Goal: Task Accomplishment & Management: Manage account settings

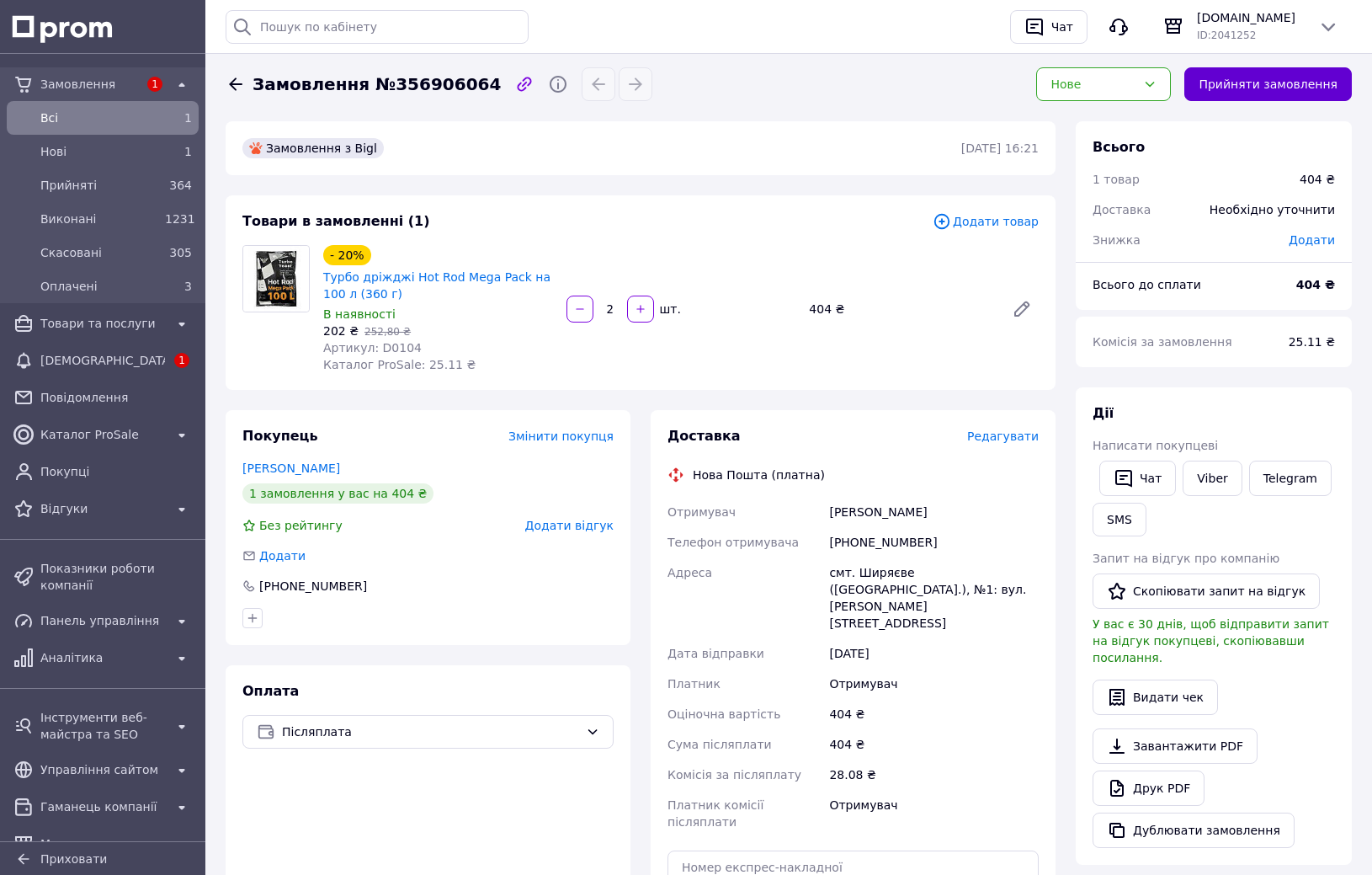
click at [1265, 87] on button "Прийняти замовлення" at bounding box center [1267, 84] width 168 height 33
click at [139, 360] on span "[DEMOGRAPHIC_DATA]" at bounding box center [103, 360] width 125 height 17
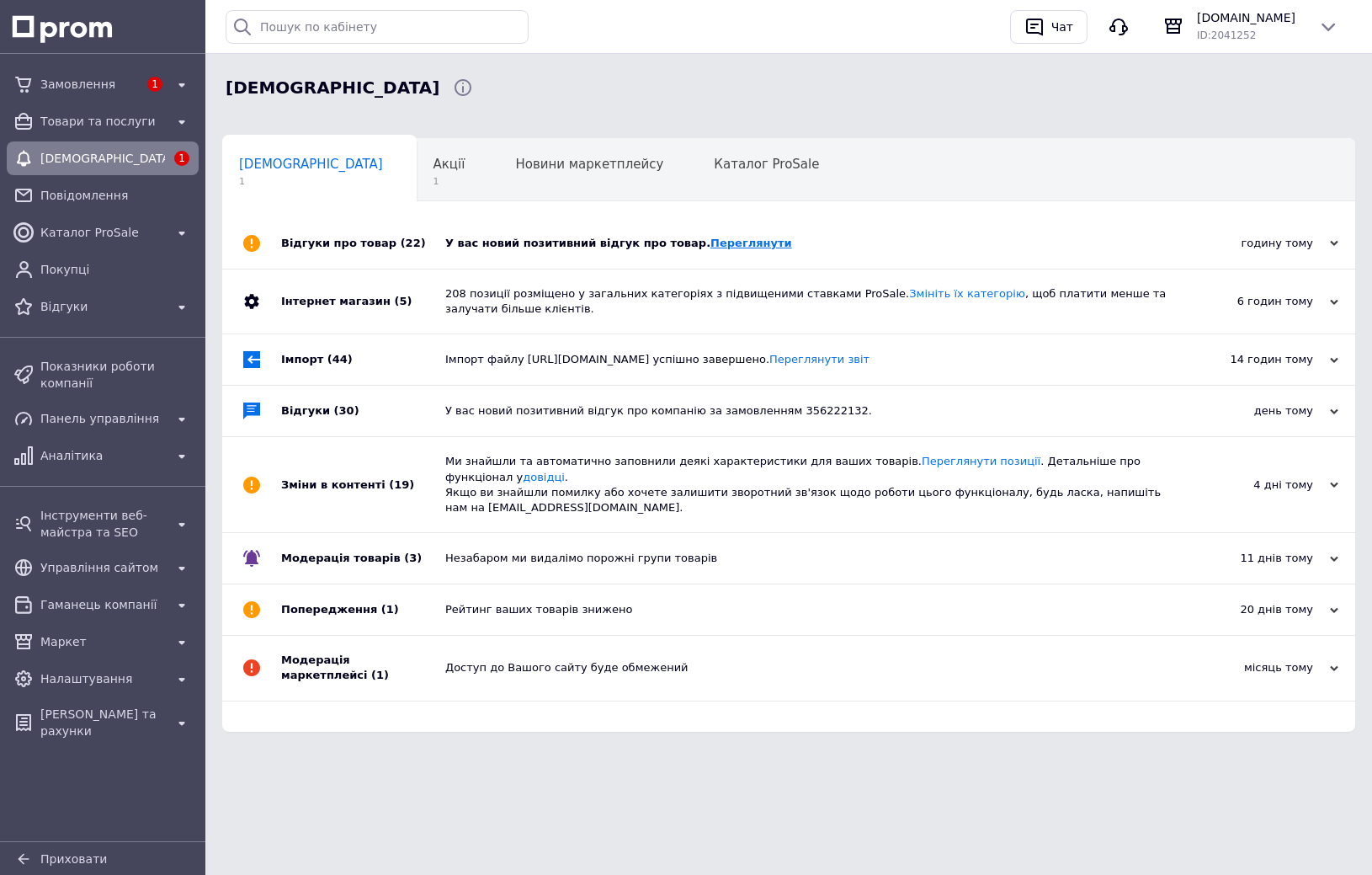
click at [720, 245] on link "Переглянути" at bounding box center [751, 243] width 81 height 13
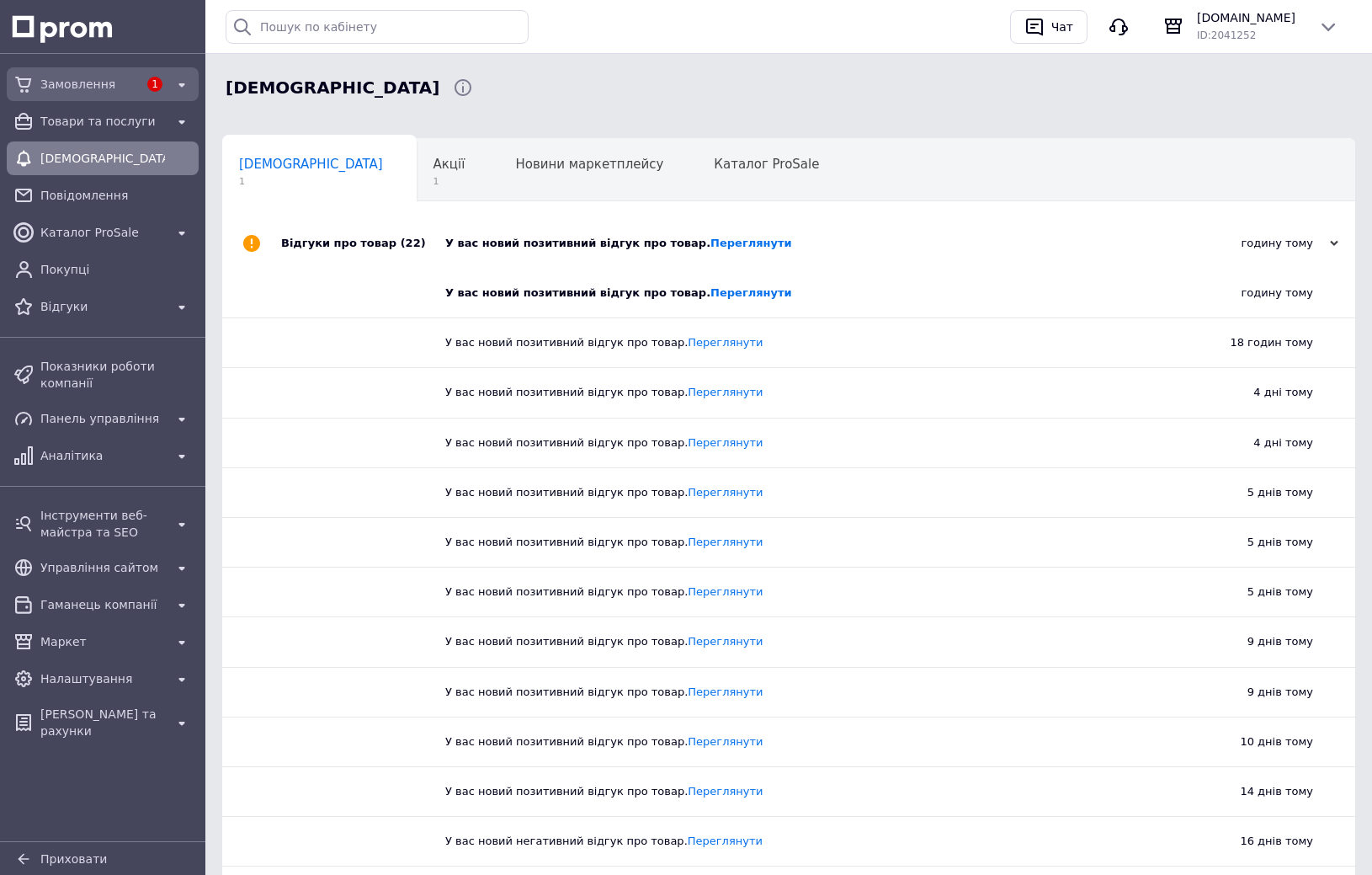
click at [104, 93] on div "Замовлення" at bounding box center [89, 83] width 105 height 23
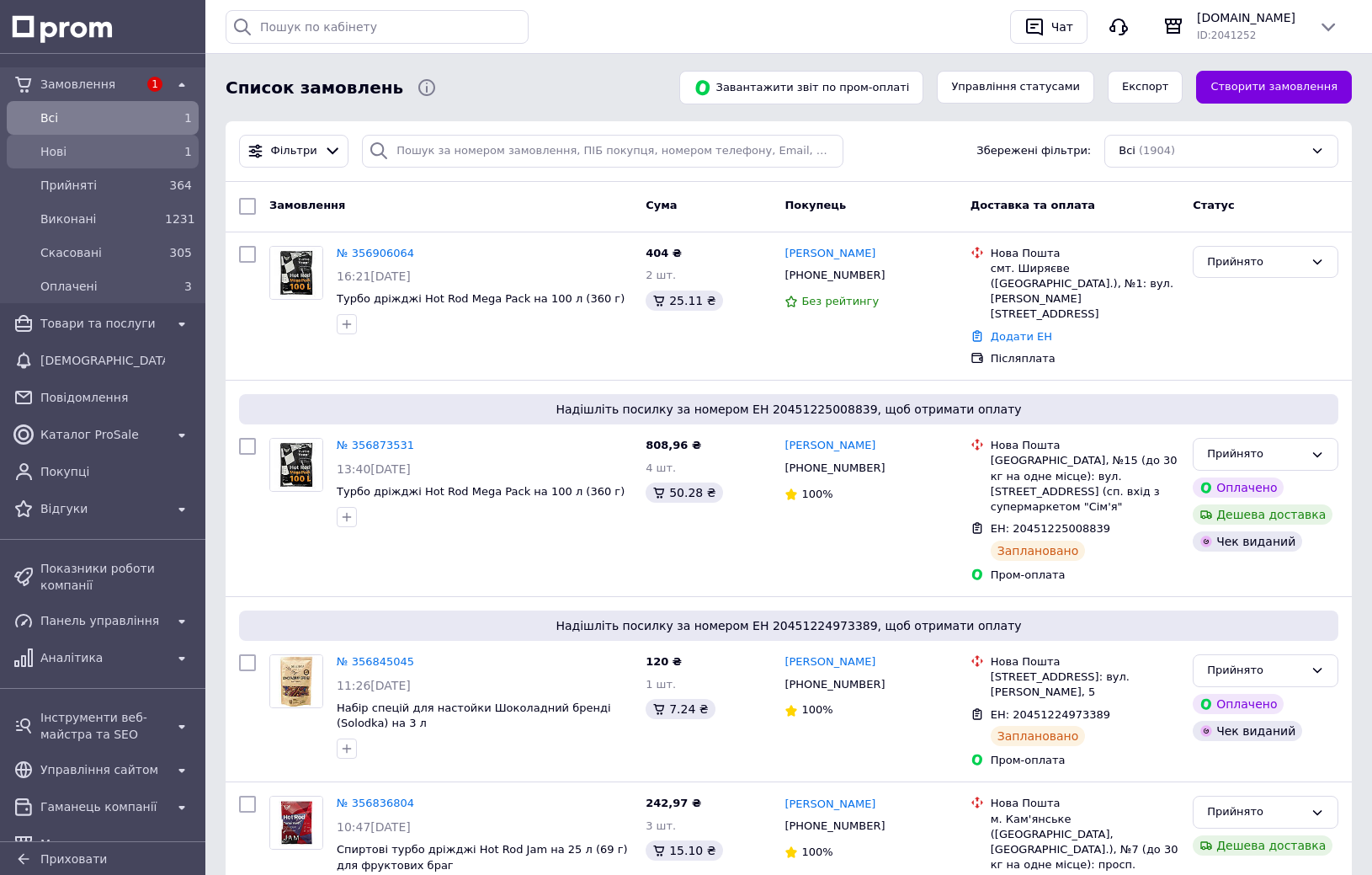
click at [96, 158] on span "Нові" at bounding box center [99, 152] width 118 height 17
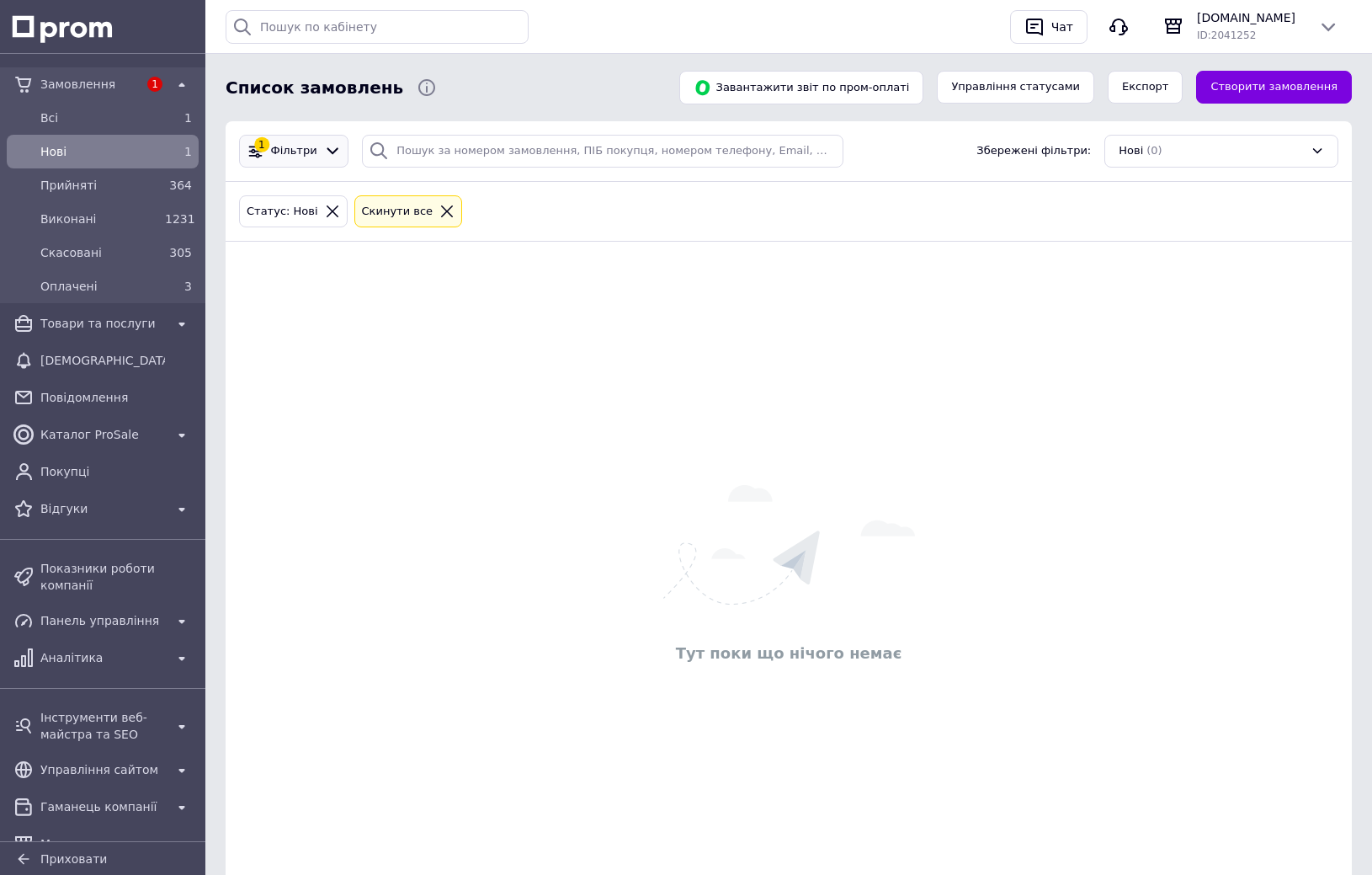
click at [306, 149] on span "Фільтри" at bounding box center [294, 151] width 46 height 16
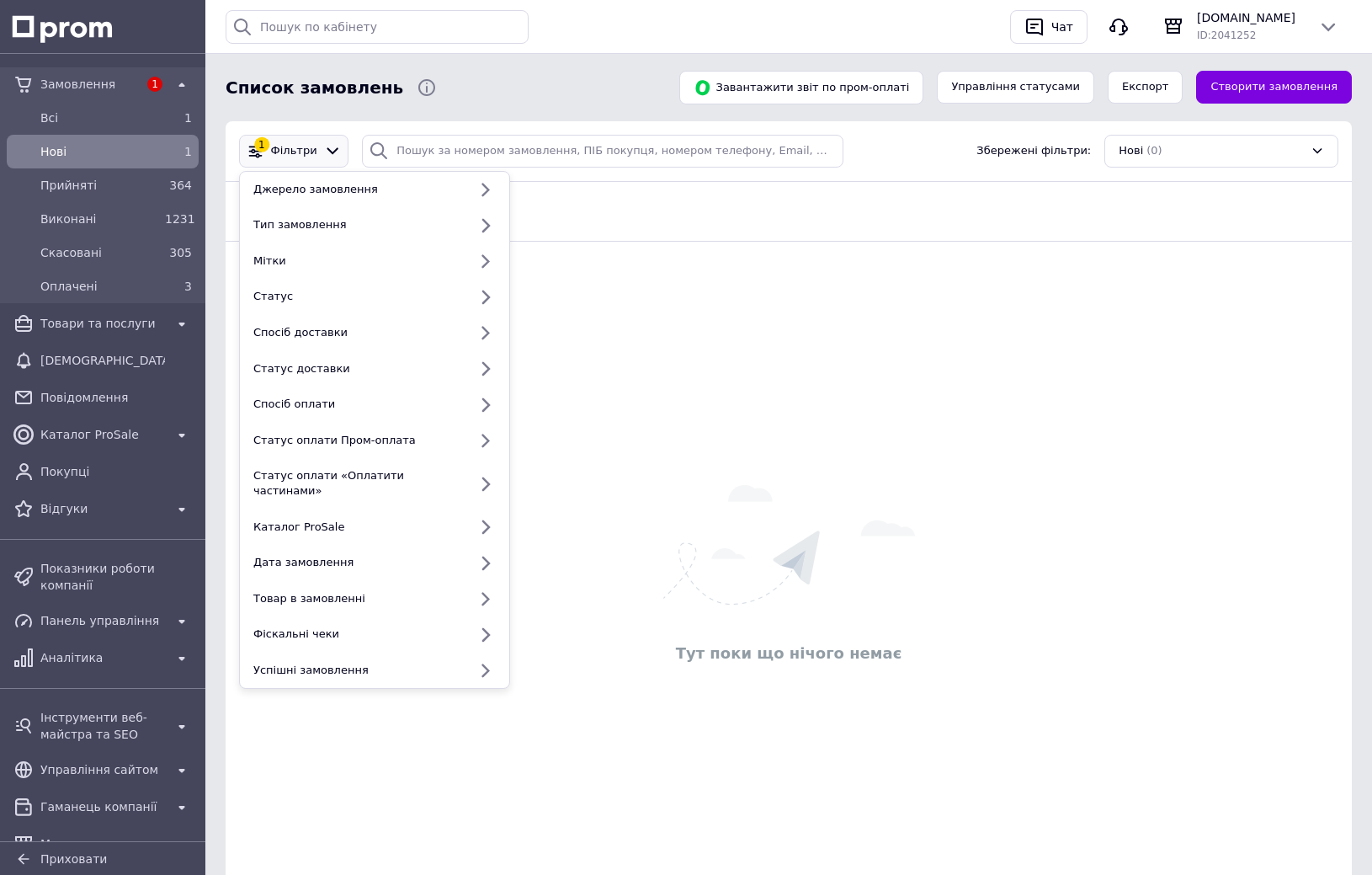
click at [306, 149] on span "Фільтри" at bounding box center [294, 151] width 46 height 16
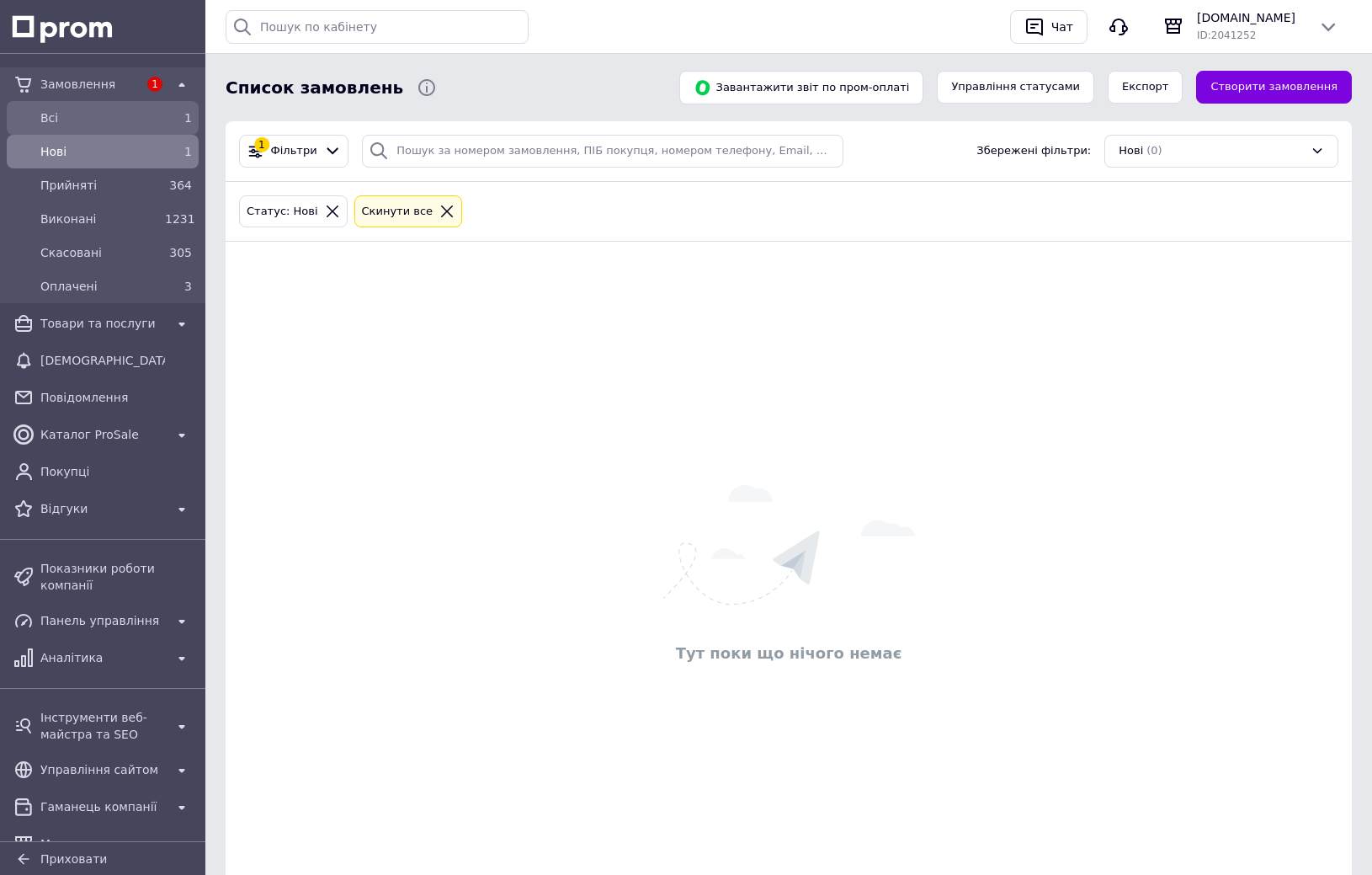
click at [71, 116] on span "Всi" at bounding box center [99, 118] width 118 height 17
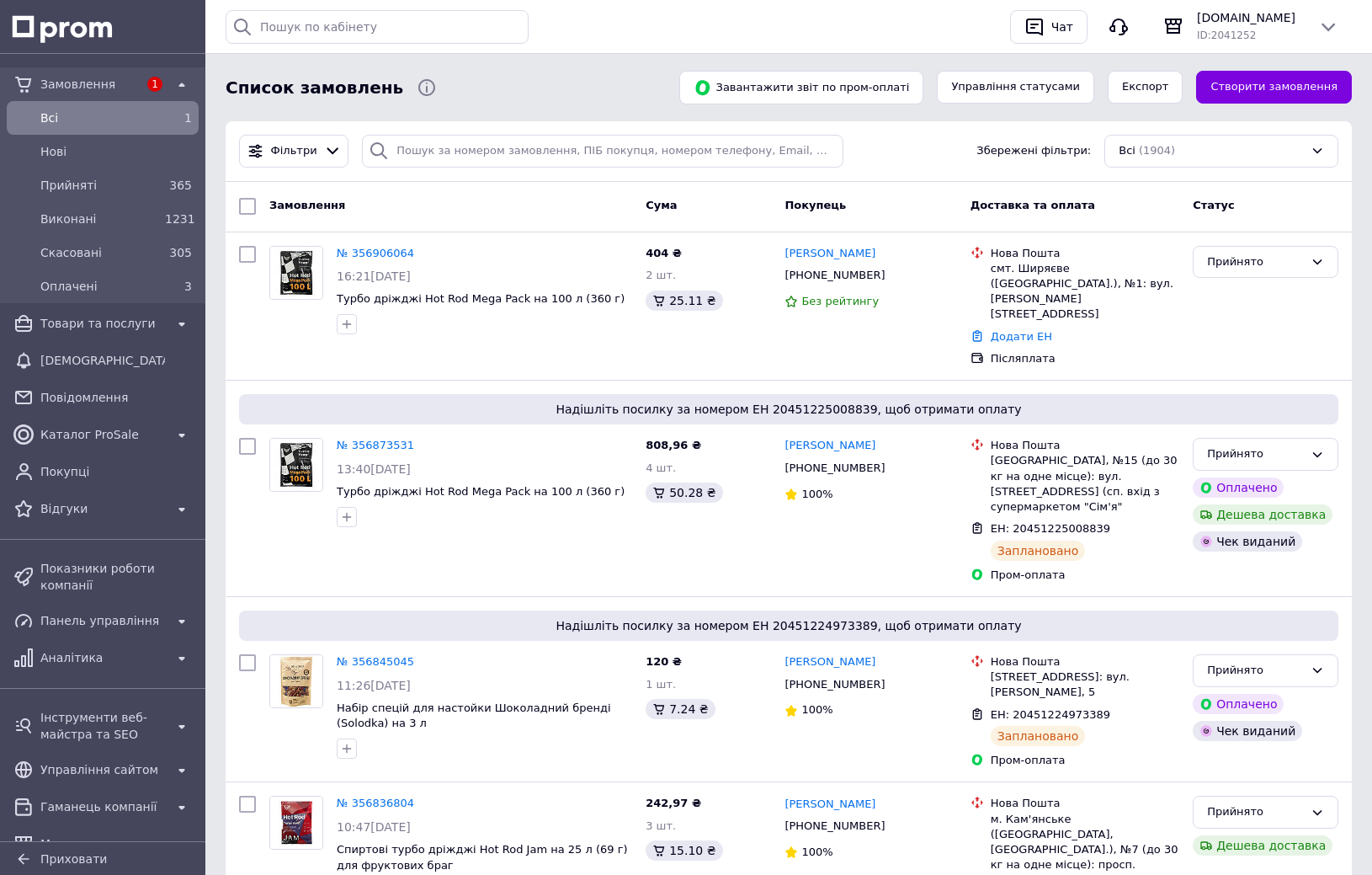
click at [78, 116] on span "Всi" at bounding box center [99, 118] width 118 height 17
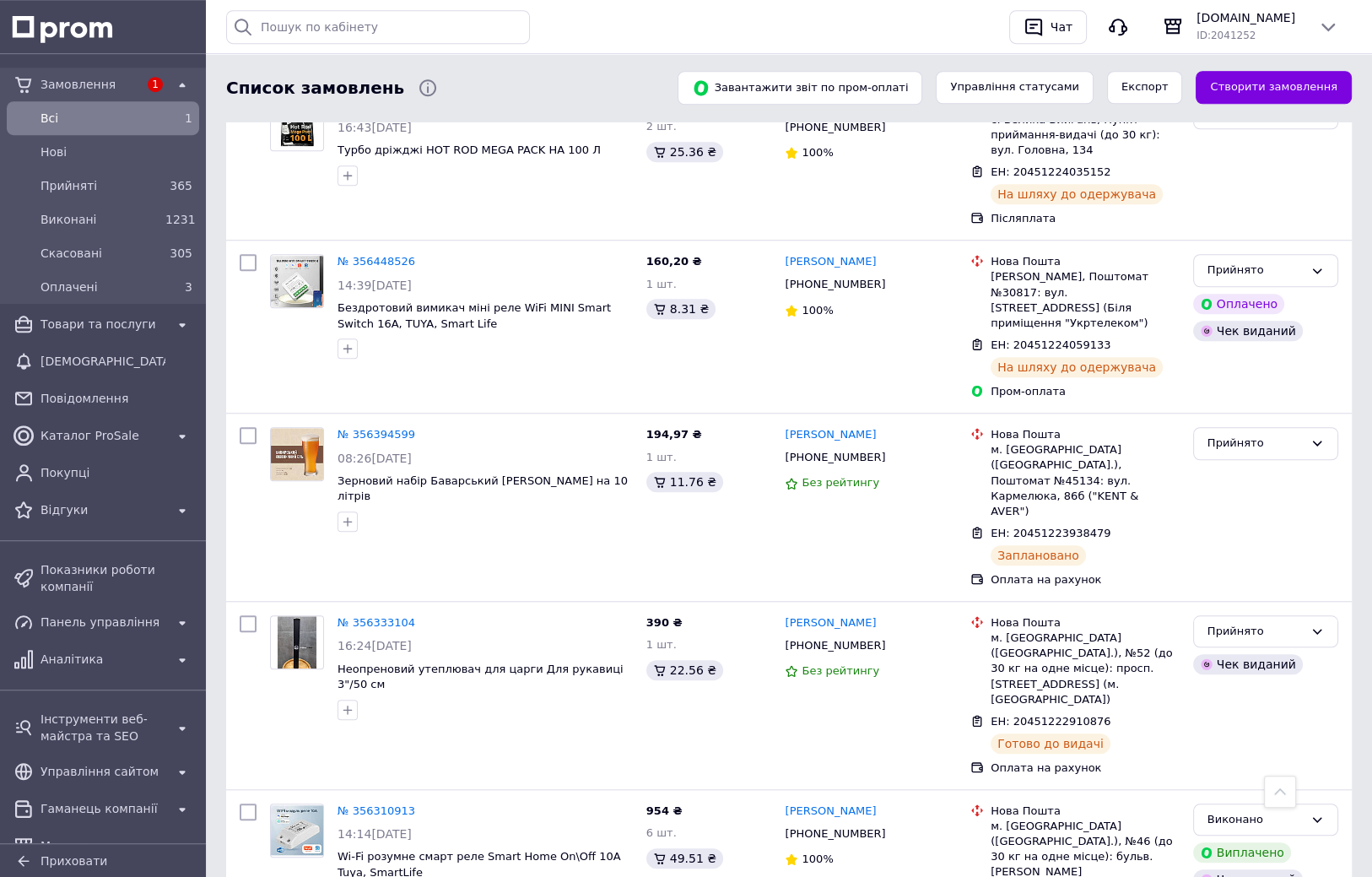
scroll to position [1896, 0]
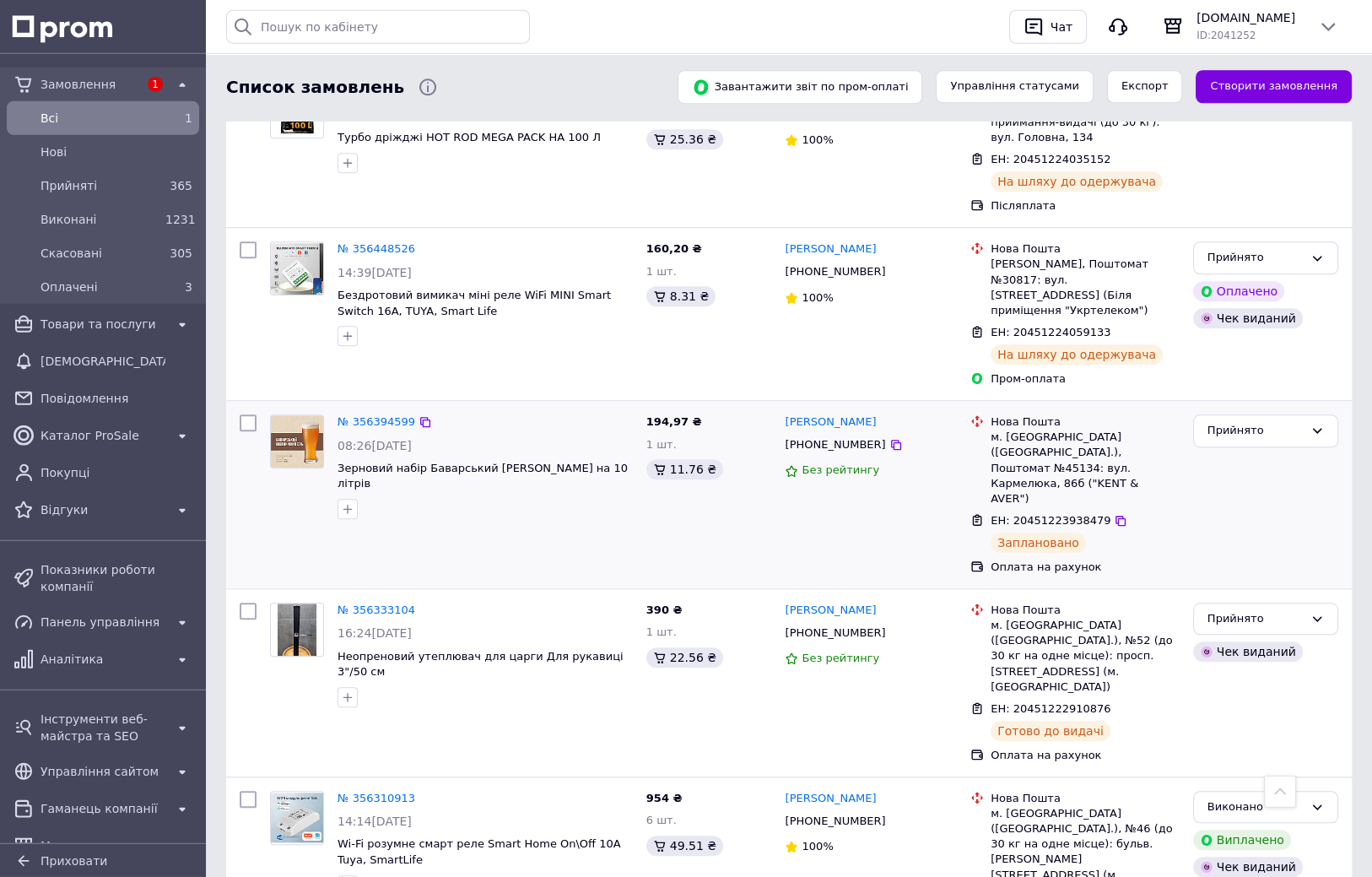
click at [1055, 515] on span "ЕН: 20451223938479" at bounding box center [1050, 522] width 120 height 13
click at [1020, 515] on span "ЕН: 20451223938479" at bounding box center [1050, 522] width 120 height 13
drag, startPoint x: 993, startPoint y: 329, endPoint x: 1084, endPoint y: 329, distance: 91.0
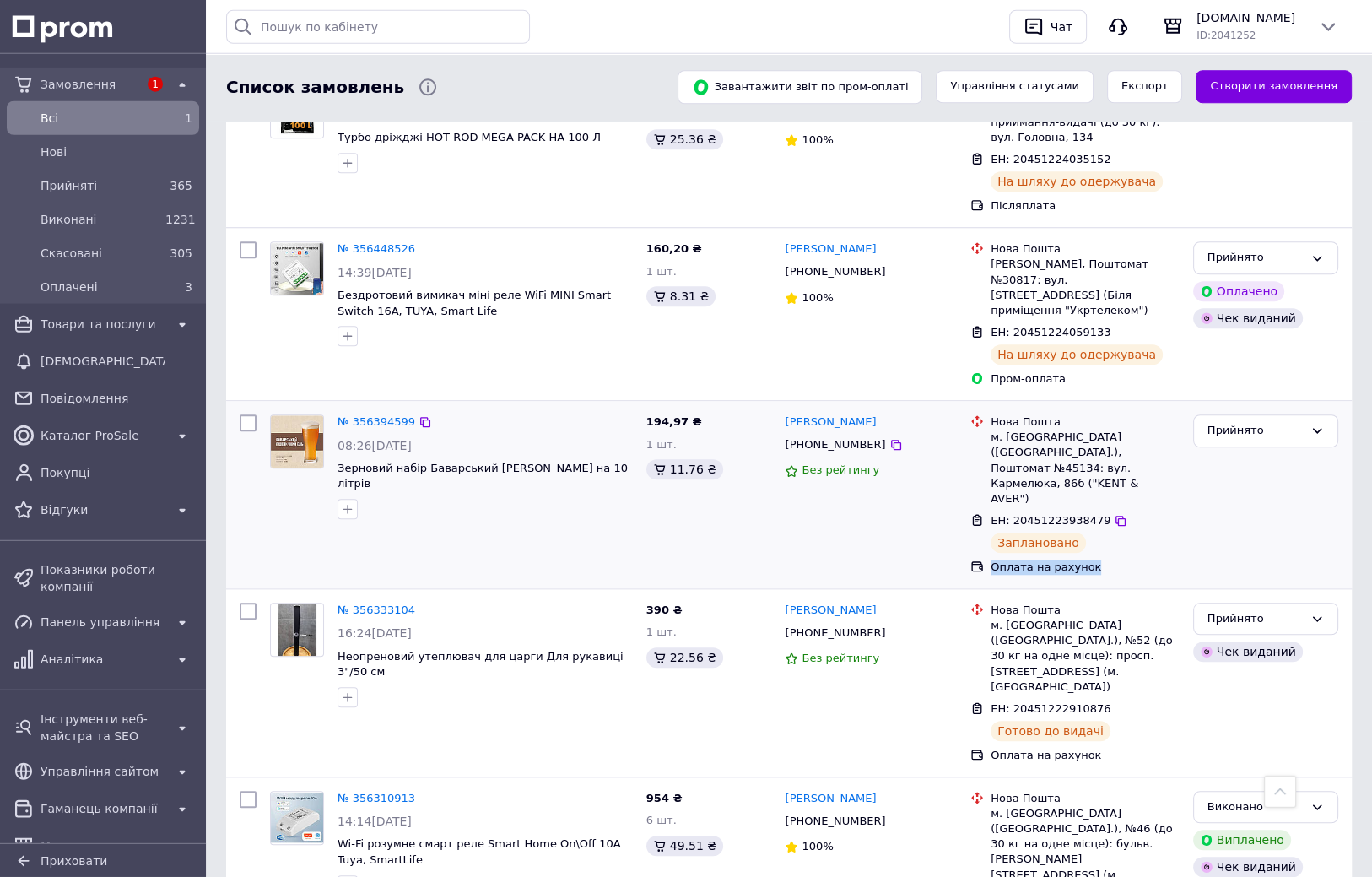
click at [1084, 561] on div "Оплата на рахунок" at bounding box center [1085, 568] width 189 height 15
drag, startPoint x: 993, startPoint y: 213, endPoint x: 1036, endPoint y: 252, distance: 58.1
click at [1036, 415] on div "Нова Пошта м. Сміла (Черкаська обл.), Поштомат №45134: вул. Кармелюка, 86б ("KE…" at bounding box center [1085, 460] width 196 height 92
click at [1007, 431] on div "м. [GEOGRAPHIC_DATA] ([GEOGRAPHIC_DATA].), Поштомат №45134: вул. Кармелюка, 86б…" at bounding box center [1085, 469] width 189 height 77
drag, startPoint x: 993, startPoint y: 213, endPoint x: 1041, endPoint y: 256, distance: 64.4
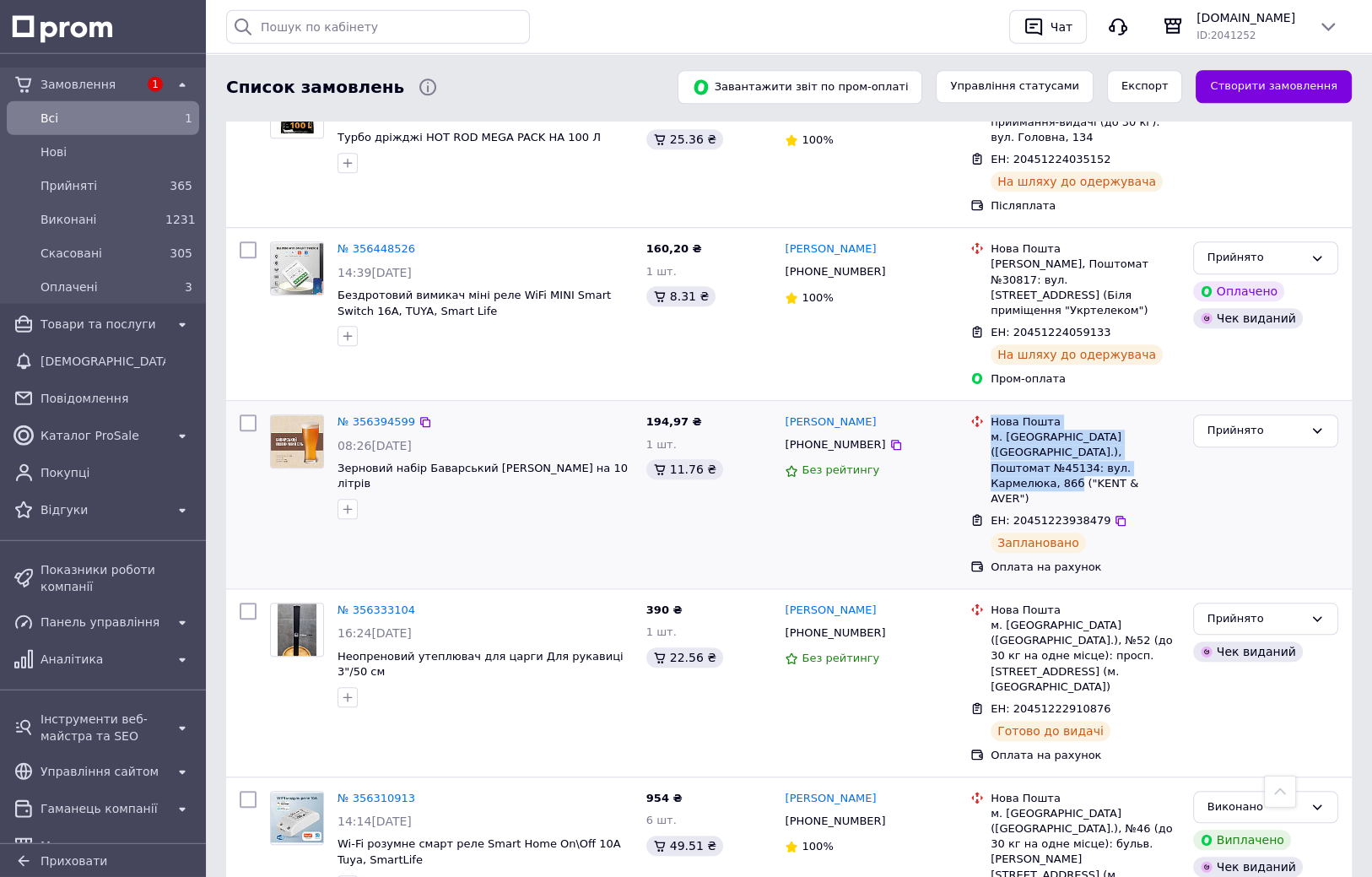
click at [1041, 415] on div "Нова Пошта м. Сміла (Черкаська обл.), Поштомат №45134: вул. Кармелюка, 86б ("KE…" at bounding box center [1085, 460] width 196 height 92
click at [1036, 431] on div "м. [GEOGRAPHIC_DATA] ([GEOGRAPHIC_DATA].), Поштомат №45134: вул. Кармелюка, 86б…" at bounding box center [1085, 469] width 189 height 77
drag, startPoint x: 990, startPoint y: 213, endPoint x: 1039, endPoint y: 257, distance: 65.9
click at [1039, 415] on div "Нова Пошта м. Сміла (Черкаська обл.), Поштомат №45134: вул. Кармелюка, 86б ("KE…" at bounding box center [1085, 460] width 196 height 92
click at [1019, 431] on div "м. [GEOGRAPHIC_DATA] ([GEOGRAPHIC_DATA].), Поштомат №45134: вул. Кармелюка, 86б…" at bounding box center [1085, 469] width 189 height 77
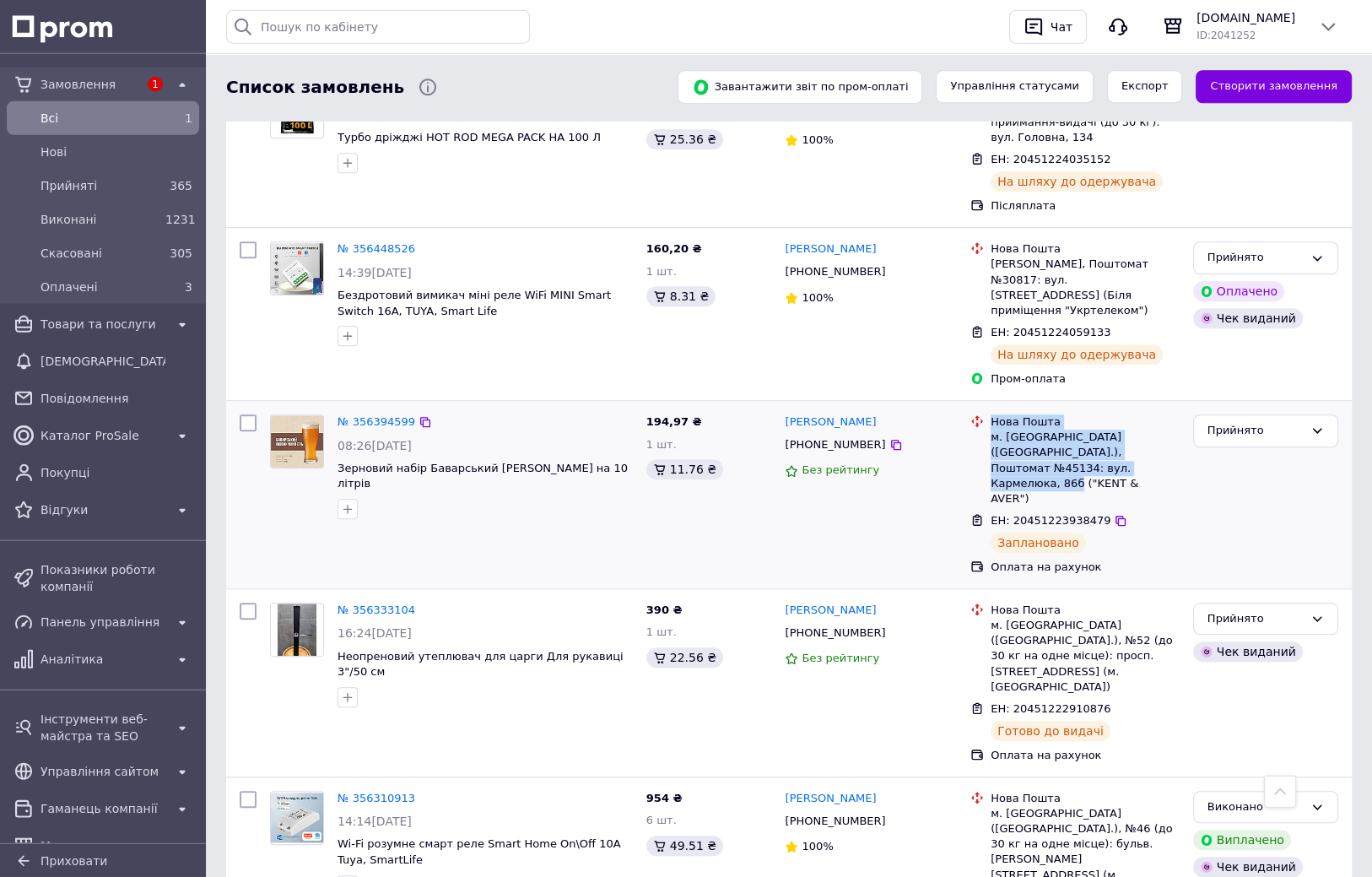
drag, startPoint x: 992, startPoint y: 210, endPoint x: 1038, endPoint y: 254, distance: 63.7
click at [1038, 415] on div "Нова Пошта м. Сміла (Черкаська обл.), Поштомат №45134: вул. Кармелюка, 86б ("KE…" at bounding box center [1085, 460] width 196 height 92
drag, startPoint x: 340, startPoint y: 235, endPoint x: 429, endPoint y: 238, distance: 89.1
click at [429, 438] on div "08:26, 09.08.2025" at bounding box center [485, 446] width 295 height 17
click at [95, 329] on span "Товари та послуги" at bounding box center [103, 324] width 125 height 17
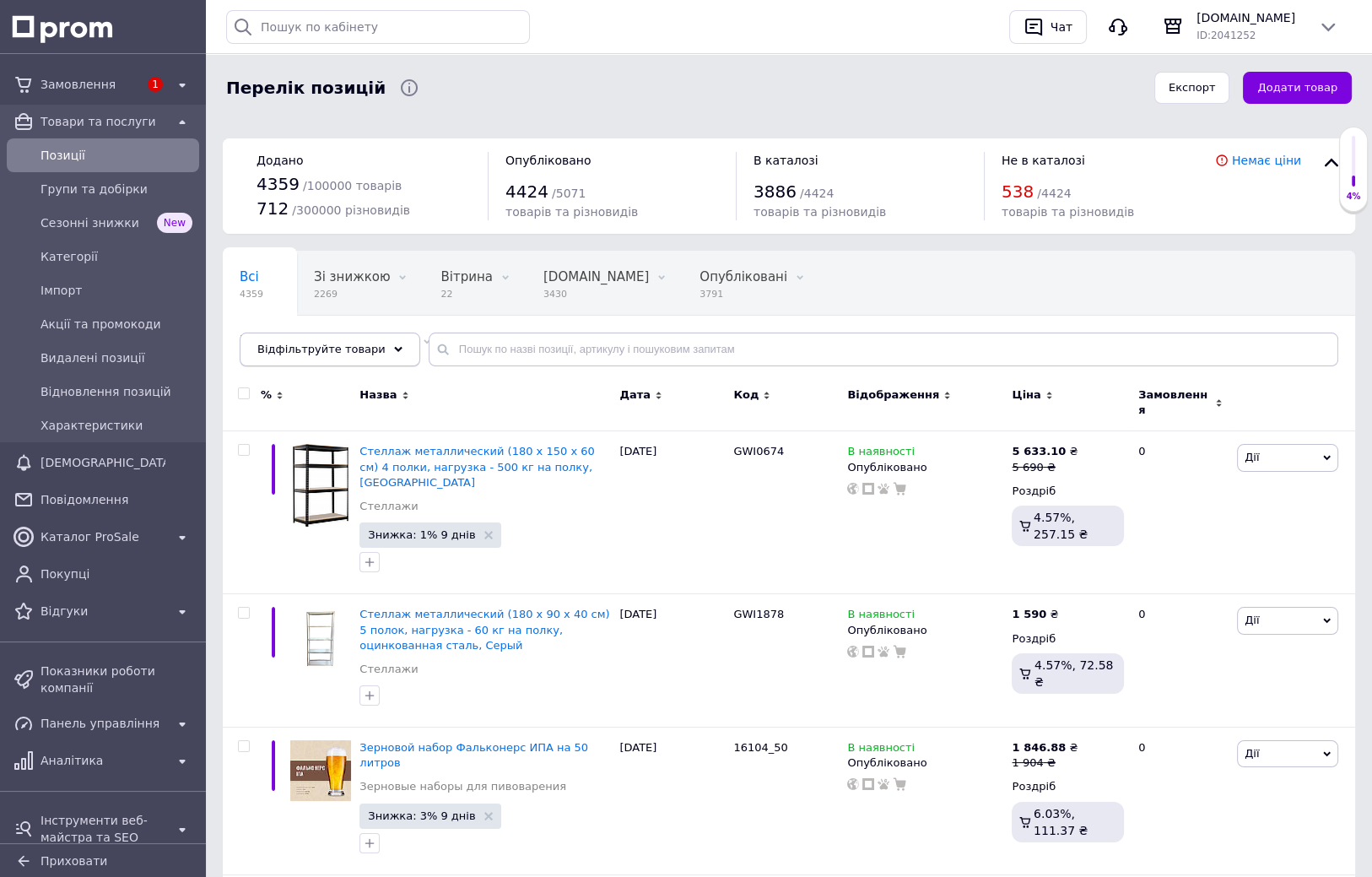
click at [395, 349] on icon at bounding box center [398, 349] width 8 height 8
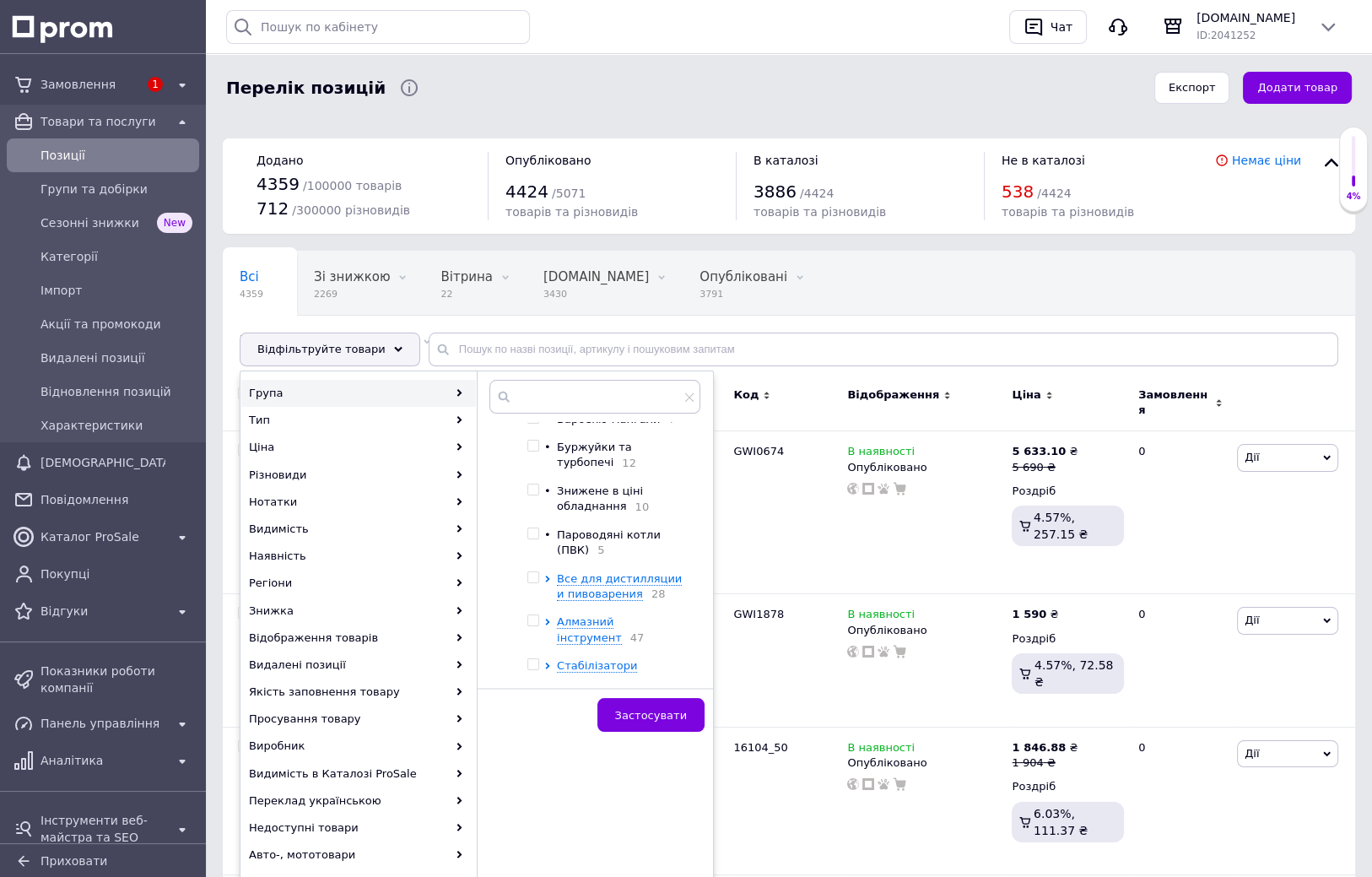
scroll to position [469, 0]
click at [547, 575] on icon at bounding box center [547, 578] width 6 height 6
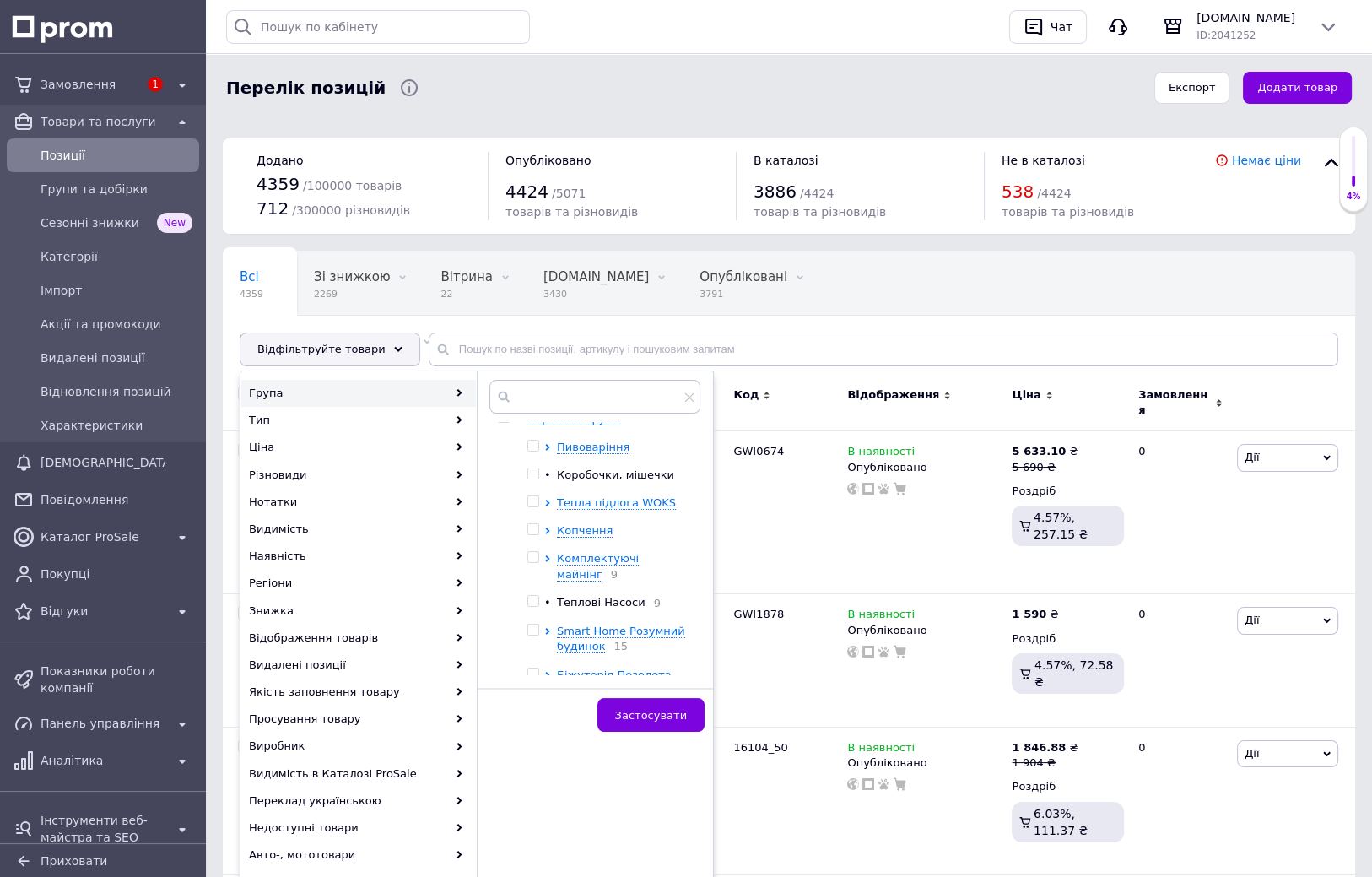
scroll to position [0, 0]
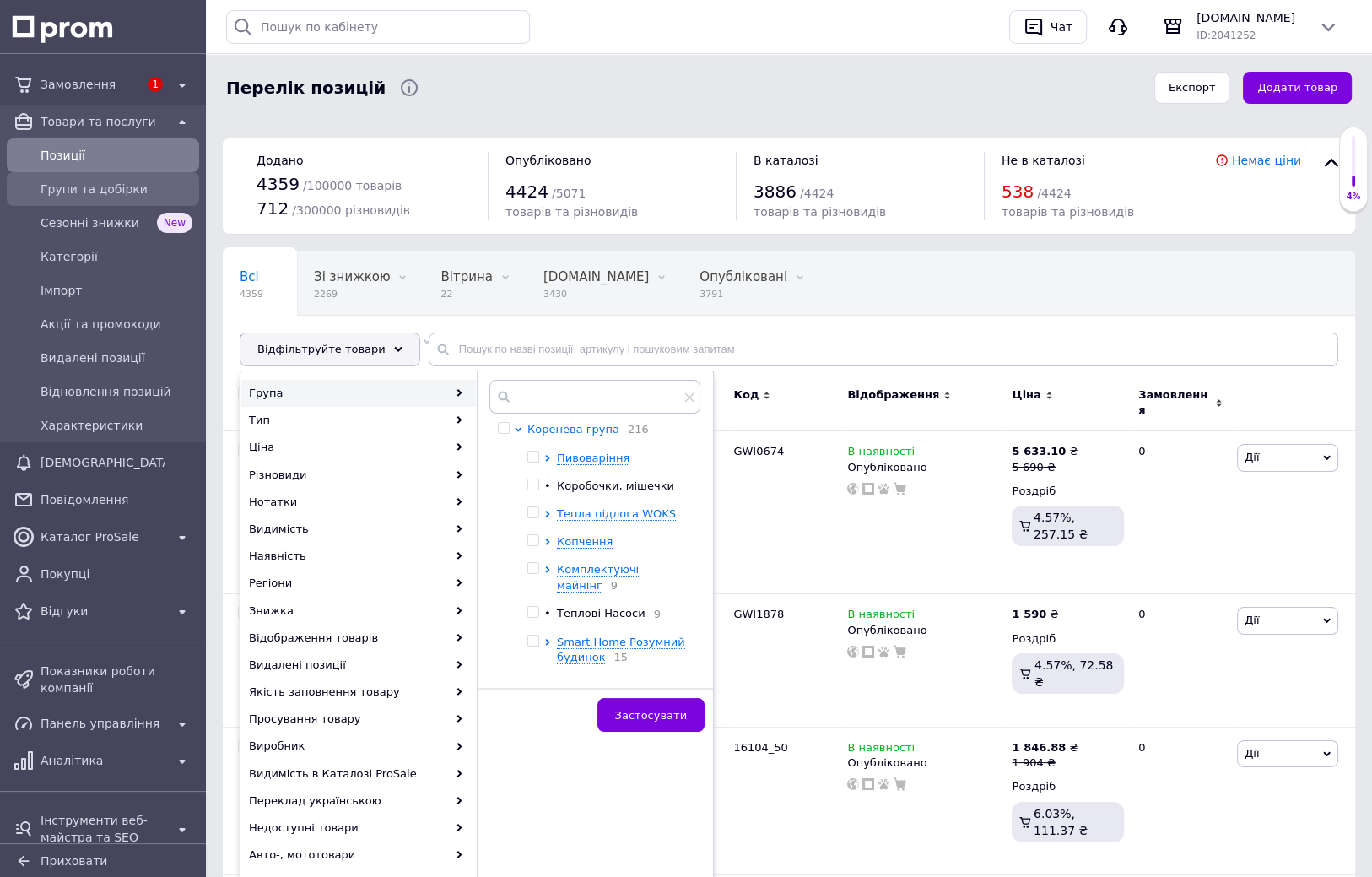
click at [114, 176] on div "Групи та добірки" at bounding box center [103, 188] width 186 height 27
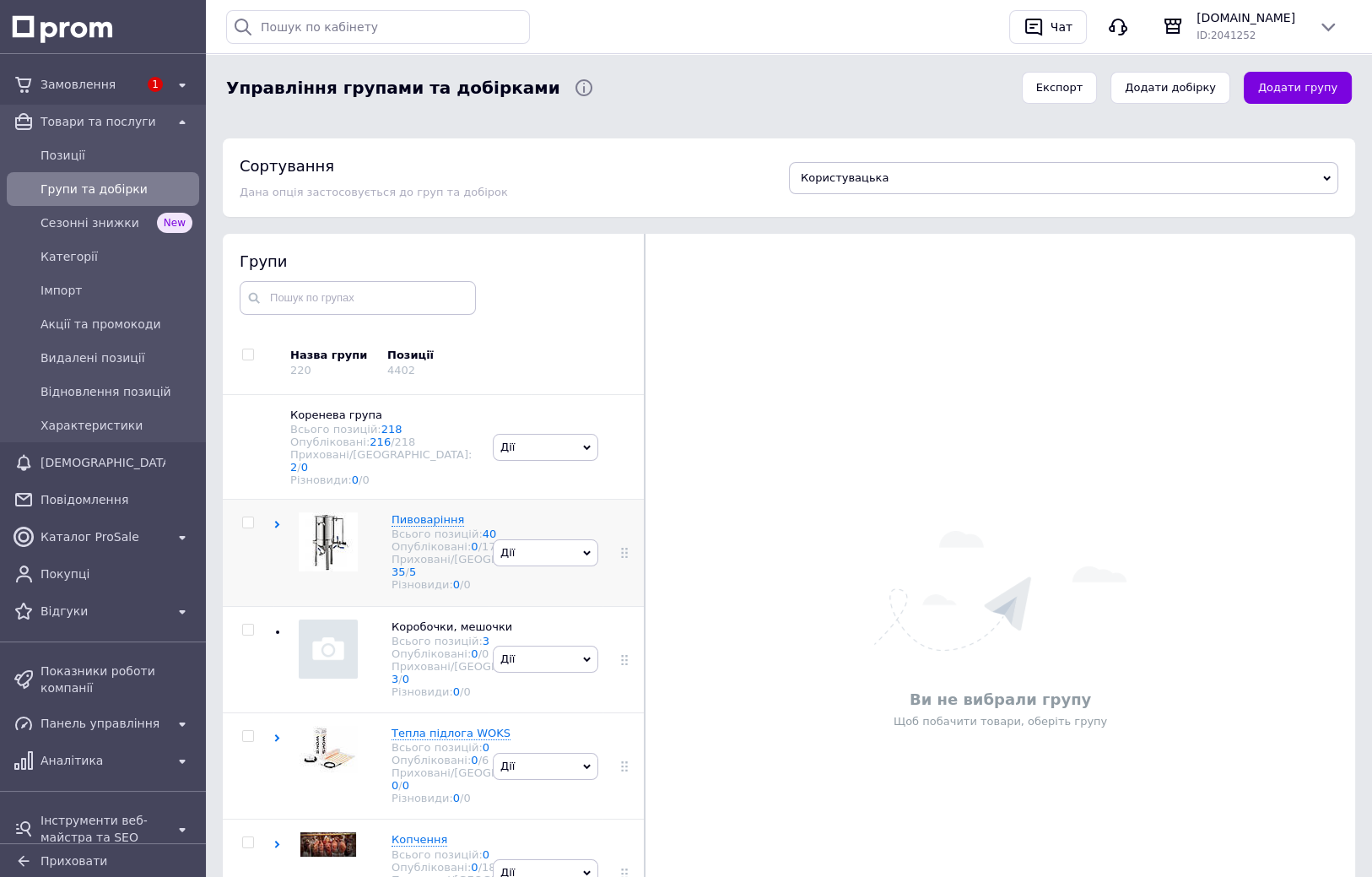
click at [247, 517] on input "checkbox" at bounding box center [248, 522] width 11 height 11
checkbox input "true"
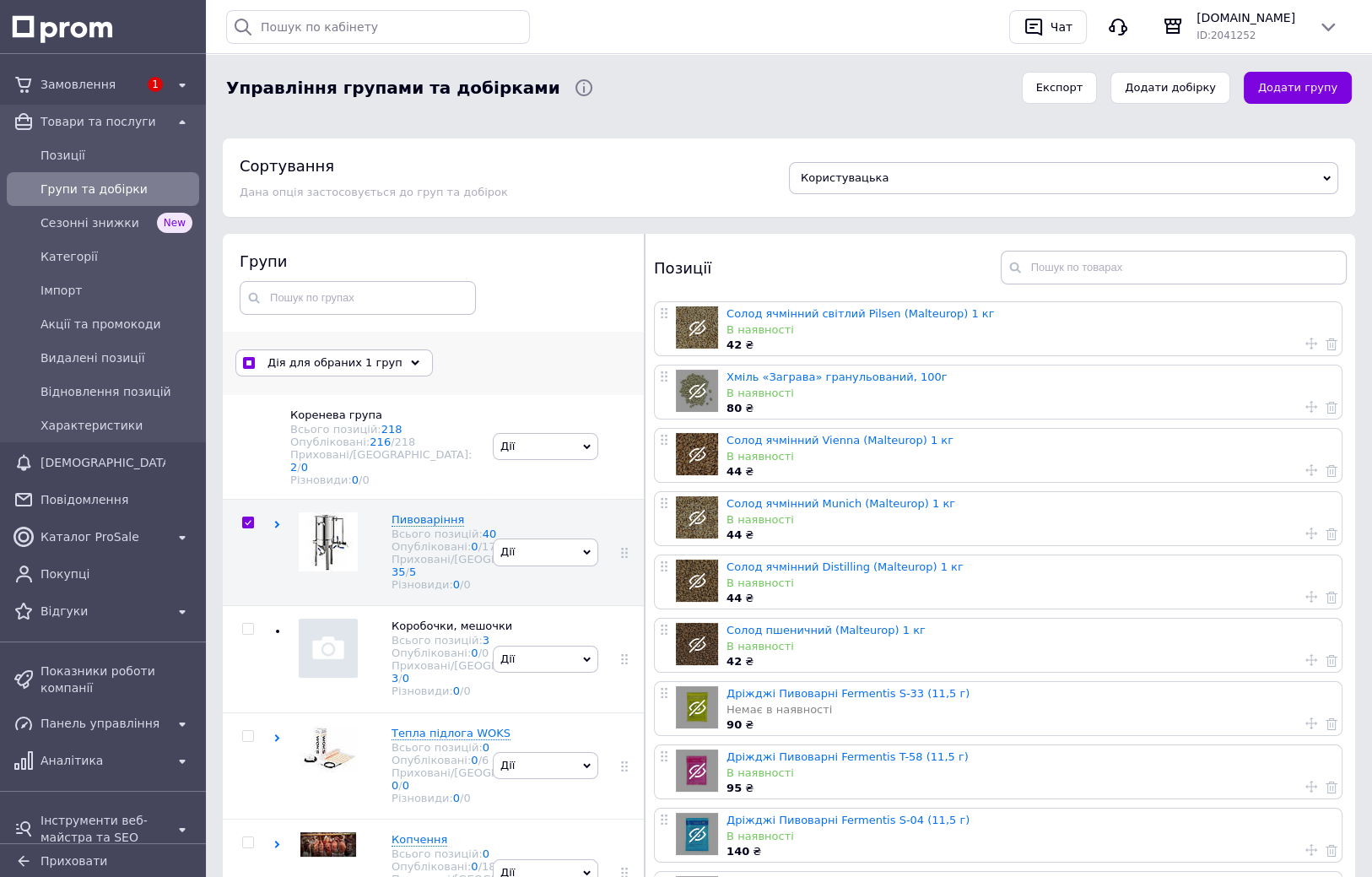
click at [411, 366] on icon at bounding box center [415, 362] width 8 height 8
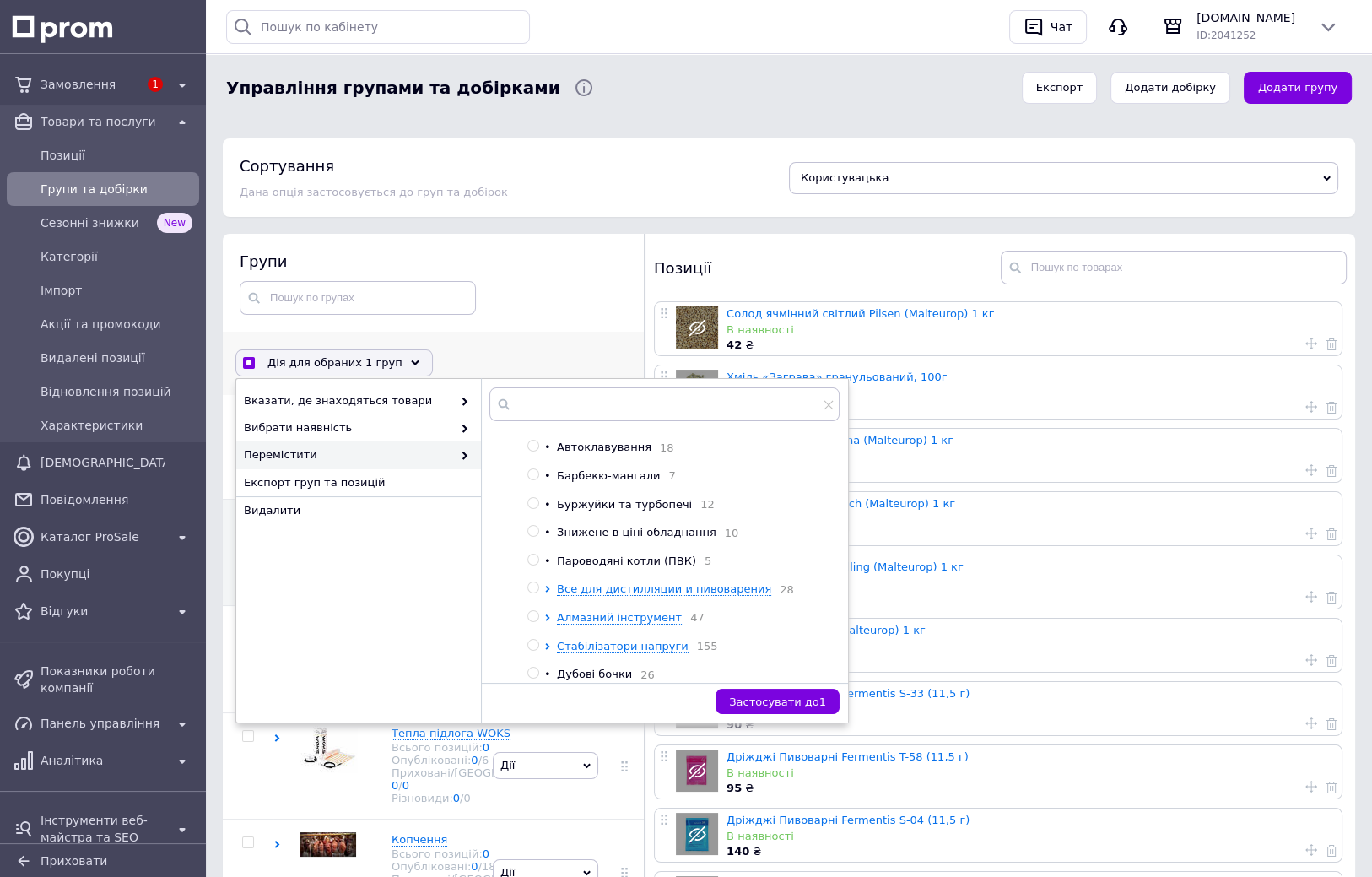
scroll to position [346, 0]
click at [536, 574] on input "radio" at bounding box center [533, 569] width 11 height 11
radio input "true"
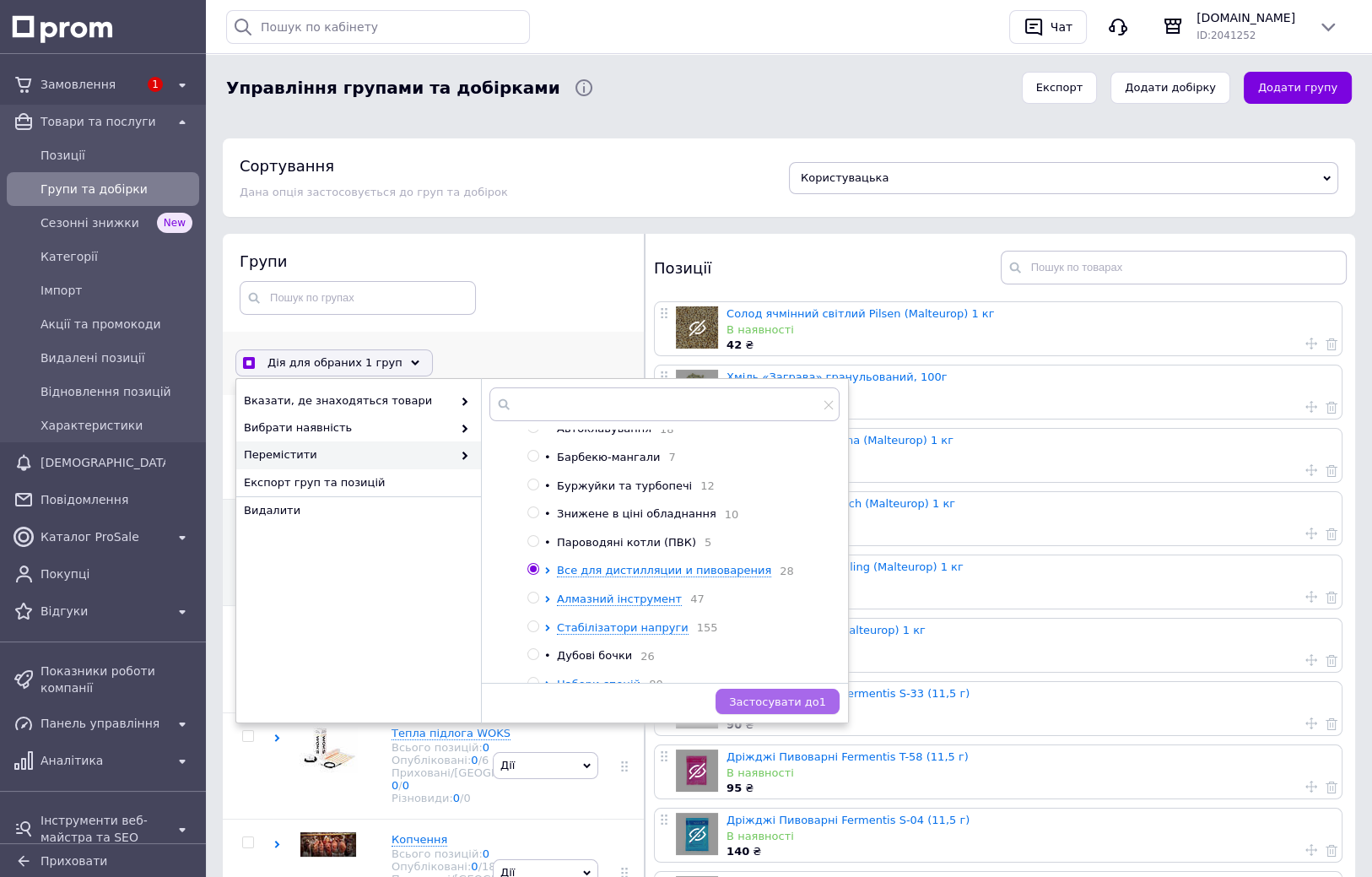
click at [822, 701] on span "Застосувати до 1" at bounding box center [777, 702] width 97 height 13
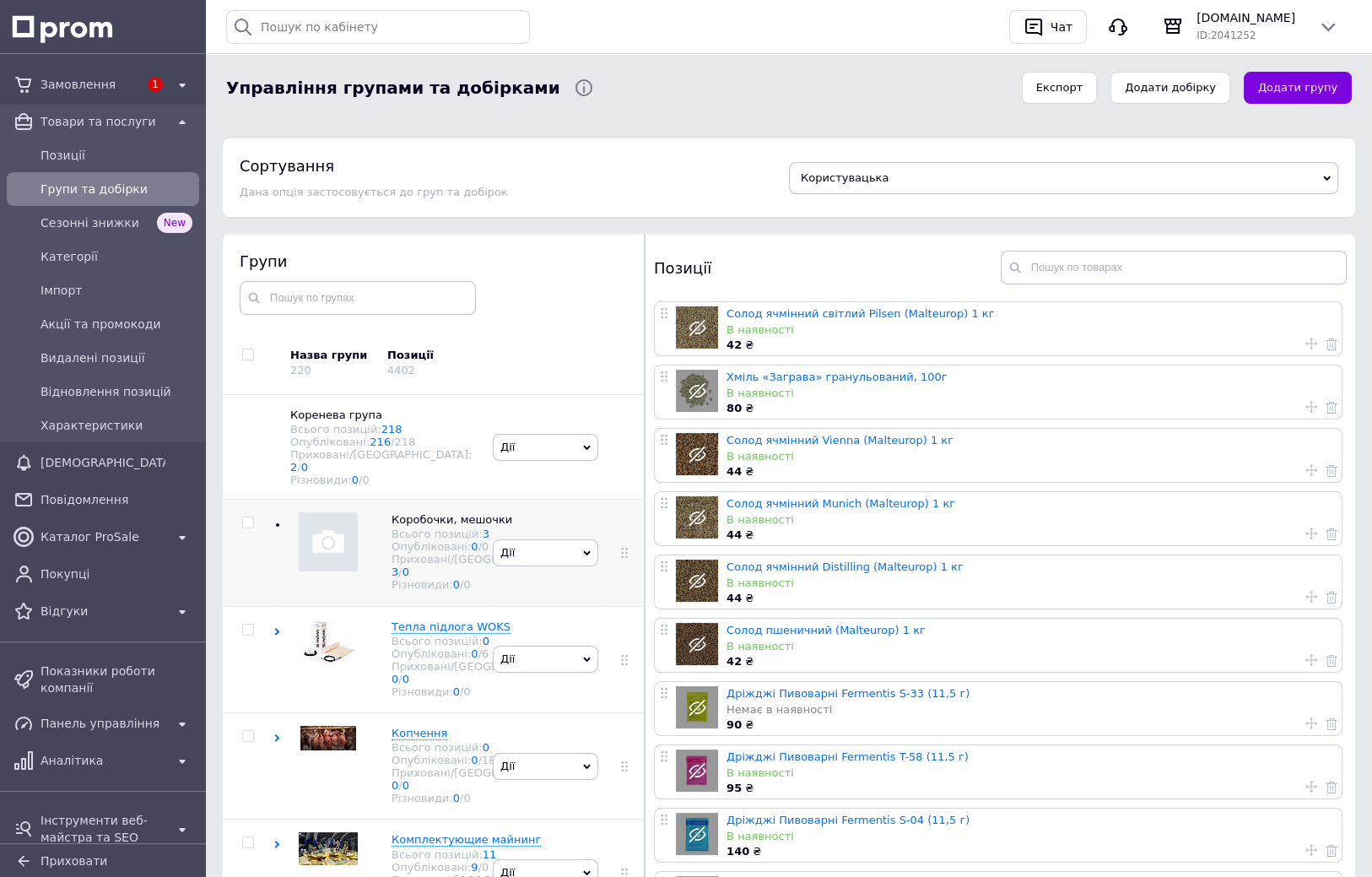
click at [248, 518] on input "checkbox" at bounding box center [248, 522] width 11 height 11
checkbox input "true"
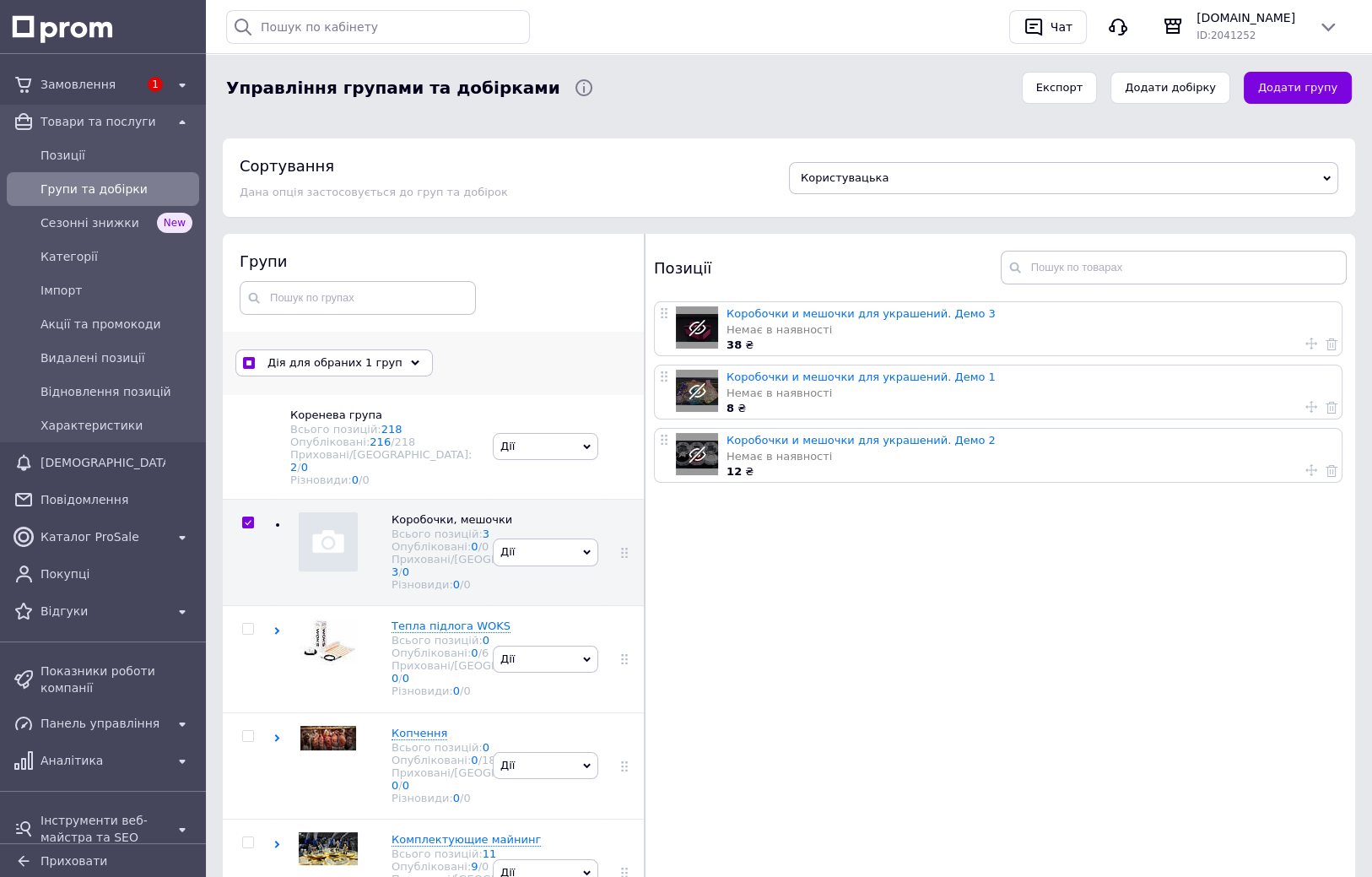
click at [411, 364] on icon at bounding box center [415, 362] width 8 height 8
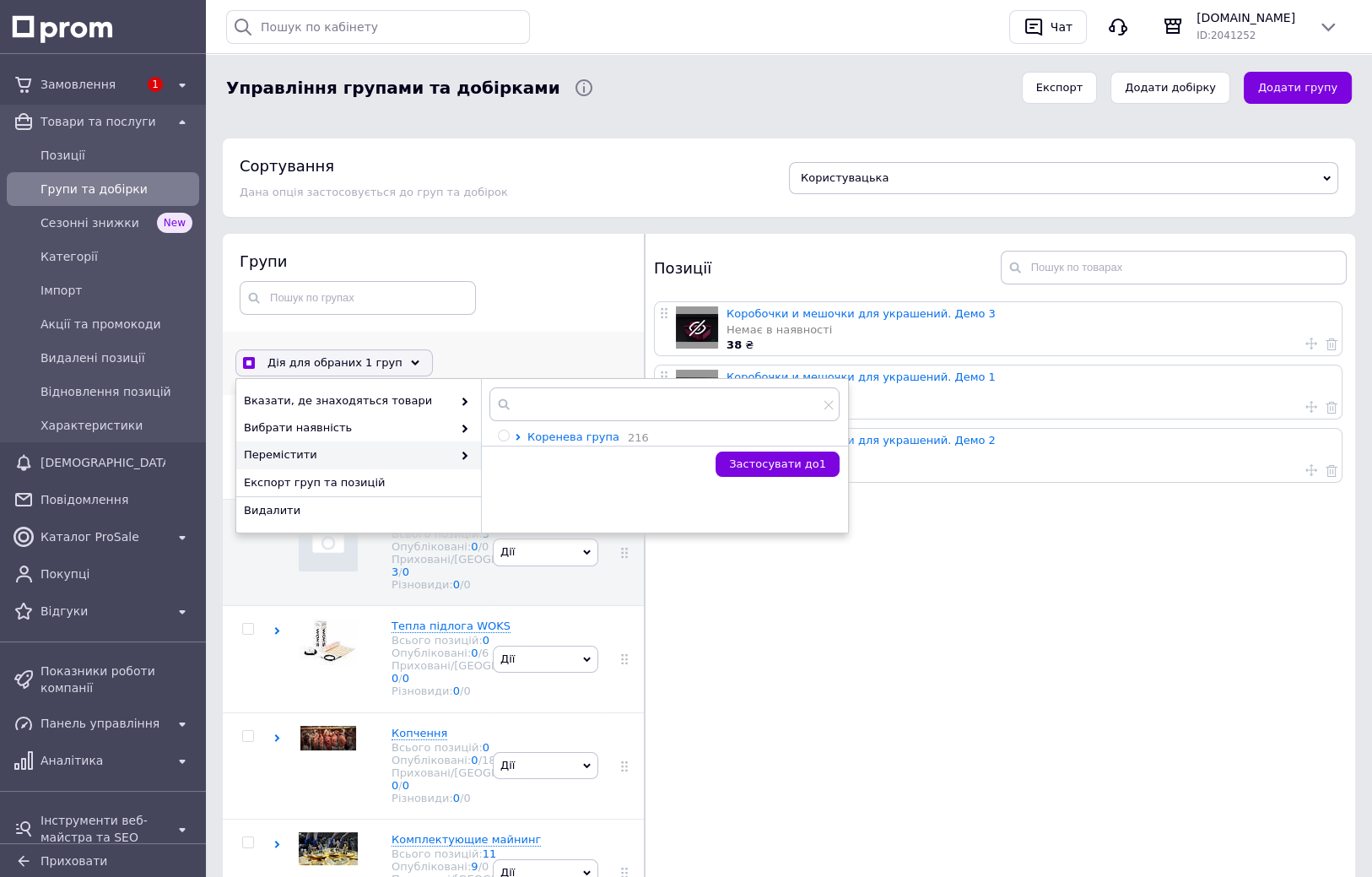
click at [515, 435] on icon at bounding box center [518, 436] width 6 height 6
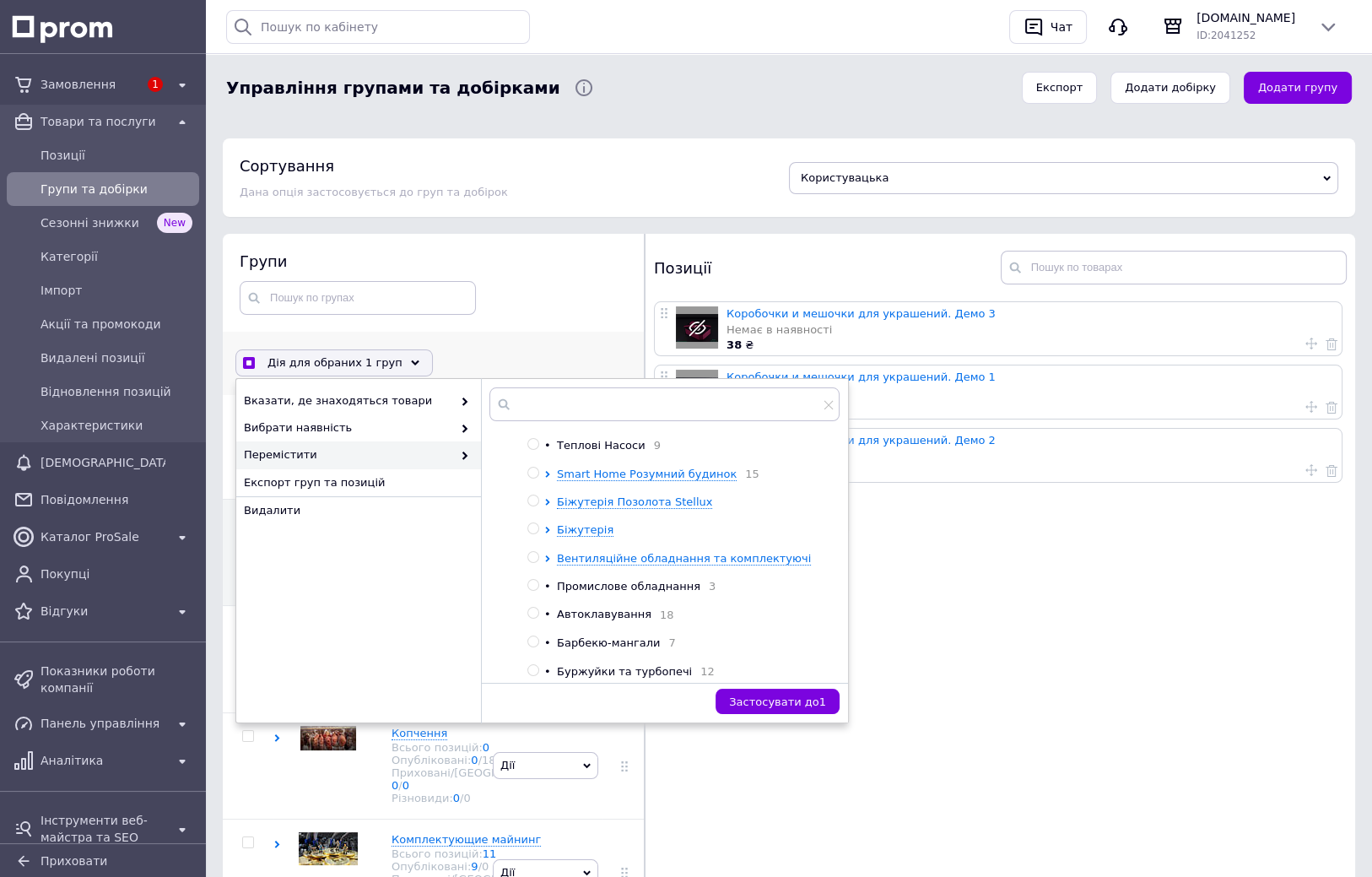
scroll to position [156, 0]
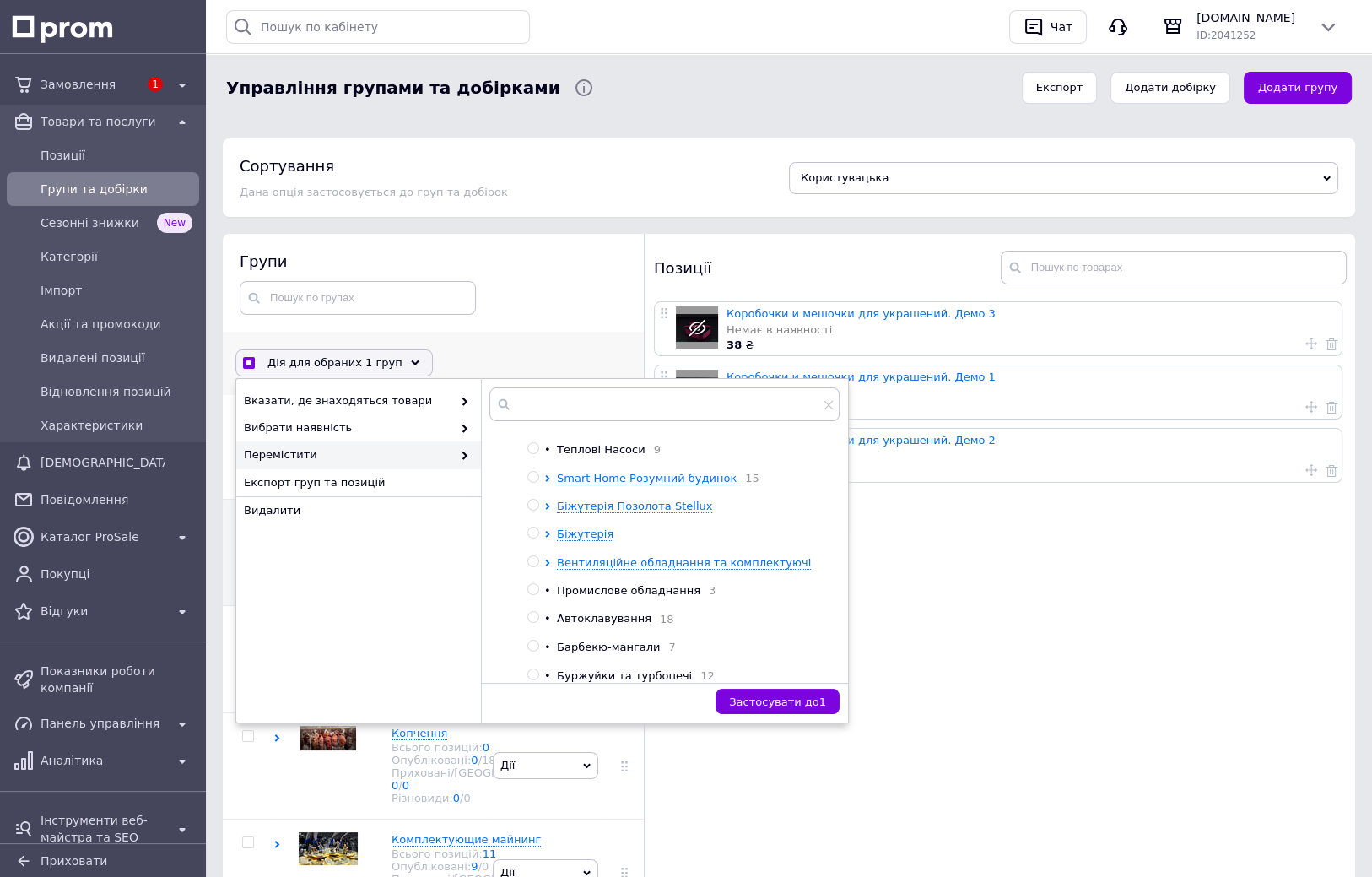
click at [536, 536] on input "radio" at bounding box center [533, 533] width 11 height 11
radio input "true"
click at [775, 696] on span "Застосувати до 1" at bounding box center [777, 702] width 97 height 13
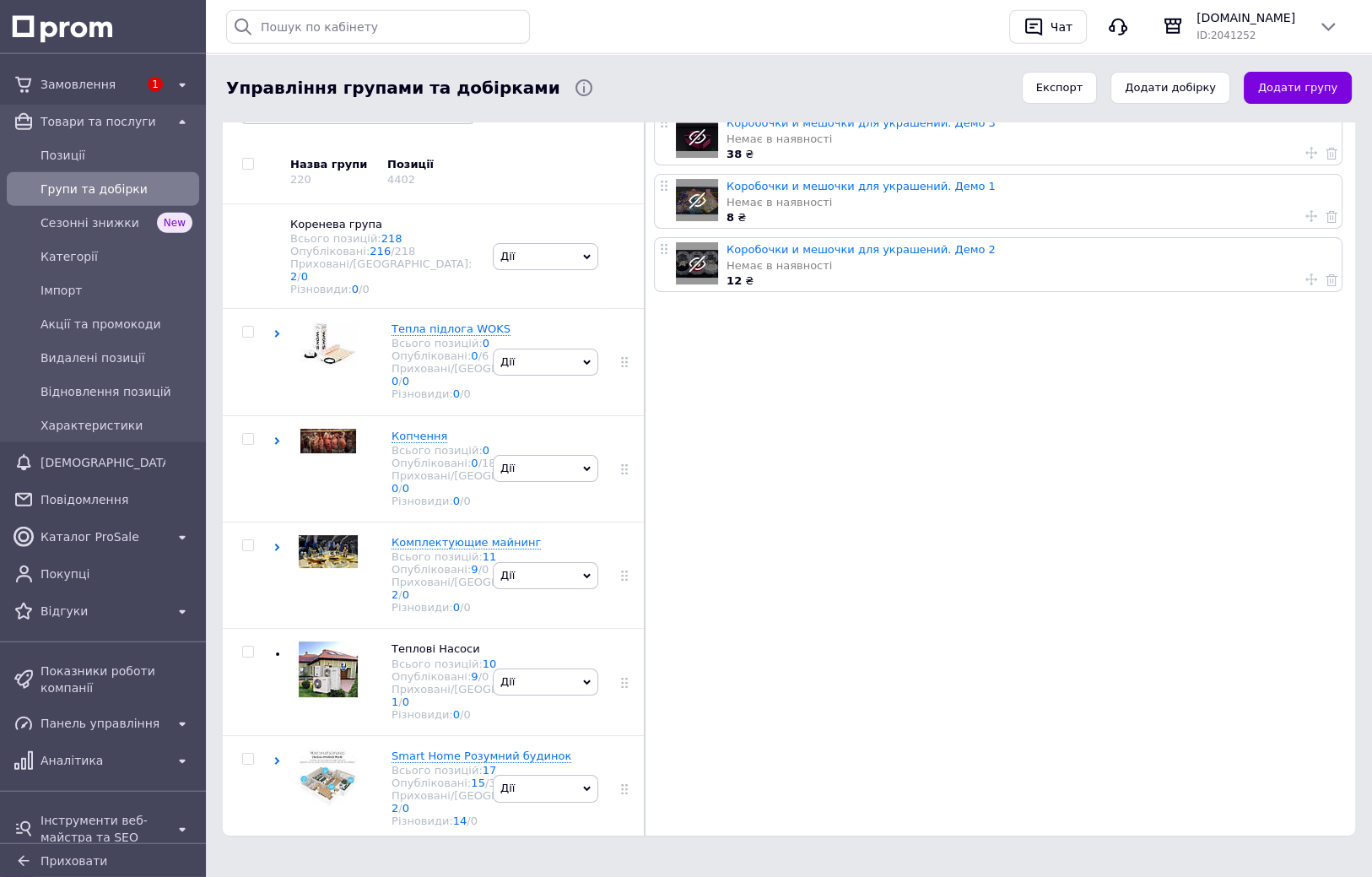
scroll to position [200, 0]
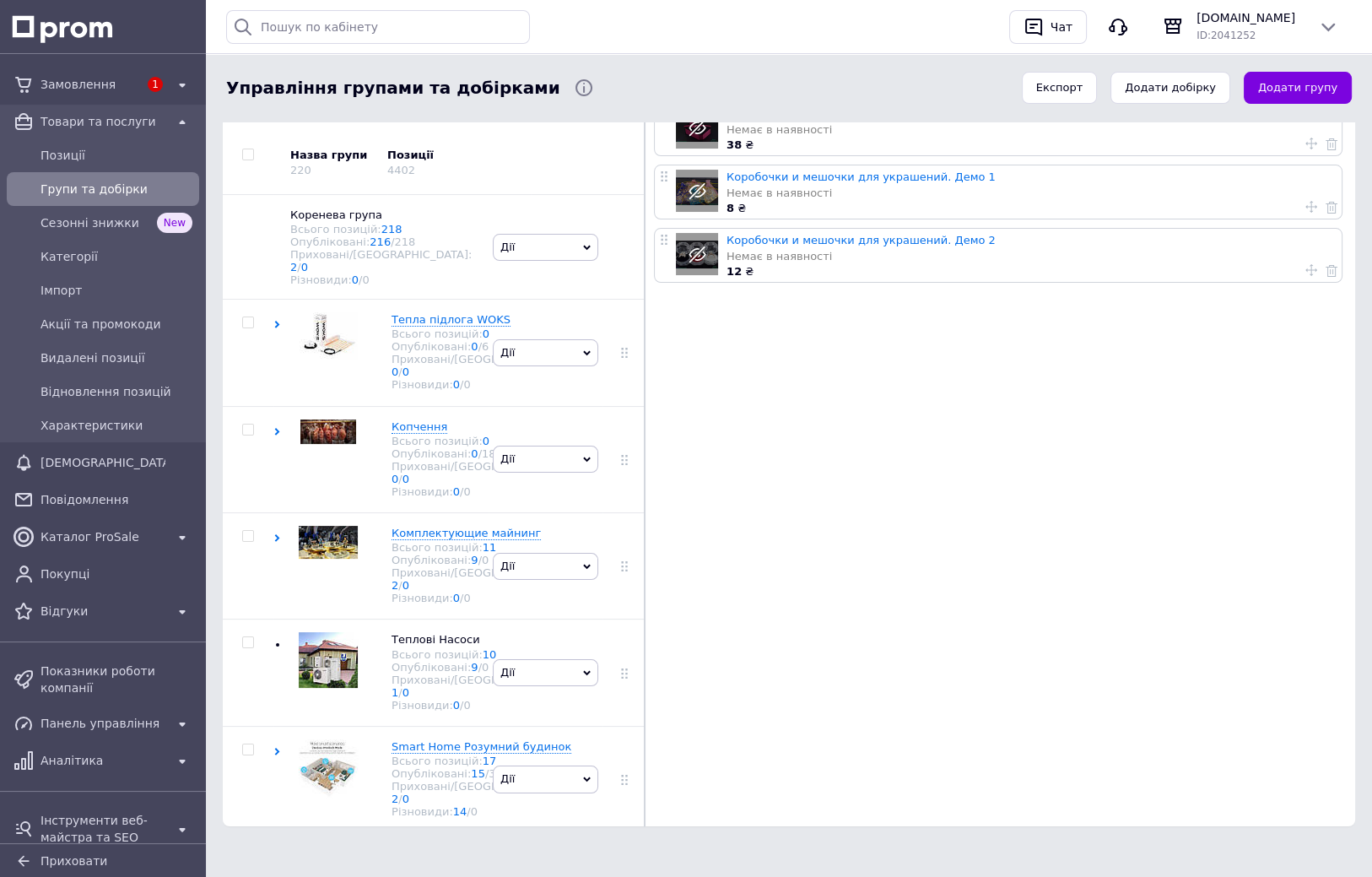
drag, startPoint x: 661, startPoint y: 513, endPoint x: 664, endPoint y: 532, distance: 19.2
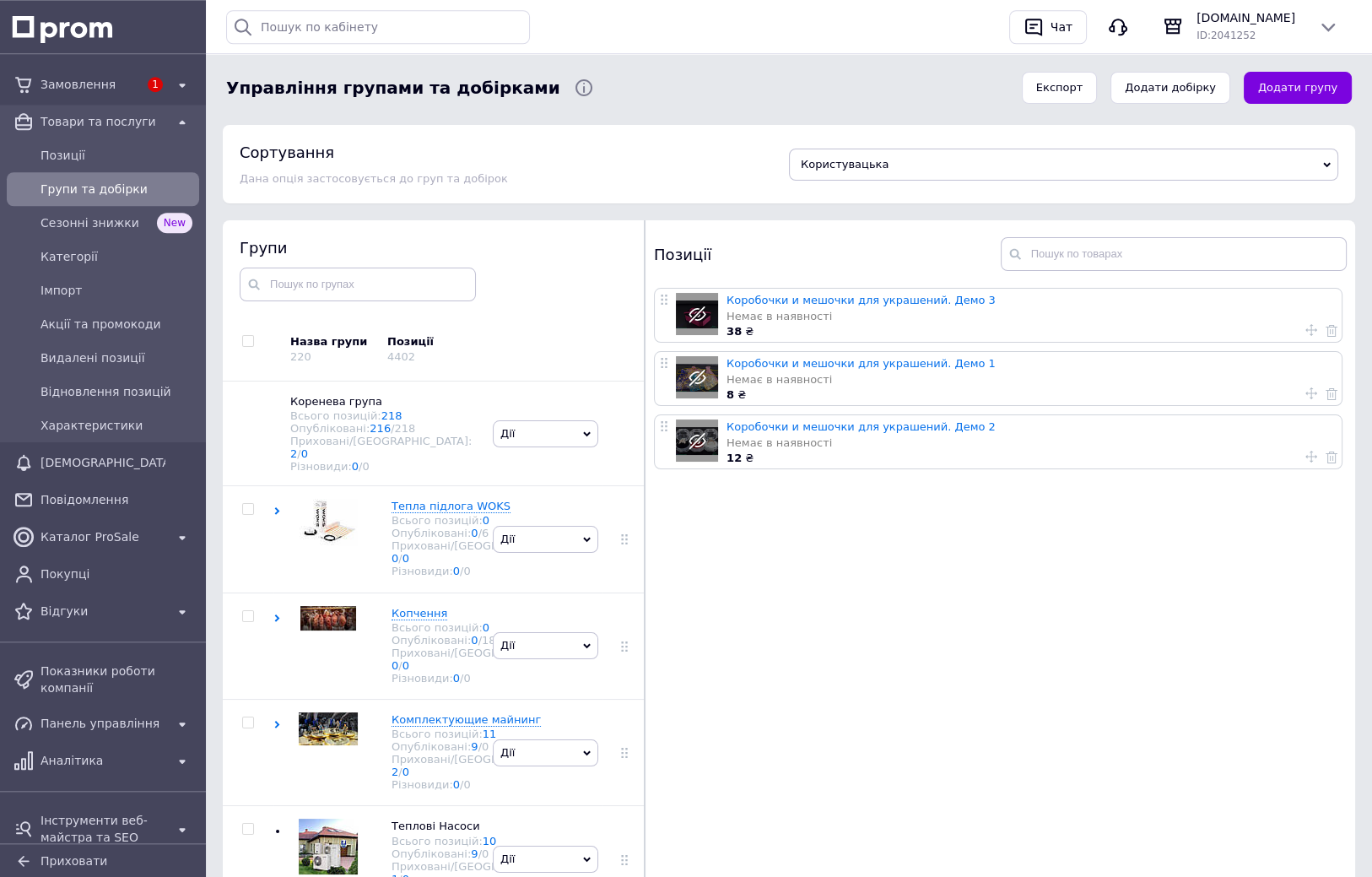
scroll to position [0, 0]
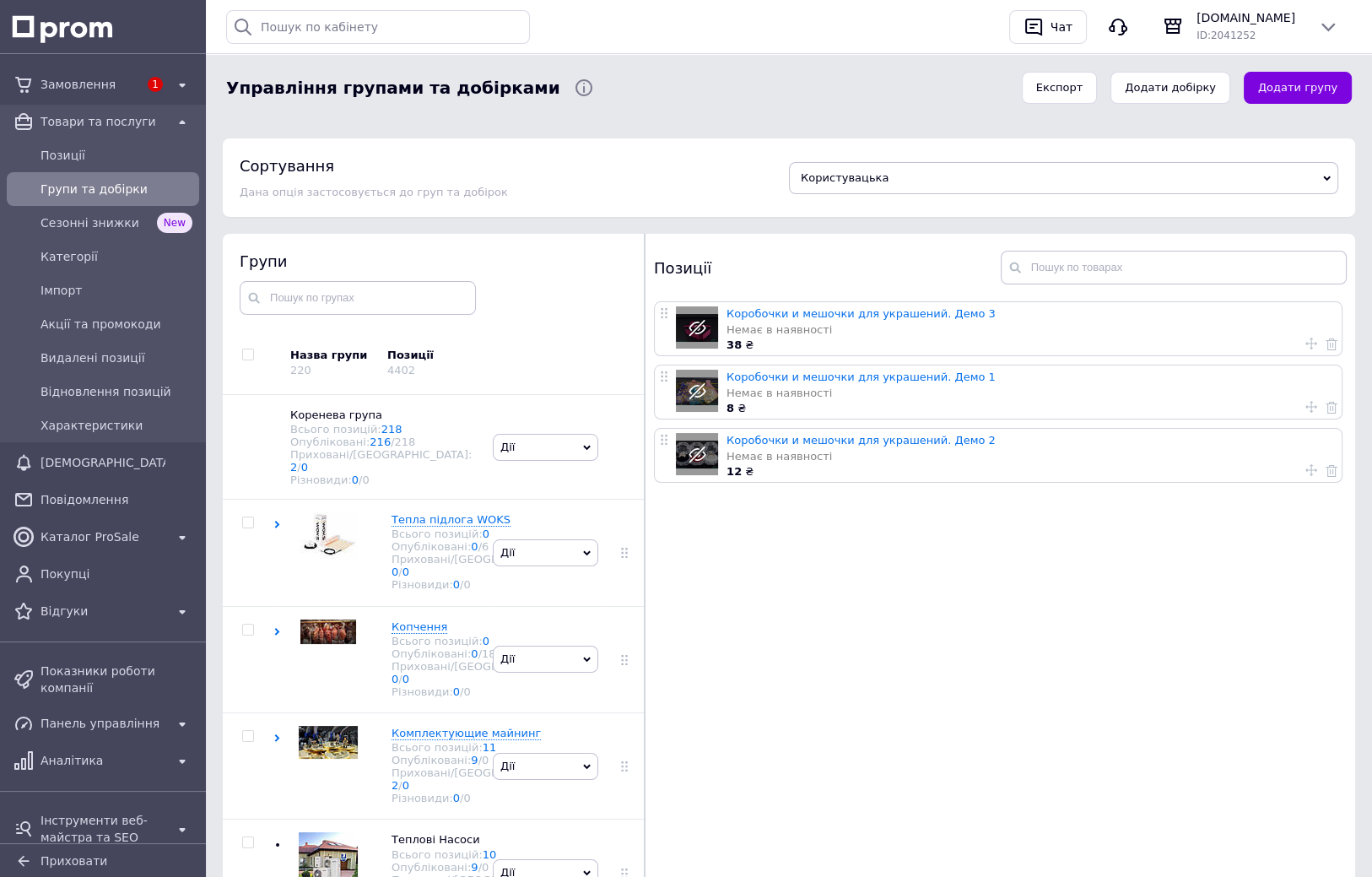
drag, startPoint x: 687, startPoint y: 478, endPoint x: 687, endPoint y: 432, distance: 46.0
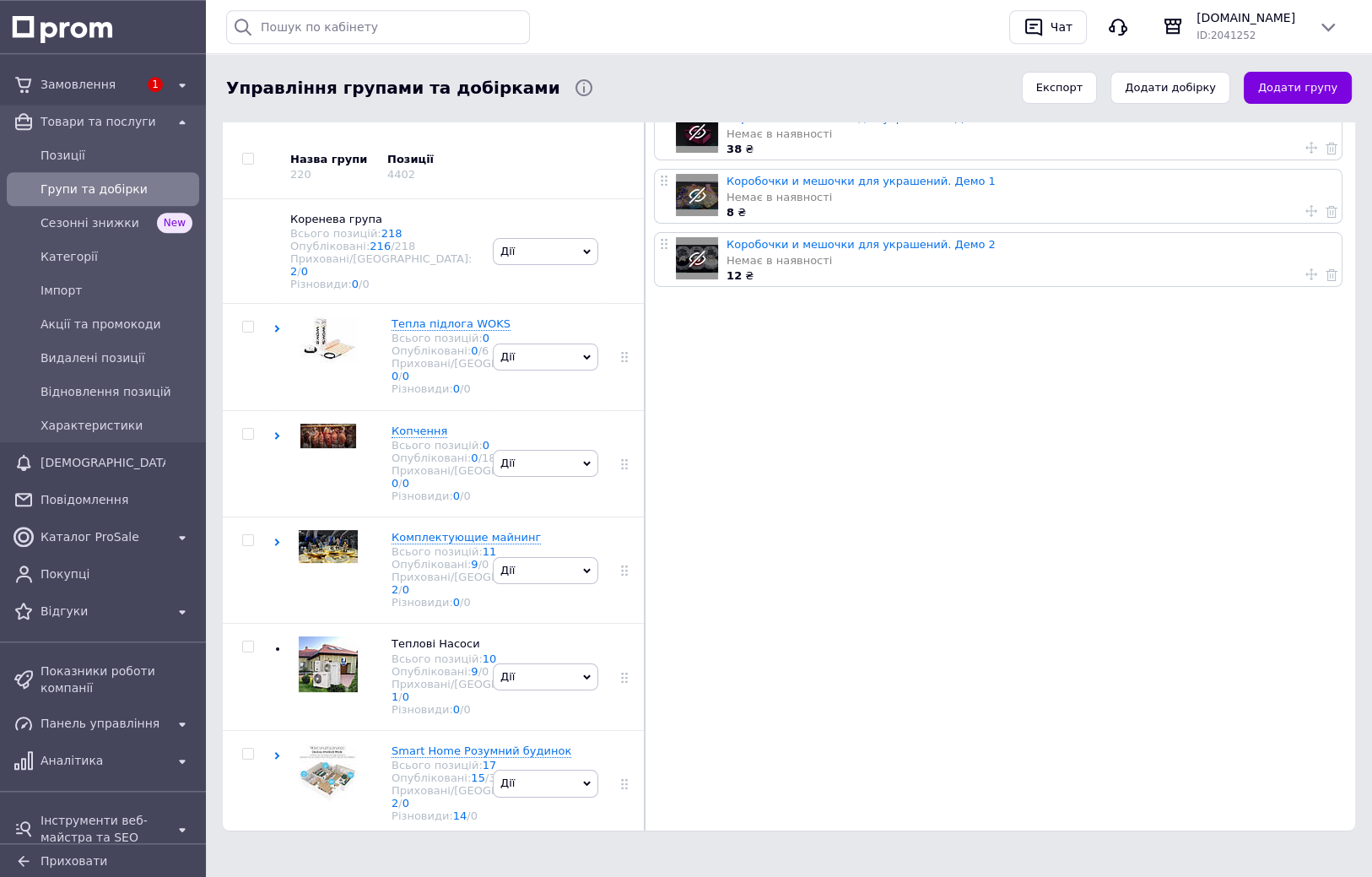
scroll to position [200, 0]
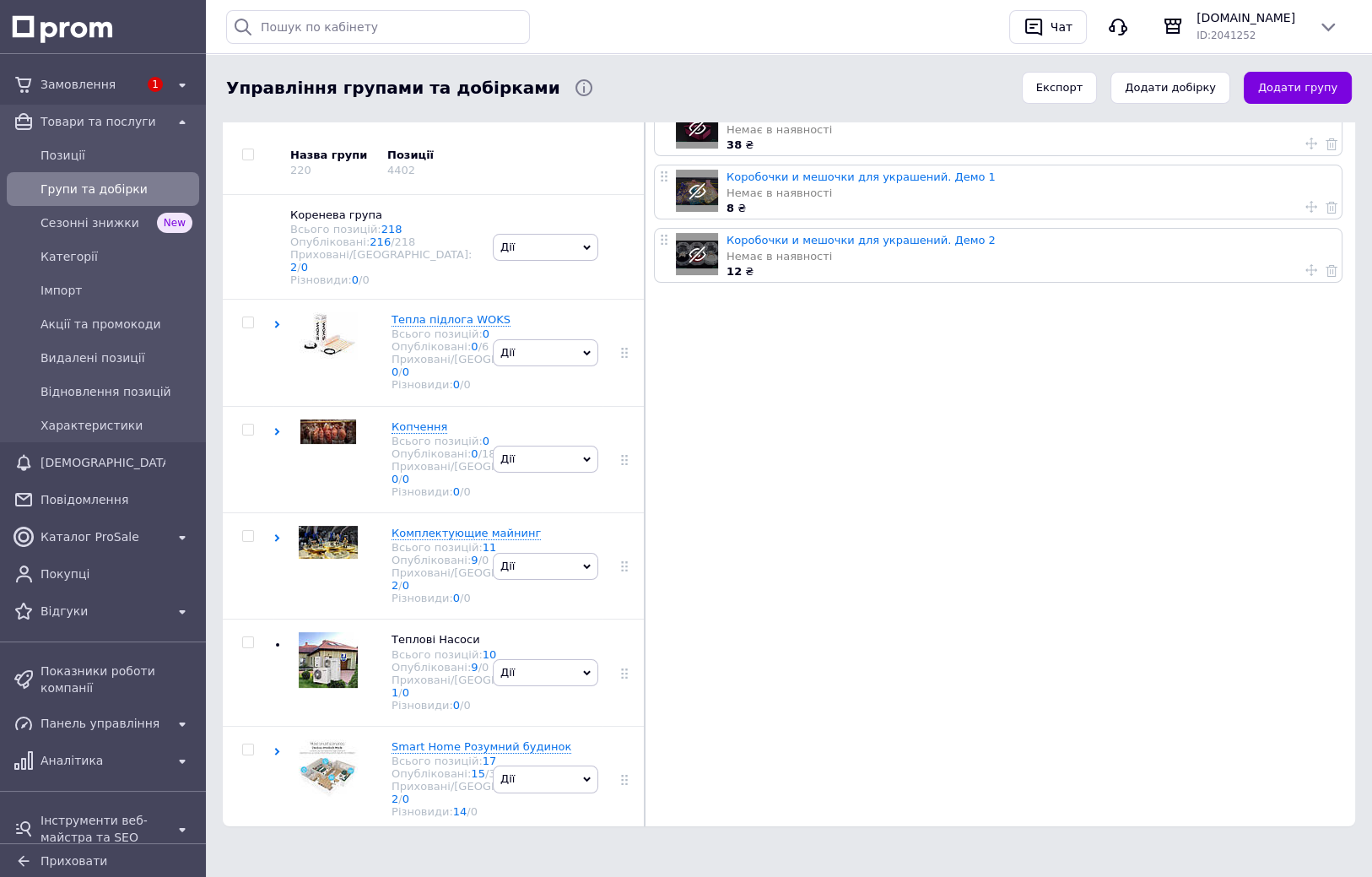
drag, startPoint x: 669, startPoint y: 520, endPoint x: 665, endPoint y: 561, distance: 41.2
drag, startPoint x: 667, startPoint y: 560, endPoint x: 667, endPoint y: 574, distance: 14.0
drag, startPoint x: 703, startPoint y: 634, endPoint x: 723, endPoint y: 670, distance: 41.2
drag, startPoint x: 771, startPoint y: 694, endPoint x: 749, endPoint y: 779, distance: 87.8
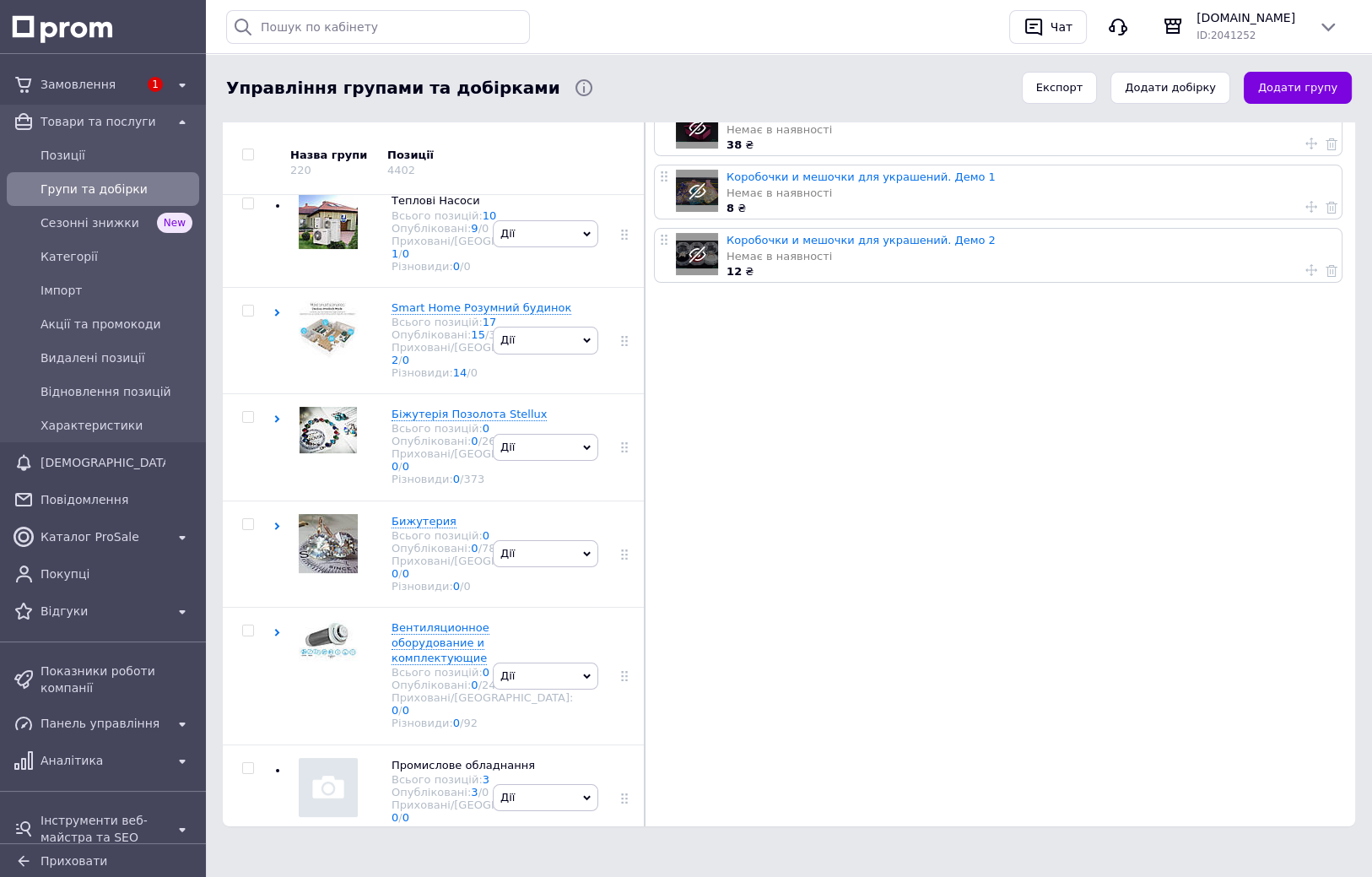
scroll to position [548, 0]
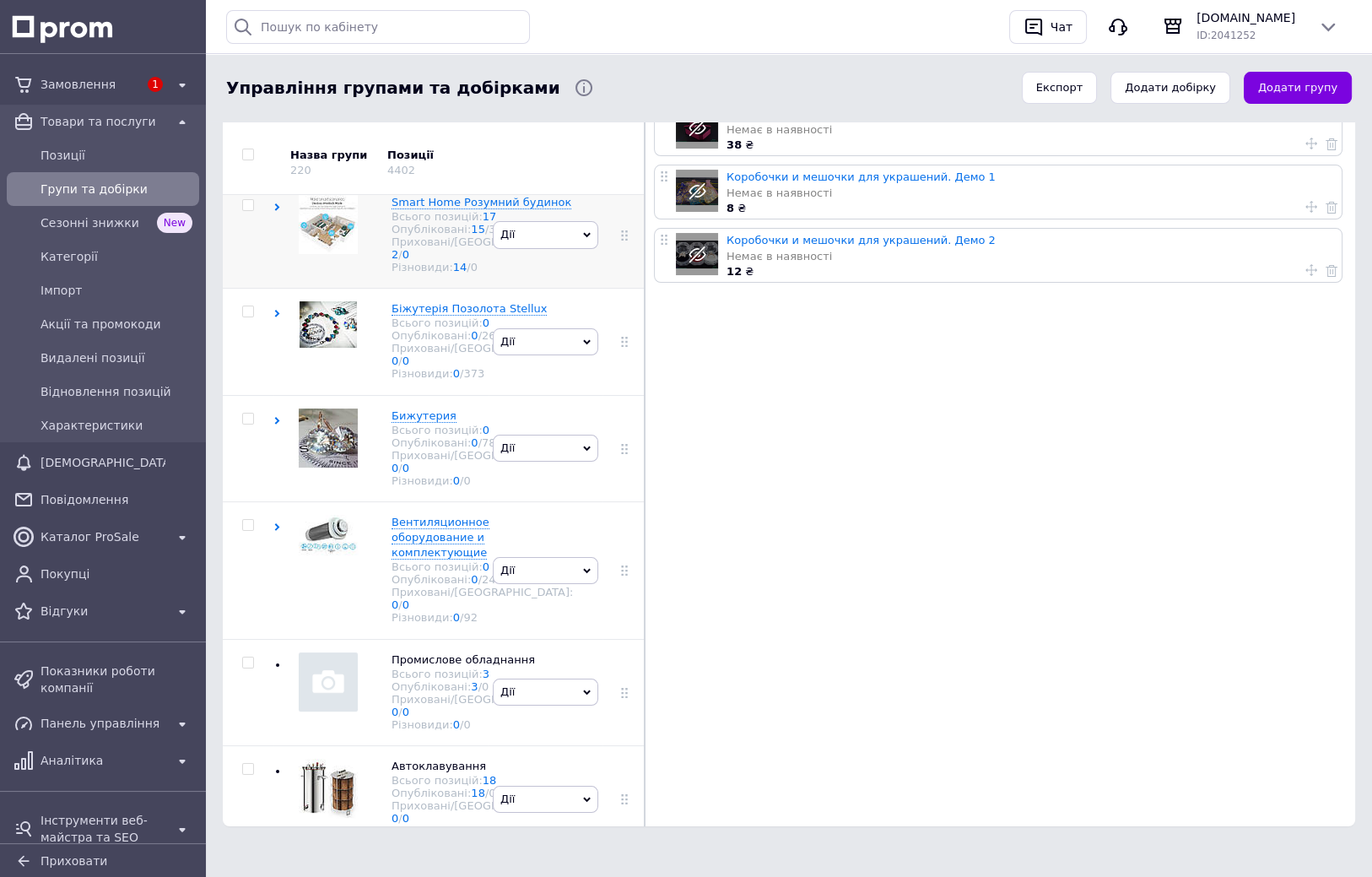
drag, startPoint x: 523, startPoint y: 455, endPoint x: 522, endPoint y: 498, distance: 43.0
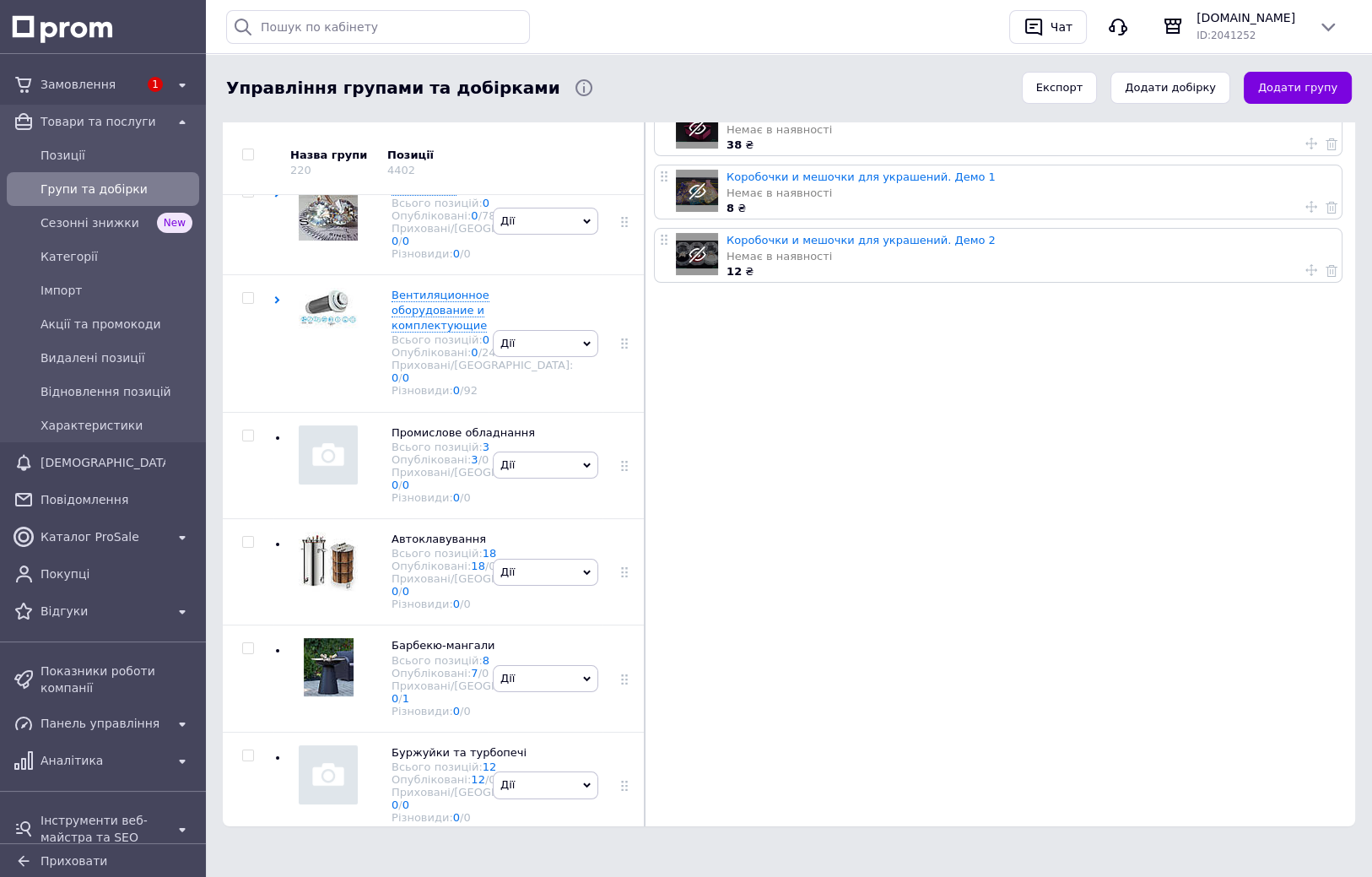
scroll to position [819, 0]
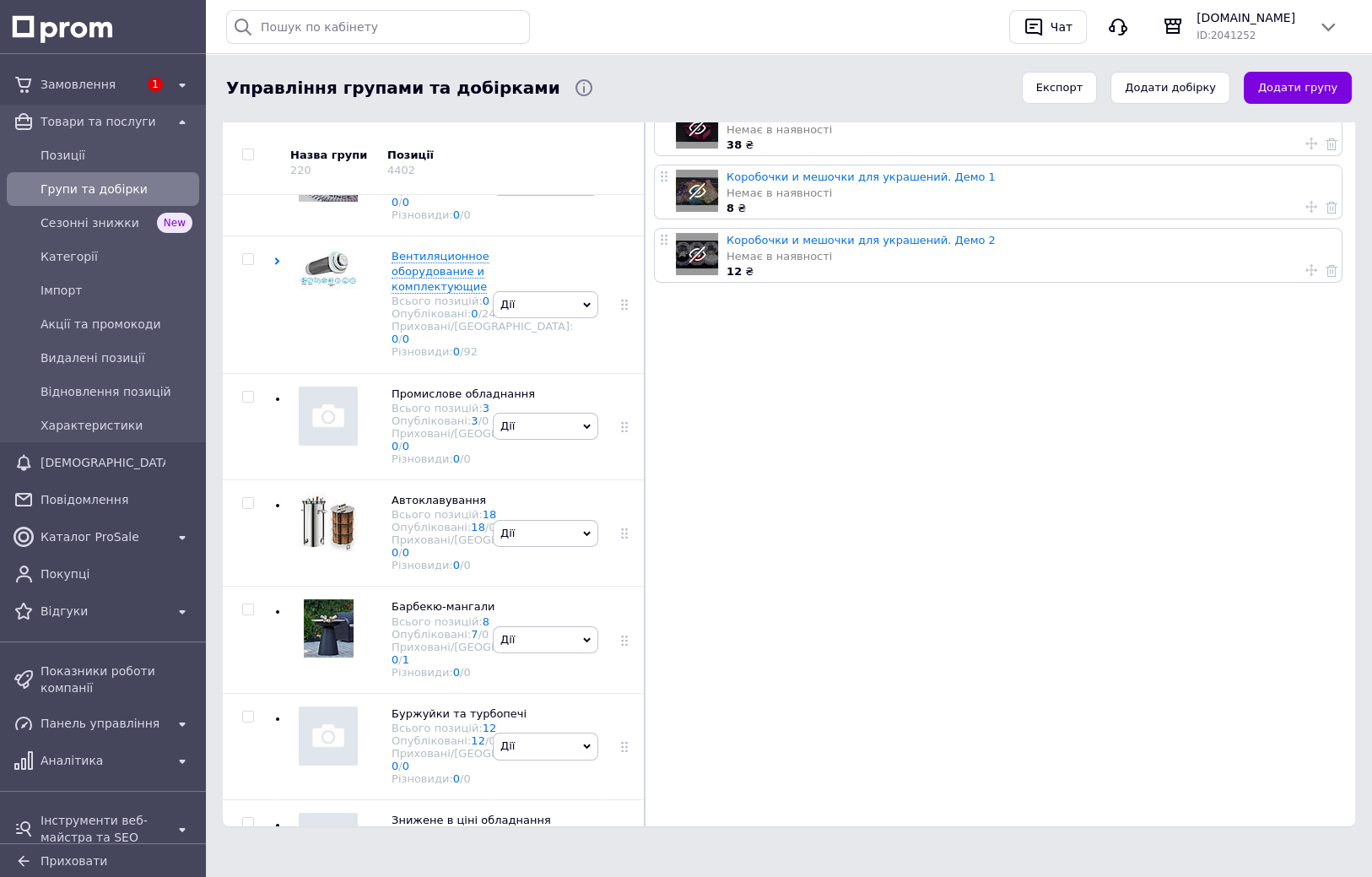
drag, startPoint x: 528, startPoint y: 504, endPoint x: 530, endPoint y: 519, distance: 15.1
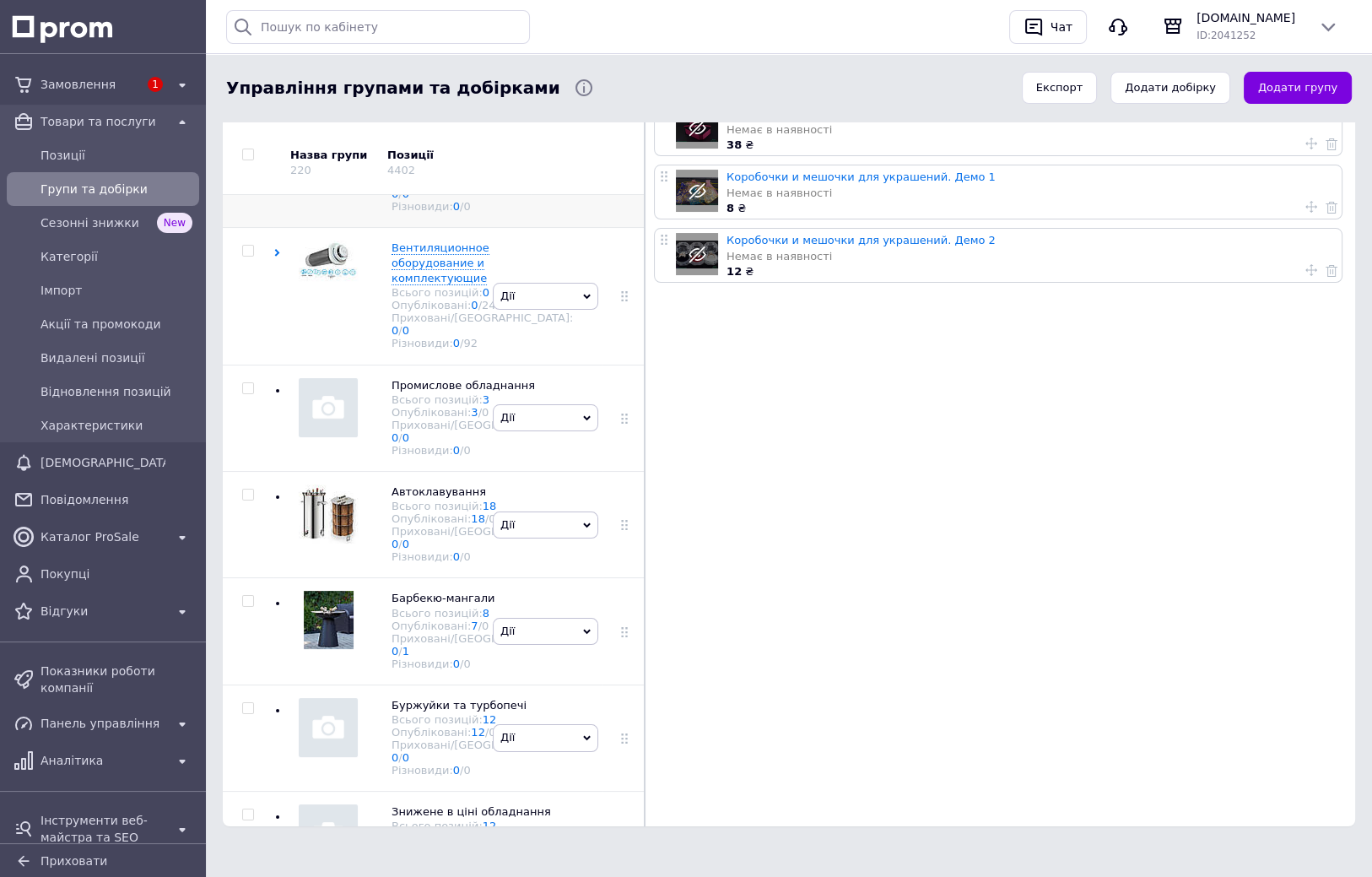
click at [407, 162] on div "Всього позицій: 0" at bounding box center [482, 156] width 181 height 13
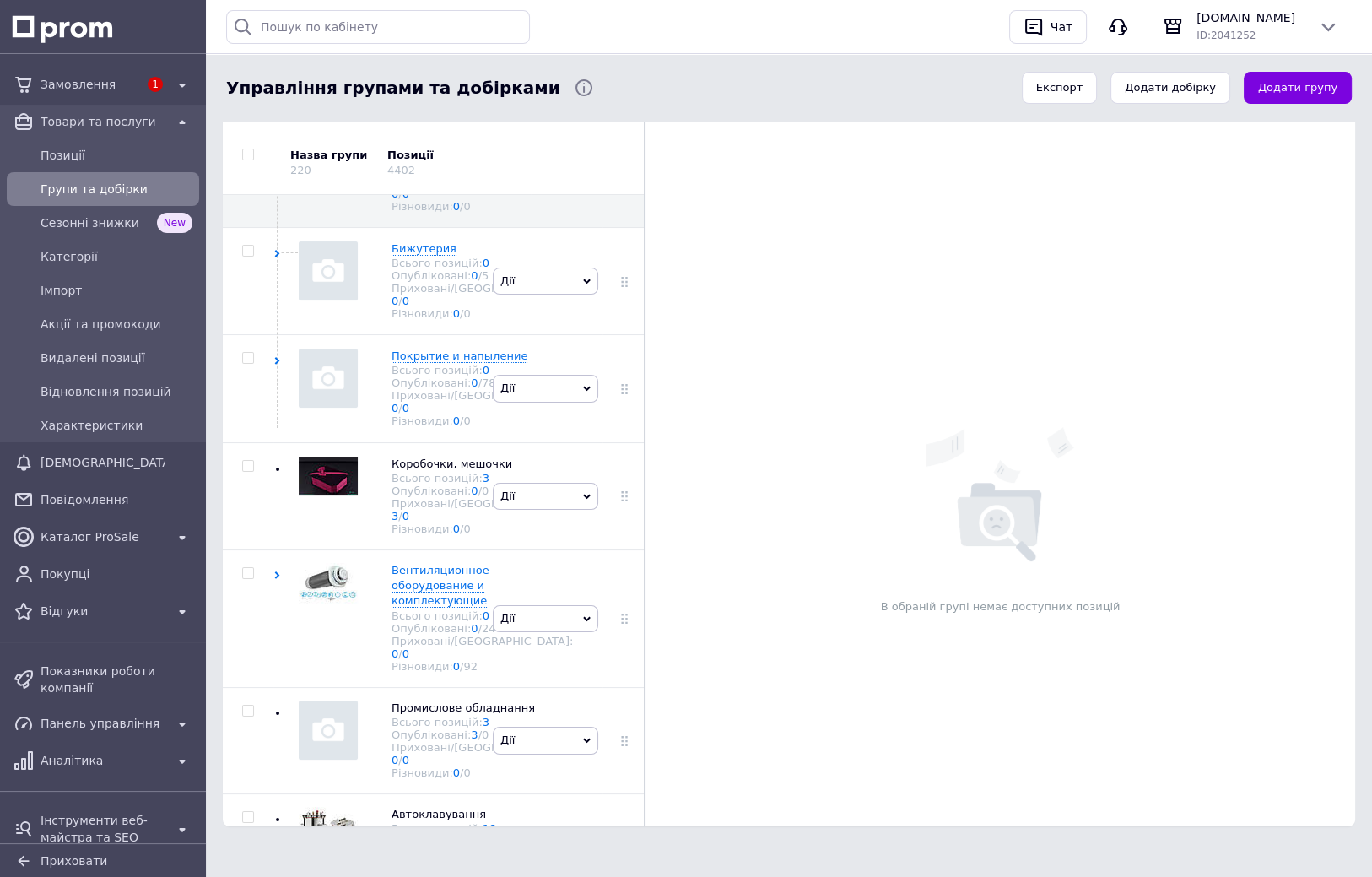
drag, startPoint x: 711, startPoint y: 432, endPoint x: 716, endPoint y: 385, distance: 47.3
drag, startPoint x: 695, startPoint y: 531, endPoint x: 691, endPoint y: 564, distance: 33.2
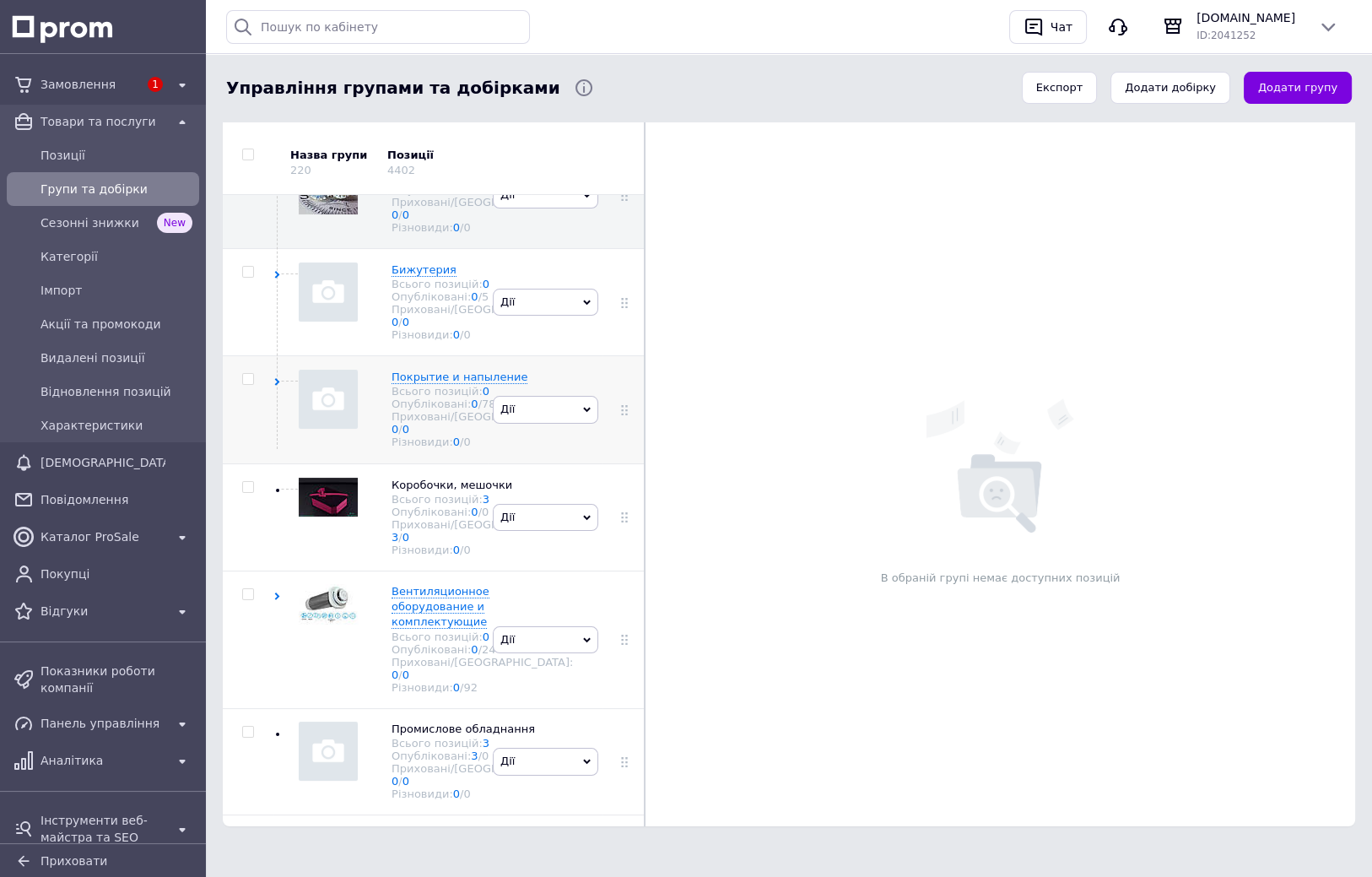
scroll to position [723, 0]
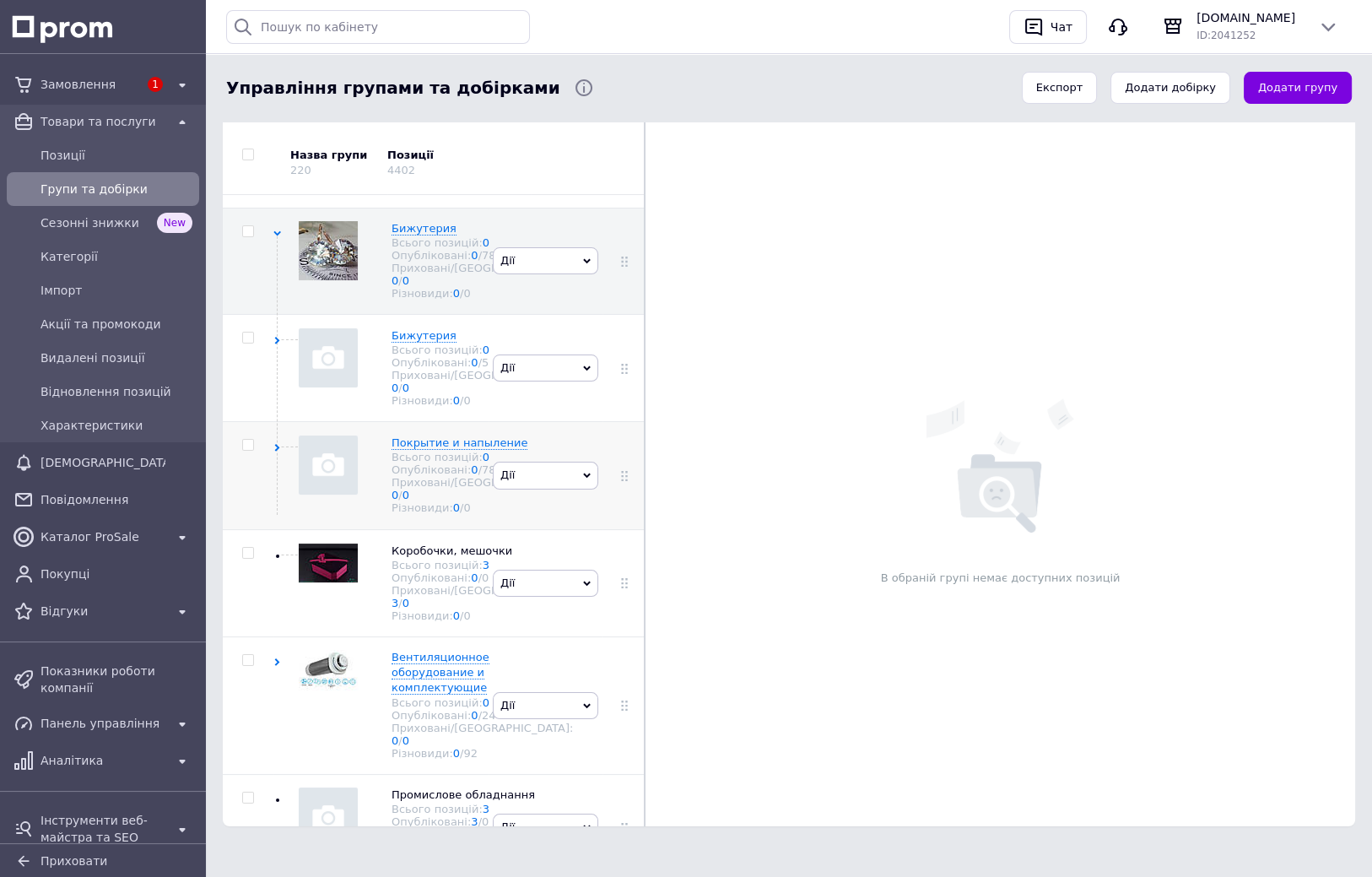
drag, startPoint x: 608, startPoint y: 596, endPoint x: 596, endPoint y: 540, distance: 57.3
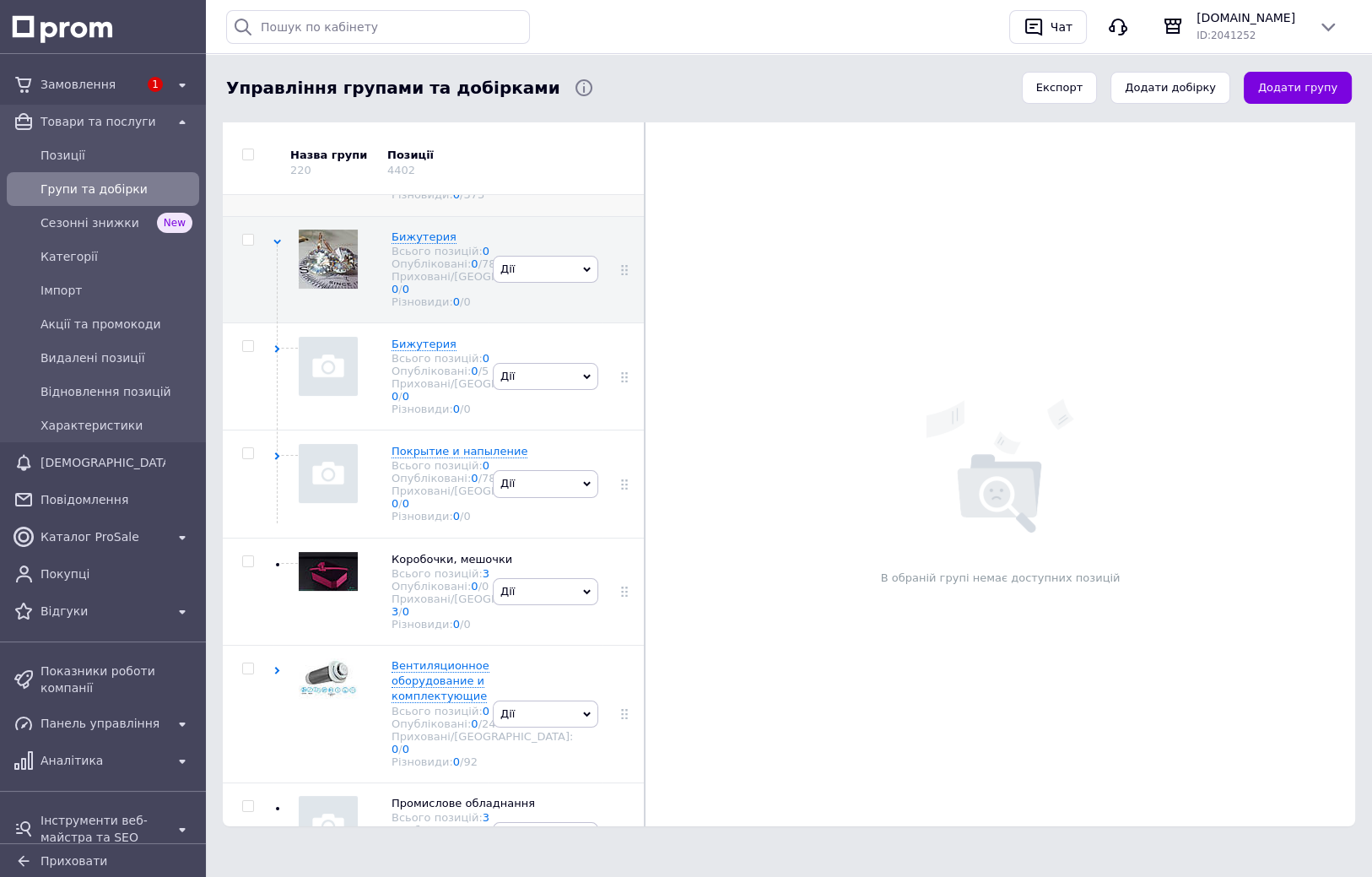
click at [247, 138] on input "checkbox" at bounding box center [248, 133] width 11 height 11
checkbox input "true"
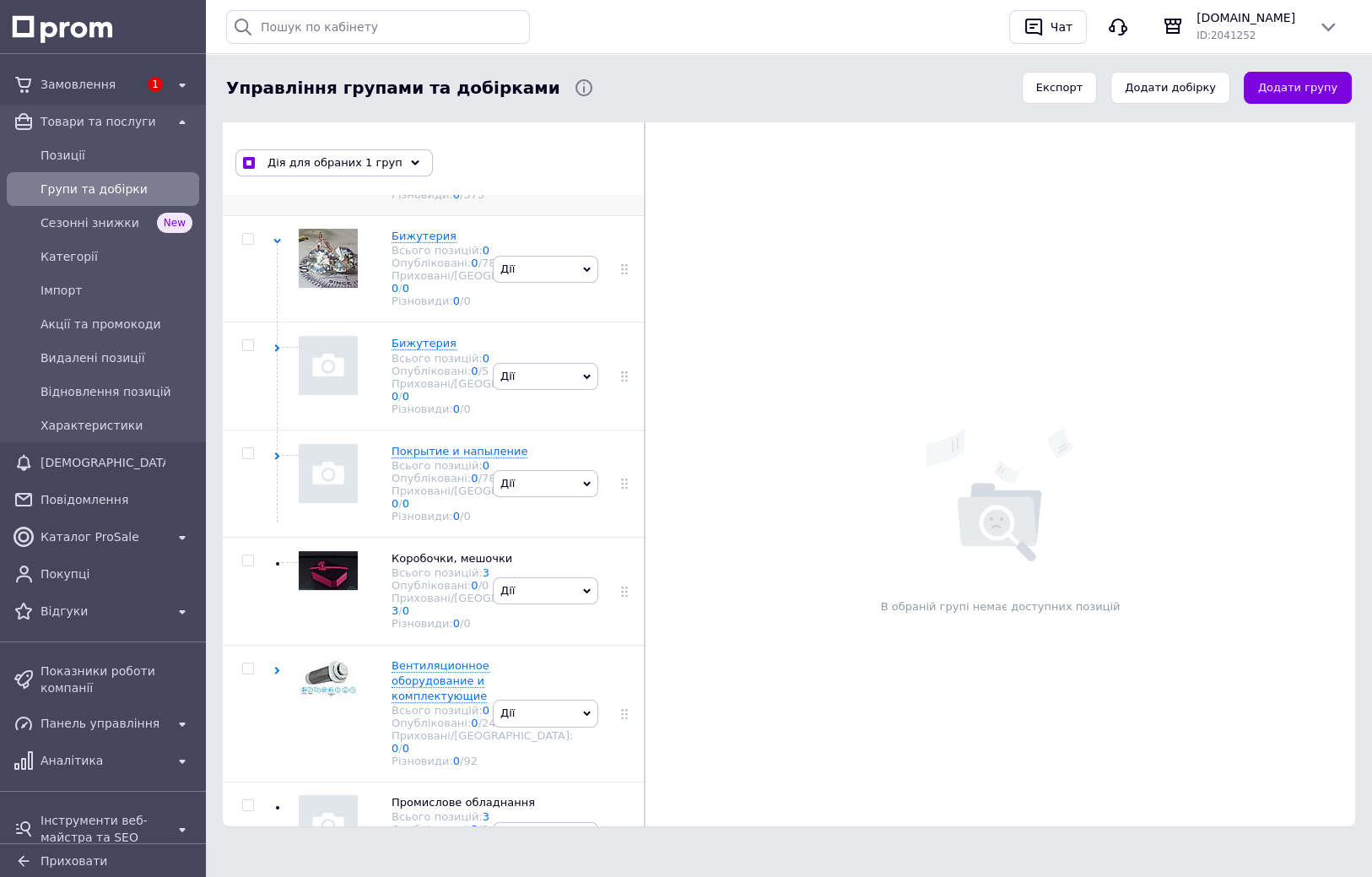
click at [584, 166] on icon at bounding box center [587, 162] width 7 height 7
click at [390, 162] on div "Дія для обраних 1 груп" at bounding box center [334, 162] width 198 height 27
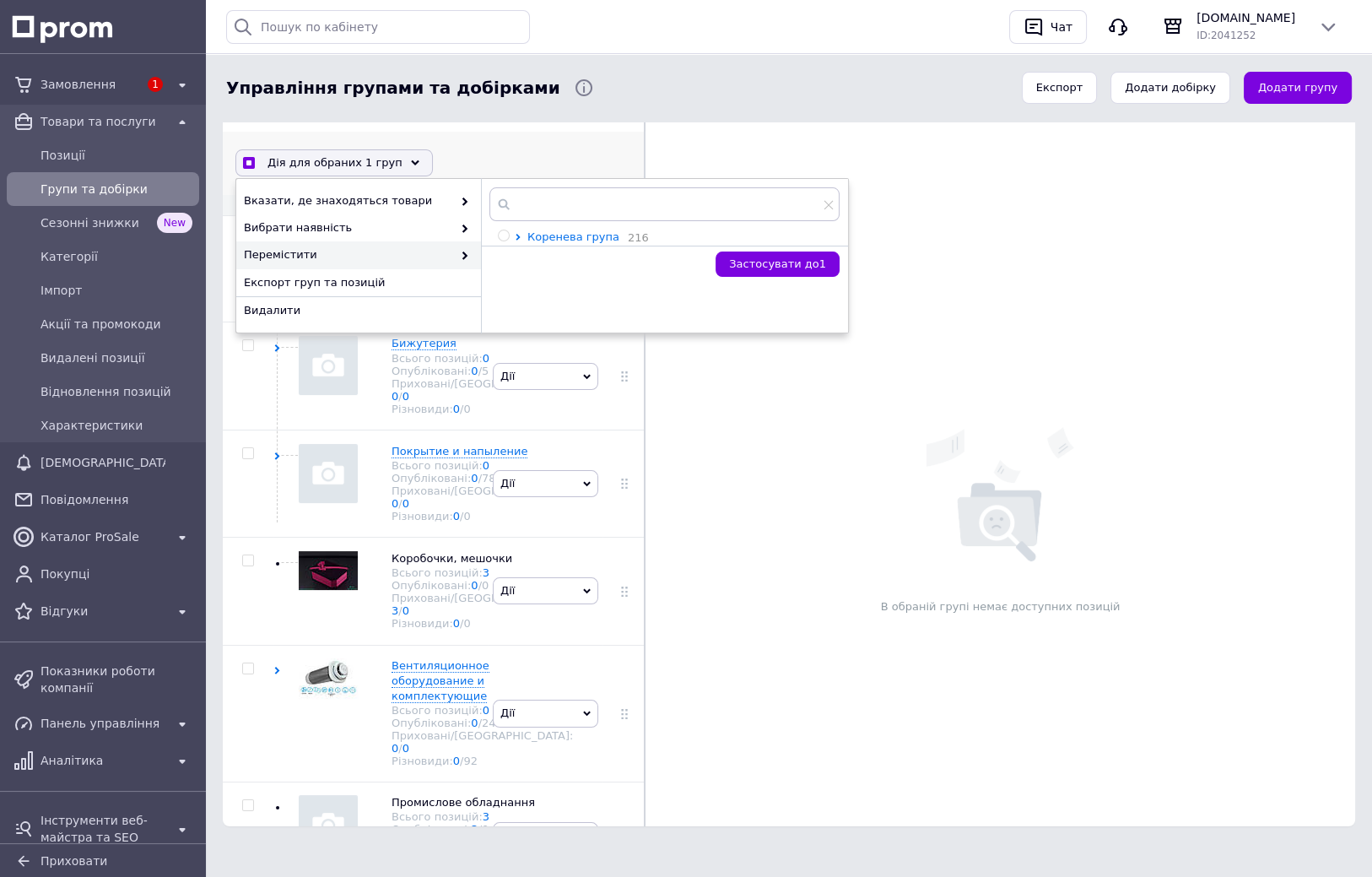
click at [516, 235] on icon at bounding box center [518, 237] width 6 height 6
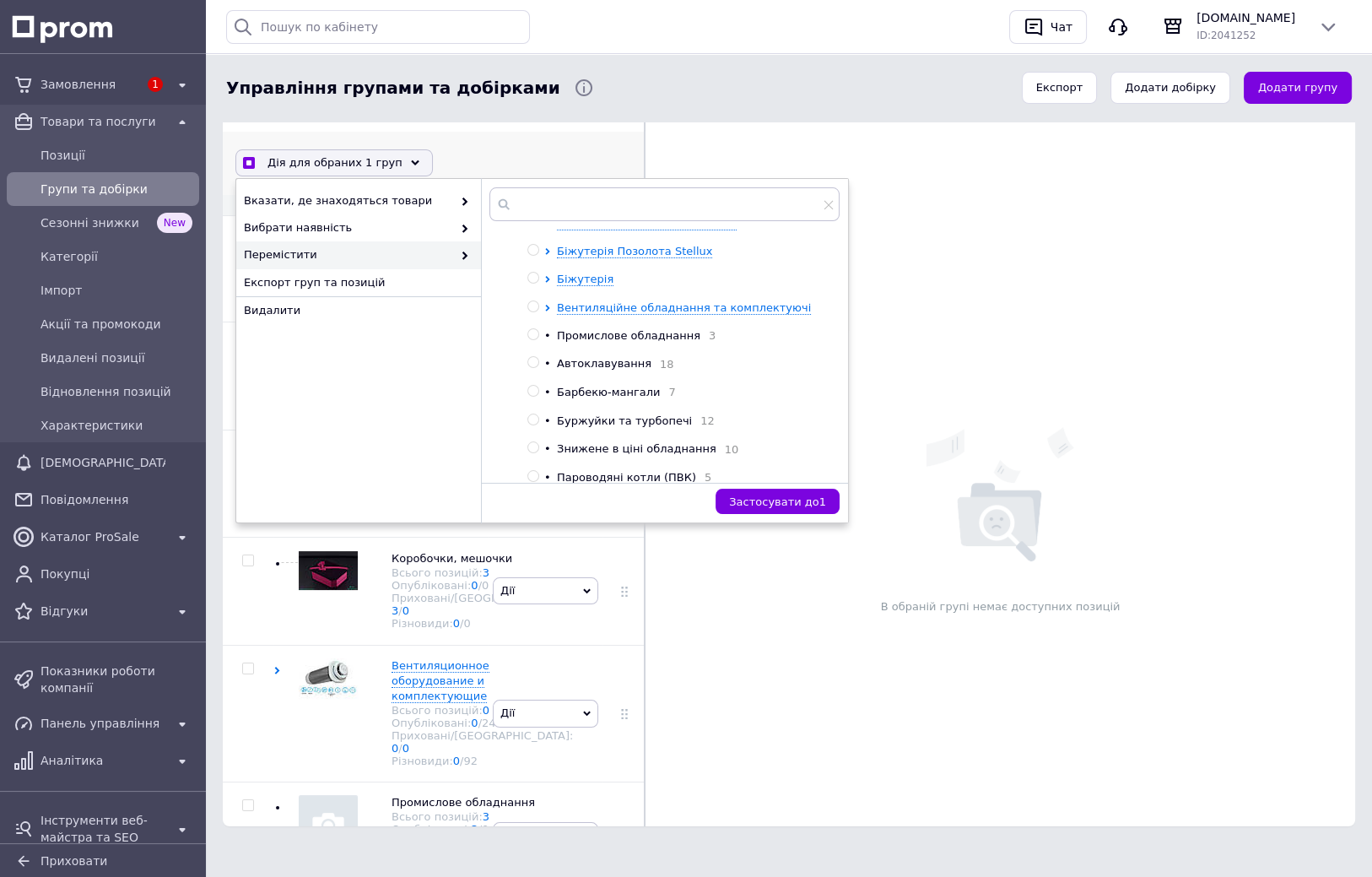
scroll to position [218, 0]
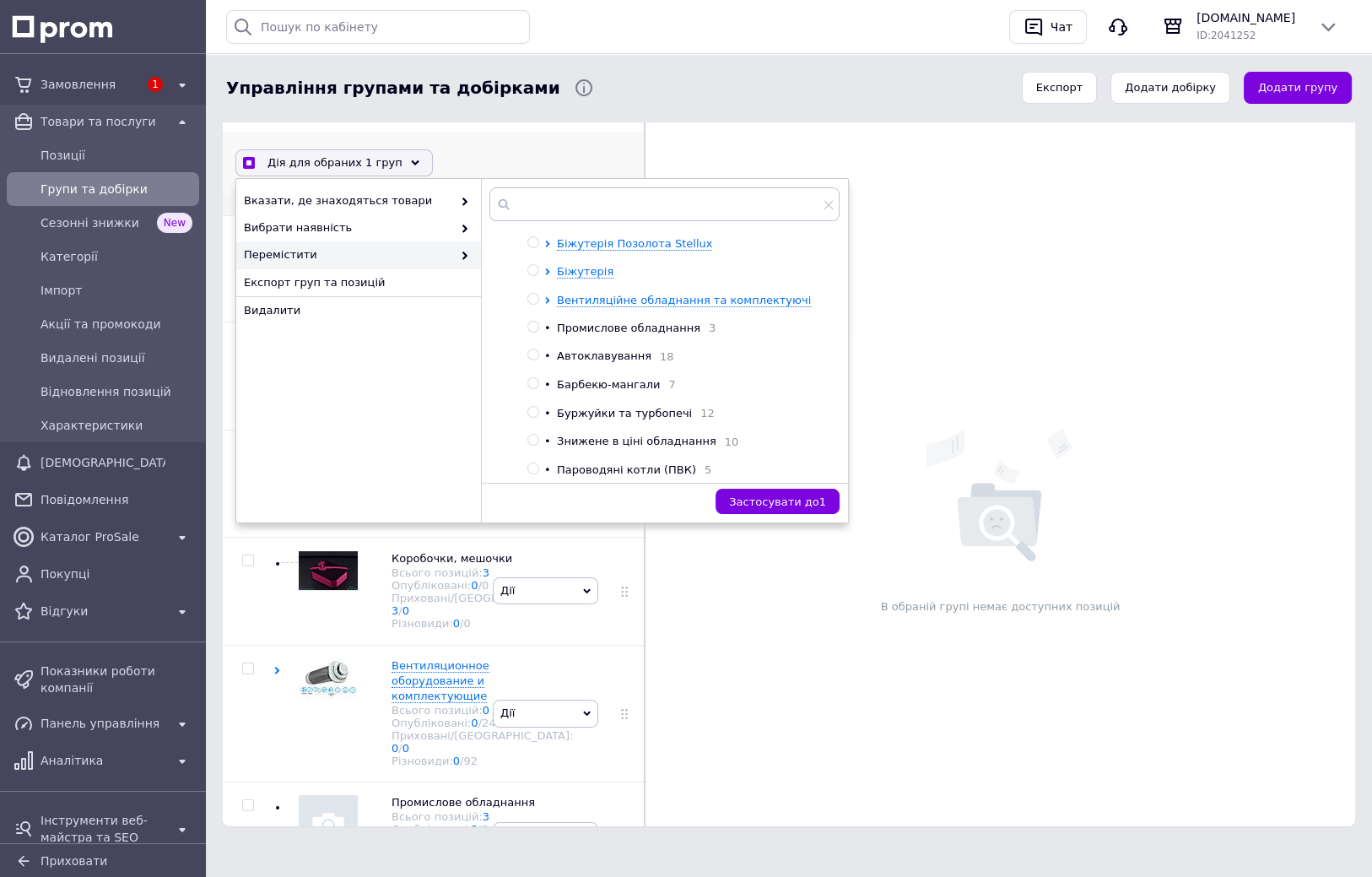
click at [534, 274] on input "radio" at bounding box center [533, 270] width 11 height 11
radio input "true"
click at [794, 505] on span "Застосувати до 1" at bounding box center [777, 502] width 97 height 13
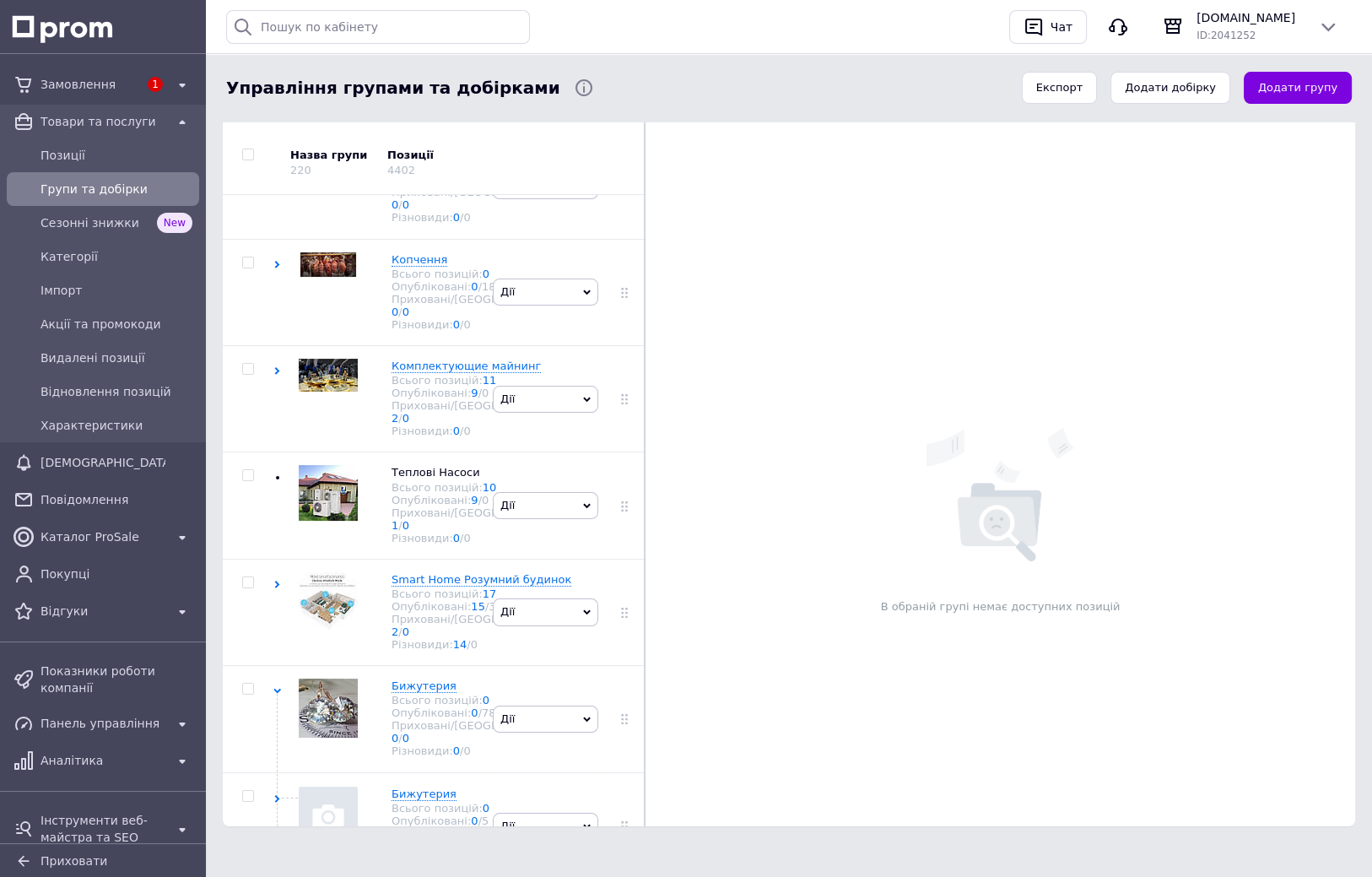
scroll to position [0, 0]
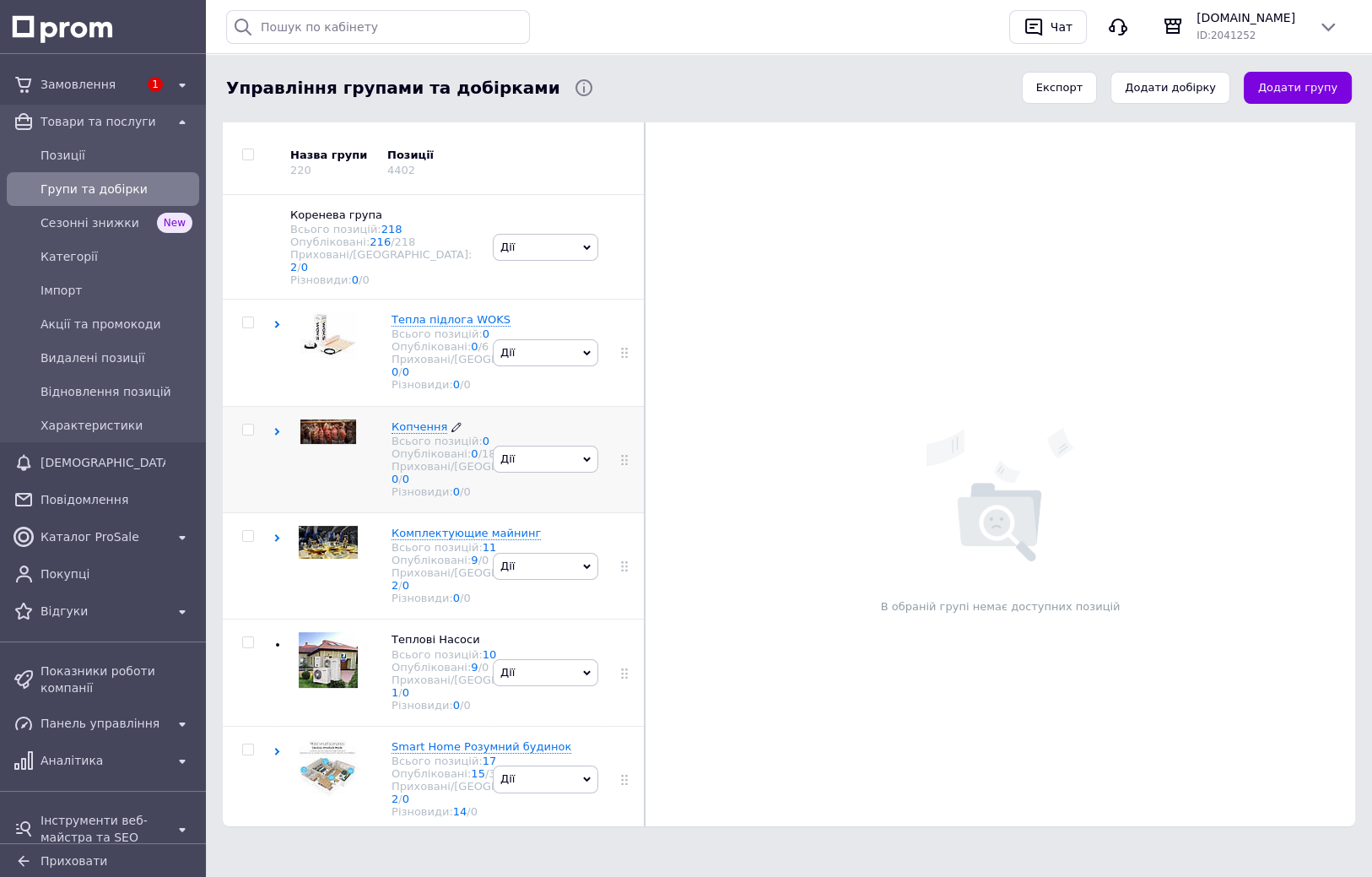
click at [436, 459] on div "Опубліковані: 0 / 18" at bounding box center [482, 454] width 181 height 13
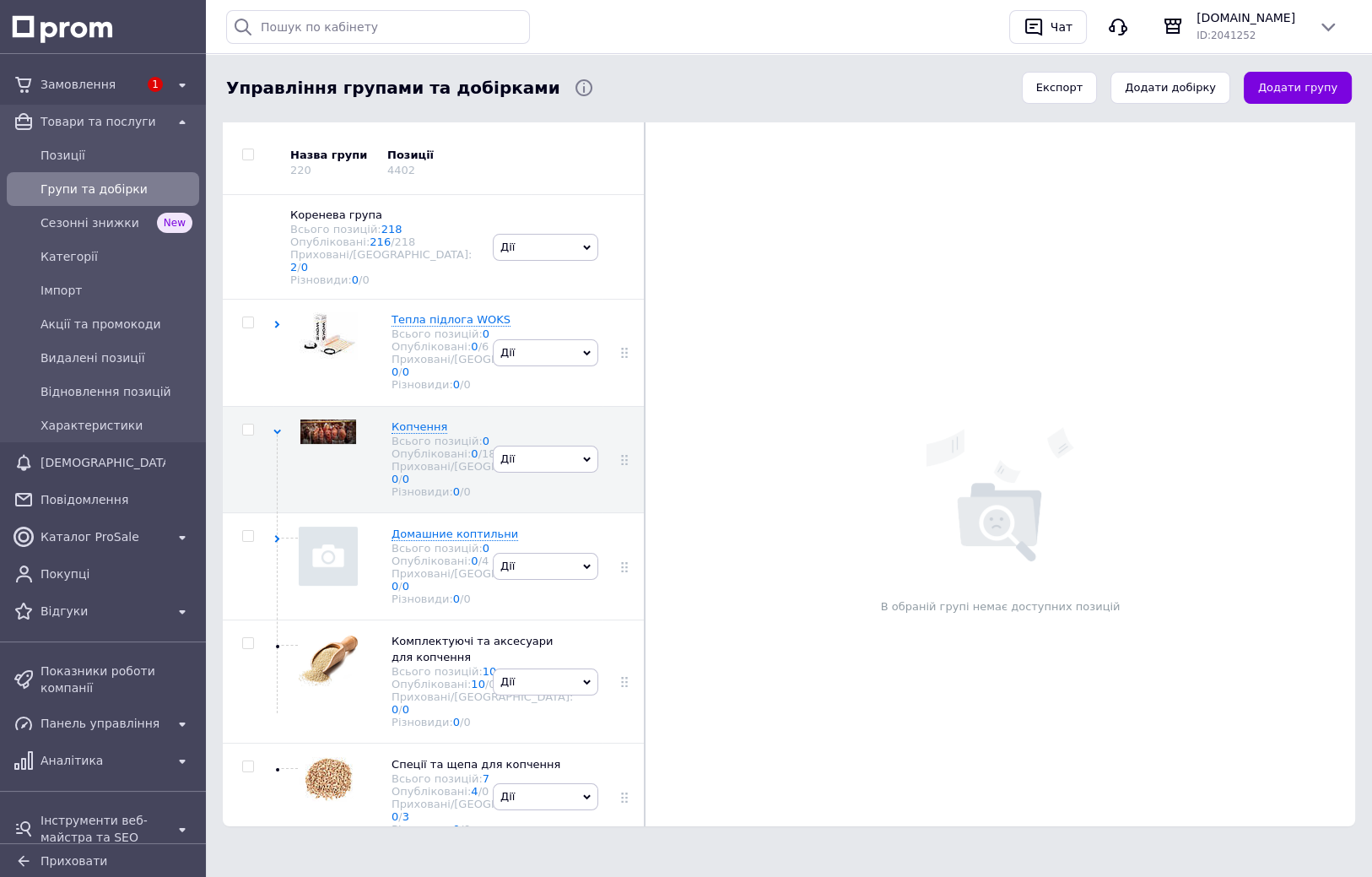
click at [644, 219] on div at bounding box center [644, 430] width 1 height 793
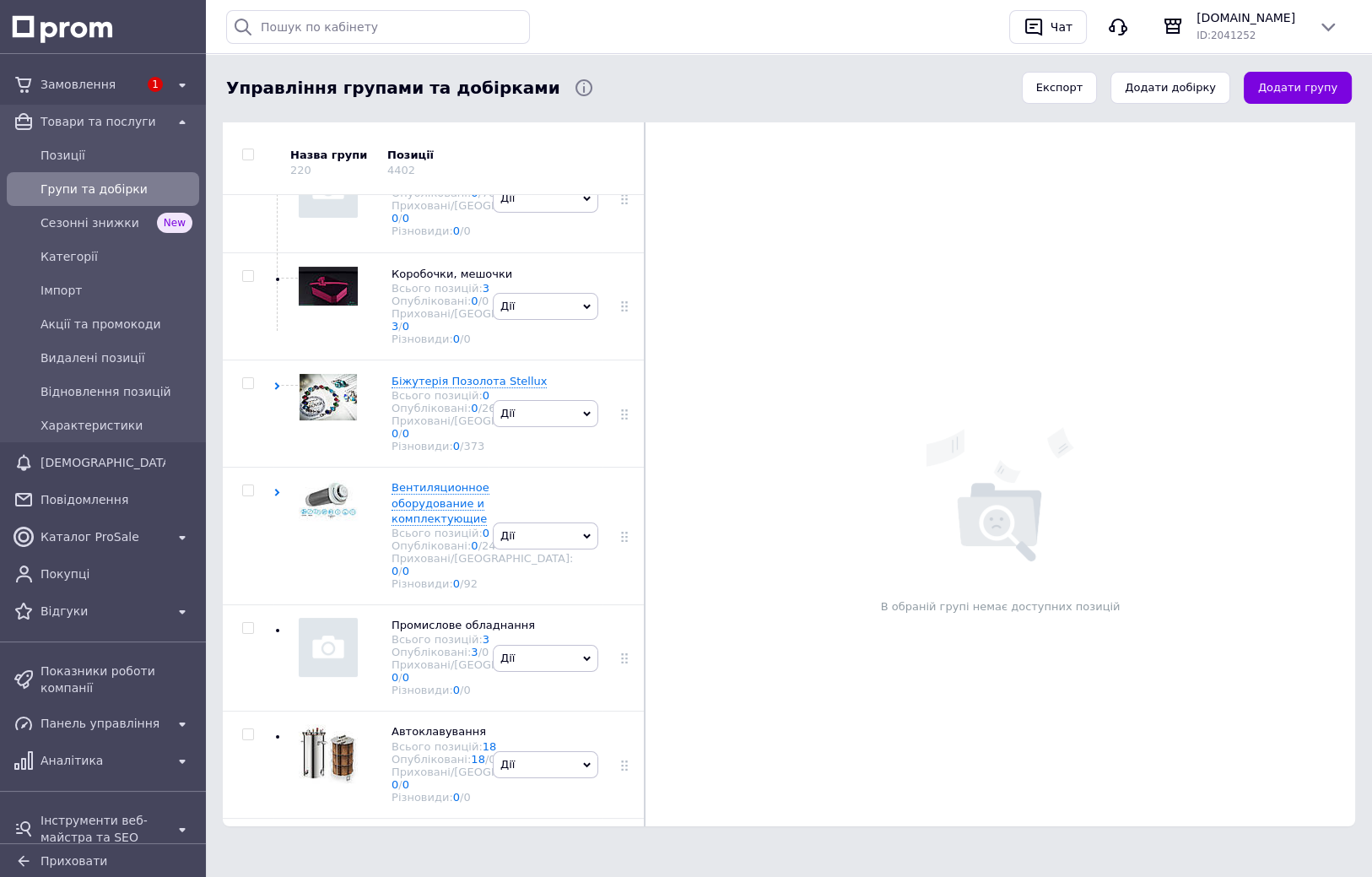
scroll to position [1290, 0]
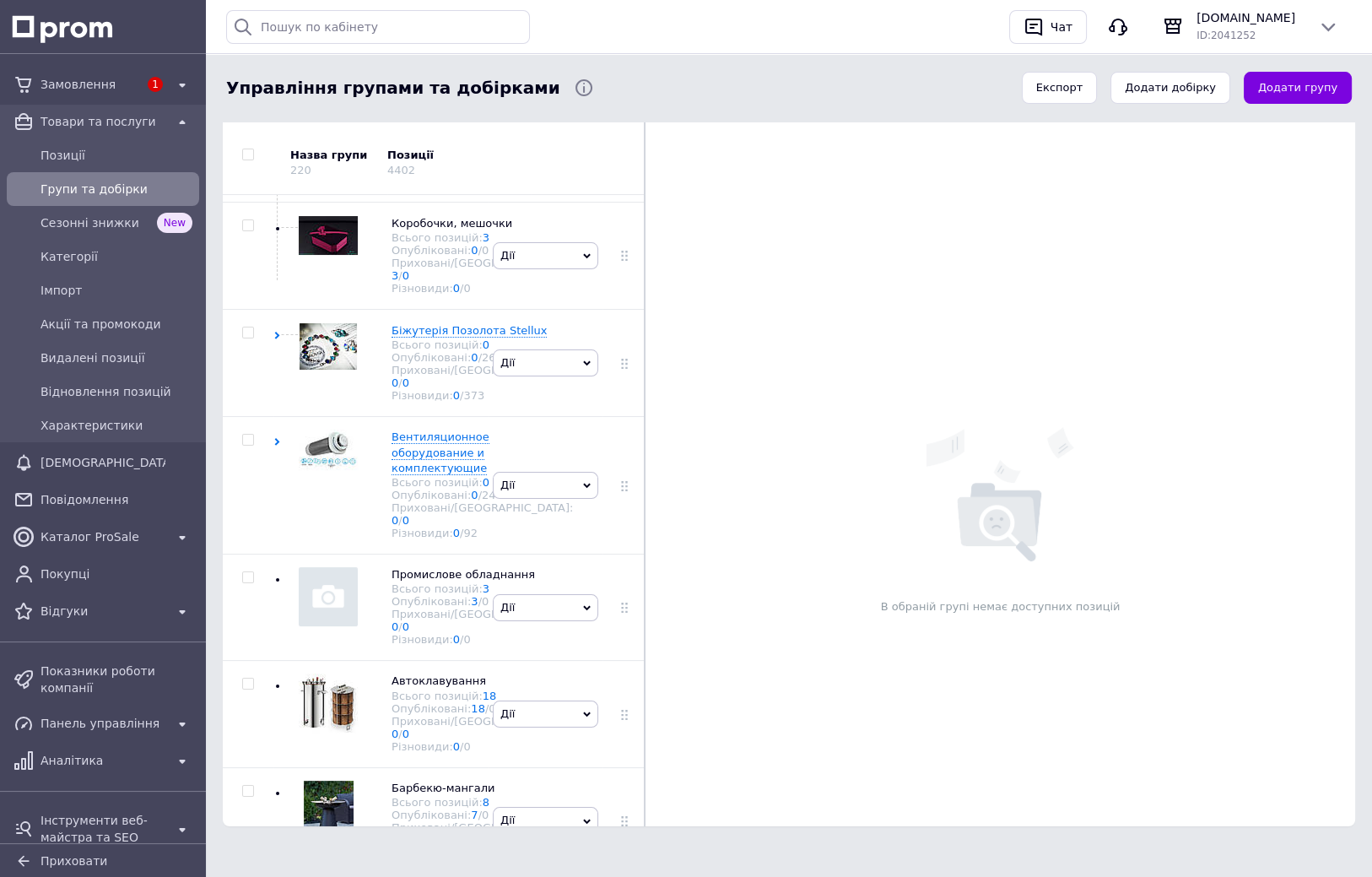
click at [644, 296] on div at bounding box center [644, 430] width 1 height 793
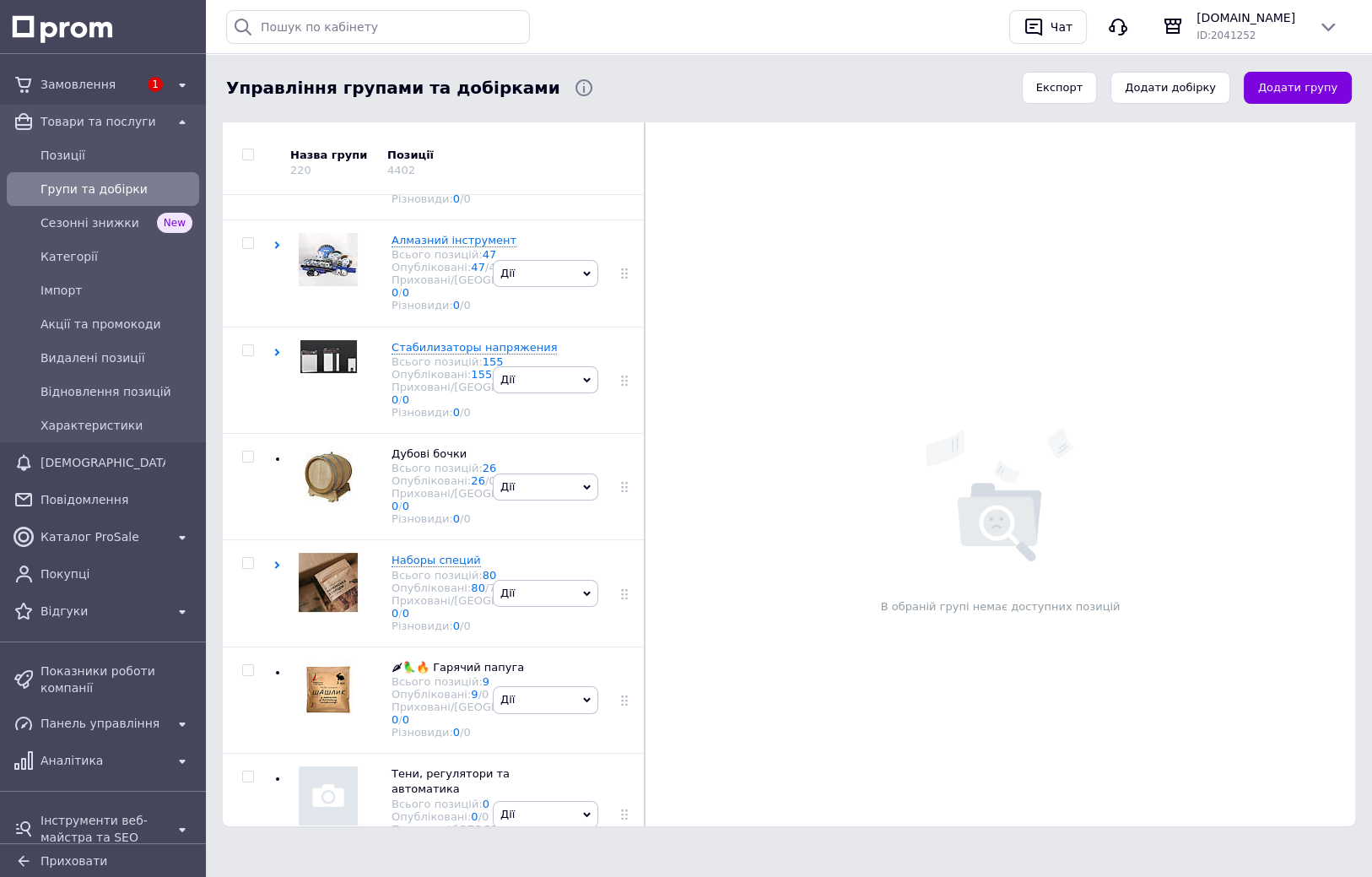
scroll to position [2480, 0]
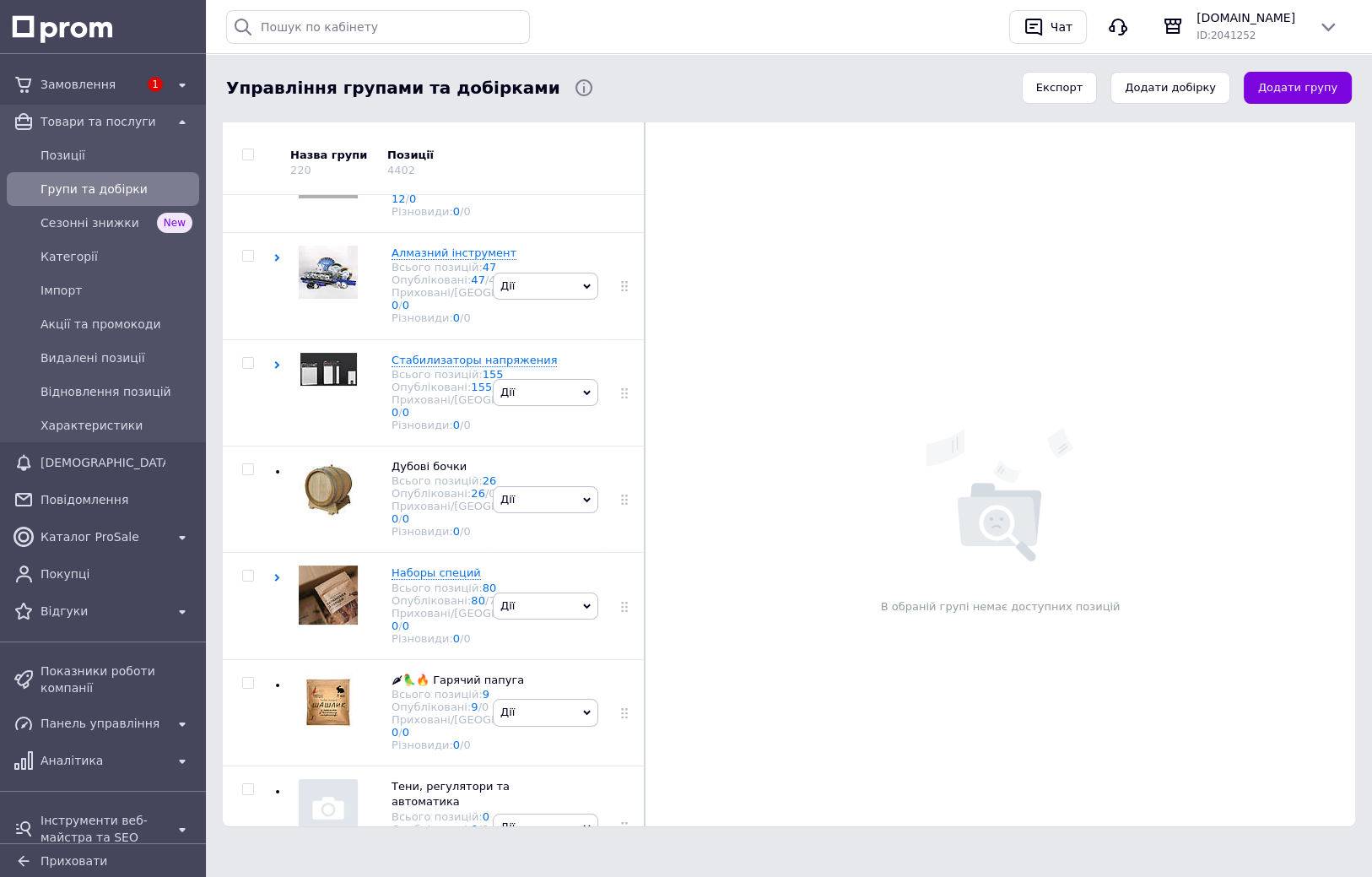
checkbox input "true"
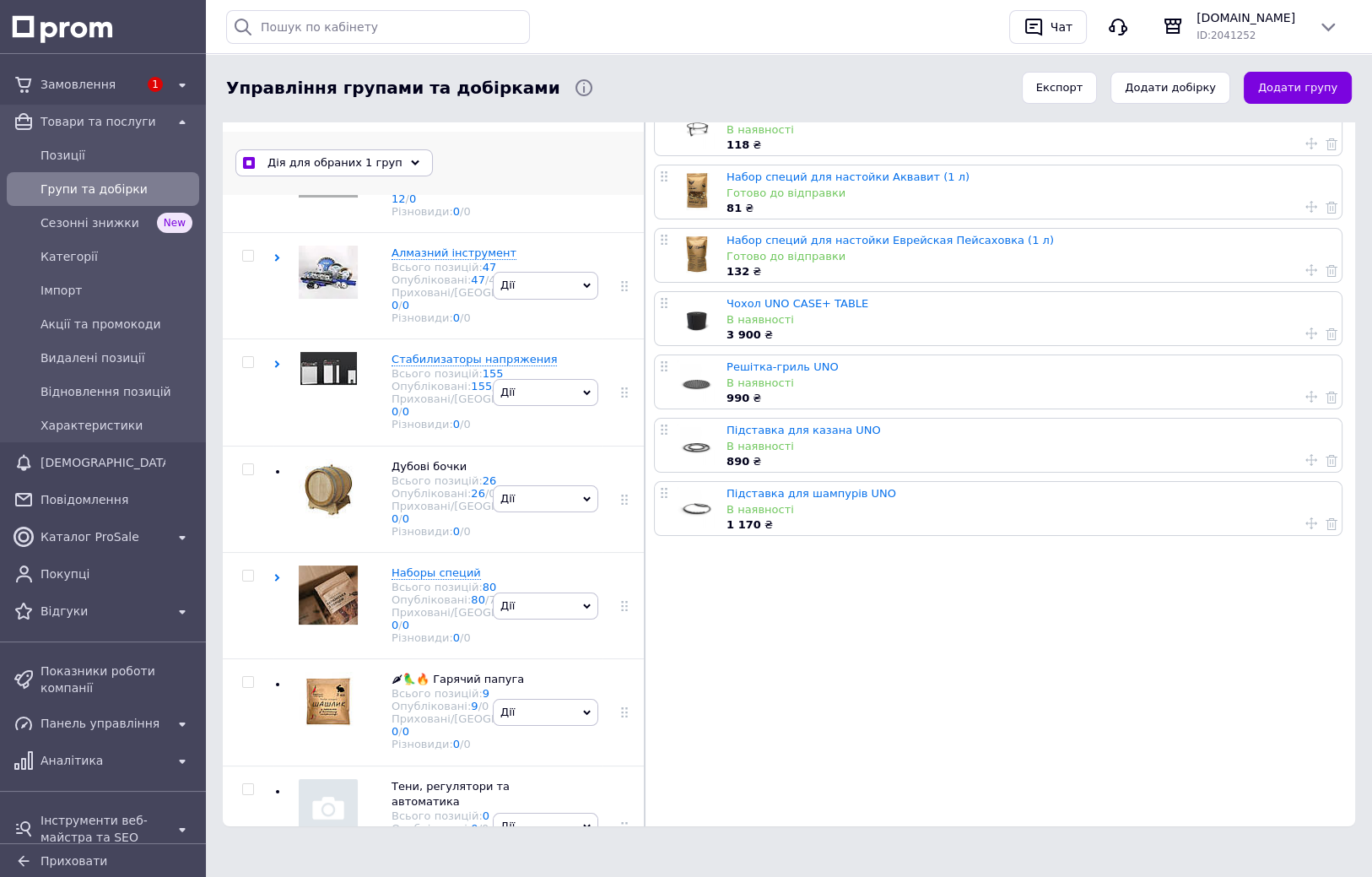
click at [411, 162] on use at bounding box center [415, 162] width 8 height 5
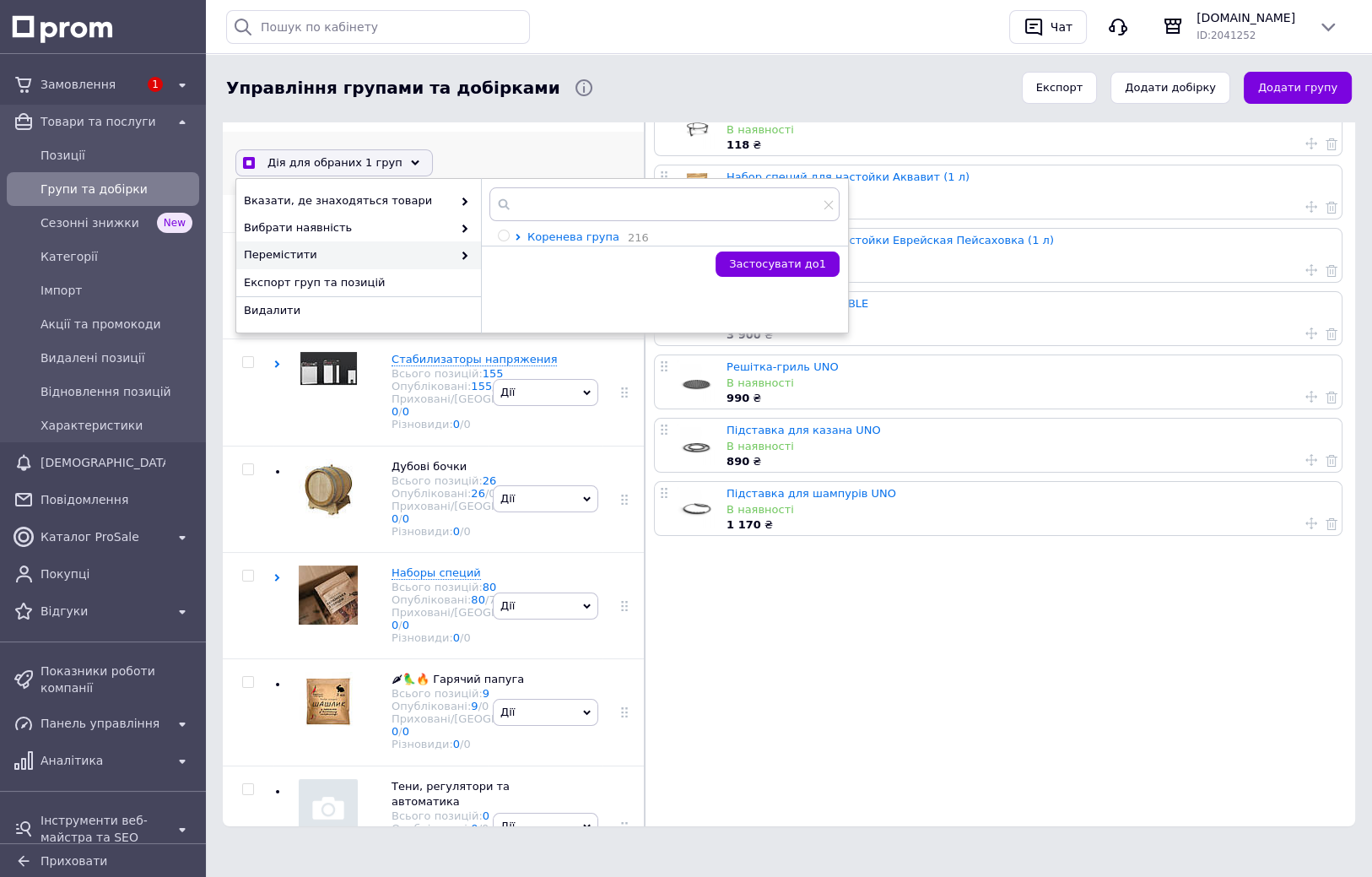
click at [517, 235] on icon at bounding box center [518, 237] width 6 height 6
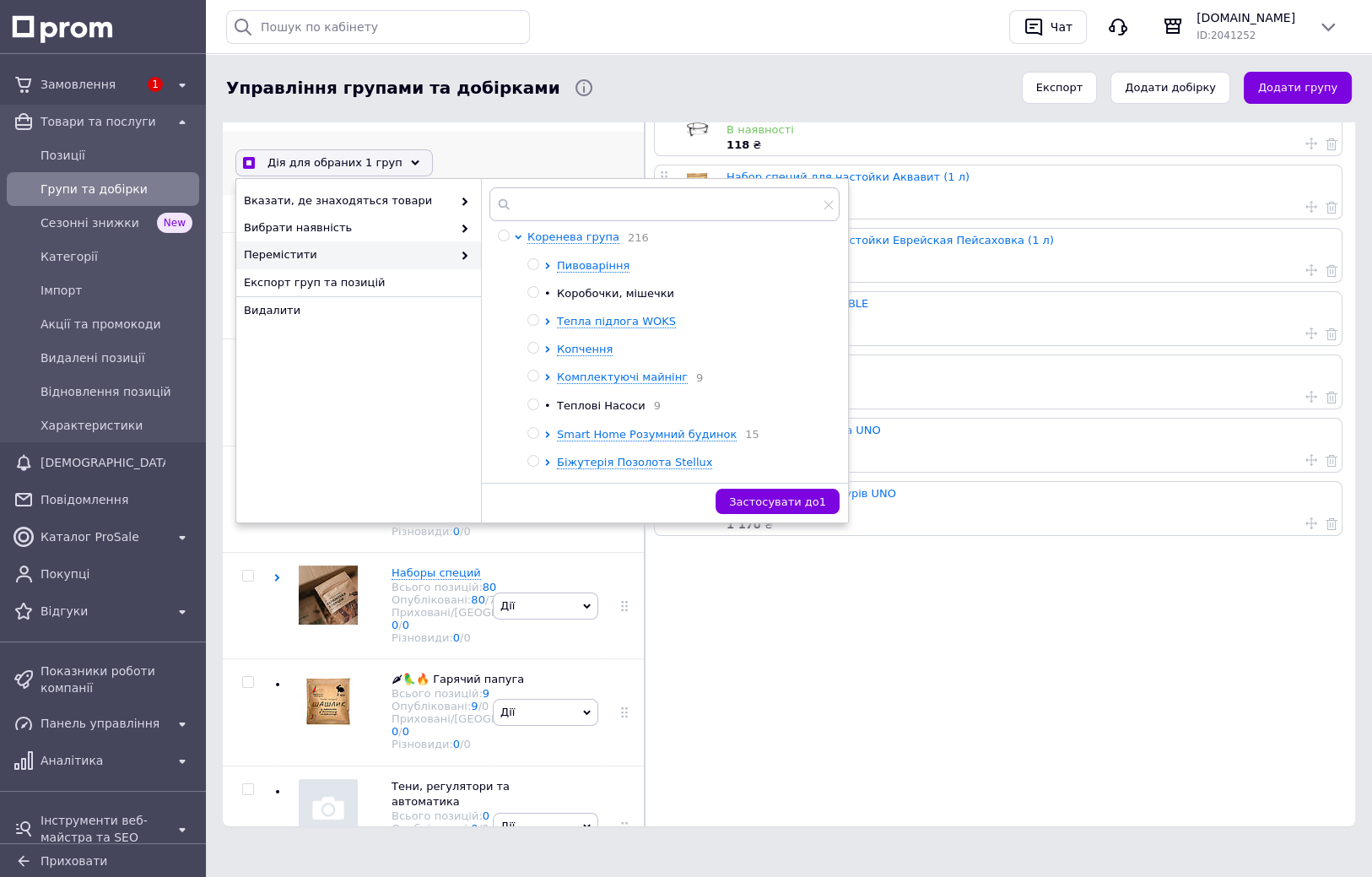
click at [530, 349] on input "radio" at bounding box center [533, 348] width 11 height 11
radio input "true"
click at [800, 499] on span "Застосувати до 1" at bounding box center [777, 502] width 97 height 13
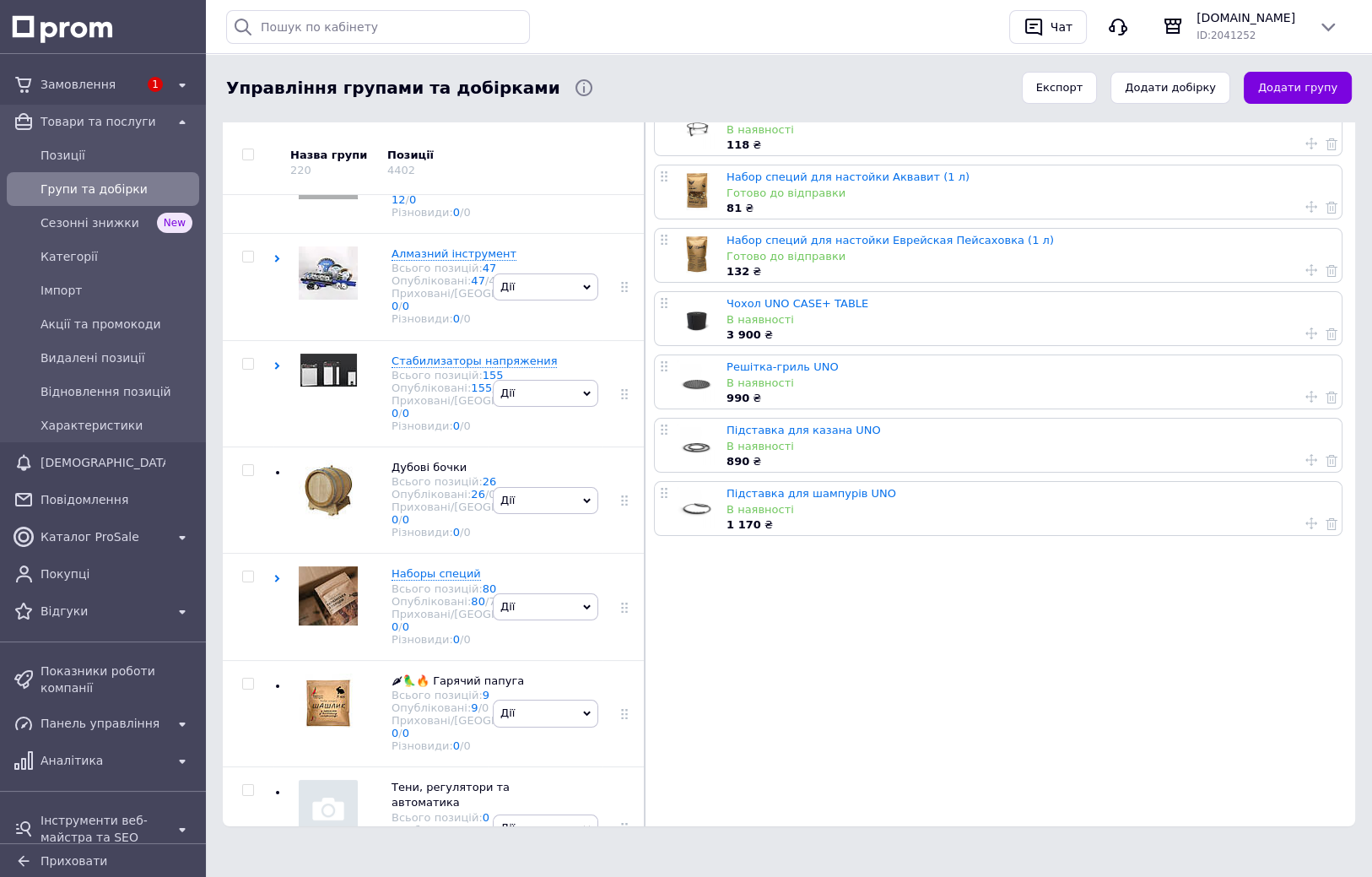
checkbox input "true"
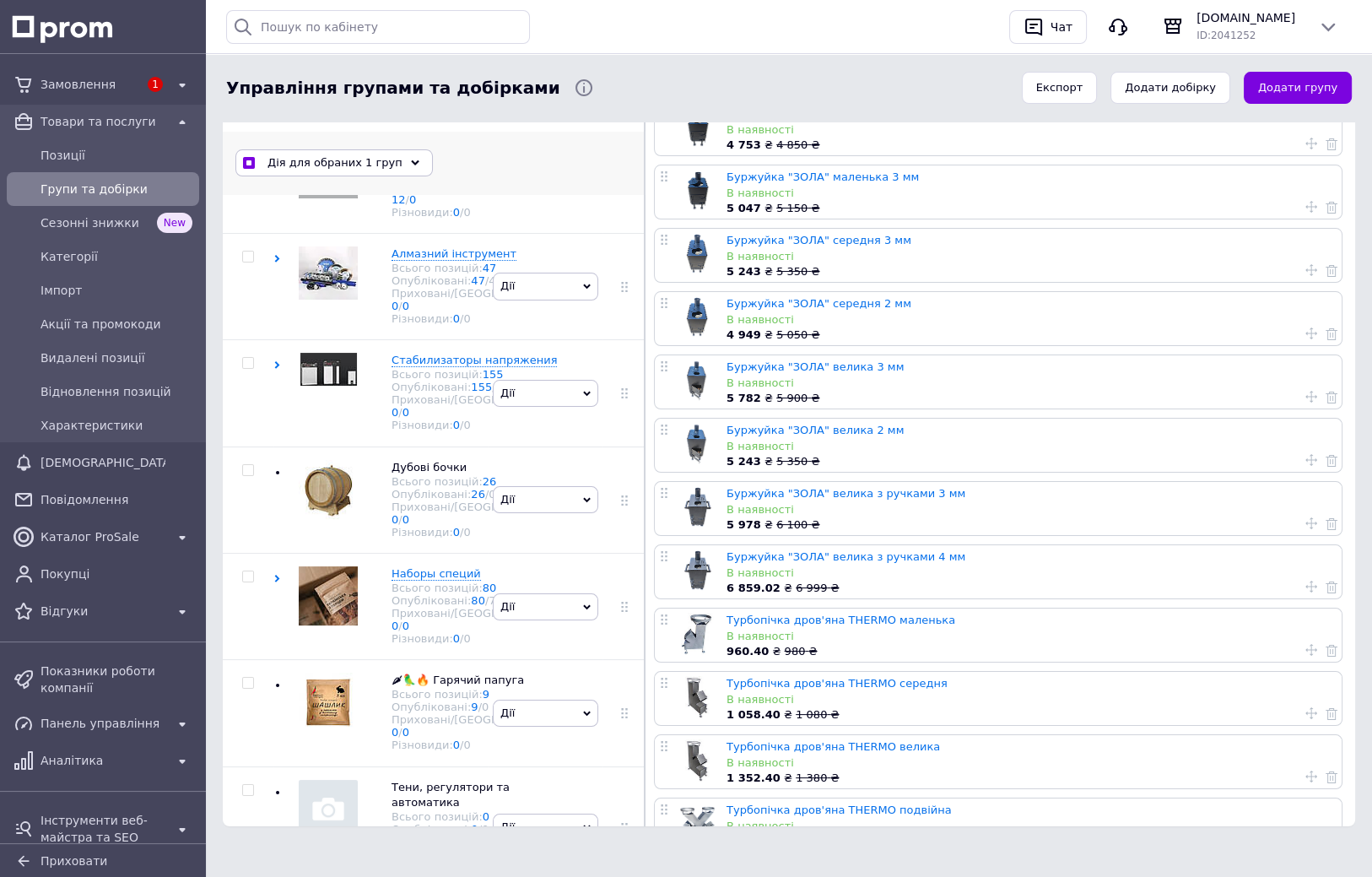
click at [385, 161] on div "Дія для обраних 1 груп" at bounding box center [334, 162] width 198 height 27
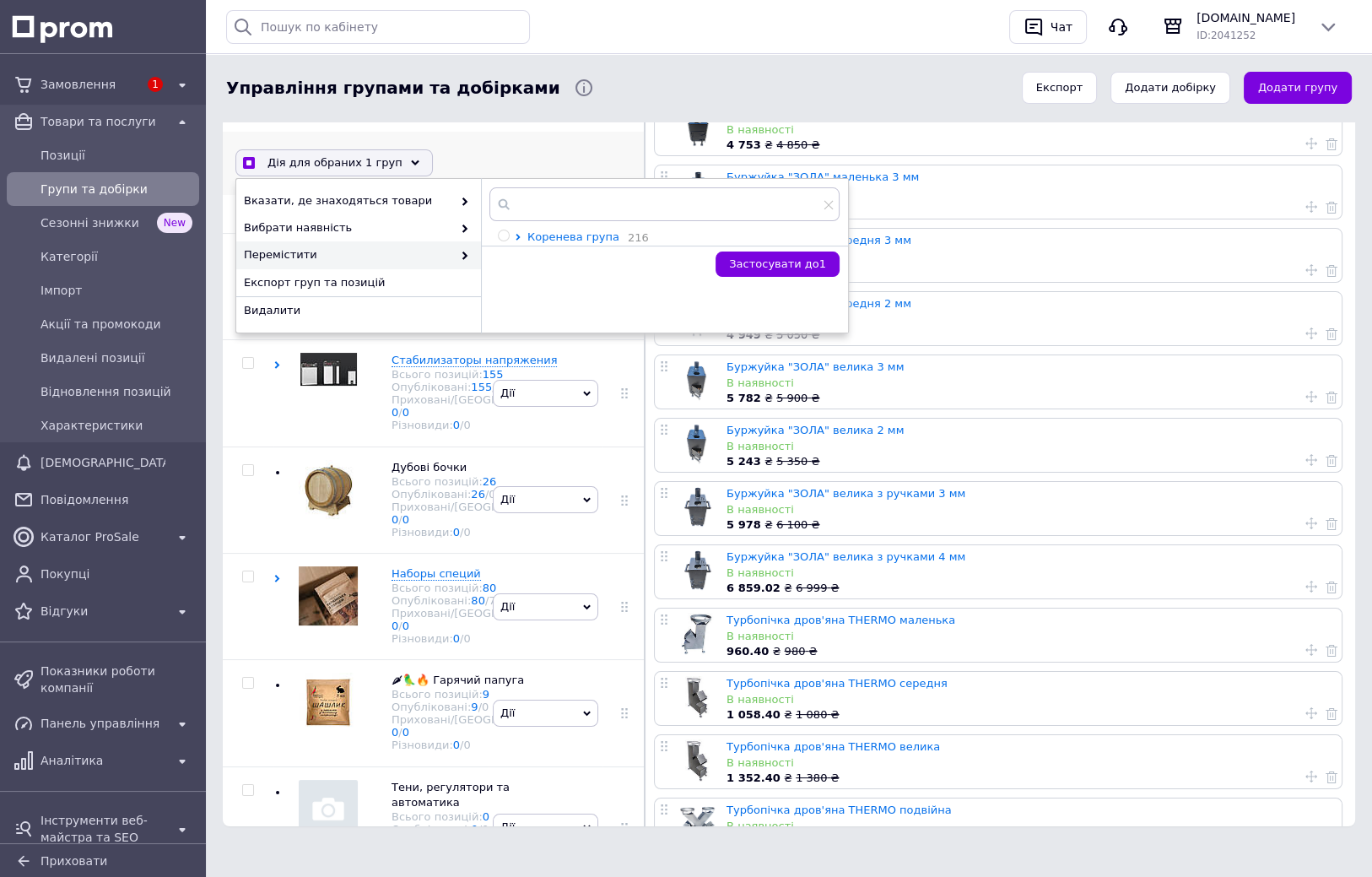
click at [517, 237] on icon at bounding box center [518, 237] width 6 height 6
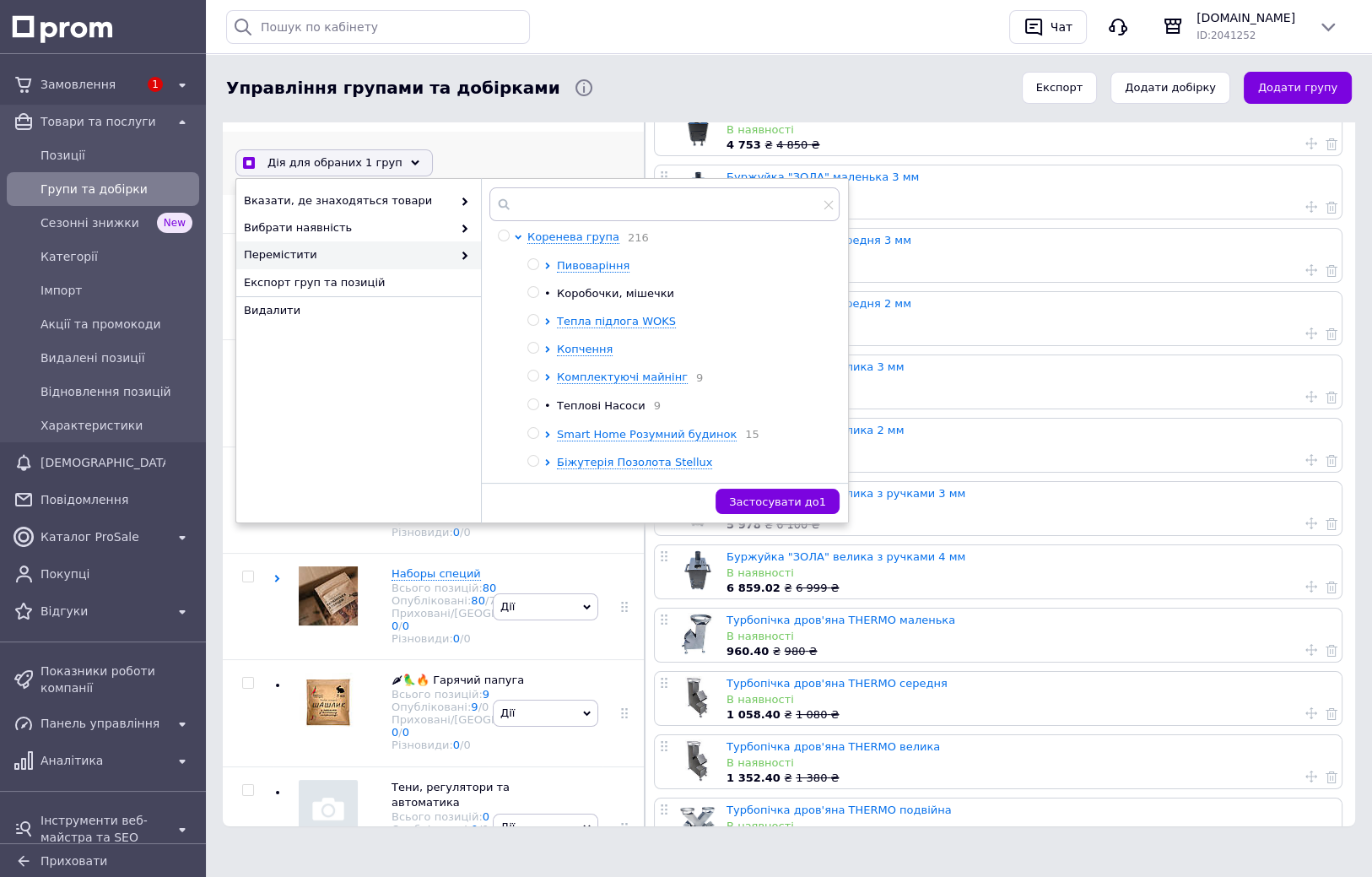
click at [534, 346] on input "radio" at bounding box center [533, 348] width 11 height 11
radio input "true"
click at [785, 497] on span "Застосувати до 1" at bounding box center [777, 502] width 97 height 13
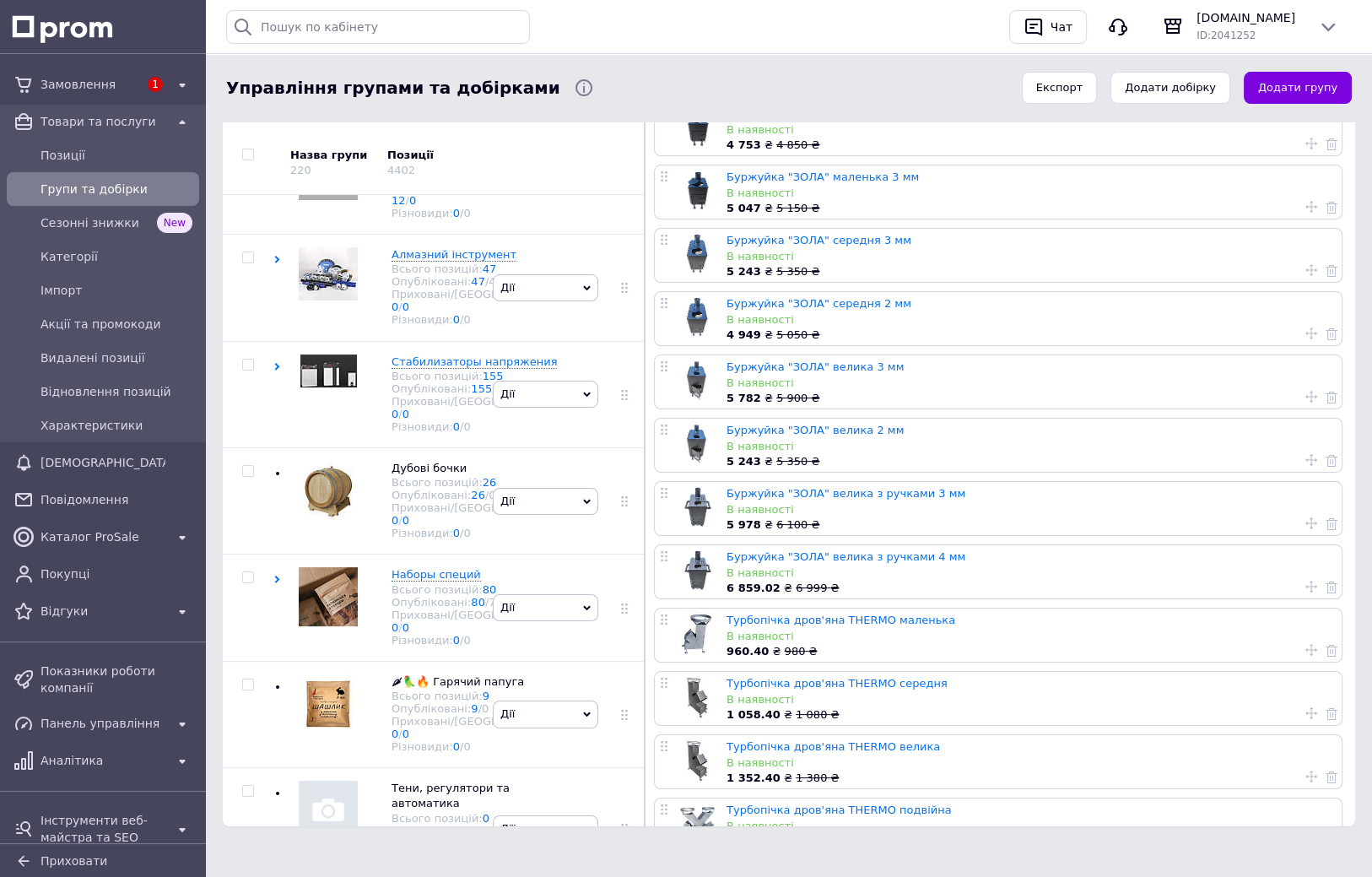
checkbox input "true"
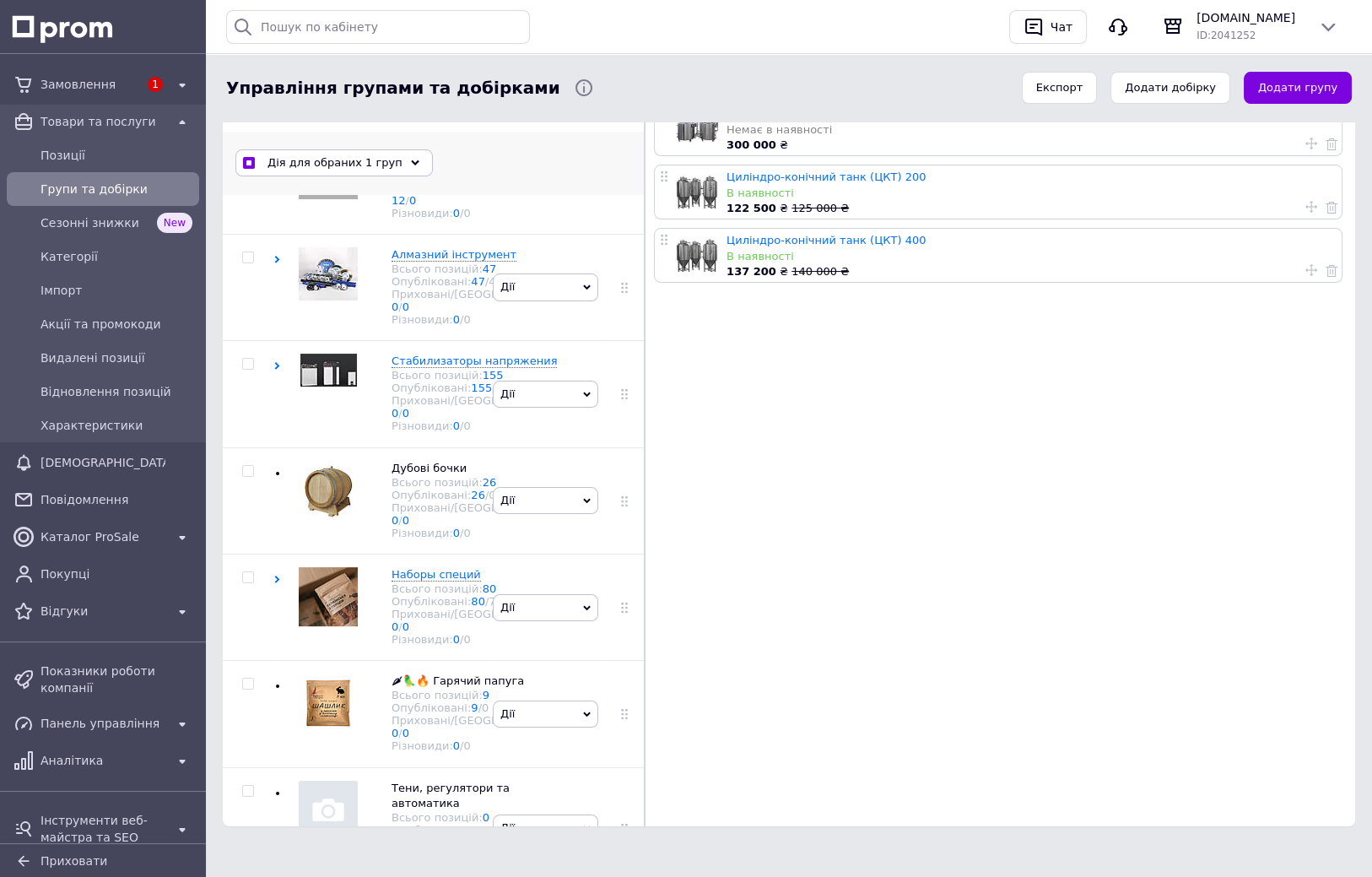
click at [411, 161] on use at bounding box center [415, 162] width 8 height 5
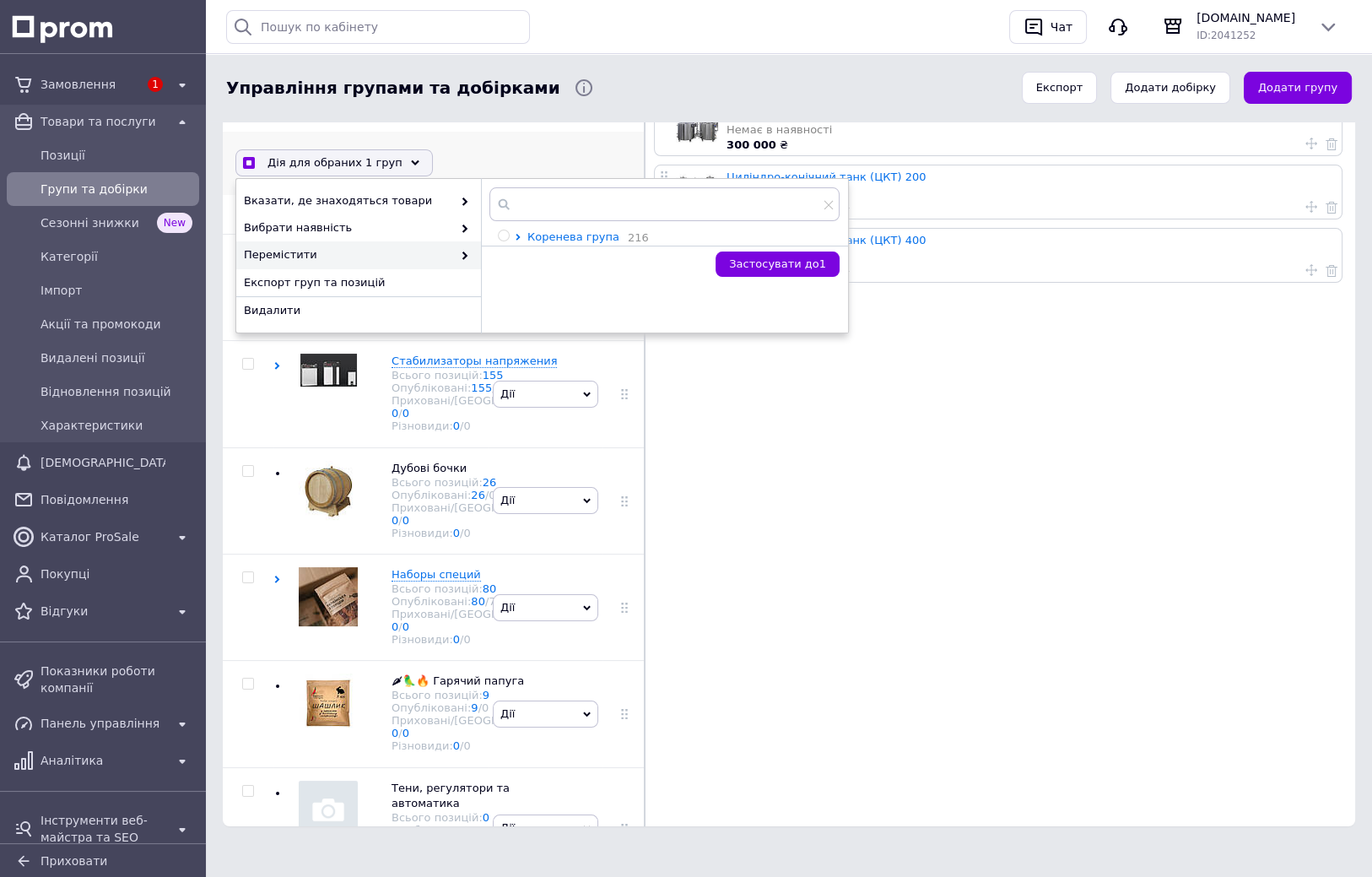
click at [517, 235] on icon at bounding box center [518, 237] width 6 height 6
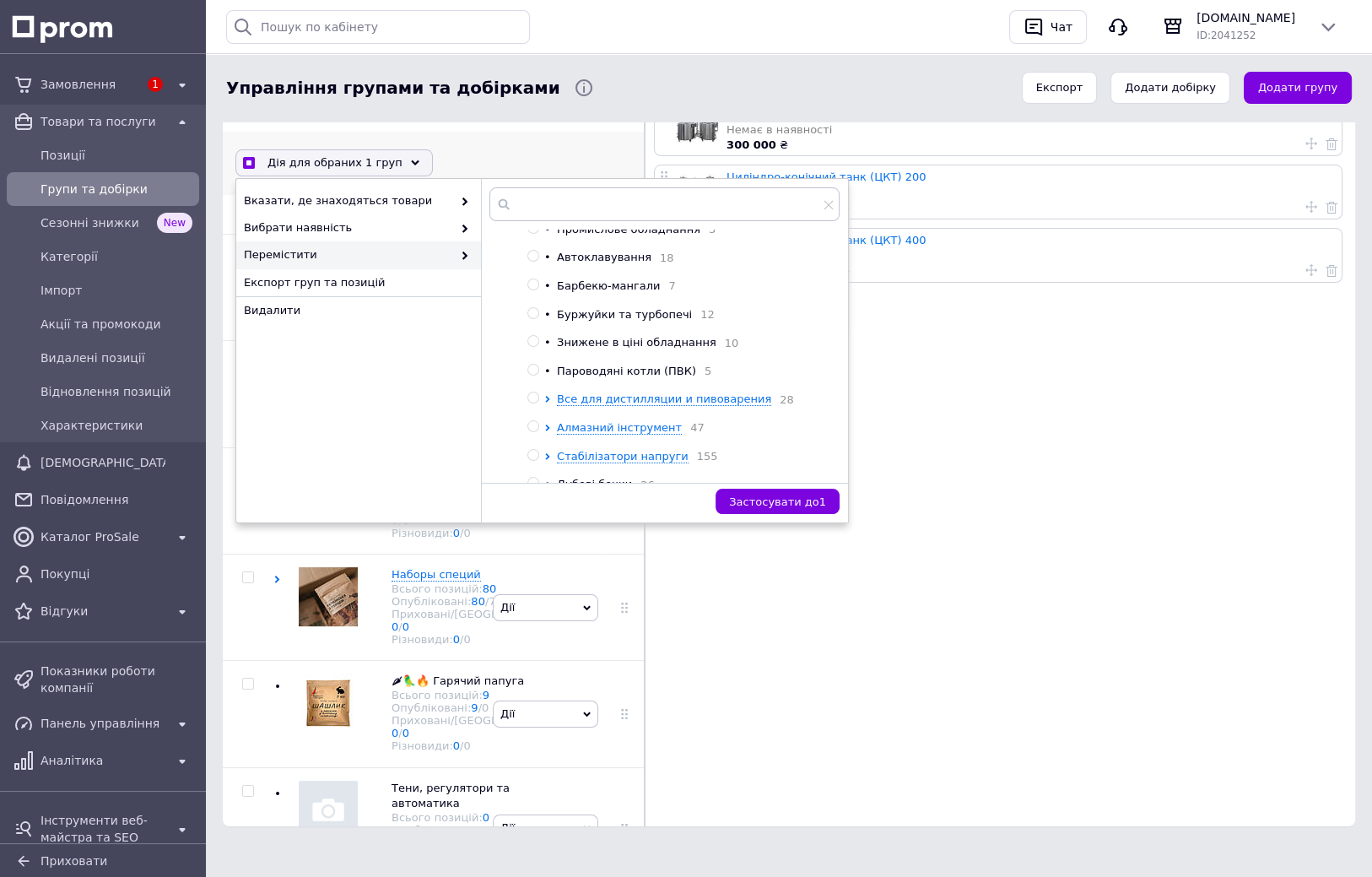
scroll to position [345, 0]
click at [547, 375] on icon at bounding box center [547, 370] width 5 height 6
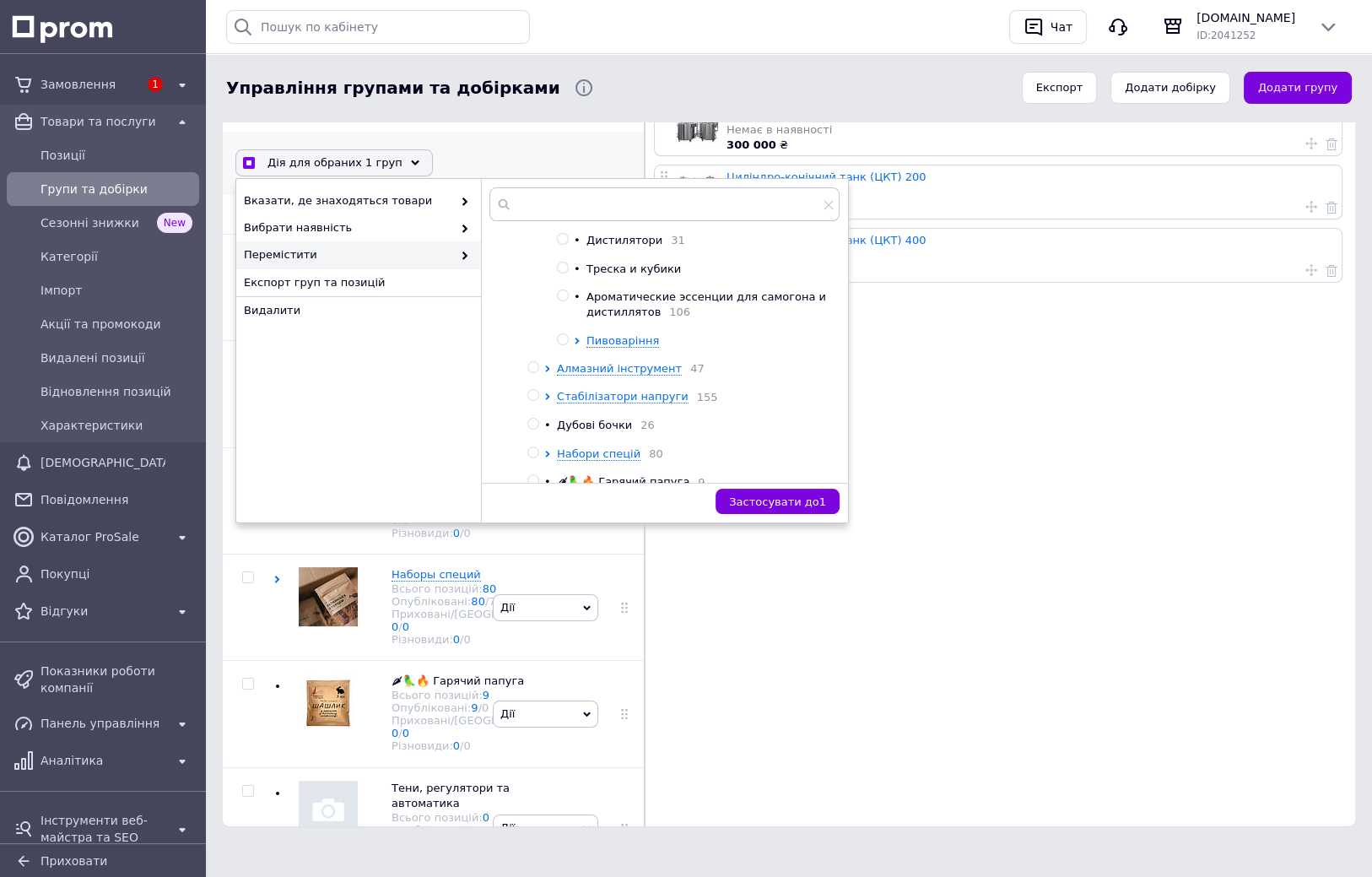
scroll to position [764, 0]
click at [563, 340] on input "radio" at bounding box center [563, 335] width 11 height 11
radio input "true"
click at [563, 340] on input "radio" at bounding box center [563, 335] width 11 height 11
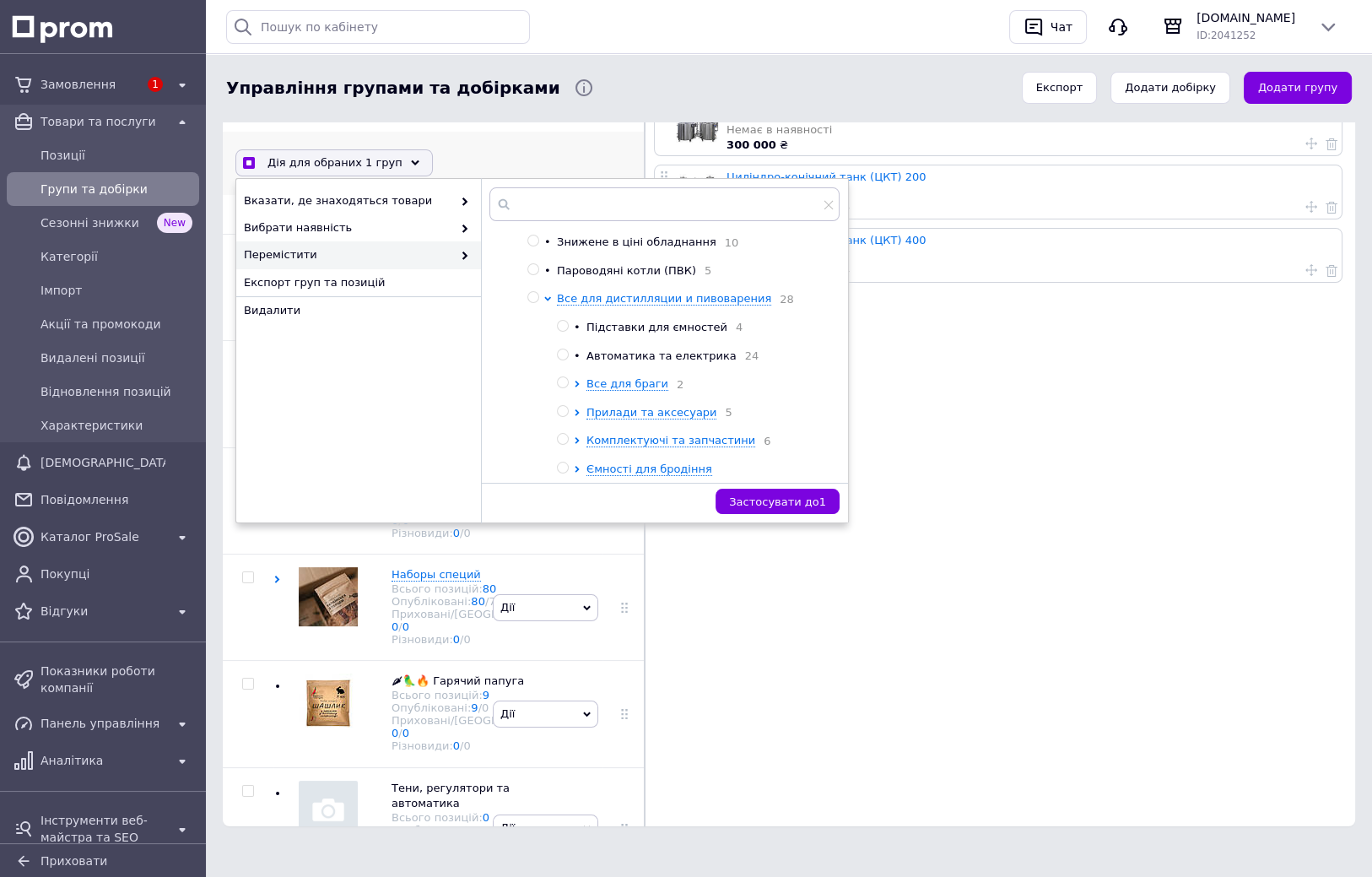
scroll to position [413, 0]
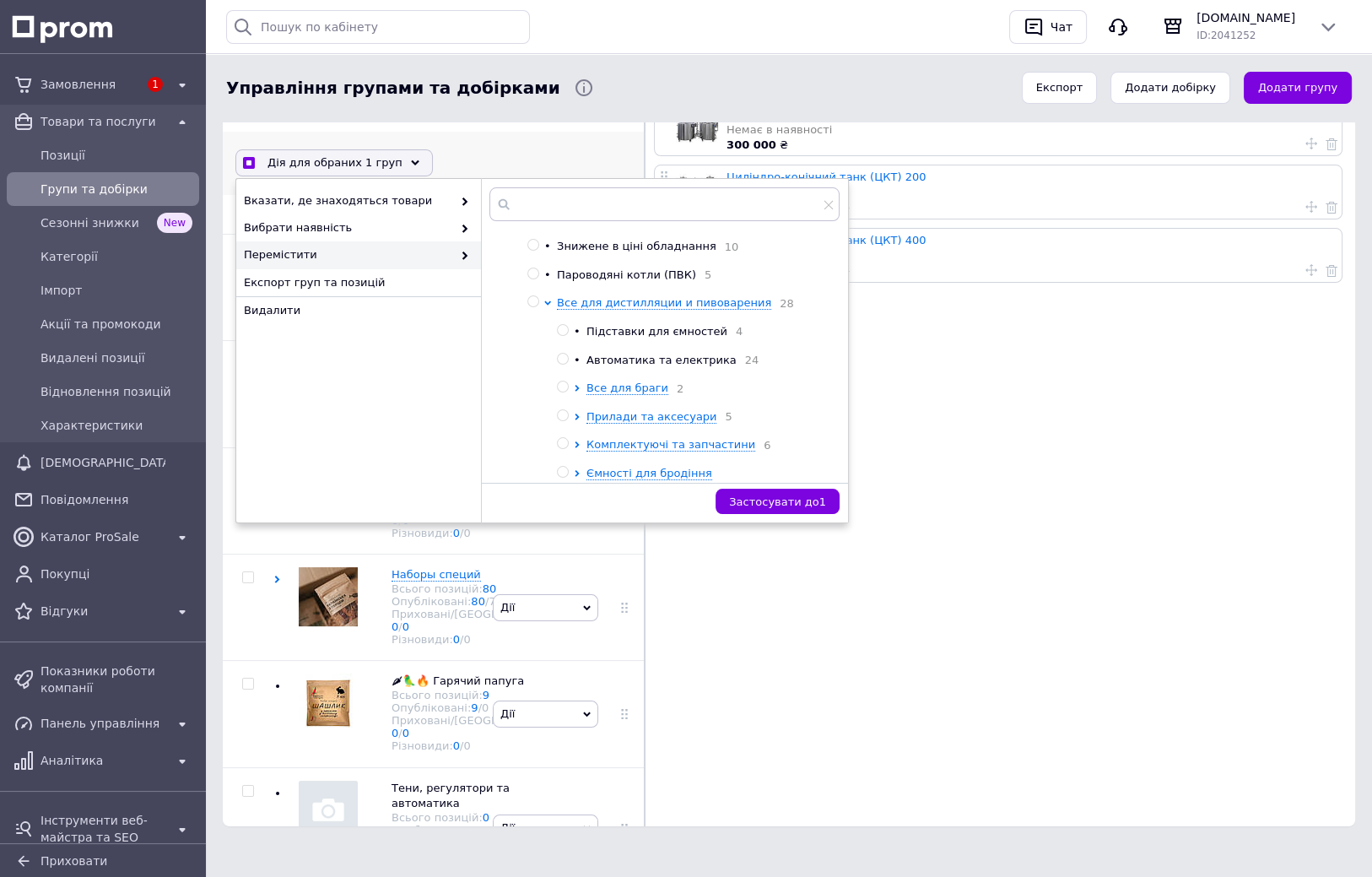
click at [534, 307] on input "radio" at bounding box center [533, 302] width 11 height 11
radio input "true"
radio input "false"
click at [790, 500] on span "Застосувати до 1" at bounding box center [777, 502] width 97 height 13
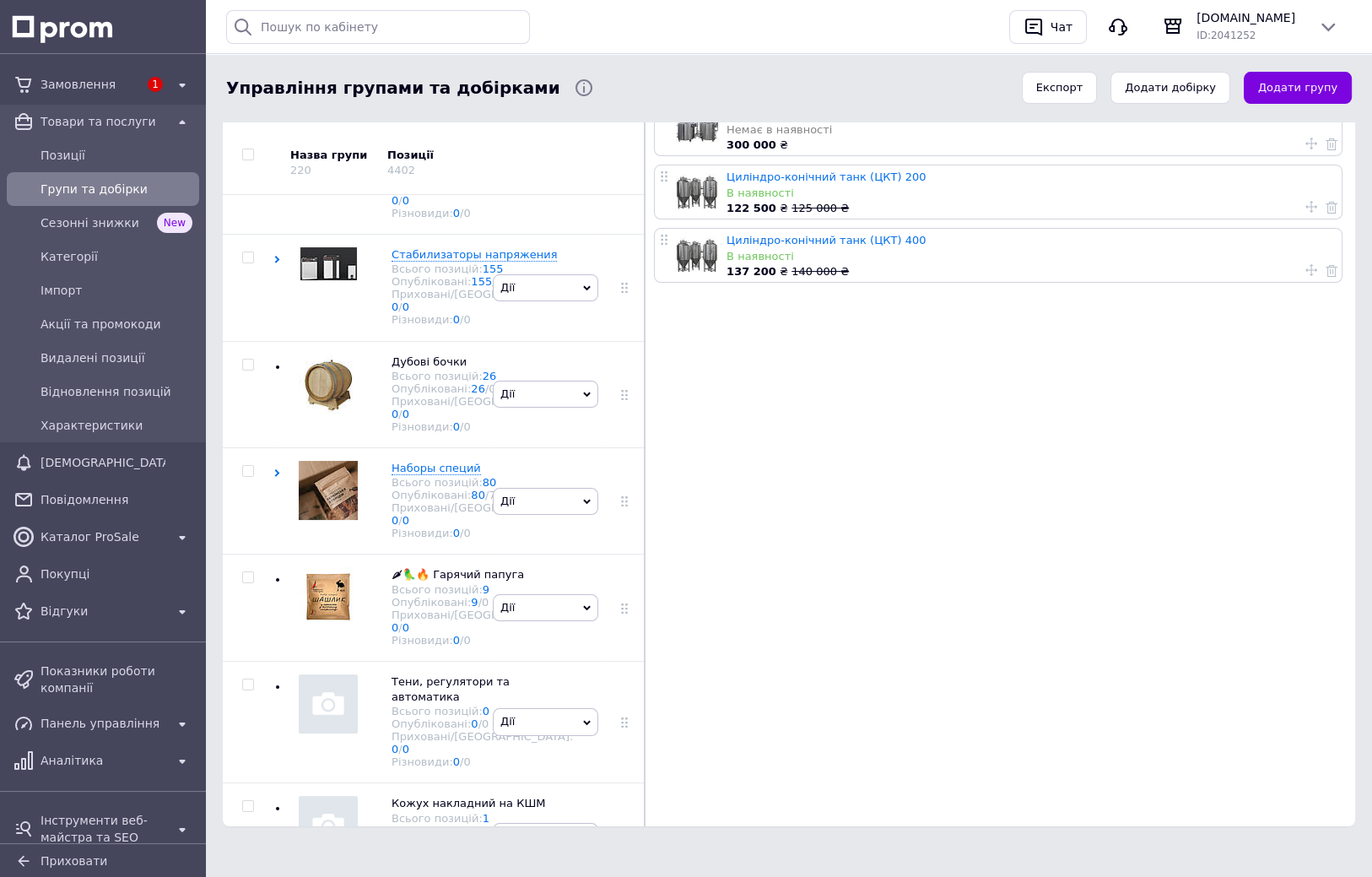
drag, startPoint x: 717, startPoint y: 458, endPoint x: 716, endPoint y: 494, distance: 36.0
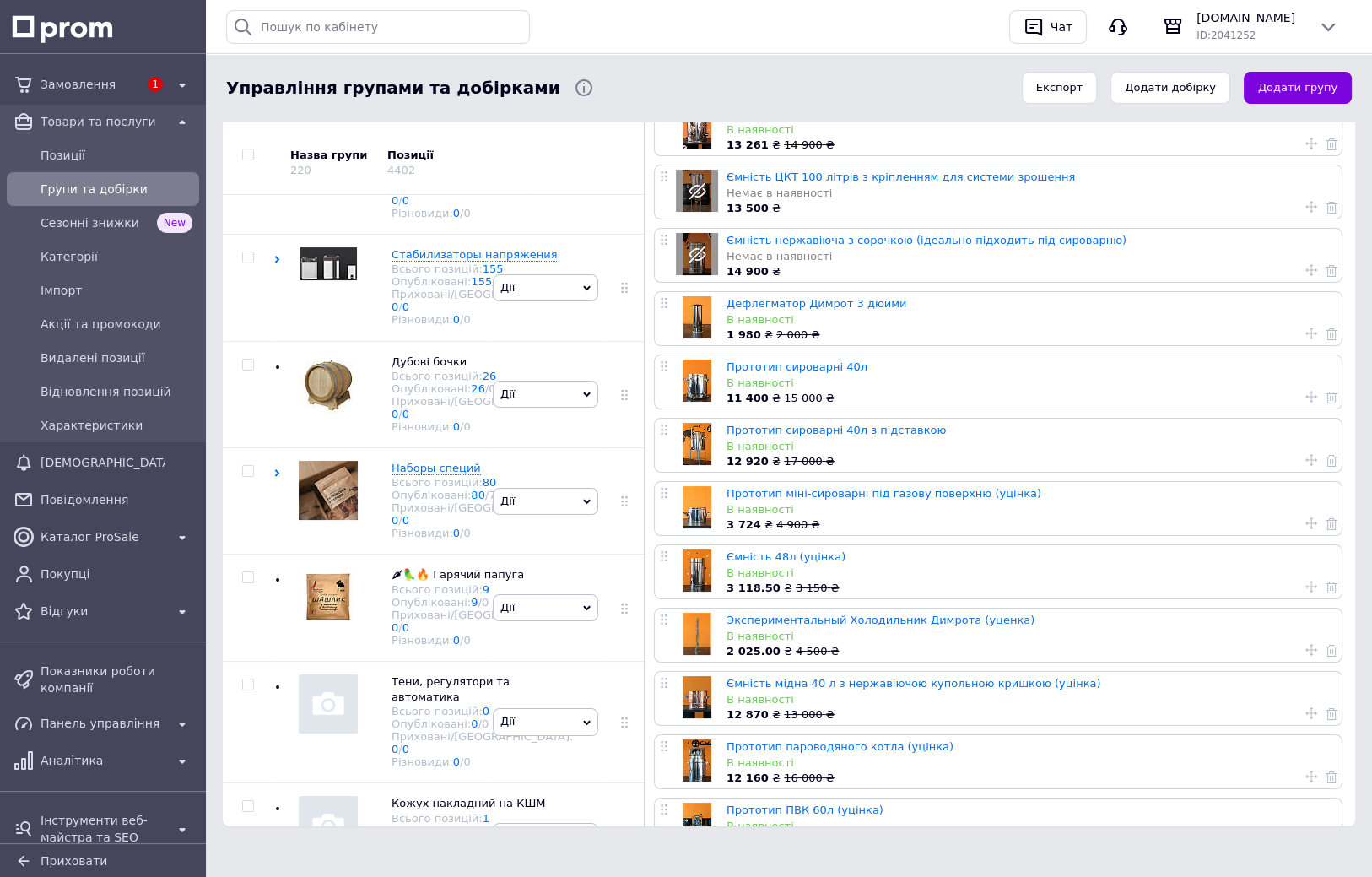
checkbox input "true"
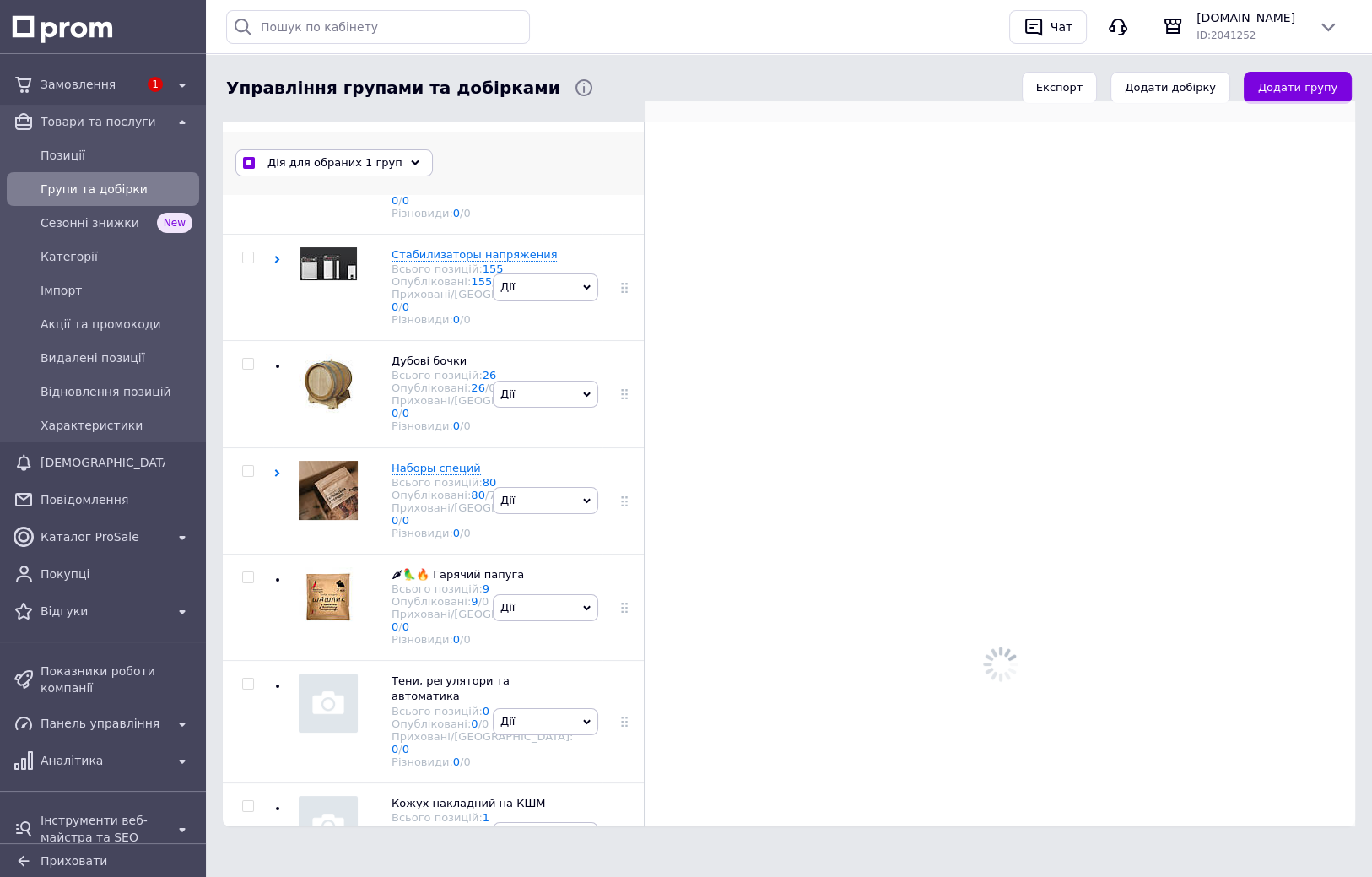
click at [411, 161] on use at bounding box center [415, 162] width 8 height 5
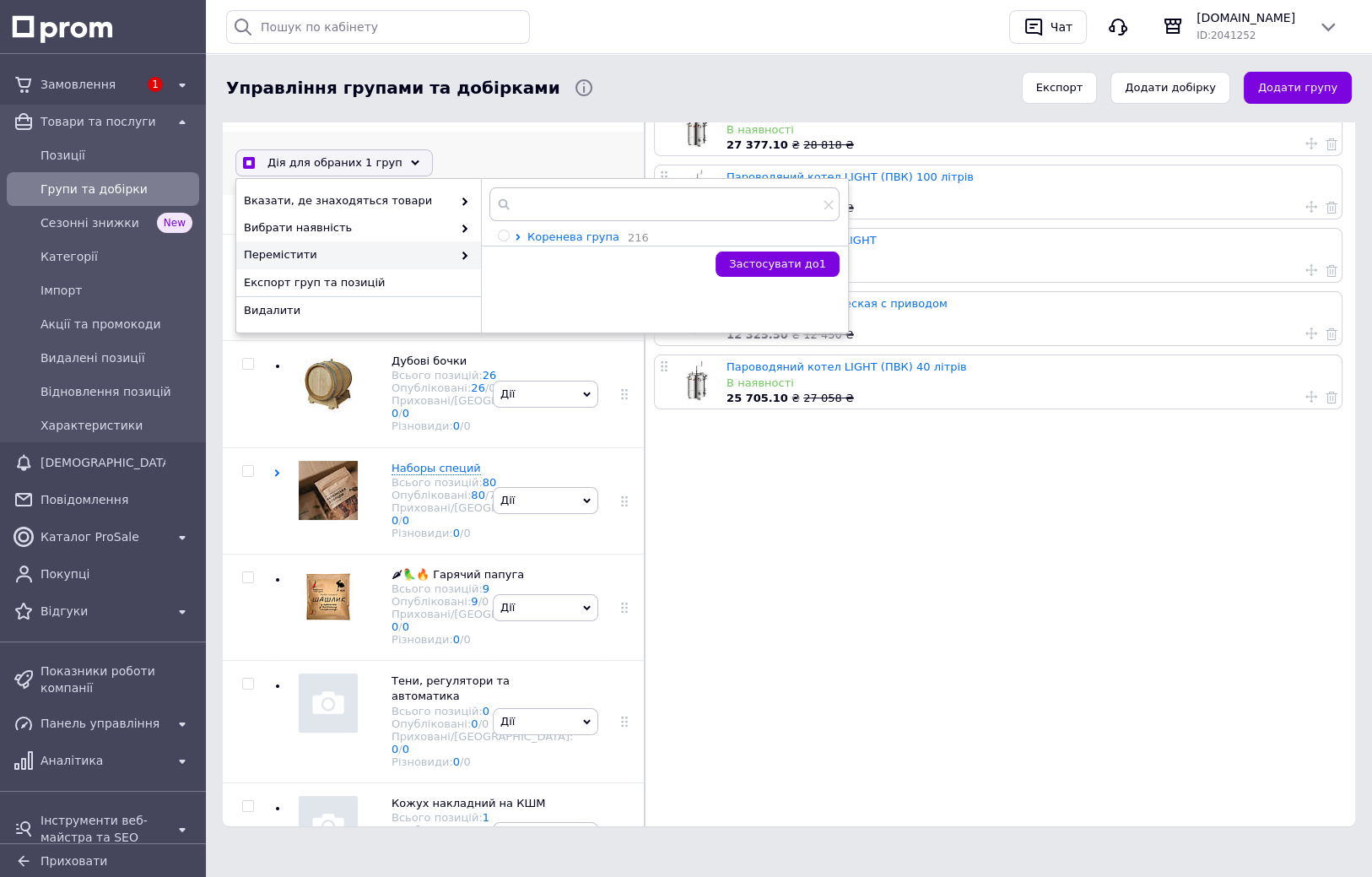
click at [516, 234] on icon at bounding box center [518, 237] width 6 height 6
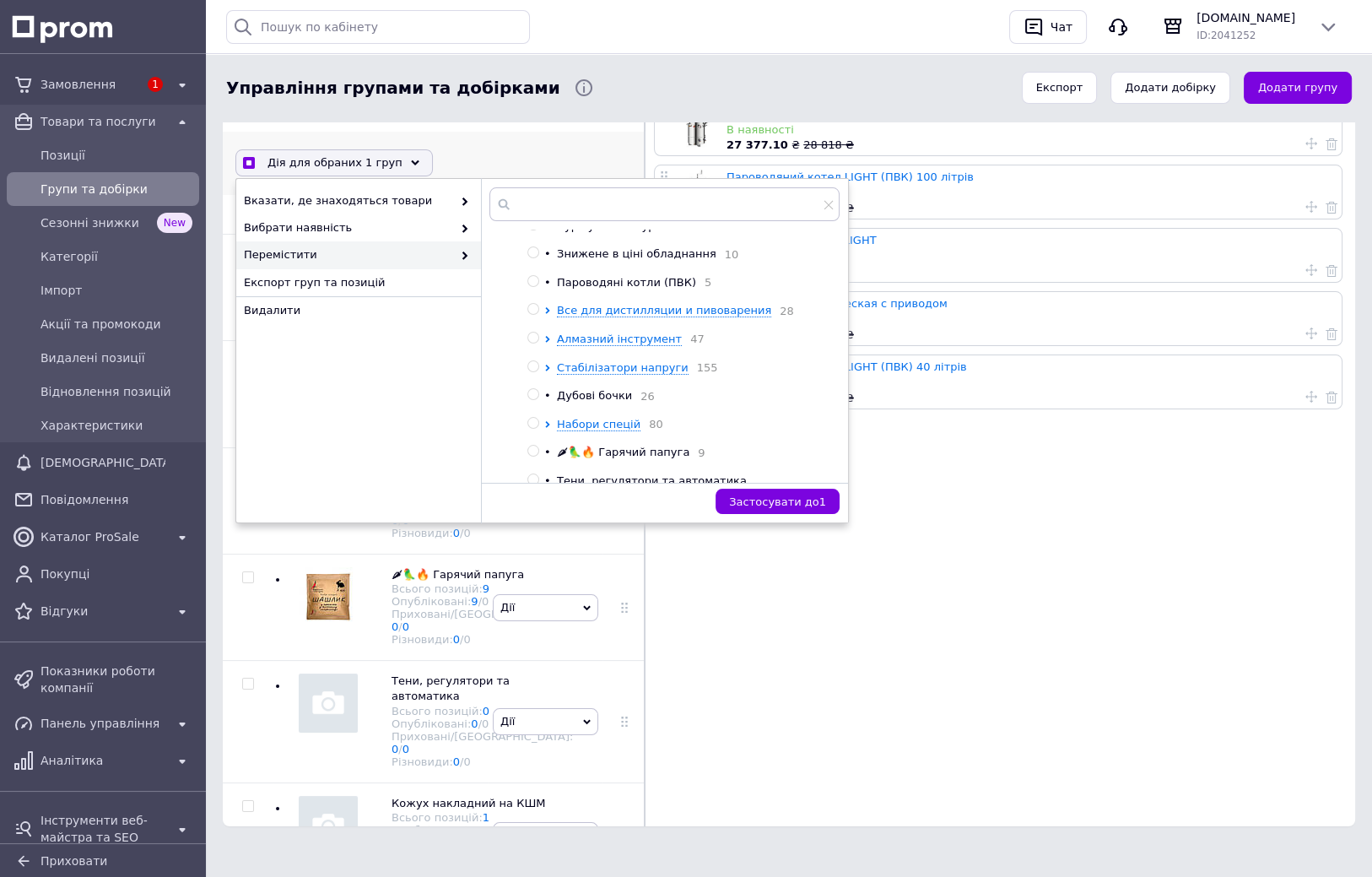
scroll to position [422, 0]
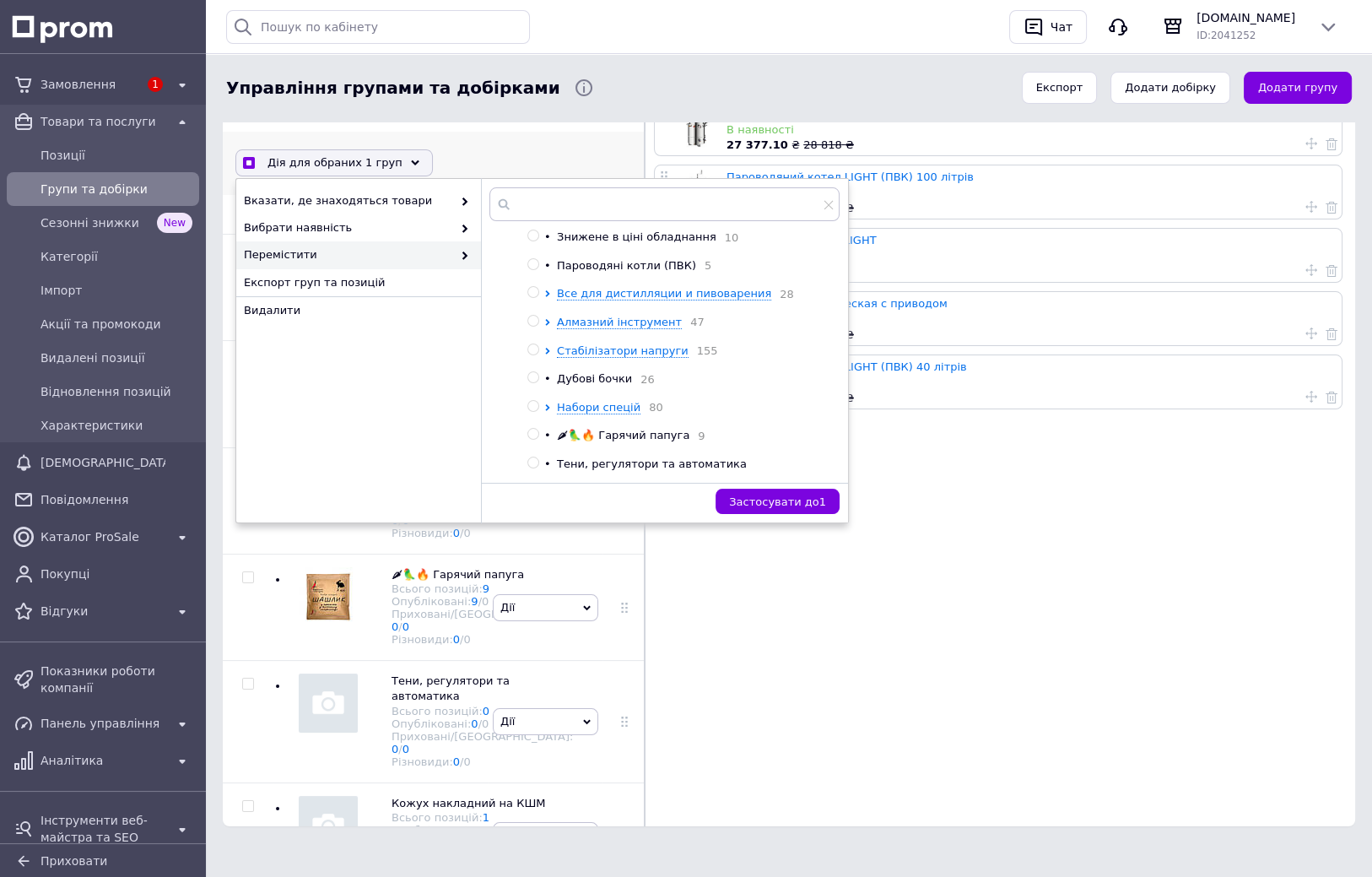
click at [534, 298] on input "radio" at bounding box center [533, 292] width 11 height 11
radio input "true"
click at [783, 503] on span "Застосувати до 1" at bounding box center [777, 502] width 97 height 13
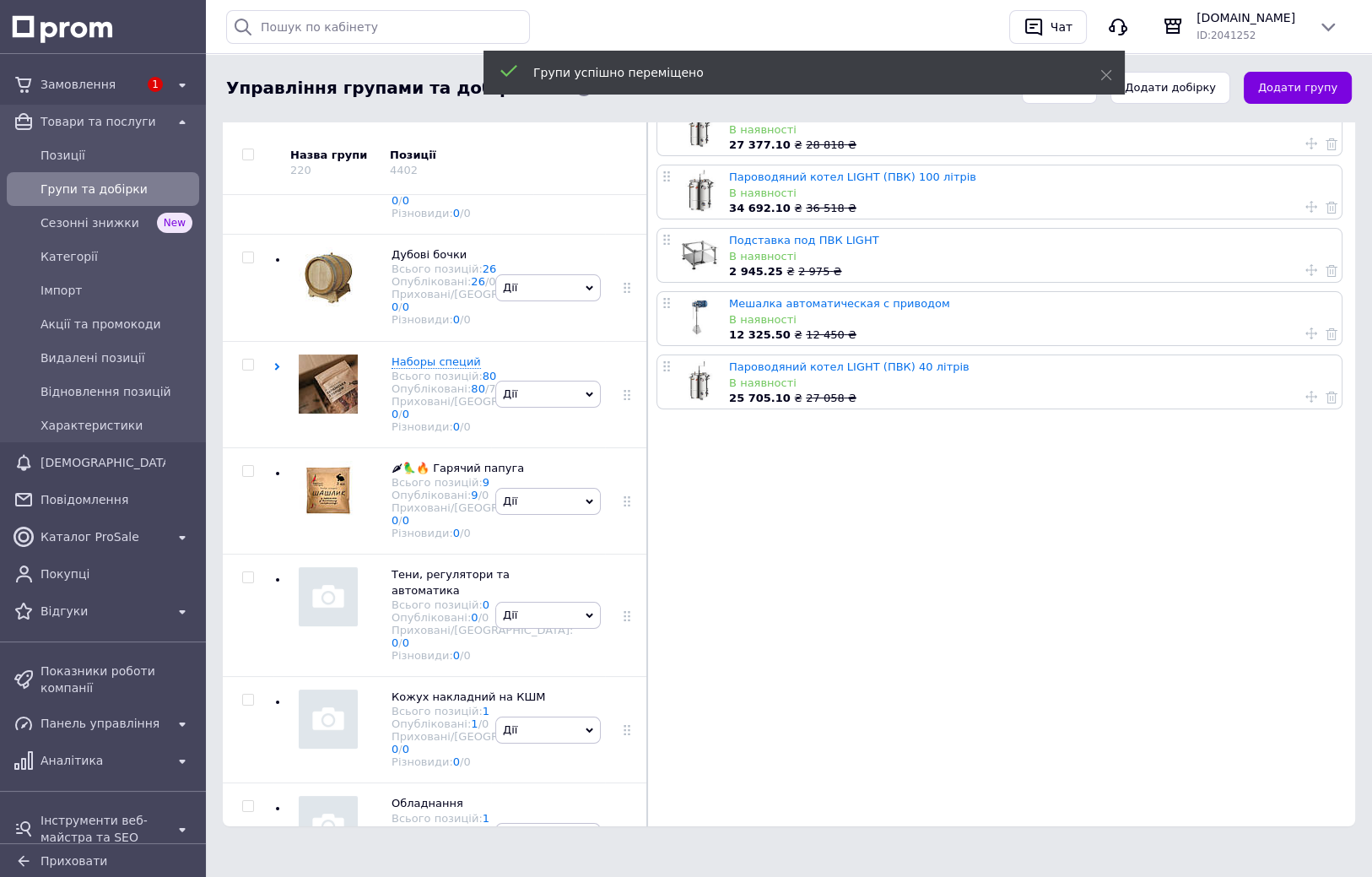
drag, startPoint x: 644, startPoint y: 378, endPoint x: 644, endPoint y: 412, distance: 34.0
click at [646, 412] on div at bounding box center [646, 430] width 1 height 793
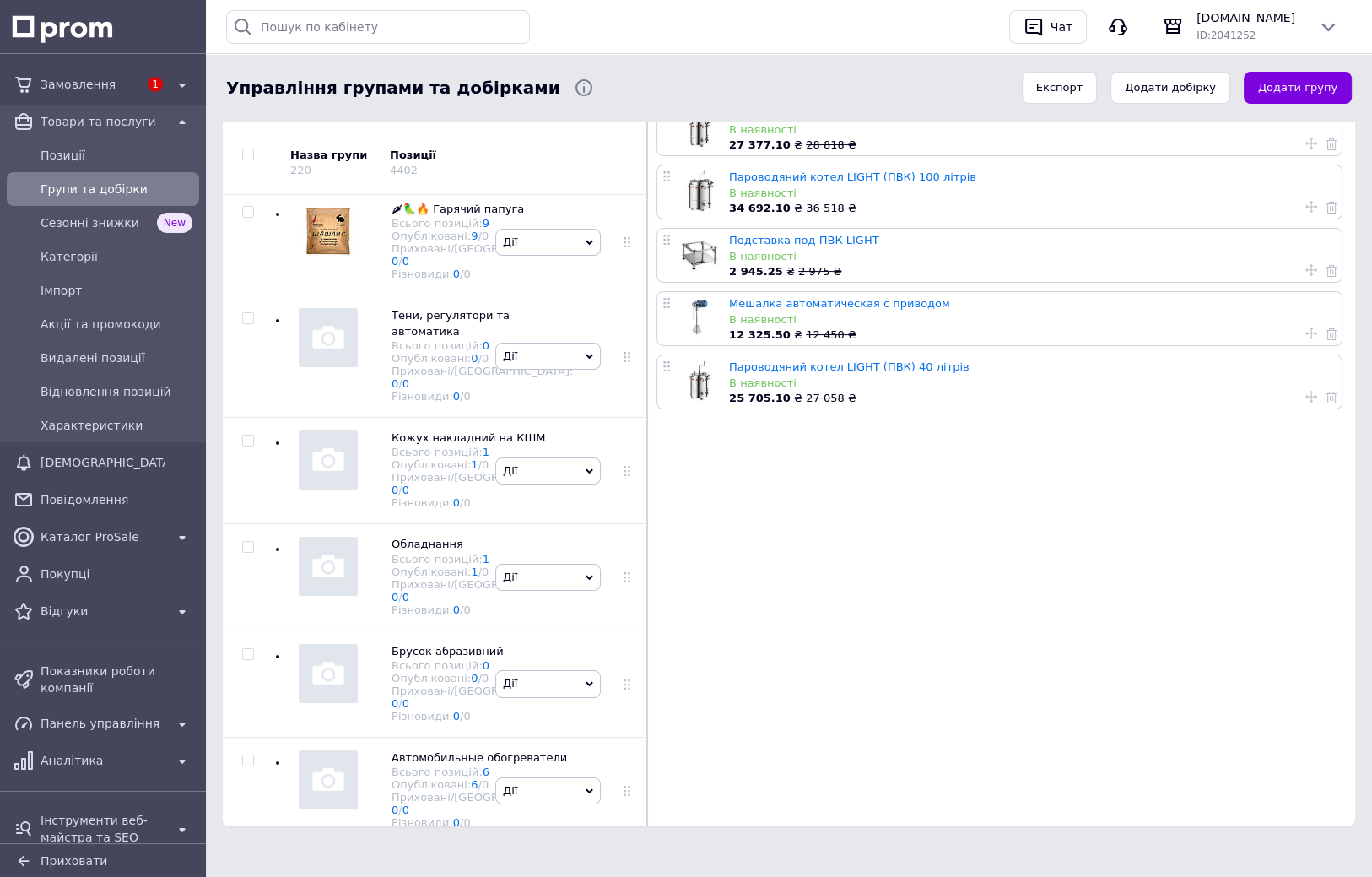
scroll to position [2678, 0]
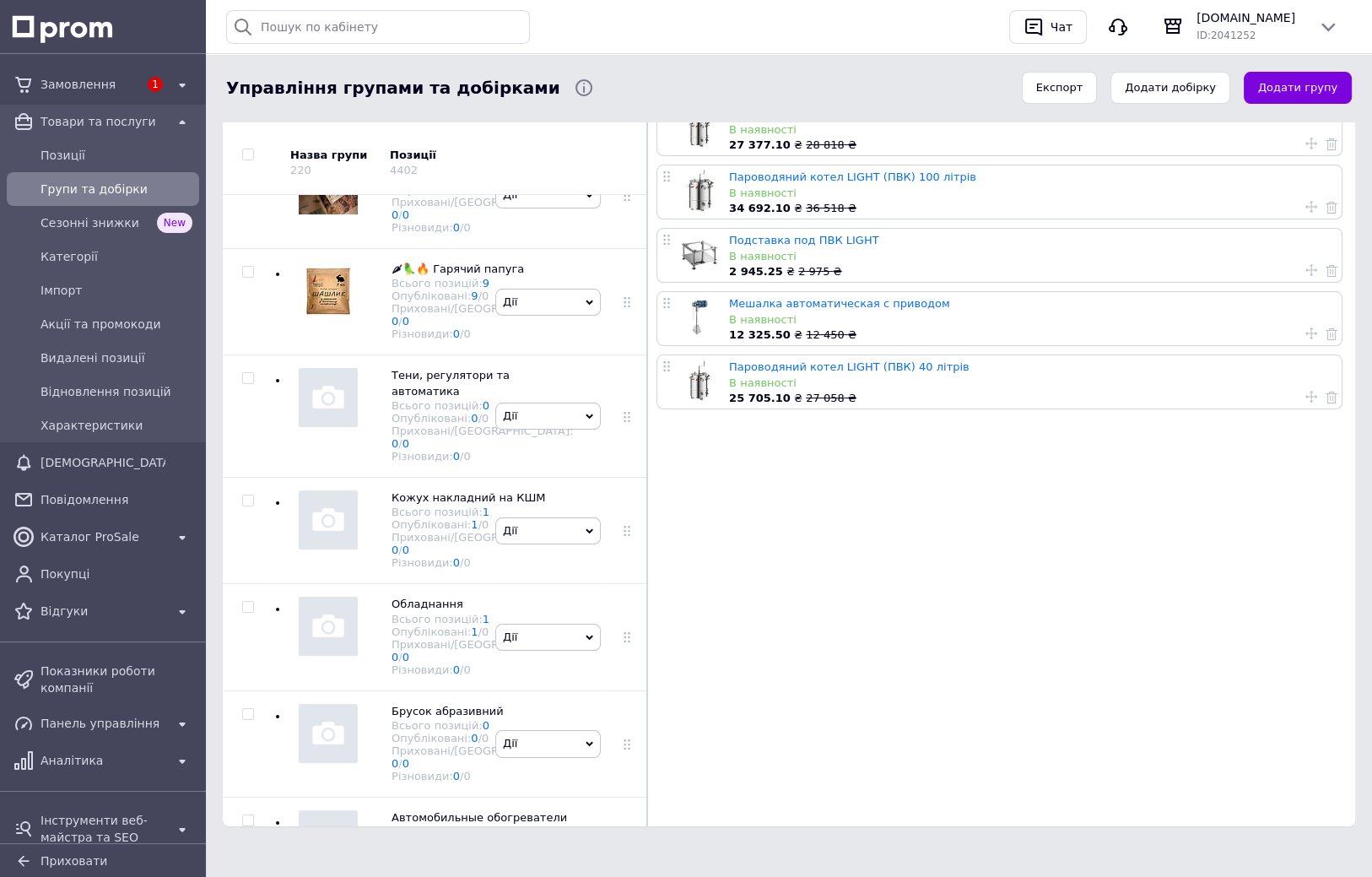
checkbox input "true"
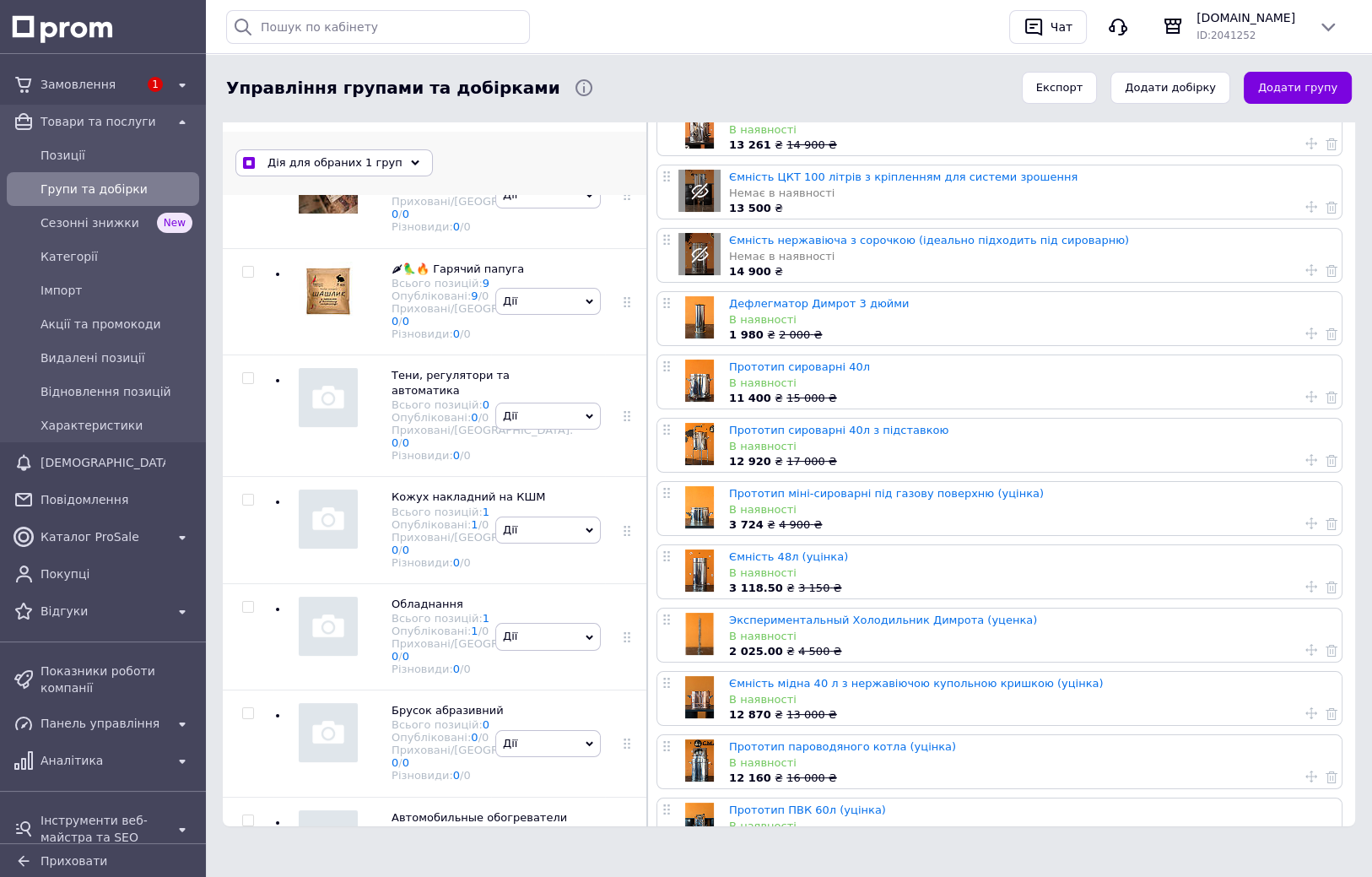
click at [390, 161] on div "Дія для обраних 1 груп" at bounding box center [334, 162] width 198 height 27
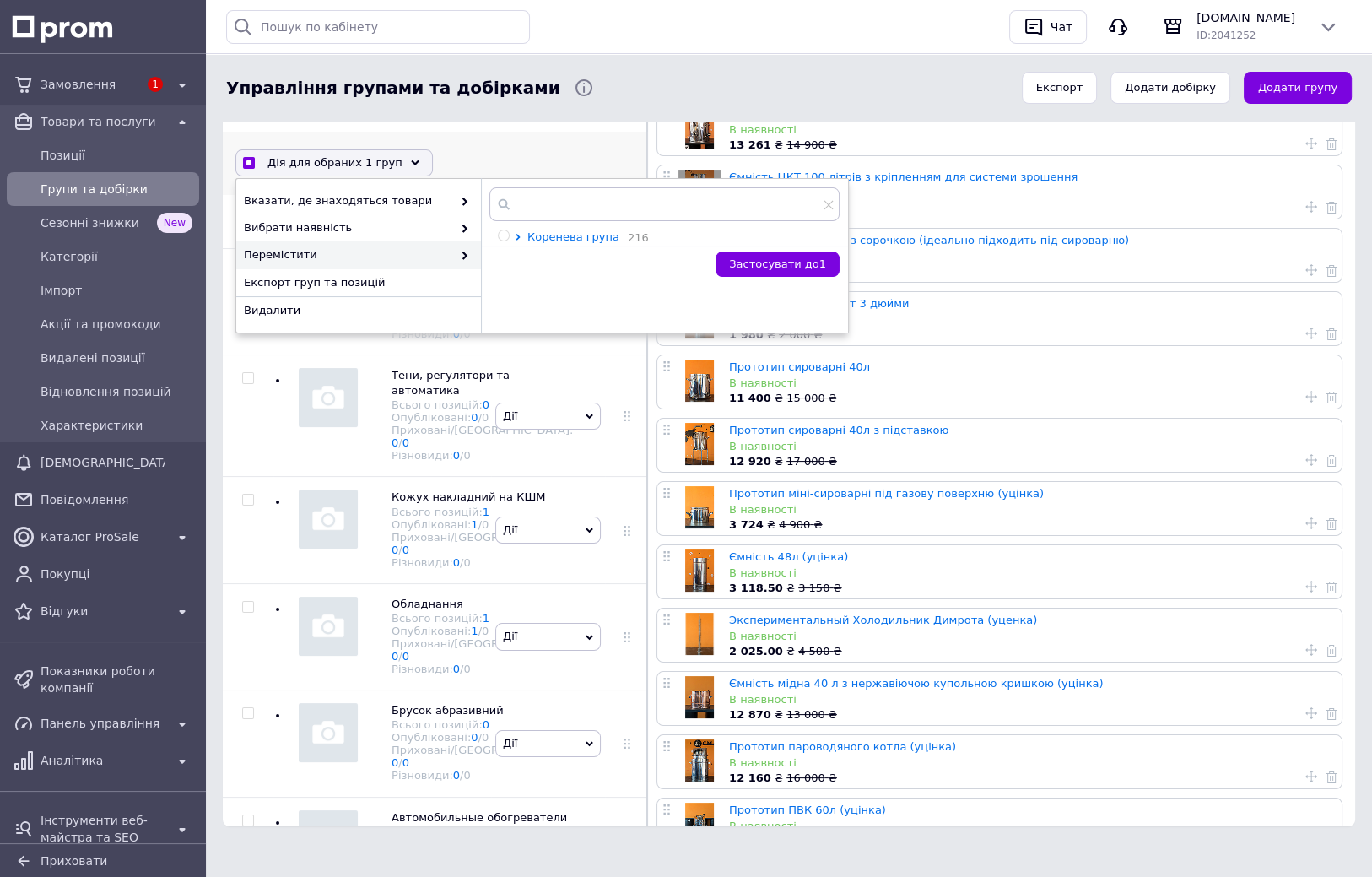
click at [520, 234] on icon at bounding box center [518, 237] width 6 height 6
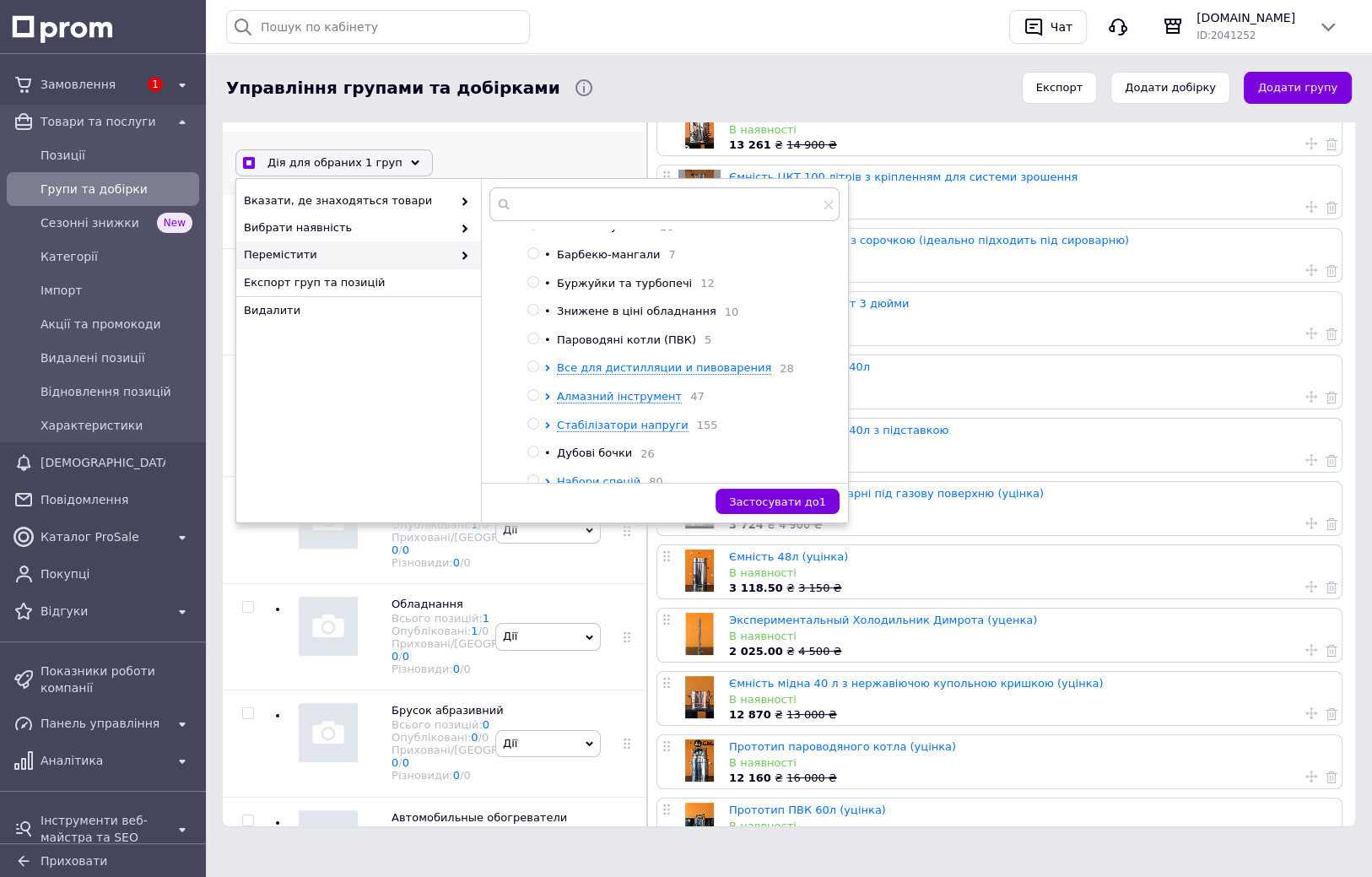
scroll to position [372, 0]
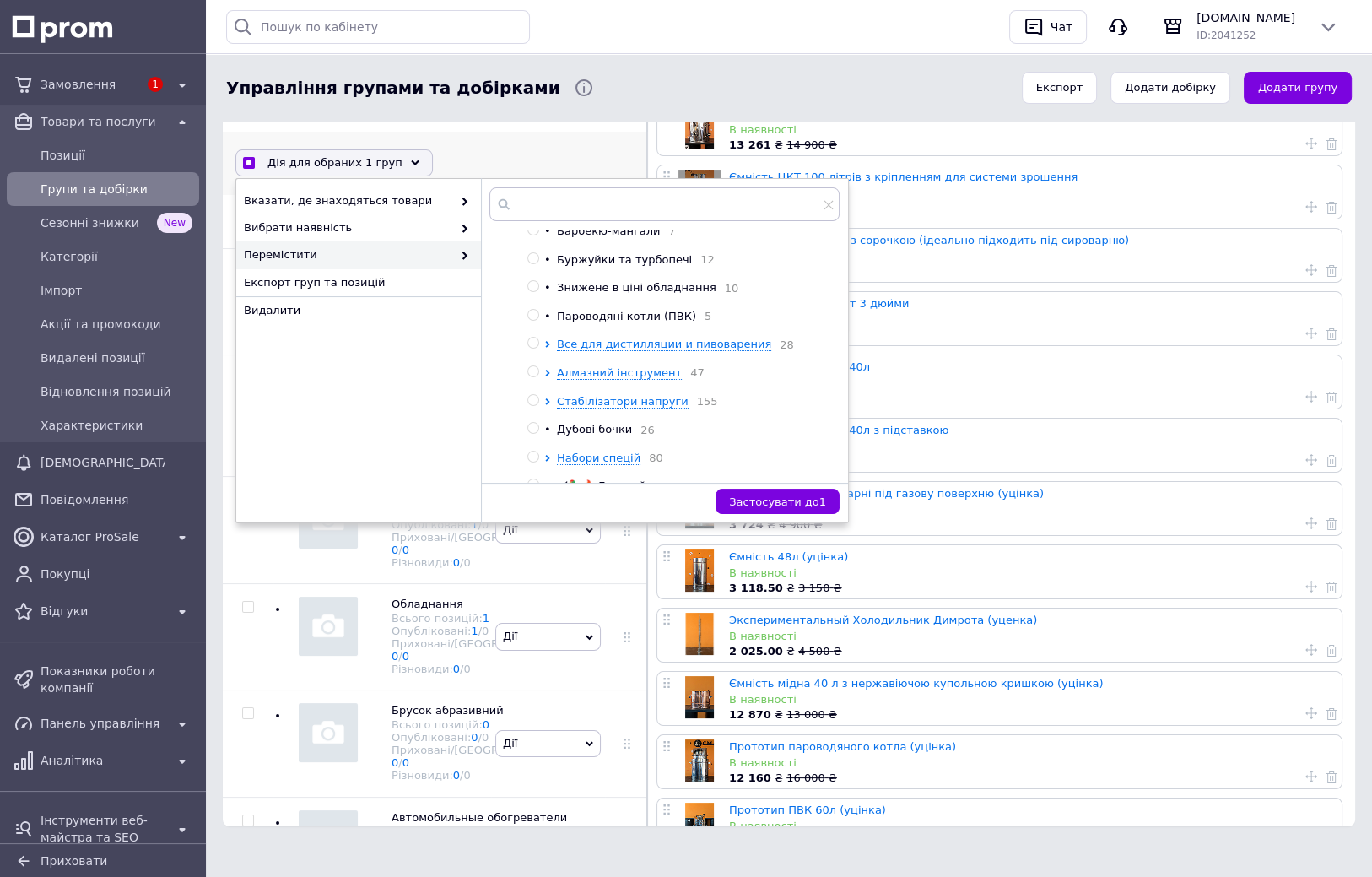
click at [533, 348] on input "radio" at bounding box center [533, 343] width 11 height 11
radio input "true"
click at [794, 500] on span "Застосувати до 1" at bounding box center [777, 502] width 97 height 13
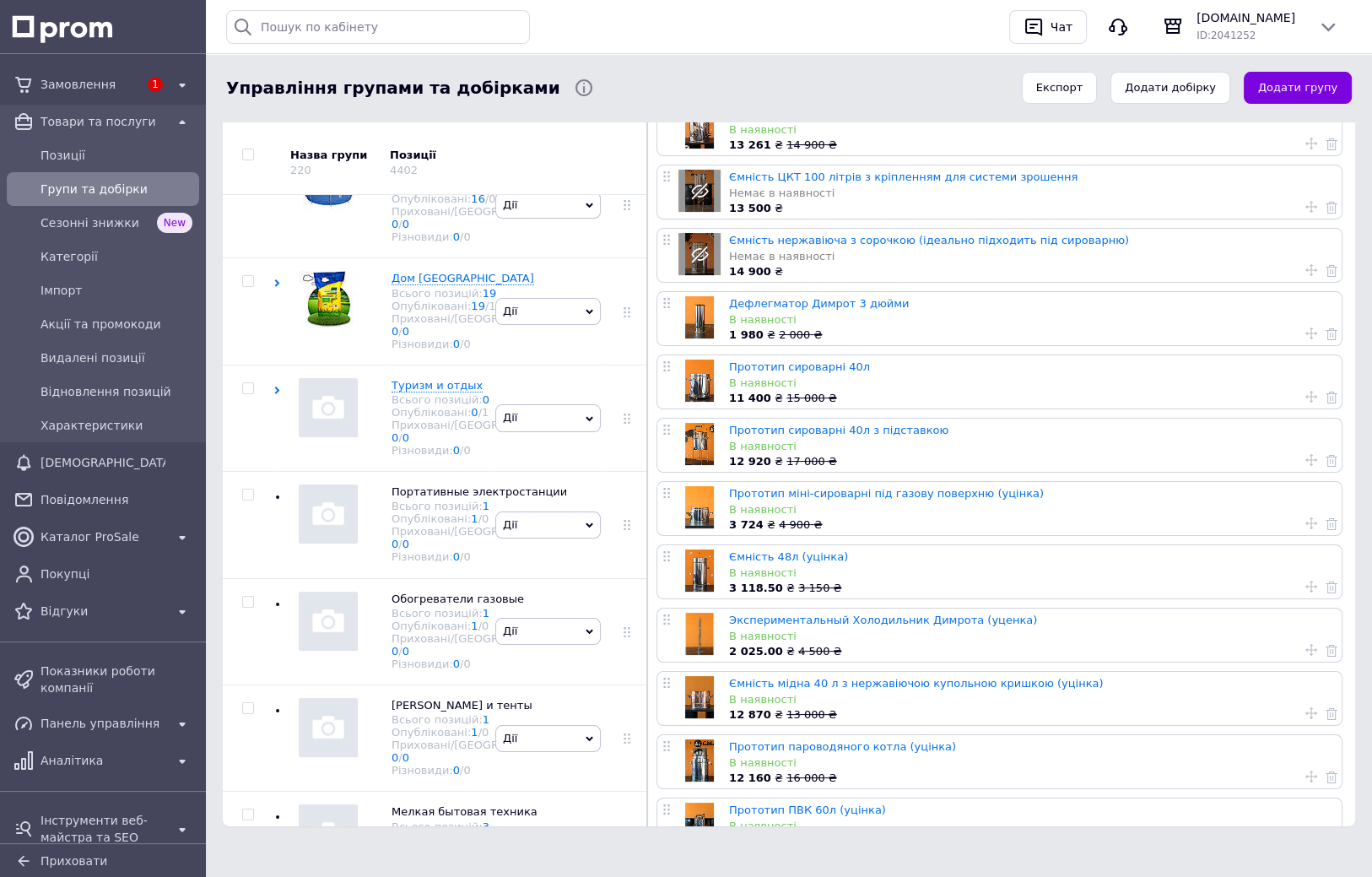
scroll to position [3337, 0]
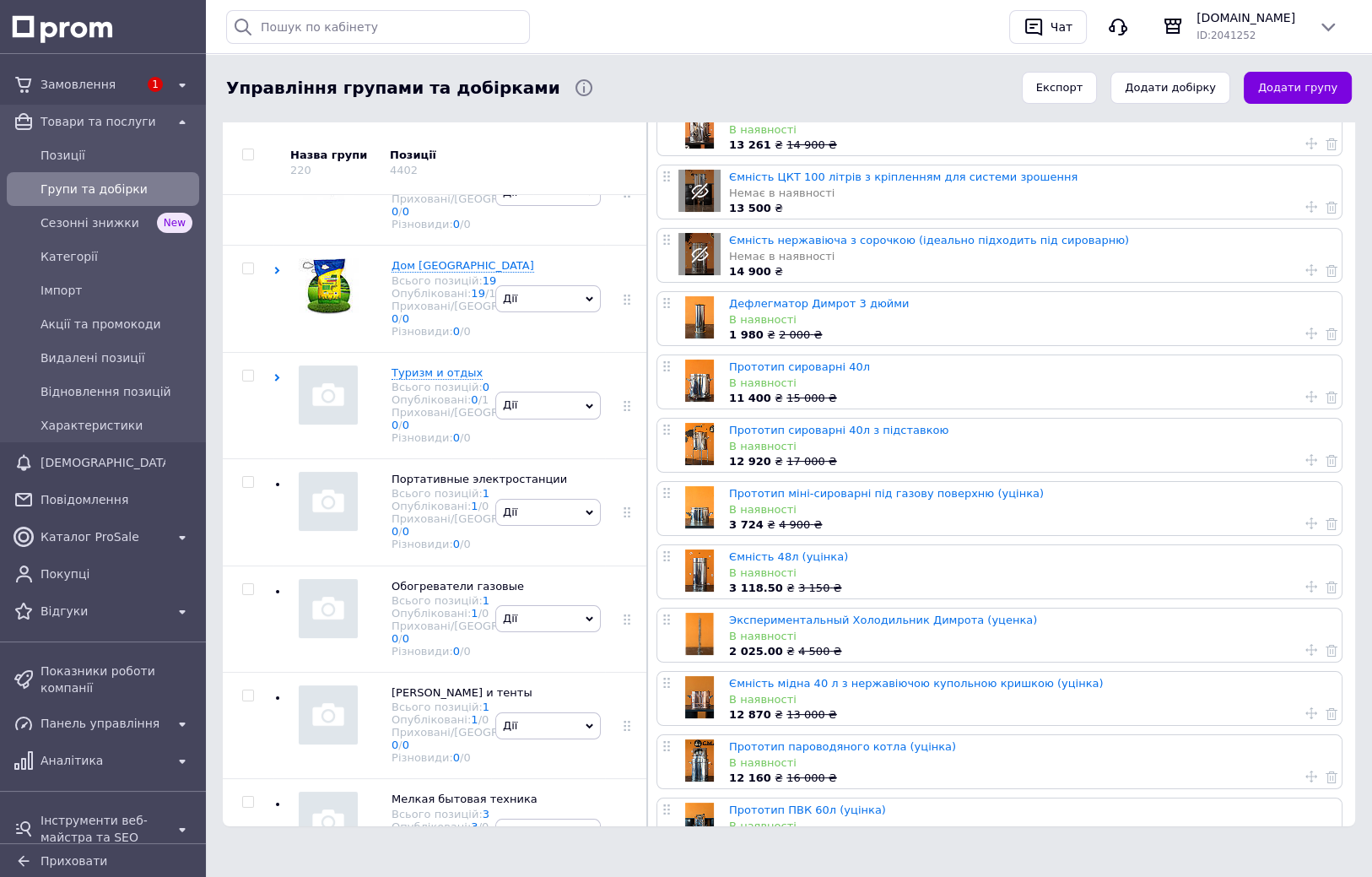
checkbox input "true"
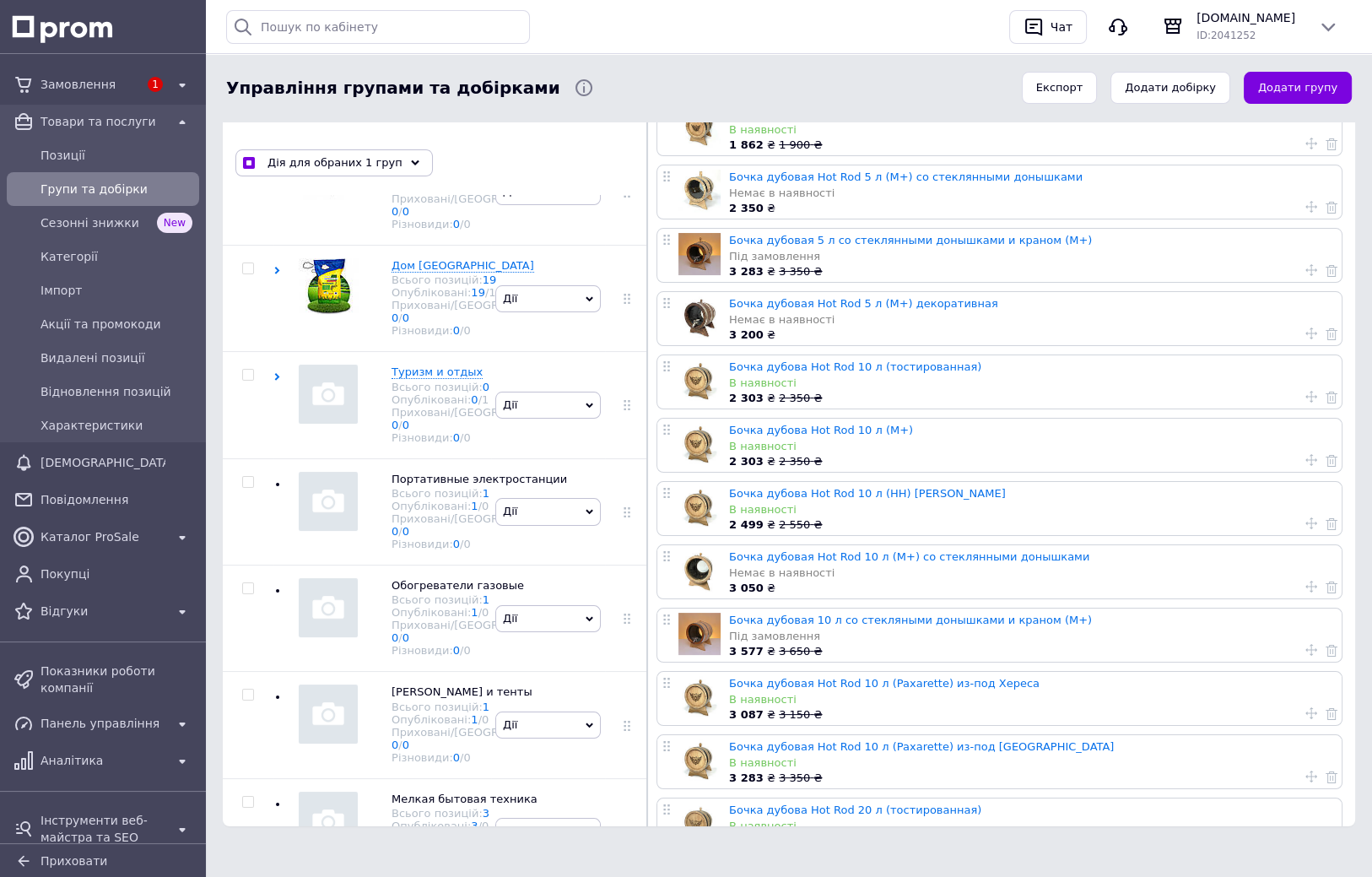
checkbox input "true"
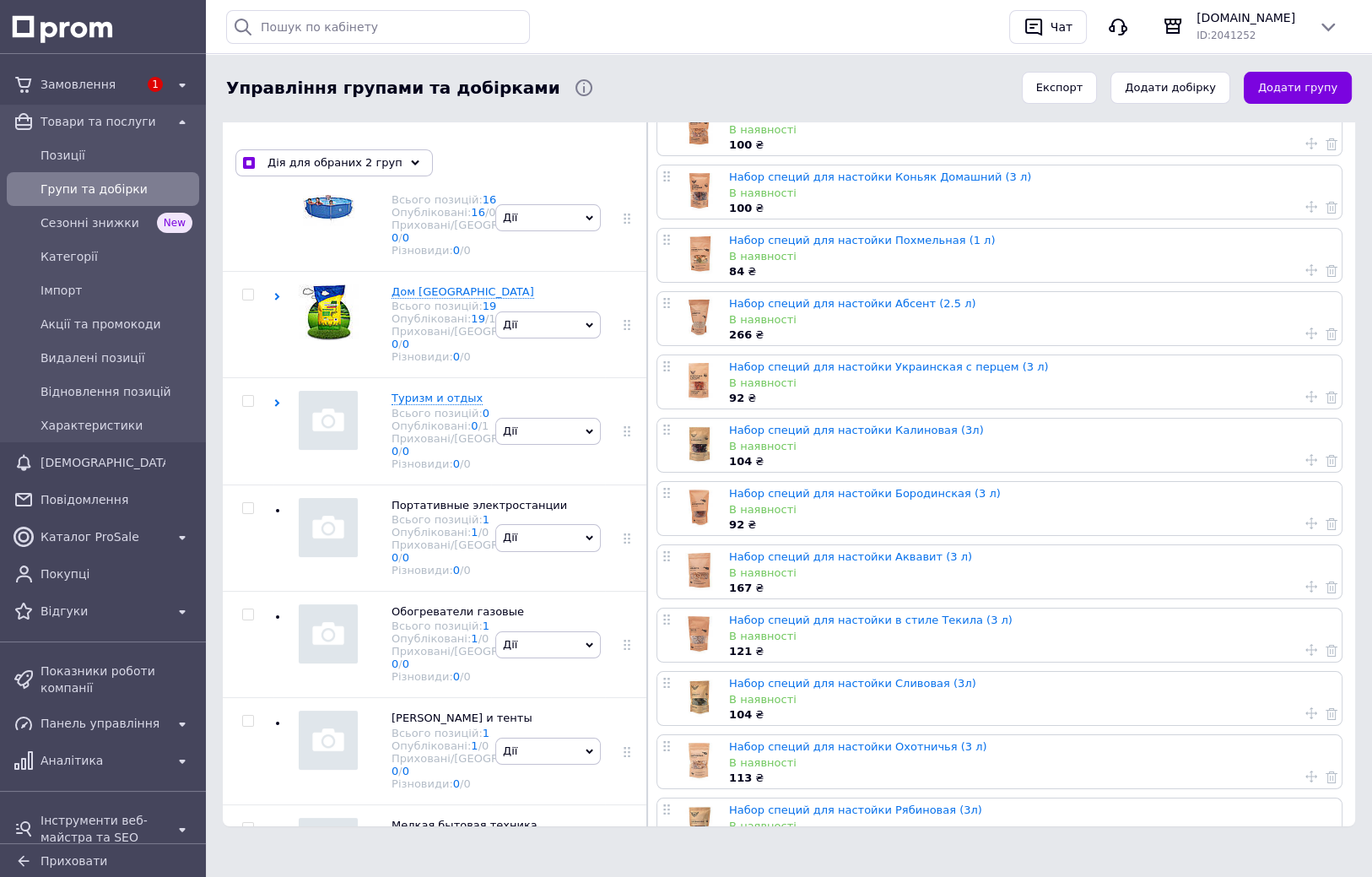
scroll to position [3347, 0]
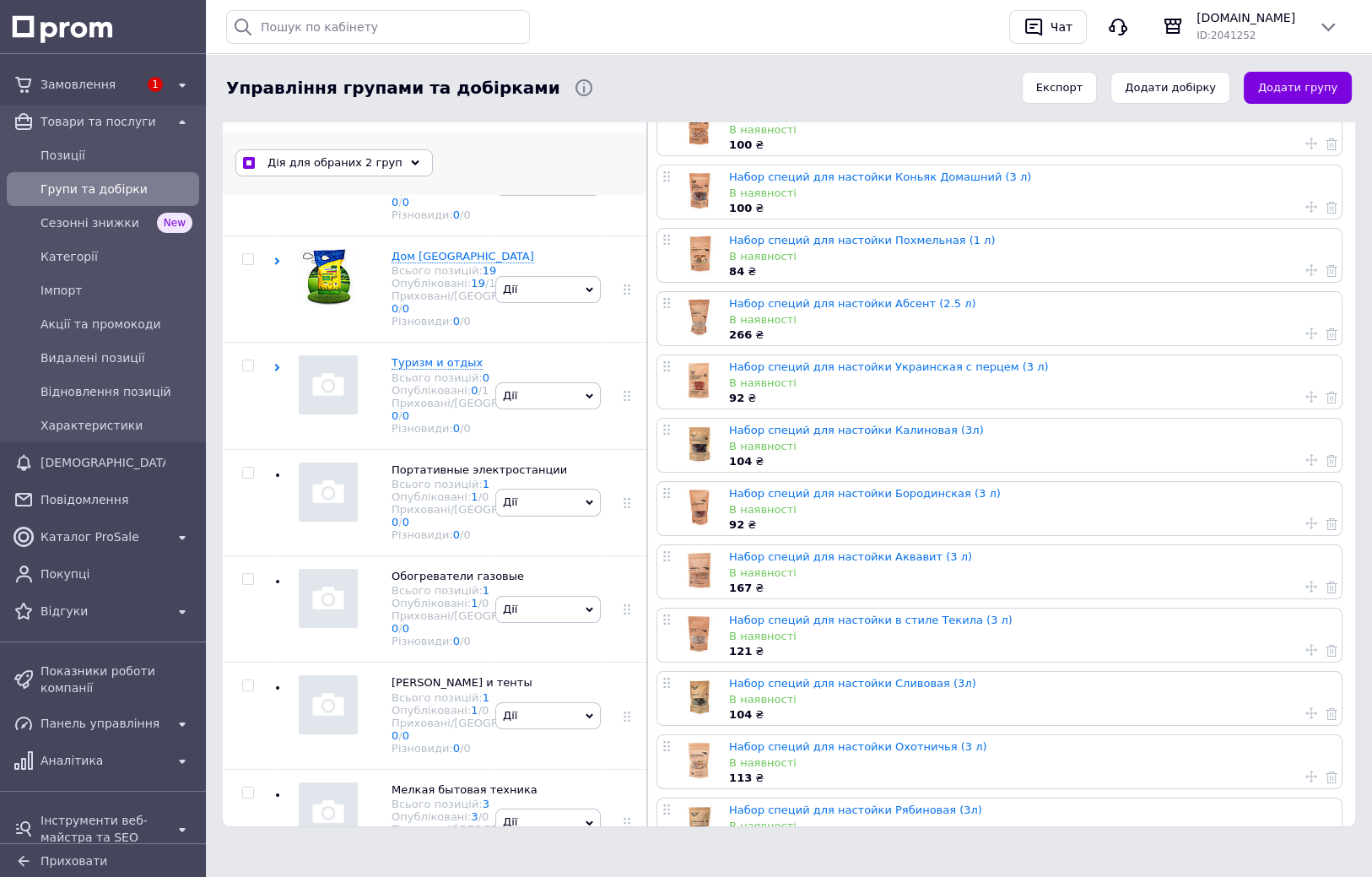
click at [400, 158] on div "Дія для обраних 2 груп" at bounding box center [334, 162] width 198 height 27
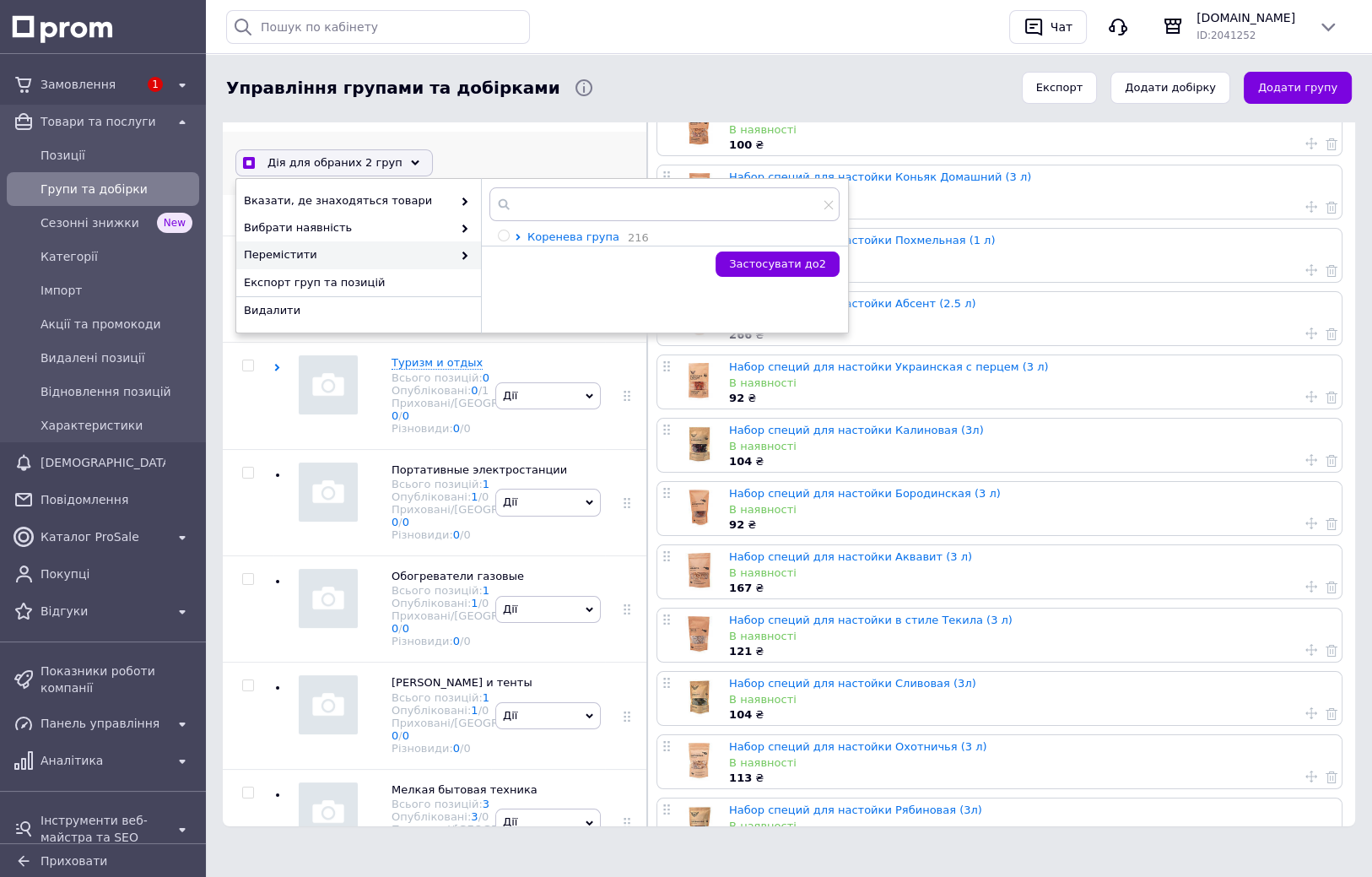
click at [517, 234] on icon at bounding box center [517, 237] width 5 height 6
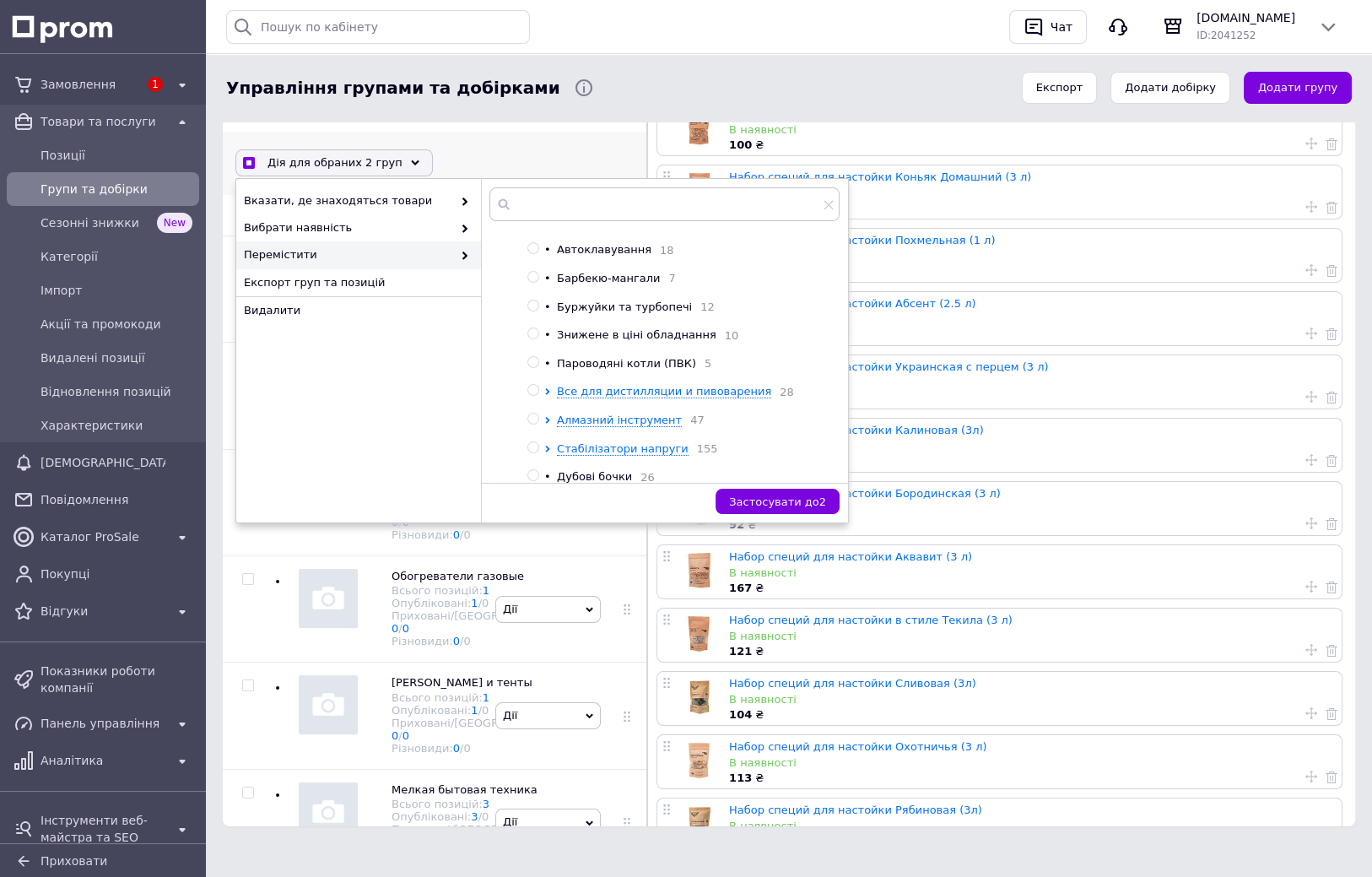
scroll to position [334, 0]
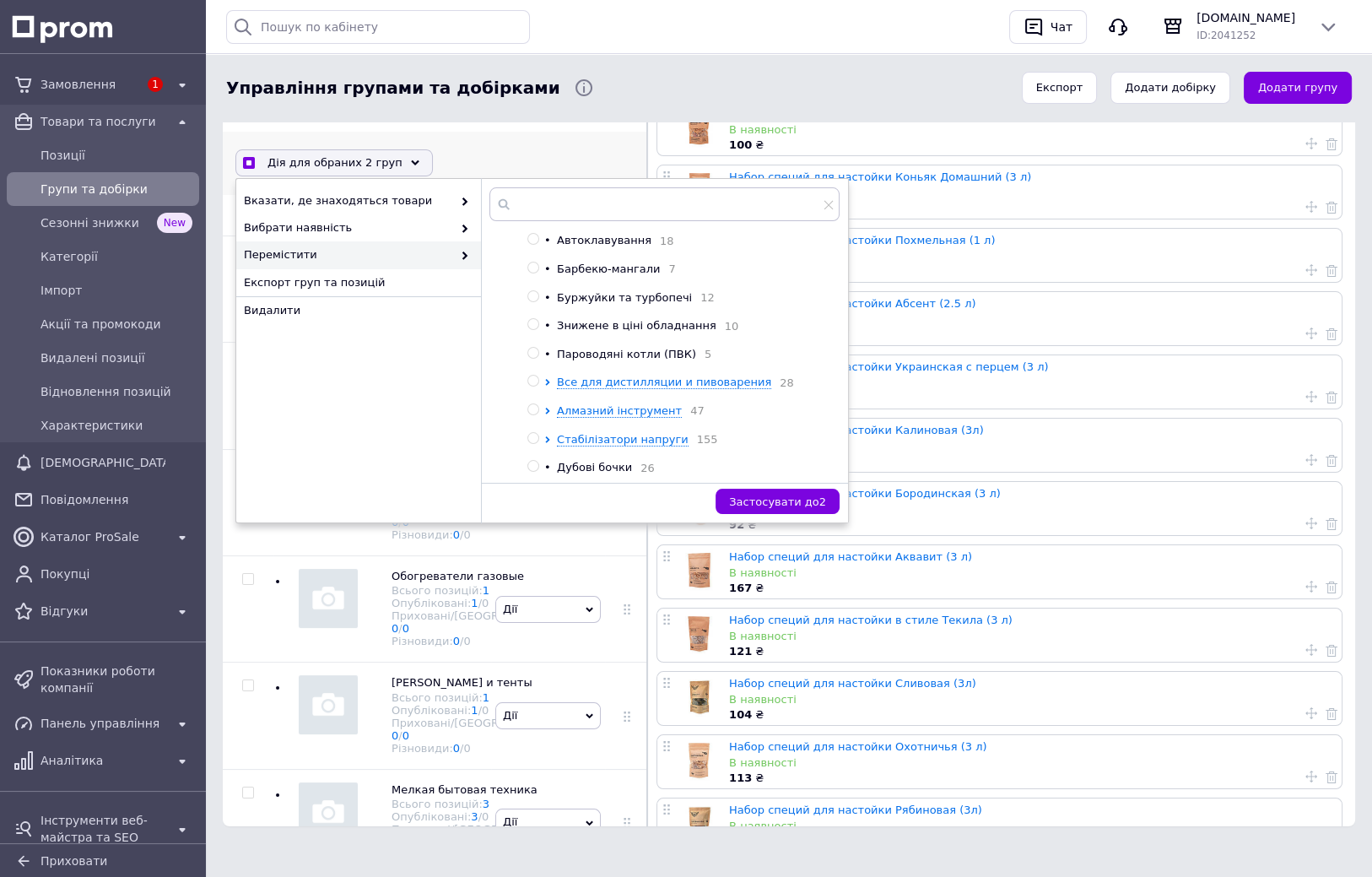
click at [530, 386] on input "radio" at bounding box center [533, 381] width 11 height 11
radio input "true"
click at [778, 498] on span "Застосувати до 2" at bounding box center [777, 502] width 97 height 13
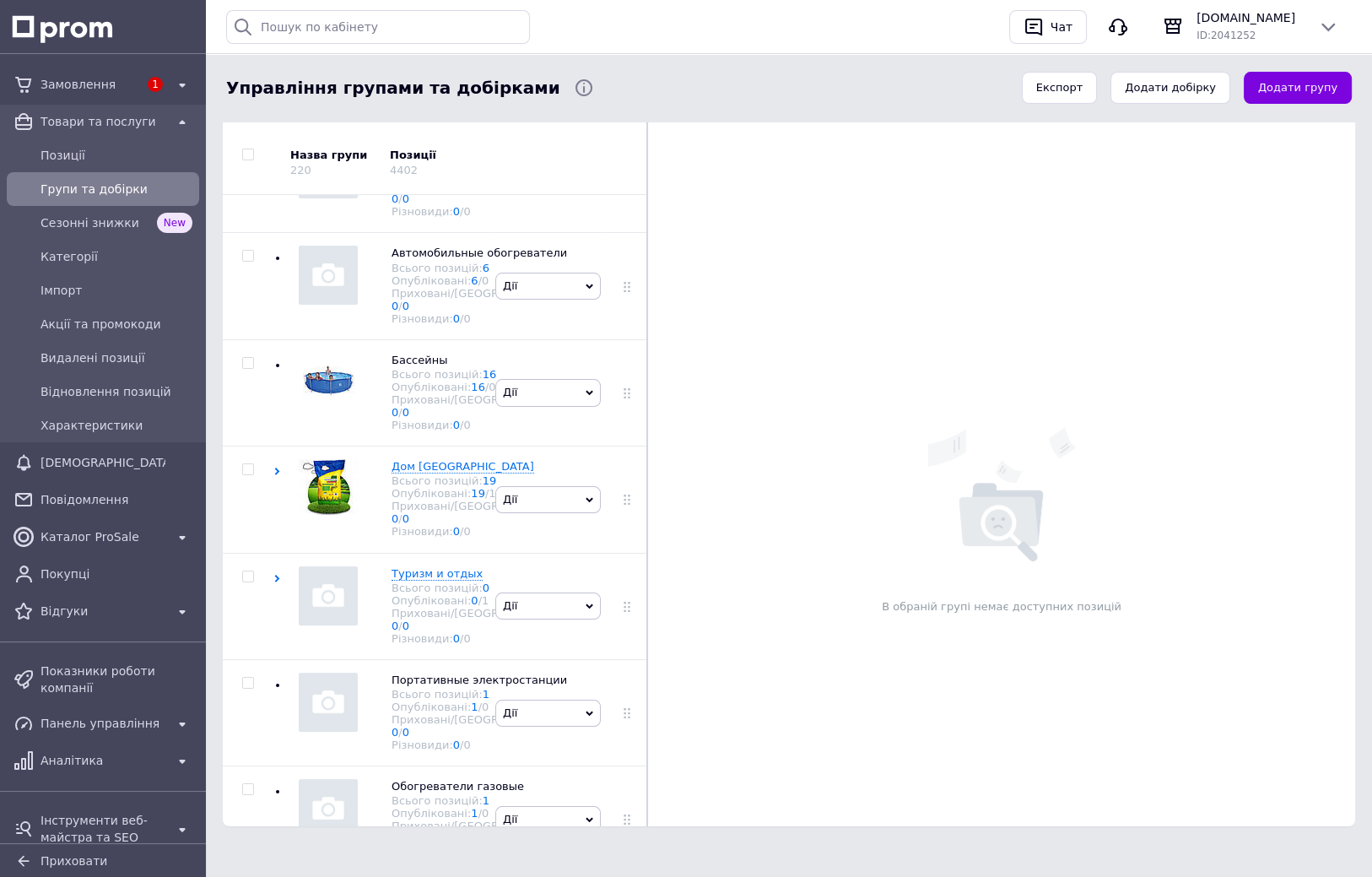
scroll to position [1941, 0]
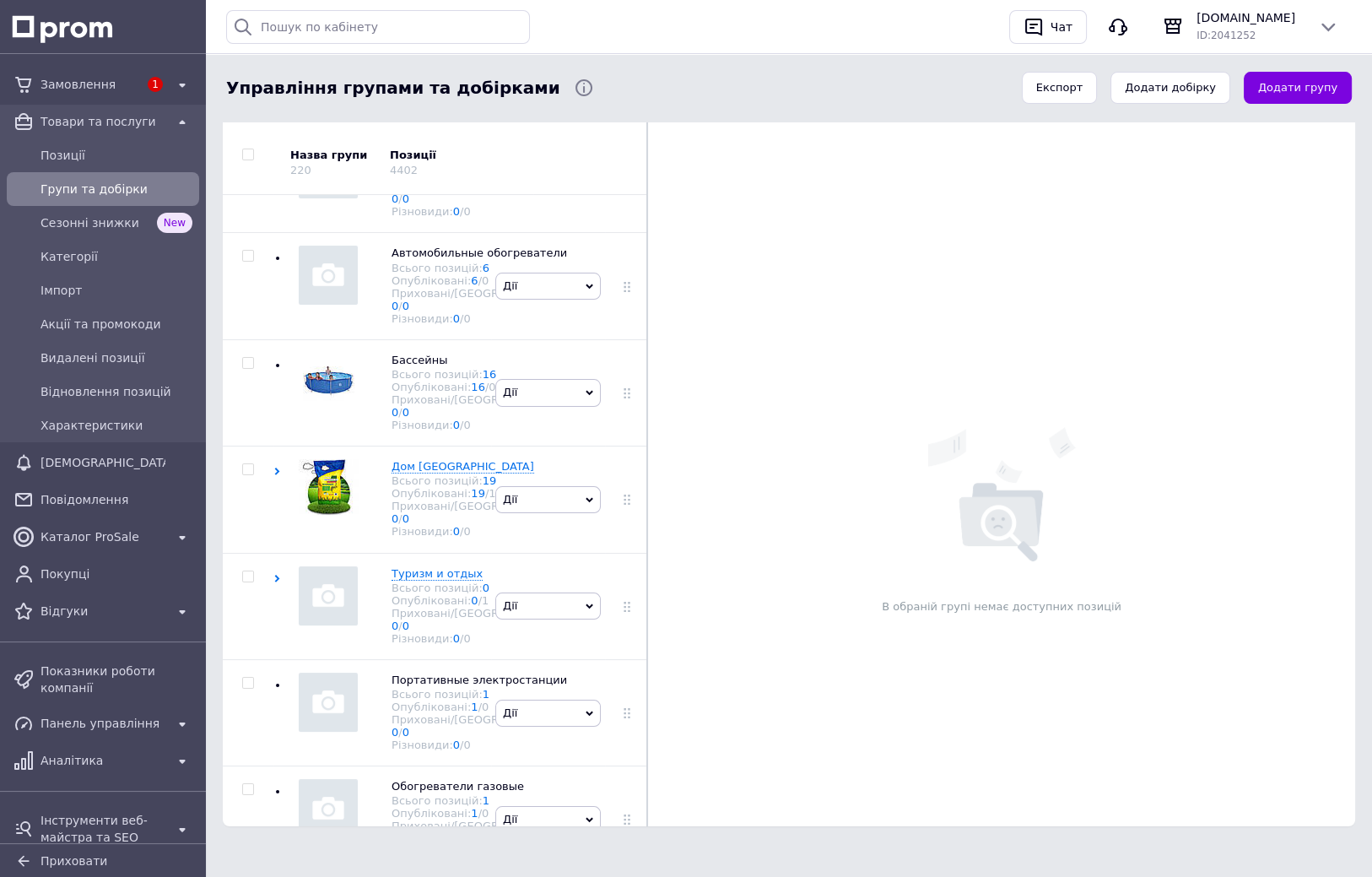
checkbox input "true"
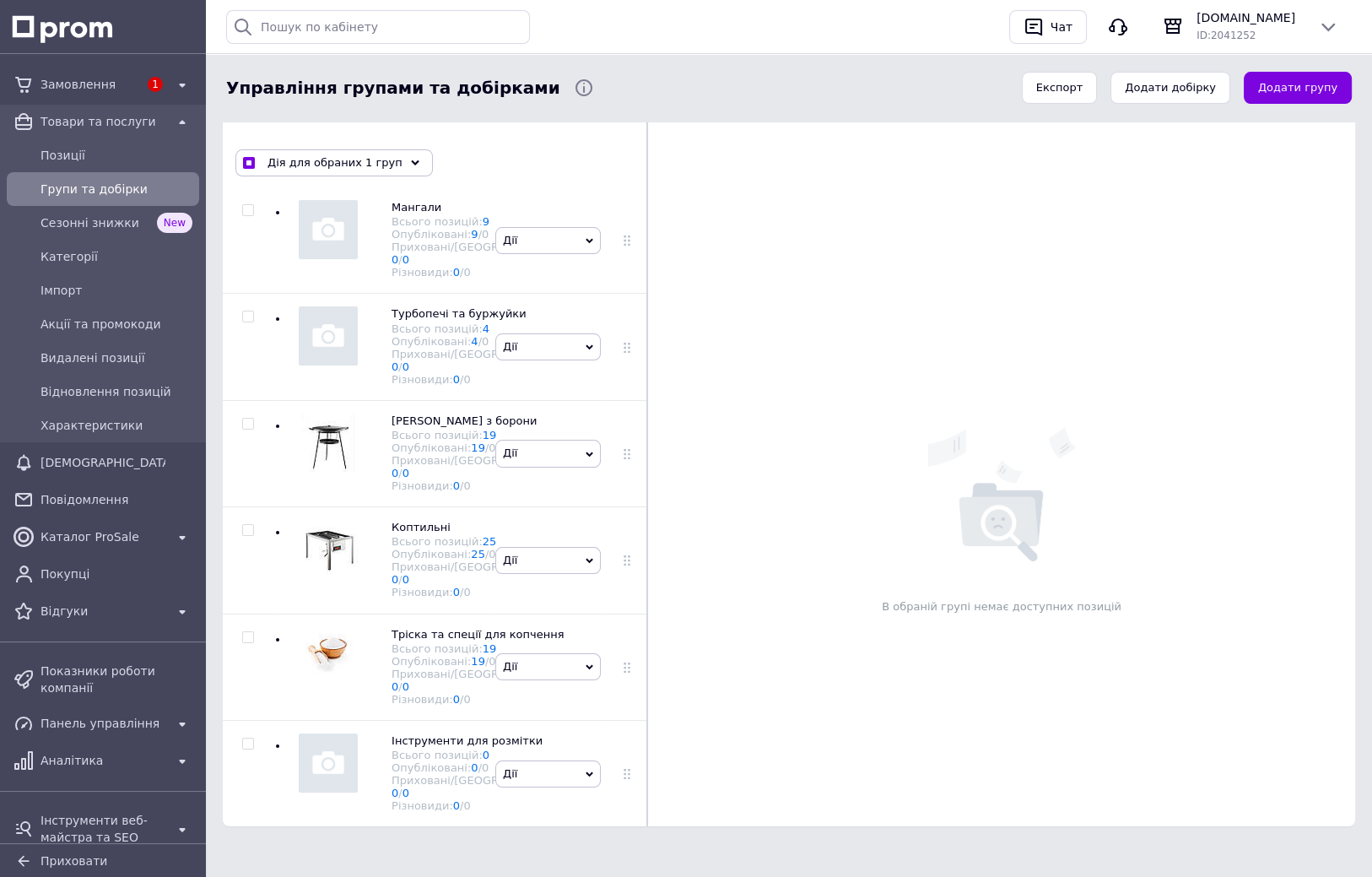
drag, startPoint x: 490, startPoint y: 462, endPoint x: 495, endPoint y: 497, distance: 35.4
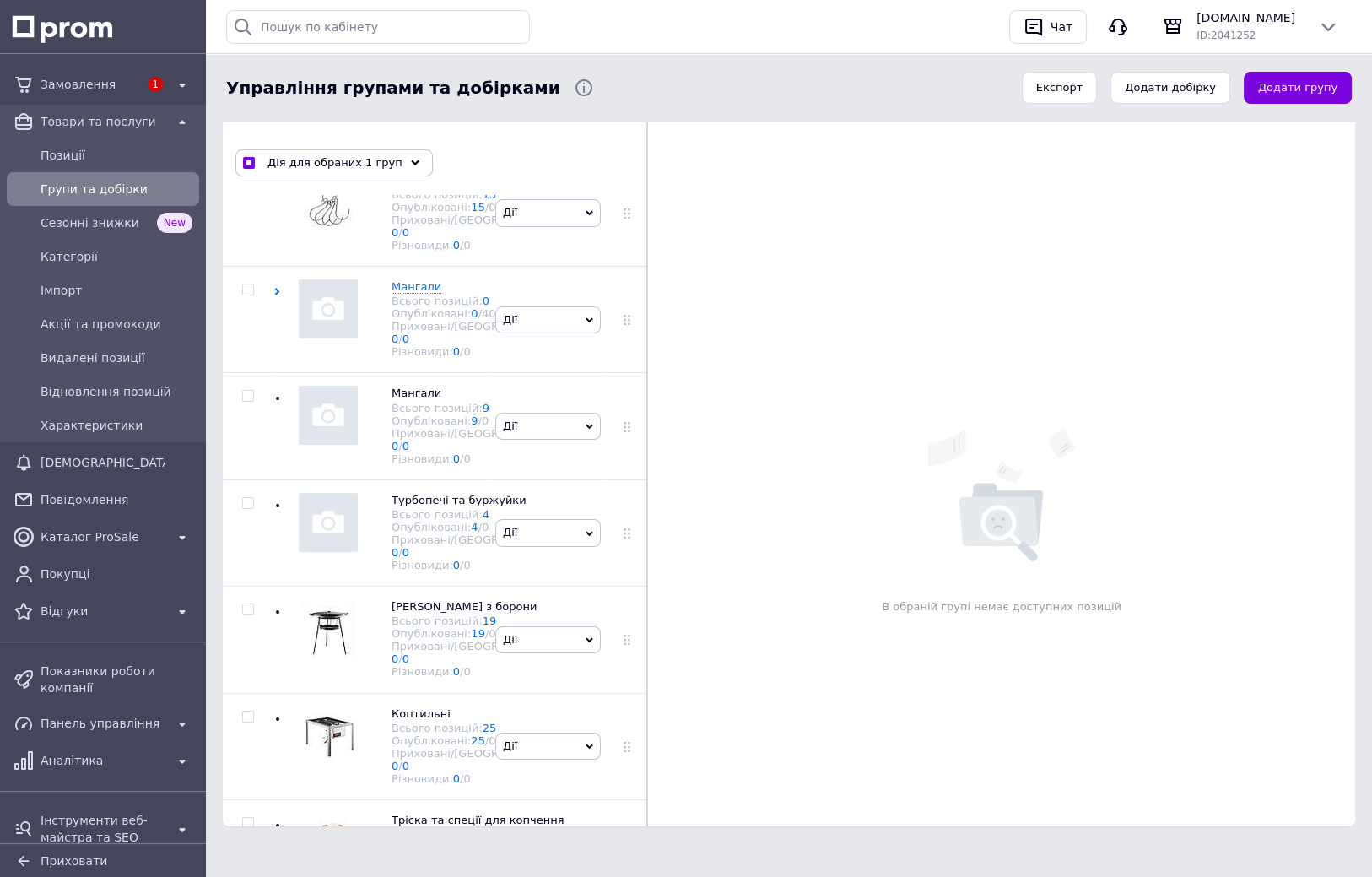
drag, startPoint x: 599, startPoint y: 545, endPoint x: 590, endPoint y: 577, distance: 33.2
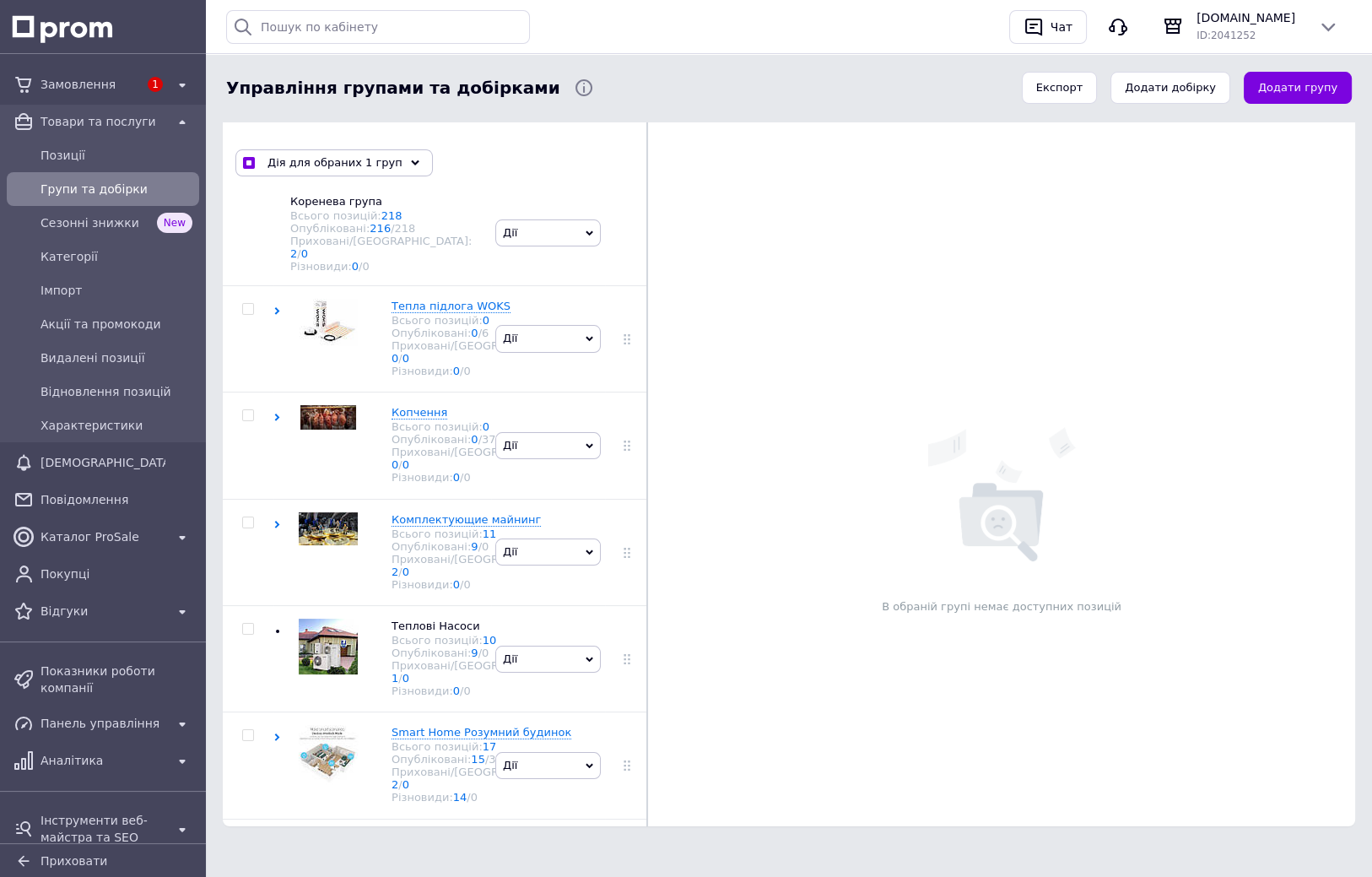
scroll to position [0, 0]
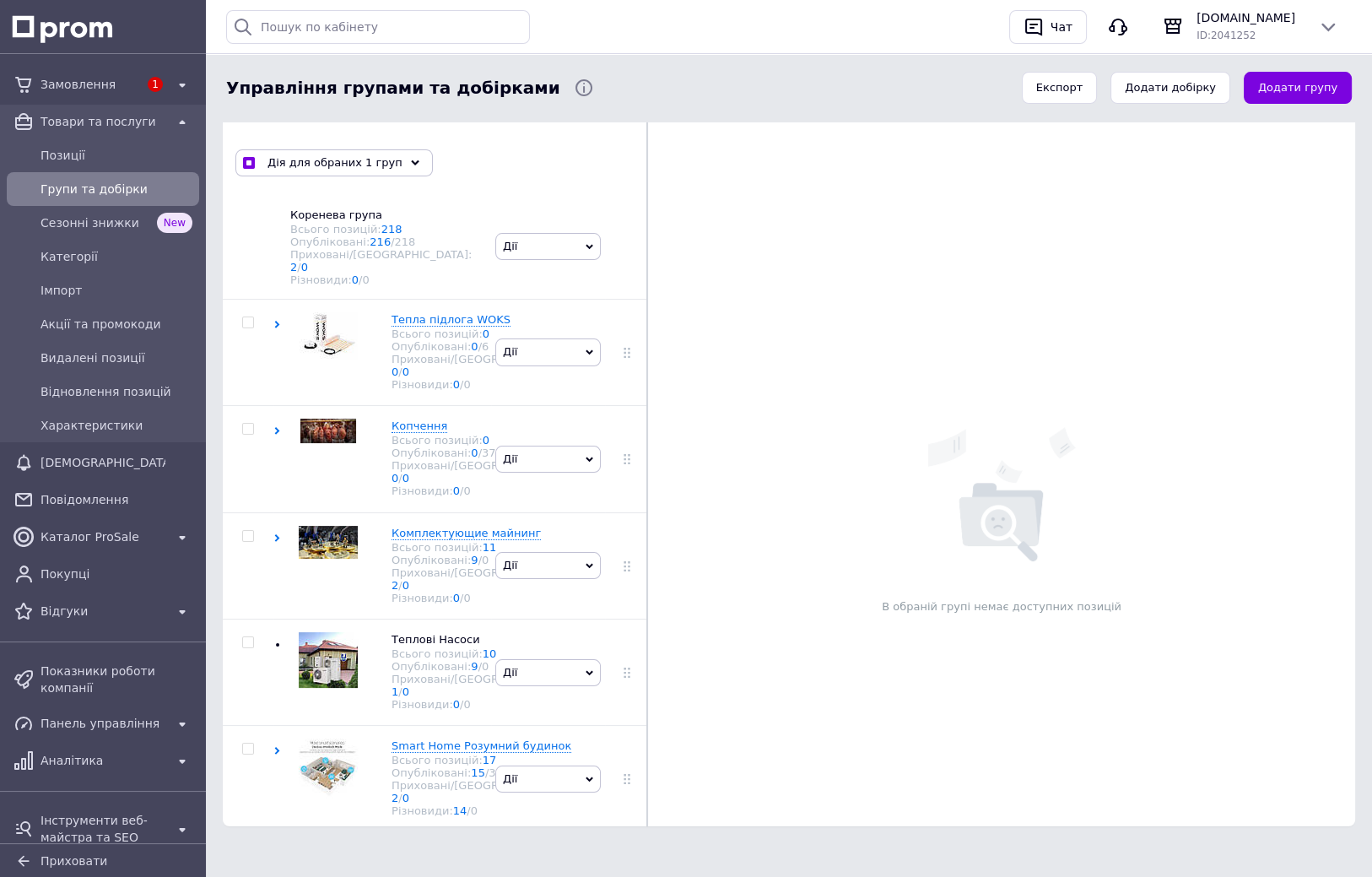
drag, startPoint x: 593, startPoint y: 589, endPoint x: 623, endPoint y: 366, distance: 225.0
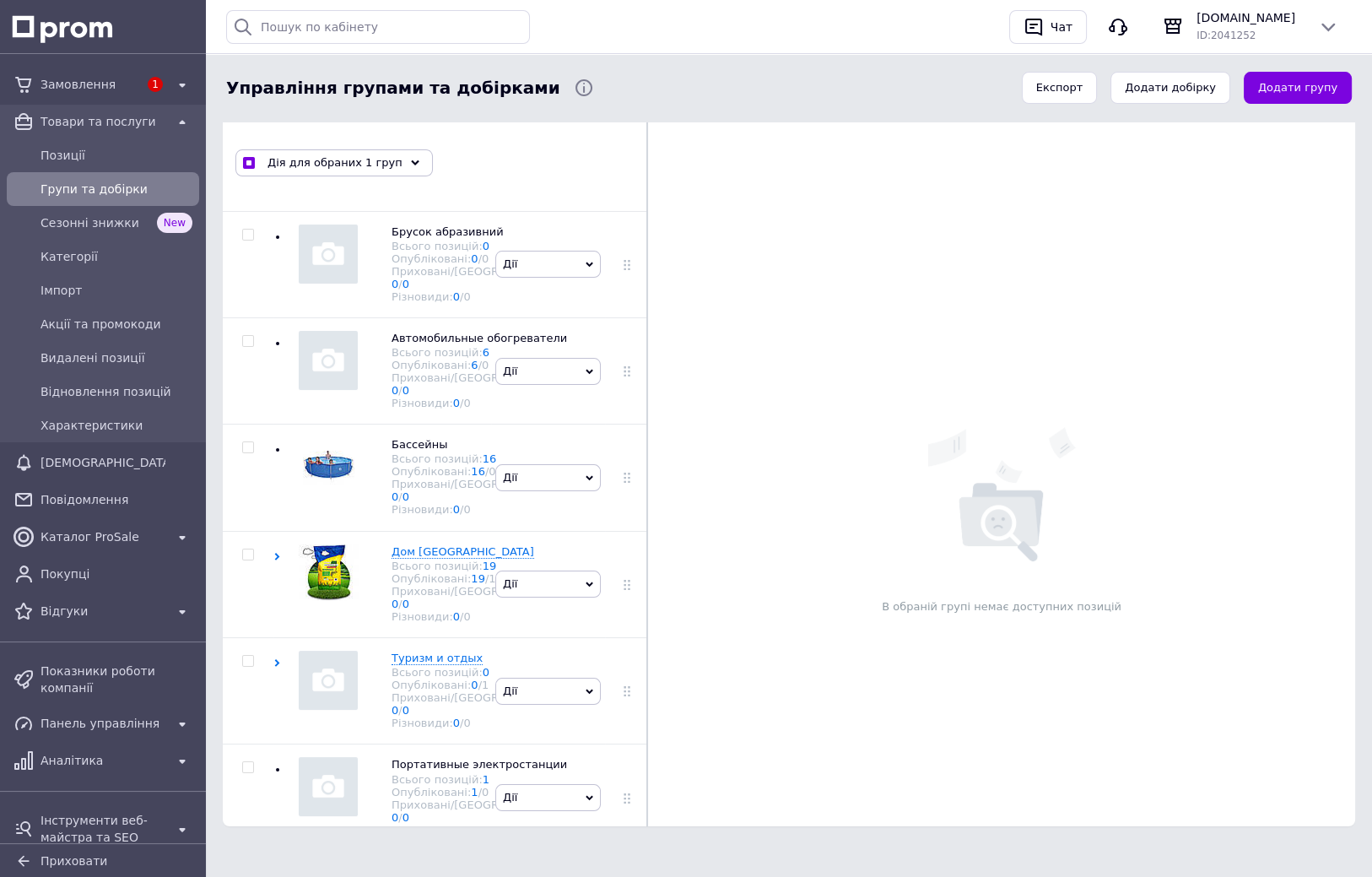
scroll to position [2057, 0]
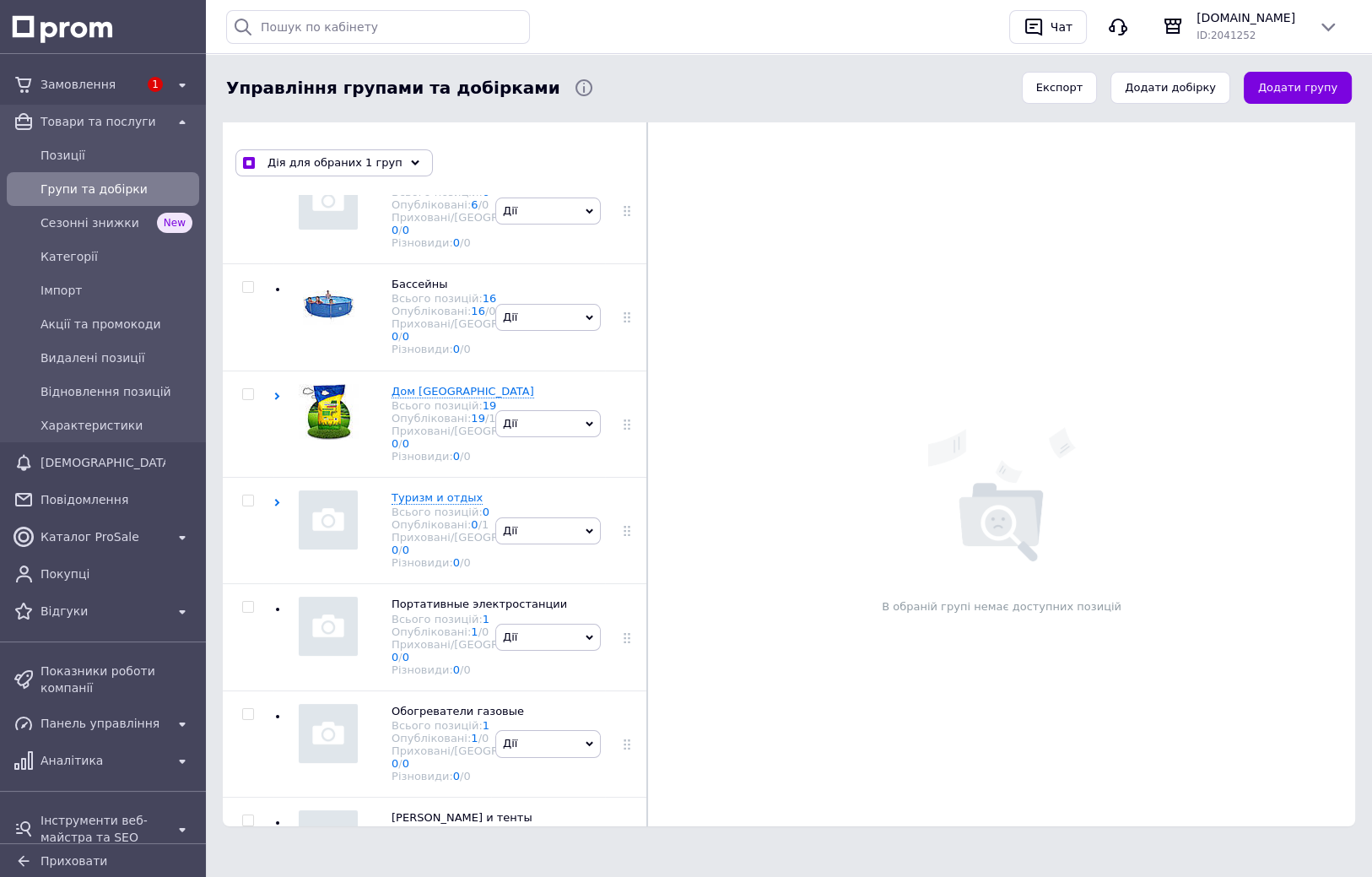
drag, startPoint x: 628, startPoint y: 380, endPoint x: 616, endPoint y: 477, distance: 97.7
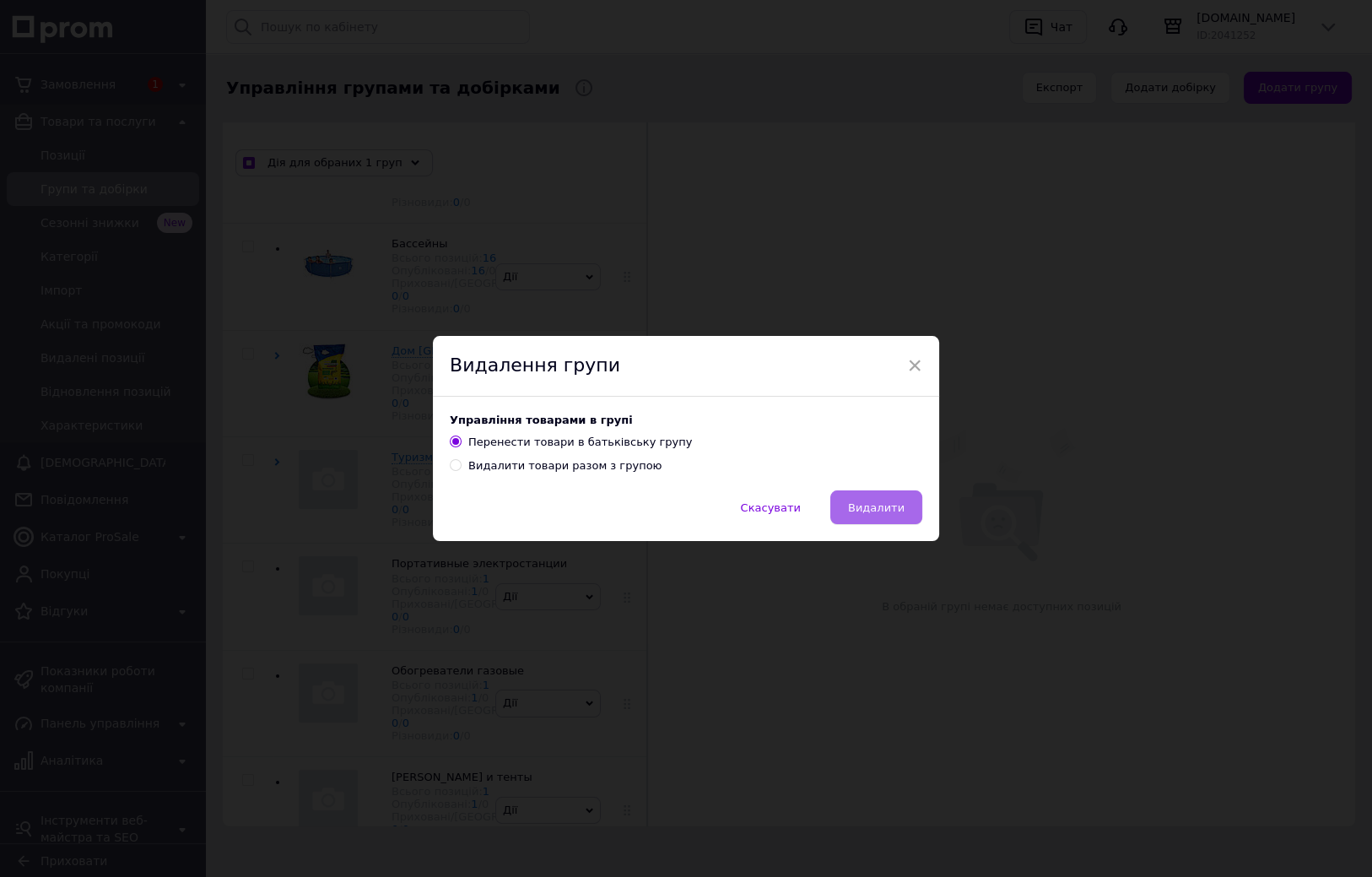
click at [891, 505] on span "Видалити" at bounding box center [876, 508] width 57 height 13
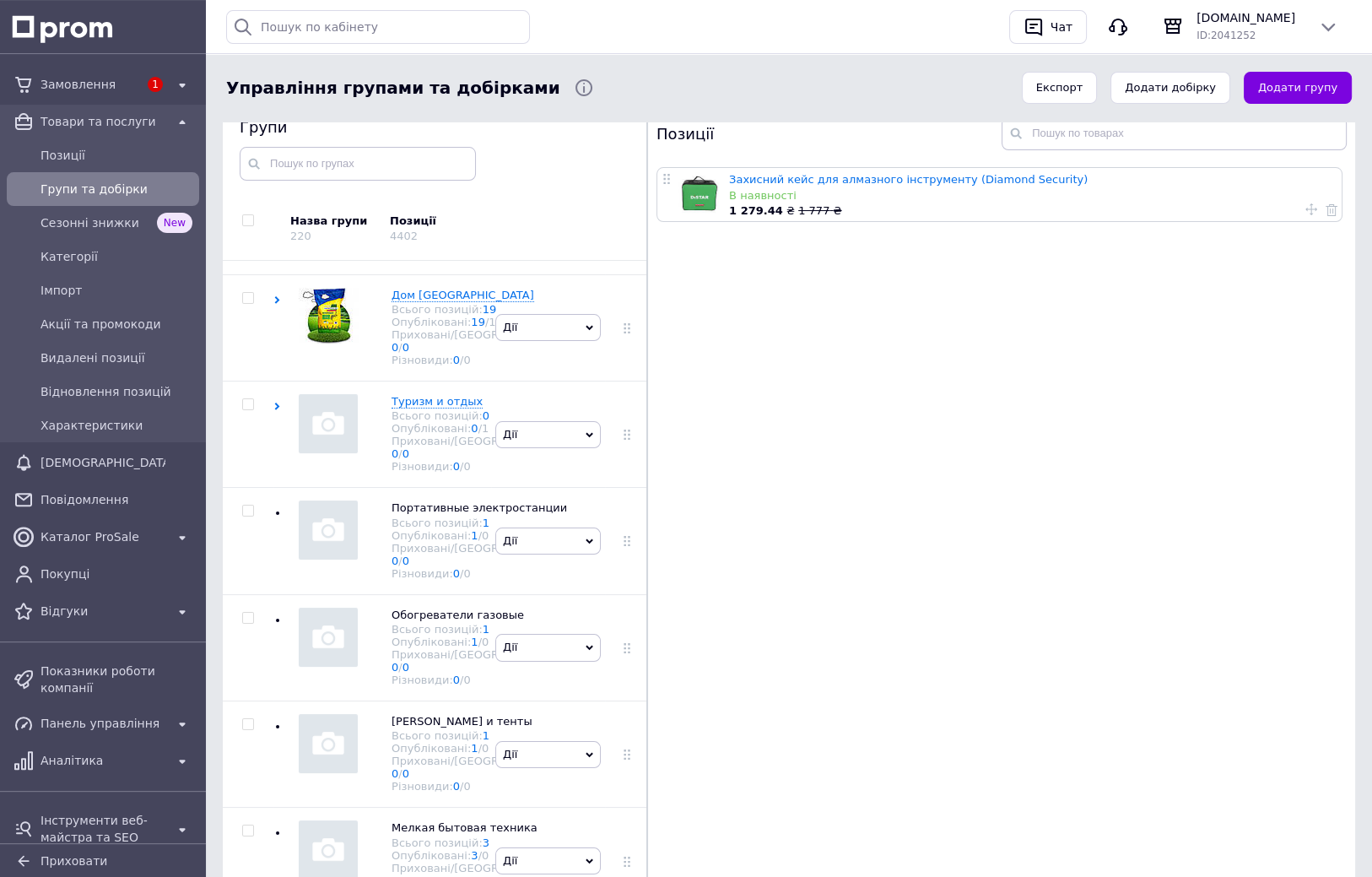
drag, startPoint x: 862, startPoint y: 445, endPoint x: 862, endPoint y: 425, distance: 20.0
click at [560, 105] on li "Видалити групу" at bounding box center [549, 85] width 104 height 39
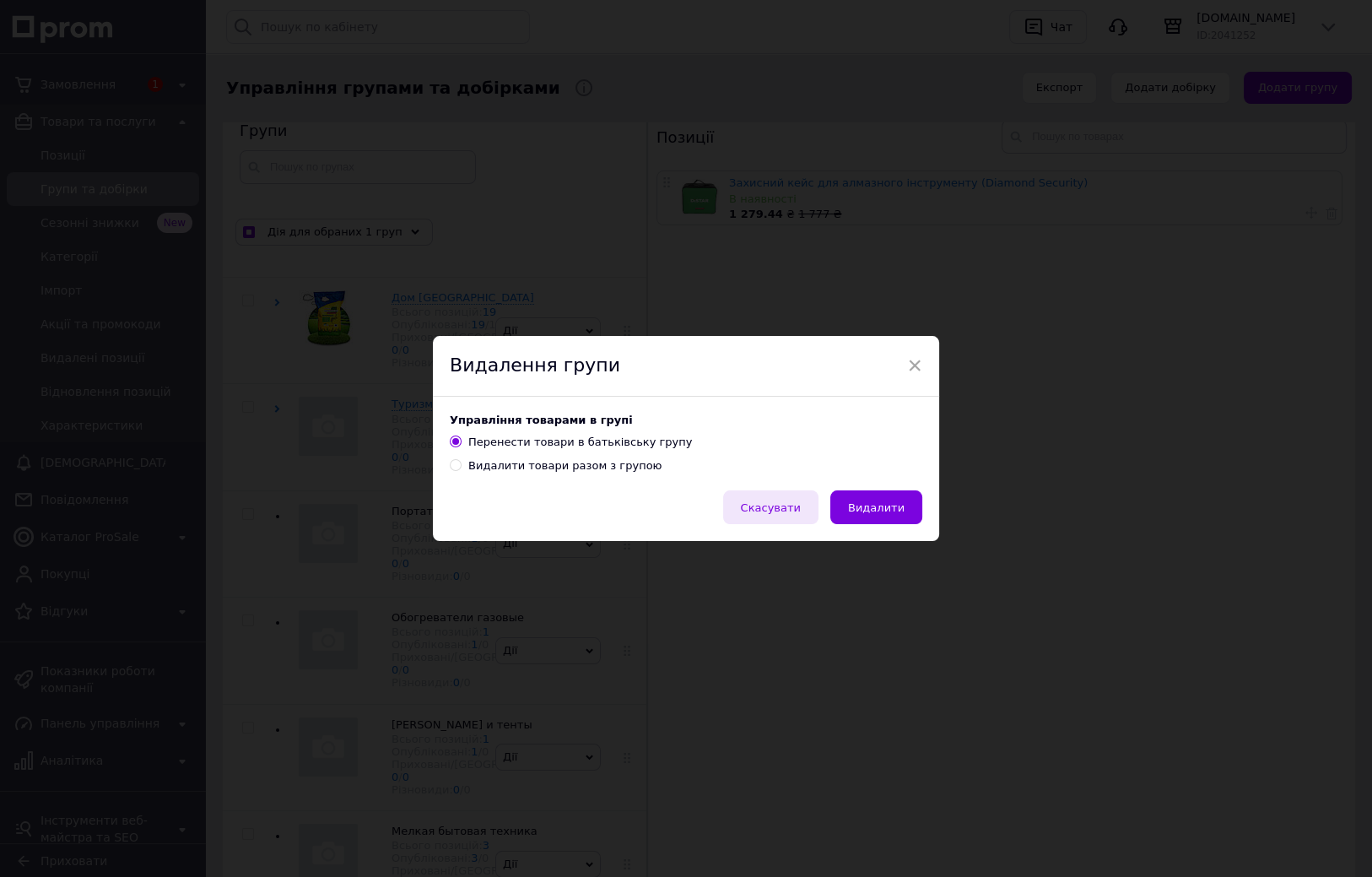
click at [783, 506] on span "Скасувати" at bounding box center [770, 508] width 60 height 13
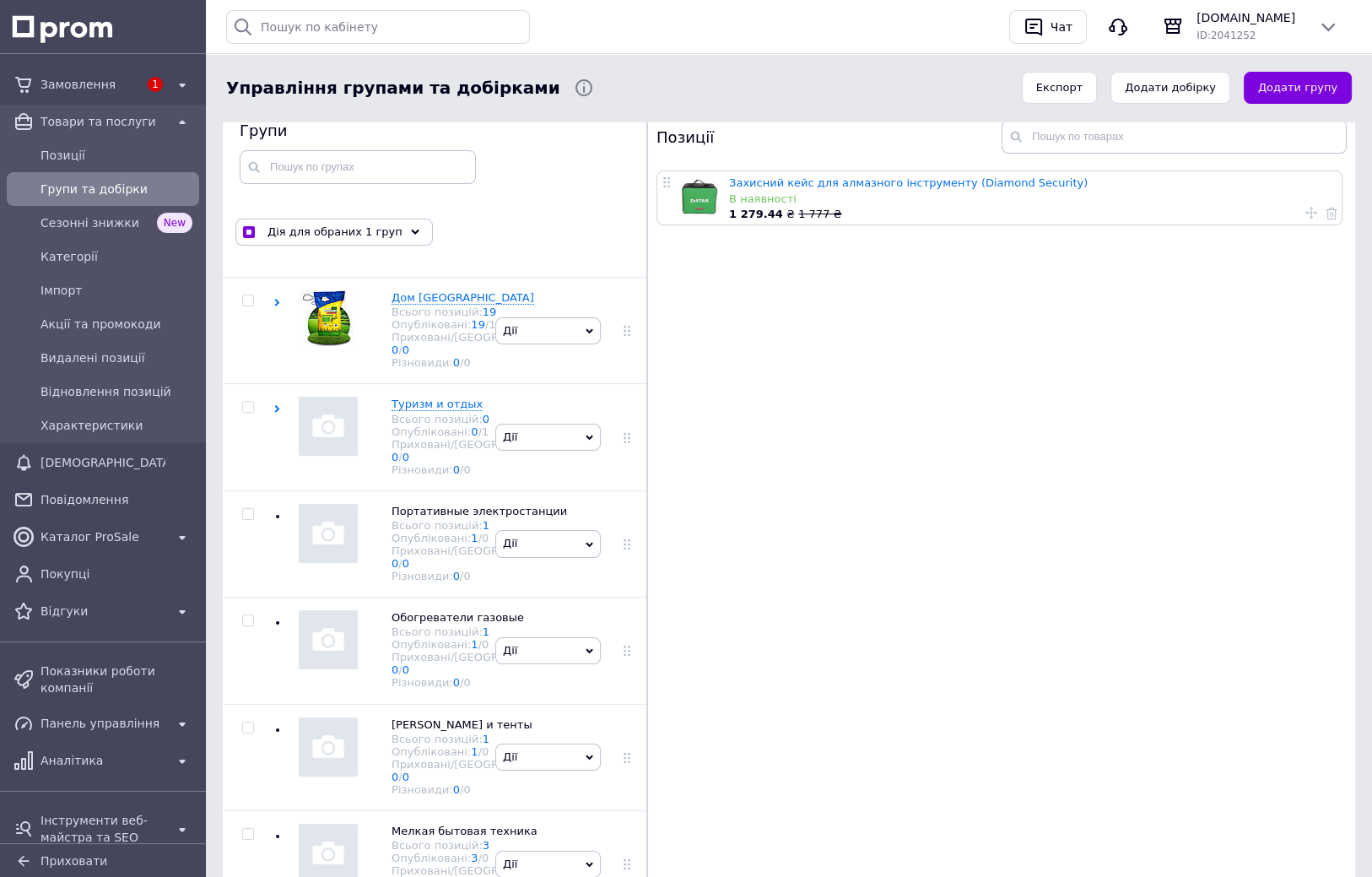
checkbox input "false"
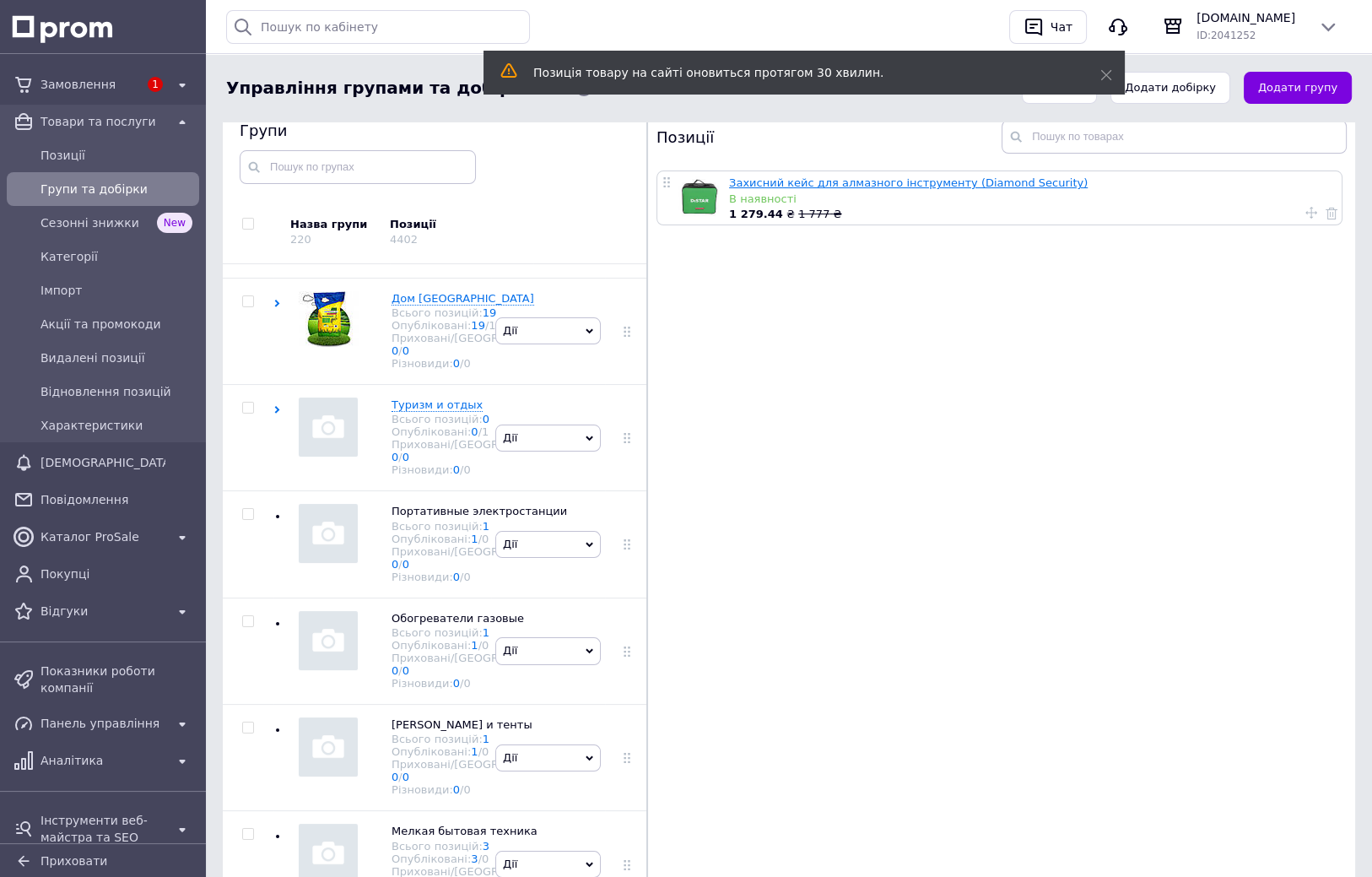
click at [990, 185] on link "Захисний кейс для алмазного інструменту (Diamond Security)" at bounding box center [908, 183] width 358 height 13
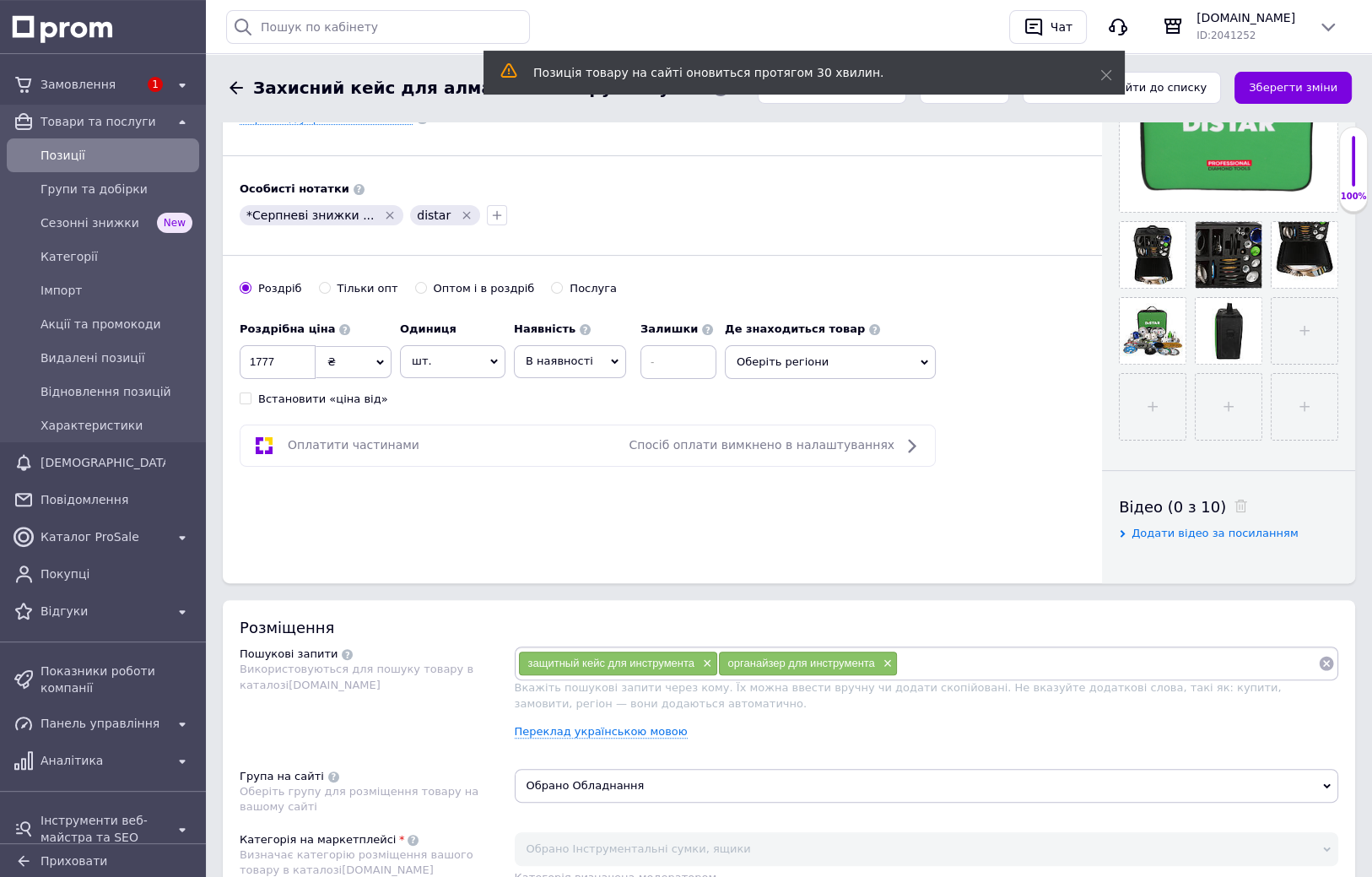
drag, startPoint x: 1092, startPoint y: 605, endPoint x: 1088, endPoint y: 647, distance: 42.2
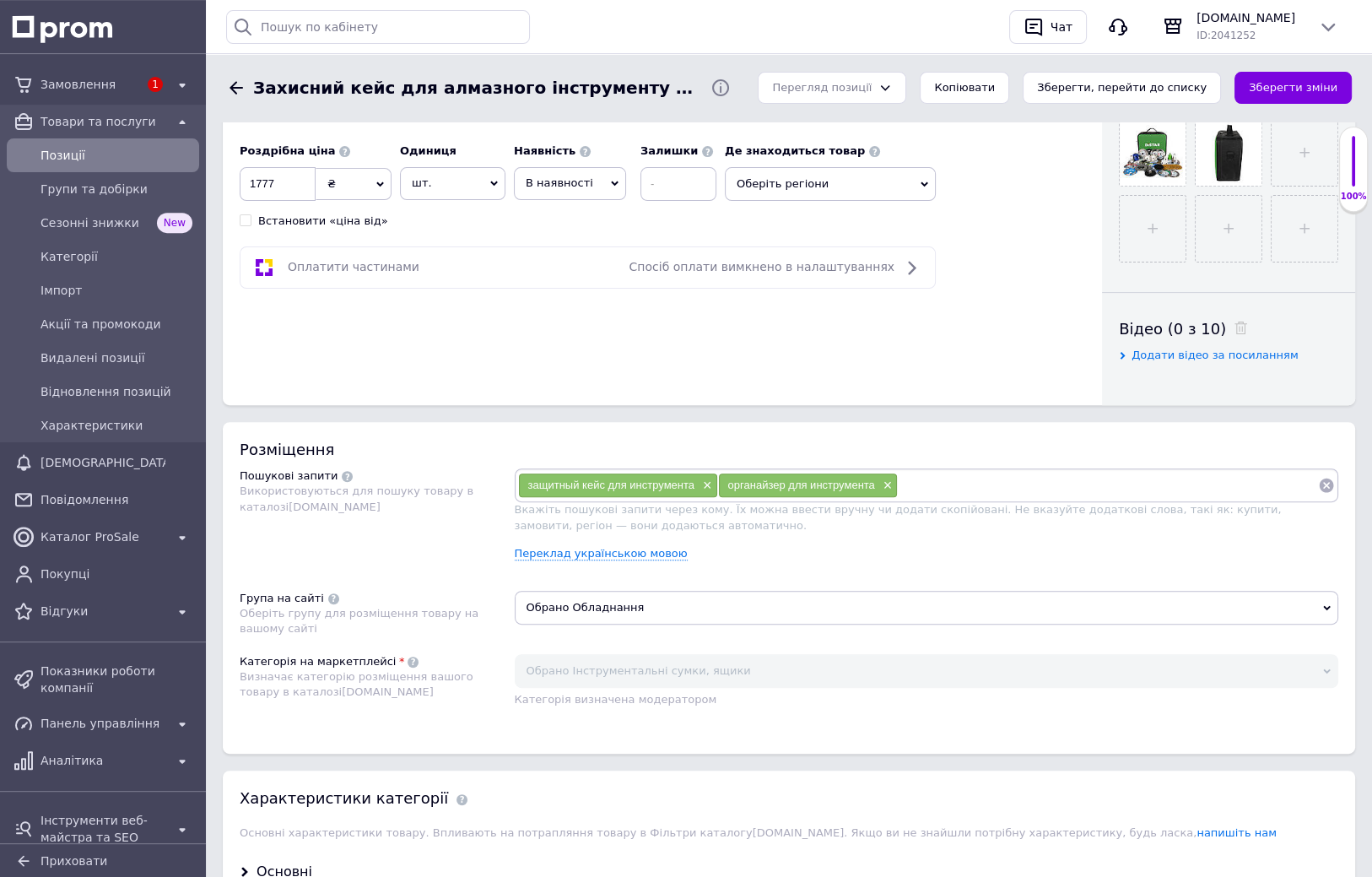
scroll to position [725, 0]
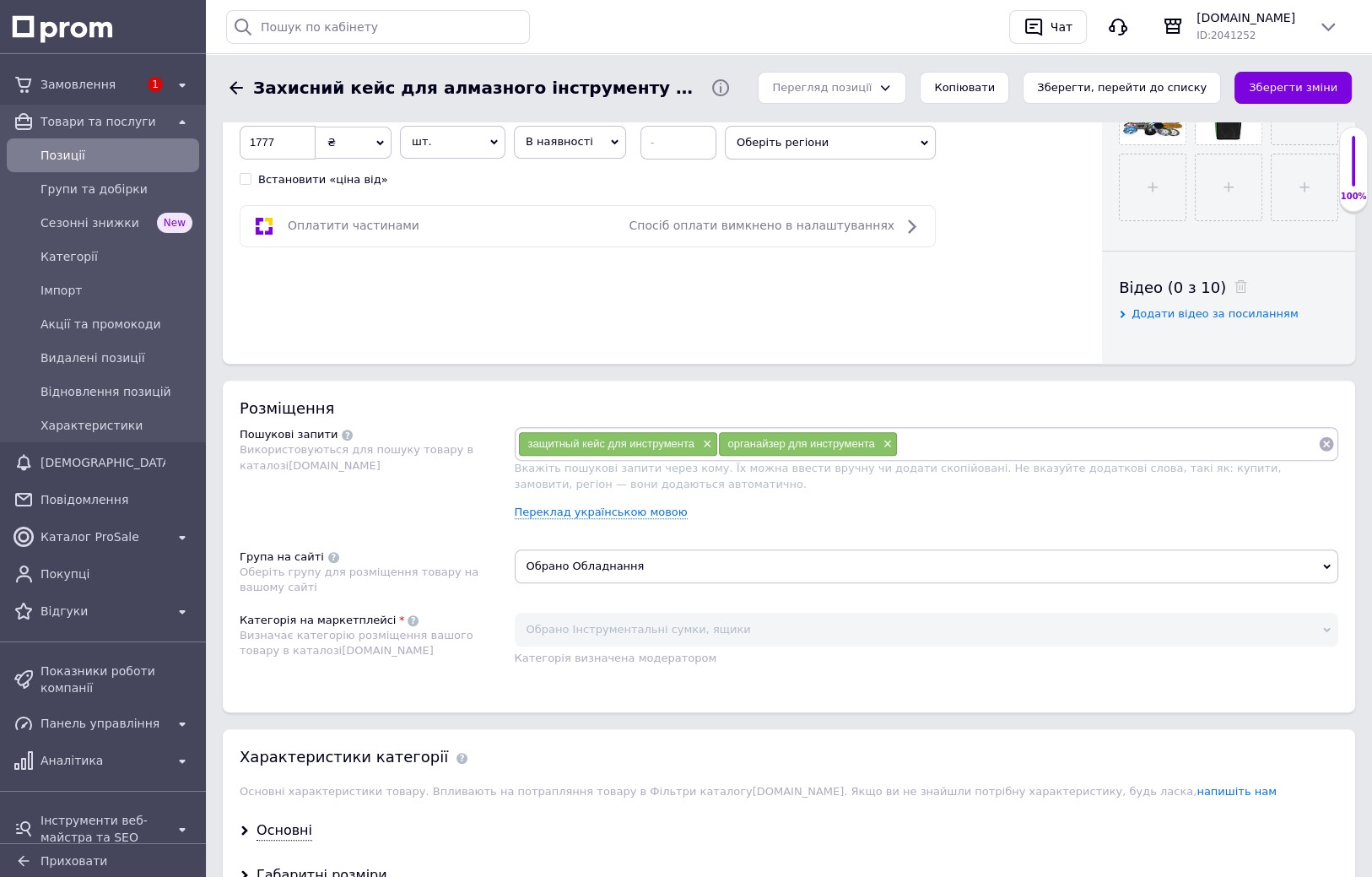
drag, startPoint x: 650, startPoint y: 484, endPoint x: 650, endPoint y: 543, distance: 59.0
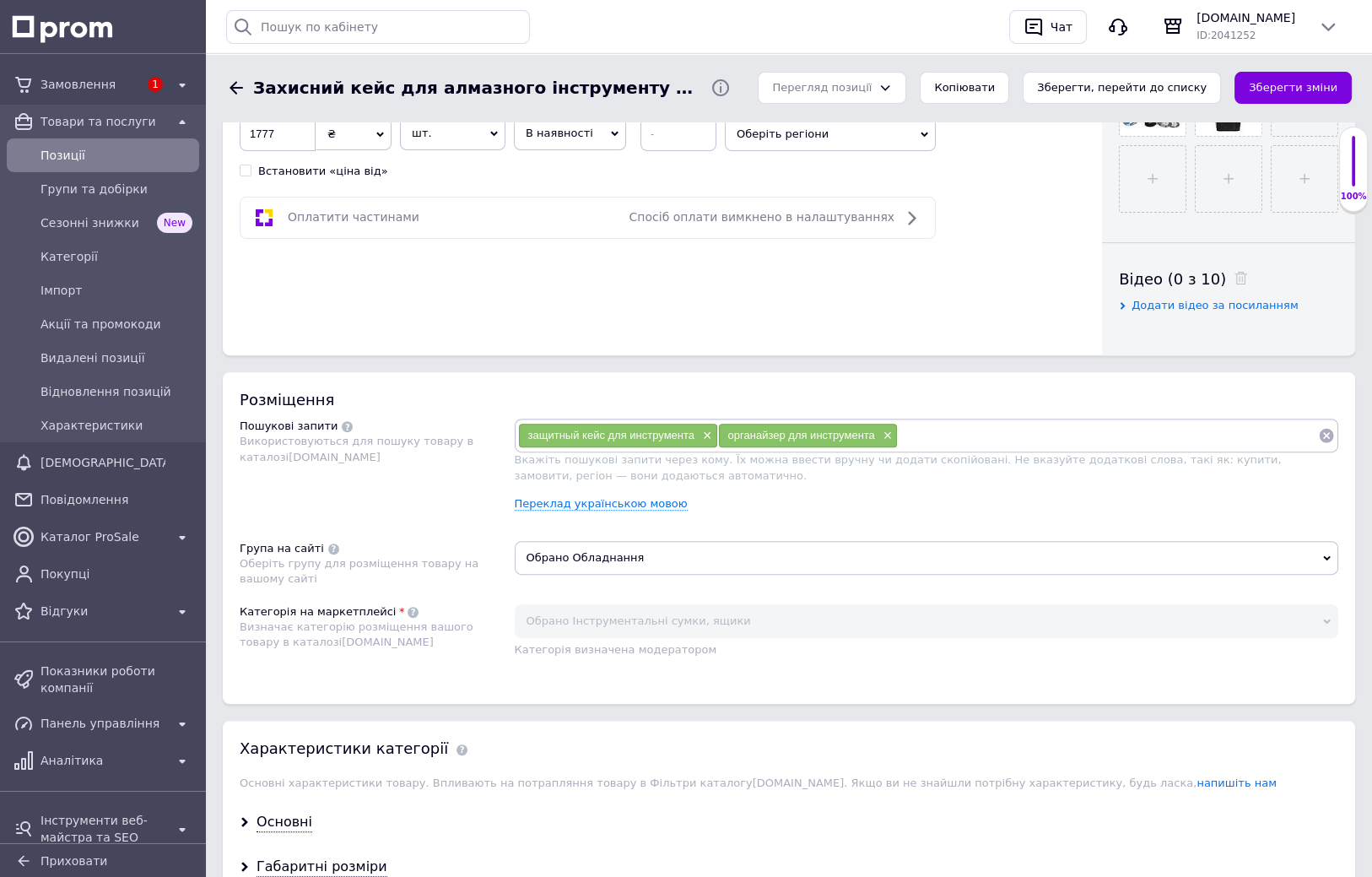
click at [682, 556] on span "Обрано Обладнання" at bounding box center [927, 558] width 824 height 33
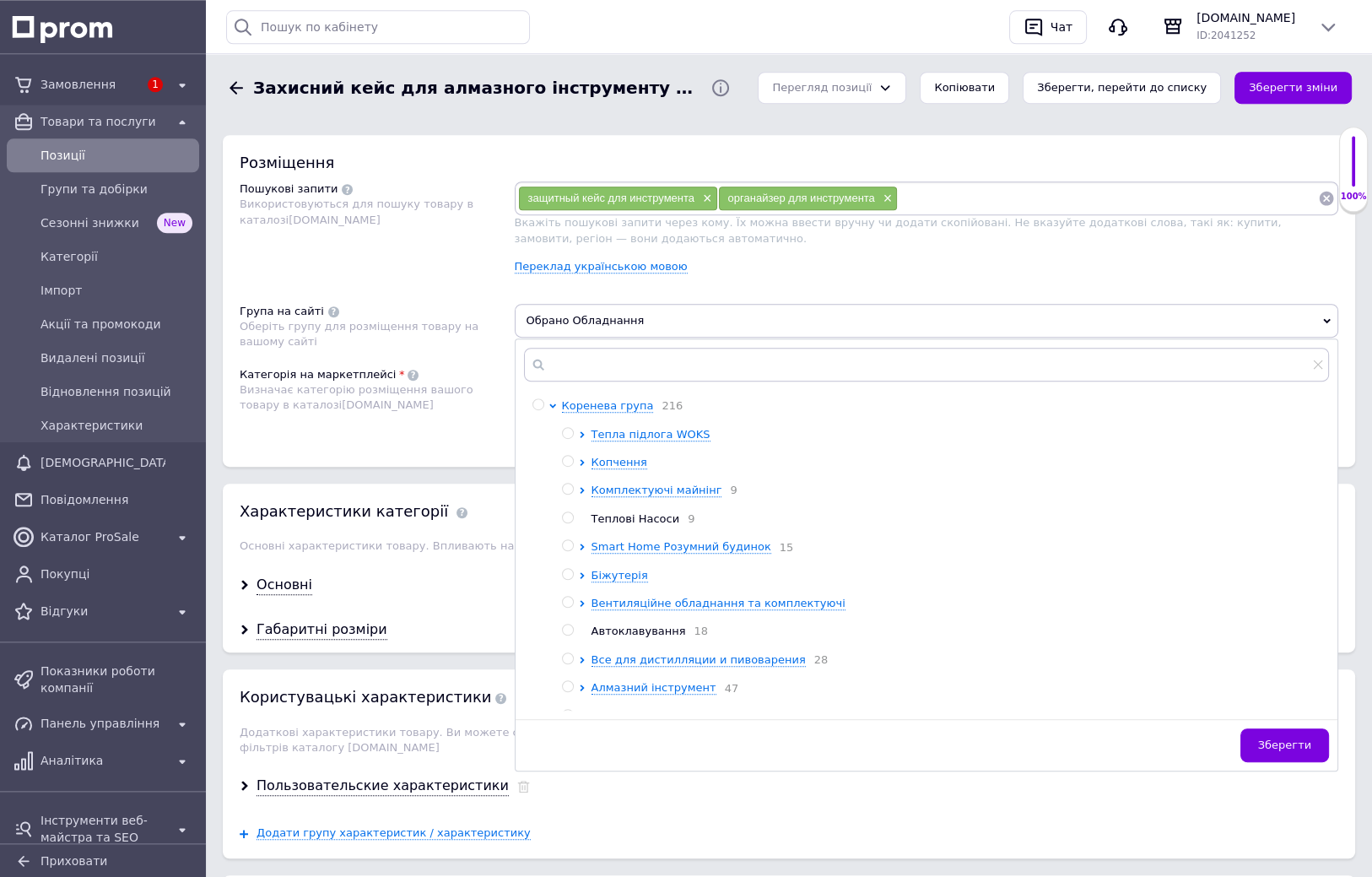
drag, startPoint x: 465, startPoint y: 522, endPoint x: 459, endPoint y: 579, distance: 57.3
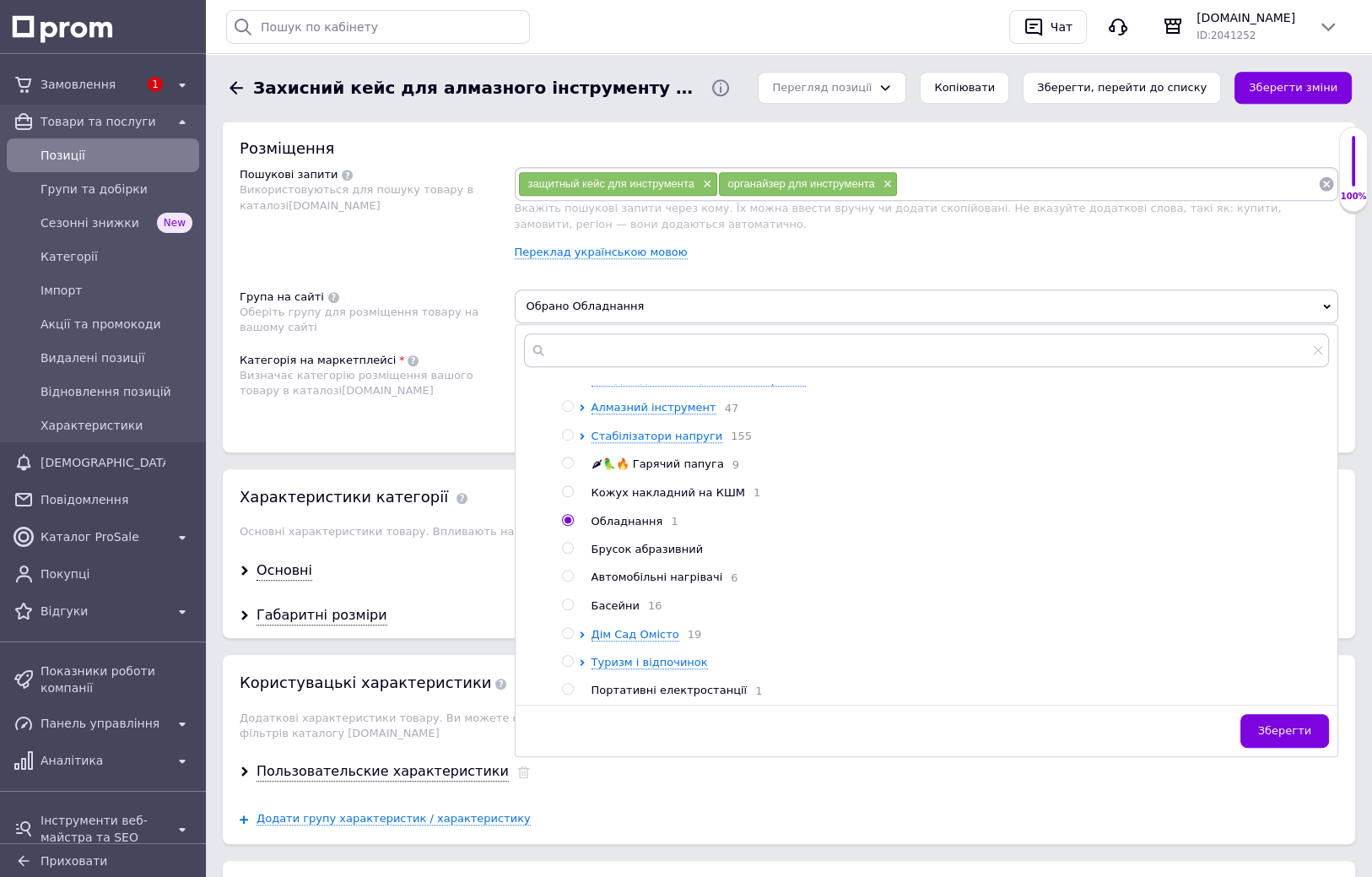
scroll to position [289, 0]
drag, startPoint x: 809, startPoint y: 508, endPoint x: 805, endPoint y: 543, distance: 35.2
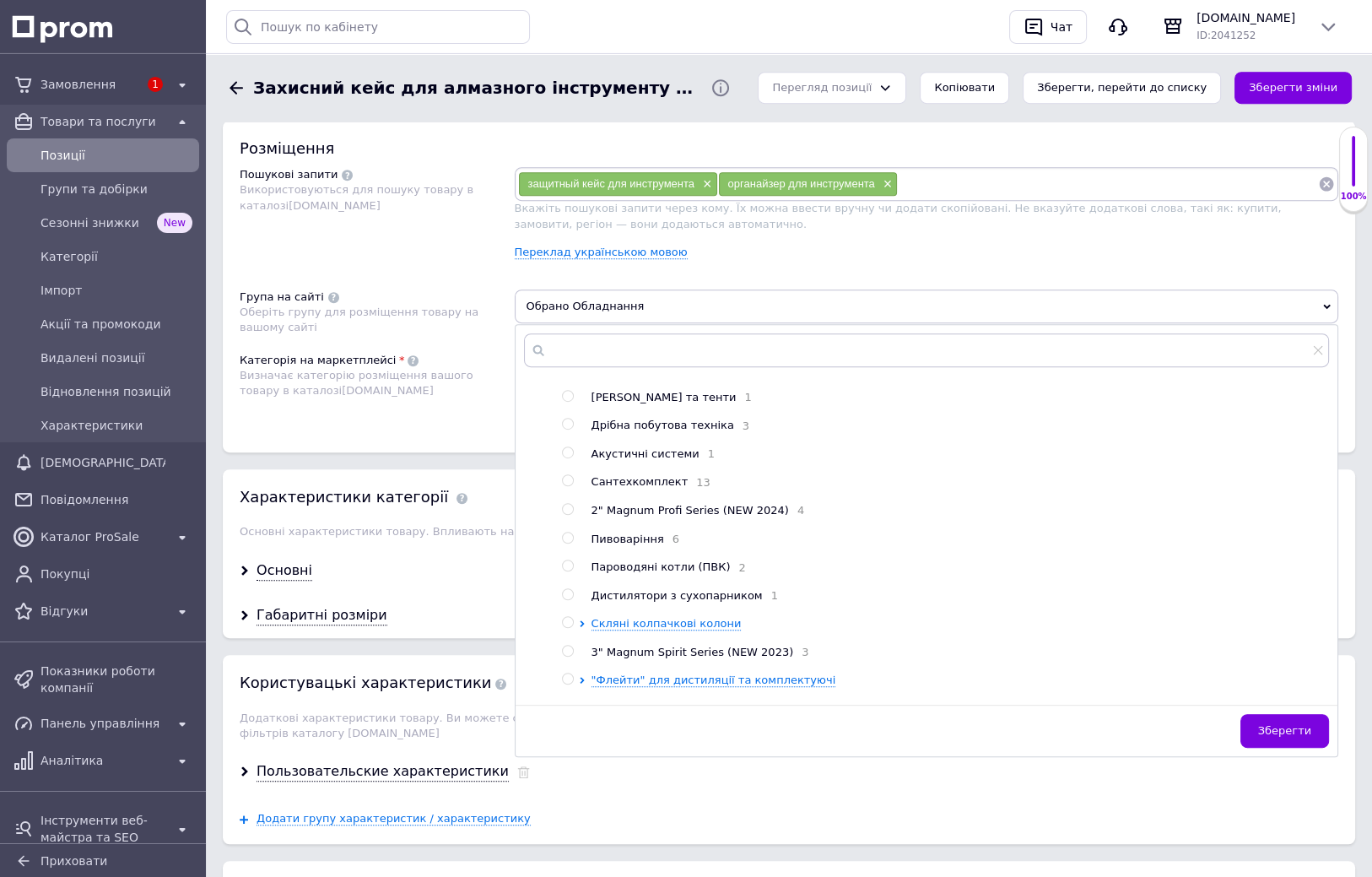
drag, startPoint x: 832, startPoint y: 483, endPoint x: 835, endPoint y: 517, distance: 34.1
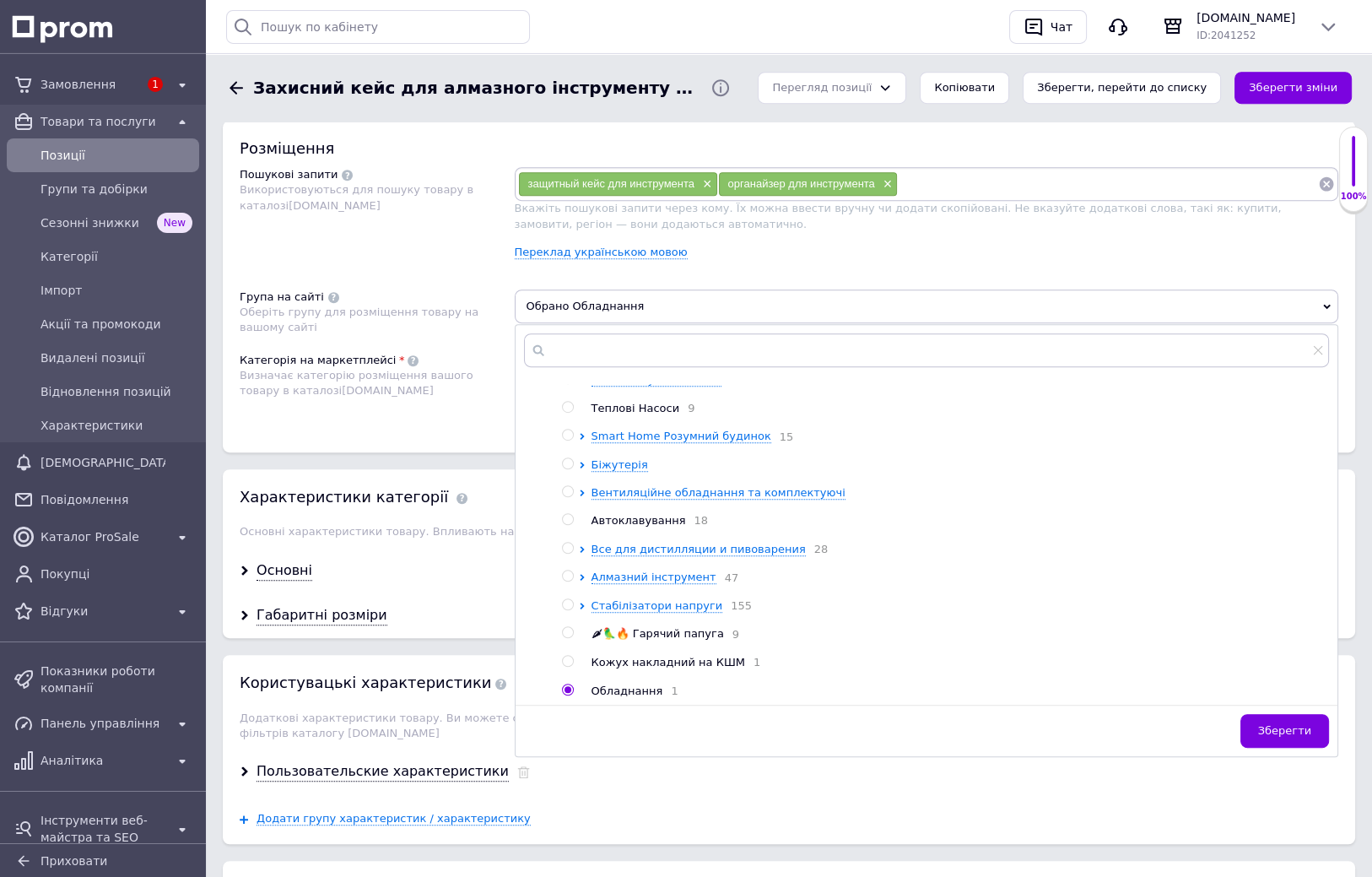
scroll to position [72, 0]
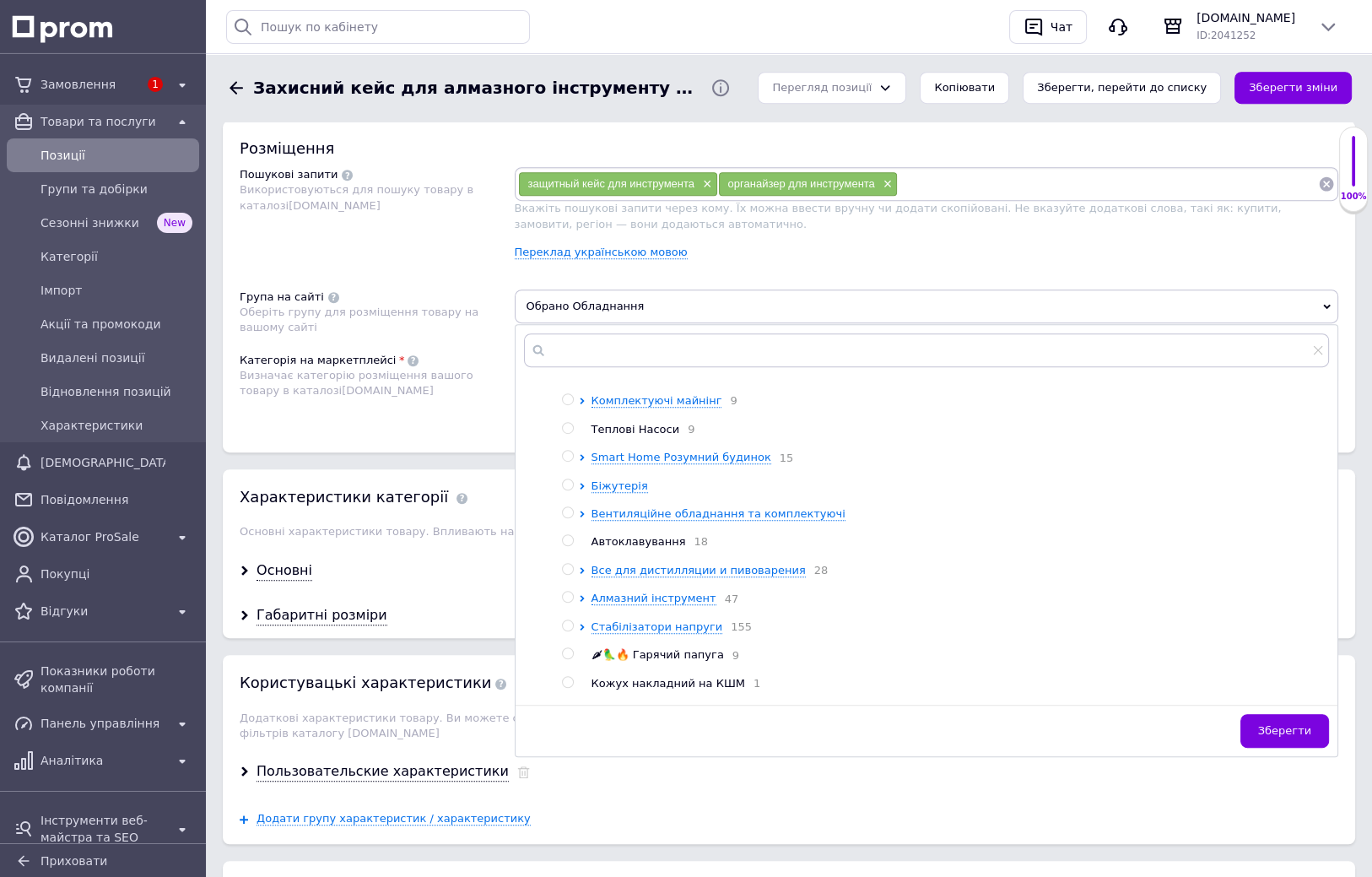
drag, startPoint x: 857, startPoint y: 513, endPoint x: 851, endPoint y: 465, distance: 48.4
click at [581, 604] on icon at bounding box center [582, 600] width 5 height 6
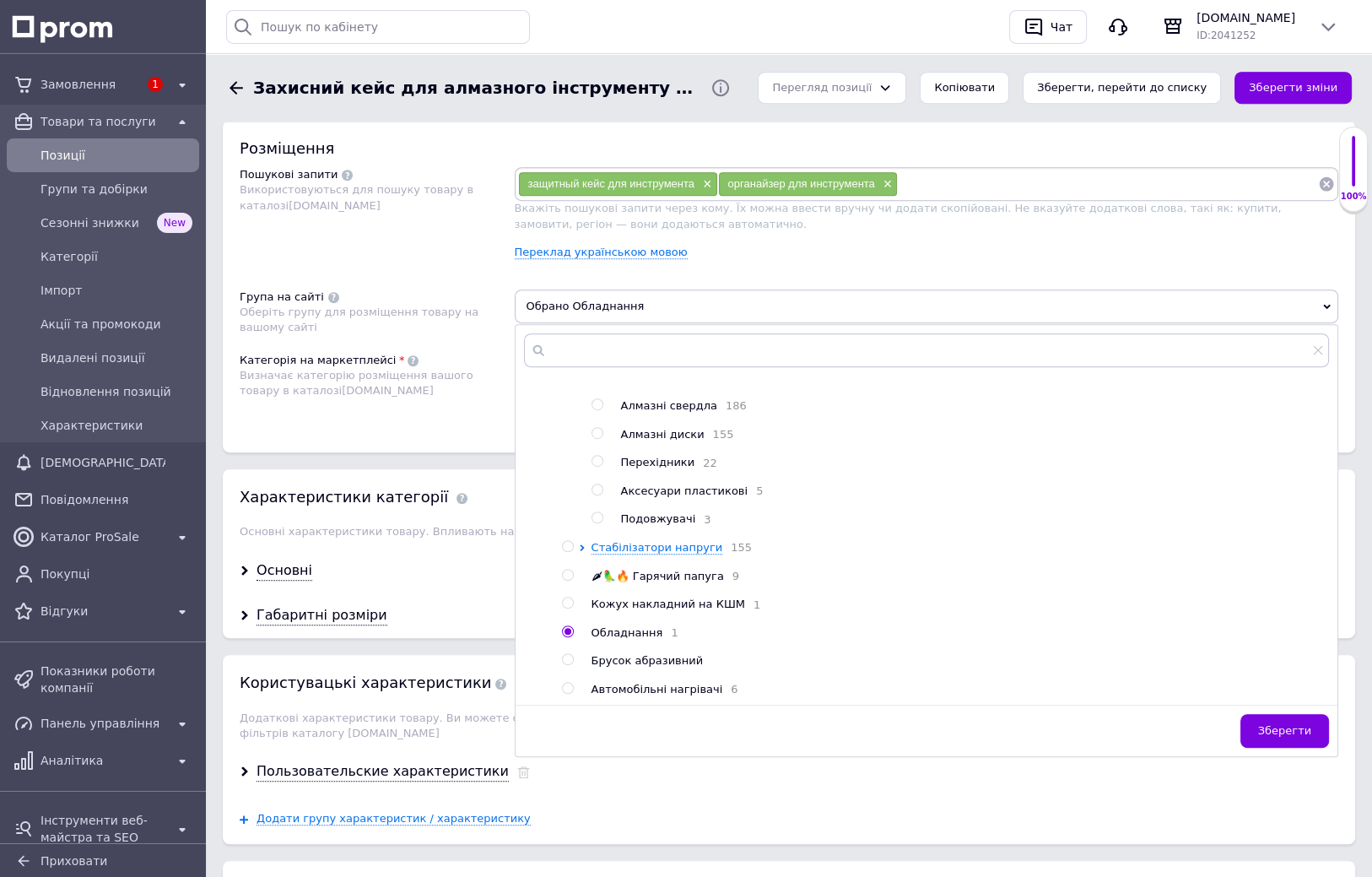
drag, startPoint x: 962, startPoint y: 475, endPoint x: 959, endPoint y: 512, distance: 37.1
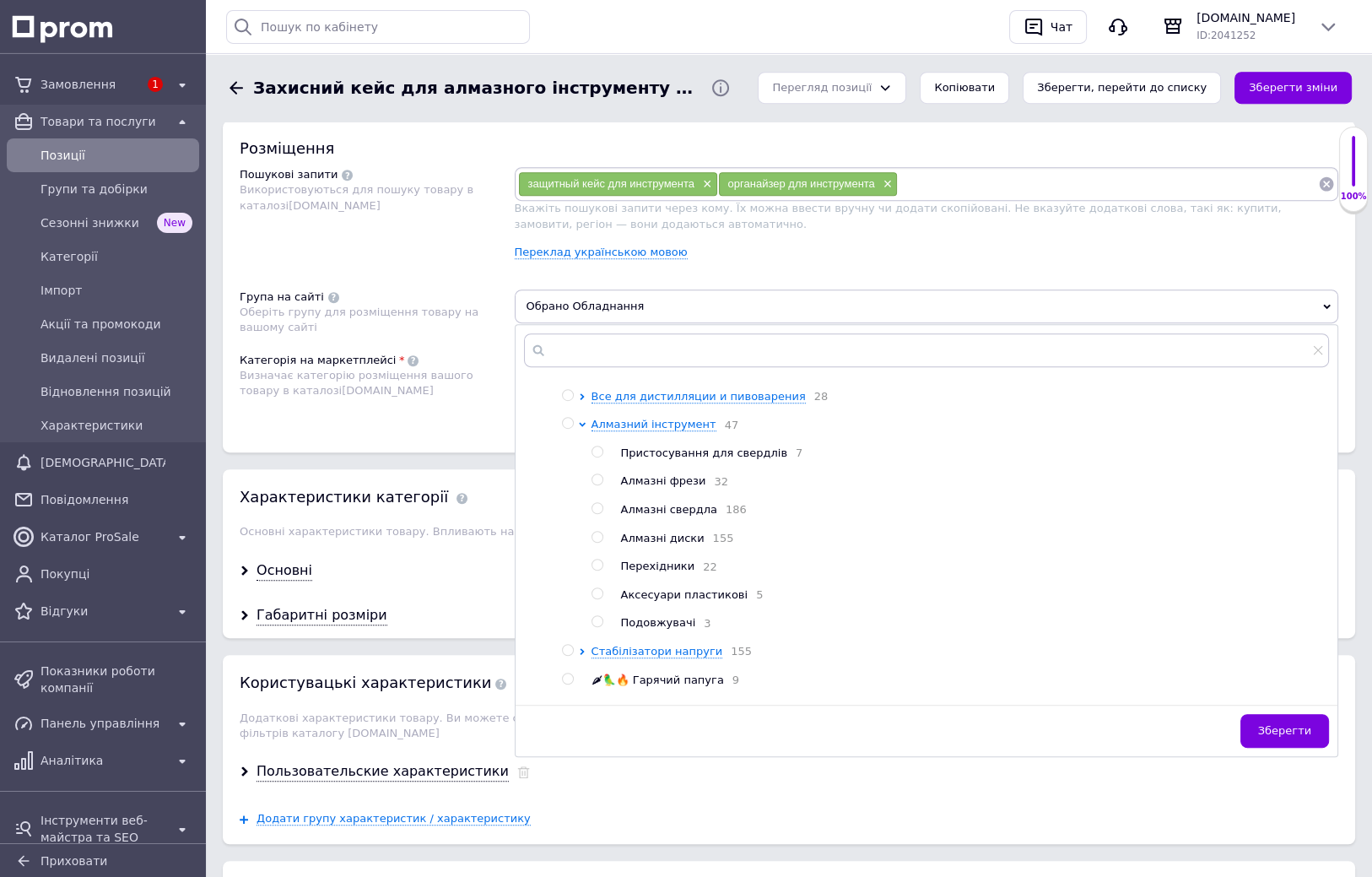
drag, startPoint x: 963, startPoint y: 524, endPoint x: 964, endPoint y: 504, distance: 20.0
click at [563, 431] on input "radio" at bounding box center [567, 425] width 11 height 11
radio input "true"
radio input "false"
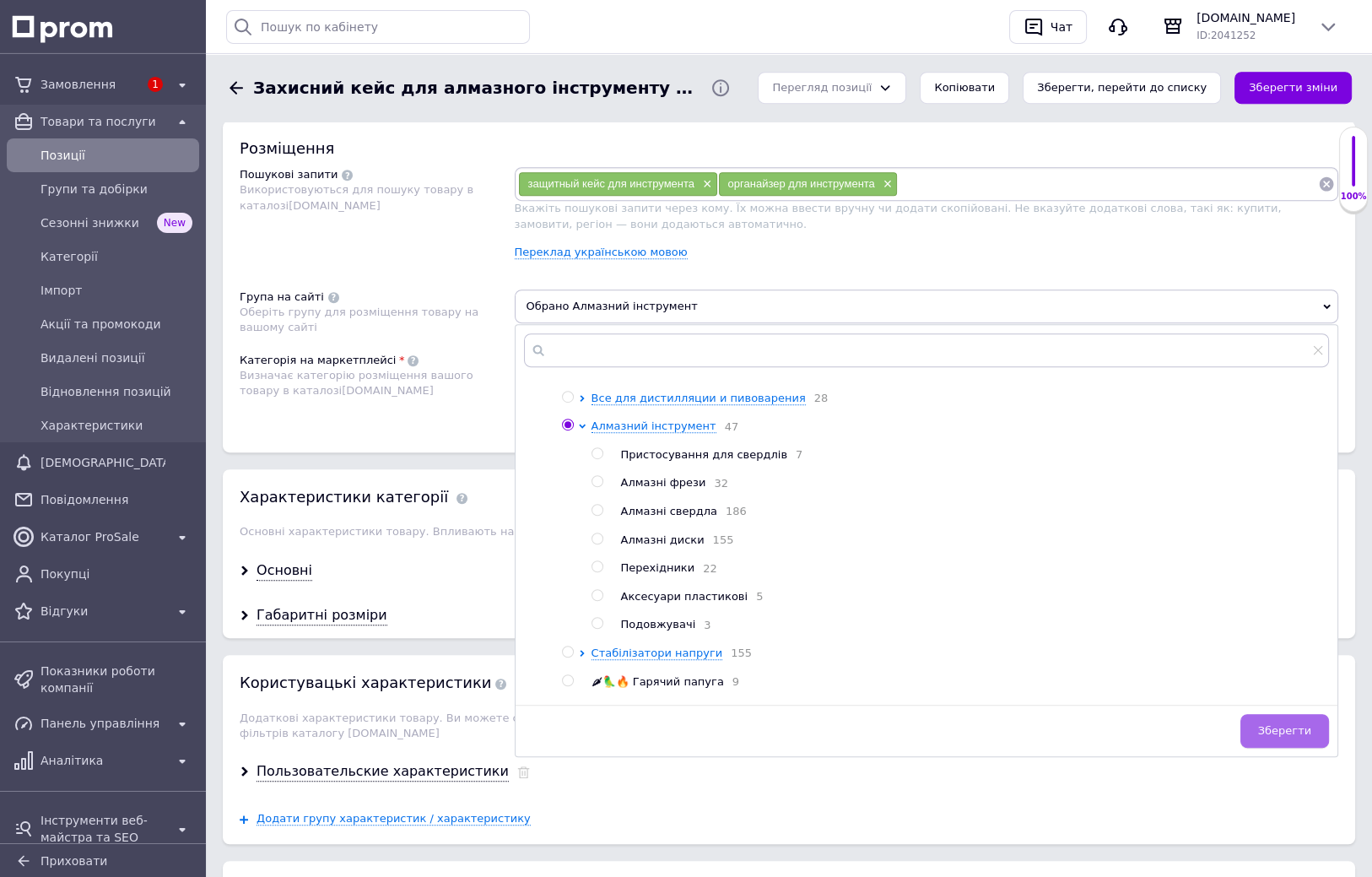
click at [1291, 726] on span "Зберегти" at bounding box center [1285, 730] width 53 height 13
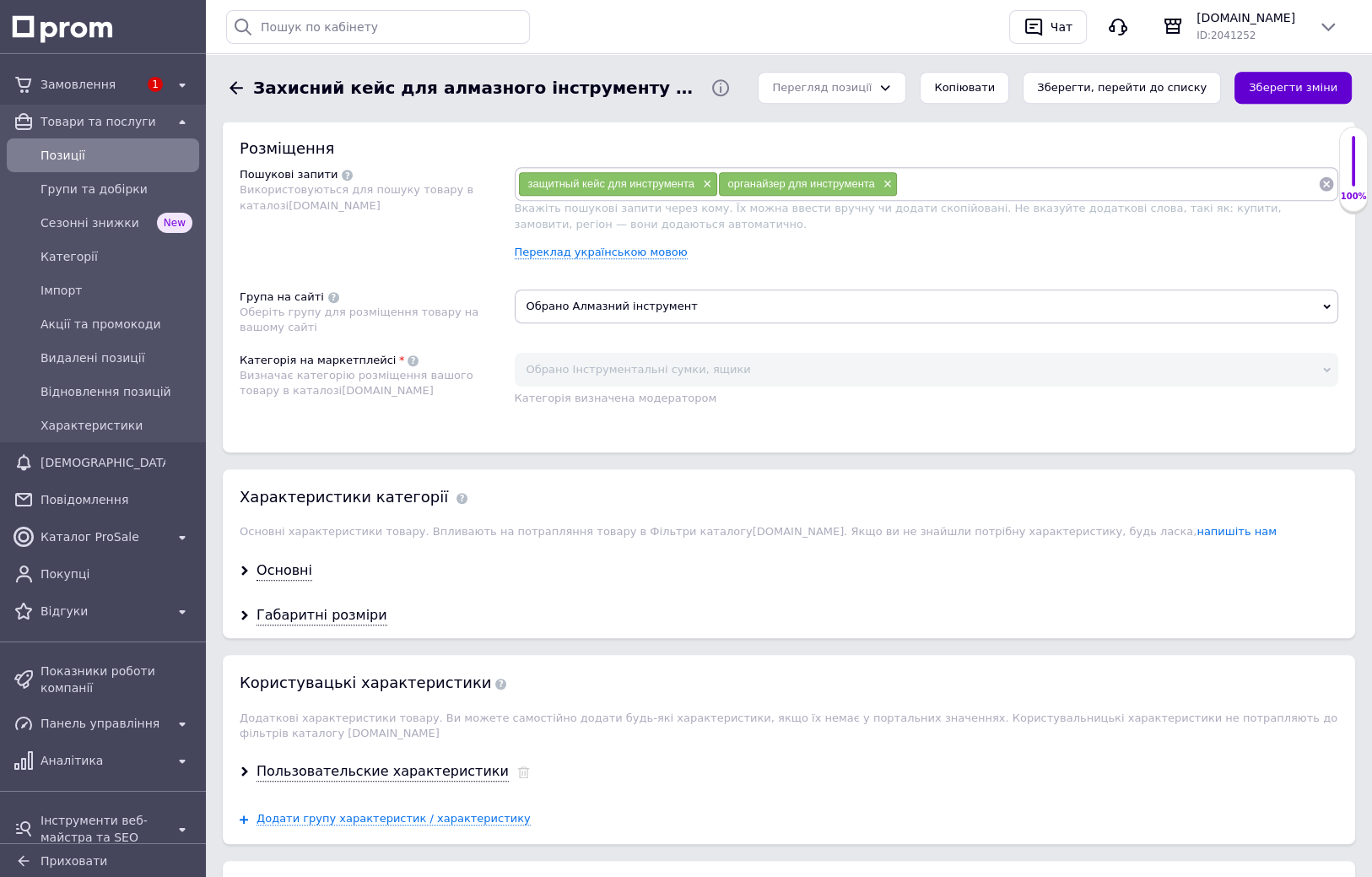
click at [1313, 90] on button "Зберегти зміни" at bounding box center [1293, 87] width 117 height 32
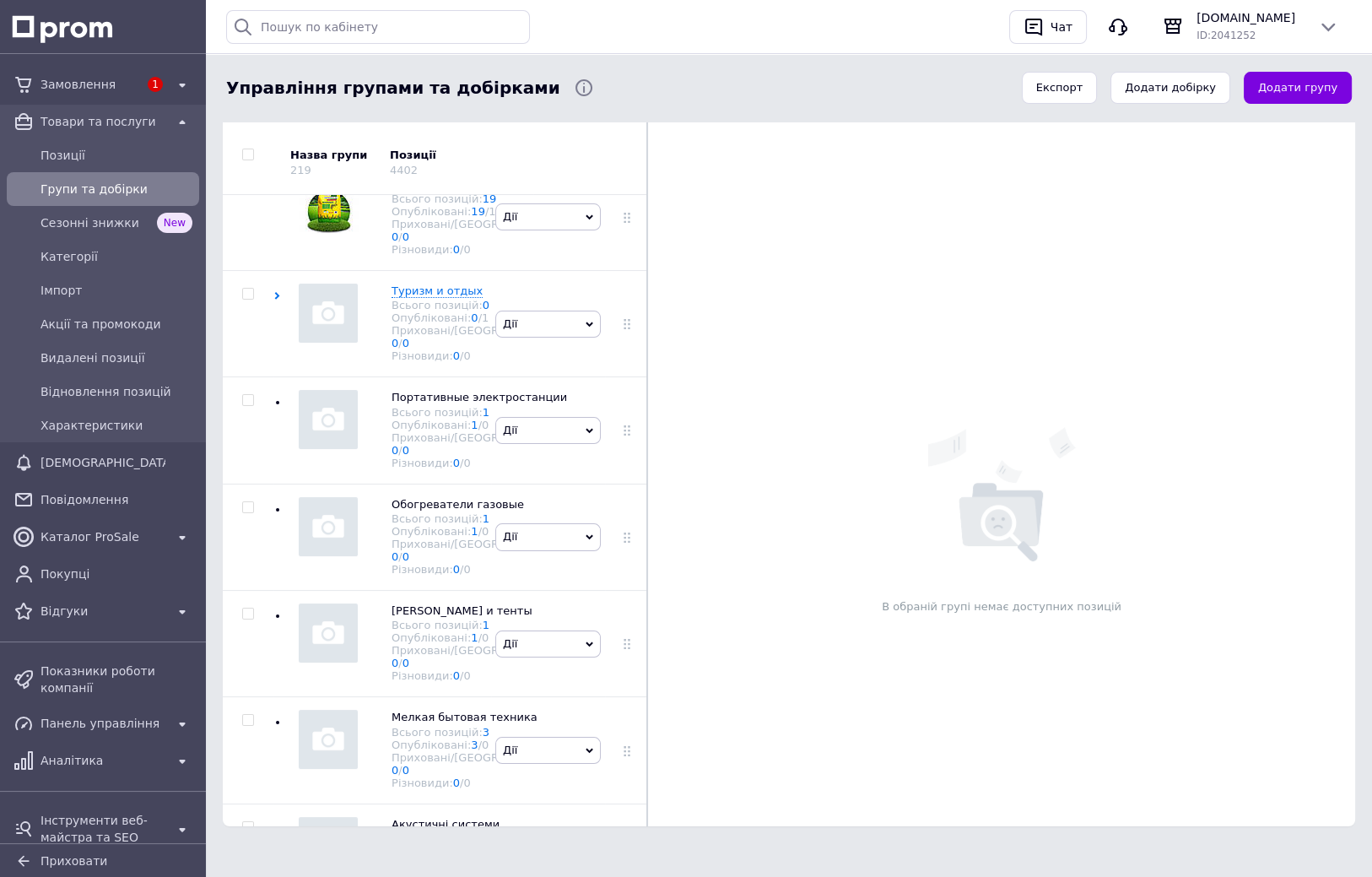
scroll to position [2101, 0]
checkbox input "true"
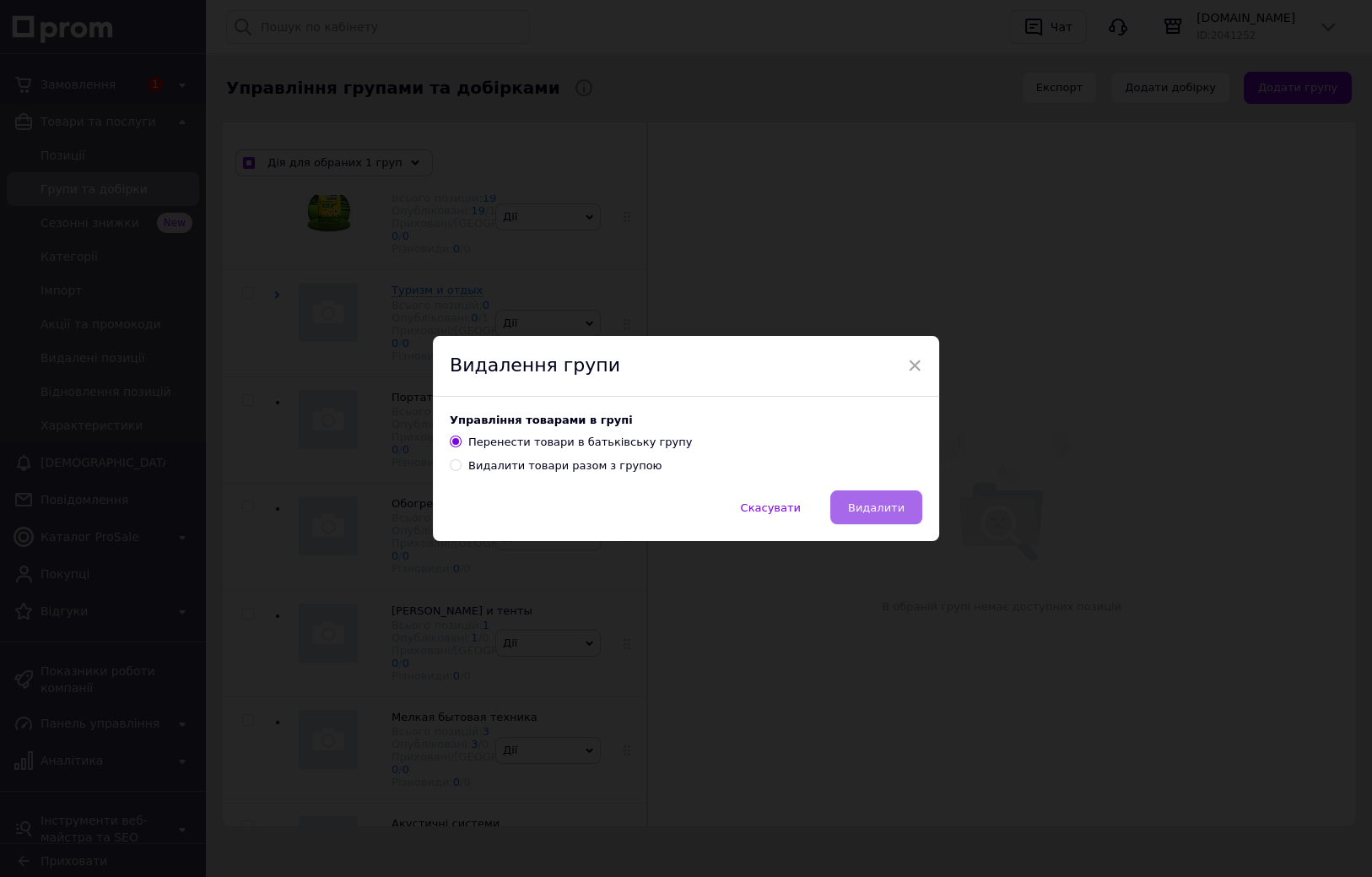
click at [877, 500] on button "Видалити" at bounding box center [876, 507] width 92 height 33
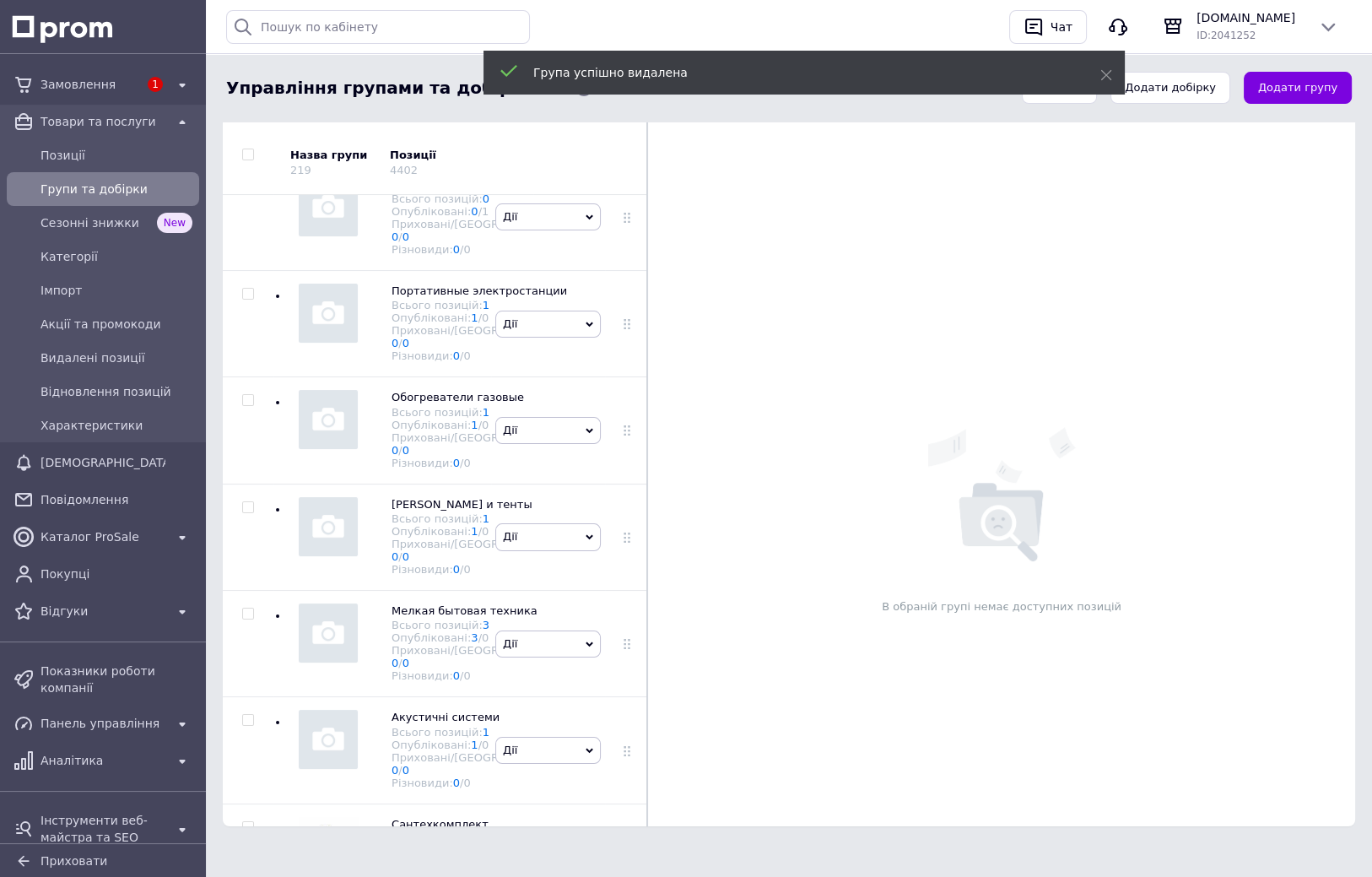
checkbox input "true"
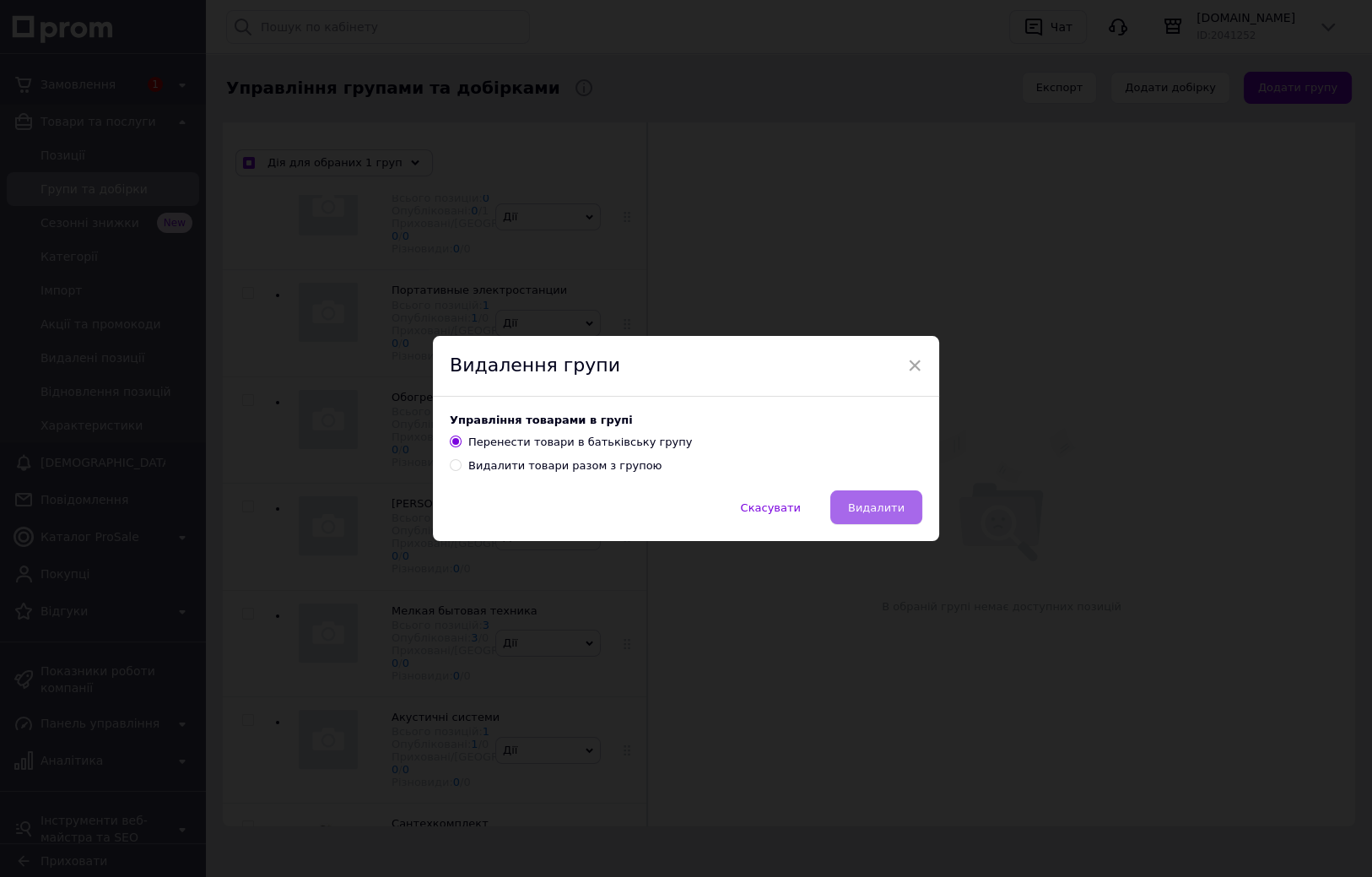
click at [900, 511] on span "Видалити" at bounding box center [876, 508] width 57 height 13
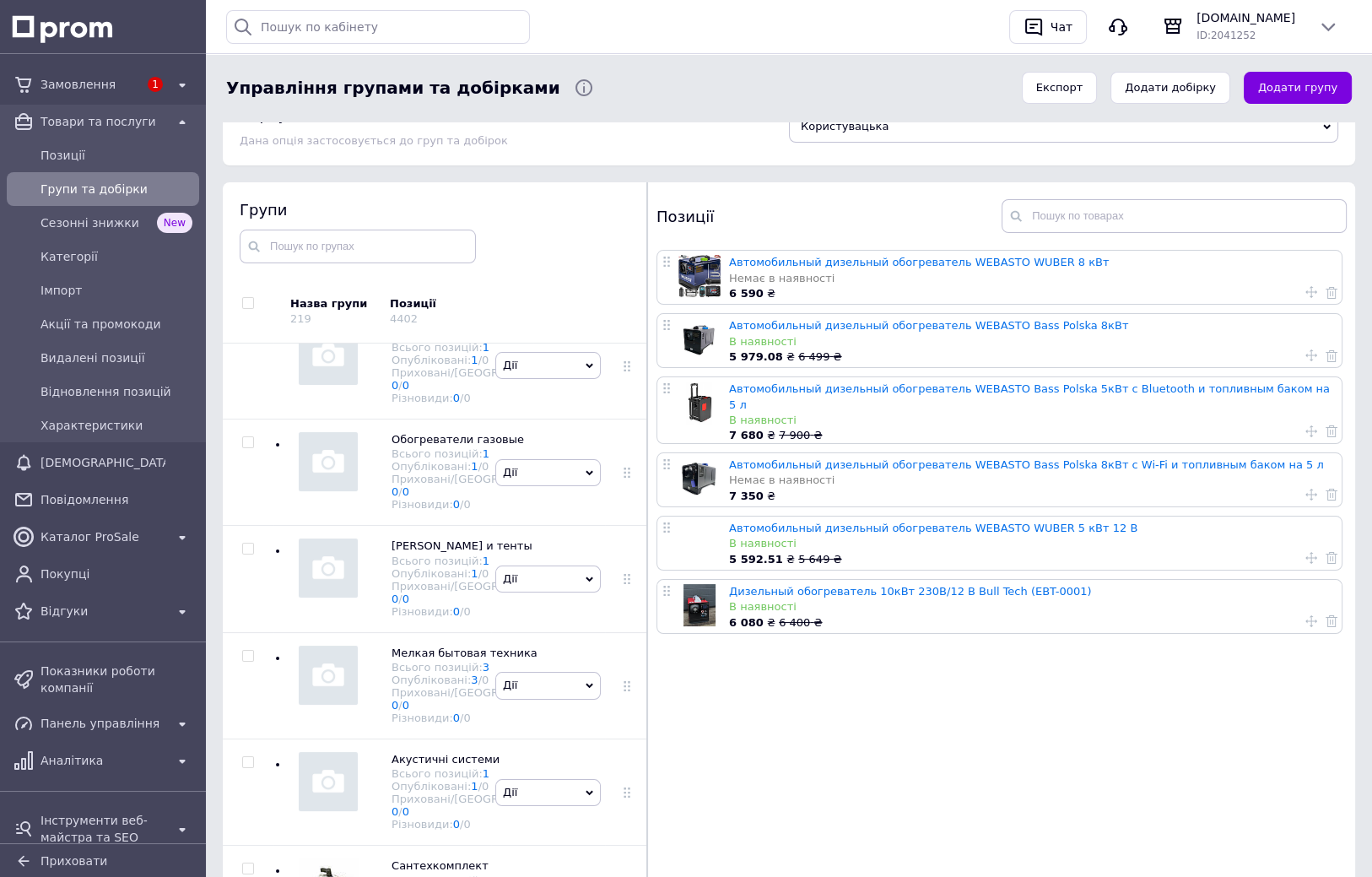
drag, startPoint x: 910, startPoint y: 574, endPoint x: 914, endPoint y: 534, distance: 40.2
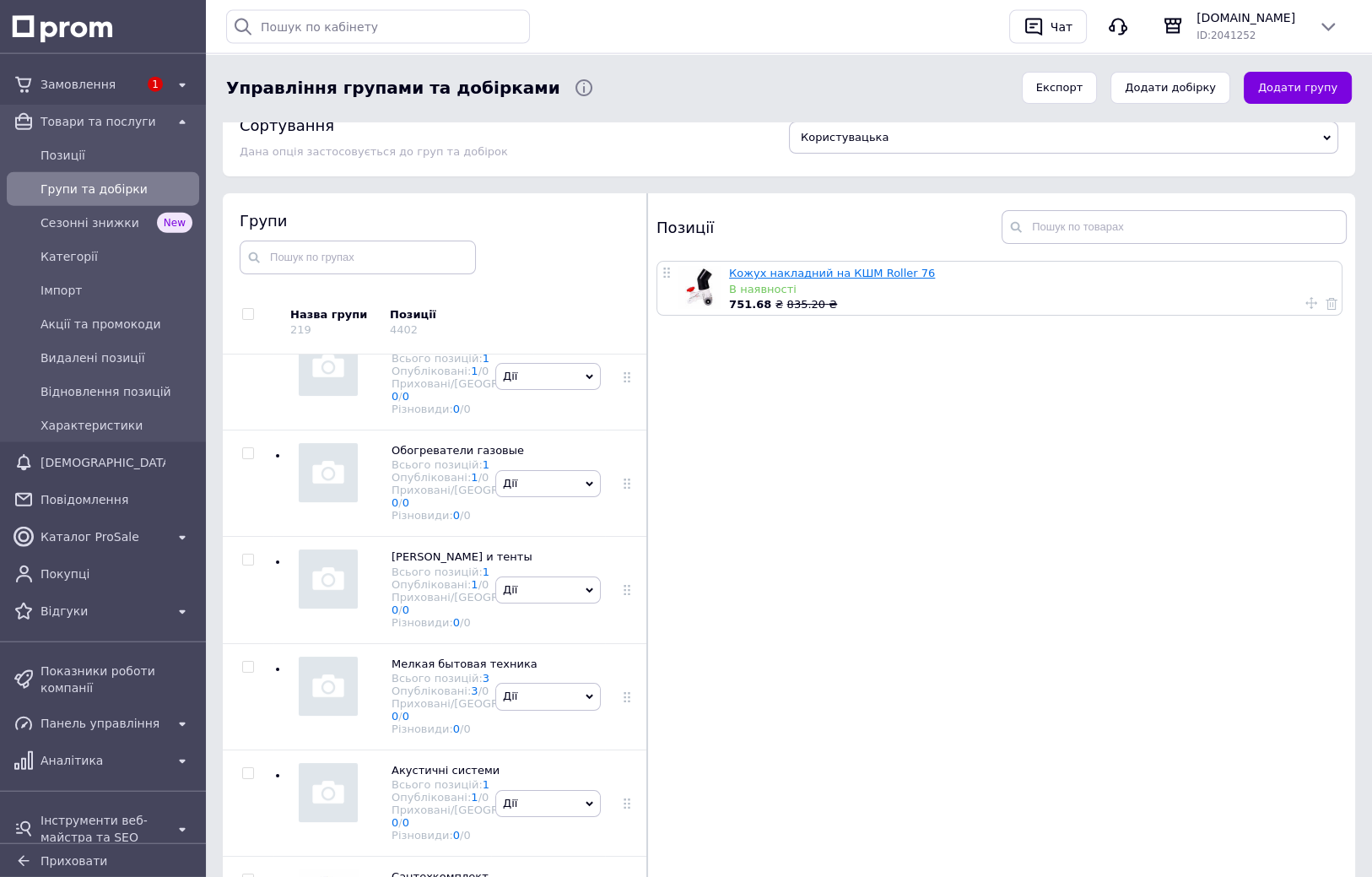
click at [841, 271] on link "Кожух накладний на КШМ Roller 76" at bounding box center [832, 273] width 206 height 13
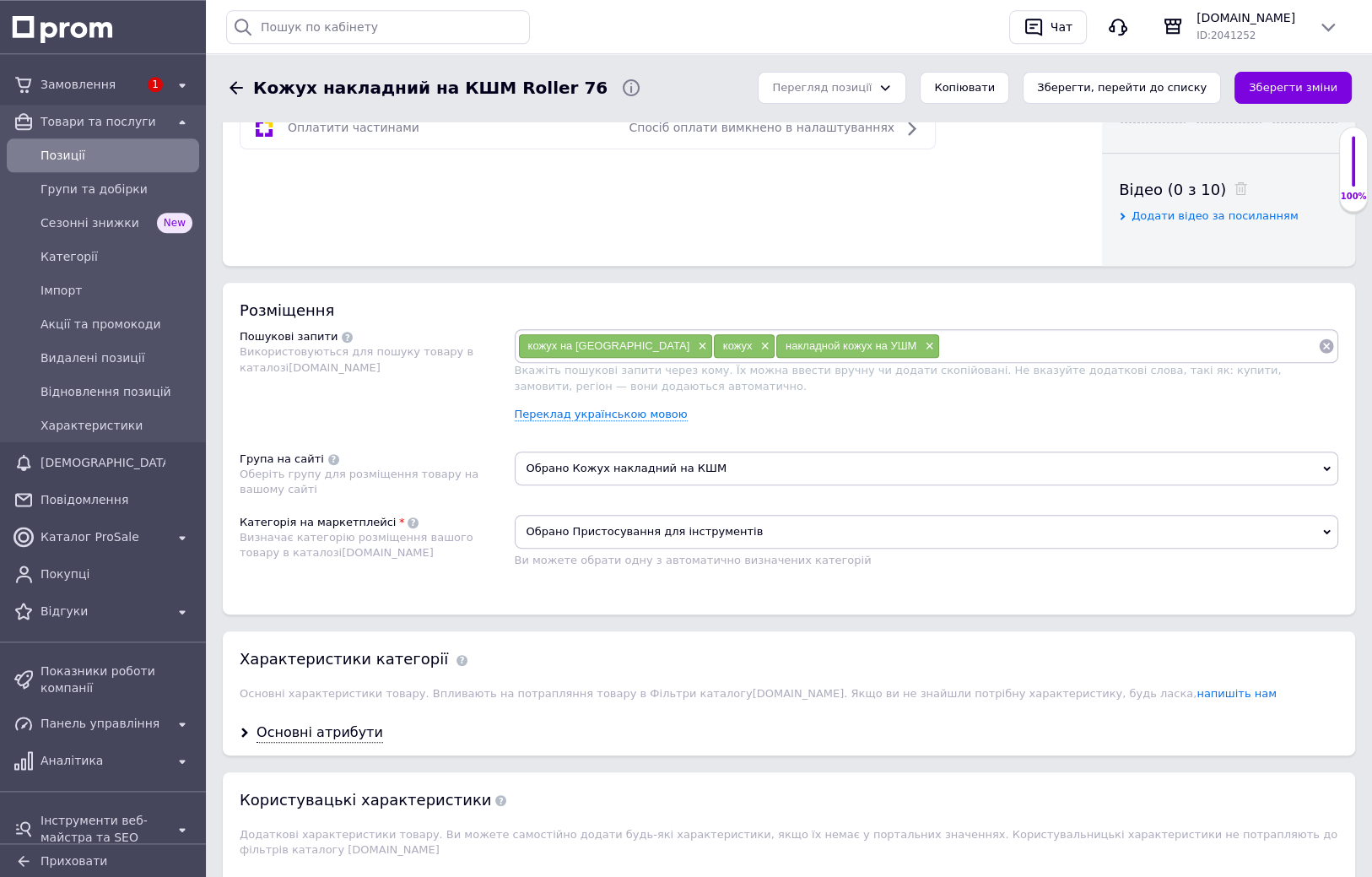
drag, startPoint x: 701, startPoint y: 651, endPoint x: 714, endPoint y: 698, distance: 48.8
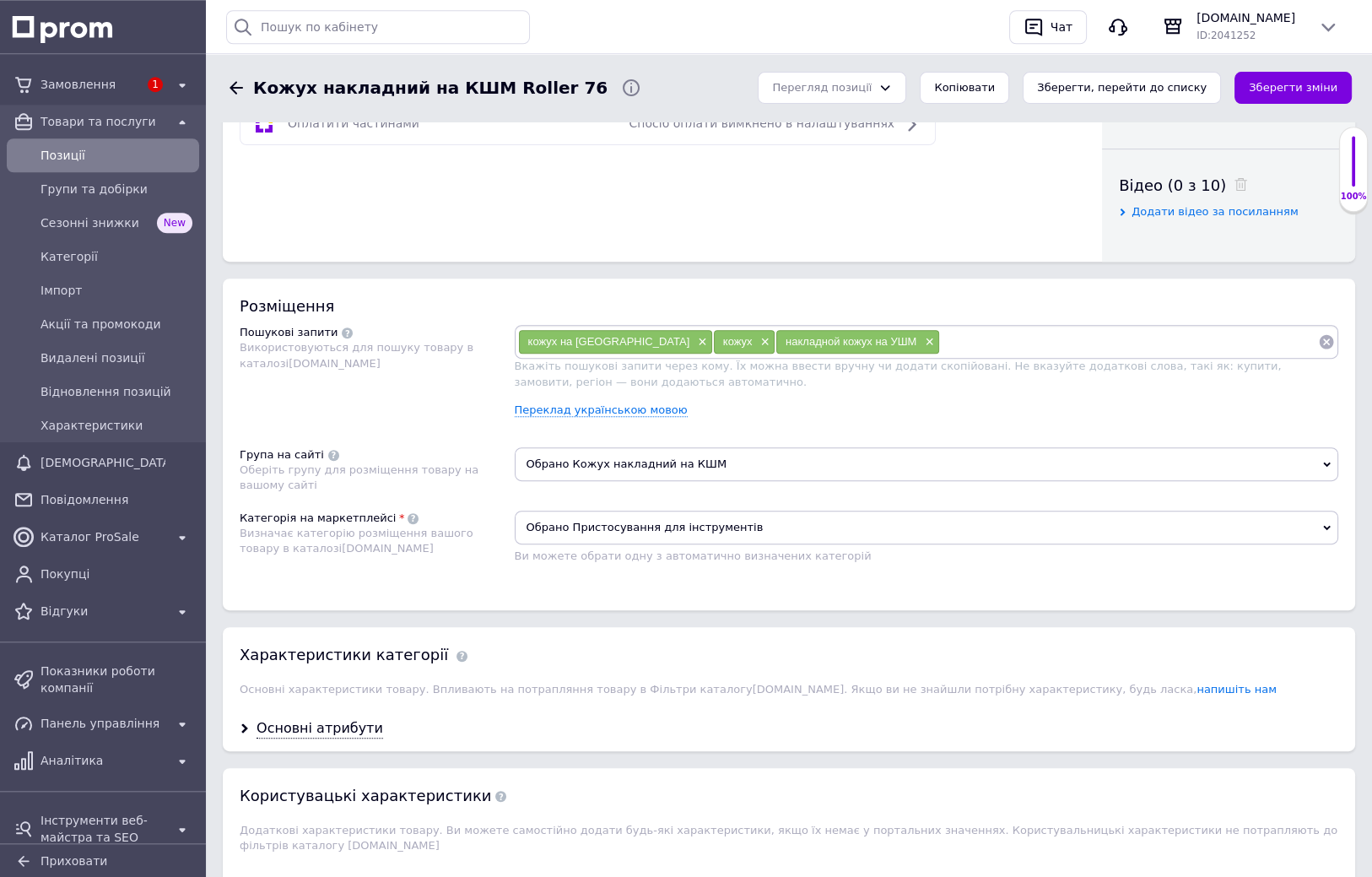
click at [721, 459] on span "Обрано Кожух накладний на КШМ" at bounding box center [927, 464] width 824 height 33
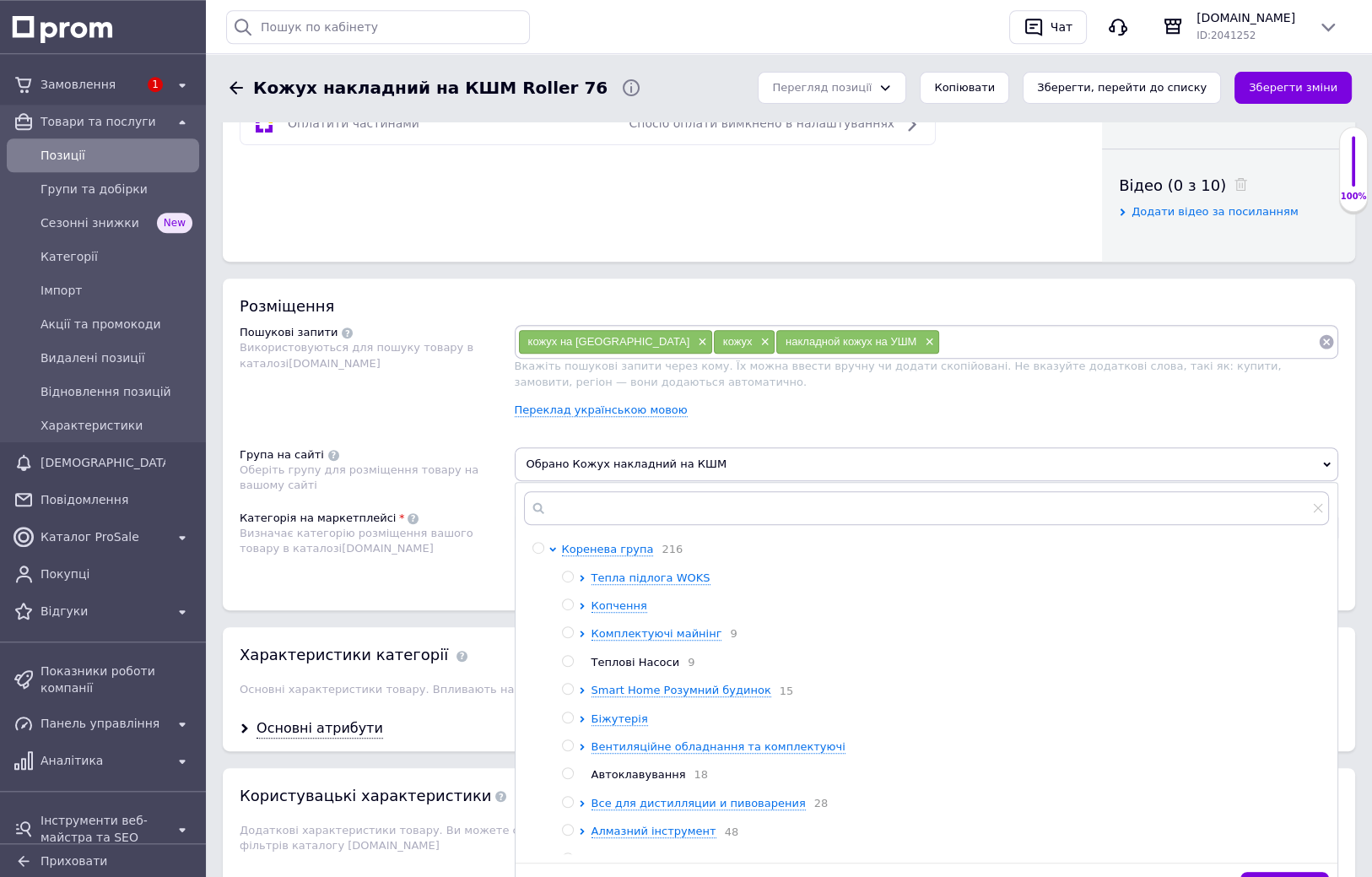
click at [567, 835] on input "radio" at bounding box center [567, 830] width 11 height 11
radio input "true"
radio input "false"
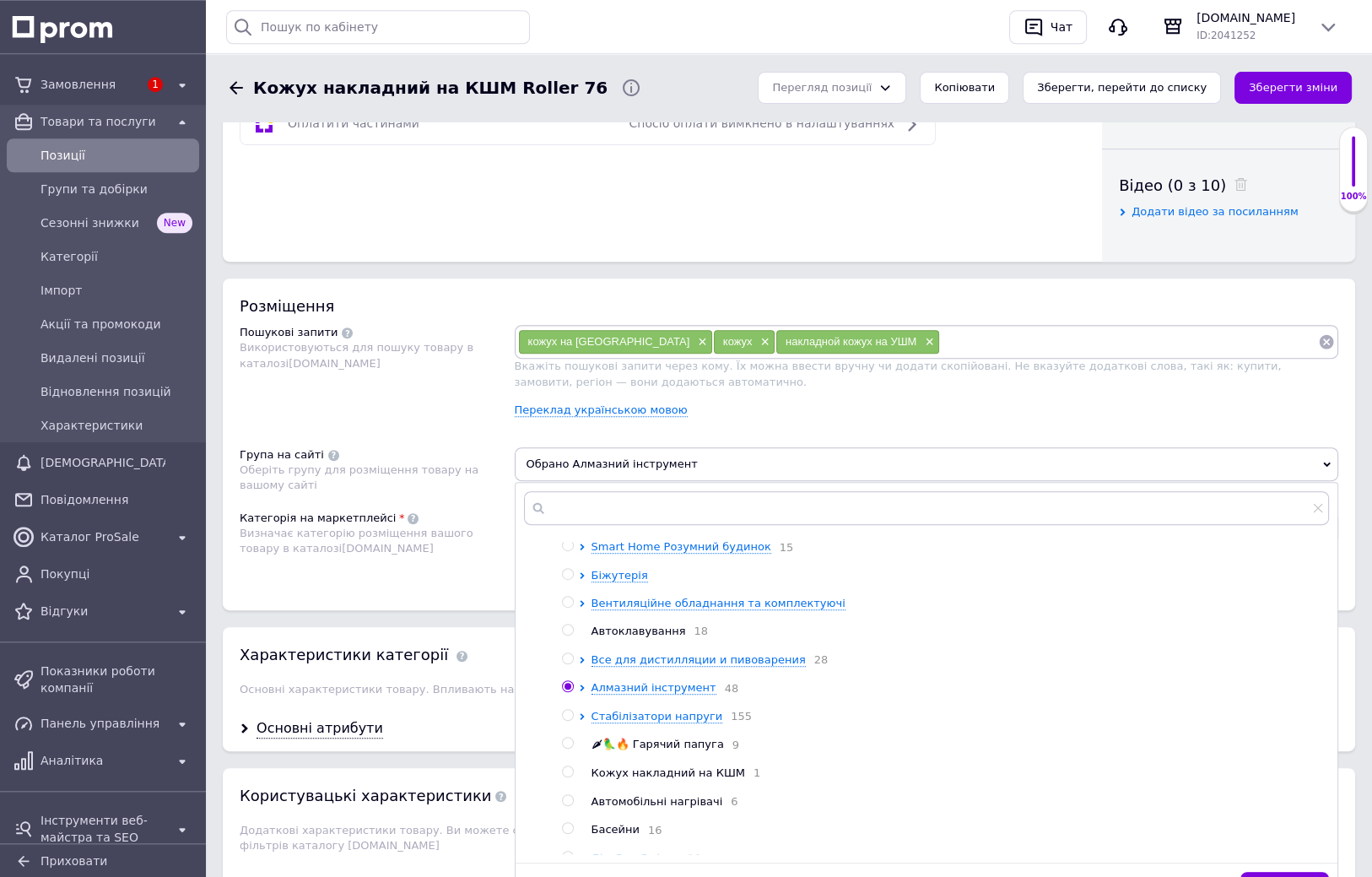
scroll to position [203, 0]
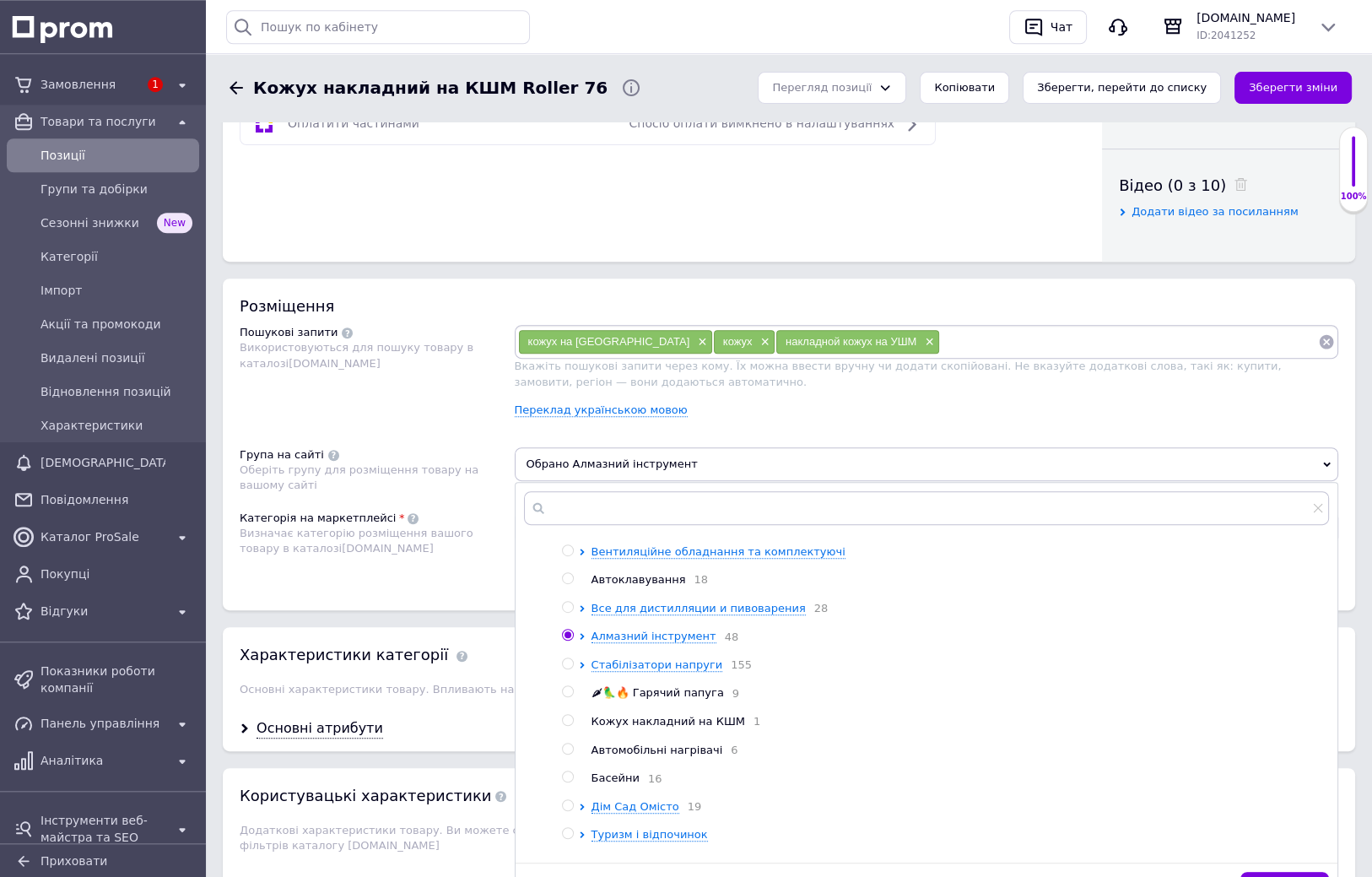
drag, startPoint x: 537, startPoint y: 669, endPoint x: 532, endPoint y: 701, distance: 32.4
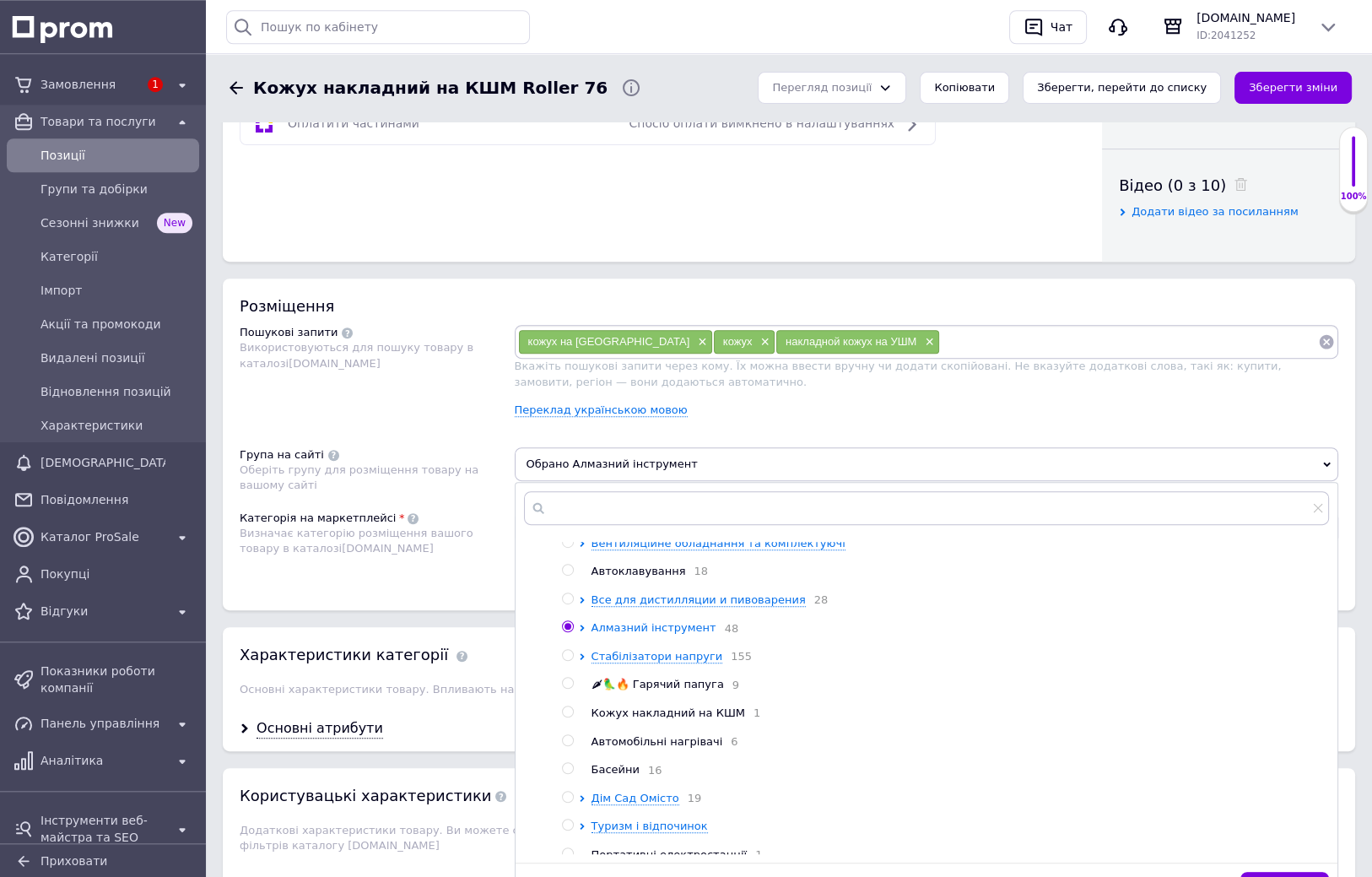
click at [581, 631] on icon at bounding box center [582, 627] width 6 height 6
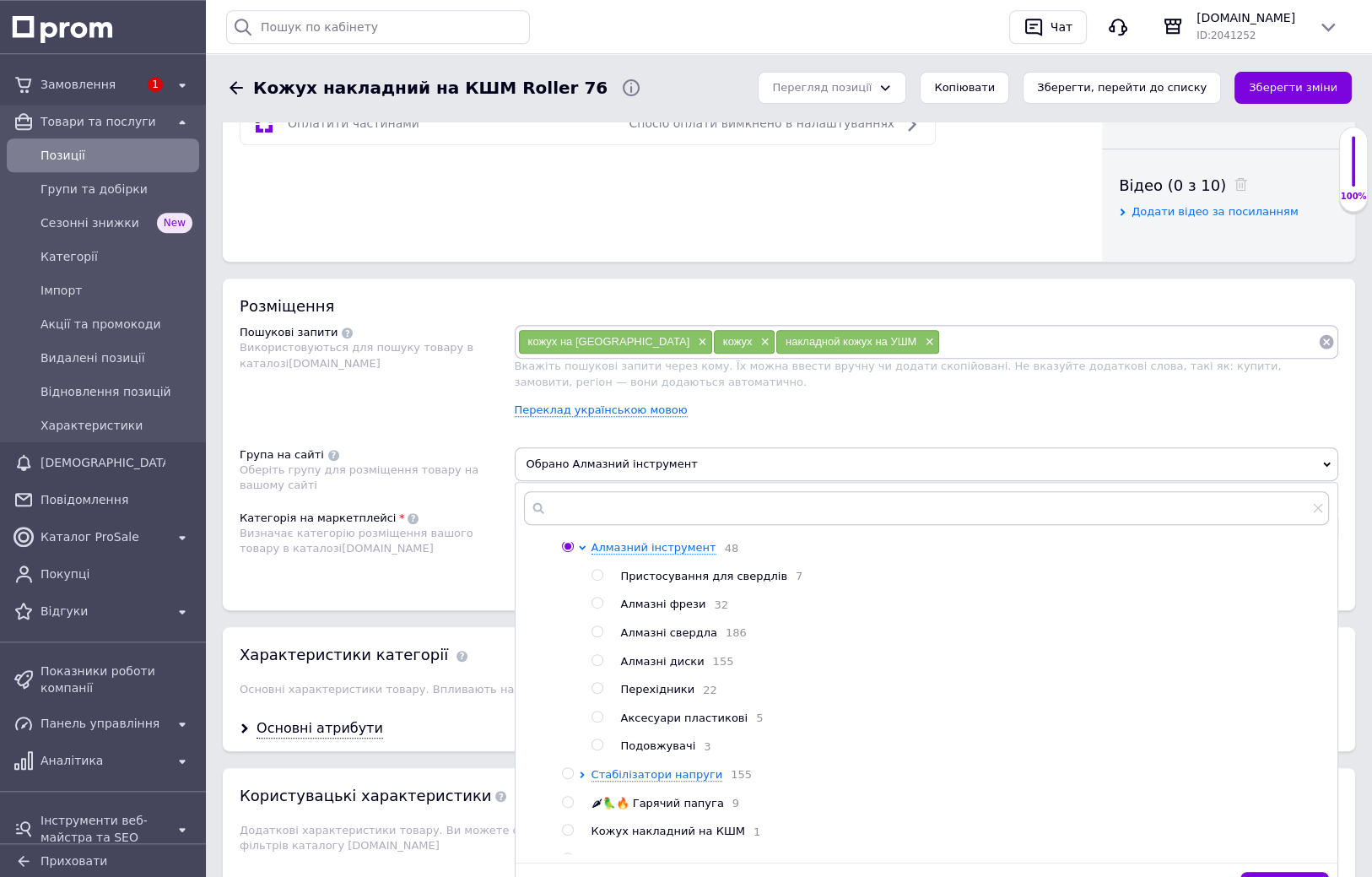
scroll to position [313, 0]
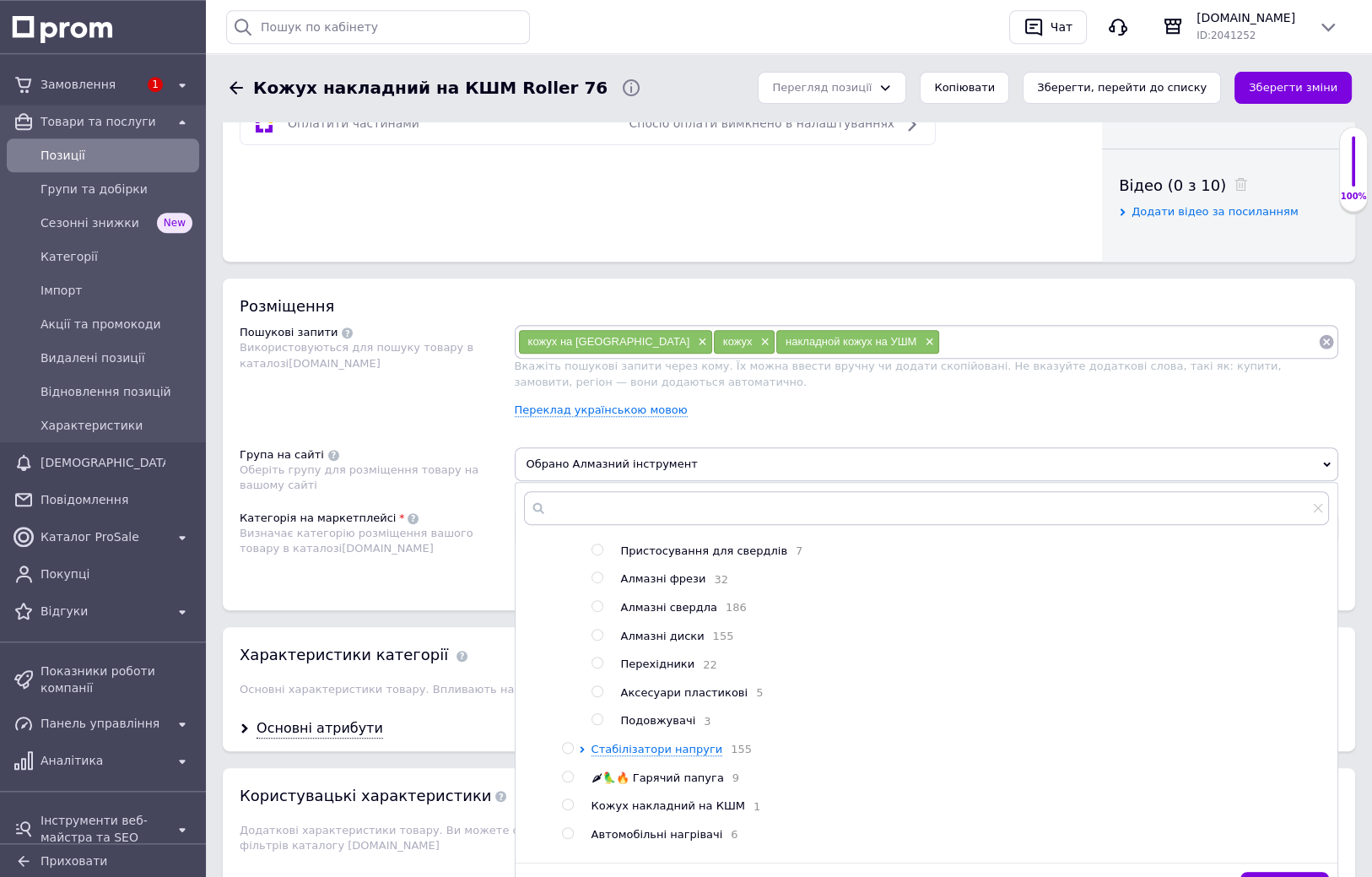
drag, startPoint x: 539, startPoint y: 605, endPoint x: 538, endPoint y: 623, distance: 18.0
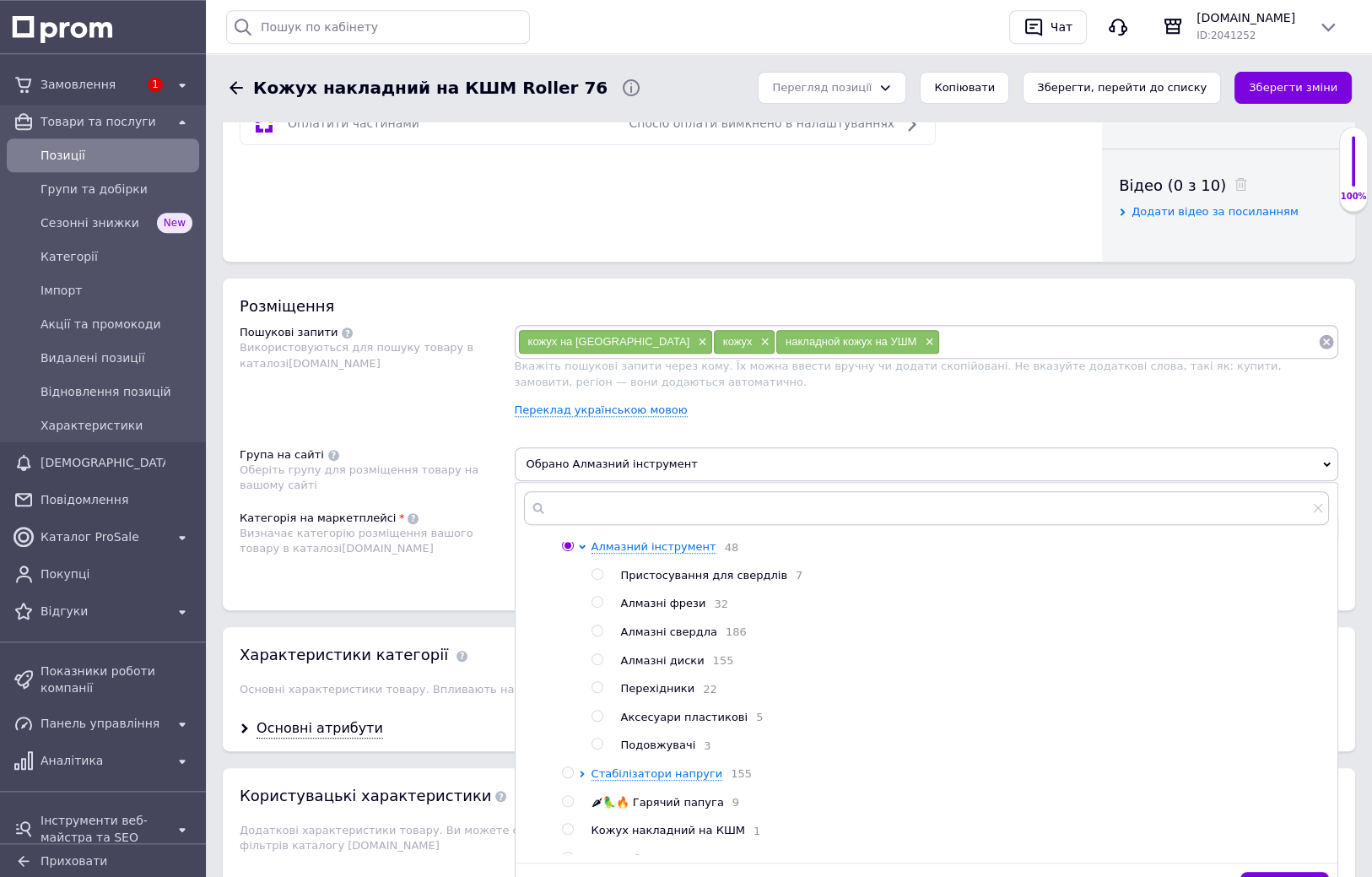
scroll to position [277, 0]
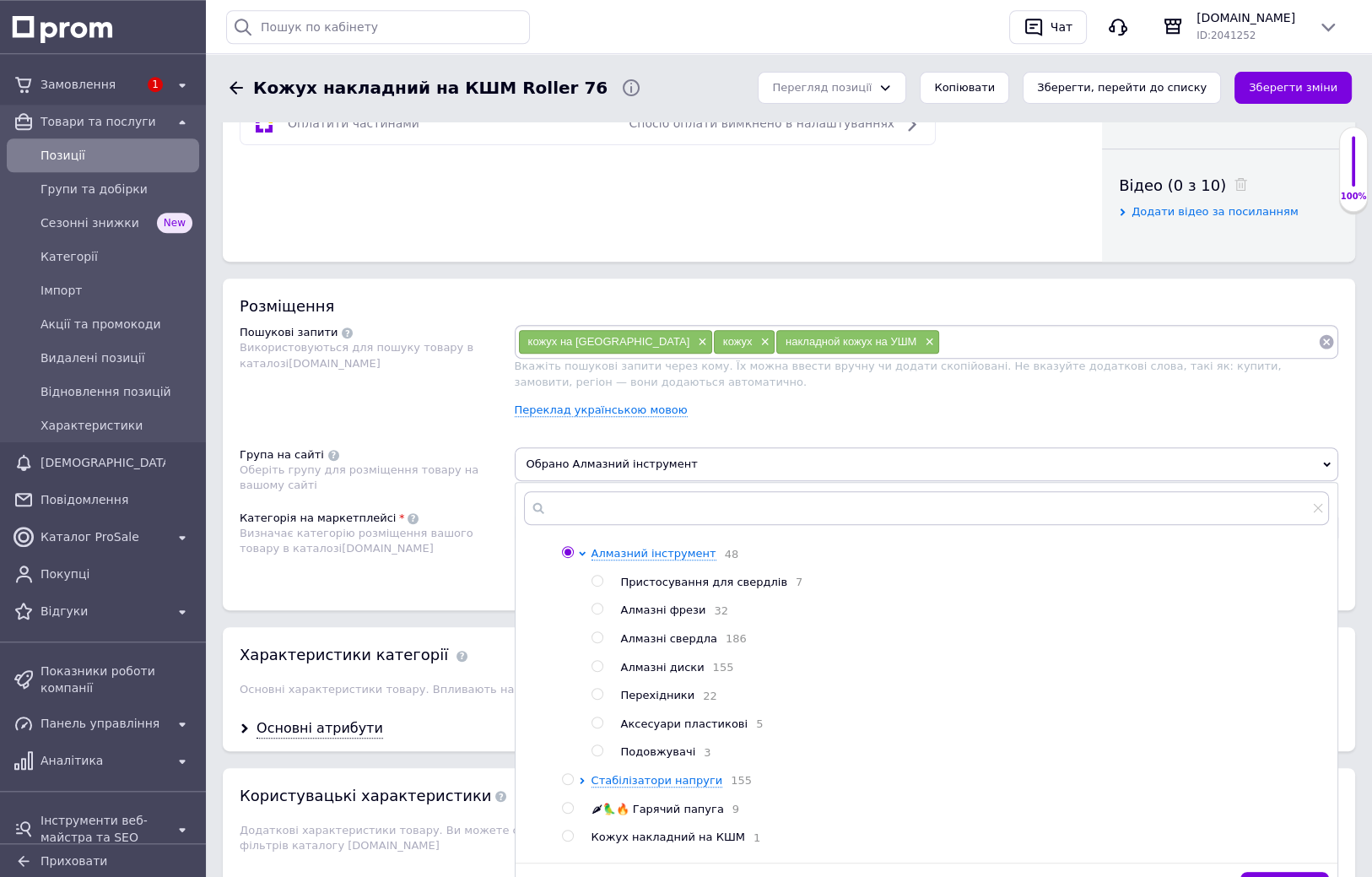
drag, startPoint x: 522, startPoint y: 617, endPoint x: 522, endPoint y: 605, distance: 12.0
click at [1296, 871] on button "Зберегти" at bounding box center [1284, 888] width 88 height 33
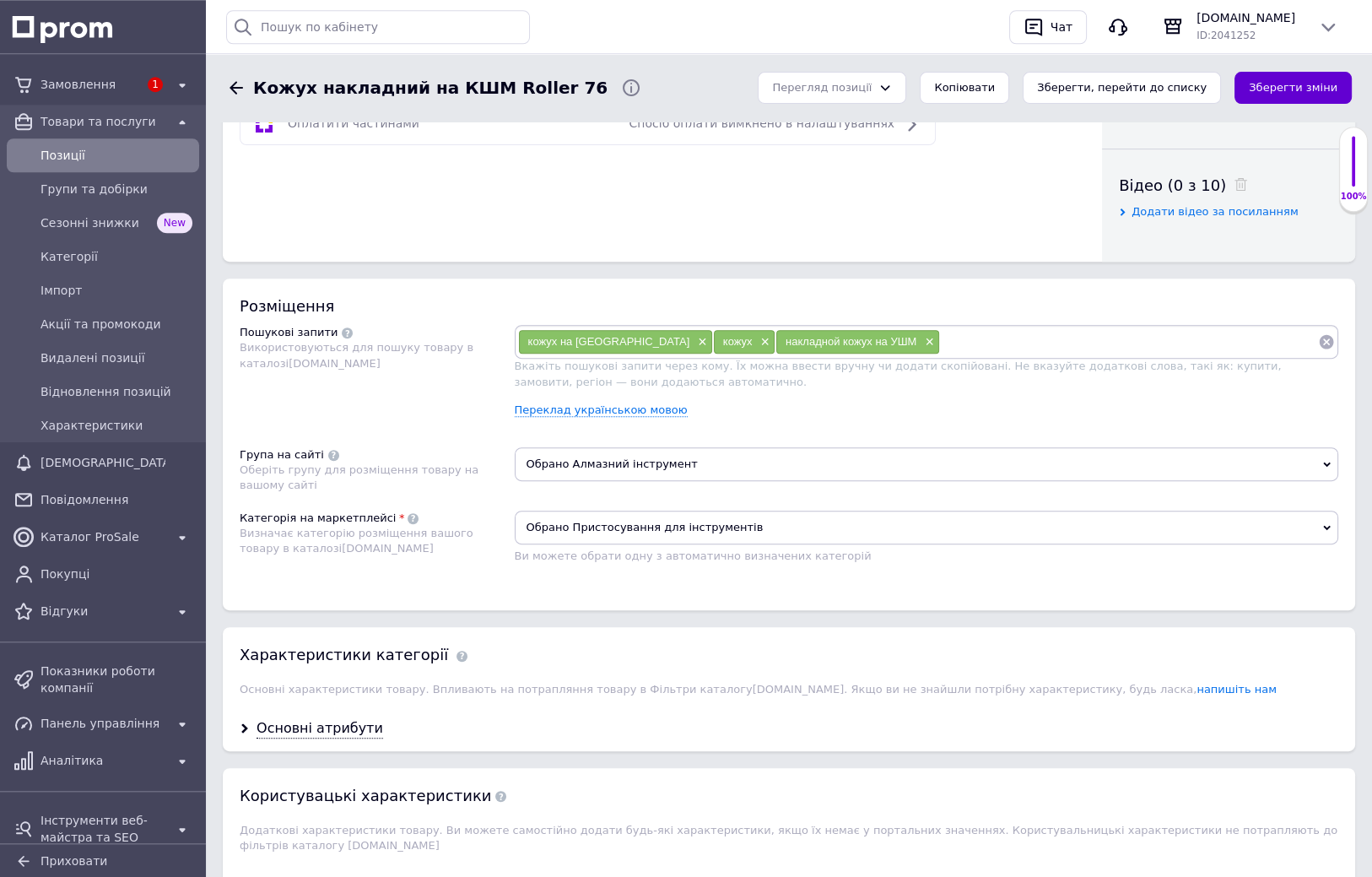
click at [1291, 88] on button "Зберегти зміни" at bounding box center [1293, 87] width 117 height 32
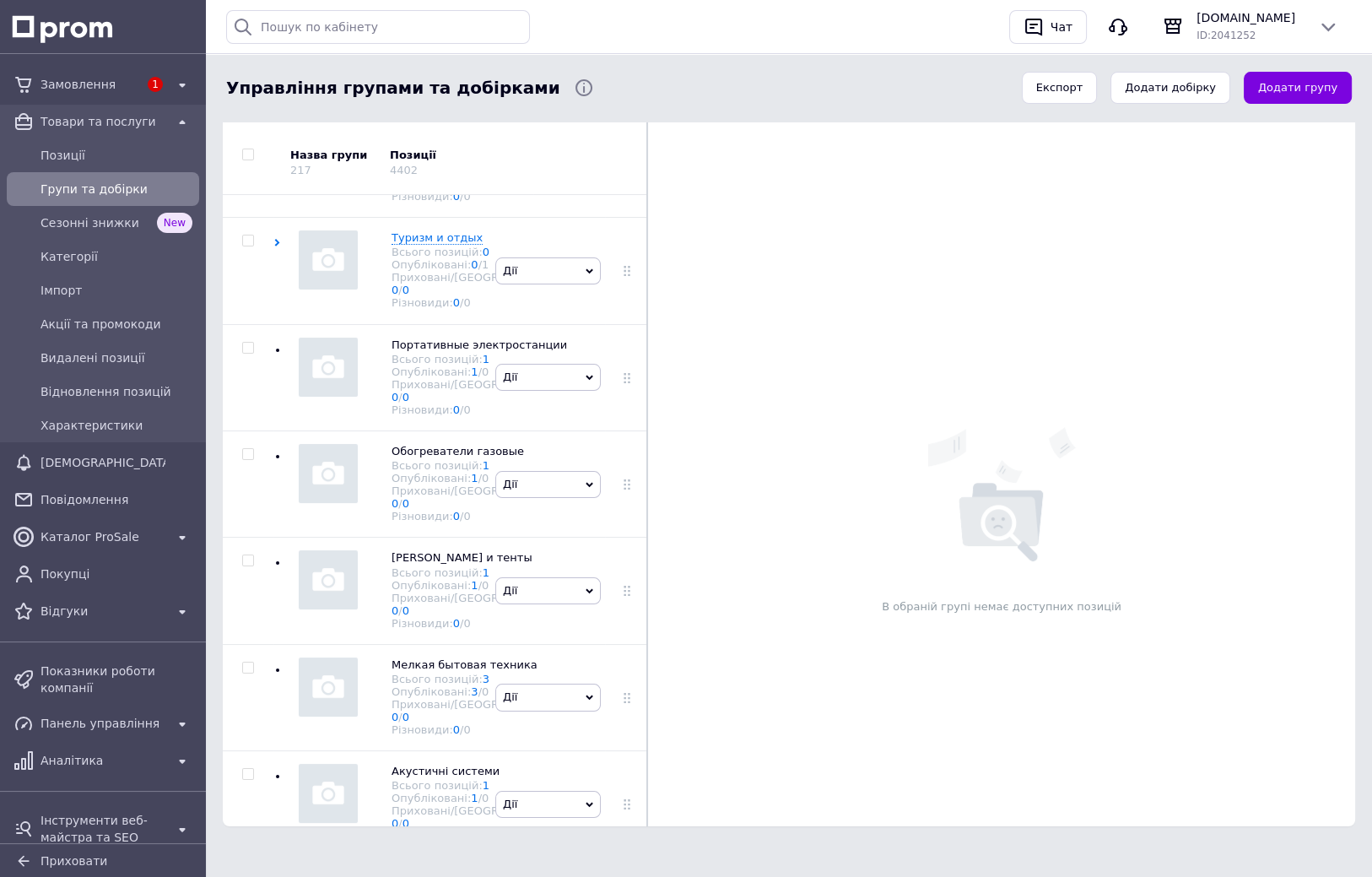
scroll to position [1941, 0]
checkbox input "true"
click at [567, 44] on li "Видалити групу" at bounding box center [549, 24] width 104 height 39
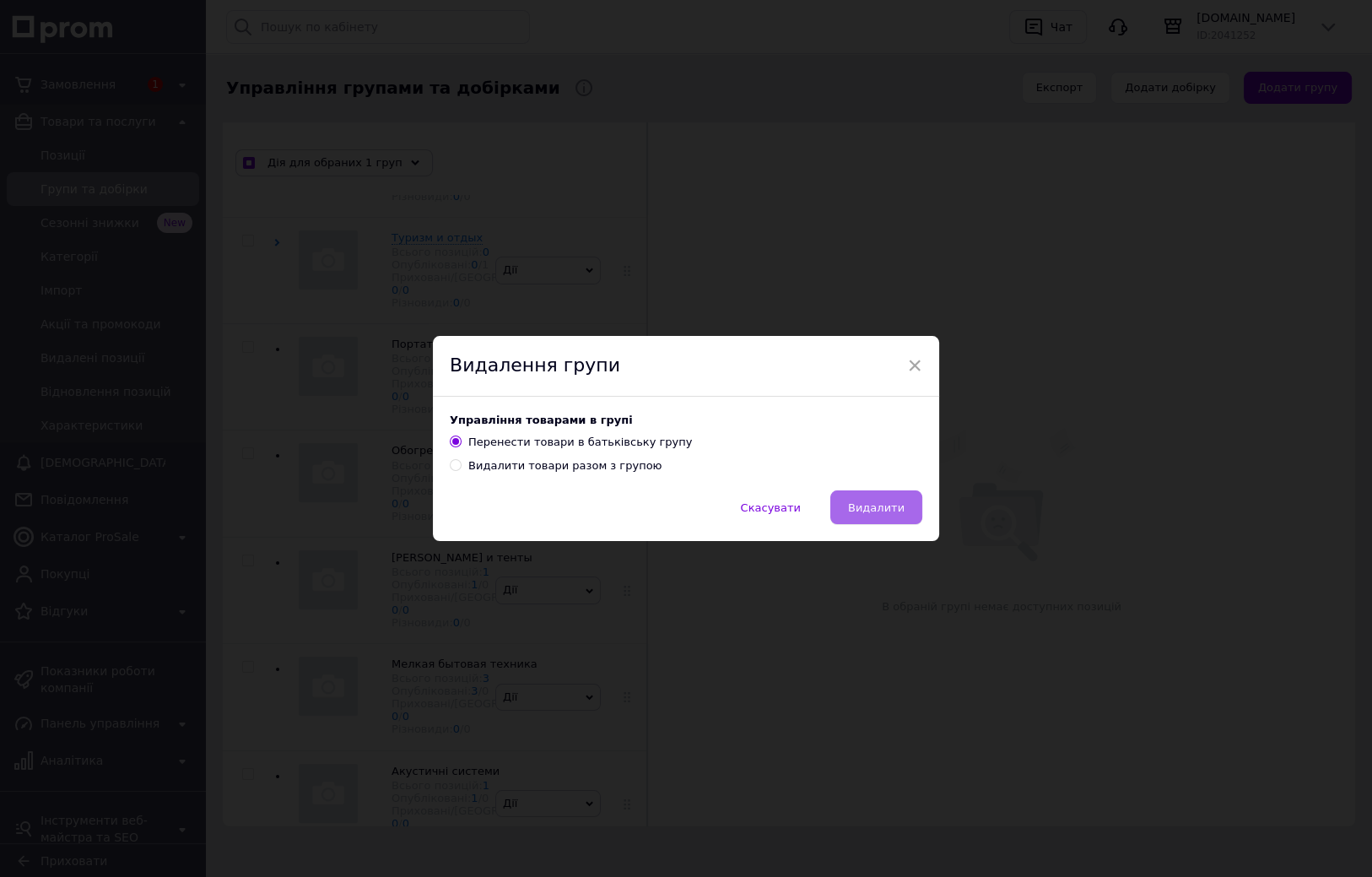
click at [896, 502] on span "Видалити" at bounding box center [876, 508] width 57 height 13
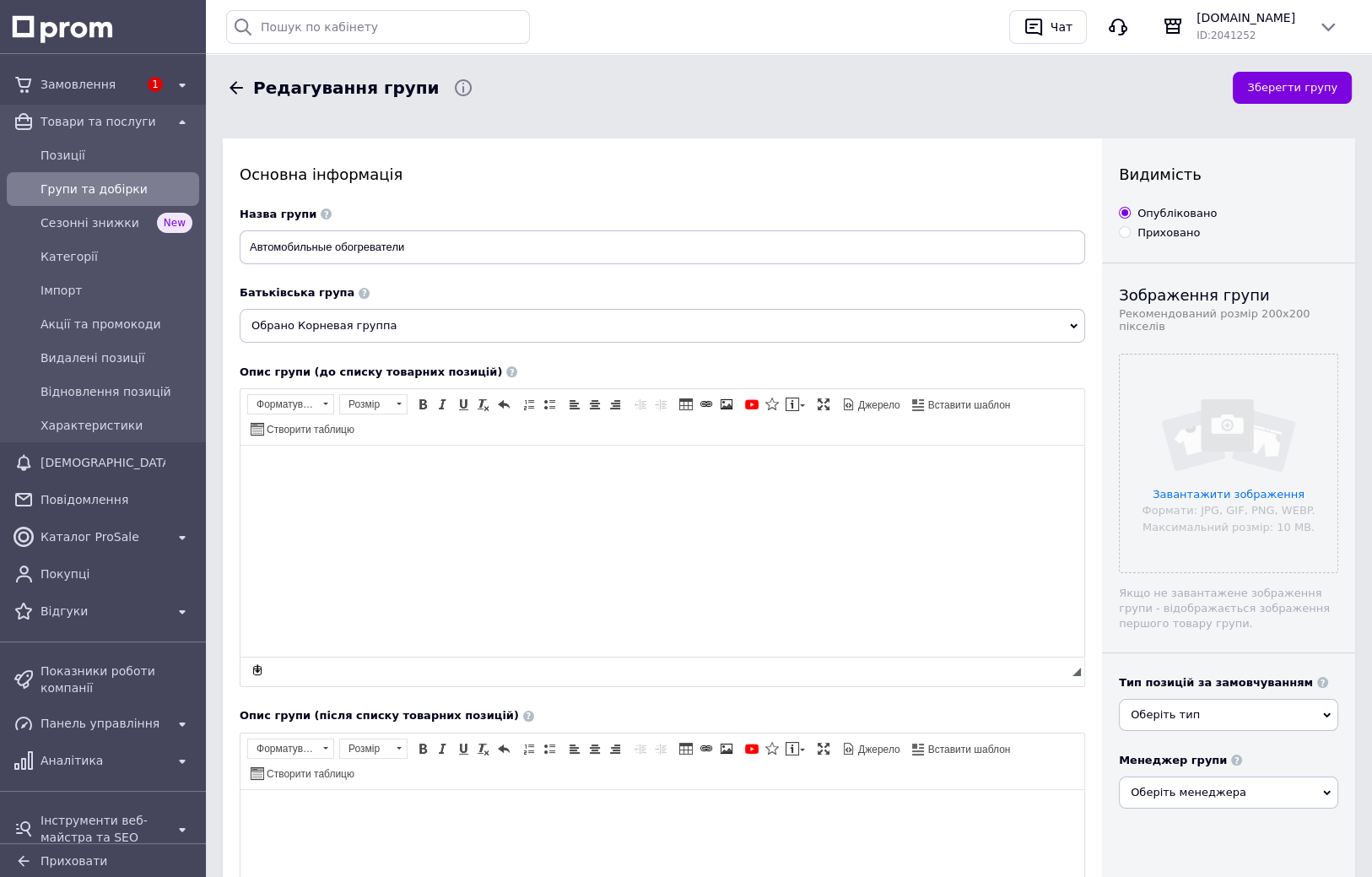
click at [1223, 709] on span "Оберіть тип" at bounding box center [1228, 715] width 219 height 32
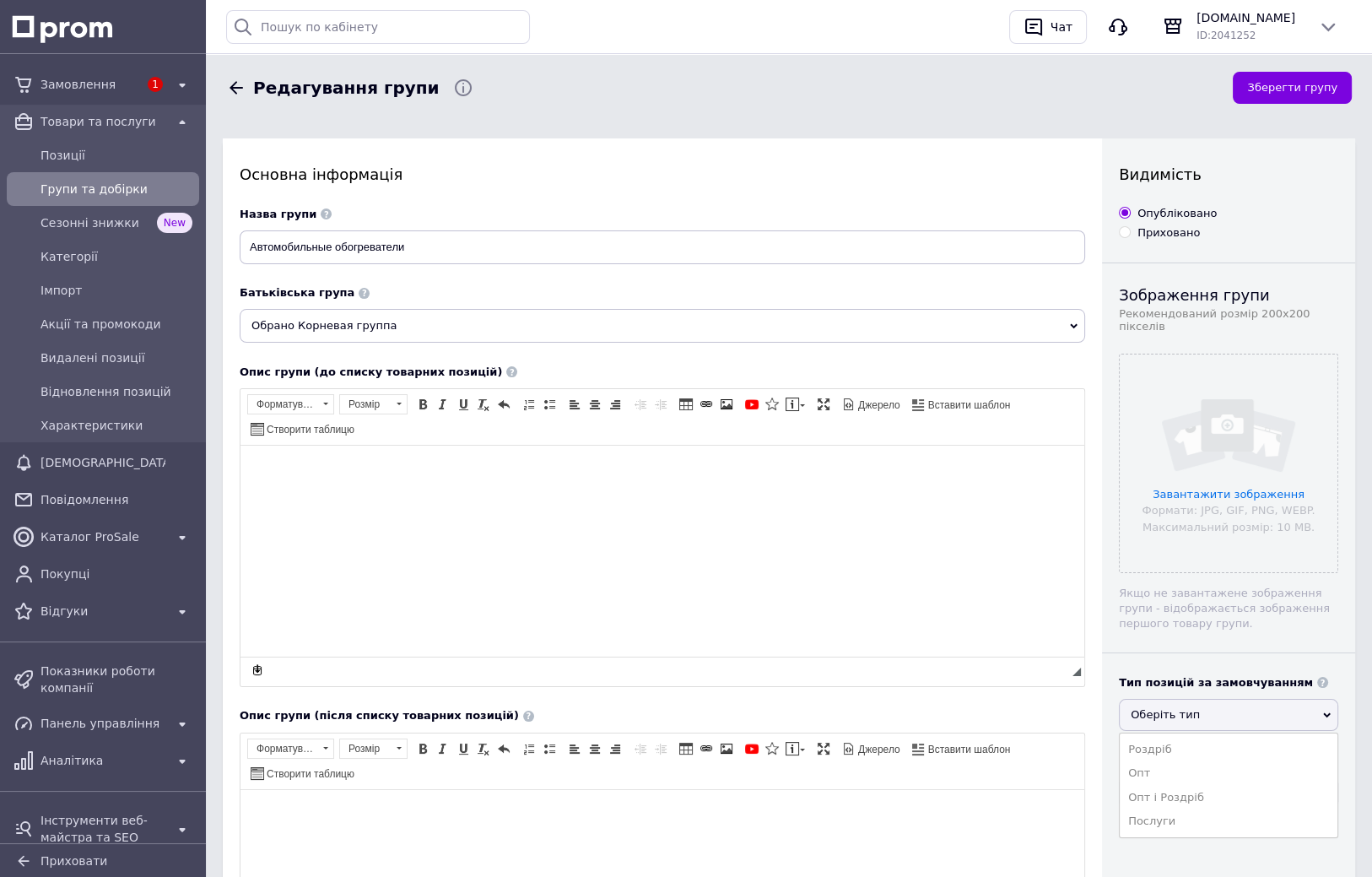
click at [1227, 707] on span "Оберіть тип" at bounding box center [1228, 715] width 219 height 32
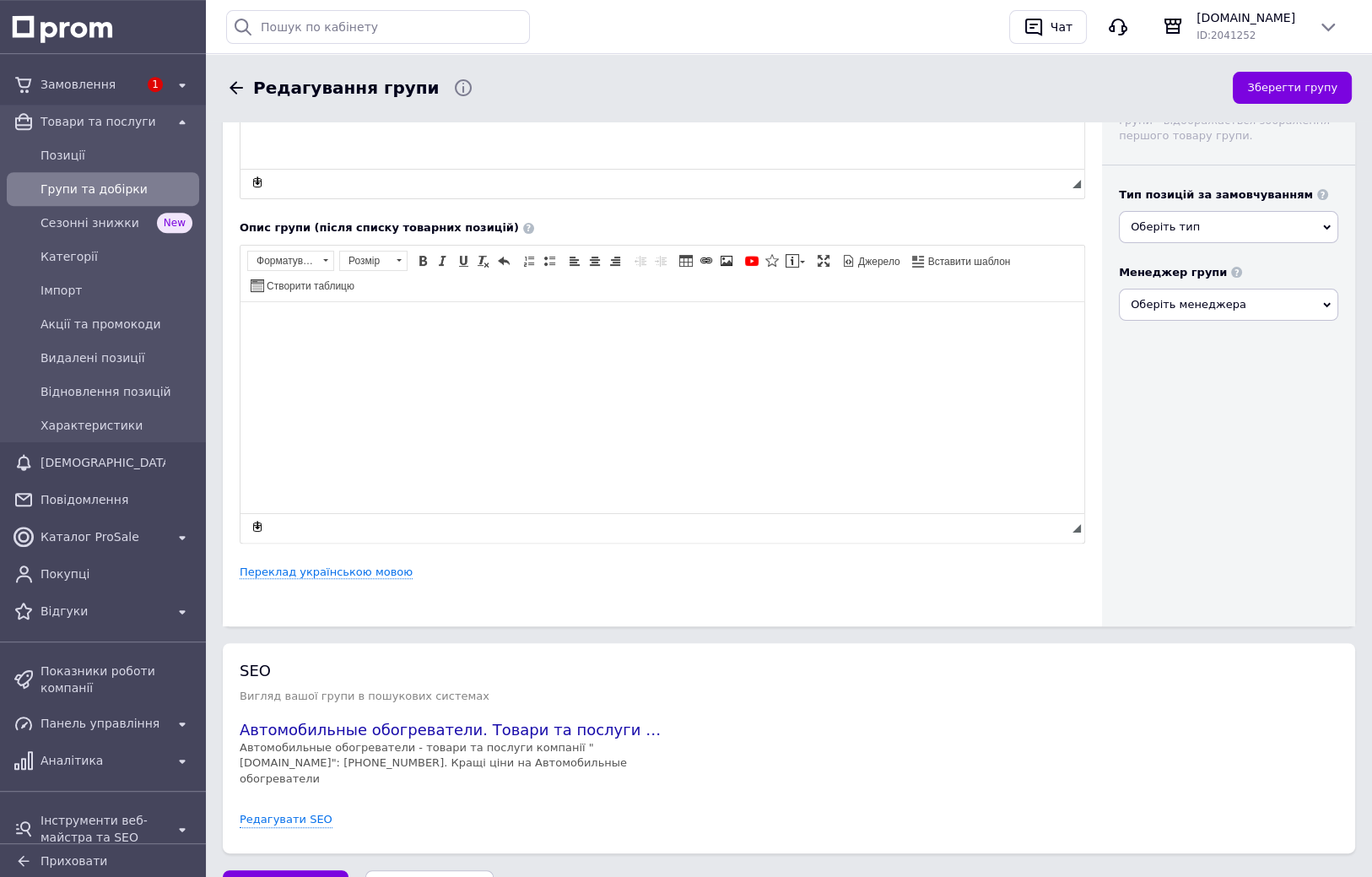
drag, startPoint x: 1215, startPoint y: 580, endPoint x: 1214, endPoint y: 608, distance: 28.0
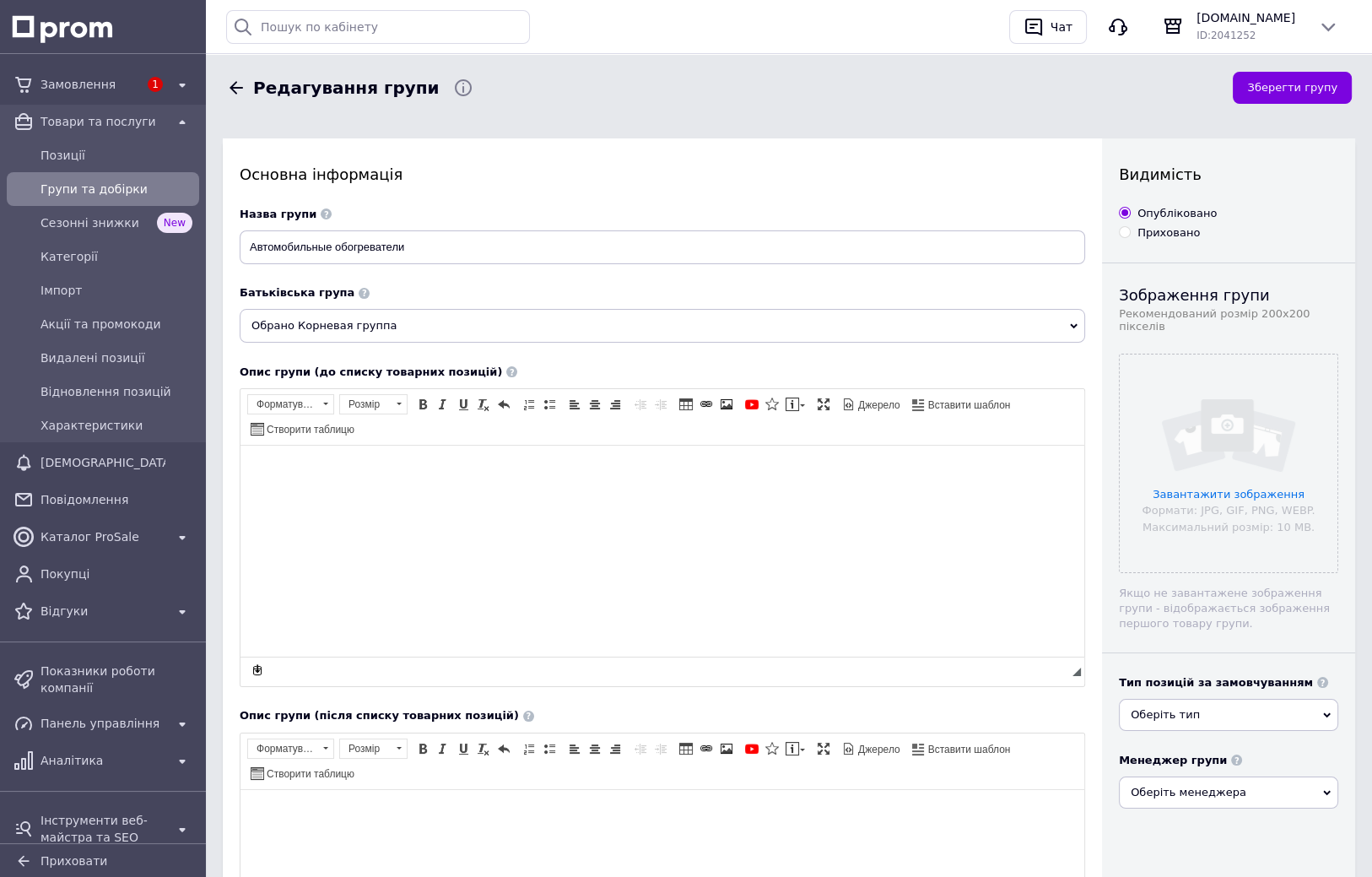
drag, startPoint x: 1252, startPoint y: 621, endPoint x: 1261, endPoint y: 563, distance: 58.7
click at [1227, 490] on input "file" at bounding box center [1228, 463] width 218 height 218
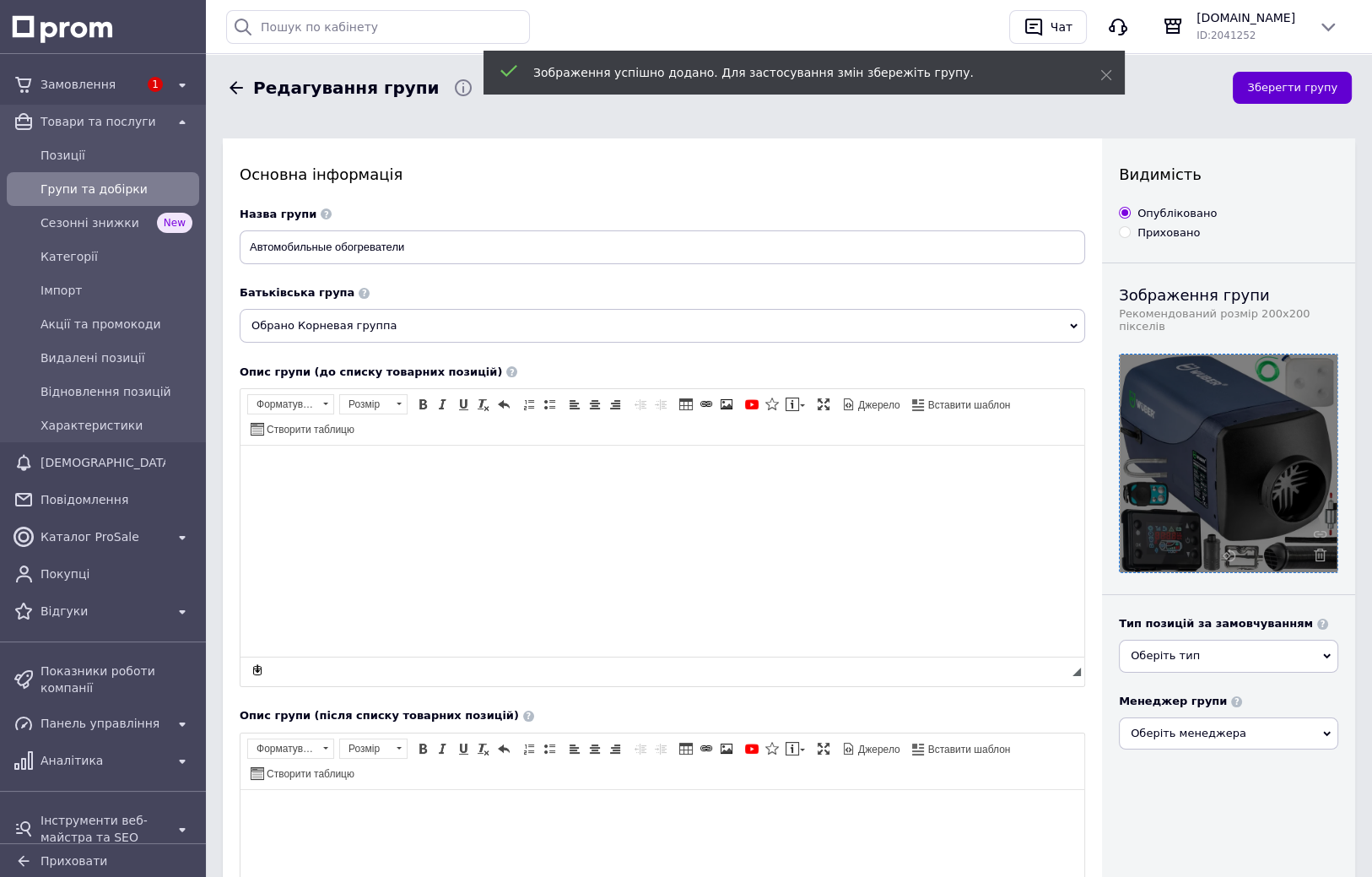
click at [1298, 91] on button "Зберегти групу" at bounding box center [1292, 87] width 119 height 32
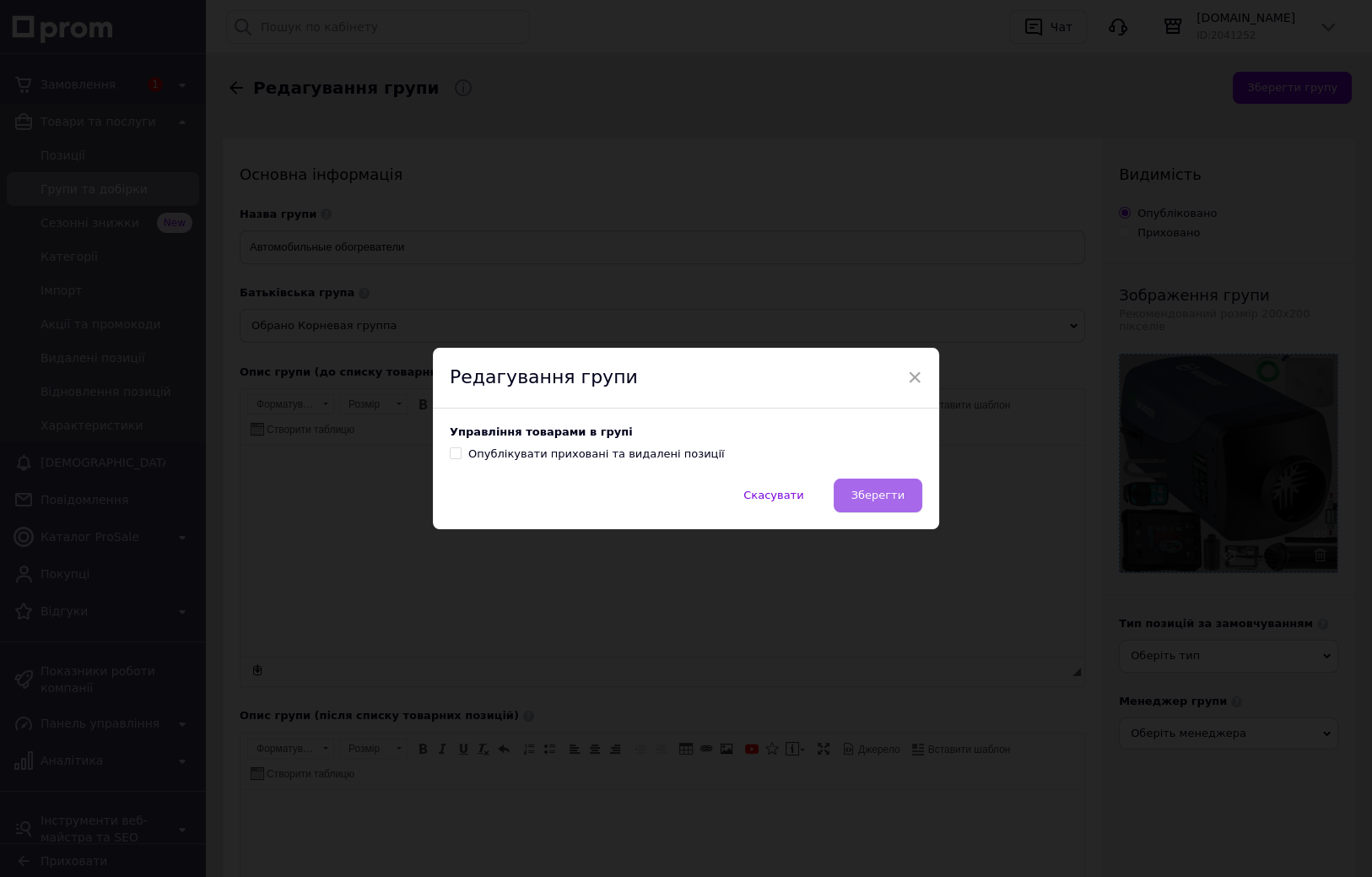
click at [877, 500] on span "Зберегти" at bounding box center [877, 495] width 53 height 13
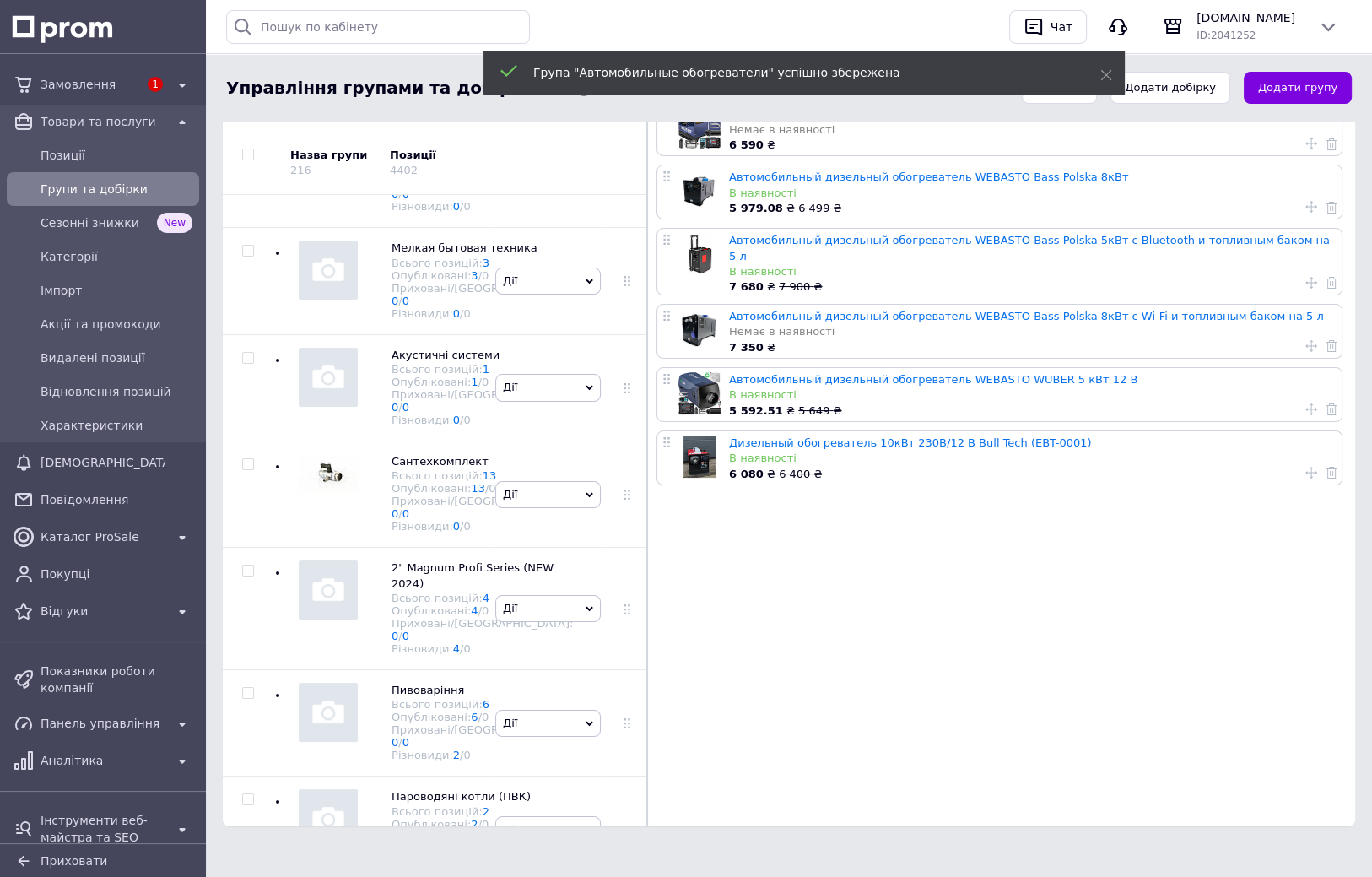
scroll to position [2281, 0]
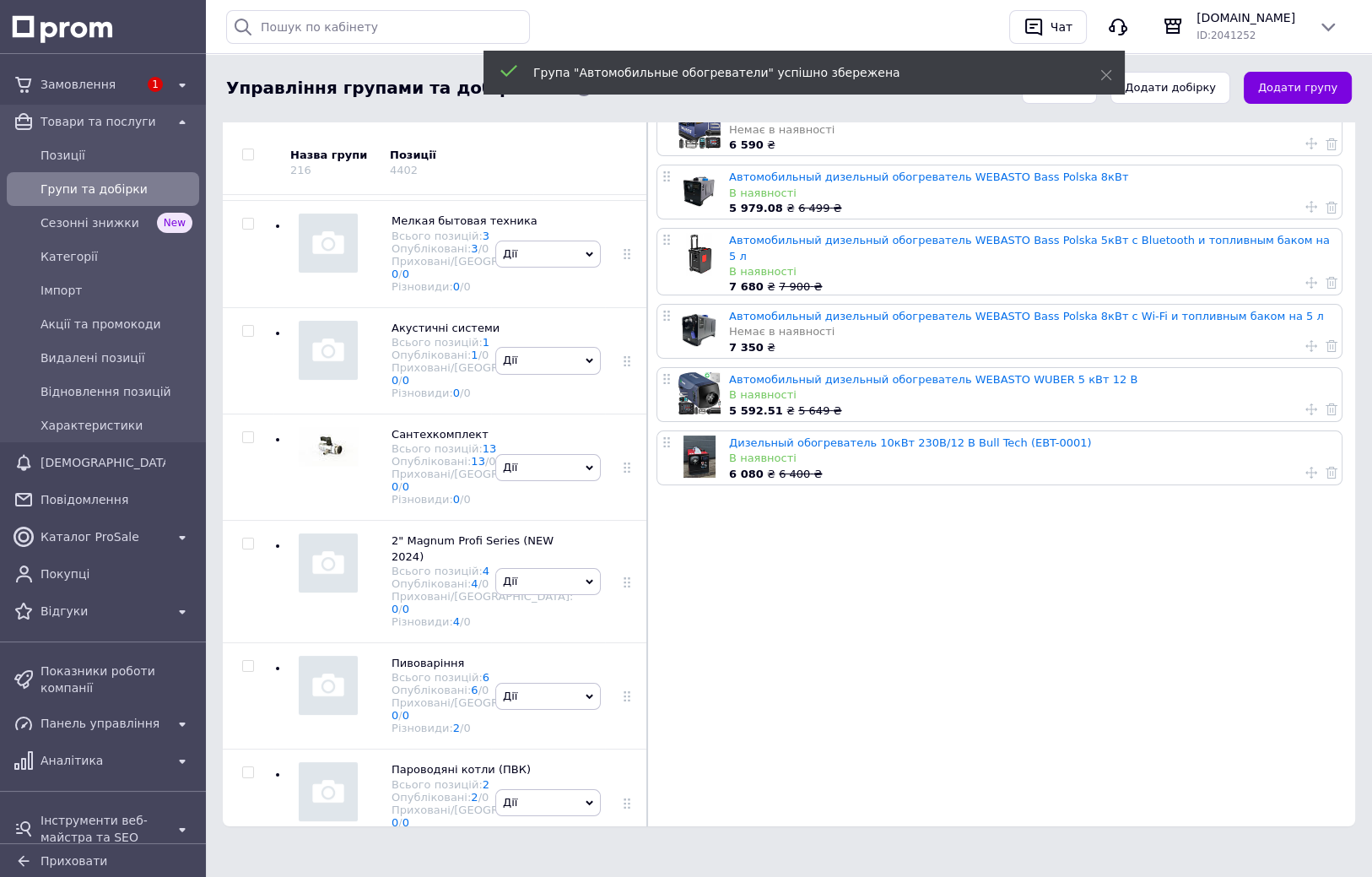
drag, startPoint x: 495, startPoint y: 451, endPoint x: 505, endPoint y: 481, distance: 31.6
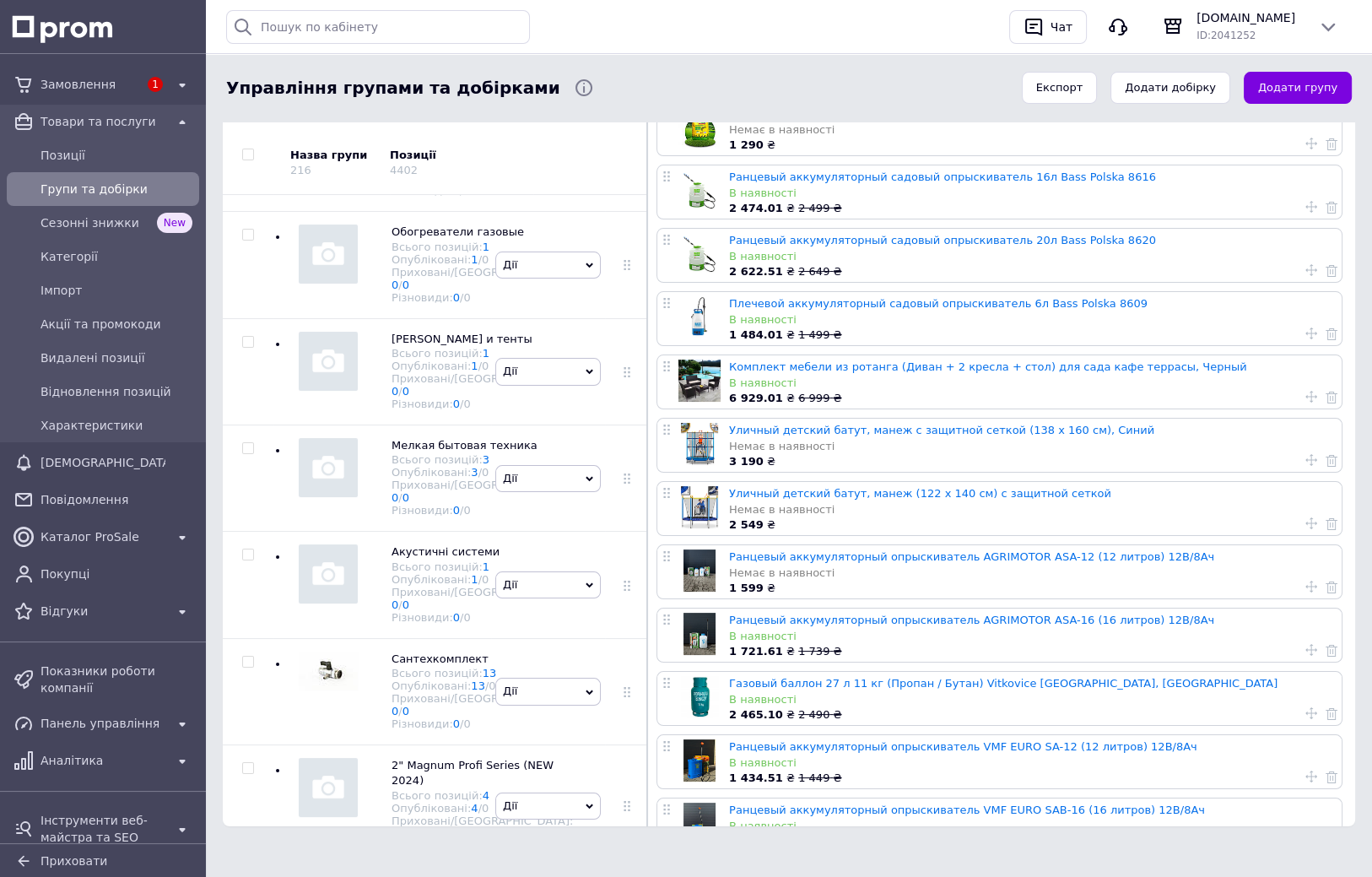
scroll to position [3152, 0]
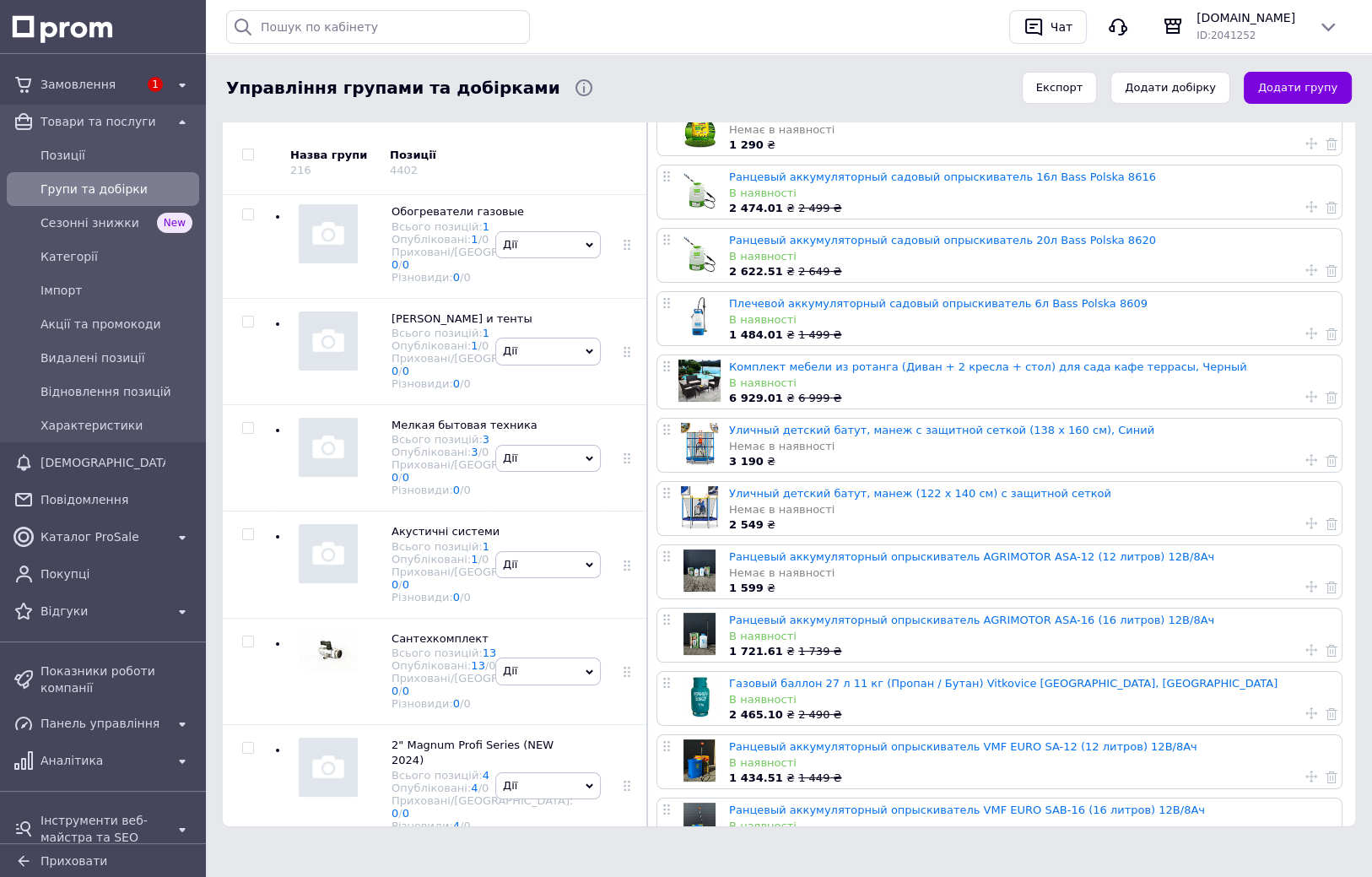
drag, startPoint x: 541, startPoint y: 506, endPoint x: 552, endPoint y: 537, distance: 32.9
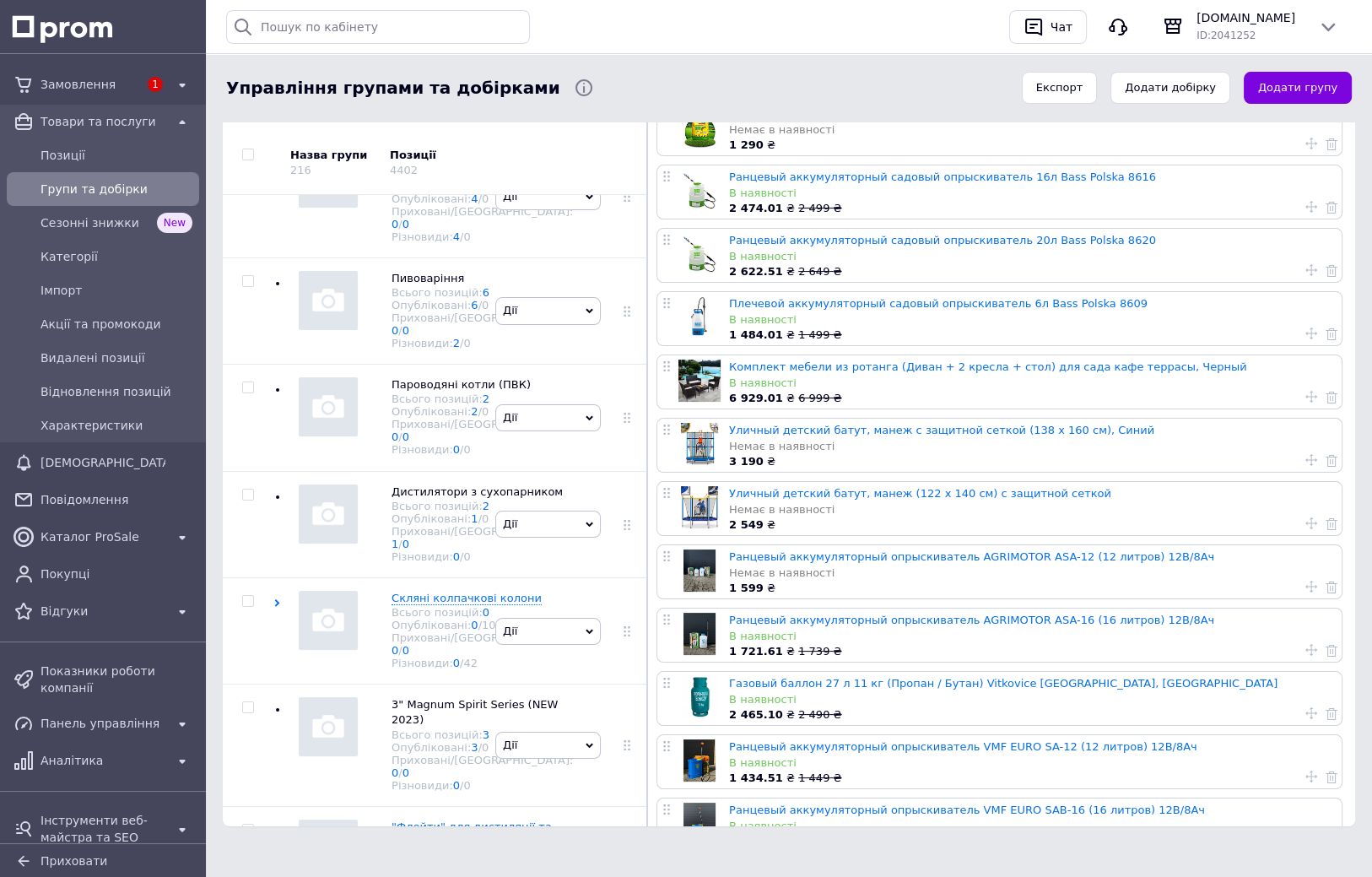
drag, startPoint x: 445, startPoint y: 688, endPoint x: 442, endPoint y: 710, distance: 22.2
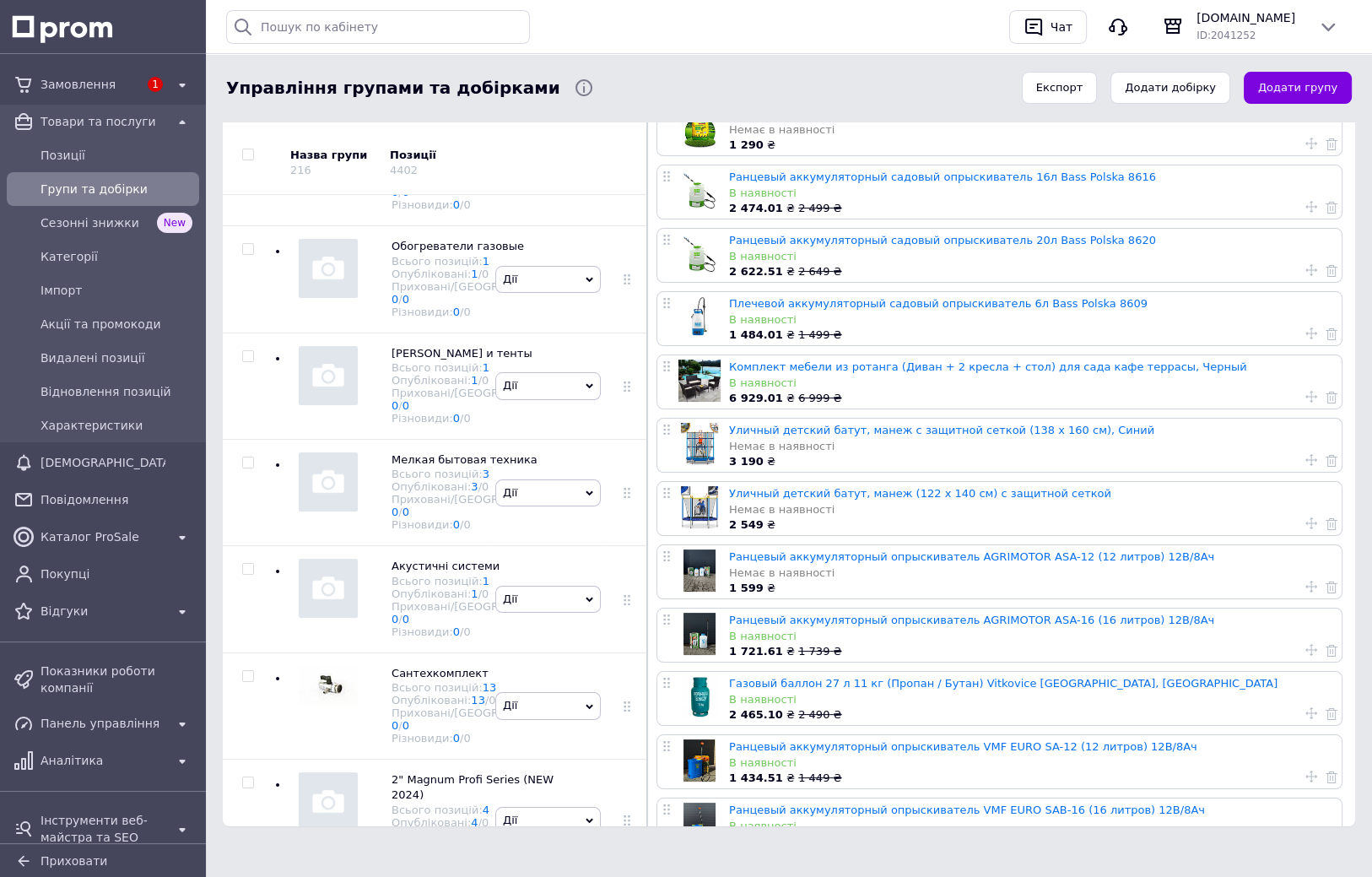
drag, startPoint x: 450, startPoint y: 636, endPoint x: 457, endPoint y: 585, distance: 51.5
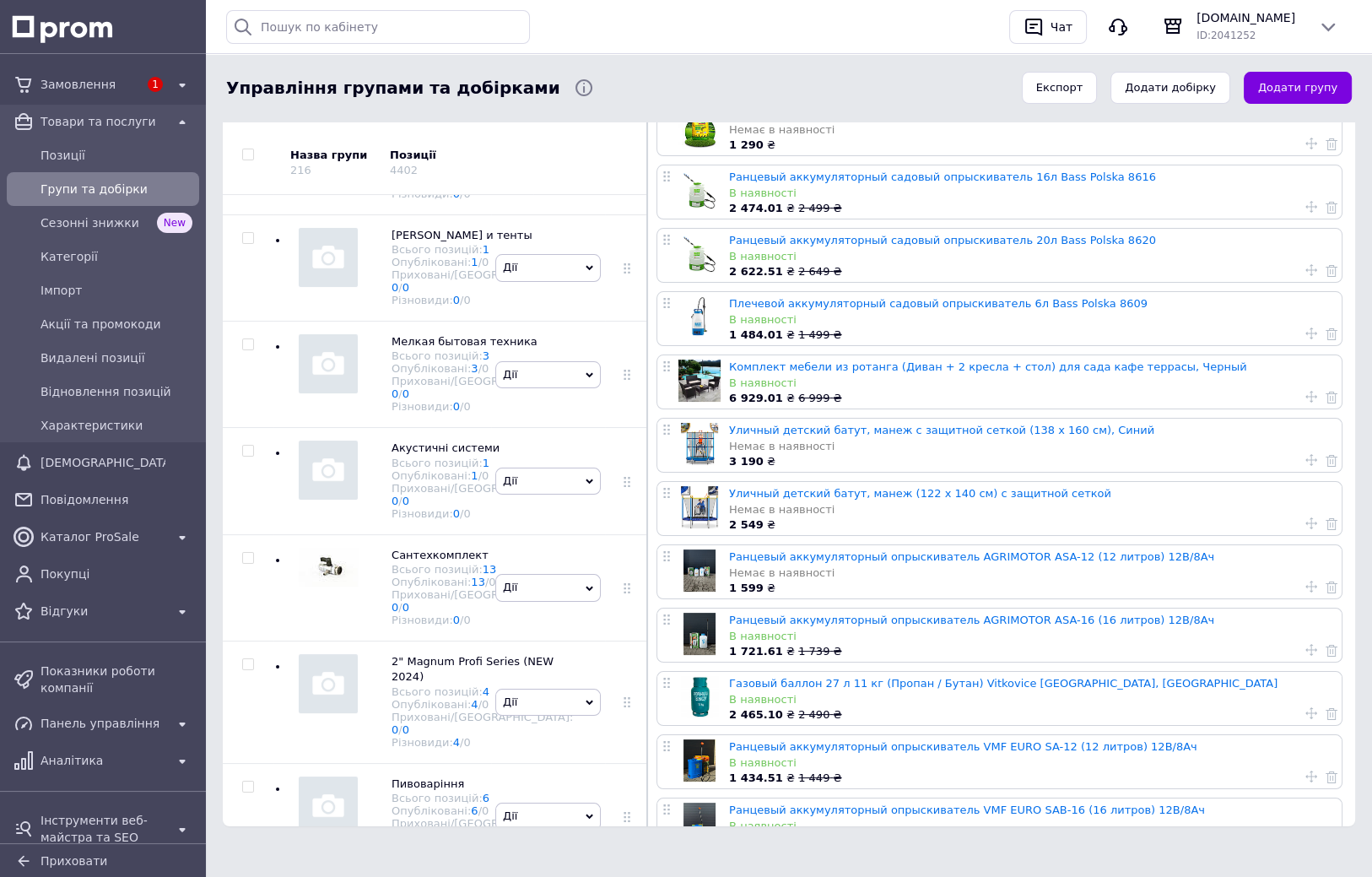
drag, startPoint x: 338, startPoint y: 665, endPoint x: 338, endPoint y: 684, distance: 19.0
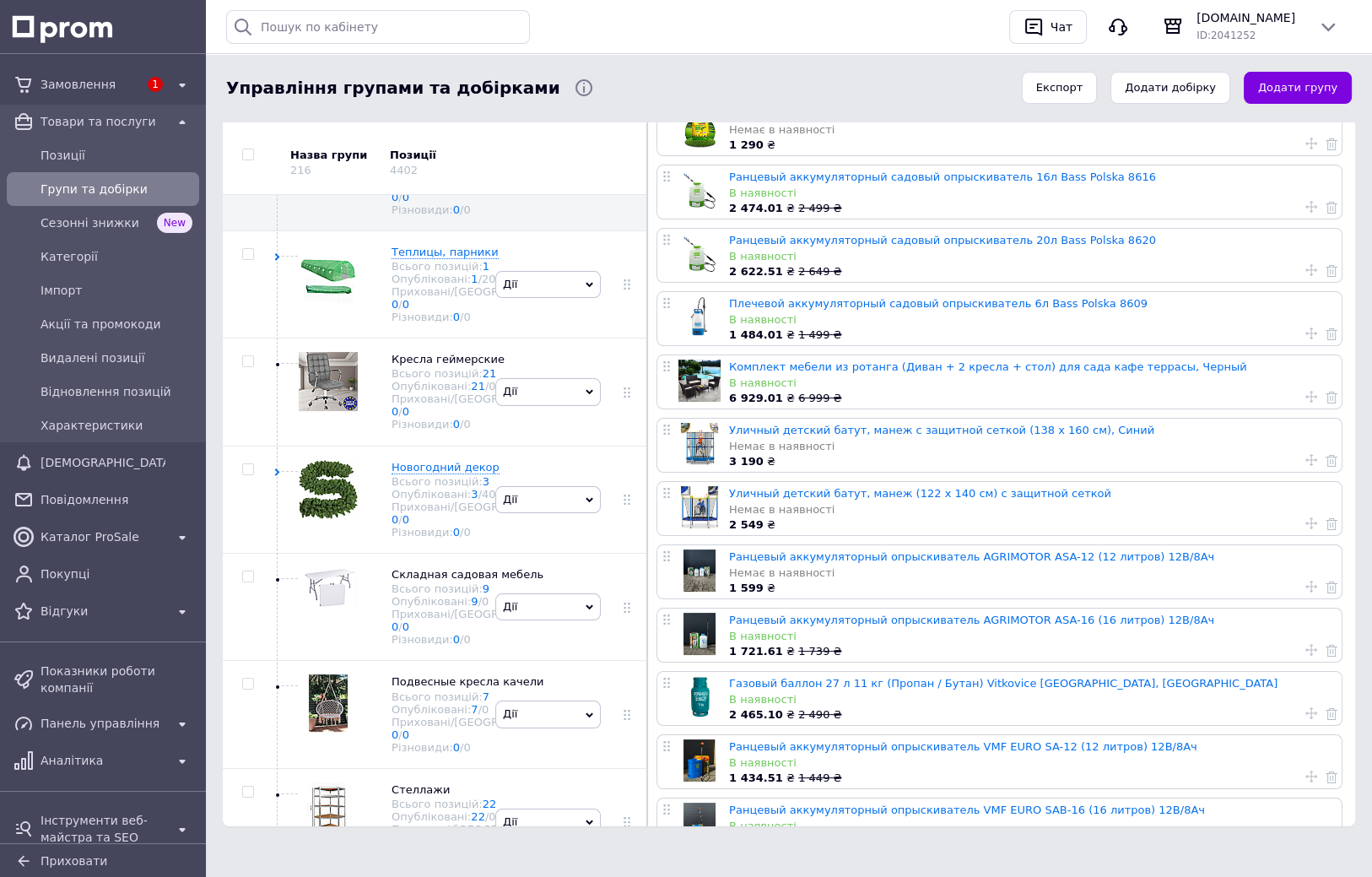
scroll to position [1785, 0]
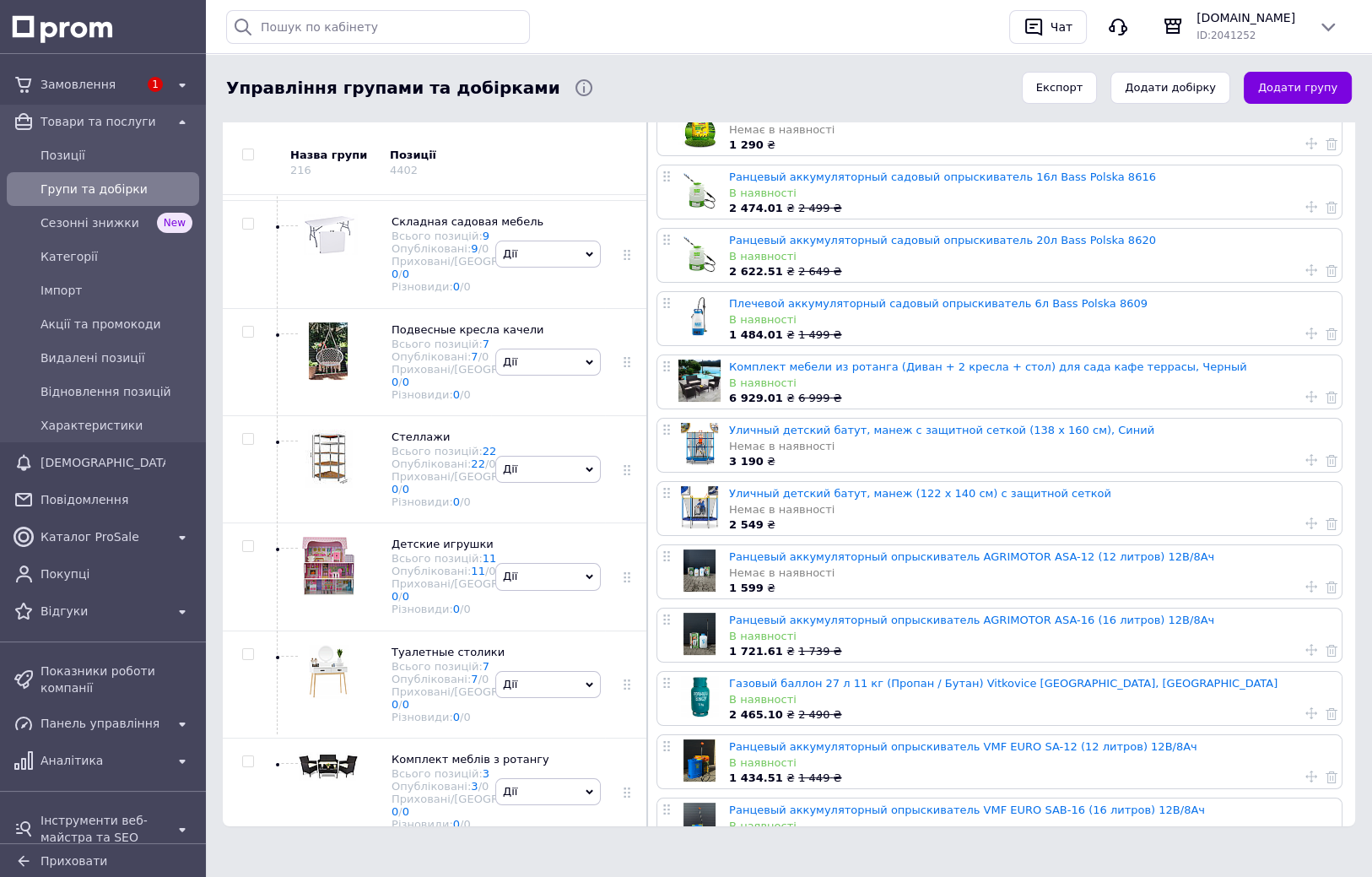
drag, startPoint x: 378, startPoint y: 561, endPoint x: 378, endPoint y: 587, distance: 26.0
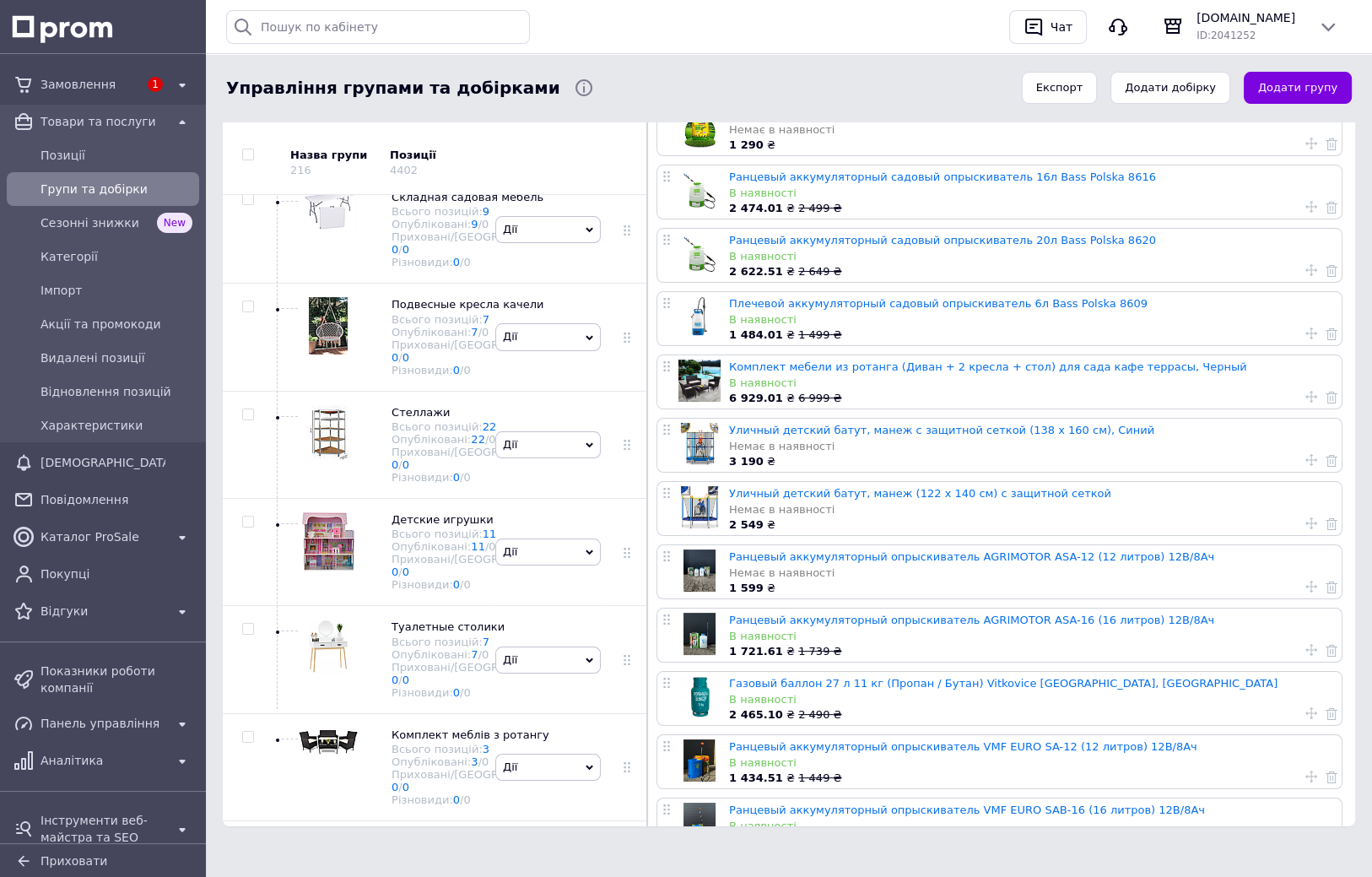
checkbox input "true"
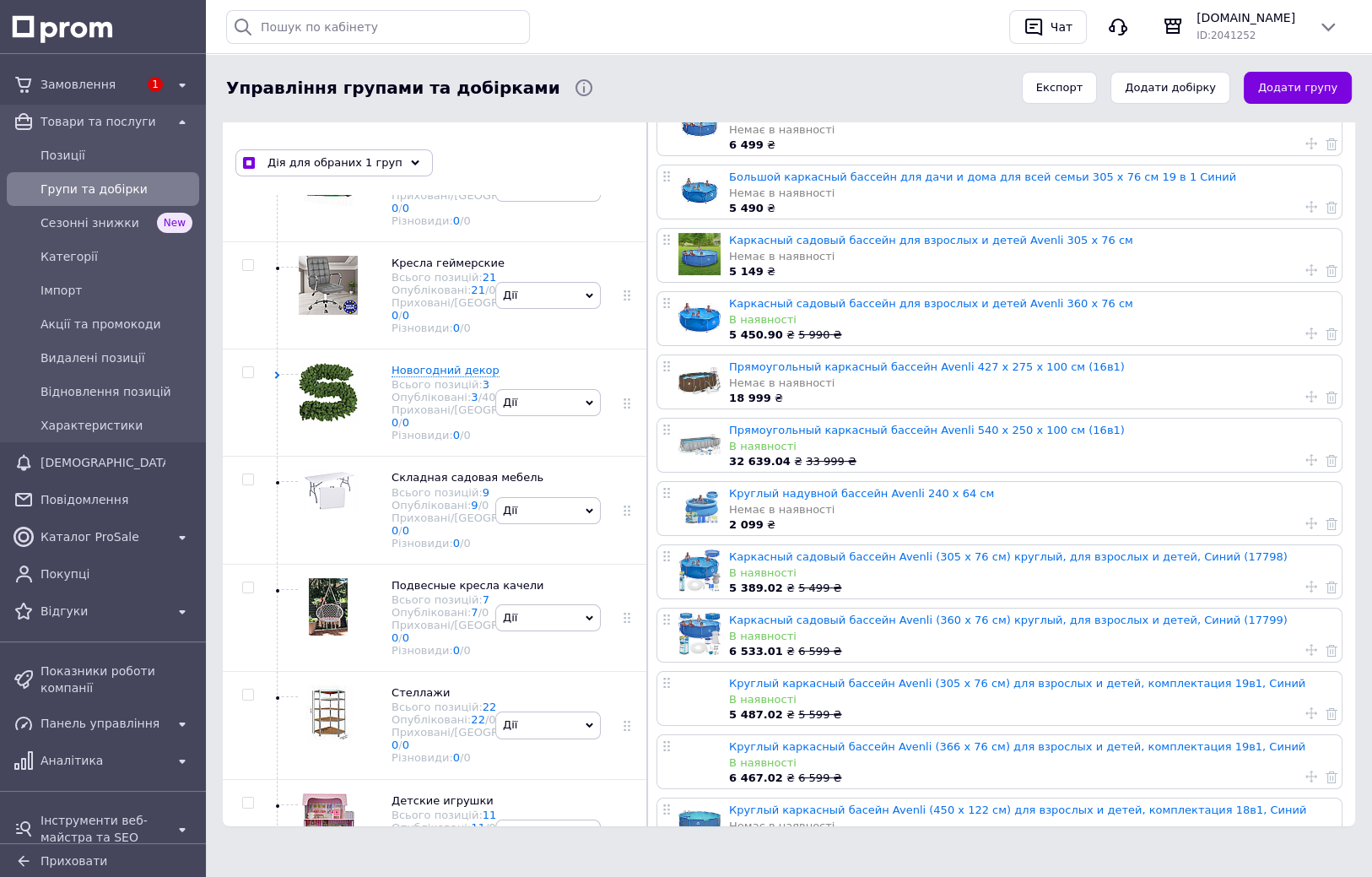
drag, startPoint x: 356, startPoint y: 431, endPoint x: 356, endPoint y: 410, distance: 21.0
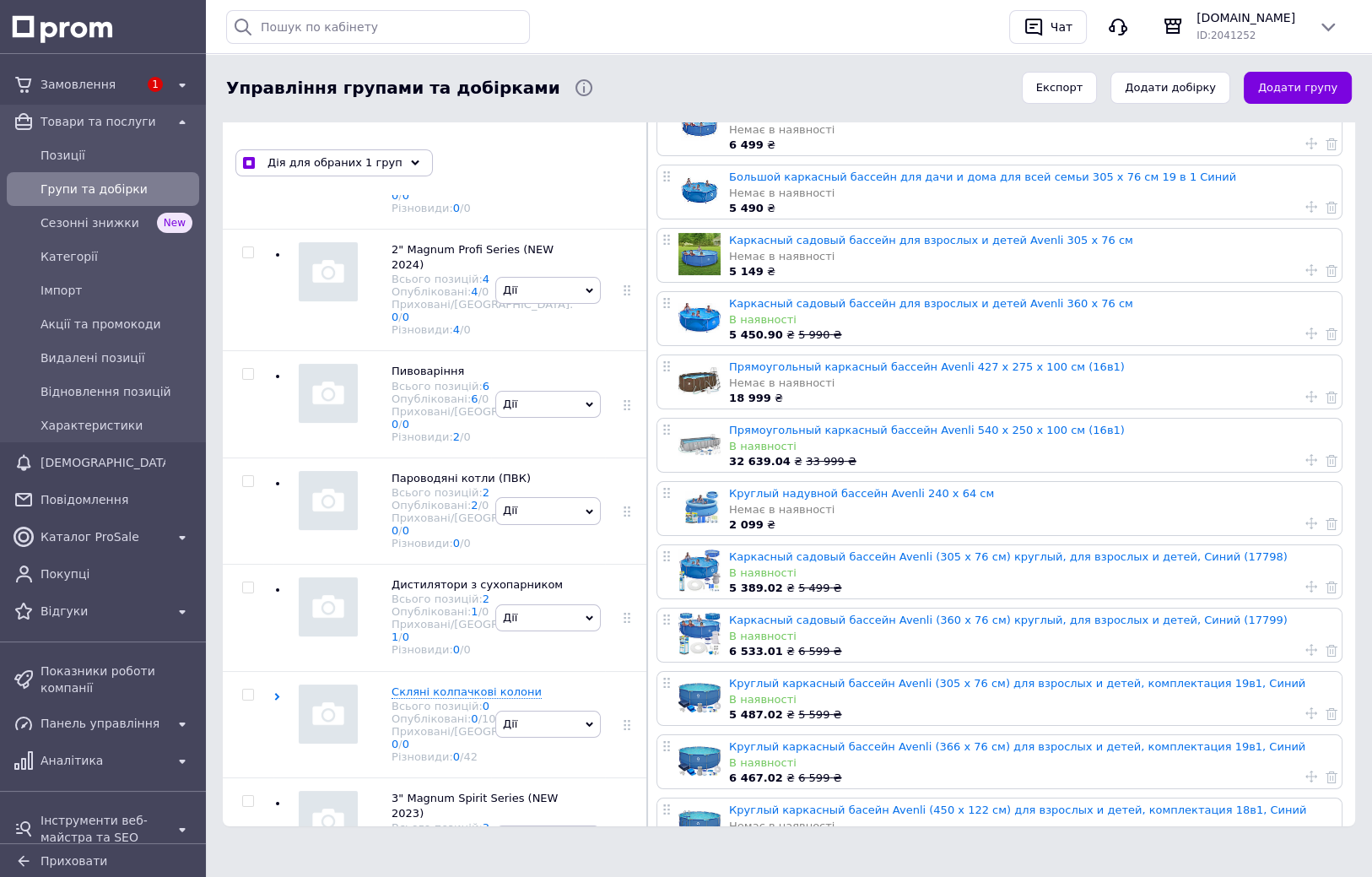
drag, startPoint x: 387, startPoint y: 437, endPoint x: 387, endPoint y: 475, distance: 38.0
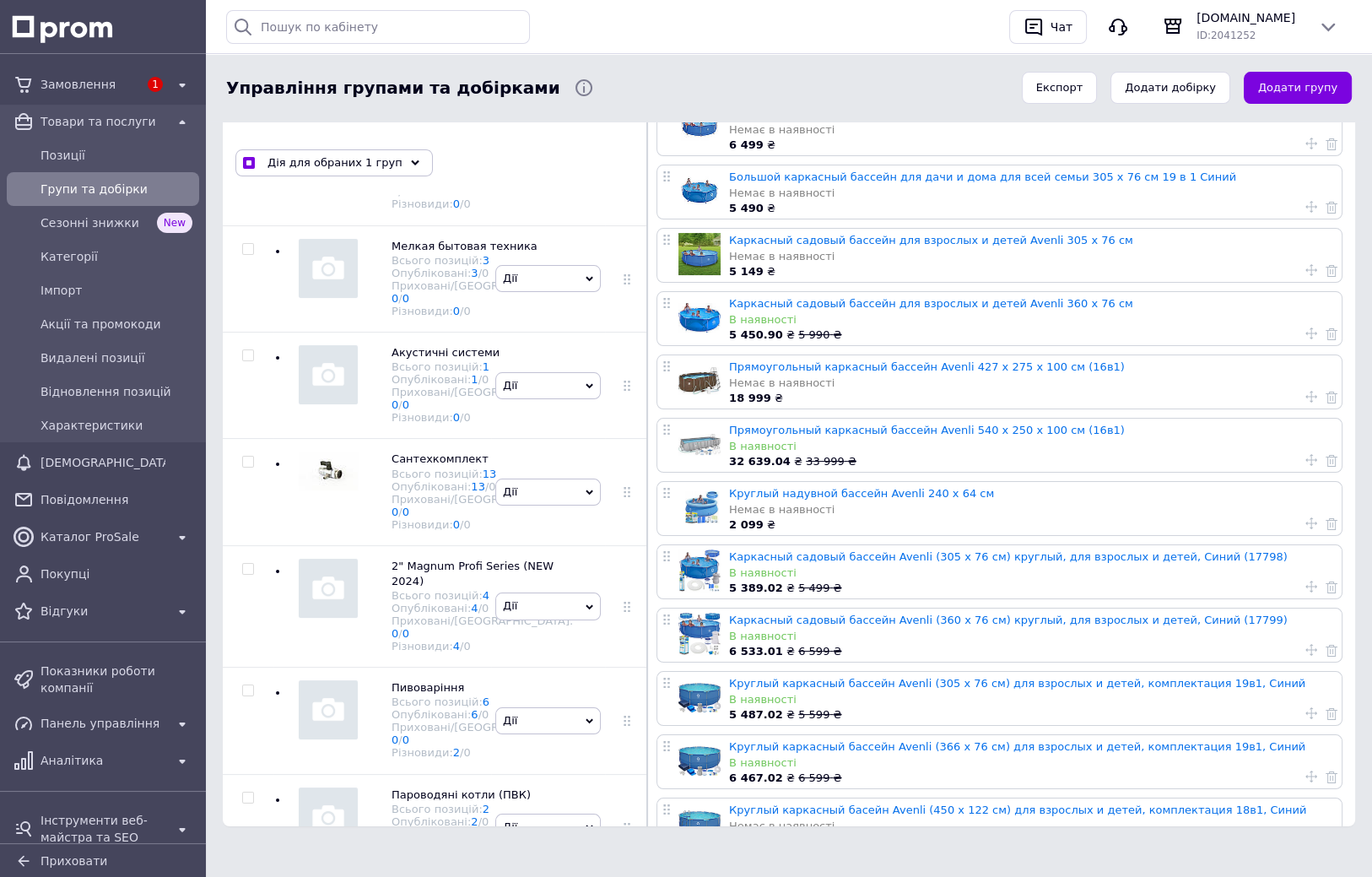
drag, startPoint x: 265, startPoint y: 419, endPoint x: 269, endPoint y: 382, distance: 37.2
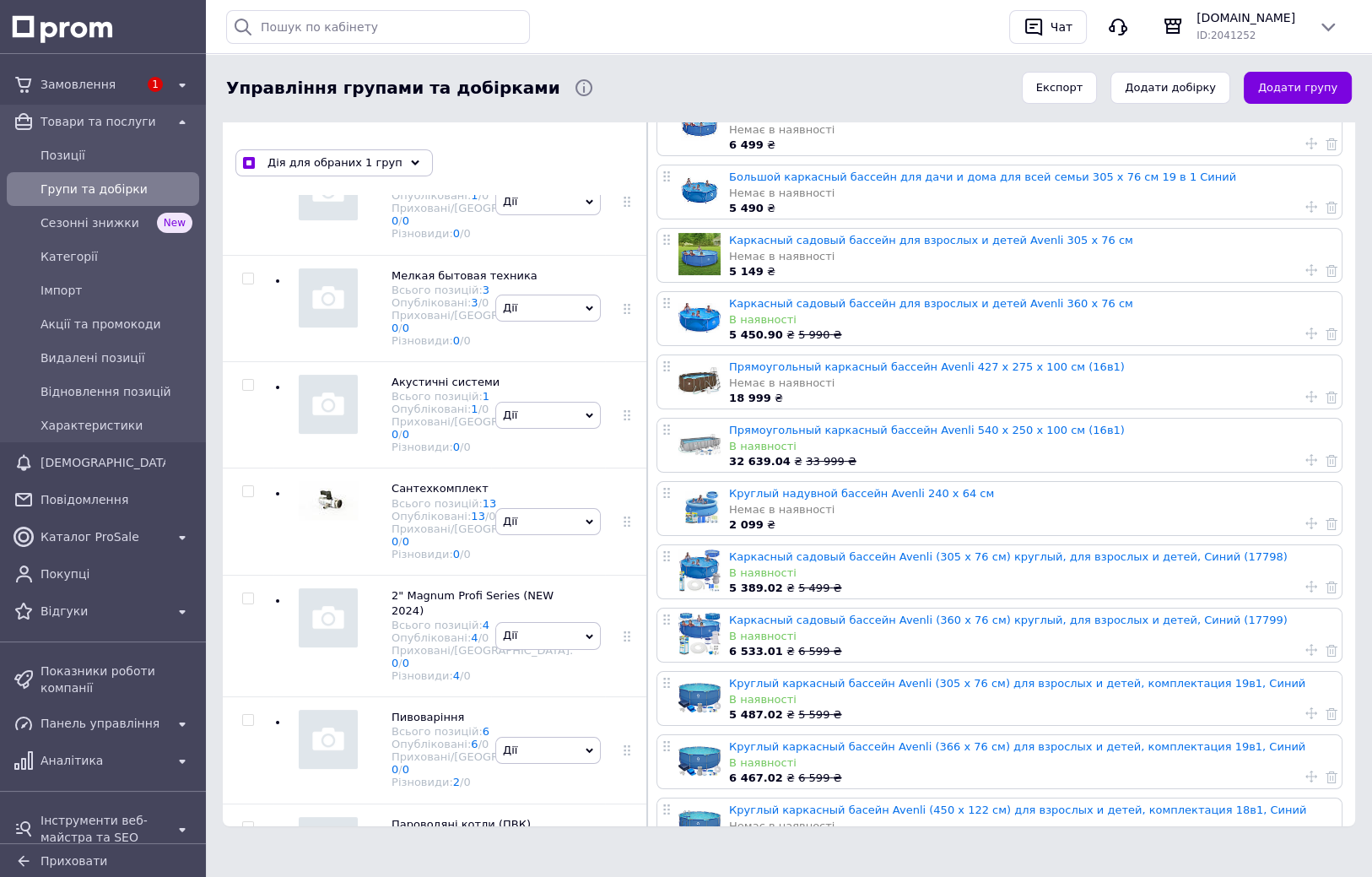
checkbox input "true"
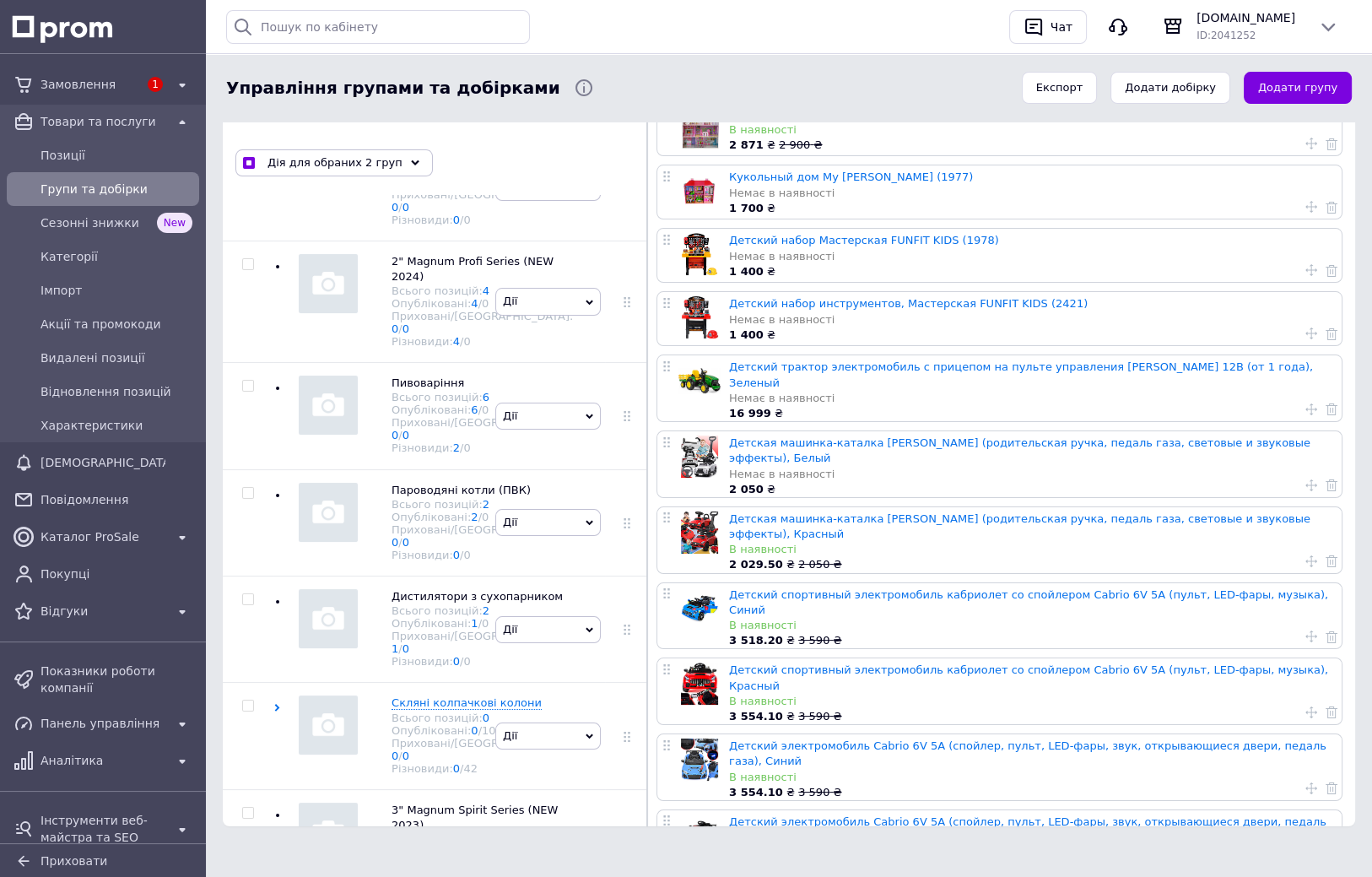
scroll to position [3678, 0]
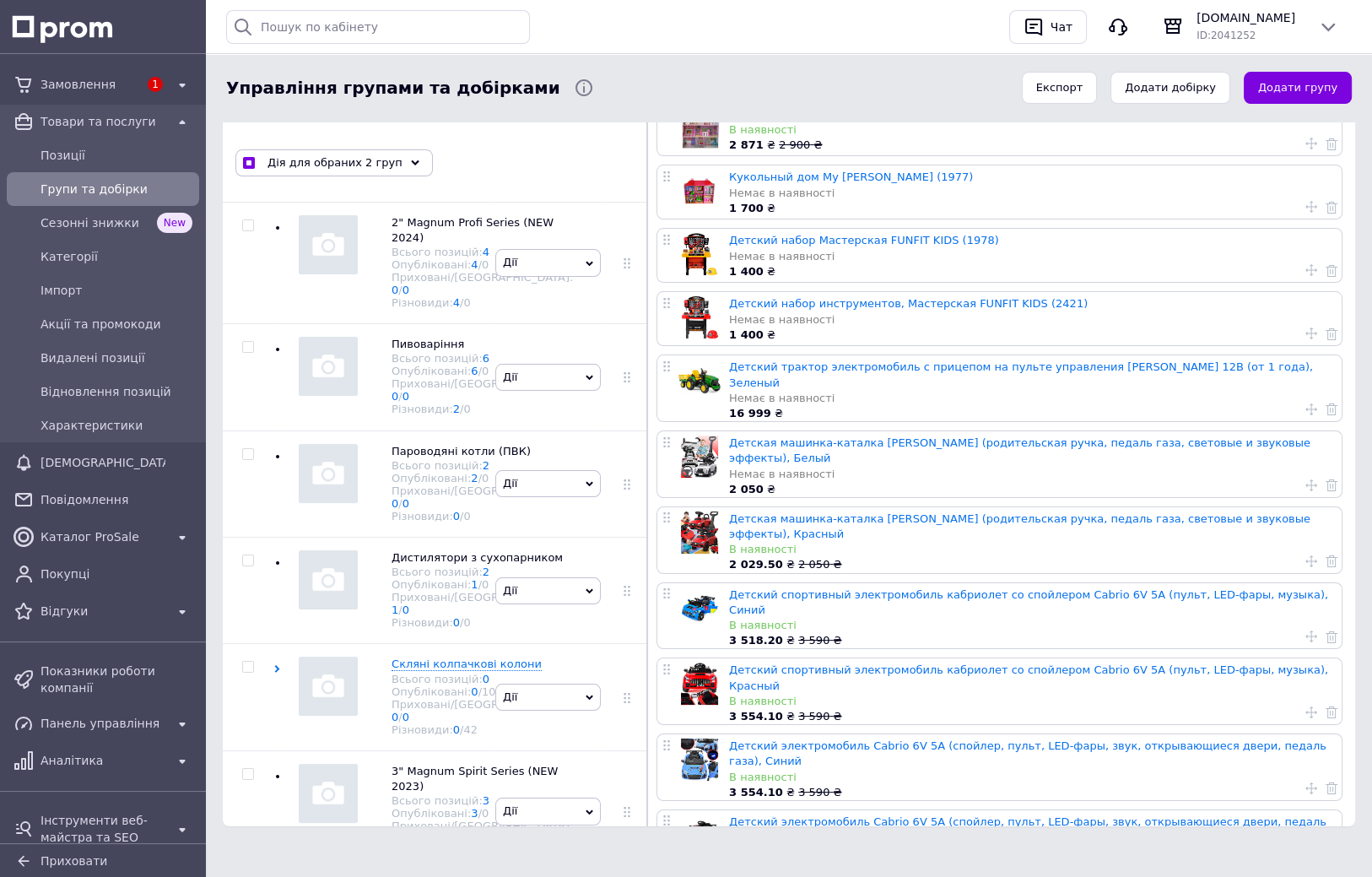
drag, startPoint x: 364, startPoint y: 459, endPoint x: 357, endPoint y: 497, distance: 38.6
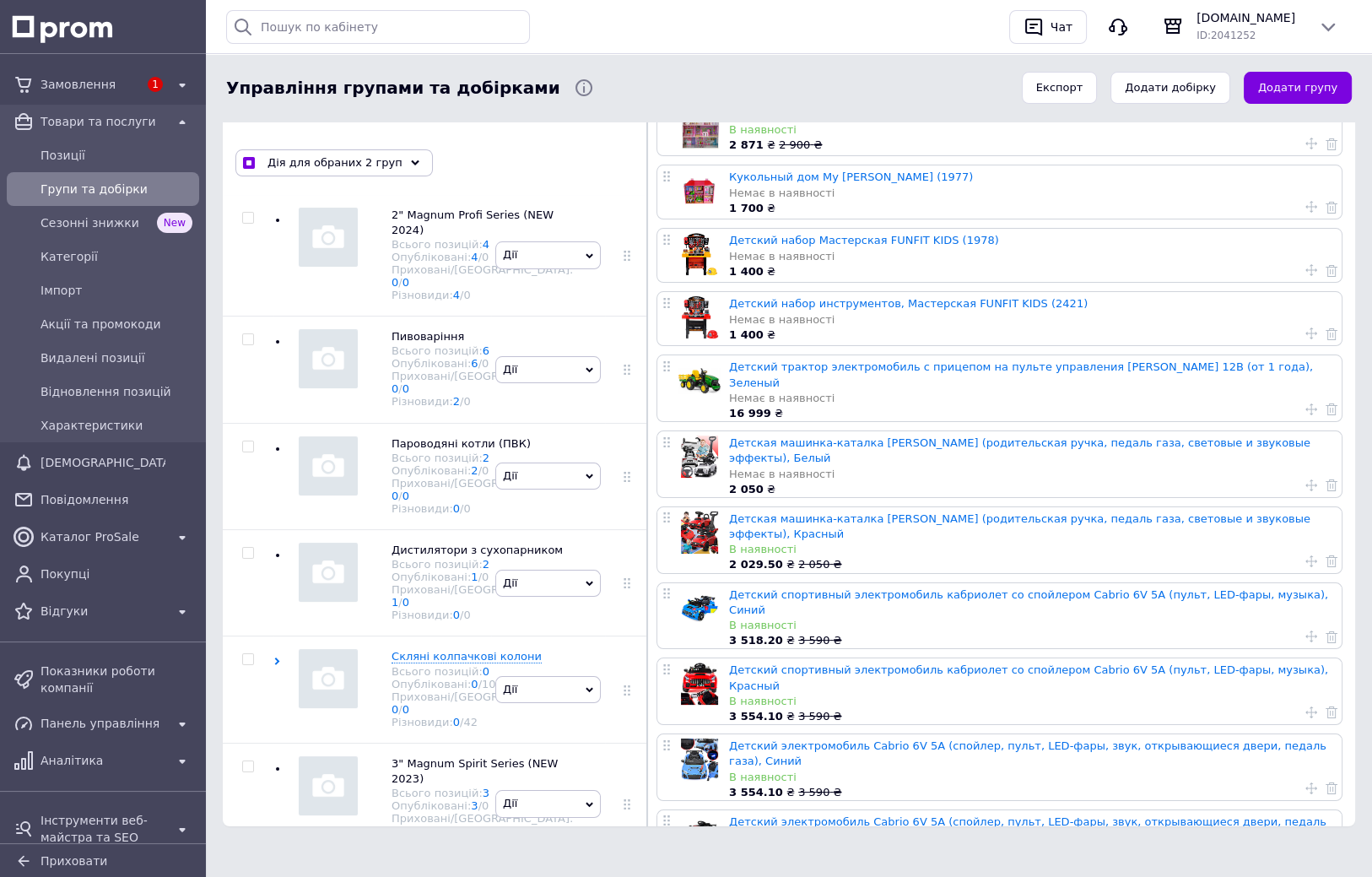
checkbox input "true"
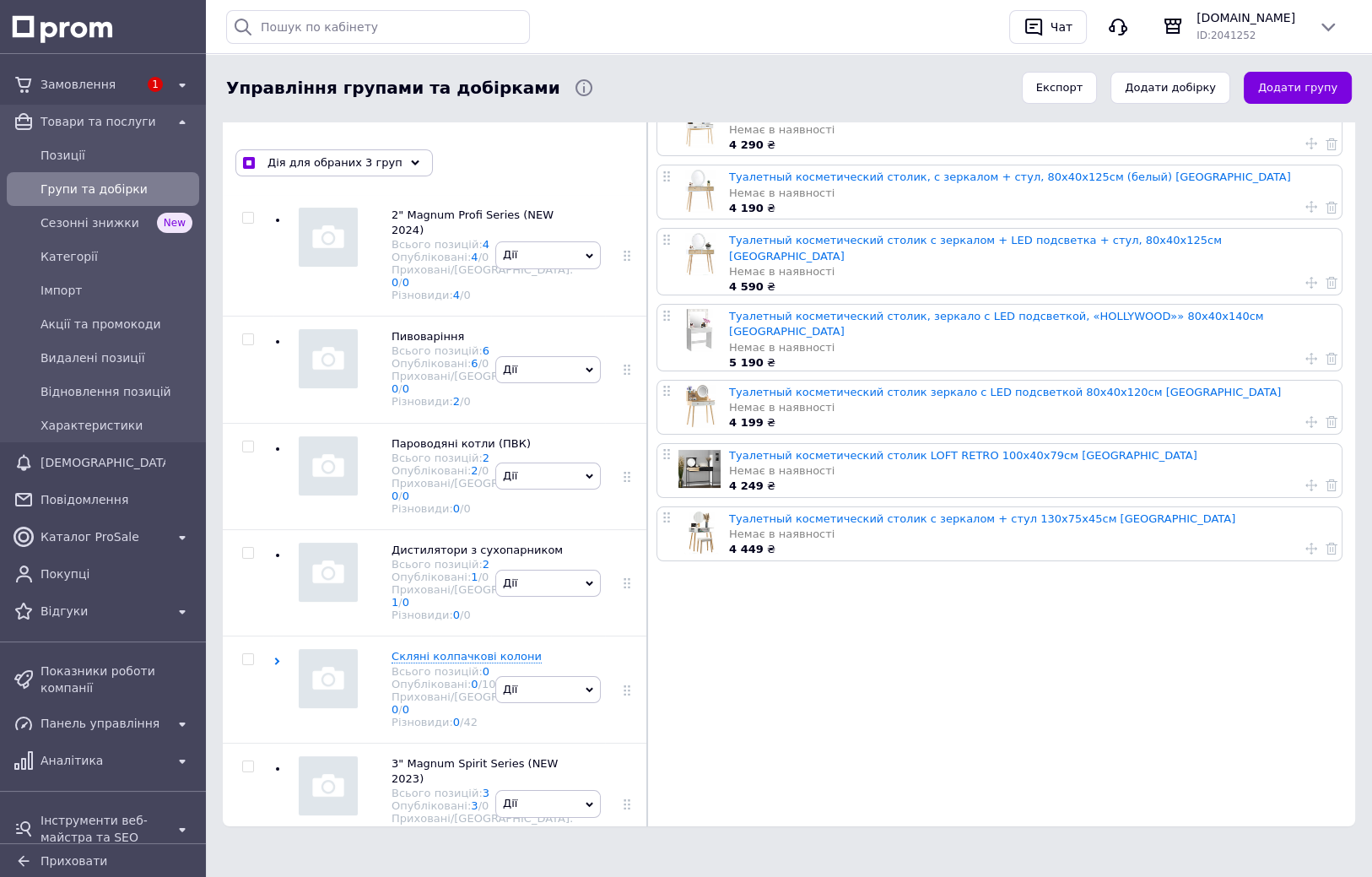
checkbox input "true"
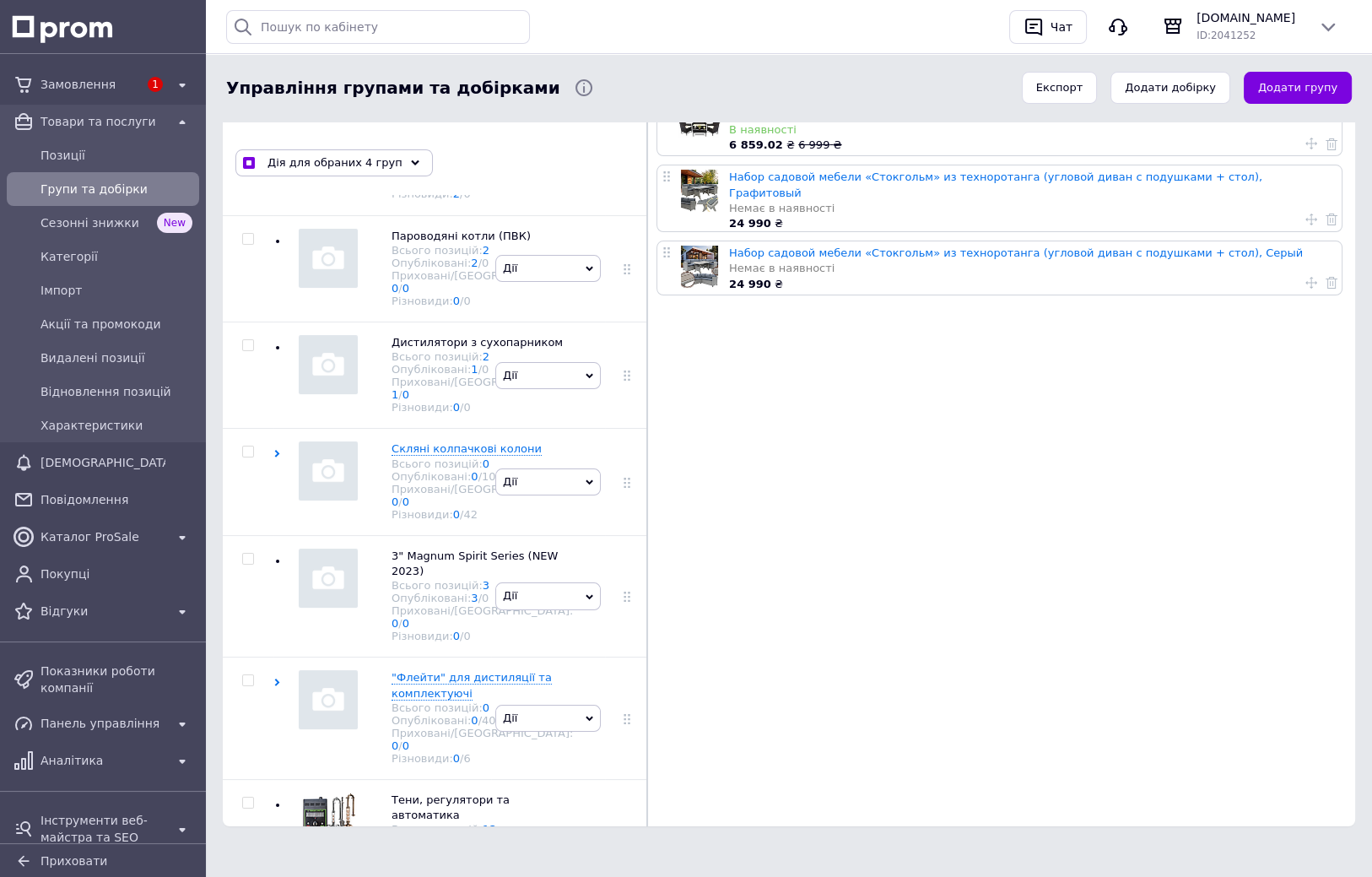
drag, startPoint x: 322, startPoint y: 511, endPoint x: 317, endPoint y: 548, distance: 37.3
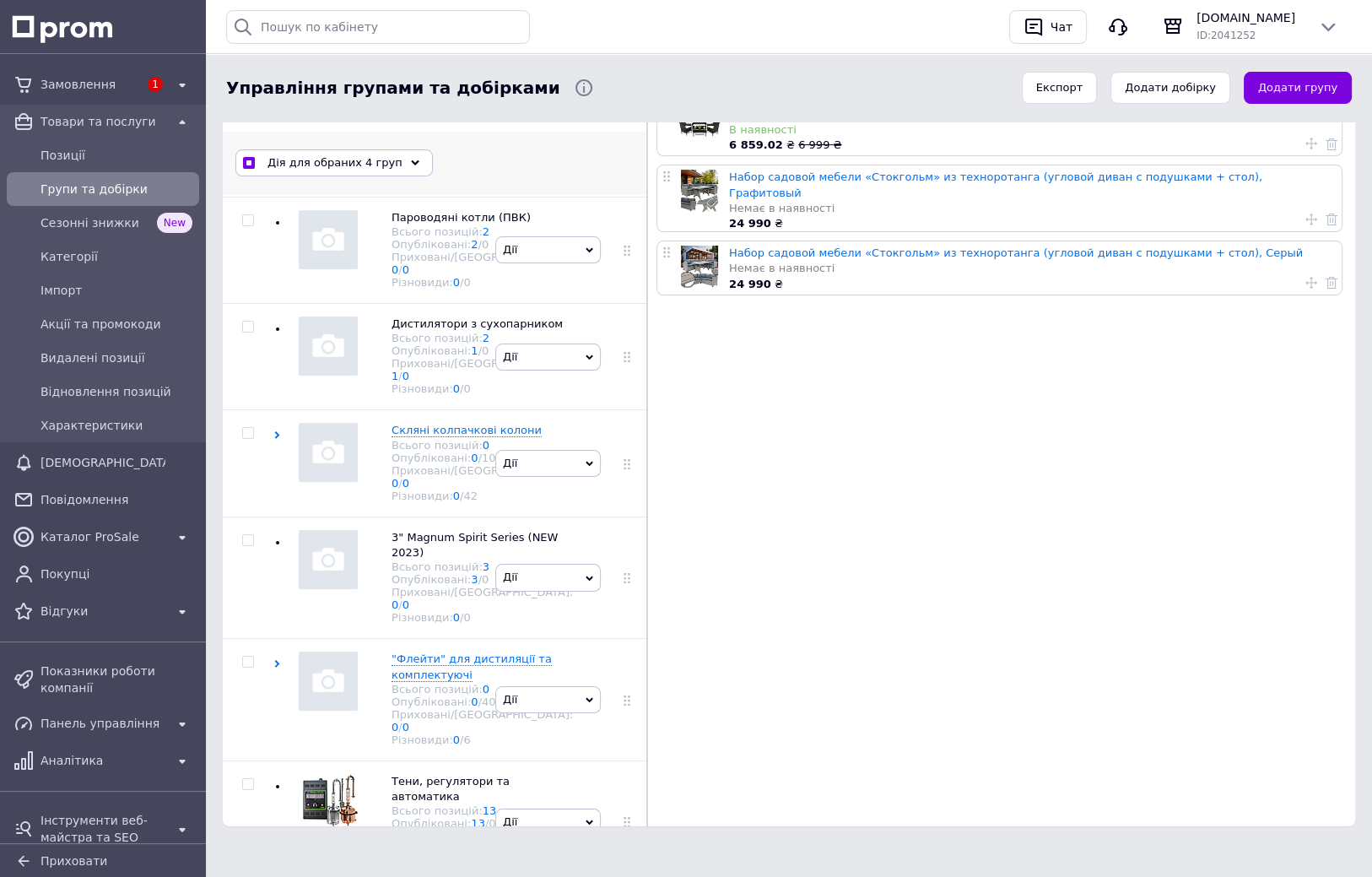
click at [411, 159] on icon at bounding box center [415, 162] width 8 height 8
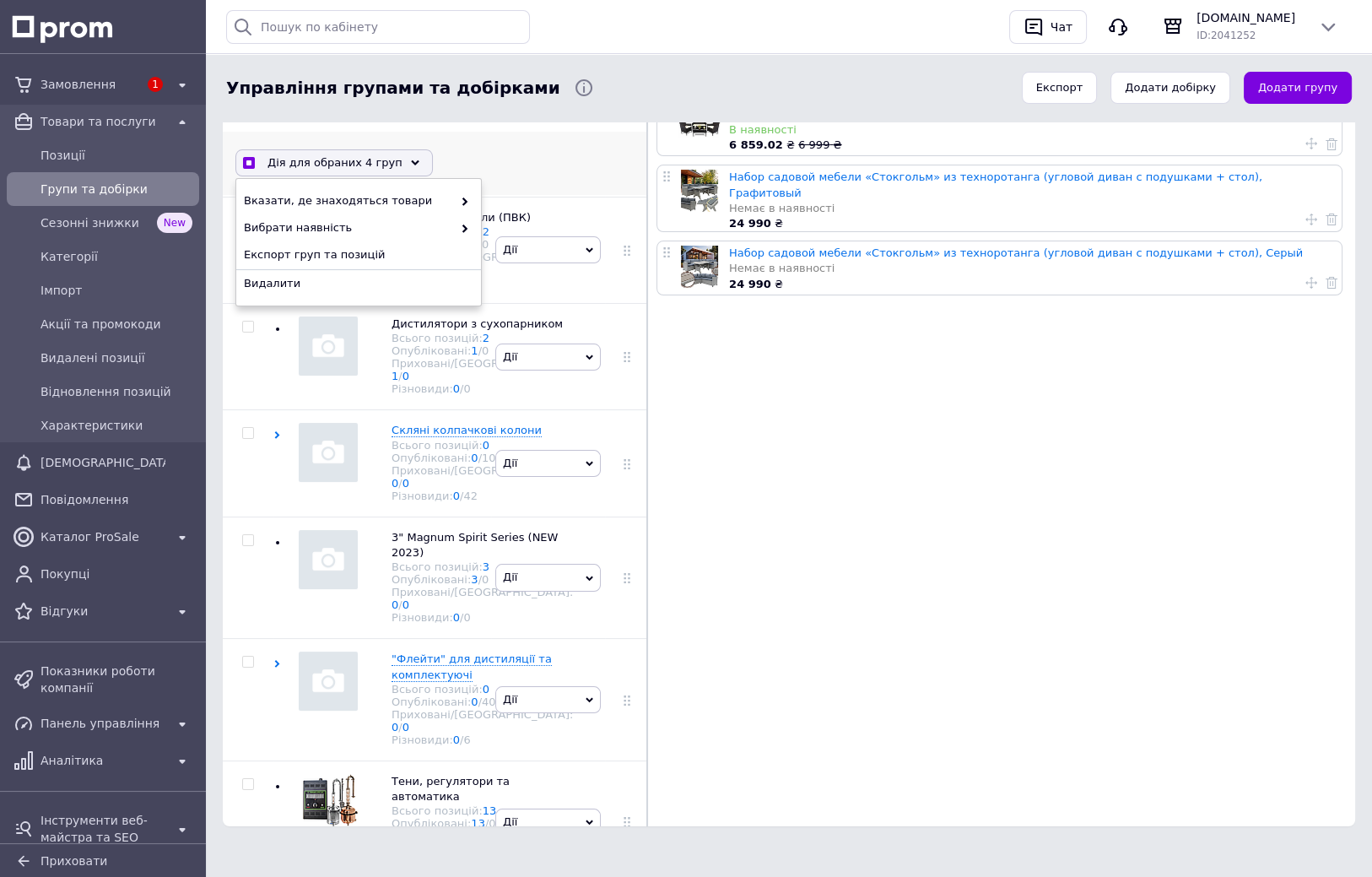
click at [411, 159] on icon at bounding box center [415, 162] width 8 height 8
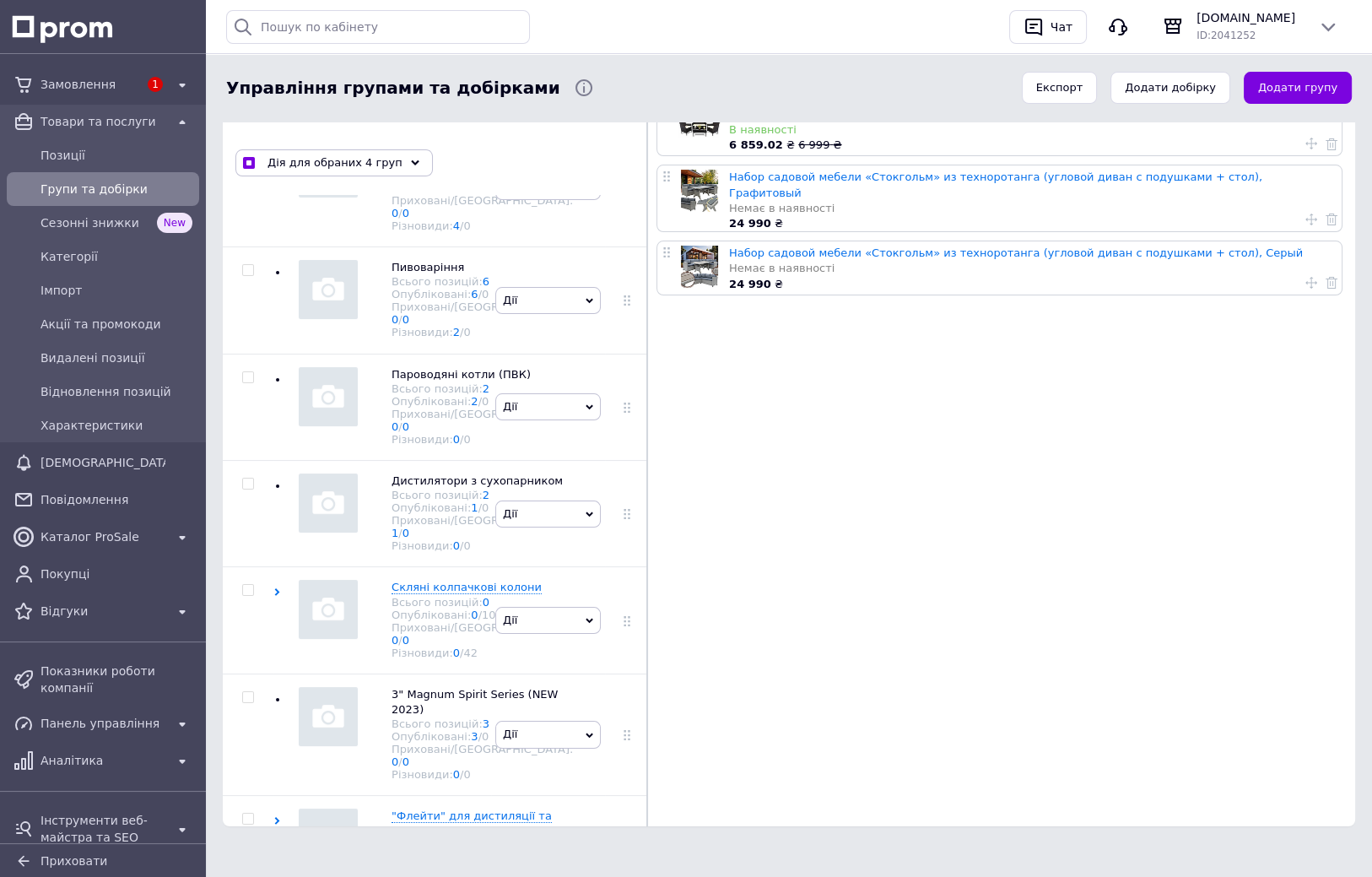
scroll to position [3682, 0]
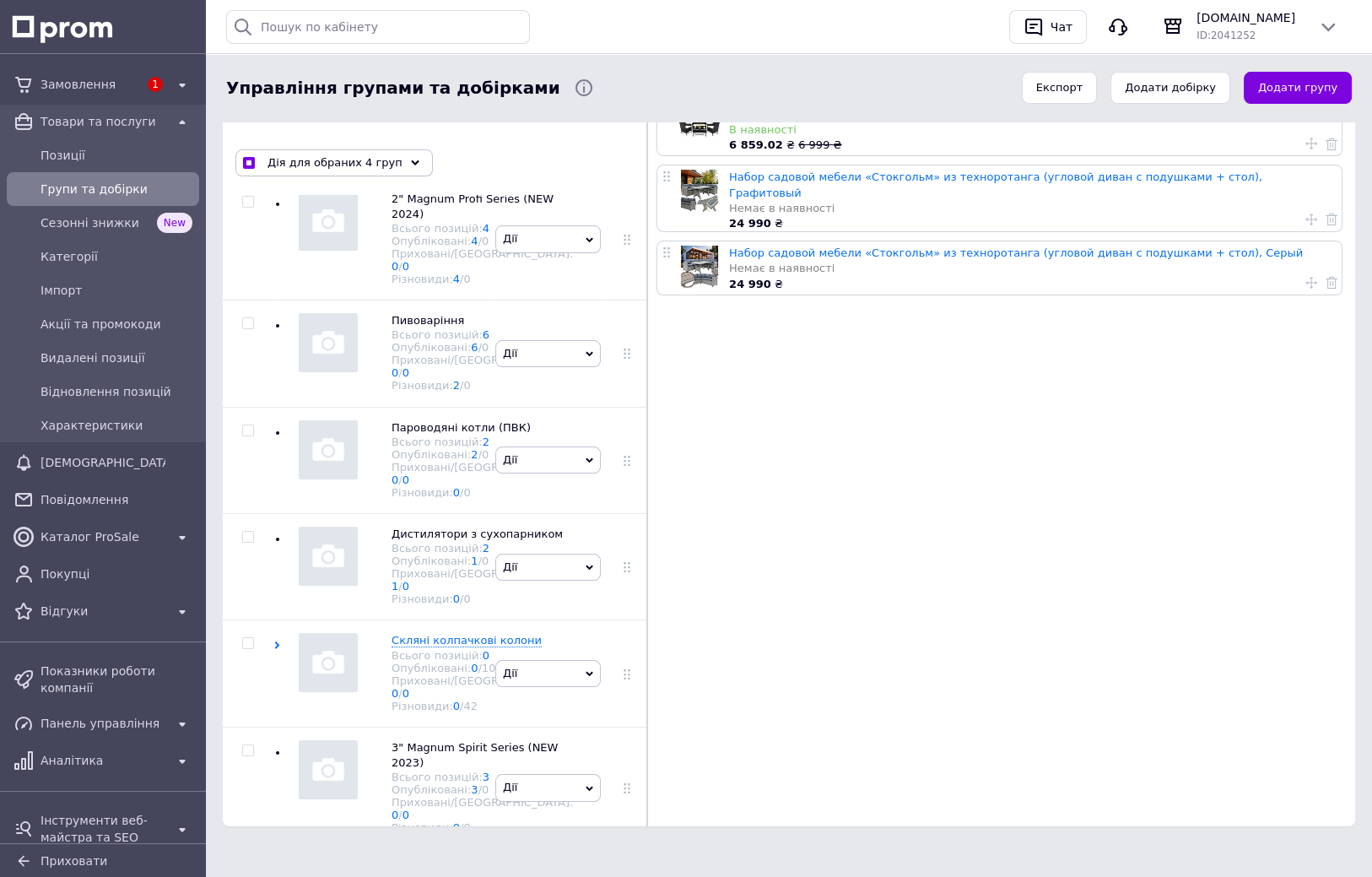
drag, startPoint x: 379, startPoint y: 308, endPoint x: 380, endPoint y: 268, distance: 40.0
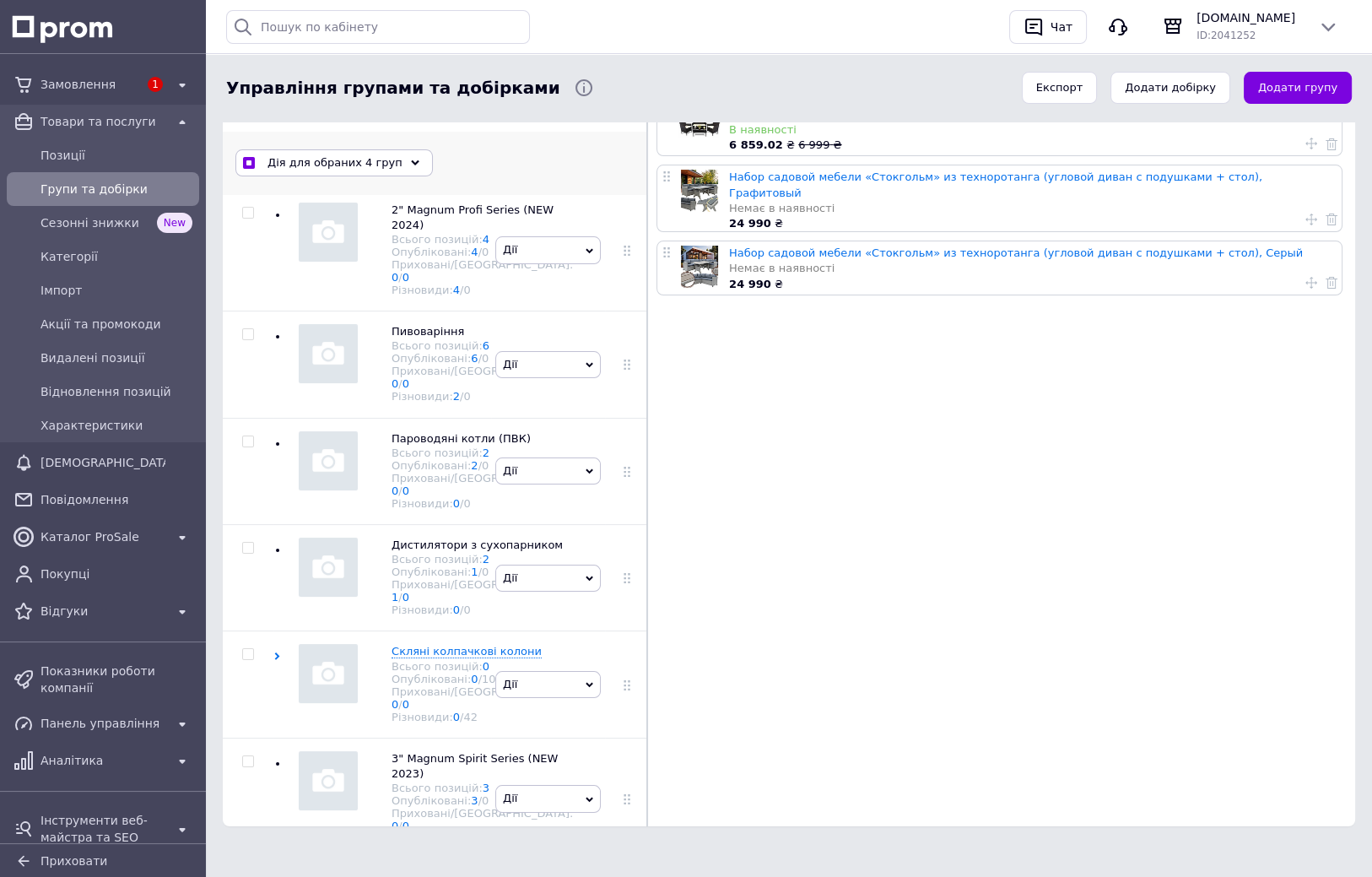
click at [390, 162] on div "Дія для обраних 4 груп" at bounding box center [334, 162] width 198 height 27
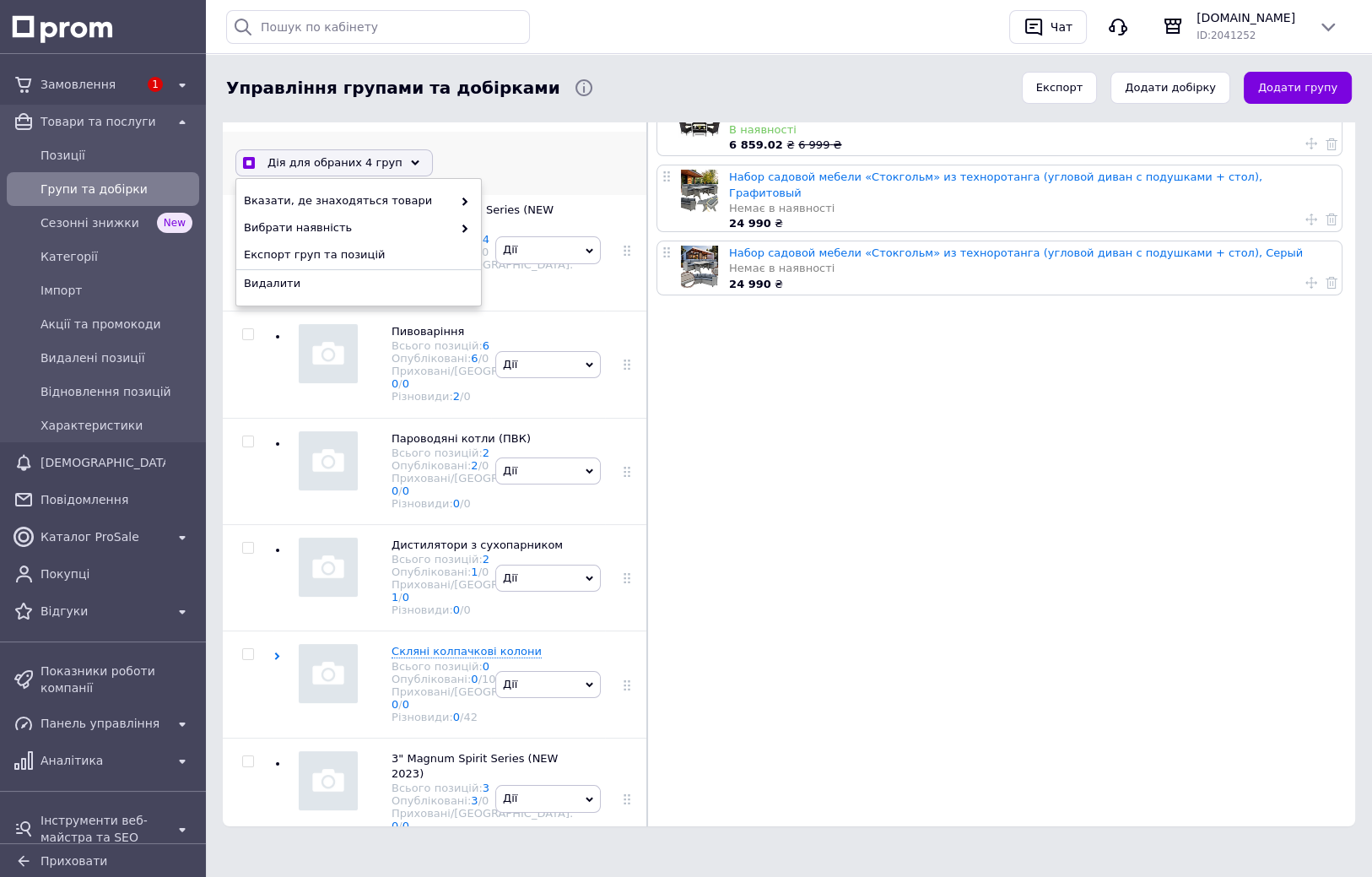
click at [396, 158] on div "Дія для обраних 4 груп" at bounding box center [334, 162] width 198 height 27
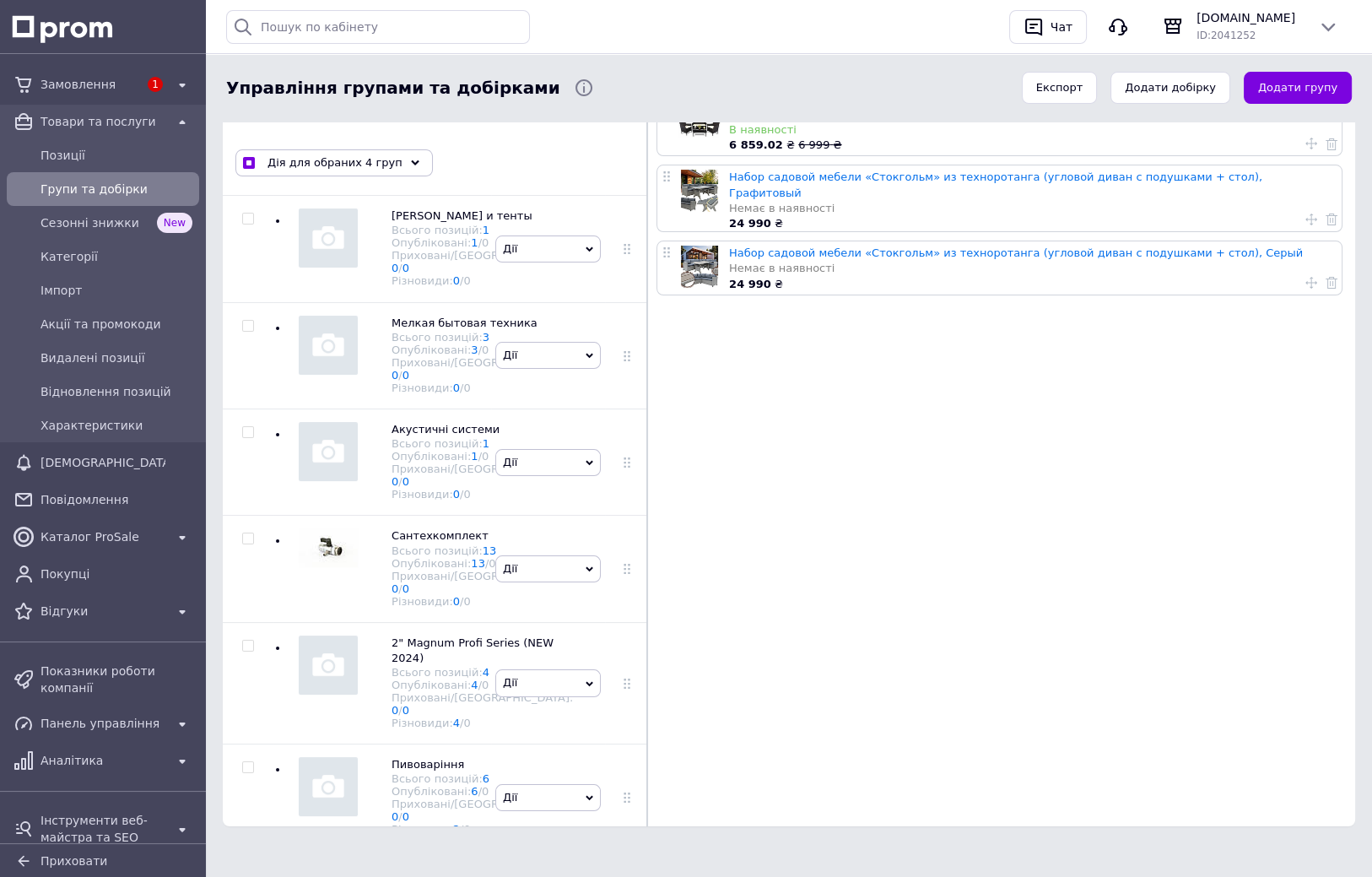
scroll to position [3037, 0]
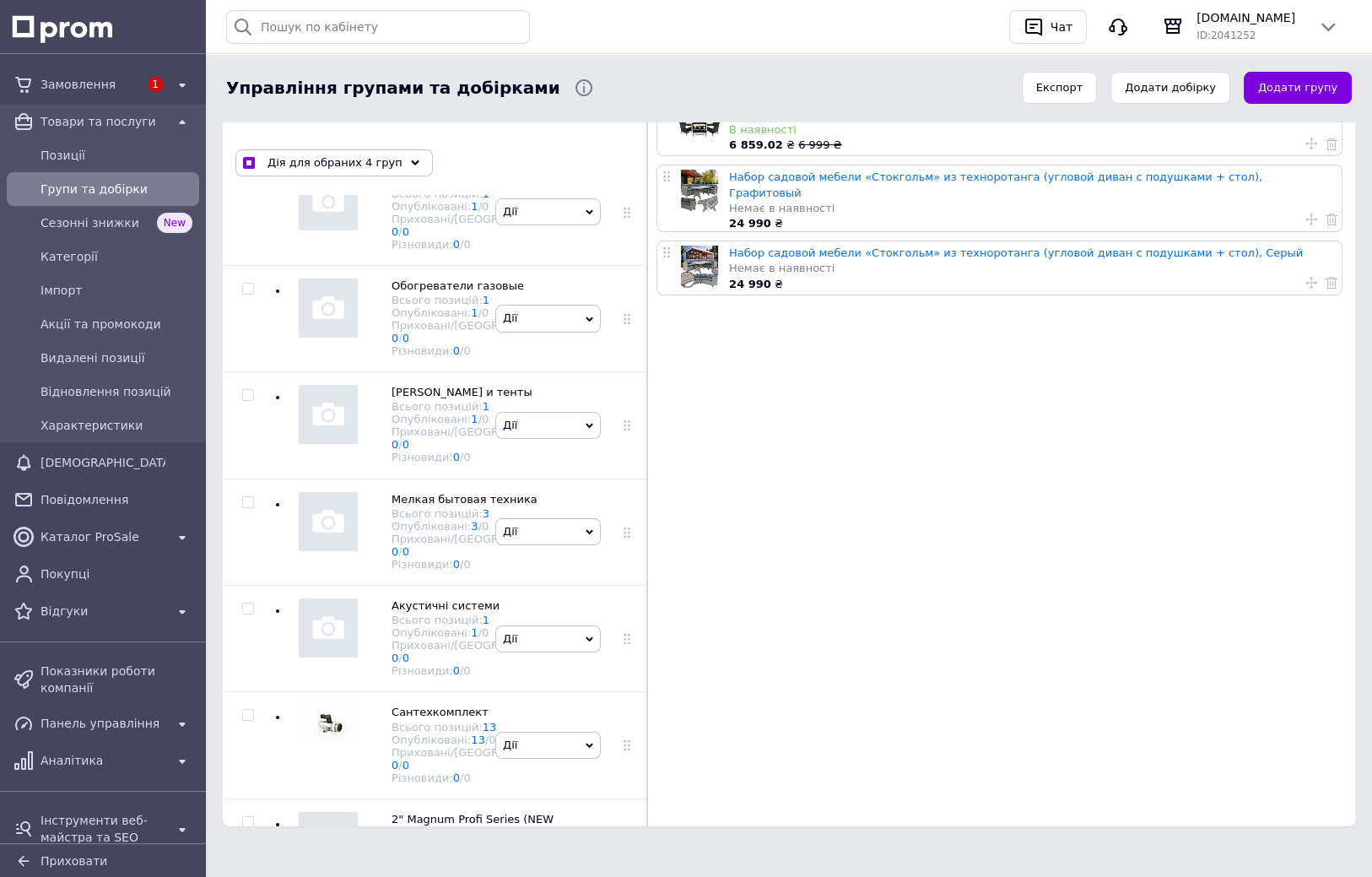
drag, startPoint x: 369, startPoint y: 485, endPoint x: 374, endPoint y: 393, distance: 92.1
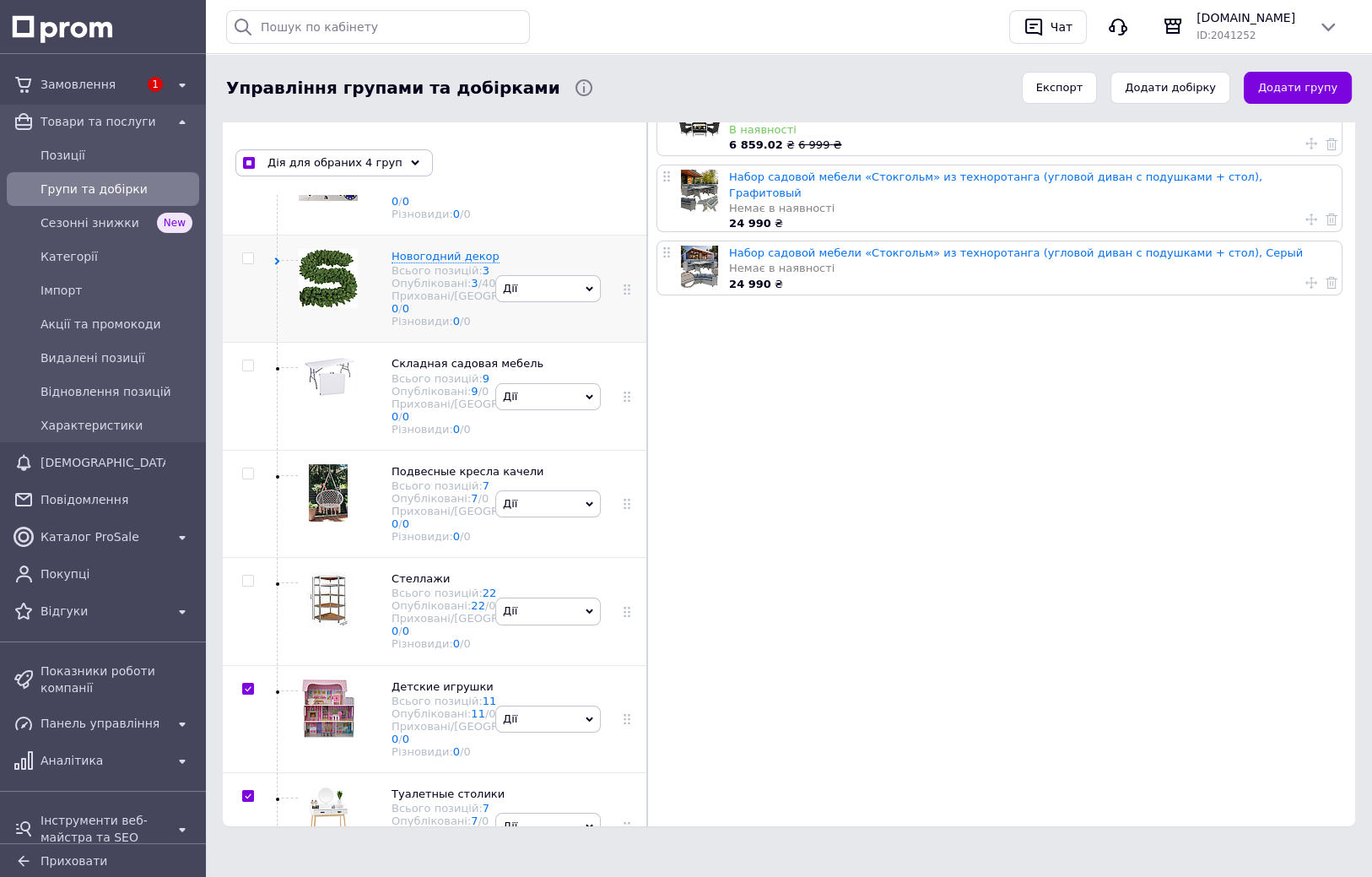
drag, startPoint x: 350, startPoint y: 524, endPoint x: 348, endPoint y: 447, distance: 77.0
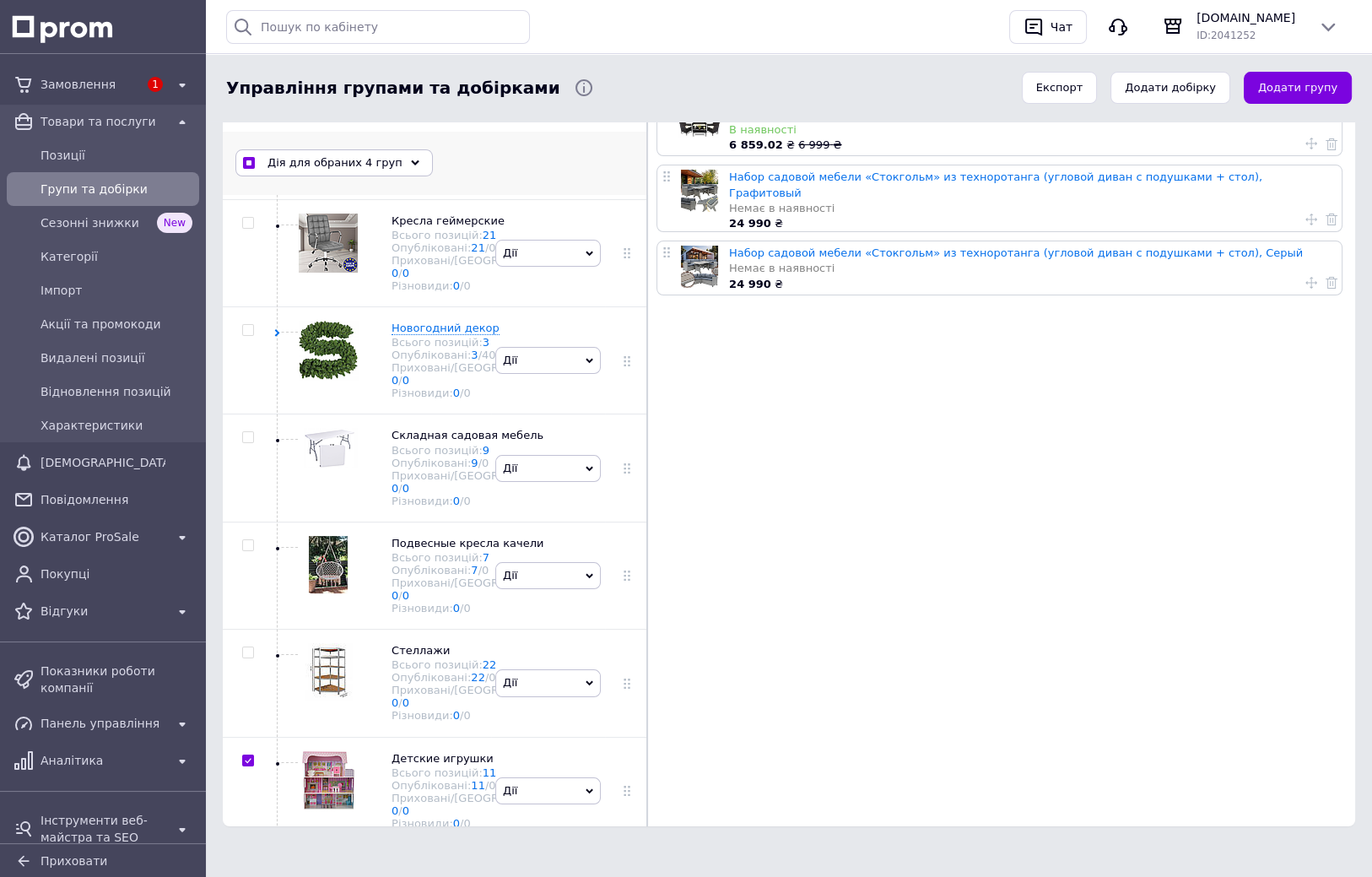
click at [248, 159] on input "checkbox" at bounding box center [249, 163] width 11 height 11
checkbox input "false"
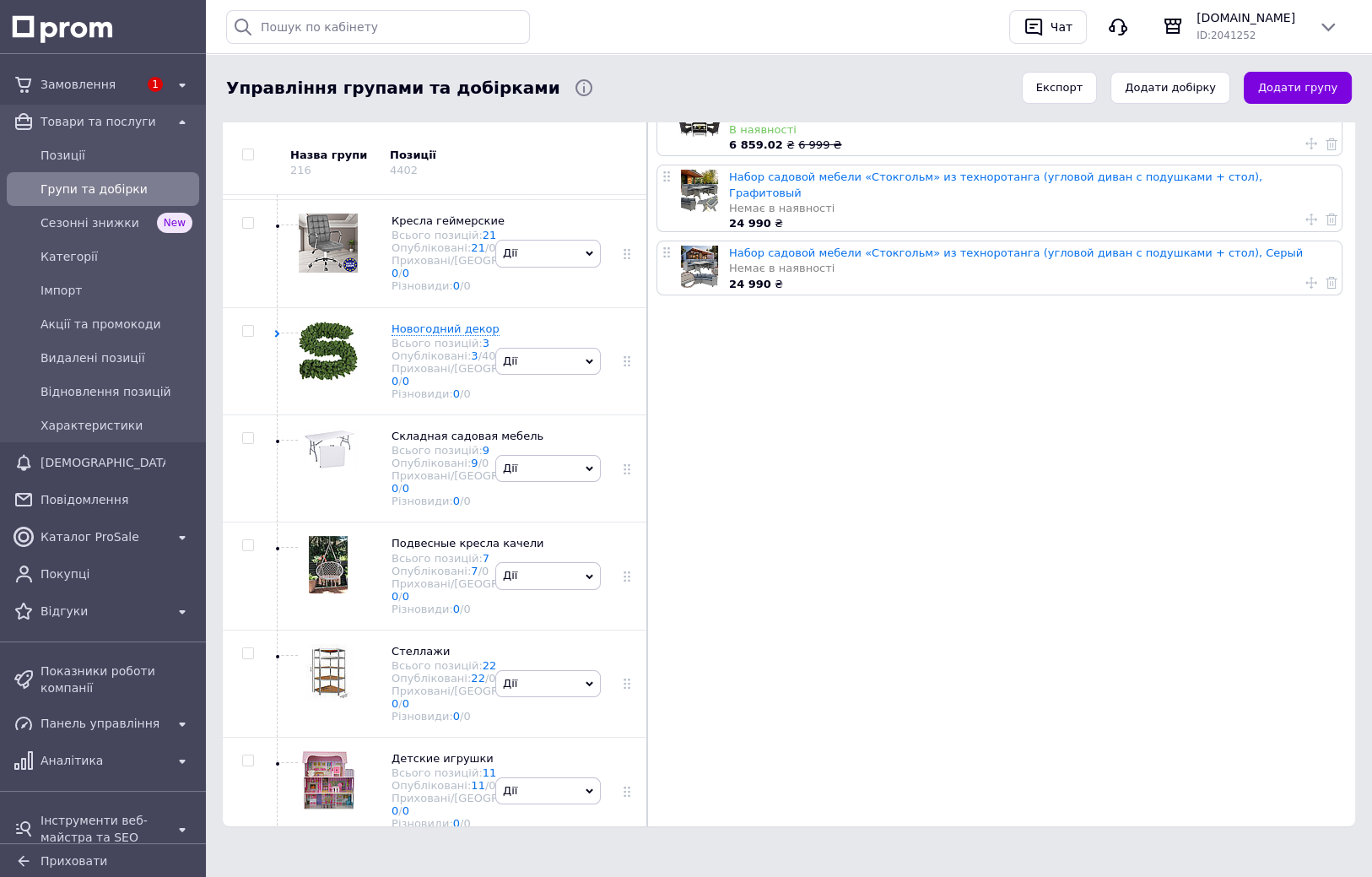
checkbox input "true"
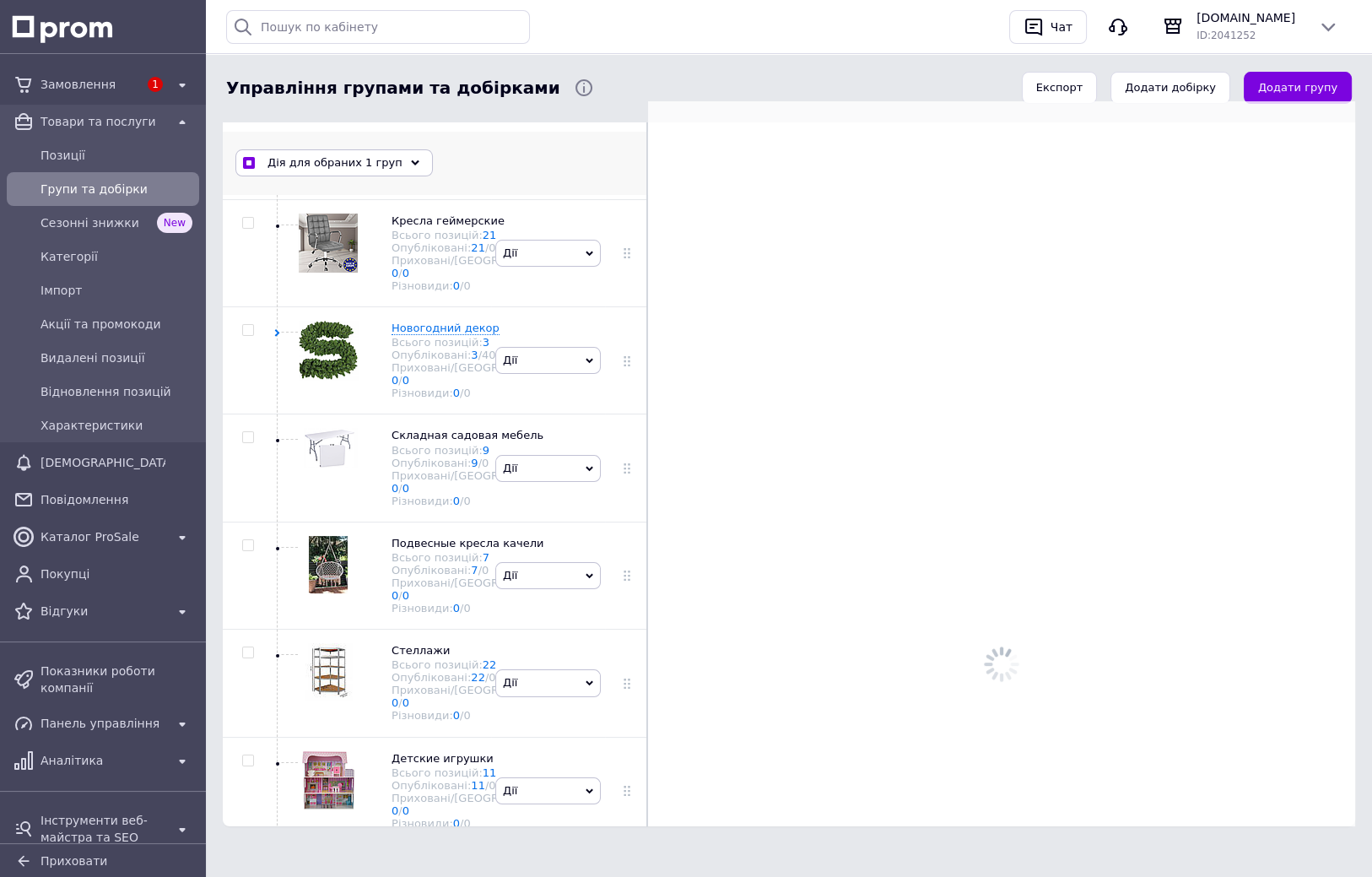
click at [411, 164] on icon at bounding box center [415, 162] width 8 height 8
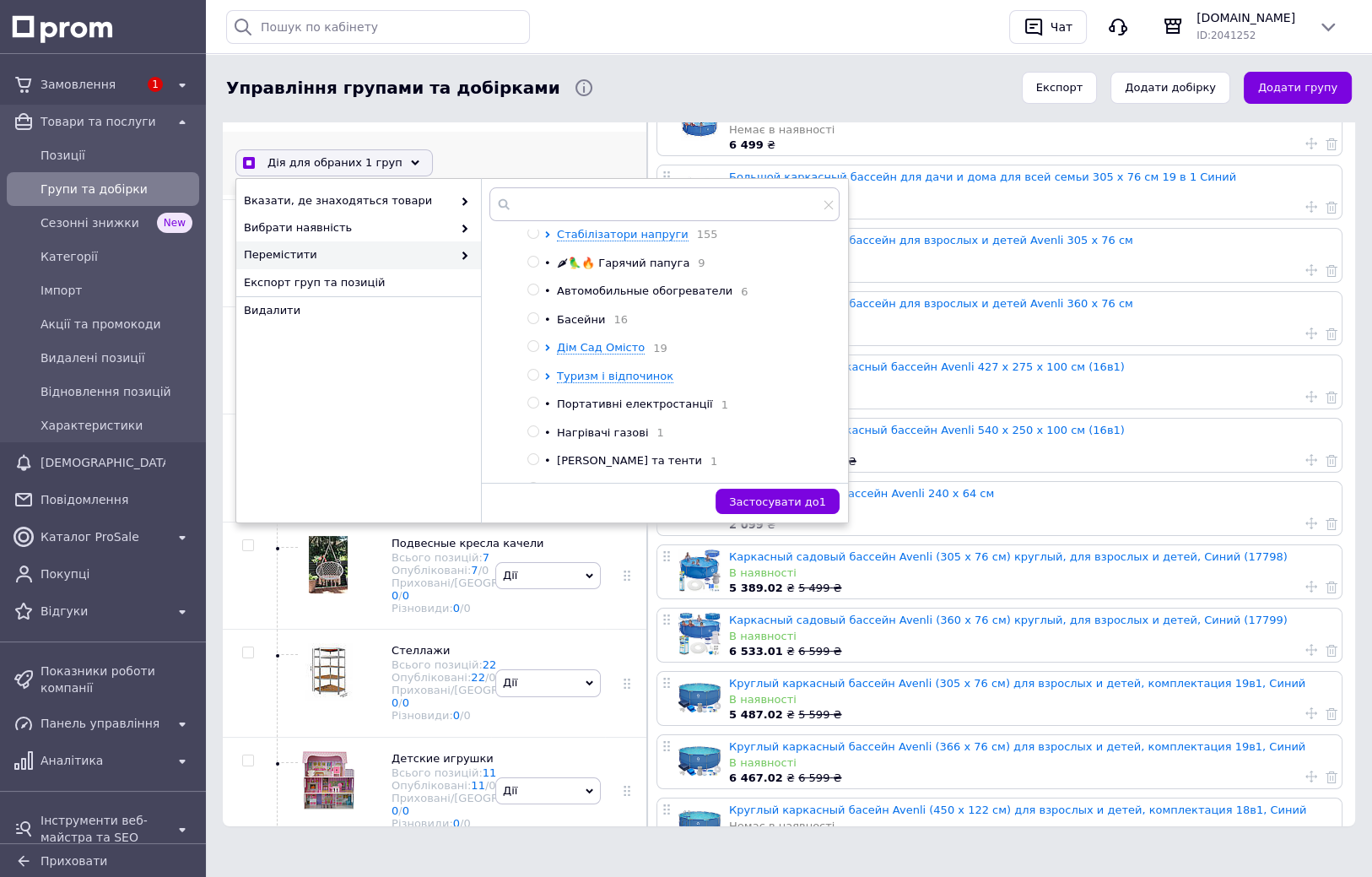
scroll to position [345, 0]
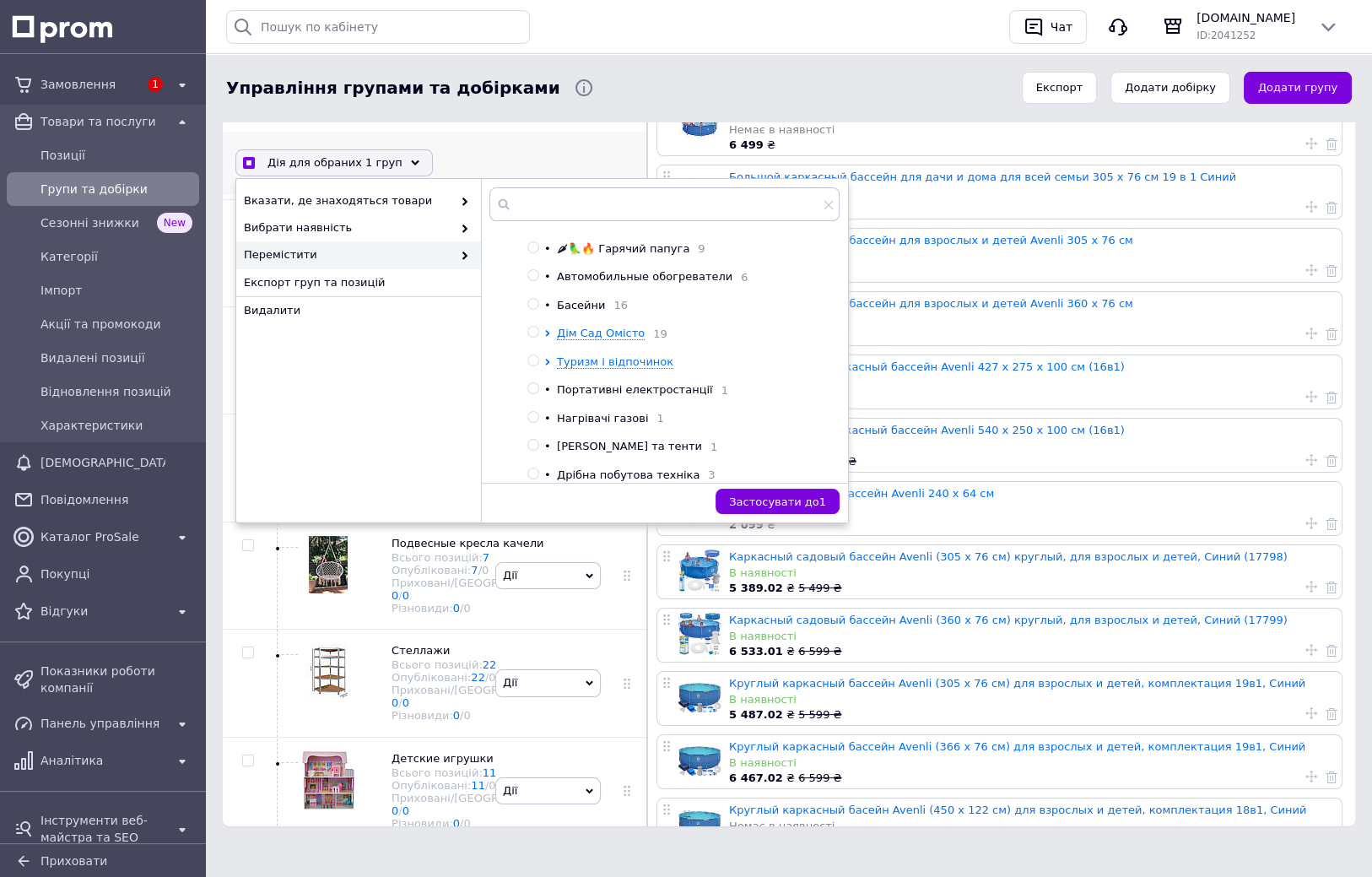
click at [534, 330] on input "radio" at bounding box center [533, 332] width 11 height 11
radio input "true"
click at [782, 498] on span "Застосувати до 1" at bounding box center [777, 502] width 97 height 13
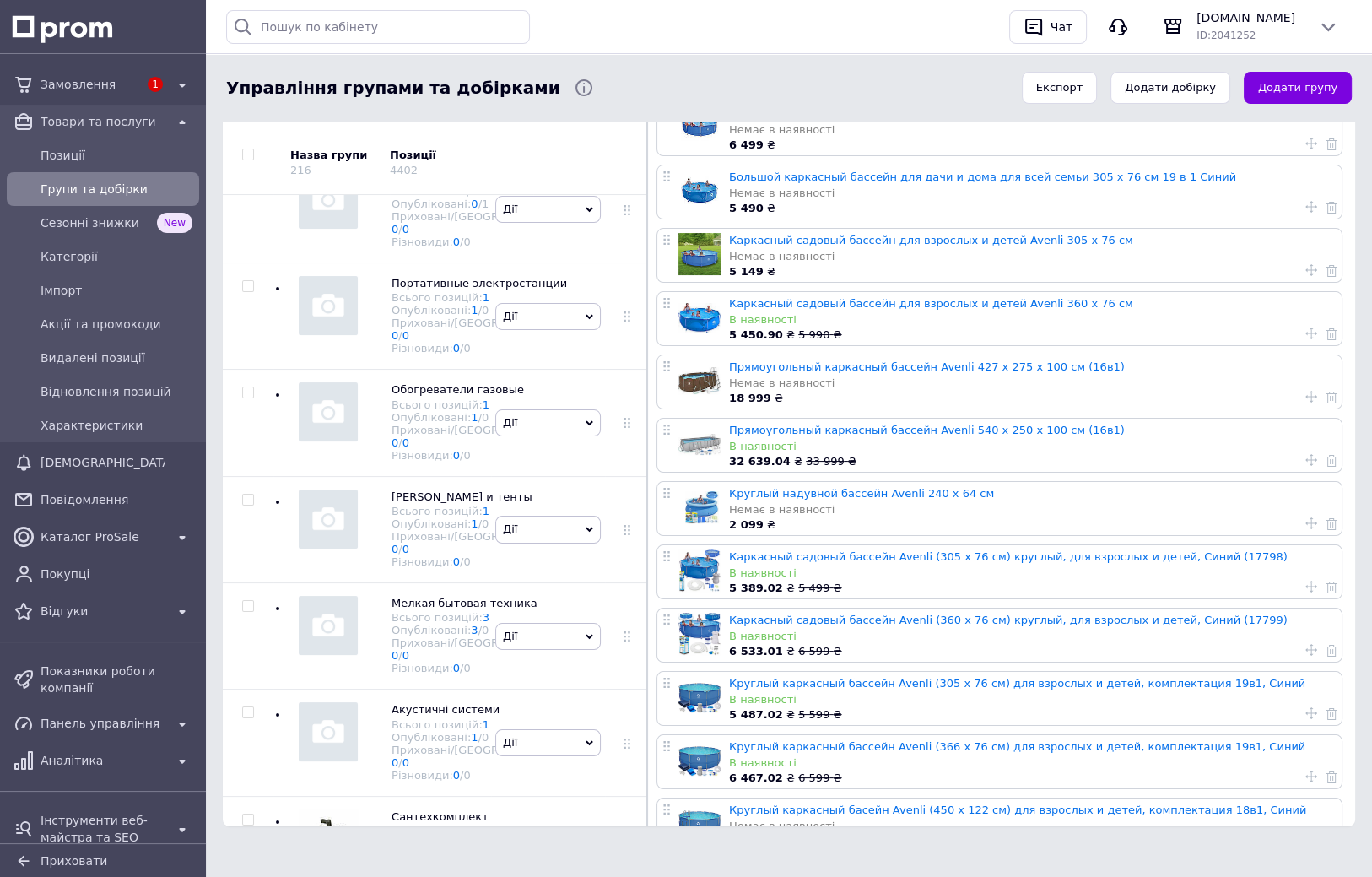
drag, startPoint x: 268, startPoint y: 547, endPoint x: 268, endPoint y: 597, distance: 50.0
drag, startPoint x: 222, startPoint y: 562, endPoint x: 232, endPoint y: 614, distance: 53.0
drag, startPoint x: 217, startPoint y: 618, endPoint x: 214, endPoint y: 655, distance: 37.1
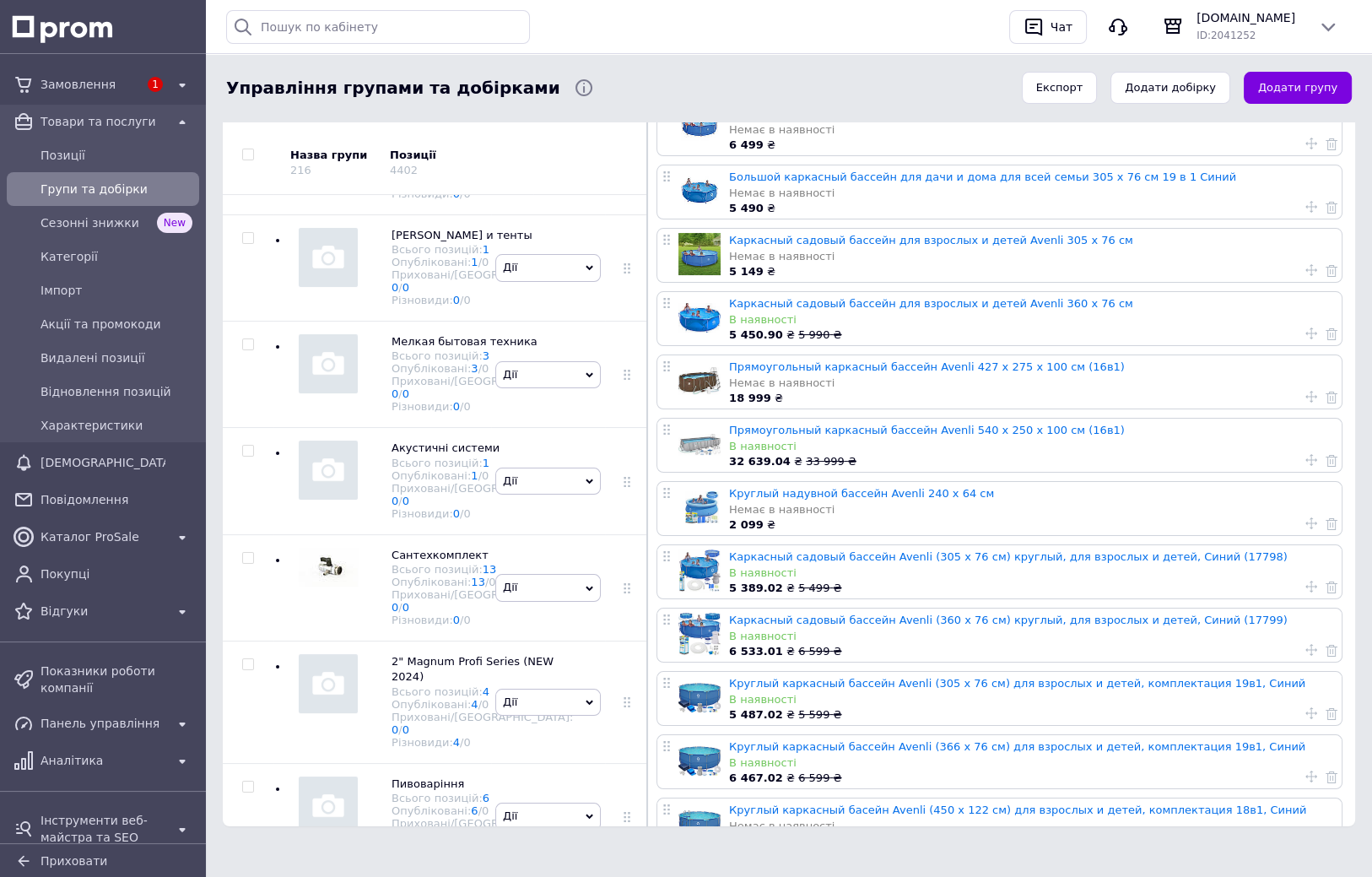
drag, startPoint x: 427, startPoint y: 664, endPoint x: 422, endPoint y: 716, distance: 52.2
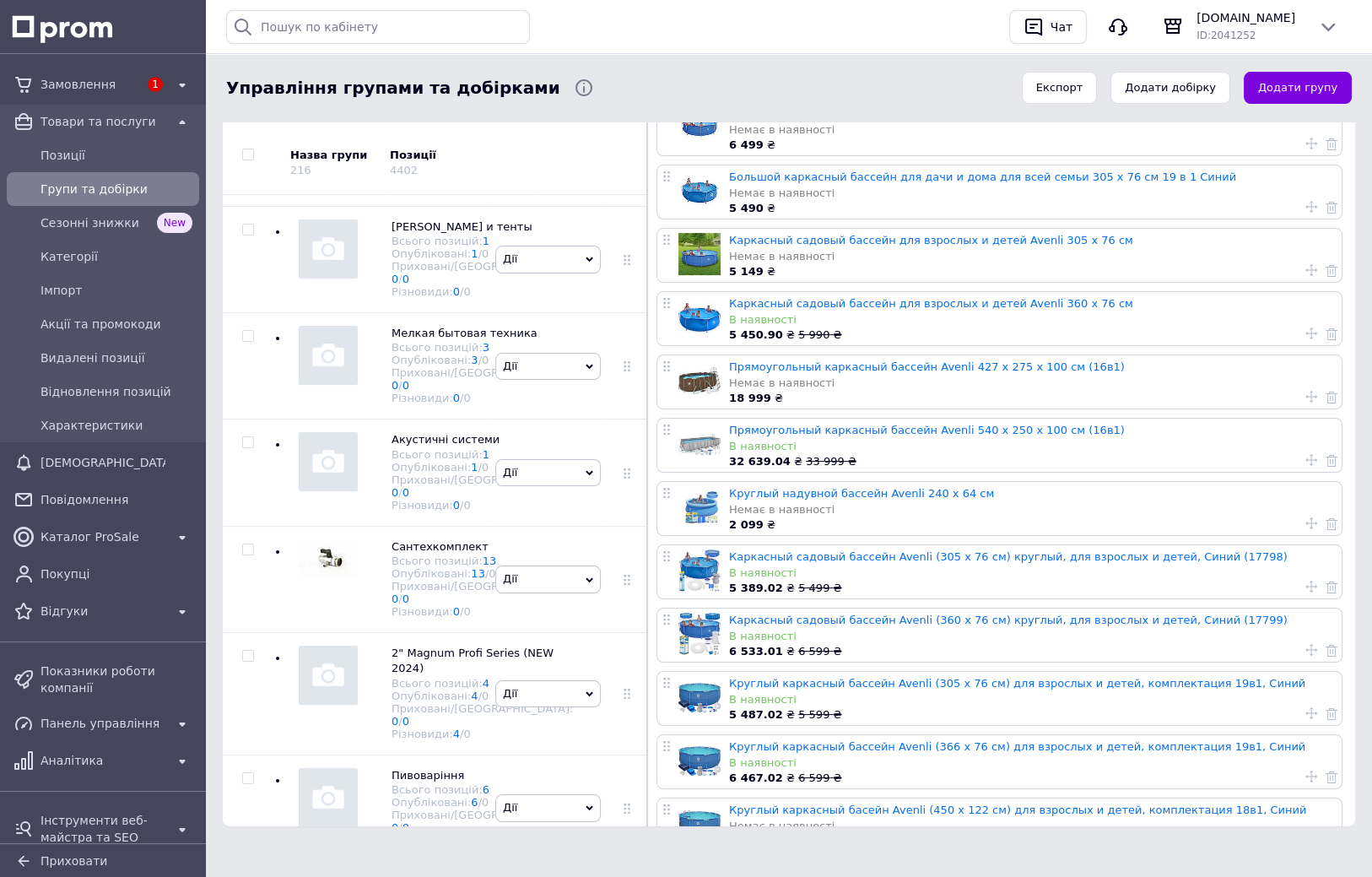
checkbox input "true"
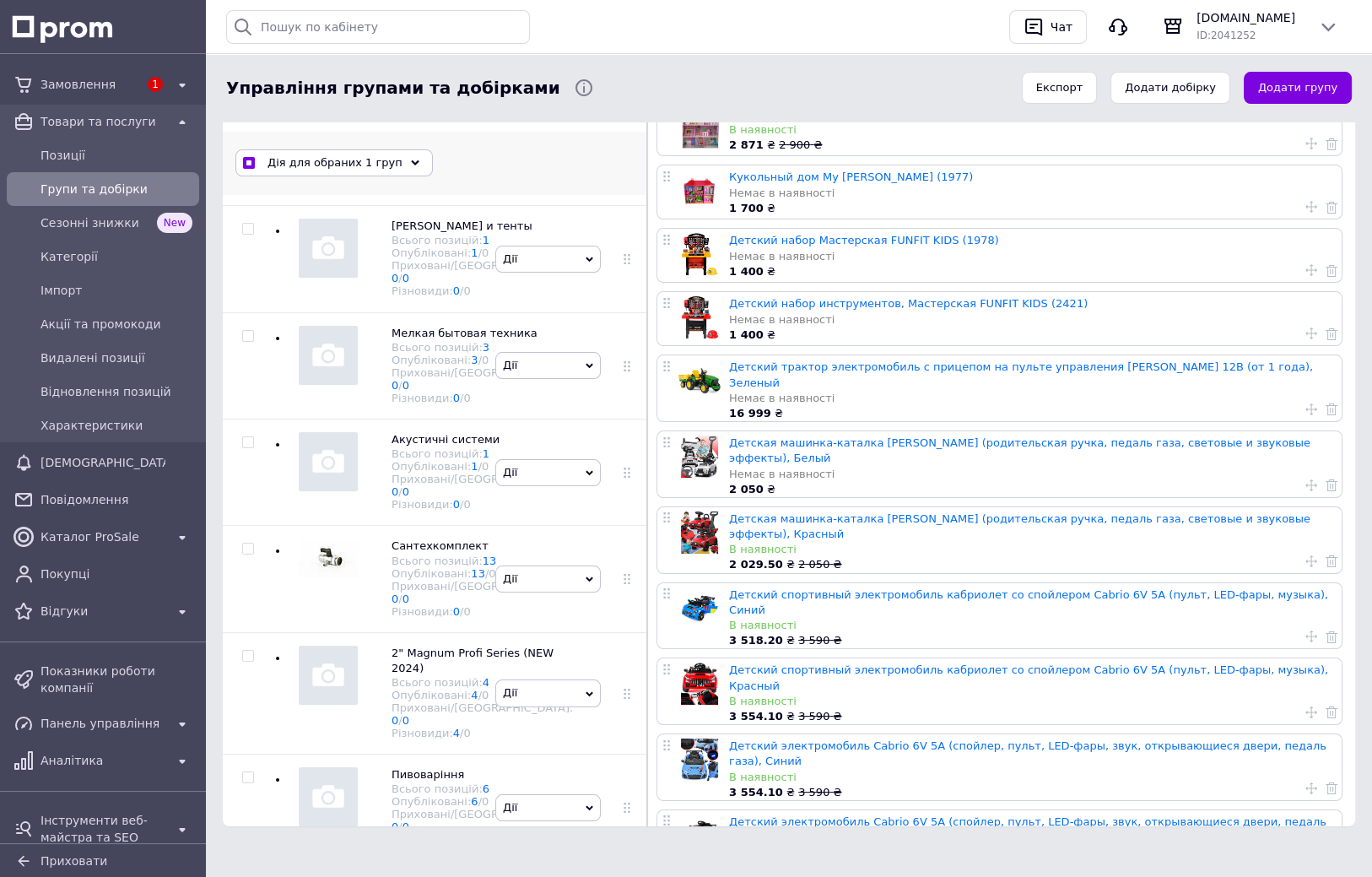
click at [396, 168] on div "Дія для обраних 1 груп" at bounding box center [334, 162] width 198 height 27
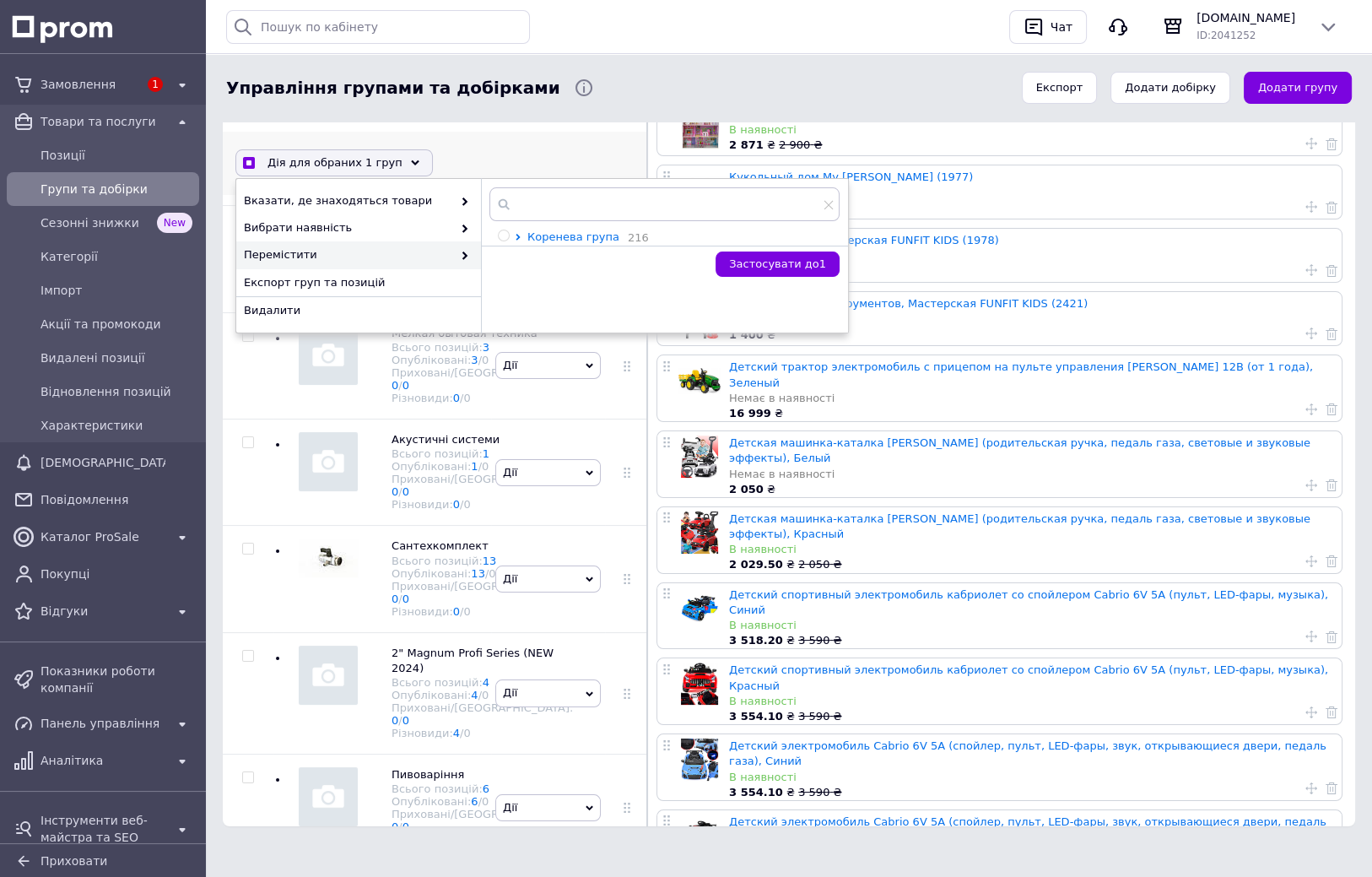
click at [517, 234] on icon at bounding box center [517, 237] width 5 height 6
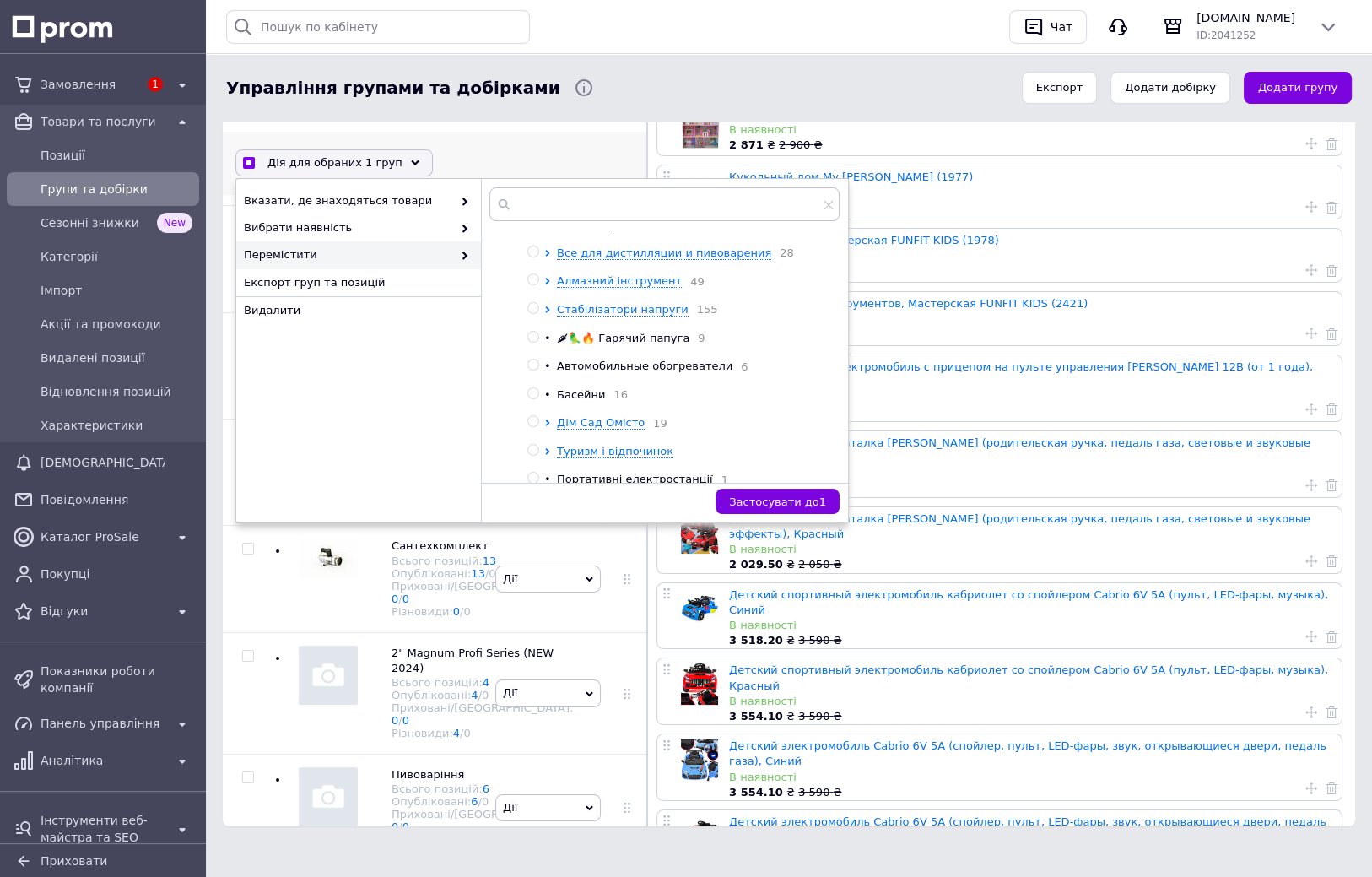
drag, startPoint x: 796, startPoint y: 328, endPoint x: 805, endPoint y: 372, distance: 44.9
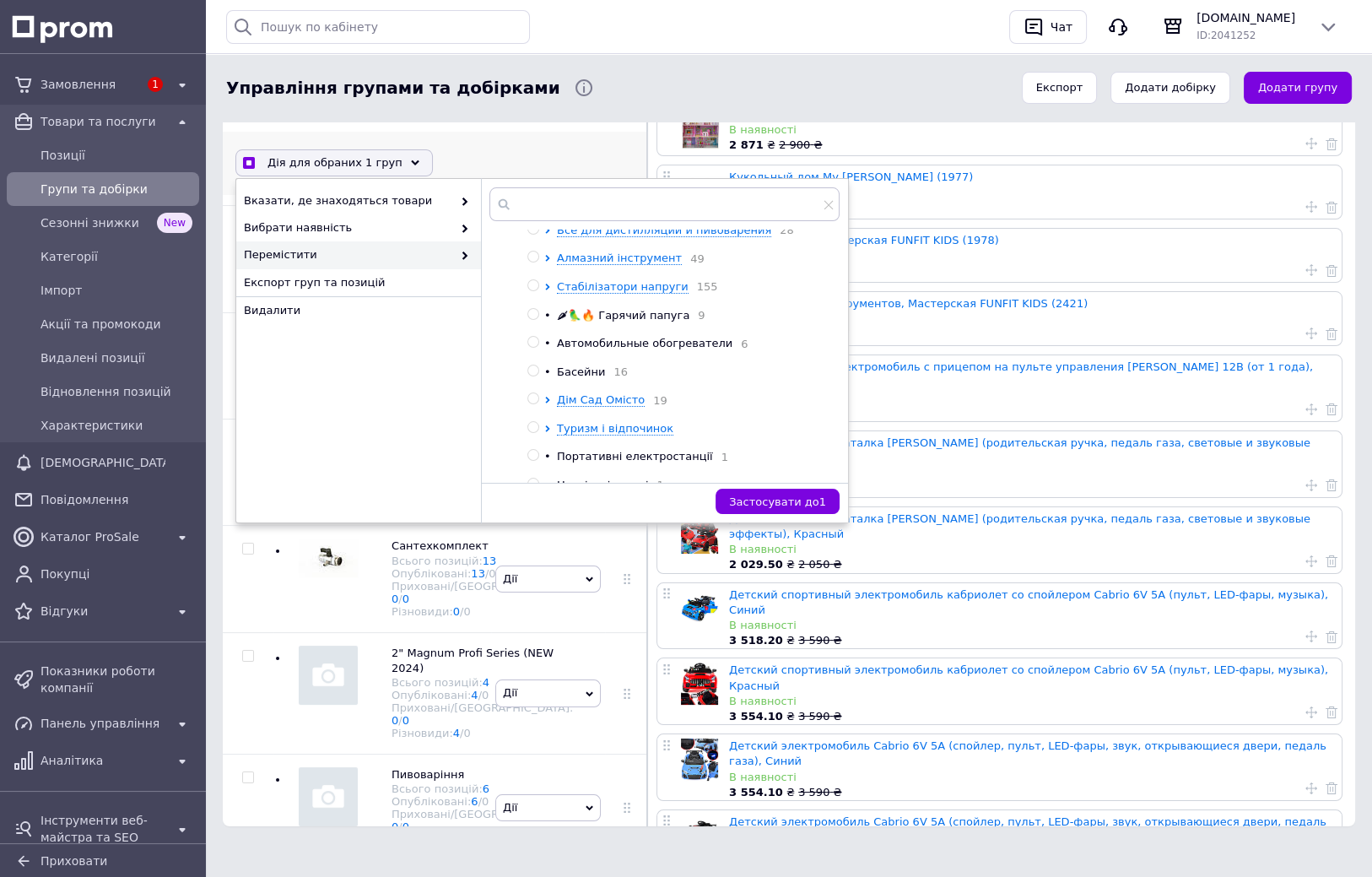
click at [532, 404] on input "radio" at bounding box center [533, 399] width 11 height 11
radio input "true"
click at [796, 497] on span "Застосувати до 1" at bounding box center [777, 502] width 97 height 13
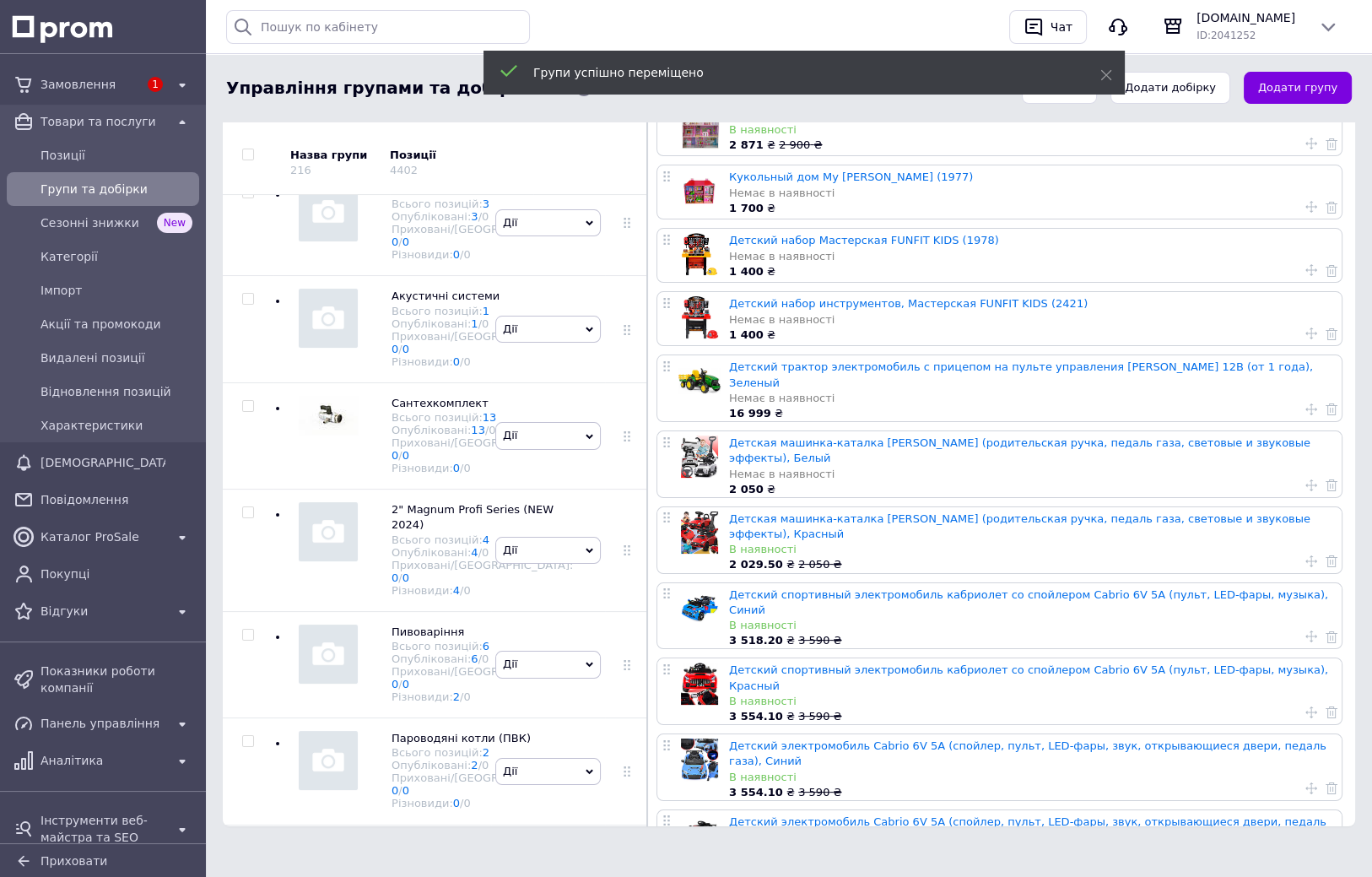
drag, startPoint x: 437, startPoint y: 444, endPoint x: 437, endPoint y: 495, distance: 51.0
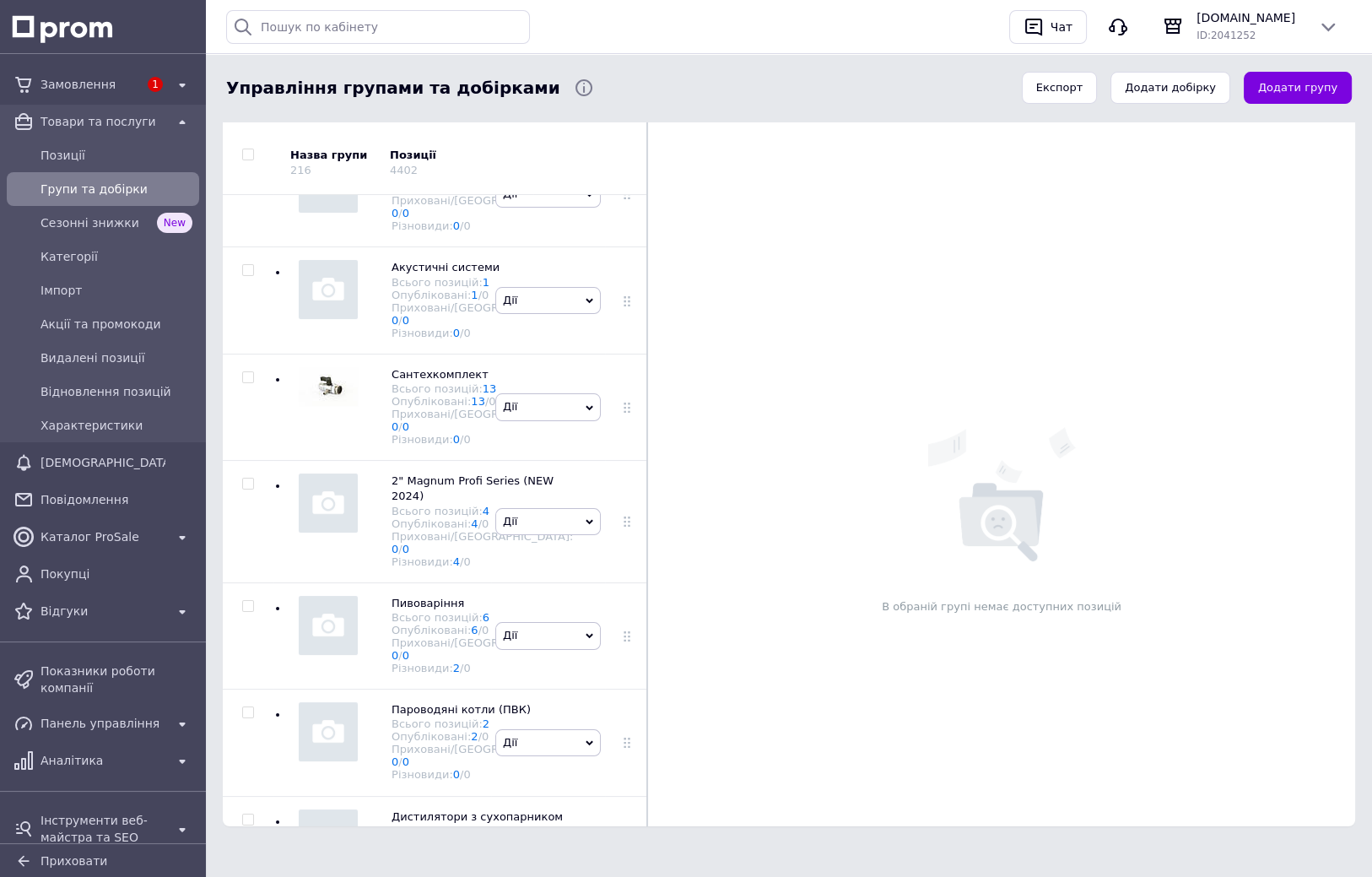
checkbox input "true"
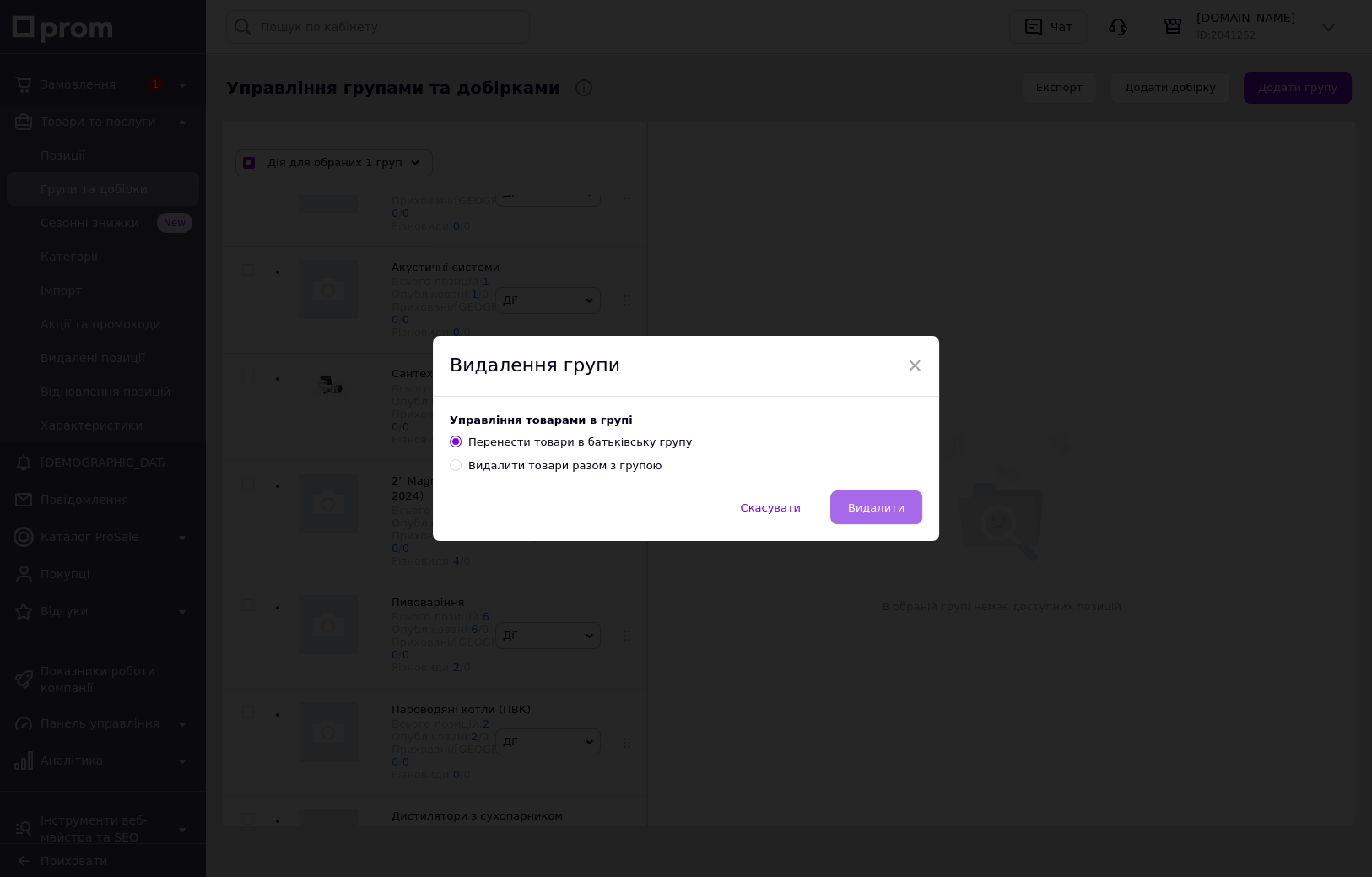
click at [883, 509] on span "Видалити" at bounding box center [876, 508] width 57 height 13
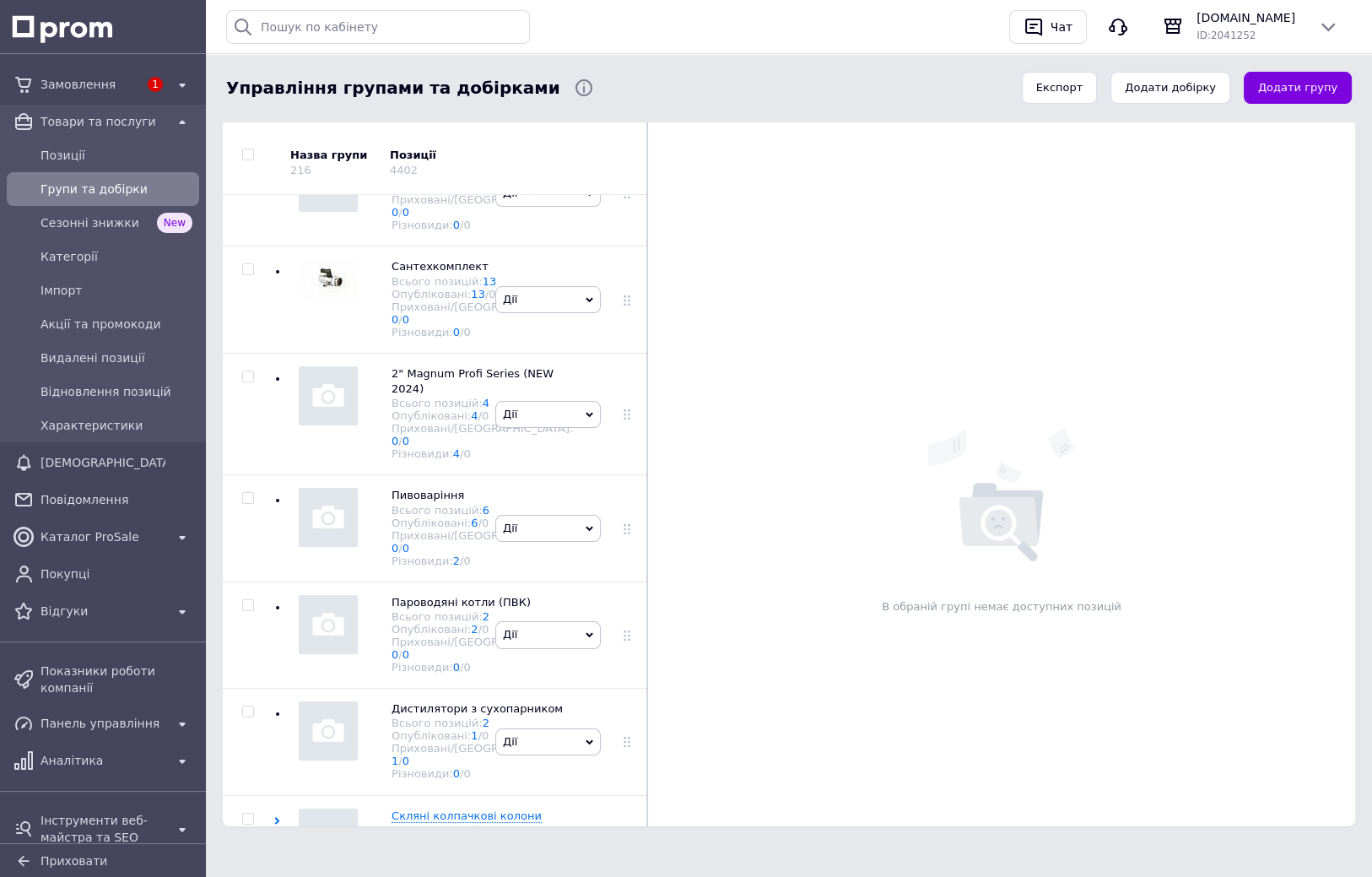
checkbox input "true"
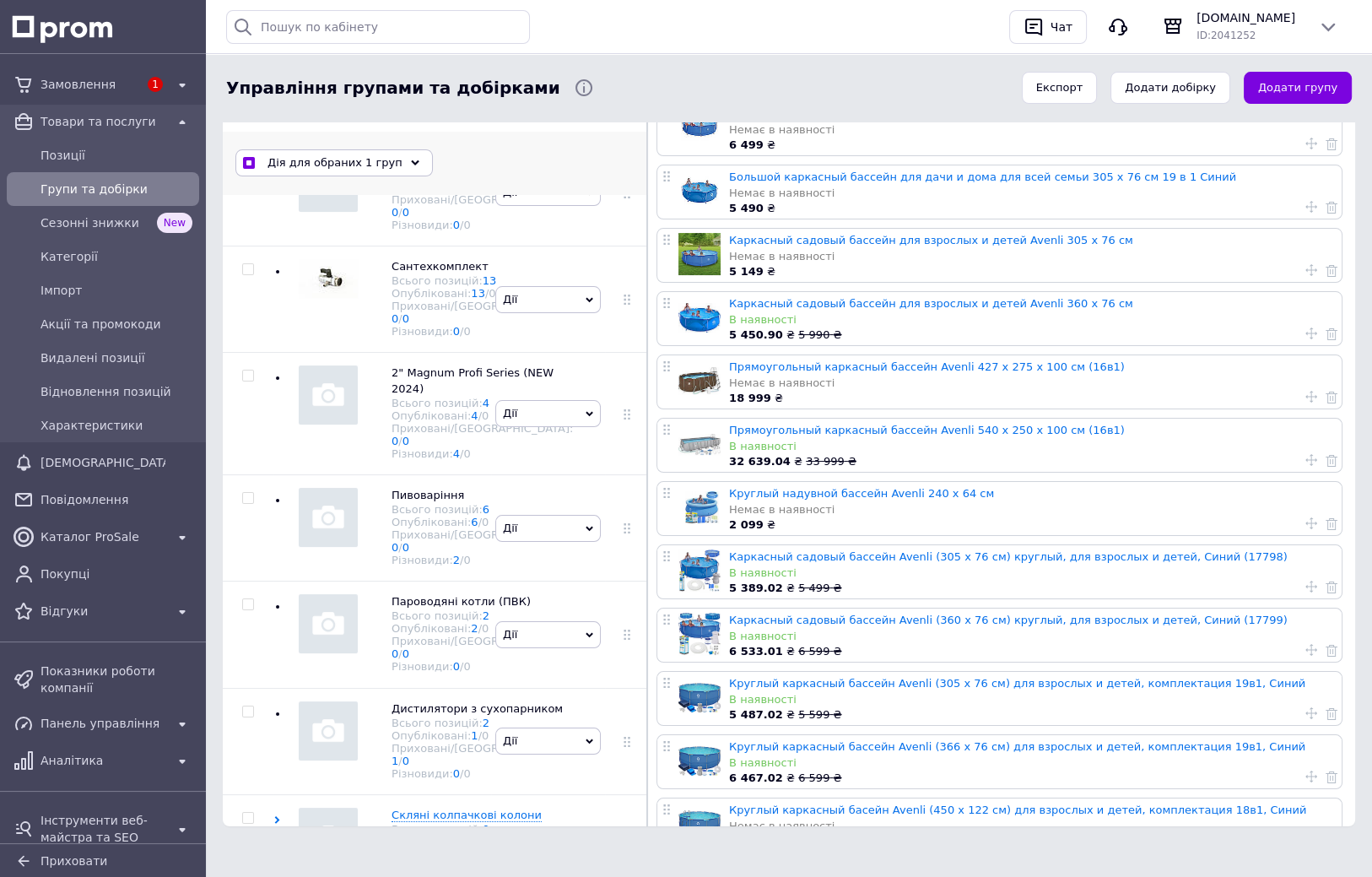
click at [379, 162] on span "Дія для обраних 1 груп" at bounding box center [334, 162] width 135 height 15
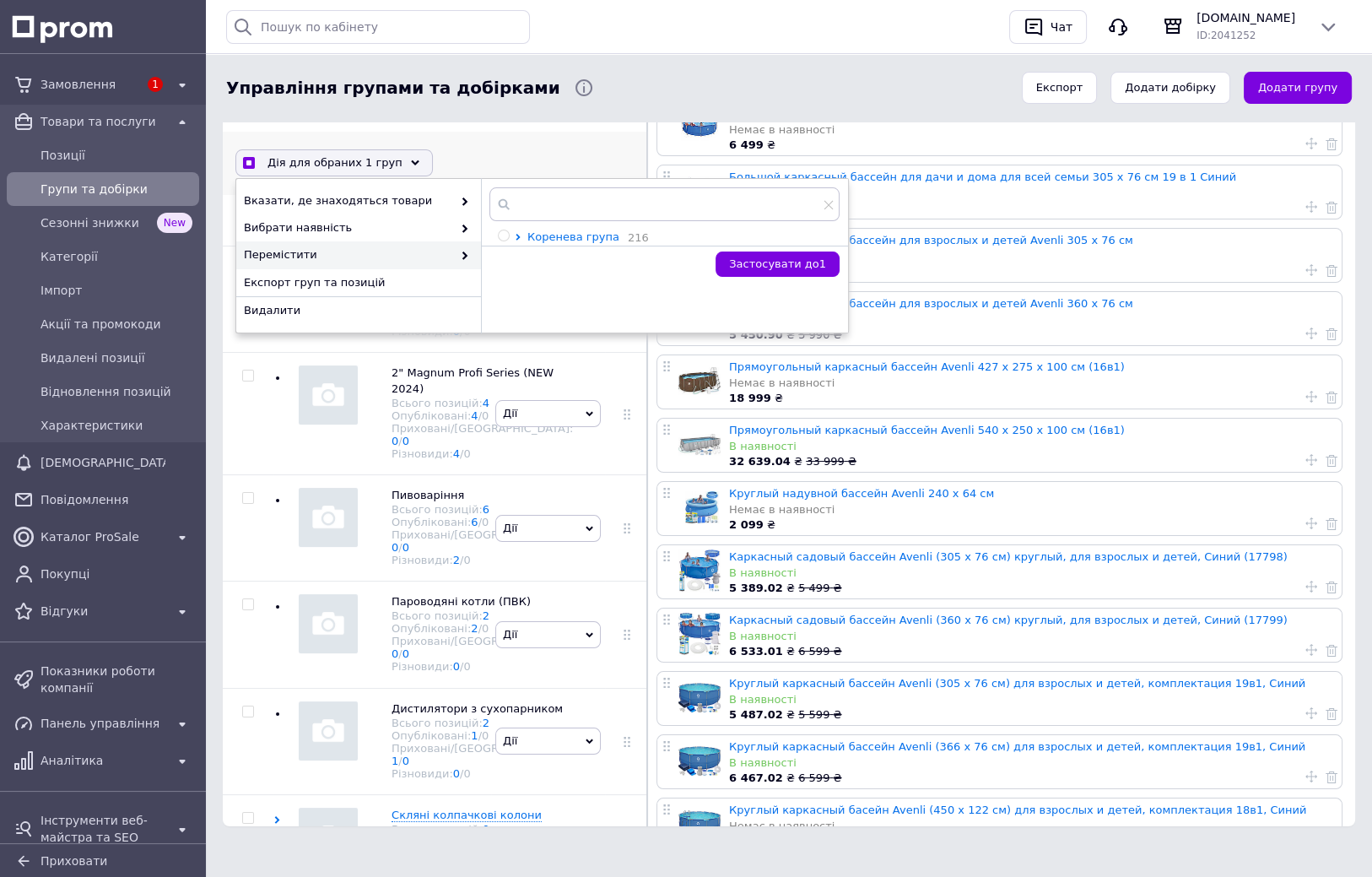
click at [517, 235] on icon at bounding box center [517, 237] width 5 height 6
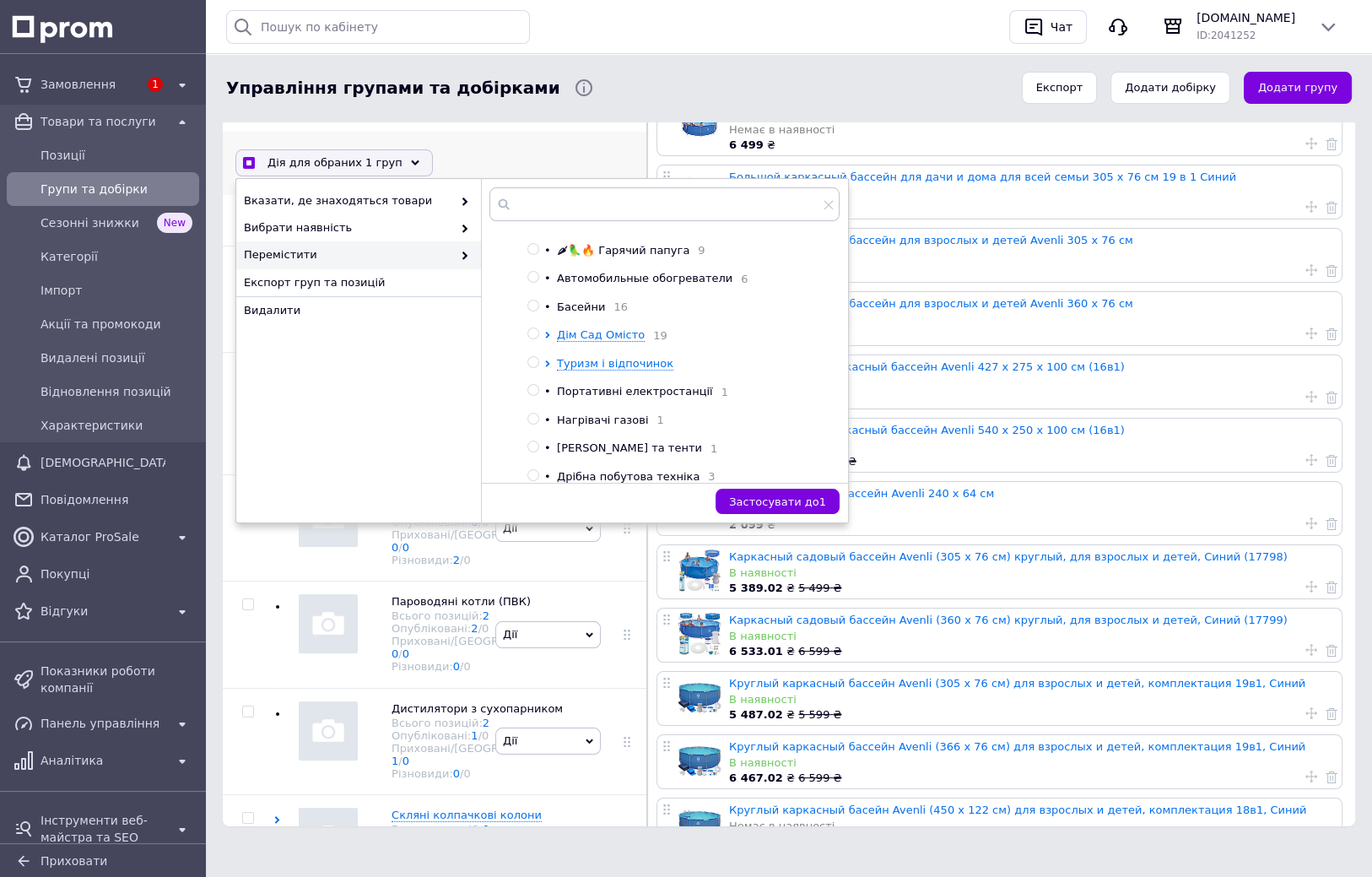
scroll to position [329, 0]
click at [532, 338] on input "radio" at bounding box center [533, 332] width 11 height 11
radio input "true"
click at [796, 500] on span "Застосувати до 1" at bounding box center [777, 502] width 97 height 13
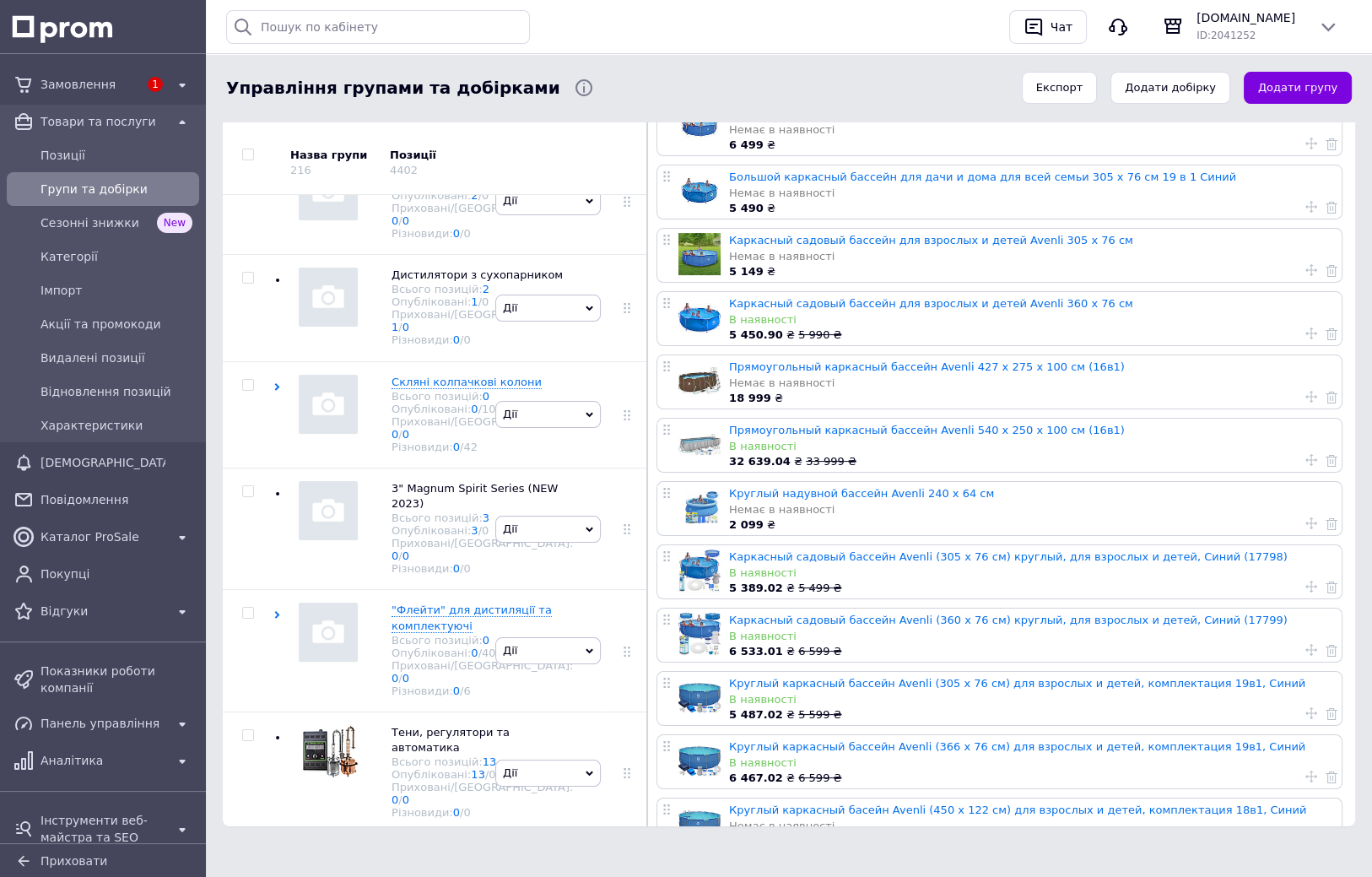
scroll to position [3965, 0]
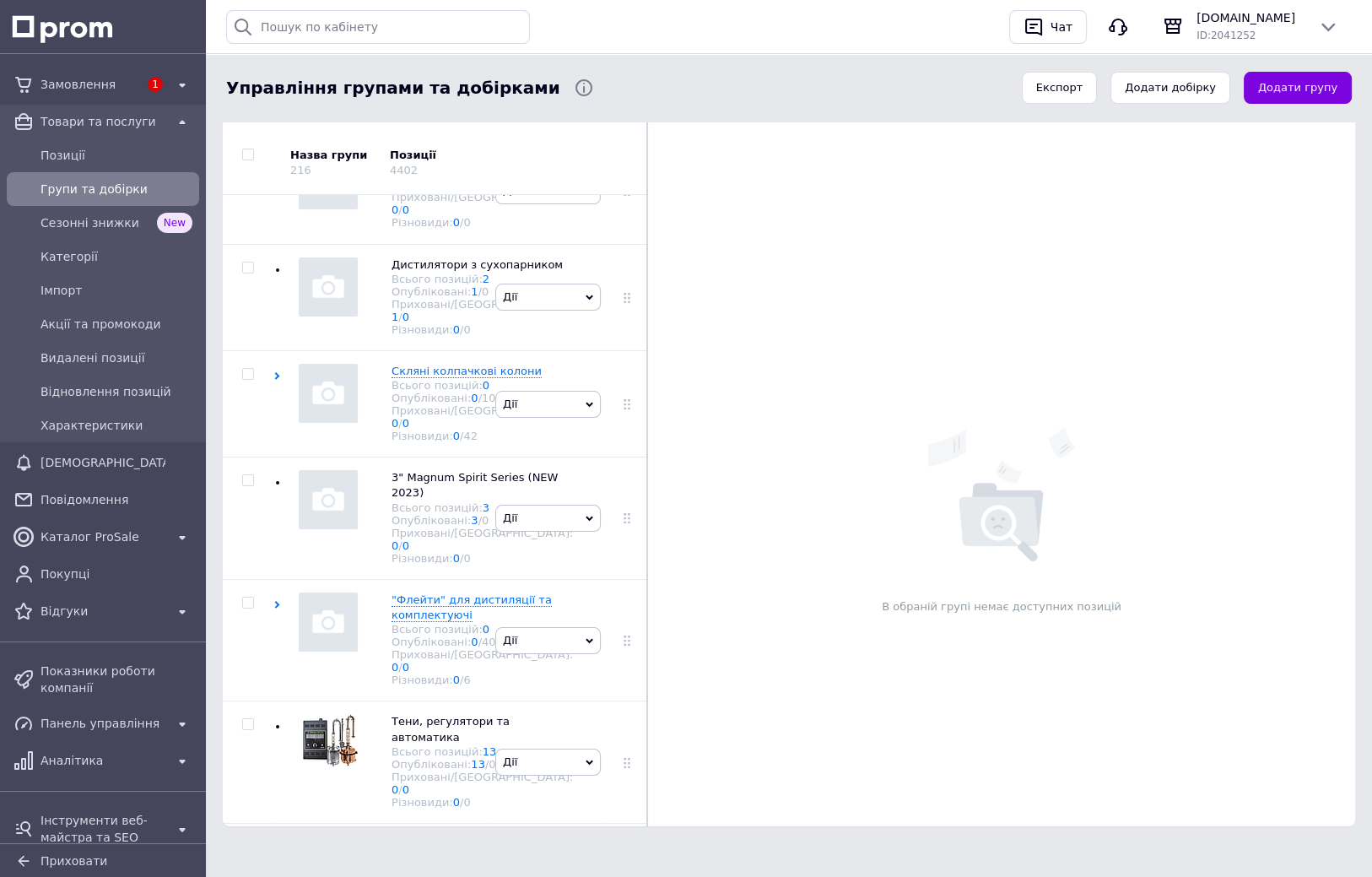
drag, startPoint x: 896, startPoint y: 416, endPoint x: 893, endPoint y: 306, distance: 110.0
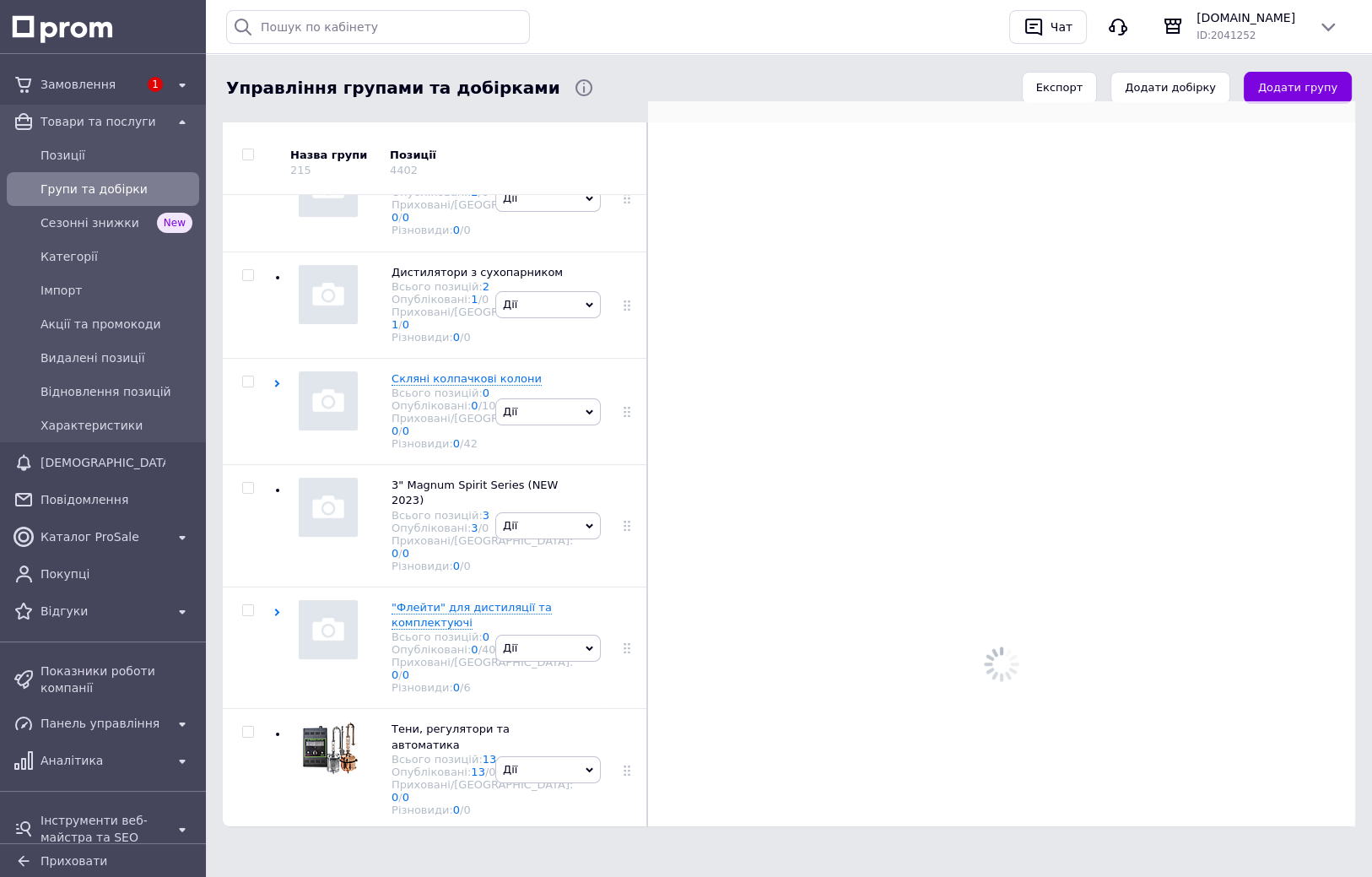
scroll to position [3957, 0]
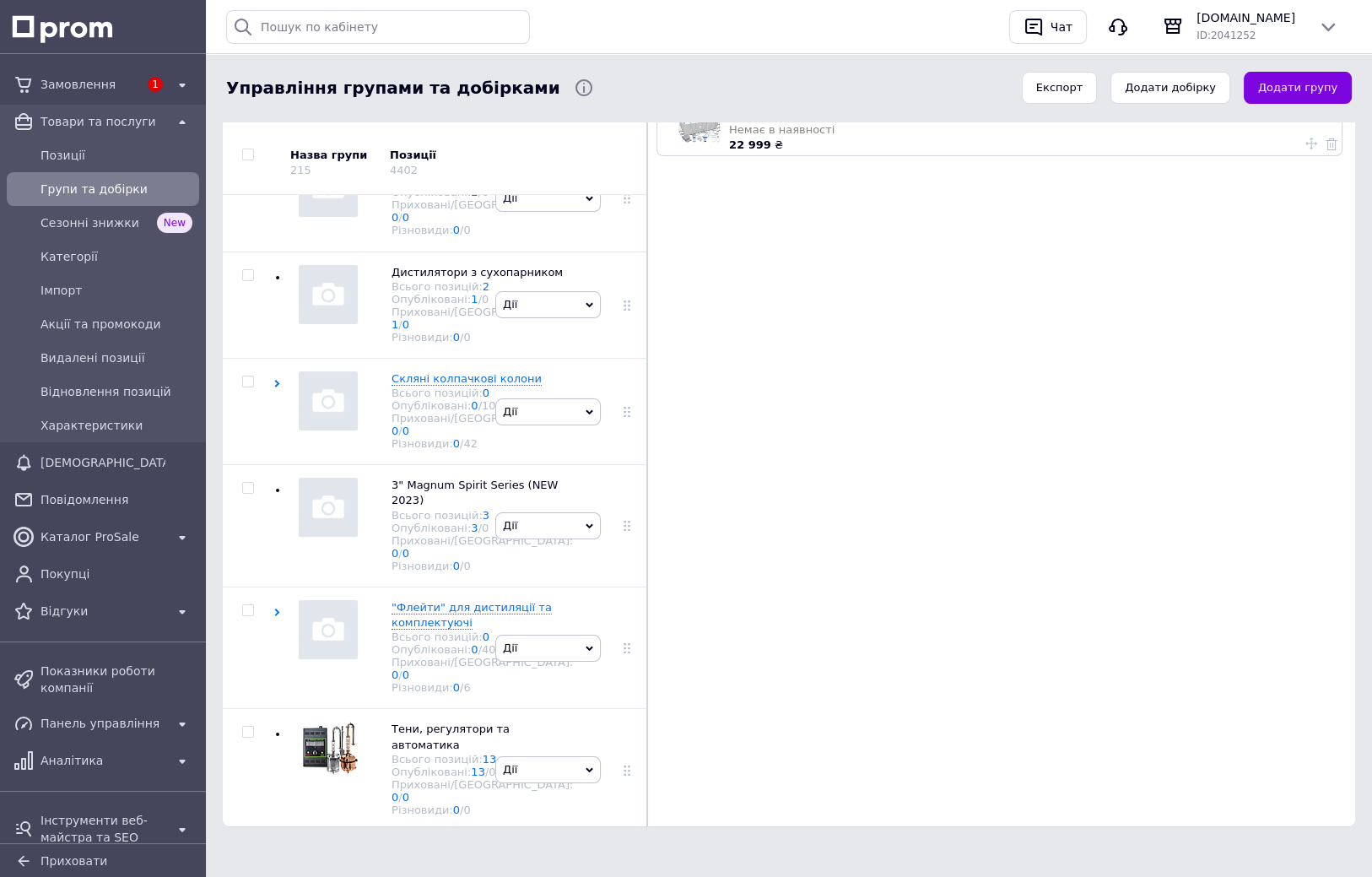
checkbox input "true"
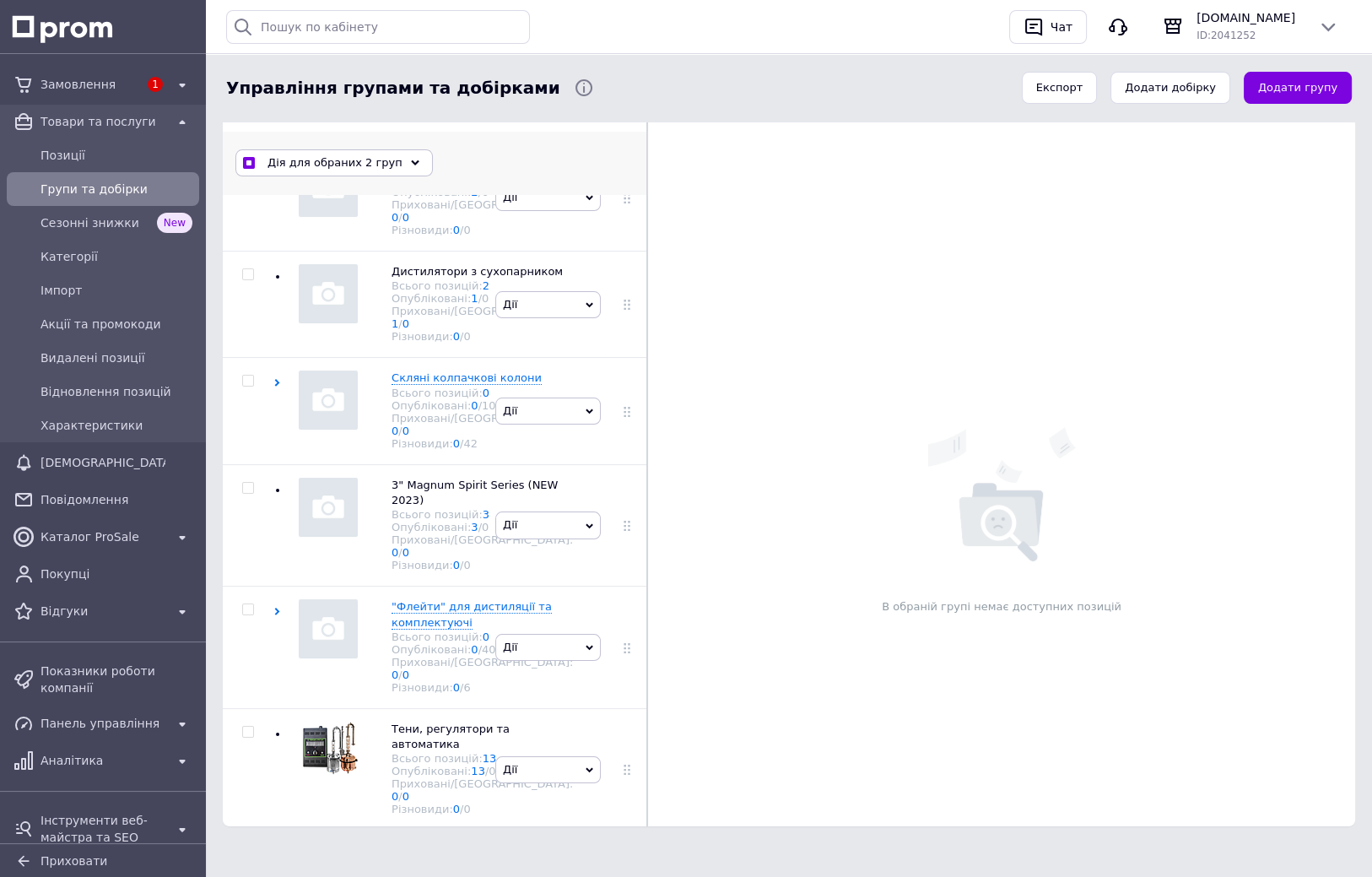
click at [400, 164] on div "Дія для обраних 2 груп" at bounding box center [334, 162] width 198 height 27
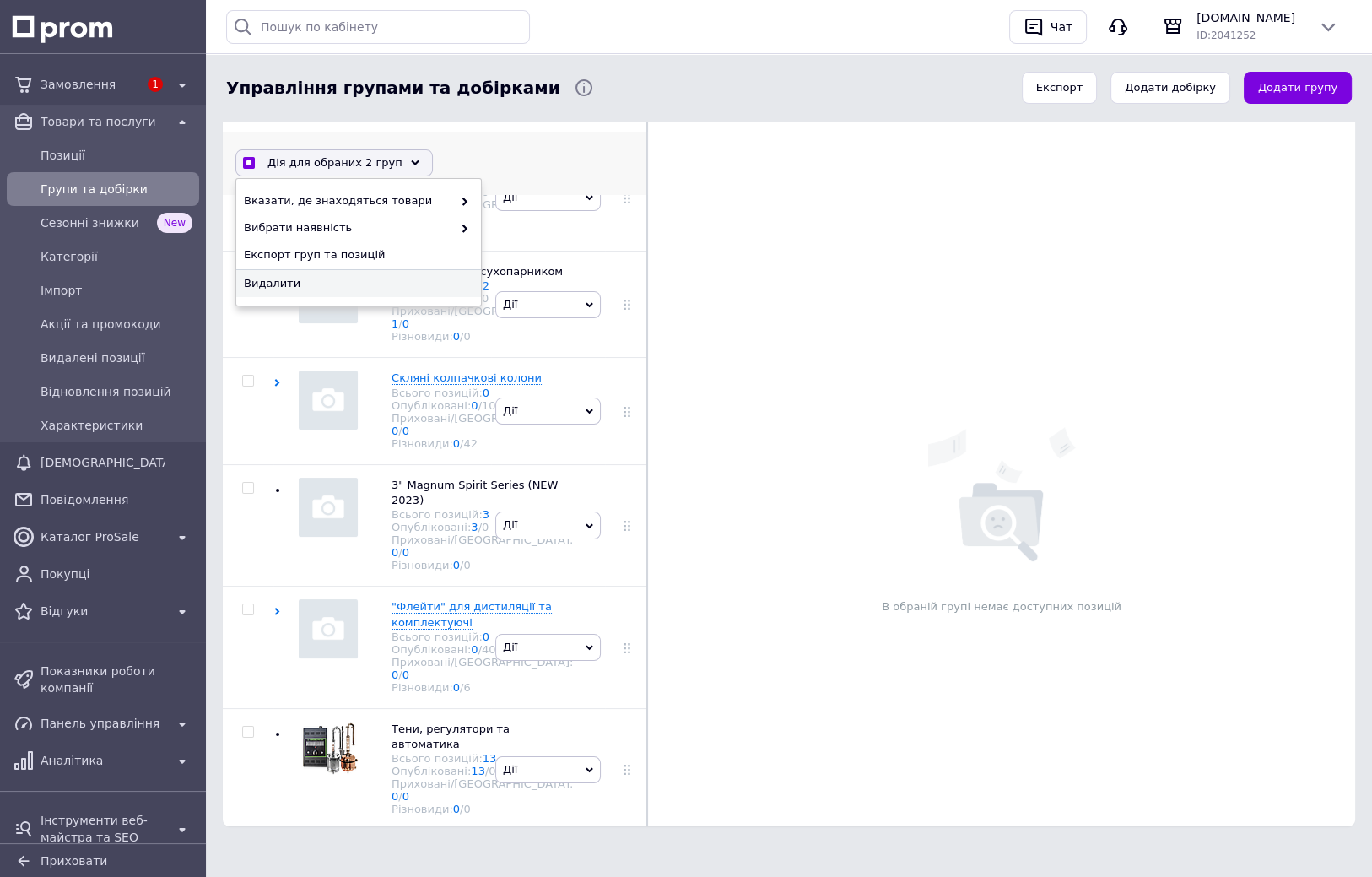
click at [340, 280] on span "Видалити" at bounding box center [356, 283] width 226 height 15
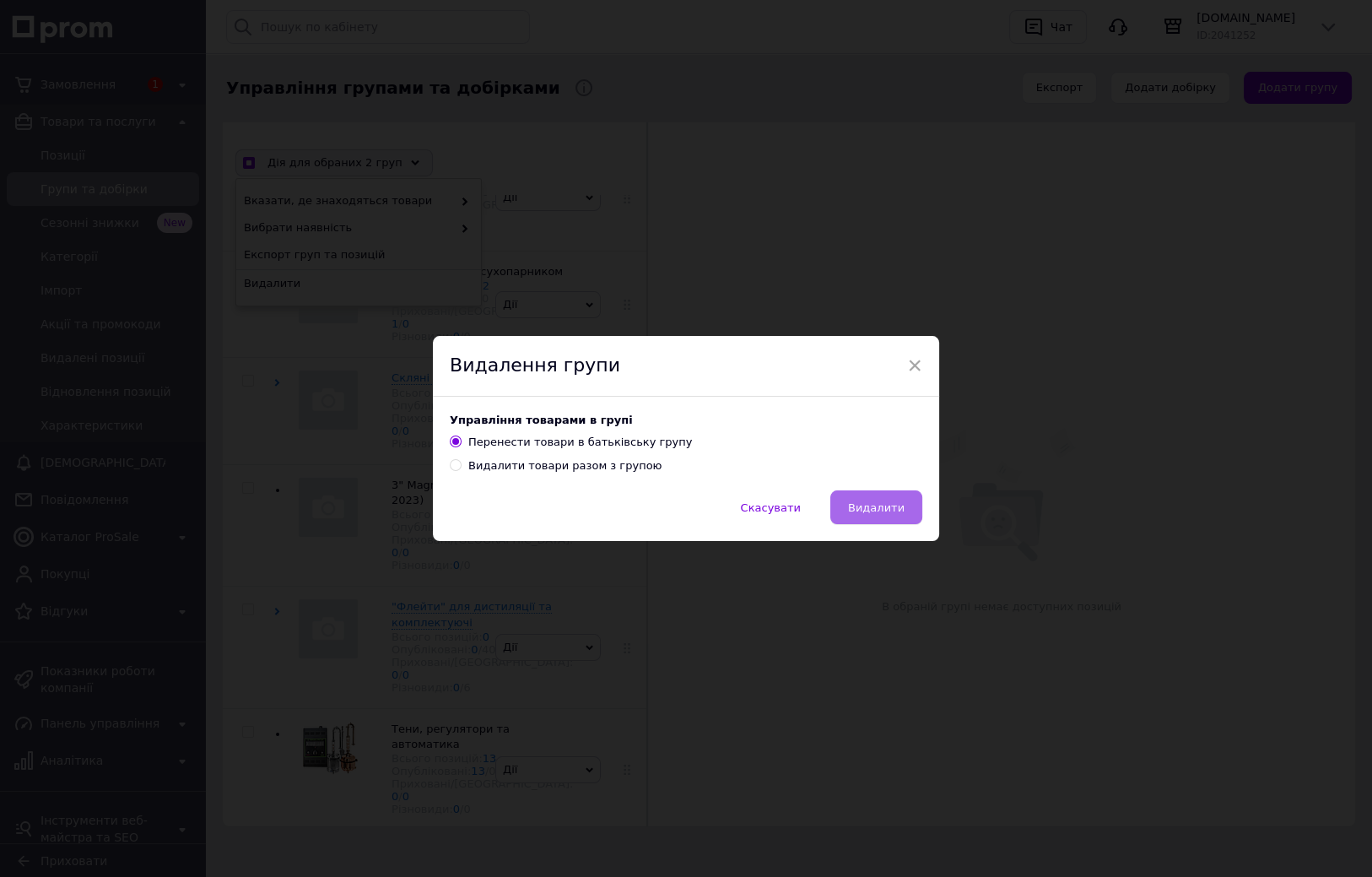
click at [890, 509] on span "Видалити" at bounding box center [876, 508] width 57 height 13
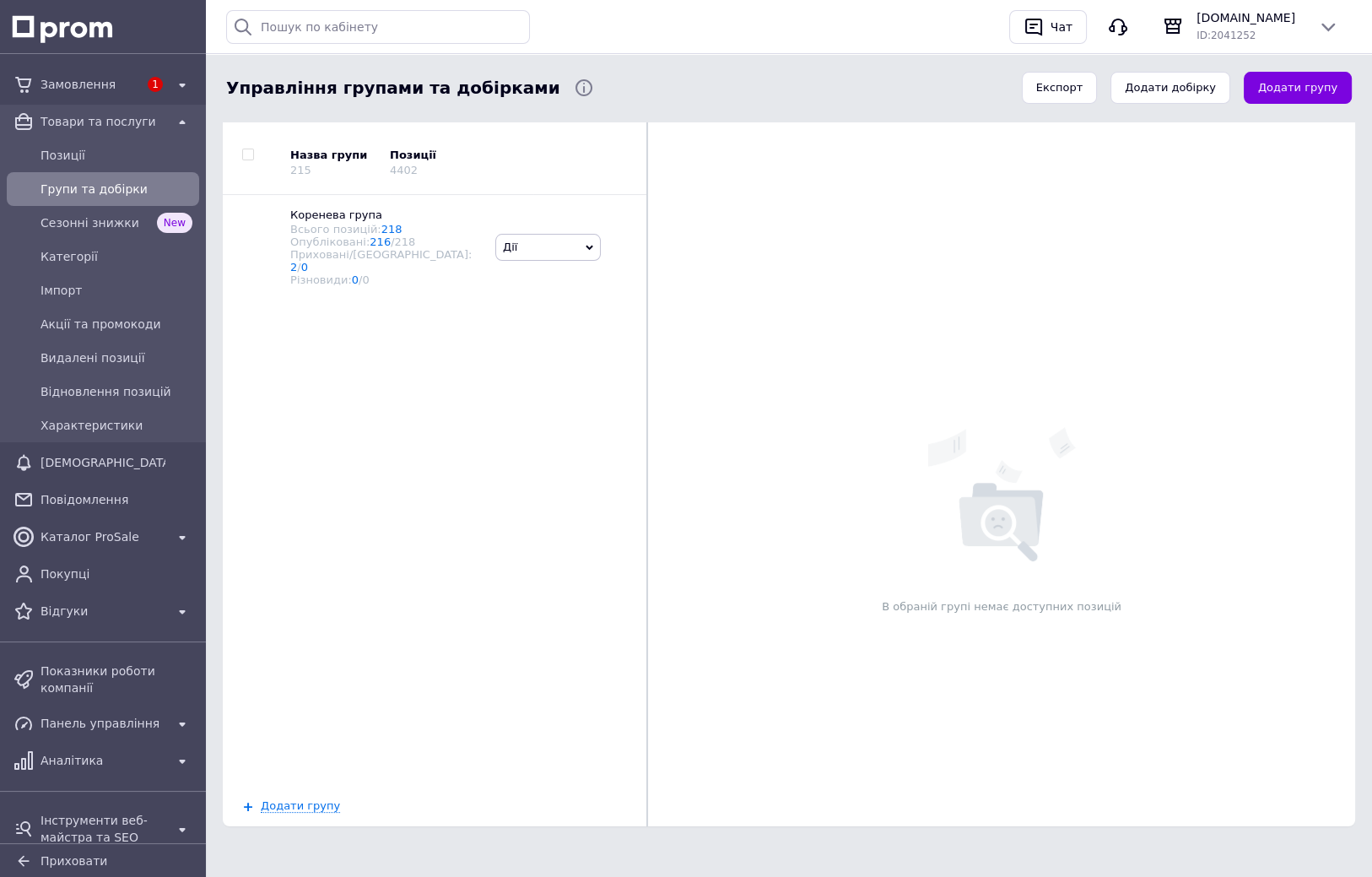
drag, startPoint x: 445, startPoint y: 380, endPoint x: 445, endPoint y: 407, distance: 27.0
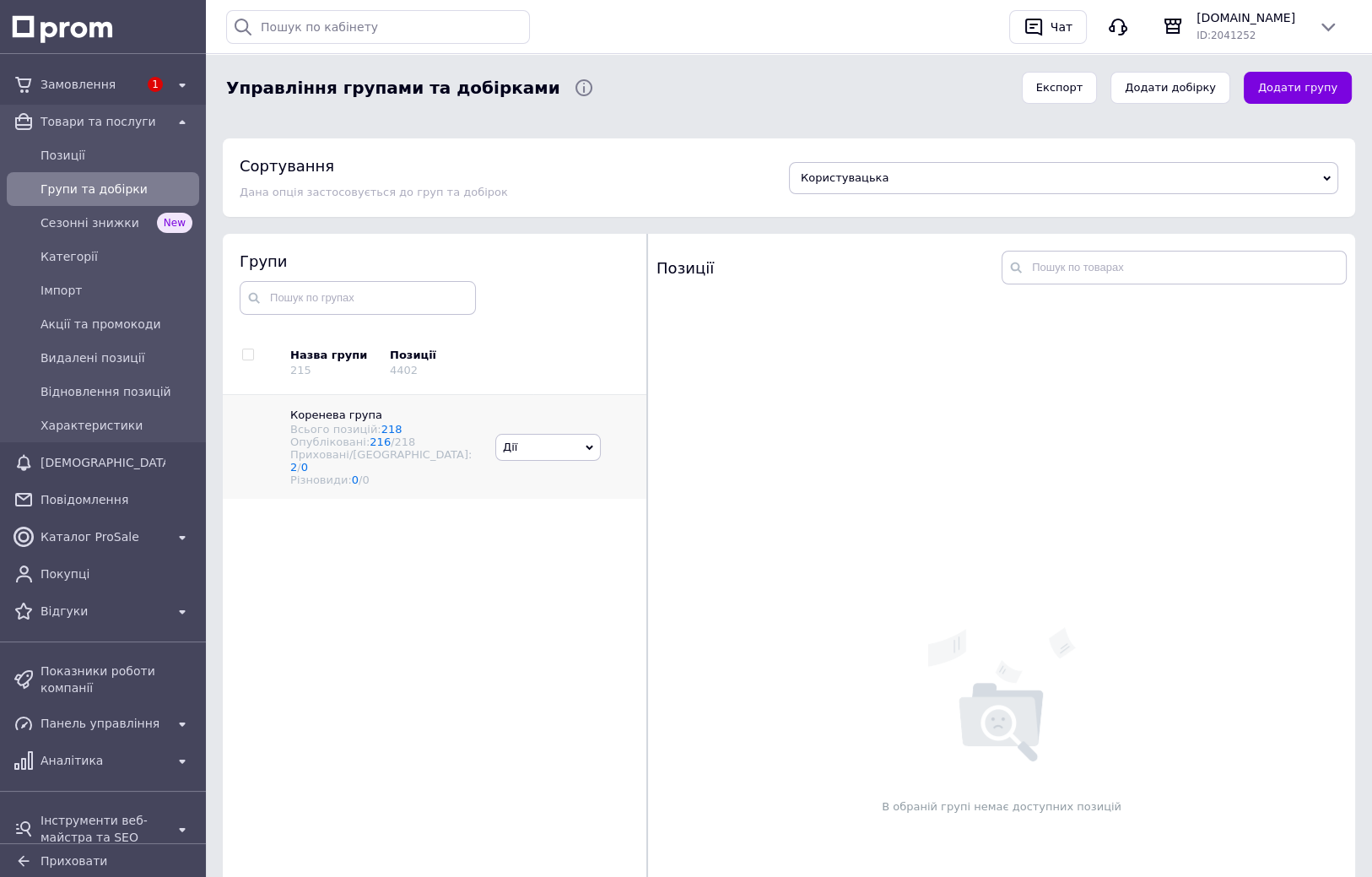
drag, startPoint x: 445, startPoint y: 445, endPoint x: 436, endPoint y: 368, distance: 77.5
click at [320, 420] on span "Коренева група" at bounding box center [336, 415] width 92 height 13
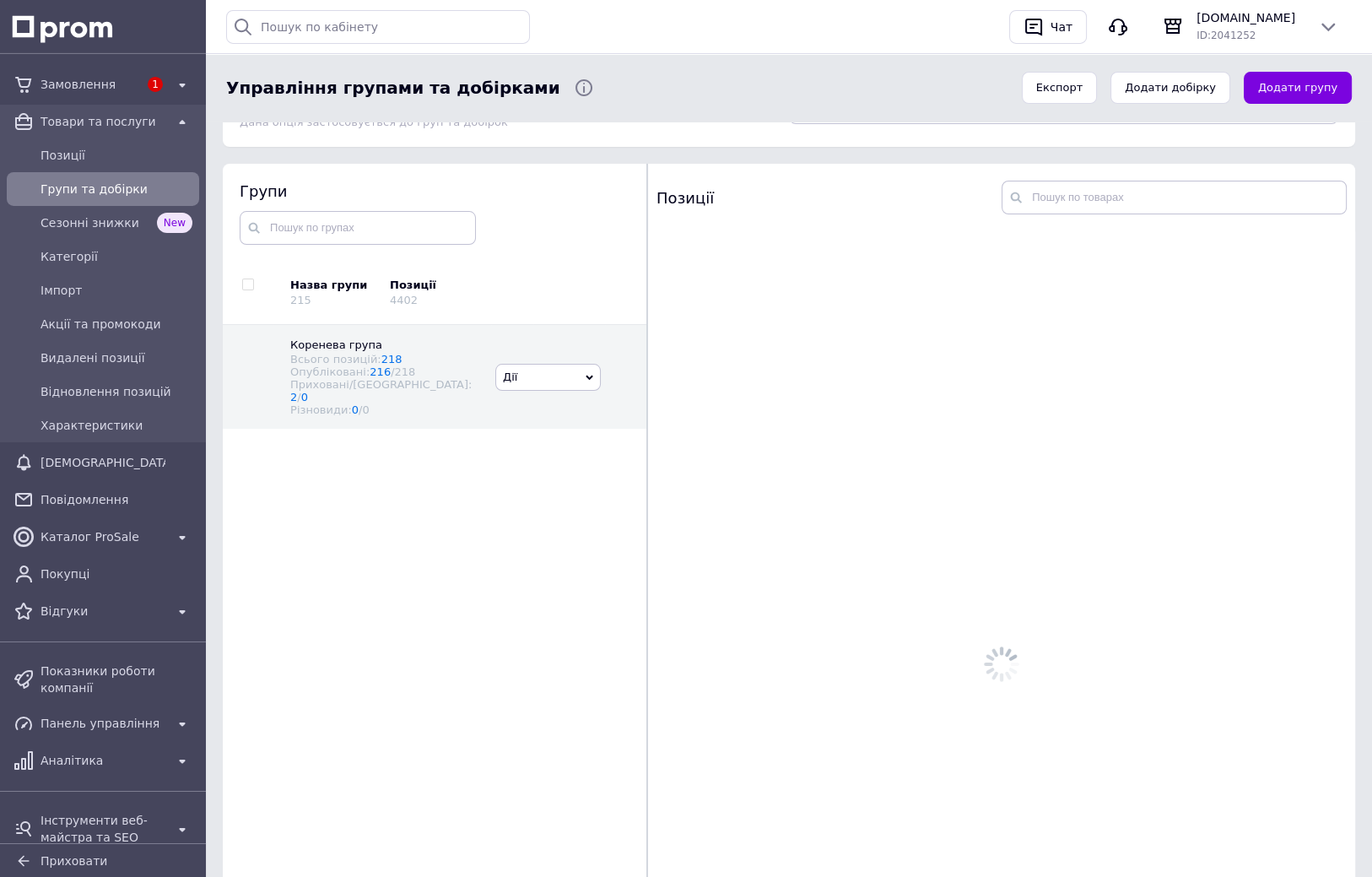
scroll to position [135, 0]
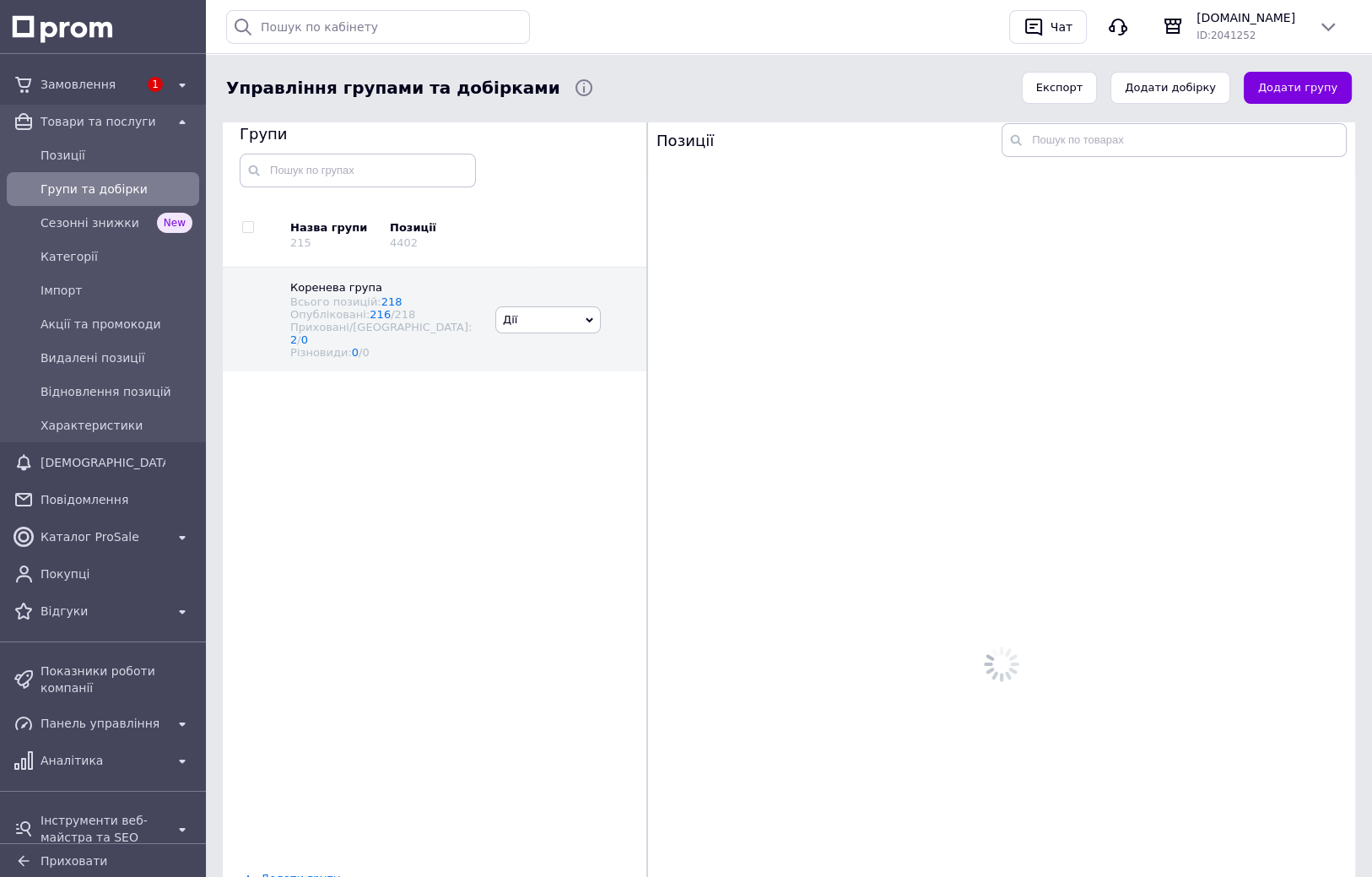
drag, startPoint x: 317, startPoint y: 441, endPoint x: 311, endPoint y: 487, distance: 46.4
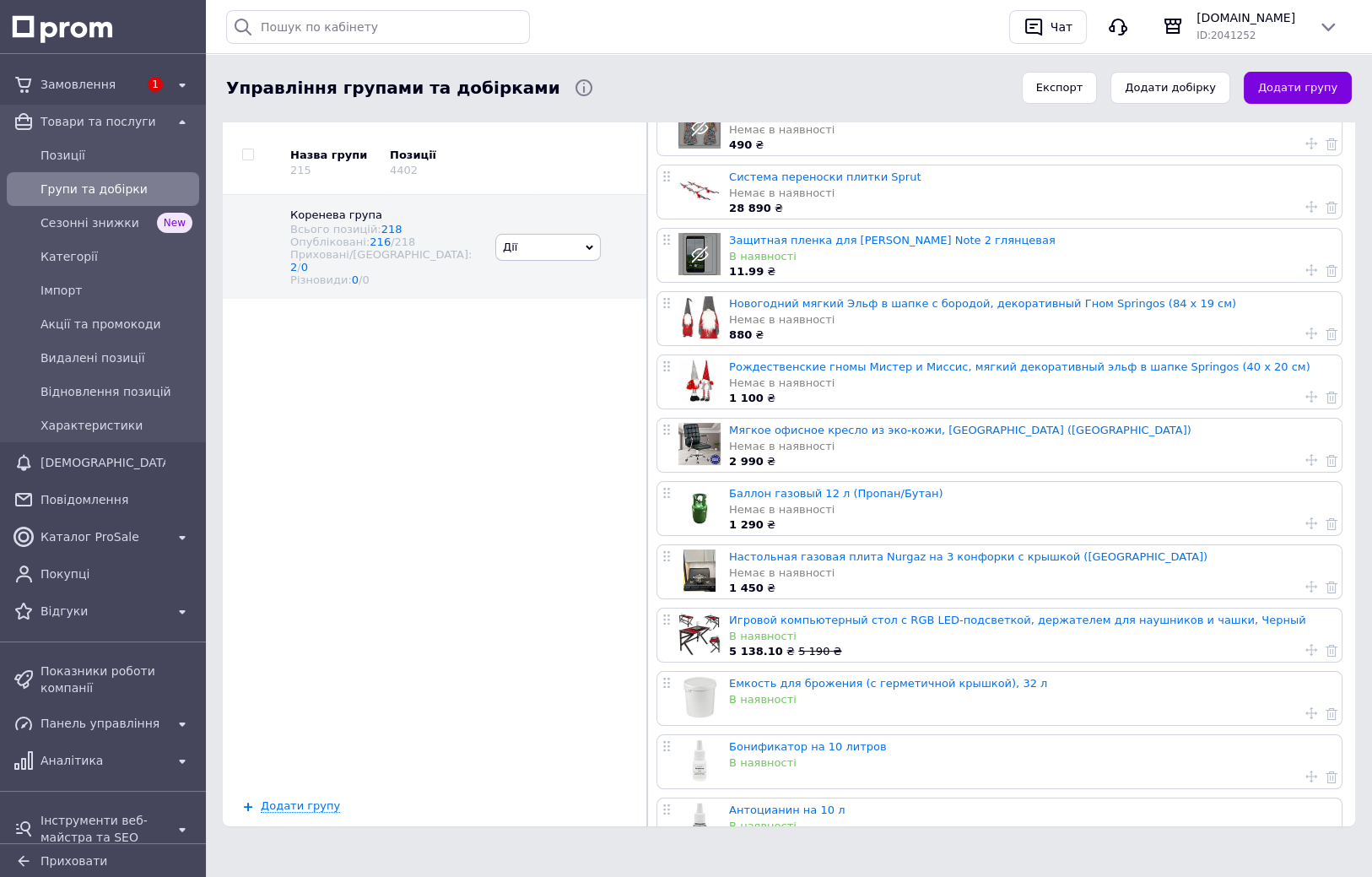
drag, startPoint x: 342, startPoint y: 482, endPoint x: 342, endPoint y: 513, distance: 31.0
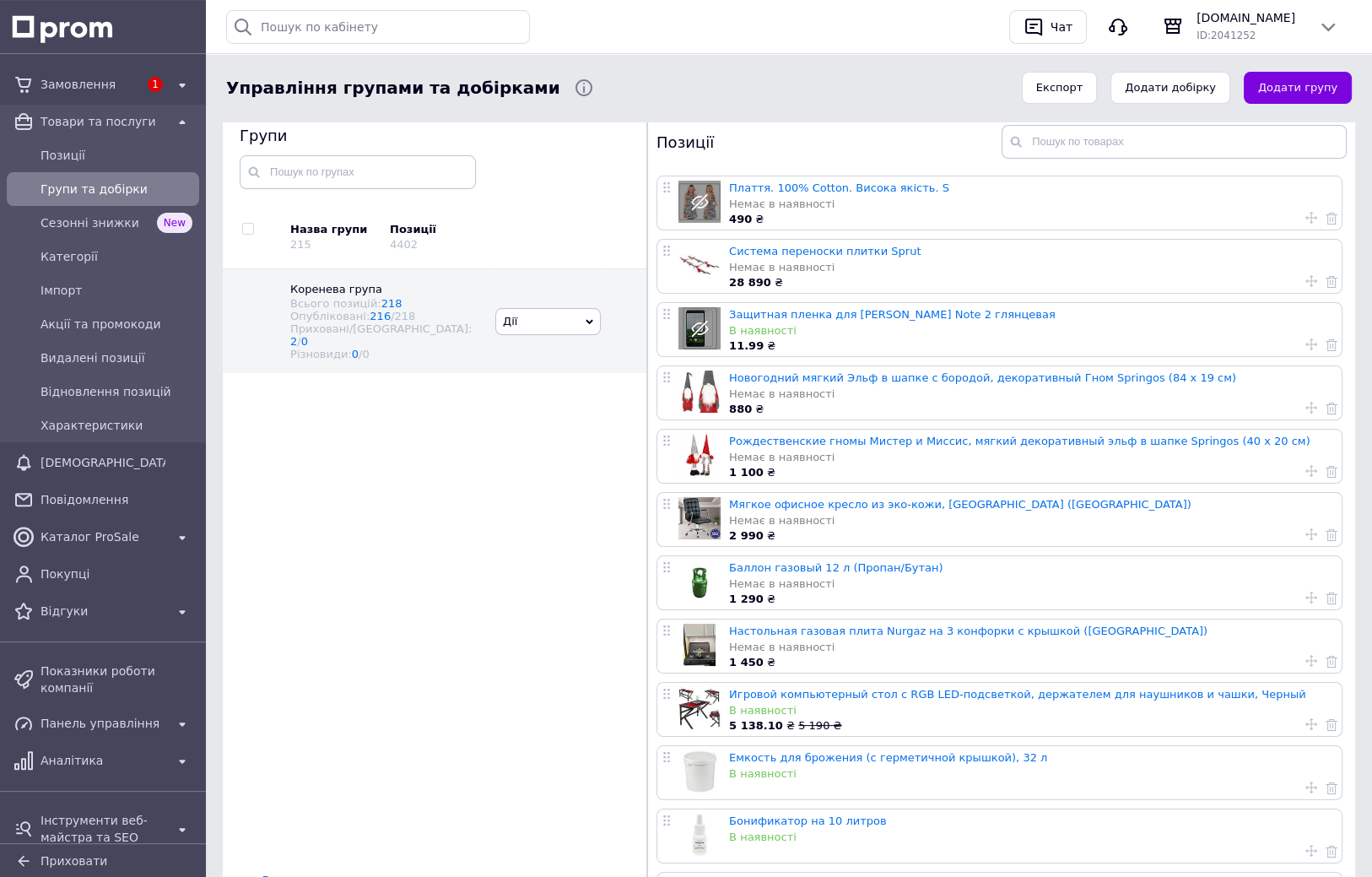
scroll to position [0, 0]
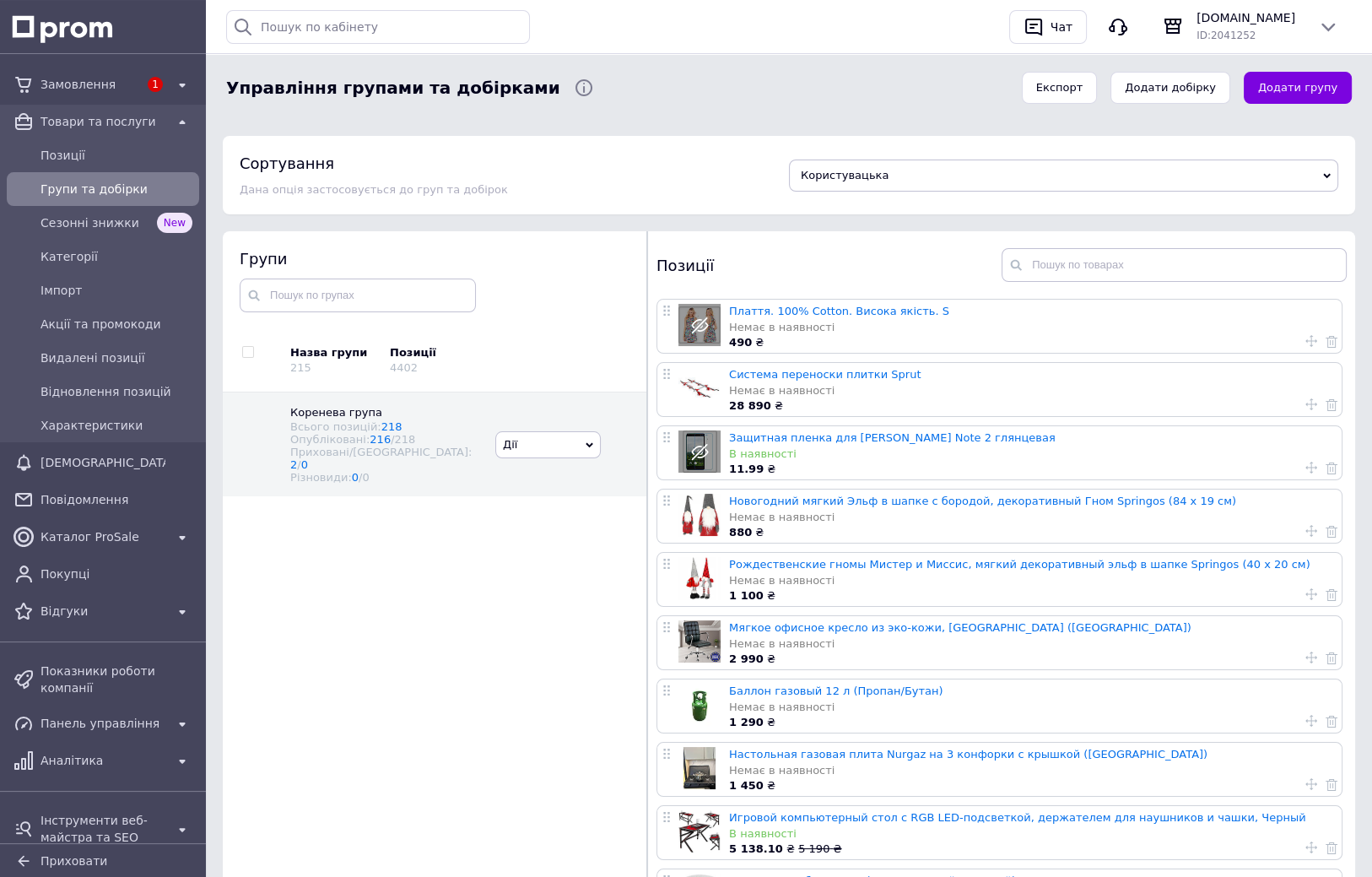
drag, startPoint x: 366, startPoint y: 543, endPoint x: 361, endPoint y: 500, distance: 43.3
click at [549, 446] on span "Дії" at bounding box center [549, 446] width 106 height 27
click at [555, 445] on span "Дії" at bounding box center [549, 446] width 106 height 27
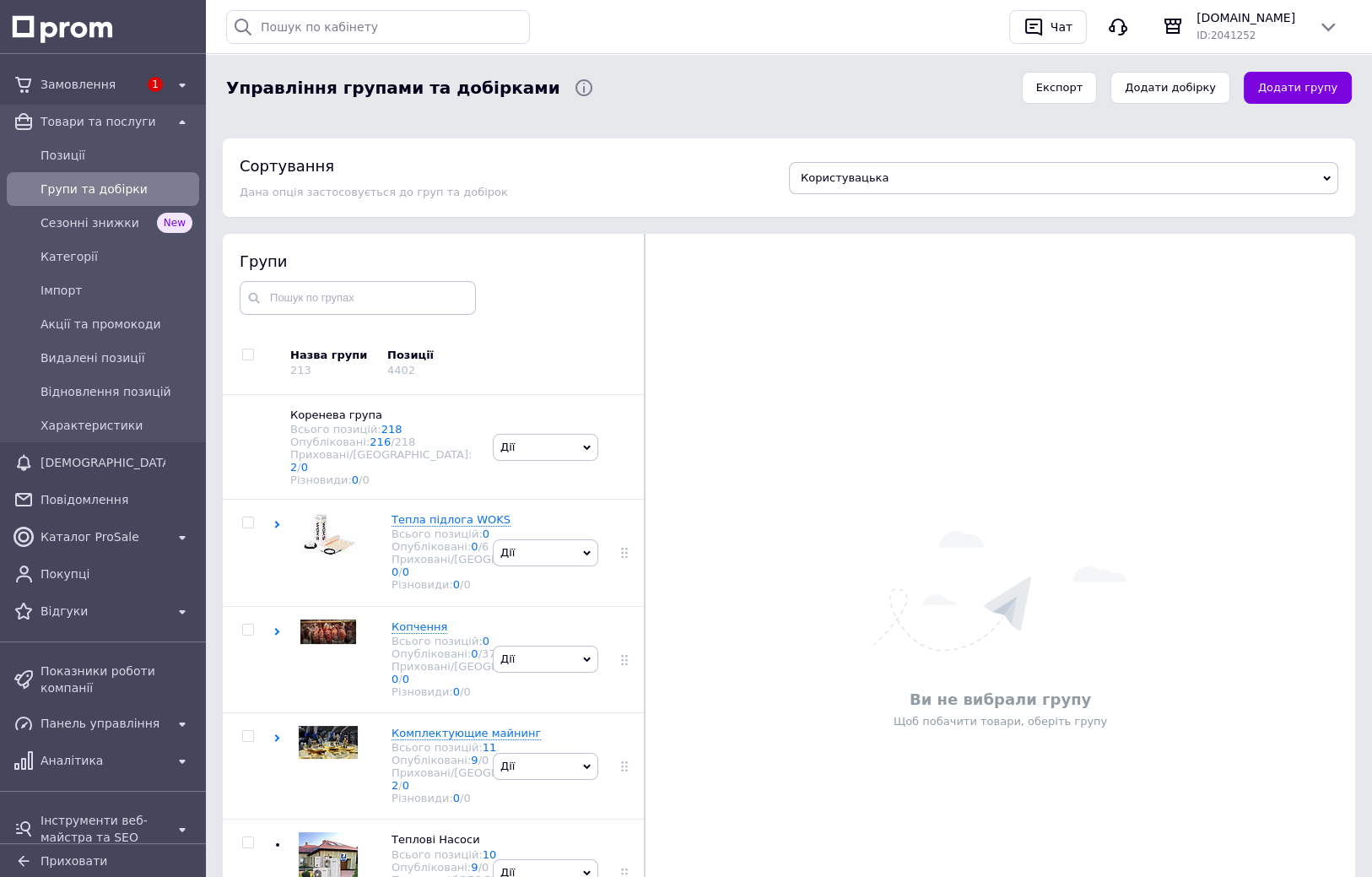
drag, startPoint x: 644, startPoint y: 424, endPoint x: 642, endPoint y: 433, distance: 9.2
click at [644, 433] on div at bounding box center [644, 630] width 1 height 793
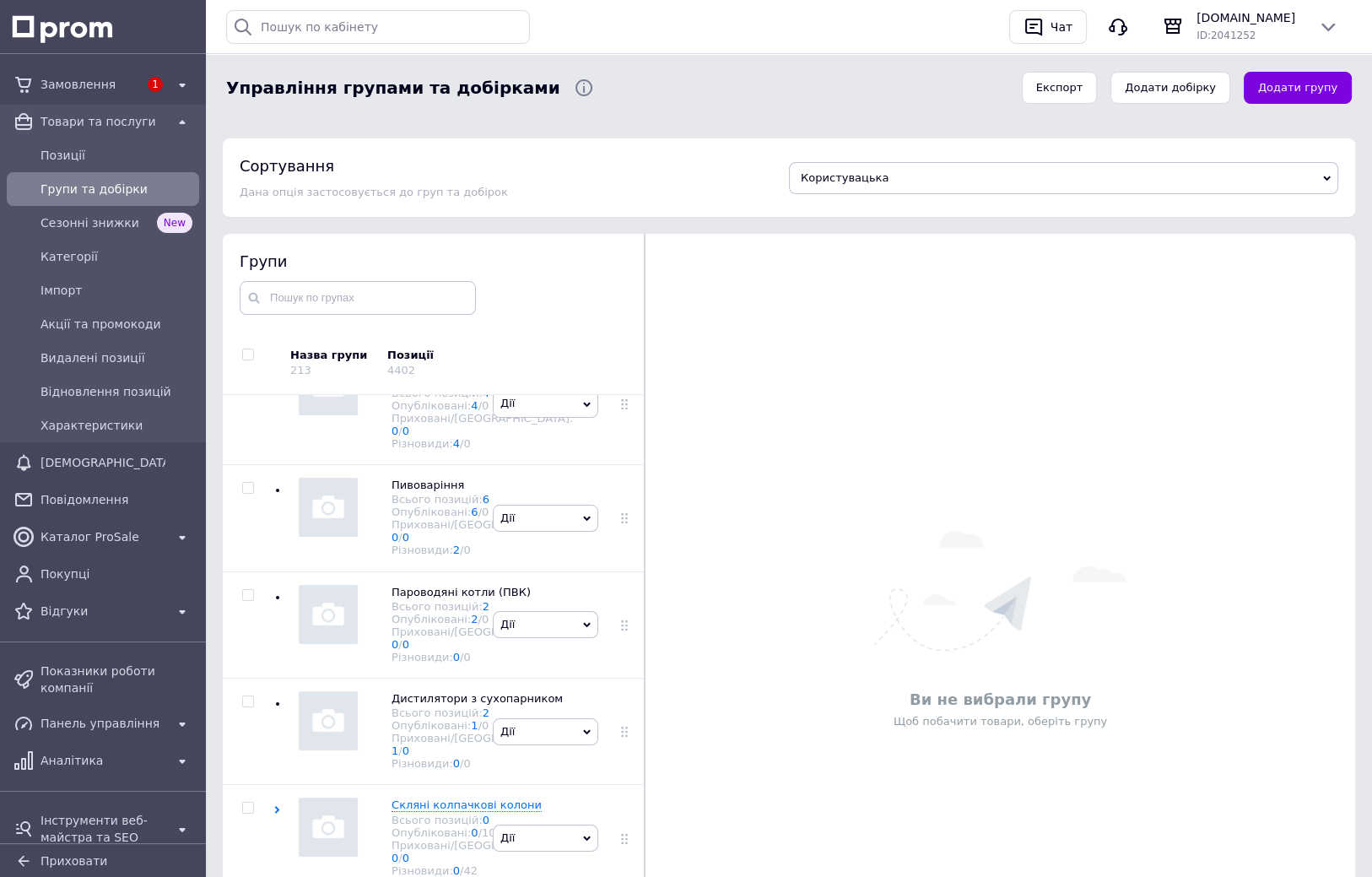
scroll to position [2450, 0]
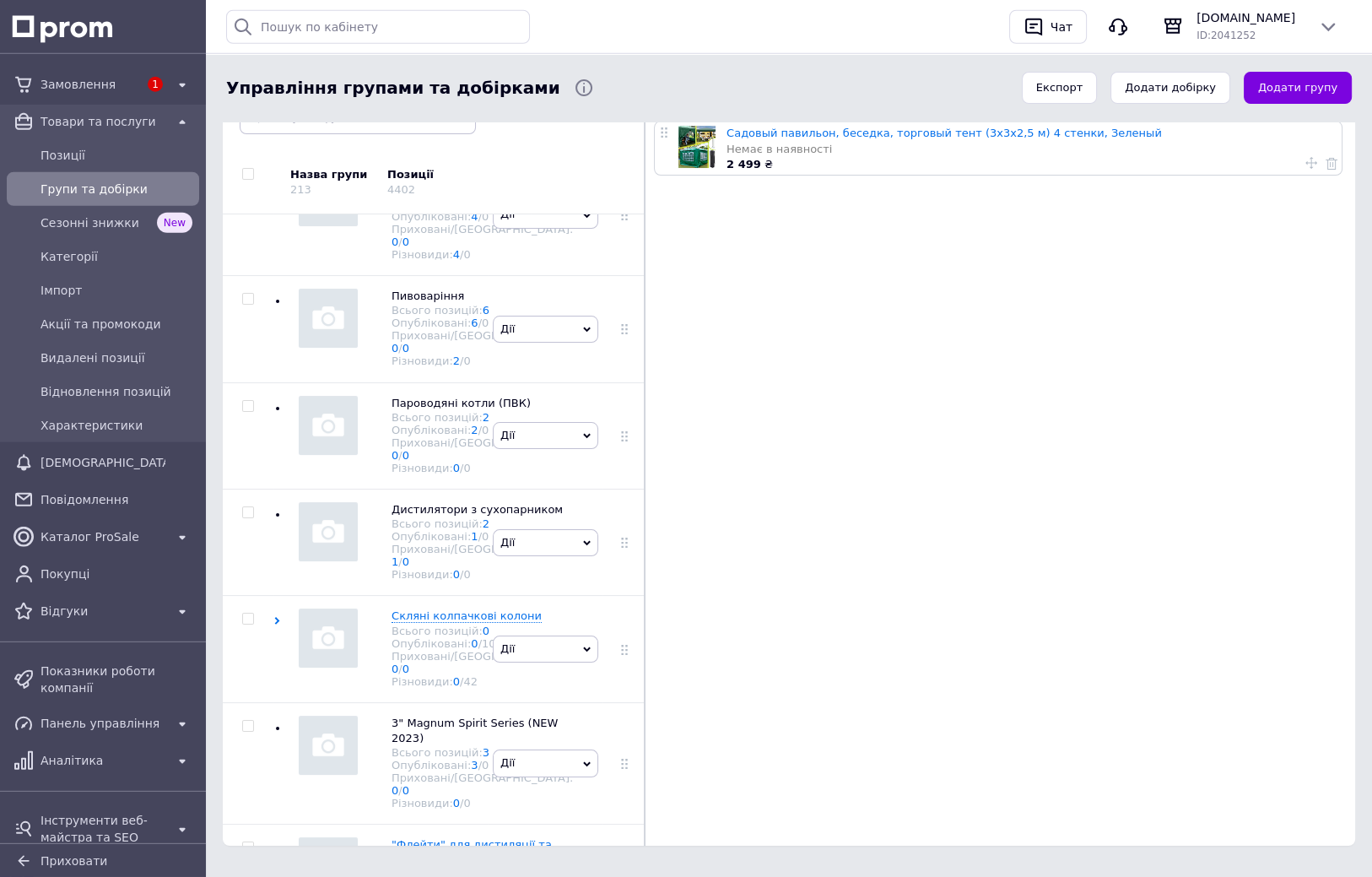
scroll to position [200, 0]
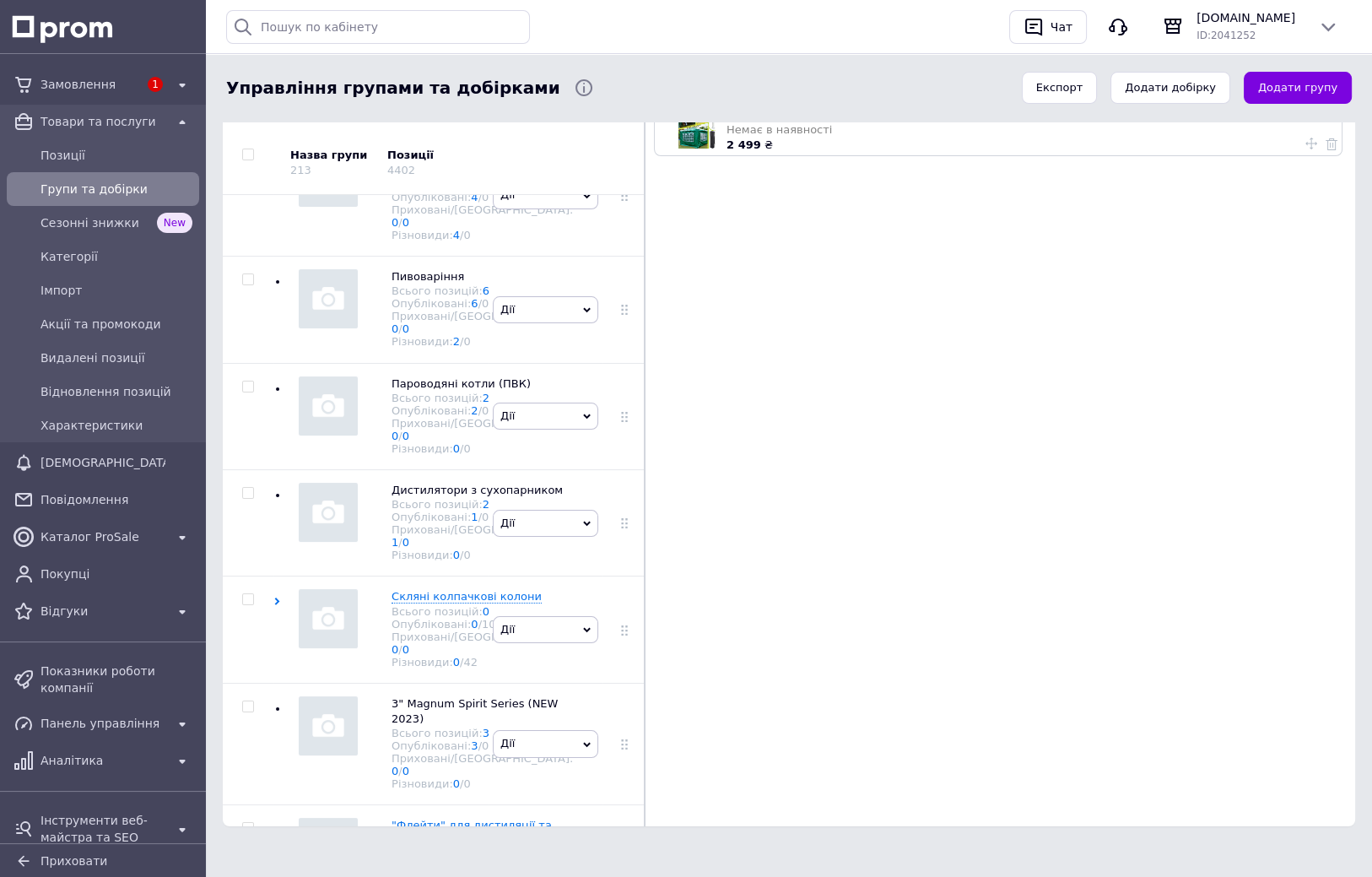
drag, startPoint x: 710, startPoint y: 544, endPoint x: 705, endPoint y: 585, distance: 41.3
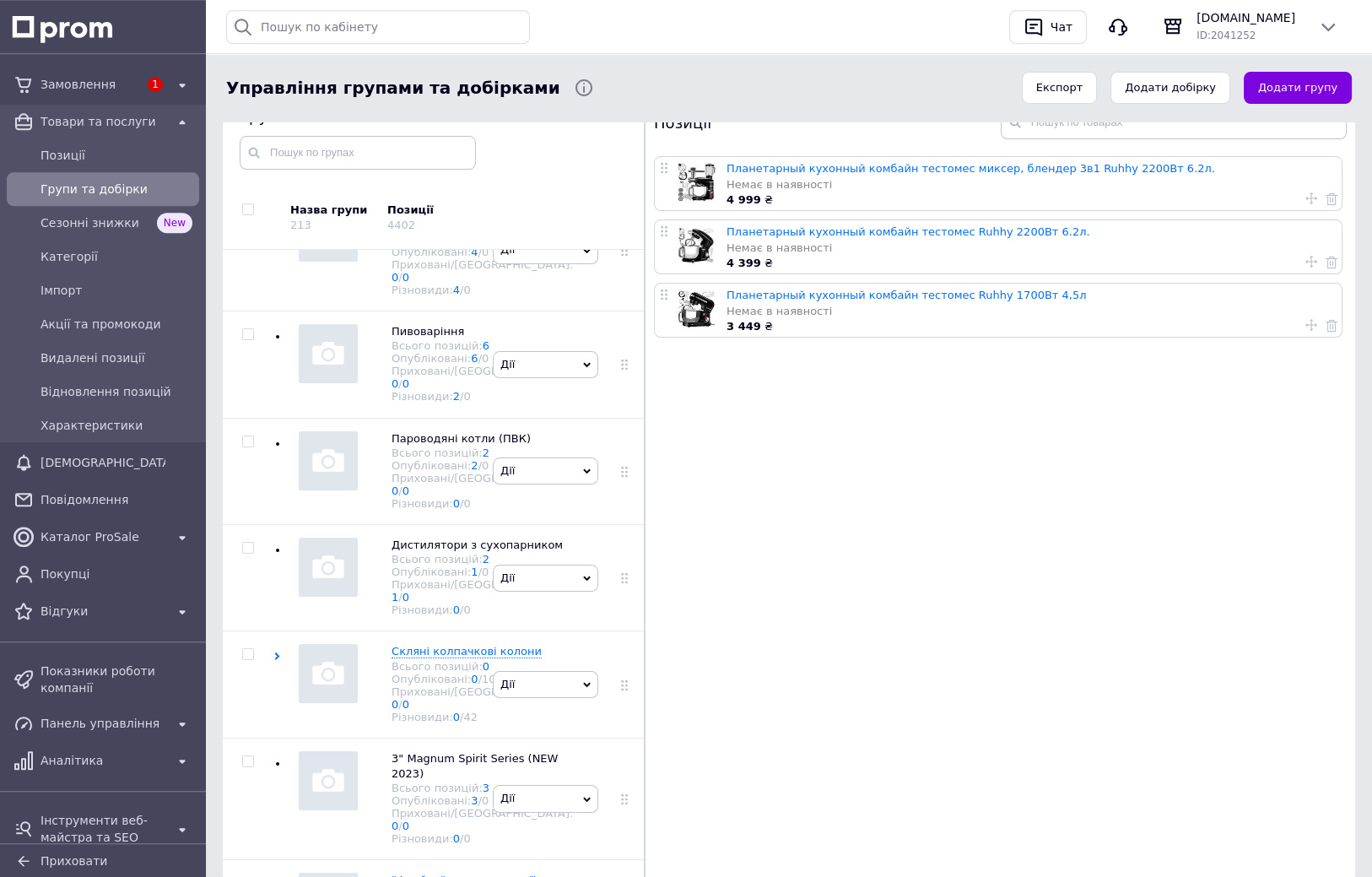
scroll to position [114, 0]
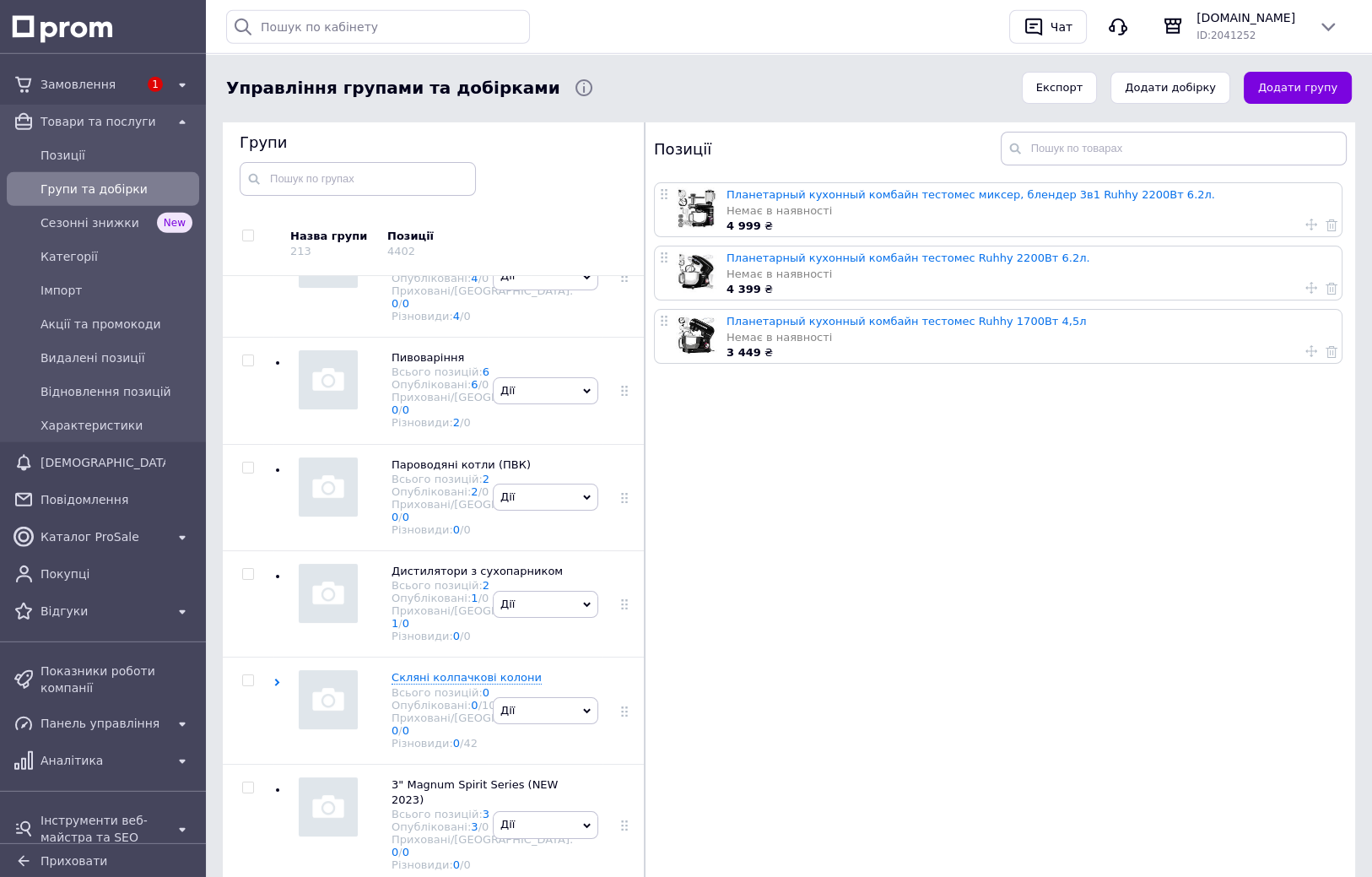
drag, startPoint x: 740, startPoint y: 471, endPoint x: 740, endPoint y: 452, distance: 19.0
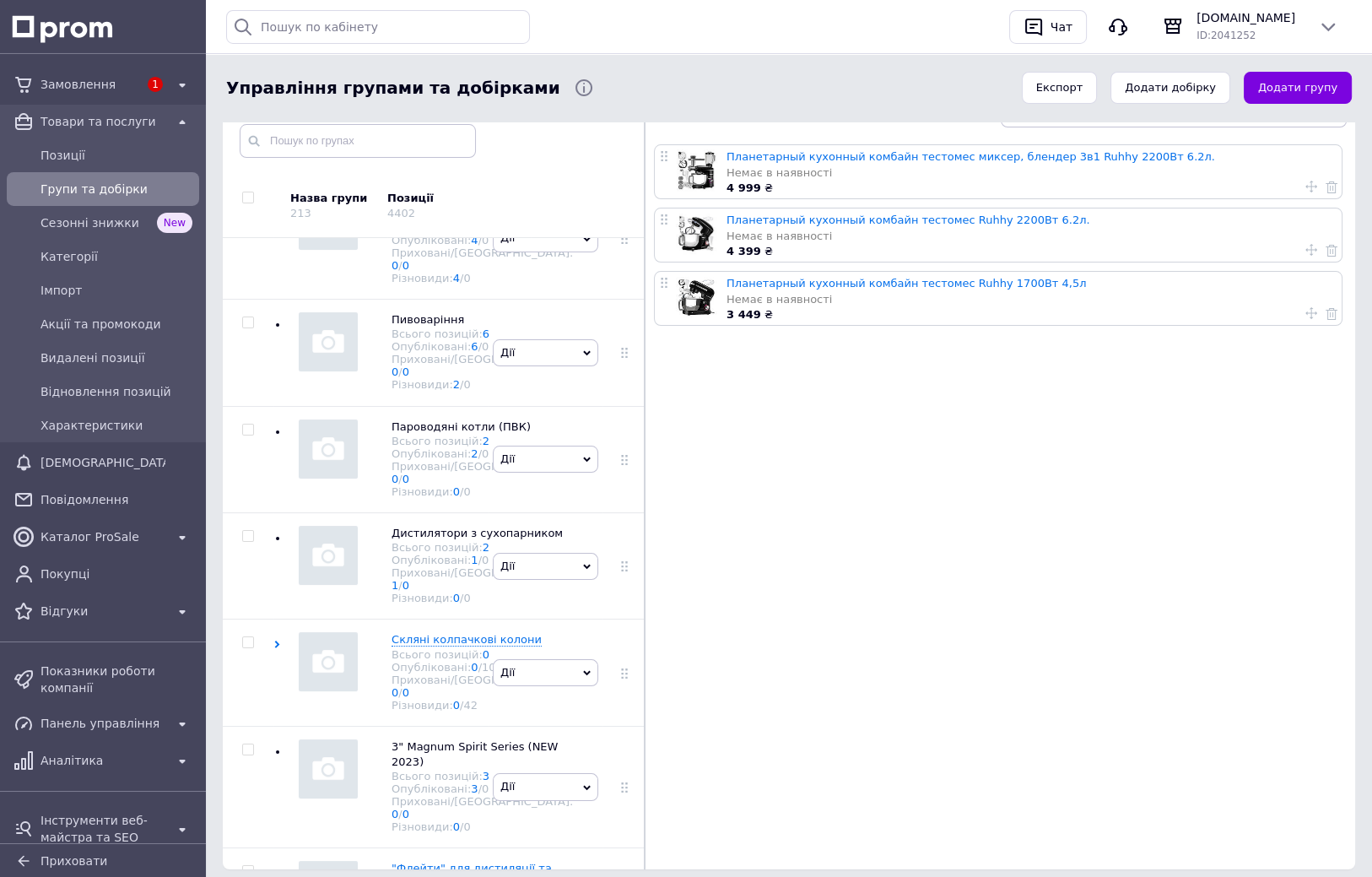
scroll to position [200, 0]
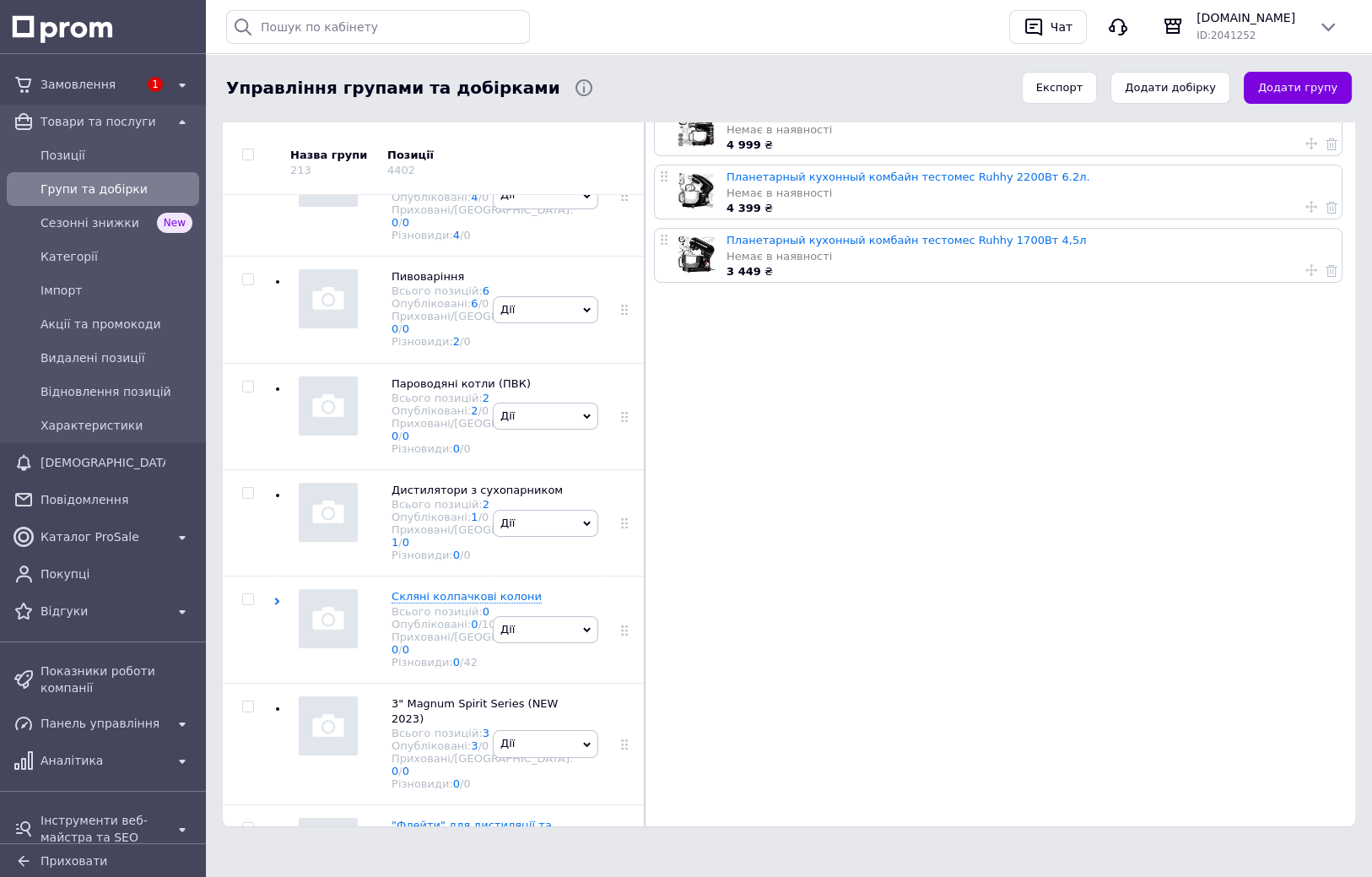
drag, startPoint x: 767, startPoint y: 485, endPoint x: 766, endPoint y: 538, distance: 53.0
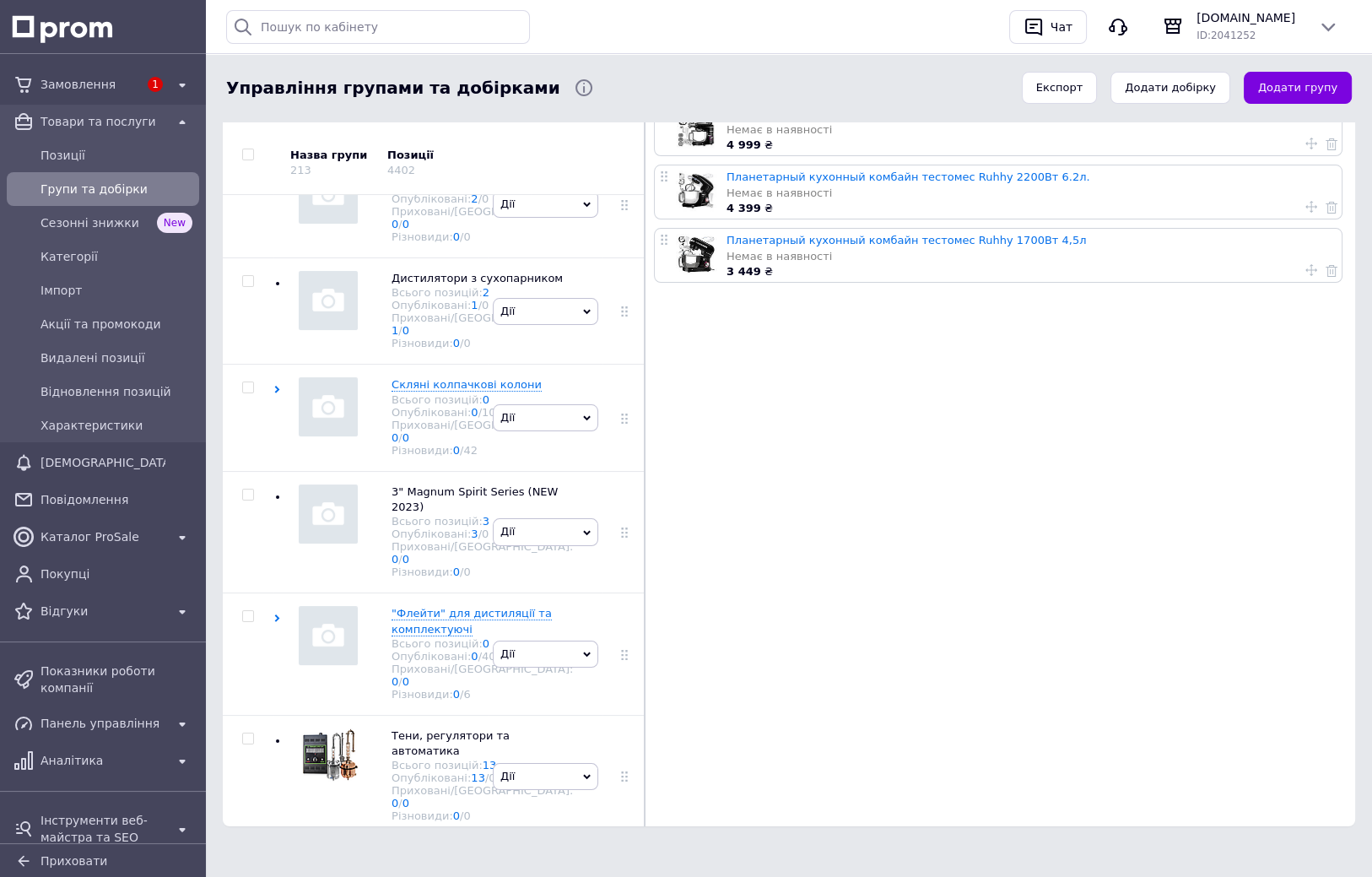
scroll to position [2680, 0]
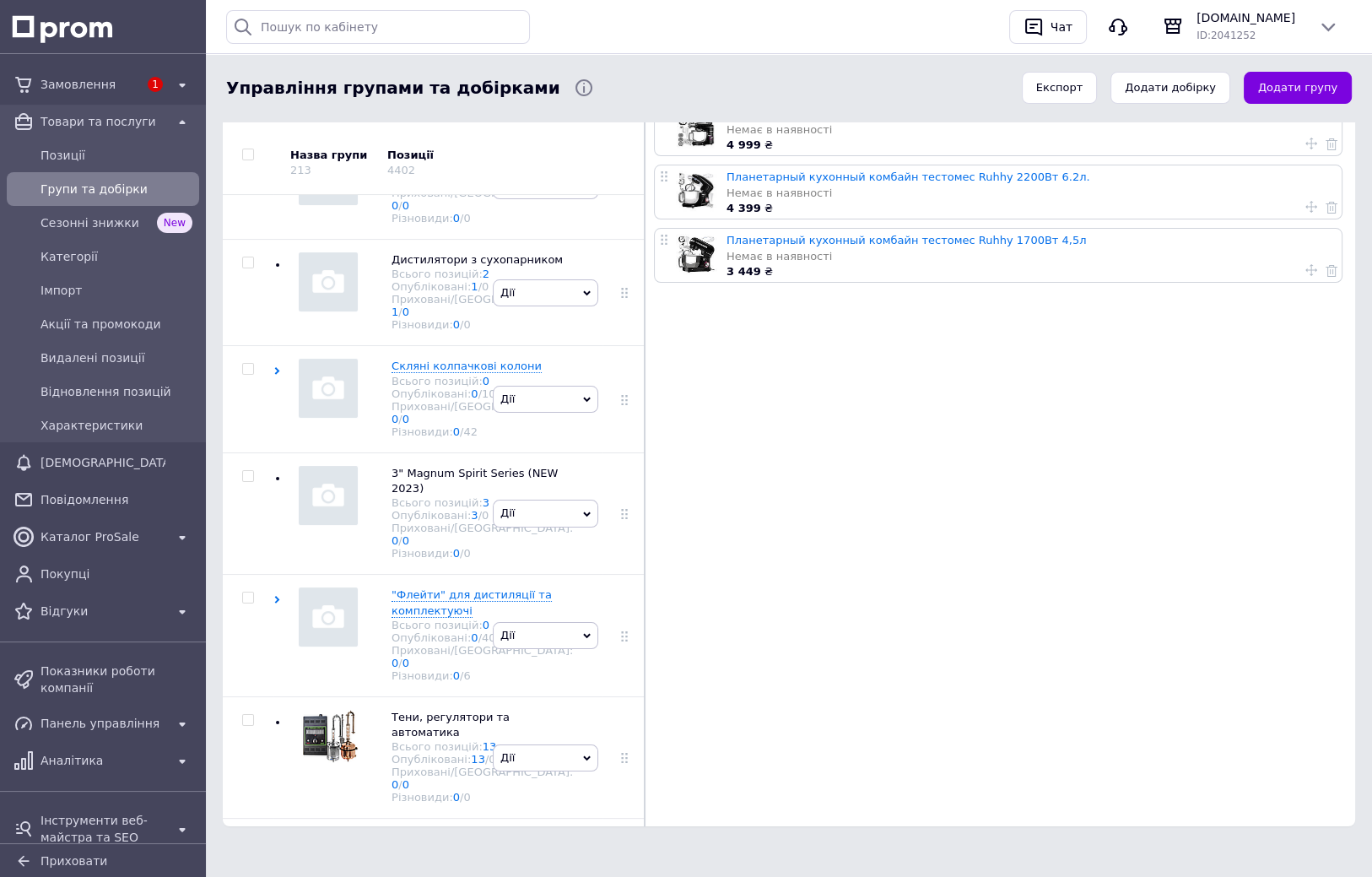
checkbox input "true"
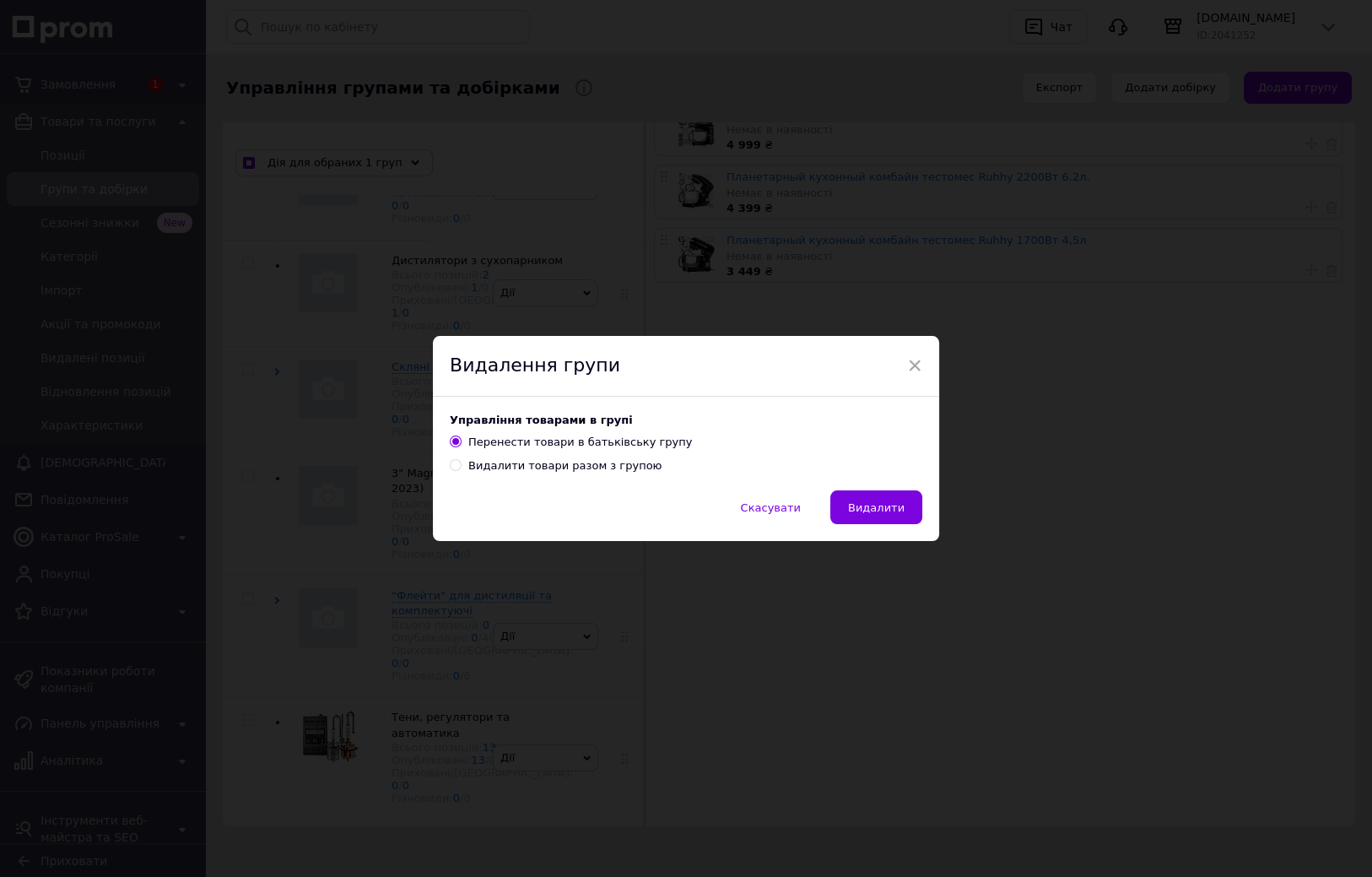
scroll to position [2680, 0]
click at [574, 466] on div "Видалити товари разом з групою" at bounding box center [565, 466] width 193 height 15
click at [460, 466] on input "Видалити товари разом з групою" at bounding box center [456, 465] width 11 height 11
radio input "true"
radio input "false"
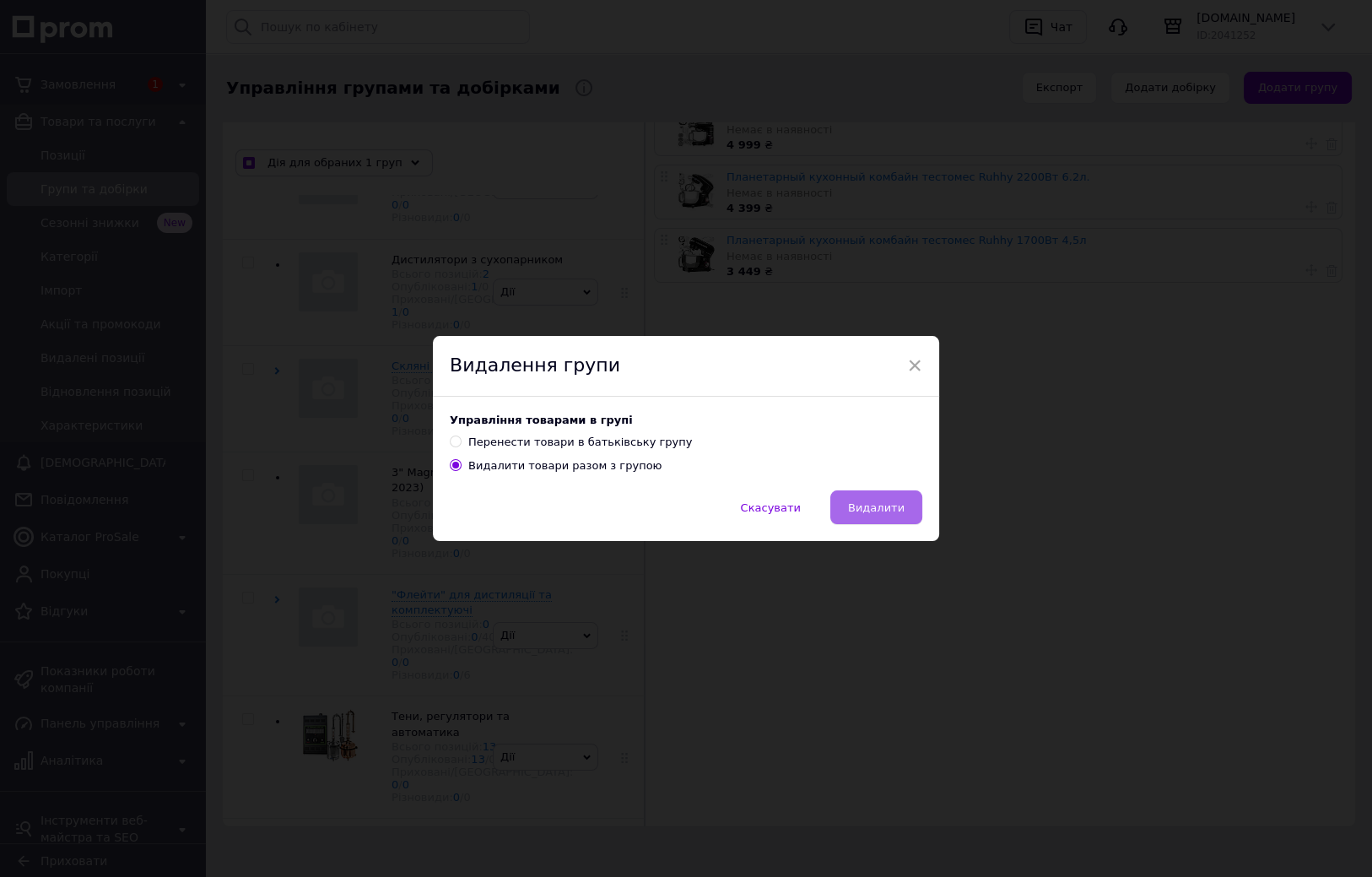
click at [885, 508] on span "Видалити" at bounding box center [876, 508] width 57 height 13
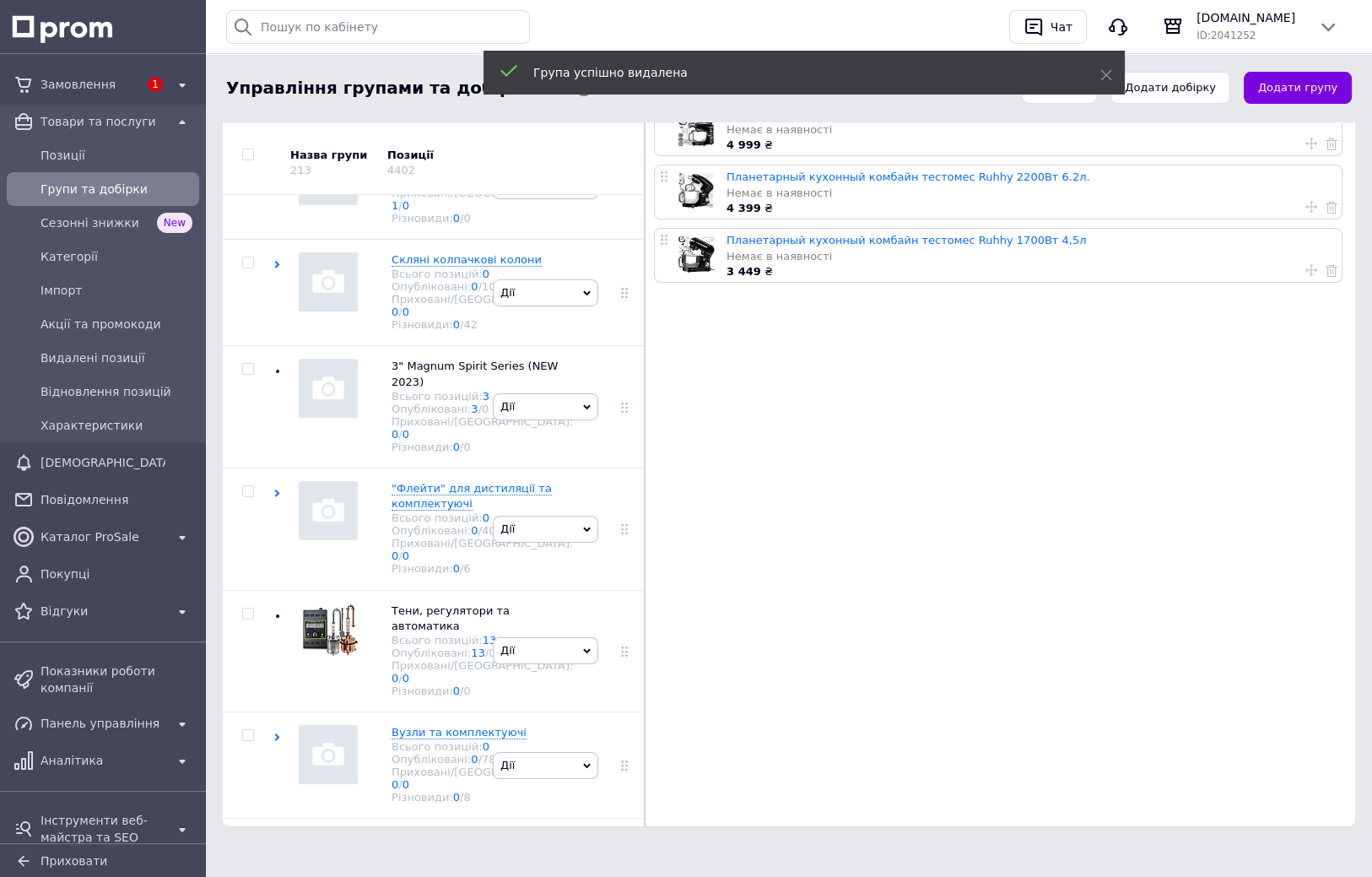
scroll to position [2679, 0]
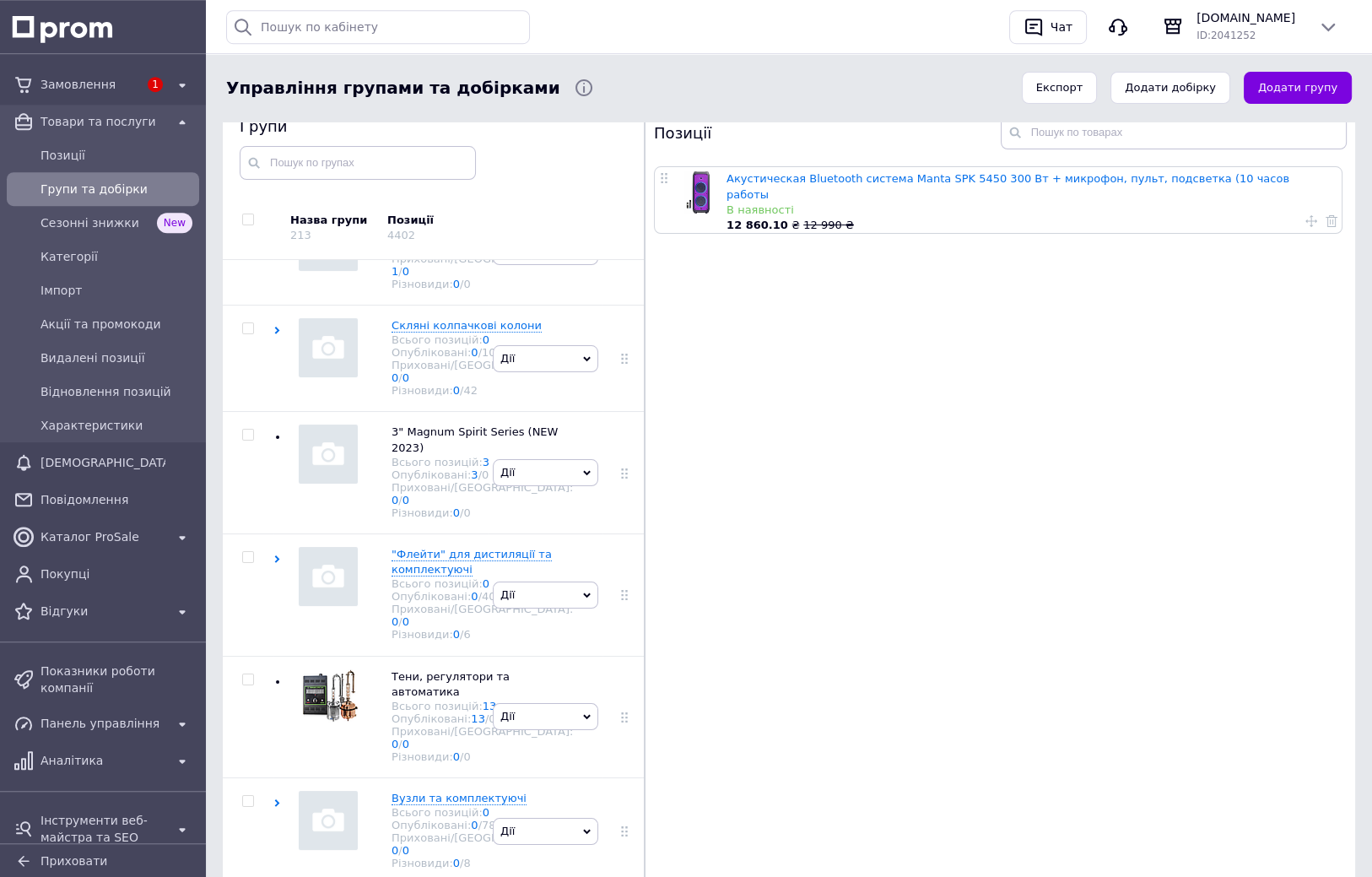
drag, startPoint x: 794, startPoint y: 486, endPoint x: 795, endPoint y: 471, distance: 15.0
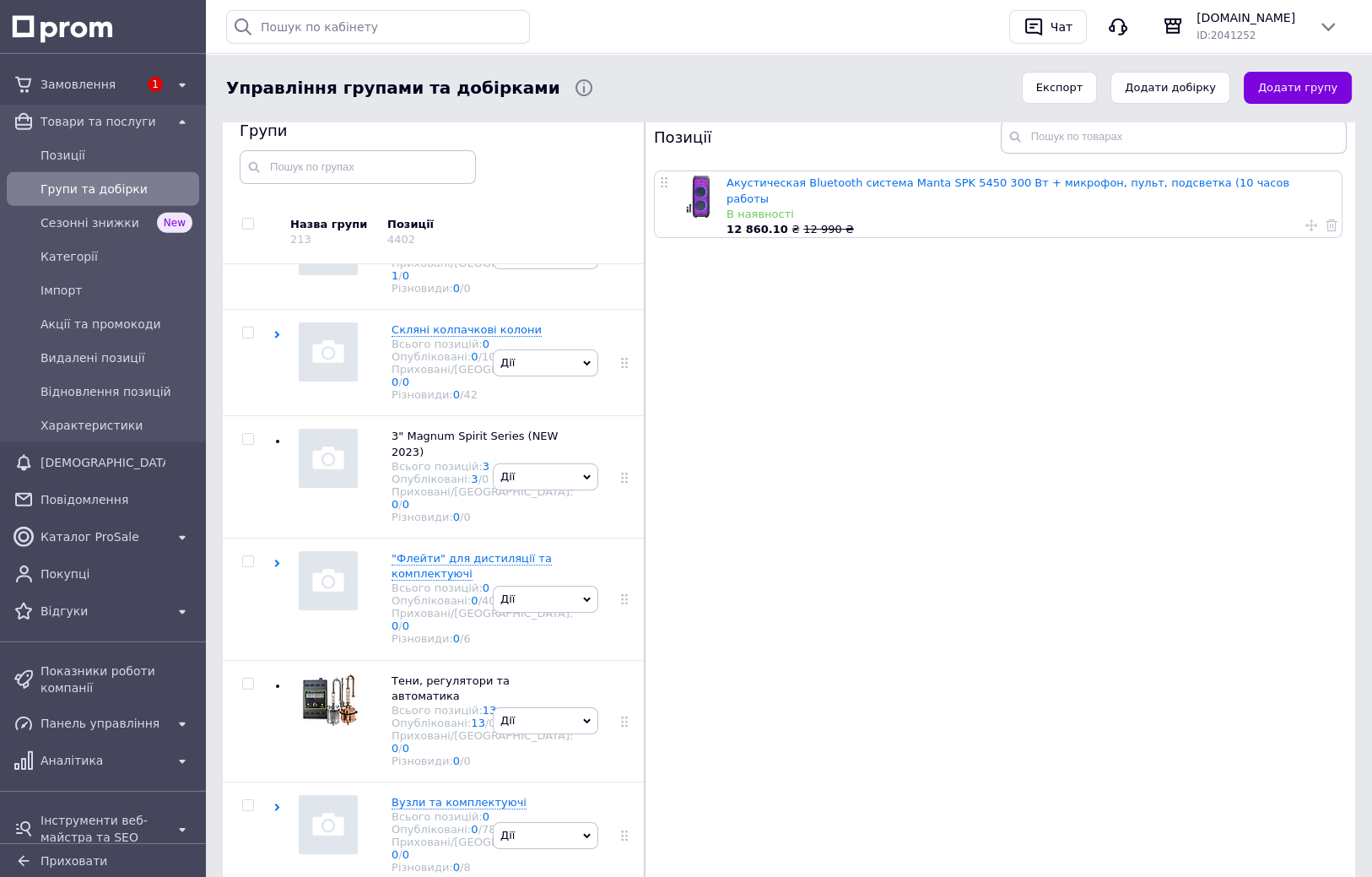
checkbox input "true"
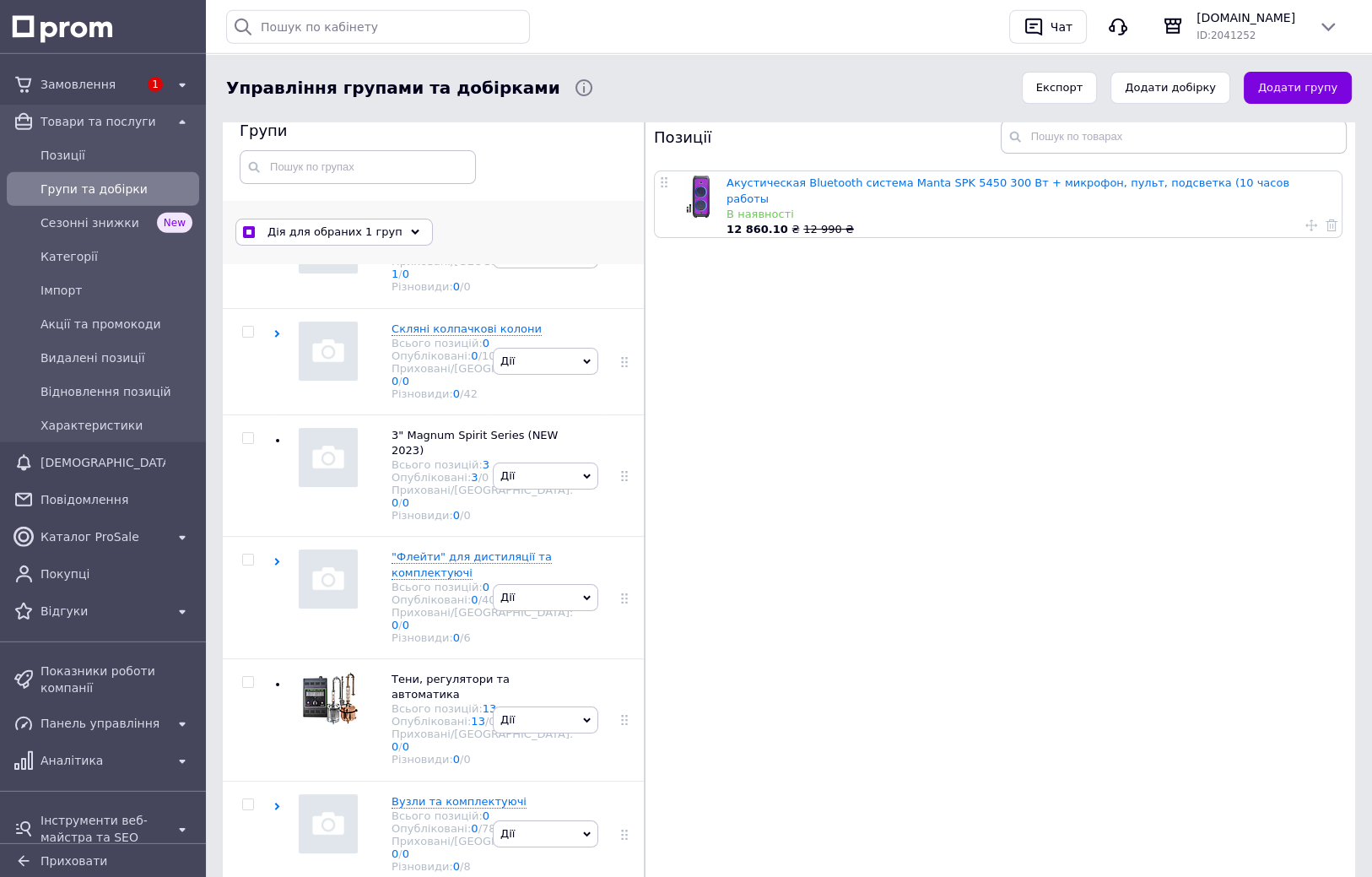
scroll to position [2679, 0]
click at [335, 229] on span "Дія для обраних 1 груп" at bounding box center [334, 232] width 135 height 15
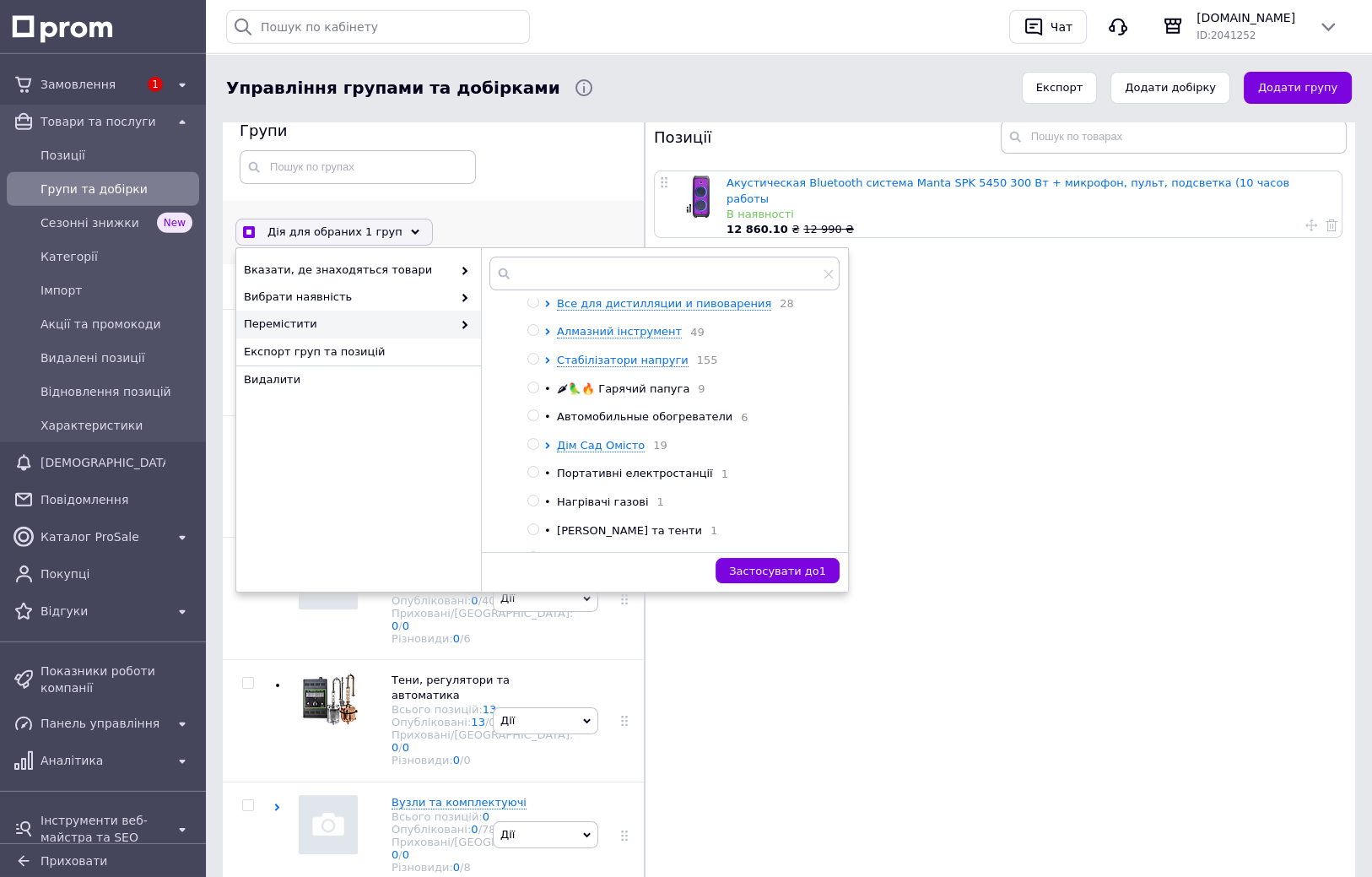
scroll to position [263, 0]
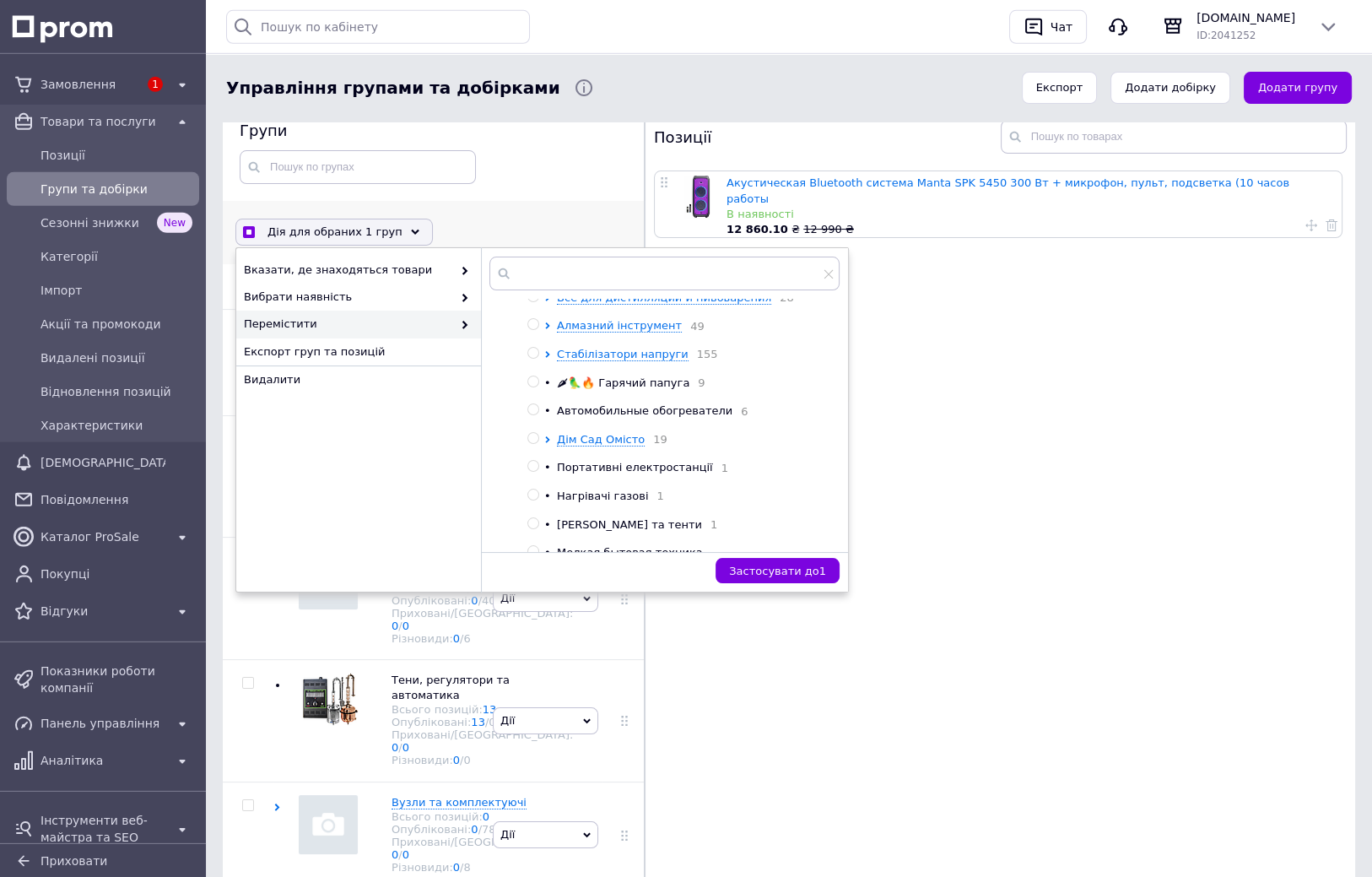
click at [534, 444] on input "radio" at bounding box center [533, 438] width 11 height 11
radio input "true"
click at [793, 570] on span "Застосувати до 1" at bounding box center [777, 571] width 97 height 13
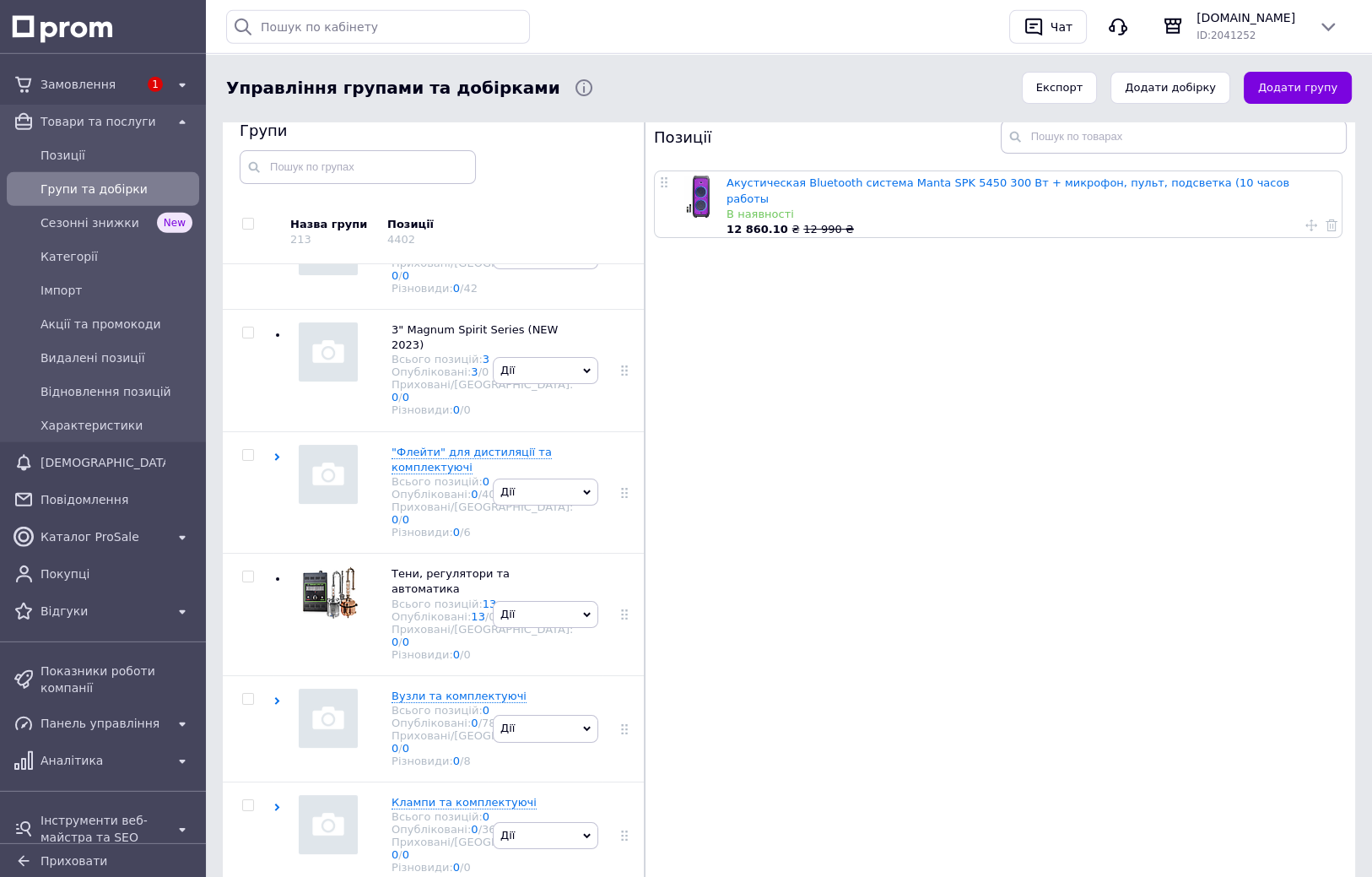
scroll to position [2680, 0]
checkbox input "true"
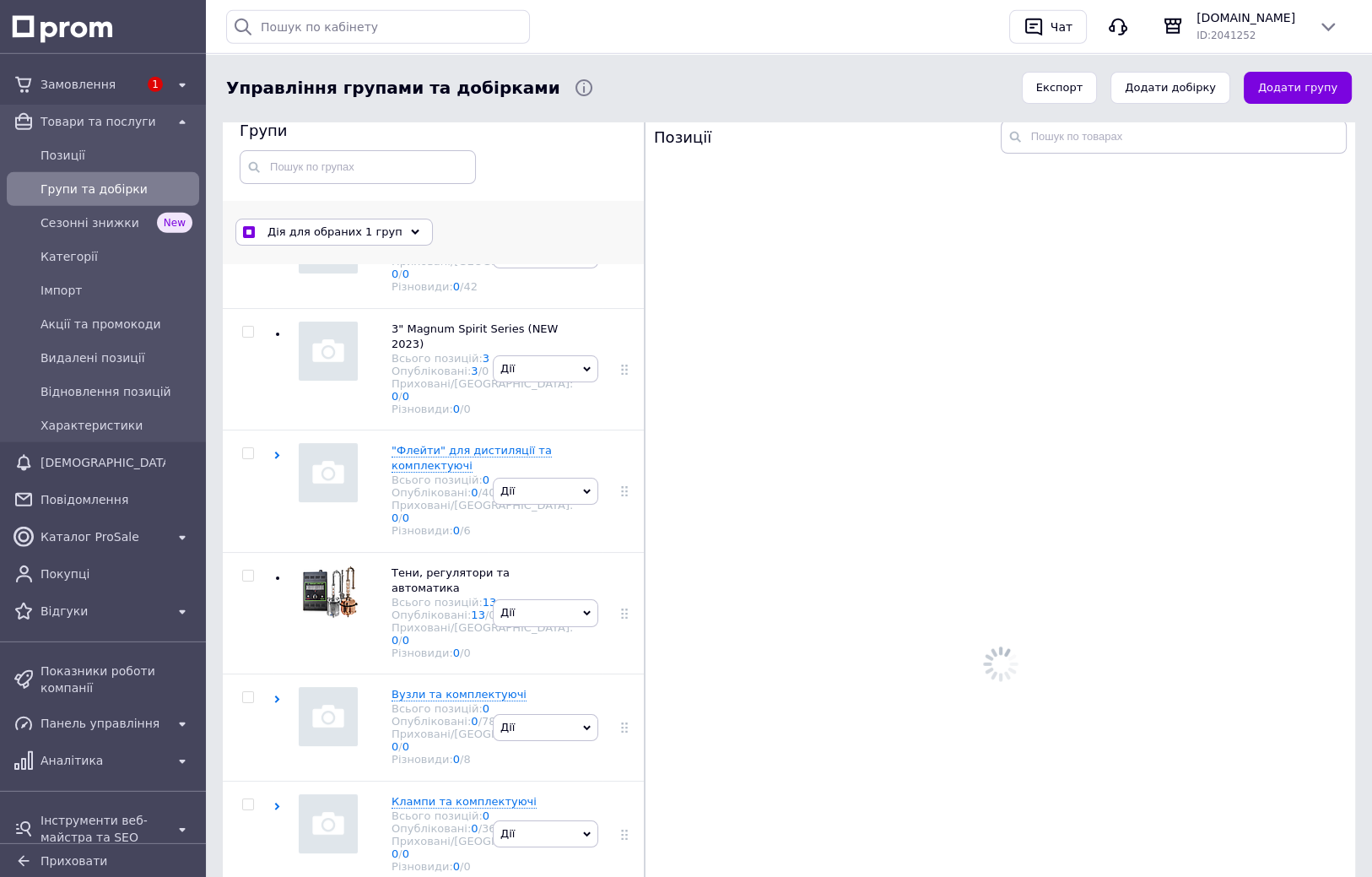
scroll to position [2679, 0]
click at [395, 238] on div "Дія для обраних 1 груп" at bounding box center [334, 231] width 198 height 27
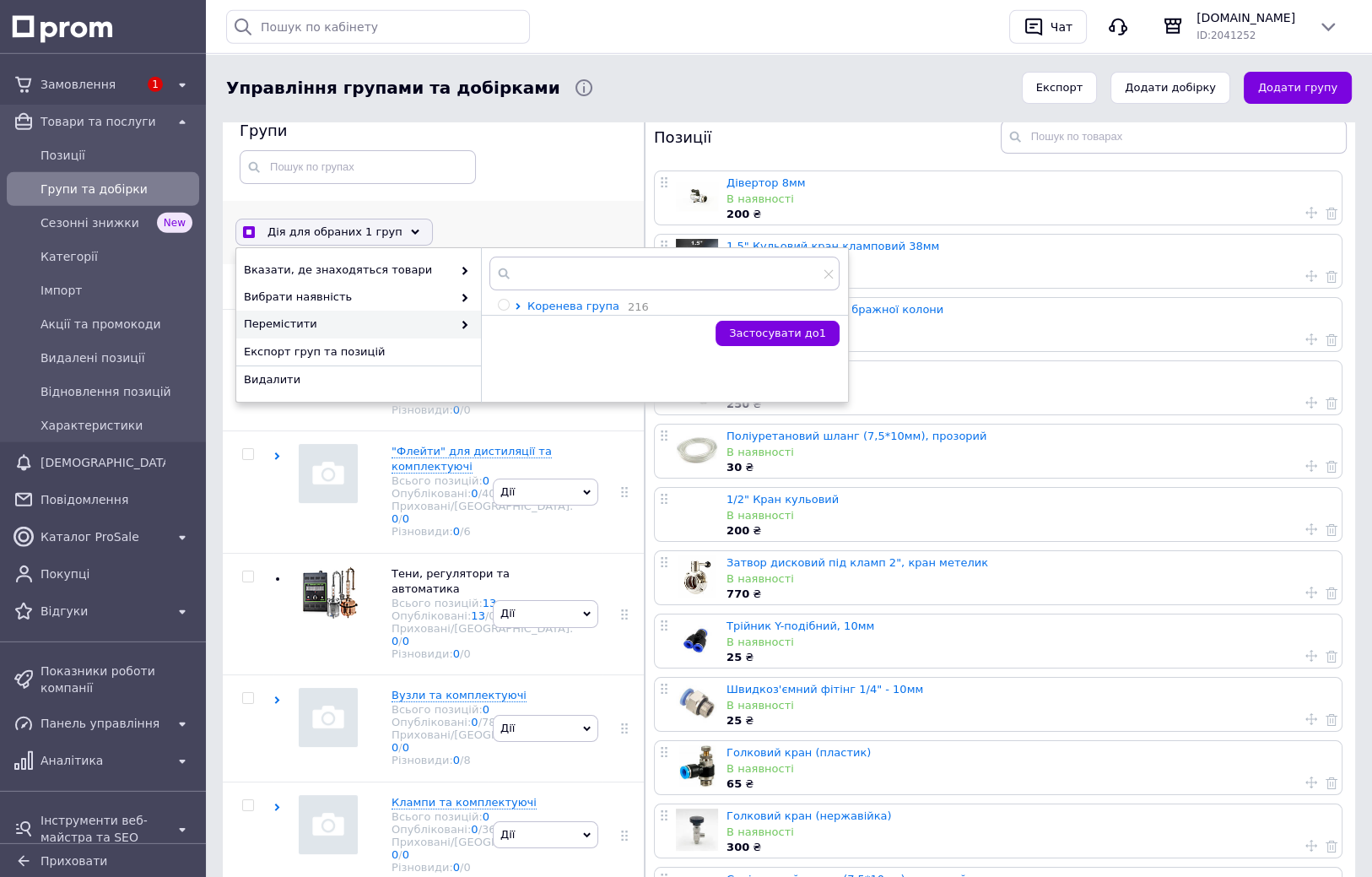
click at [517, 307] on icon at bounding box center [517, 305] width 5 height 6
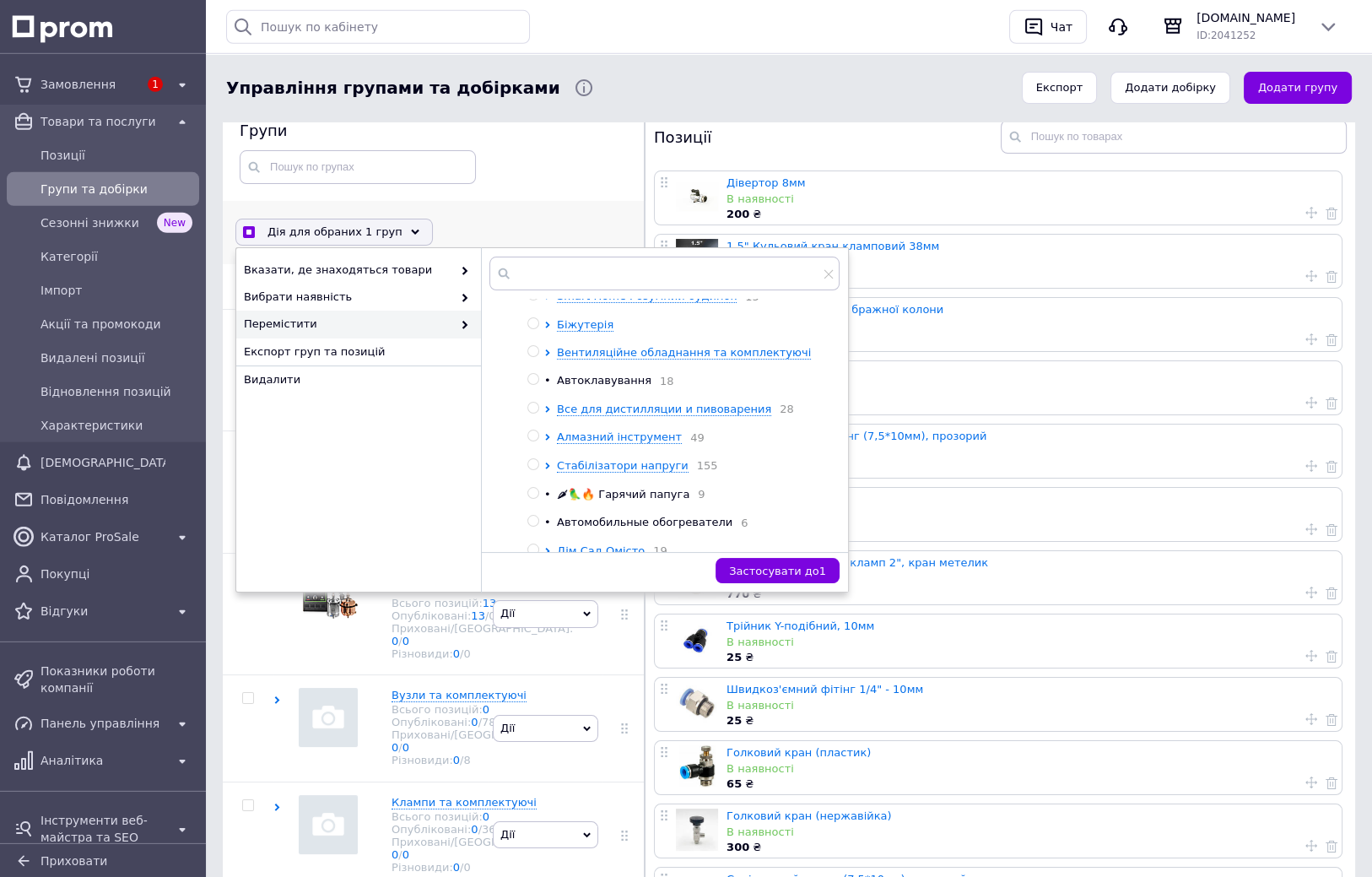
scroll to position [165, 0]
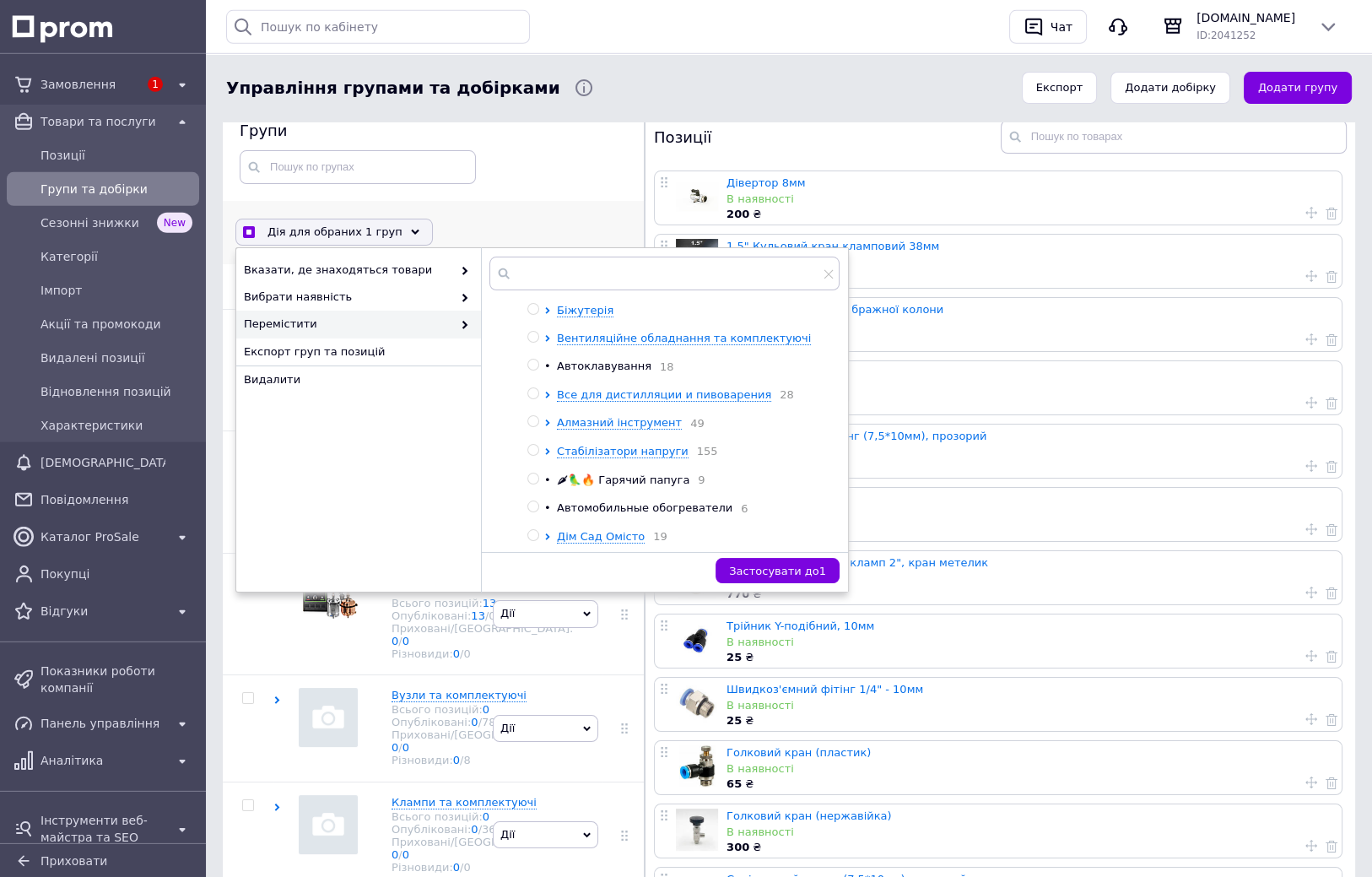
click at [533, 397] on input "radio" at bounding box center [533, 393] width 11 height 11
radio input "true"
click at [796, 571] on span "Застосувати до 1" at bounding box center [777, 571] width 97 height 13
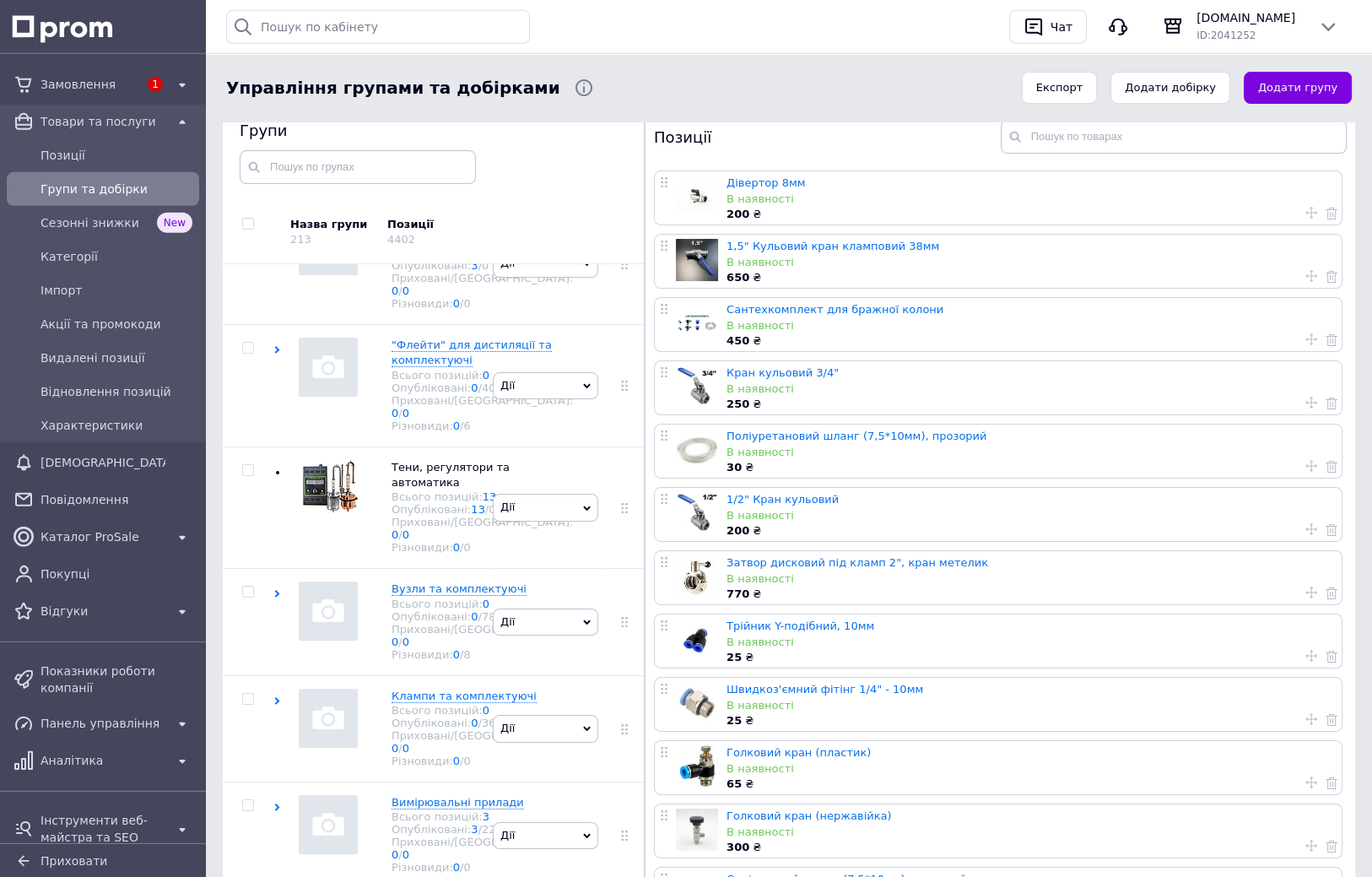
scroll to position [2680, 0]
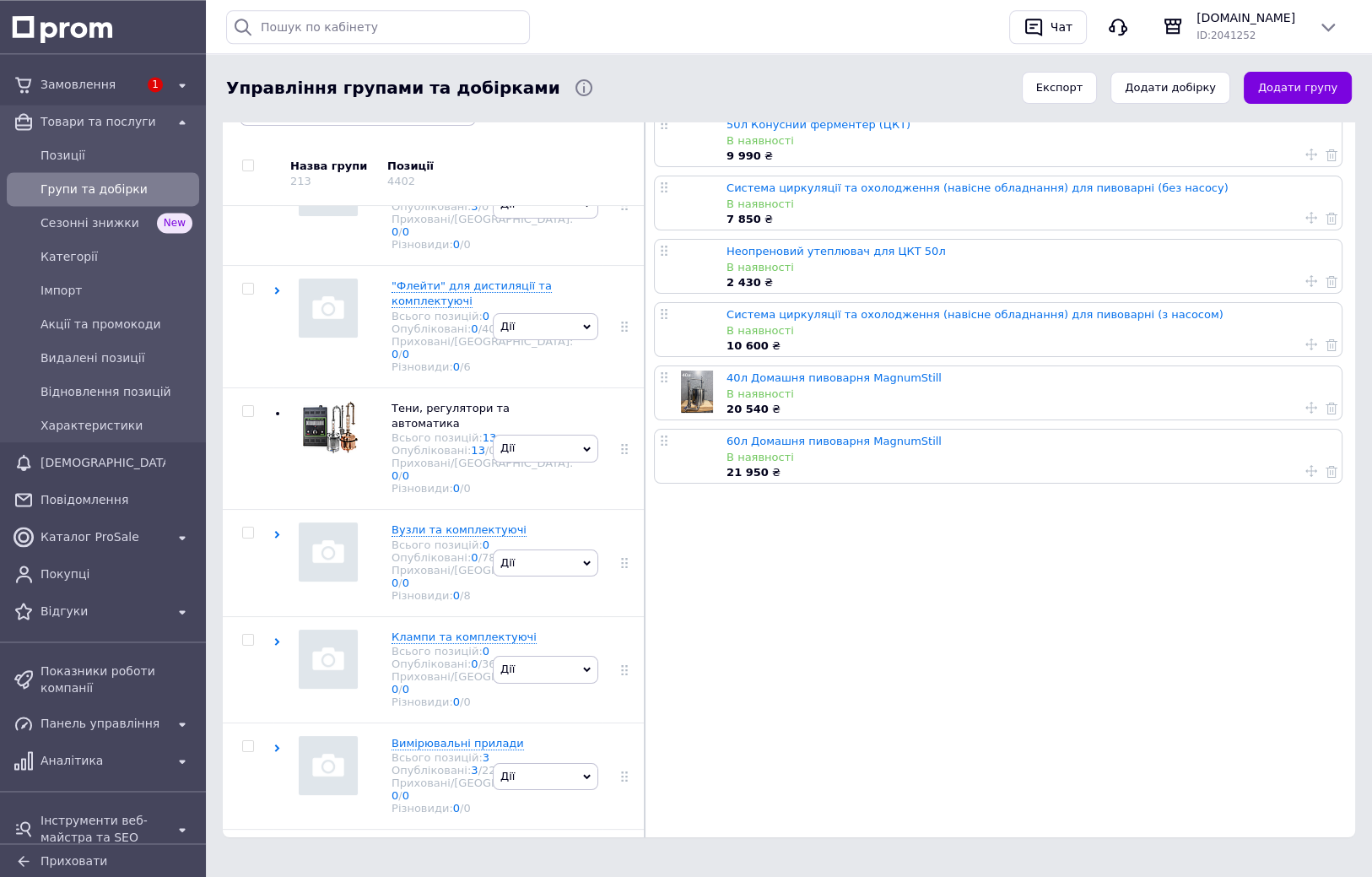
scroll to position [200, 0]
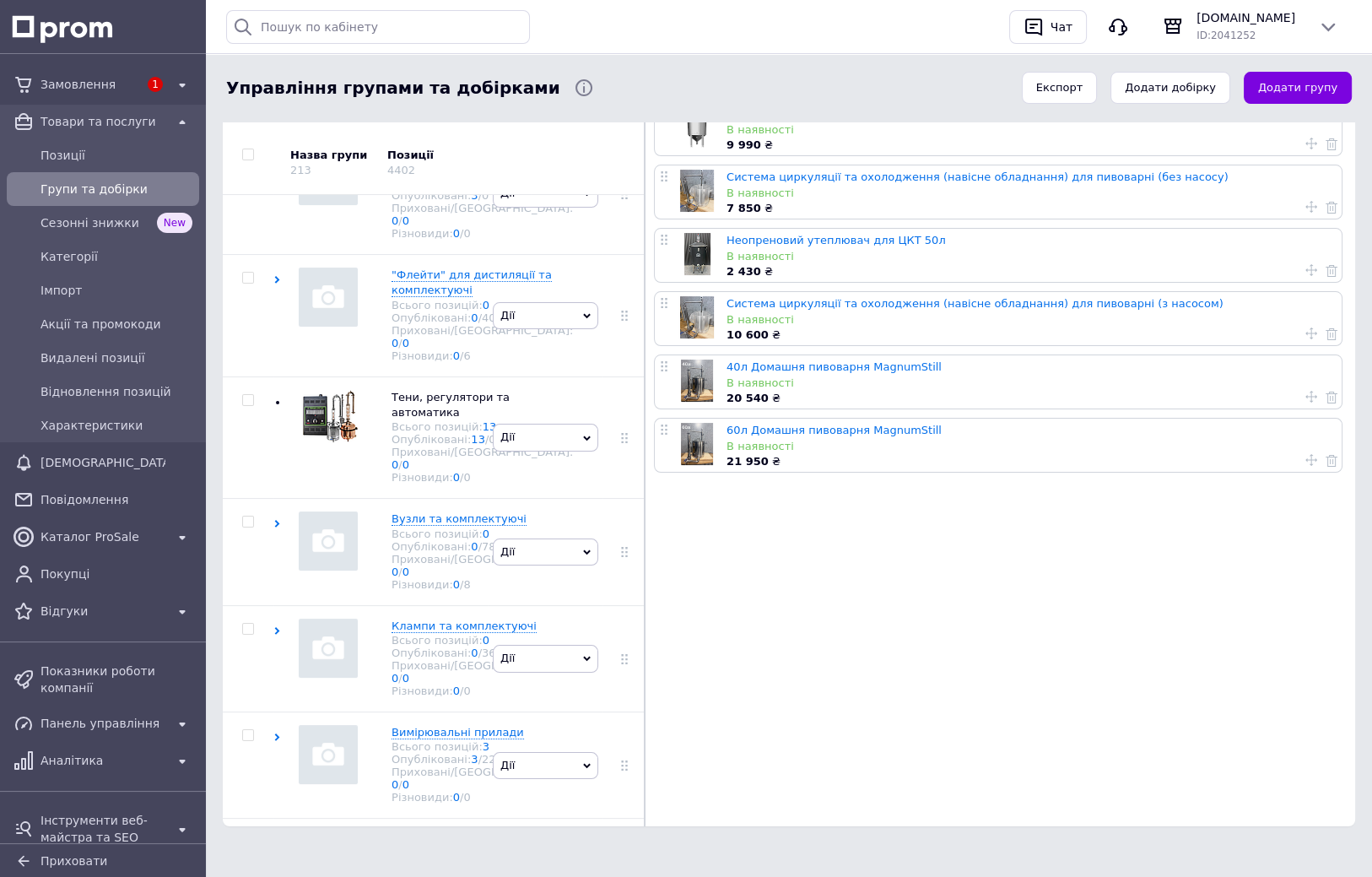
drag, startPoint x: 733, startPoint y: 581, endPoint x: 737, endPoint y: 631, distance: 50.2
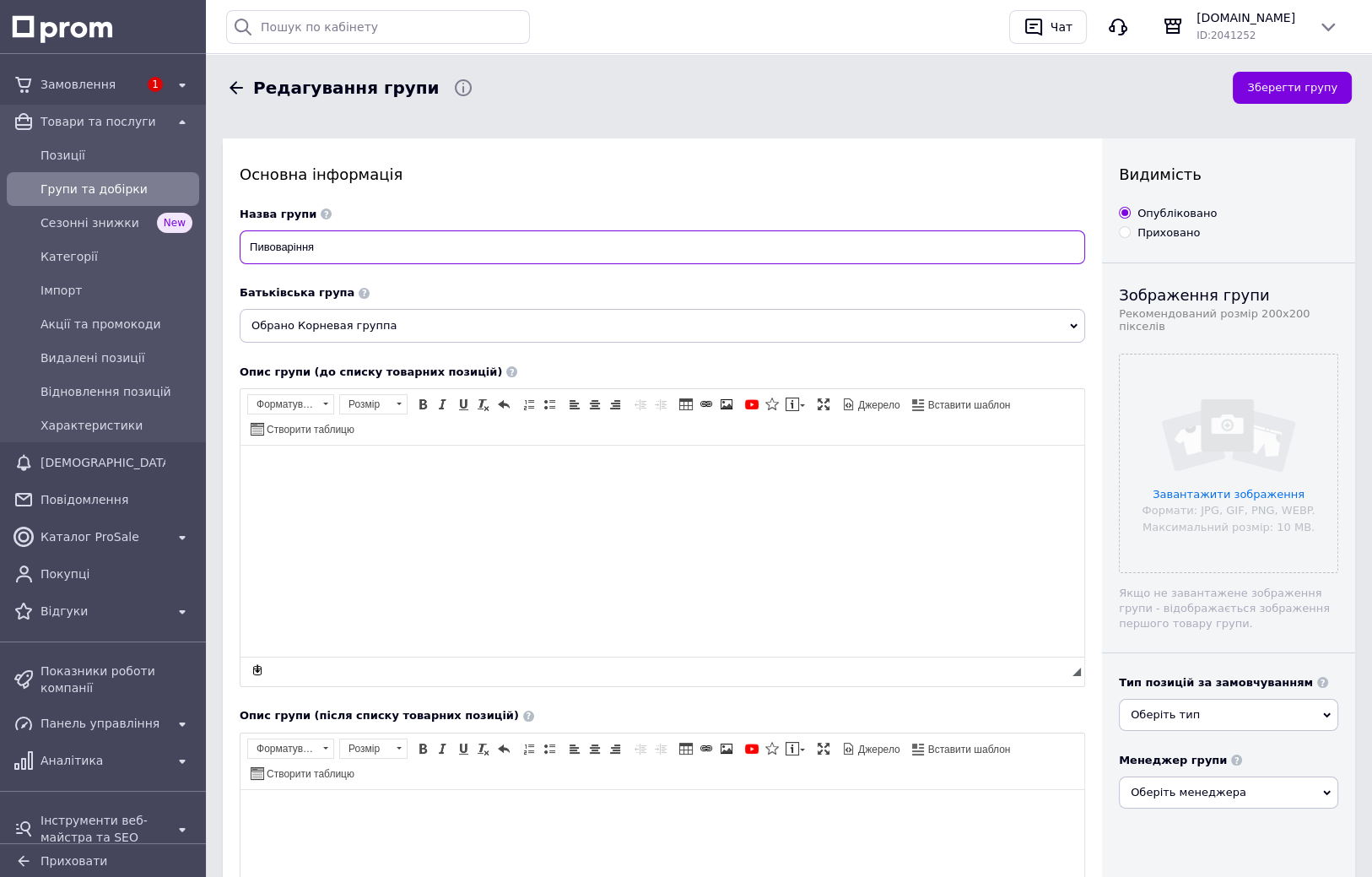
click at [374, 250] on input "Пивоваріння" at bounding box center [662, 247] width 846 height 33
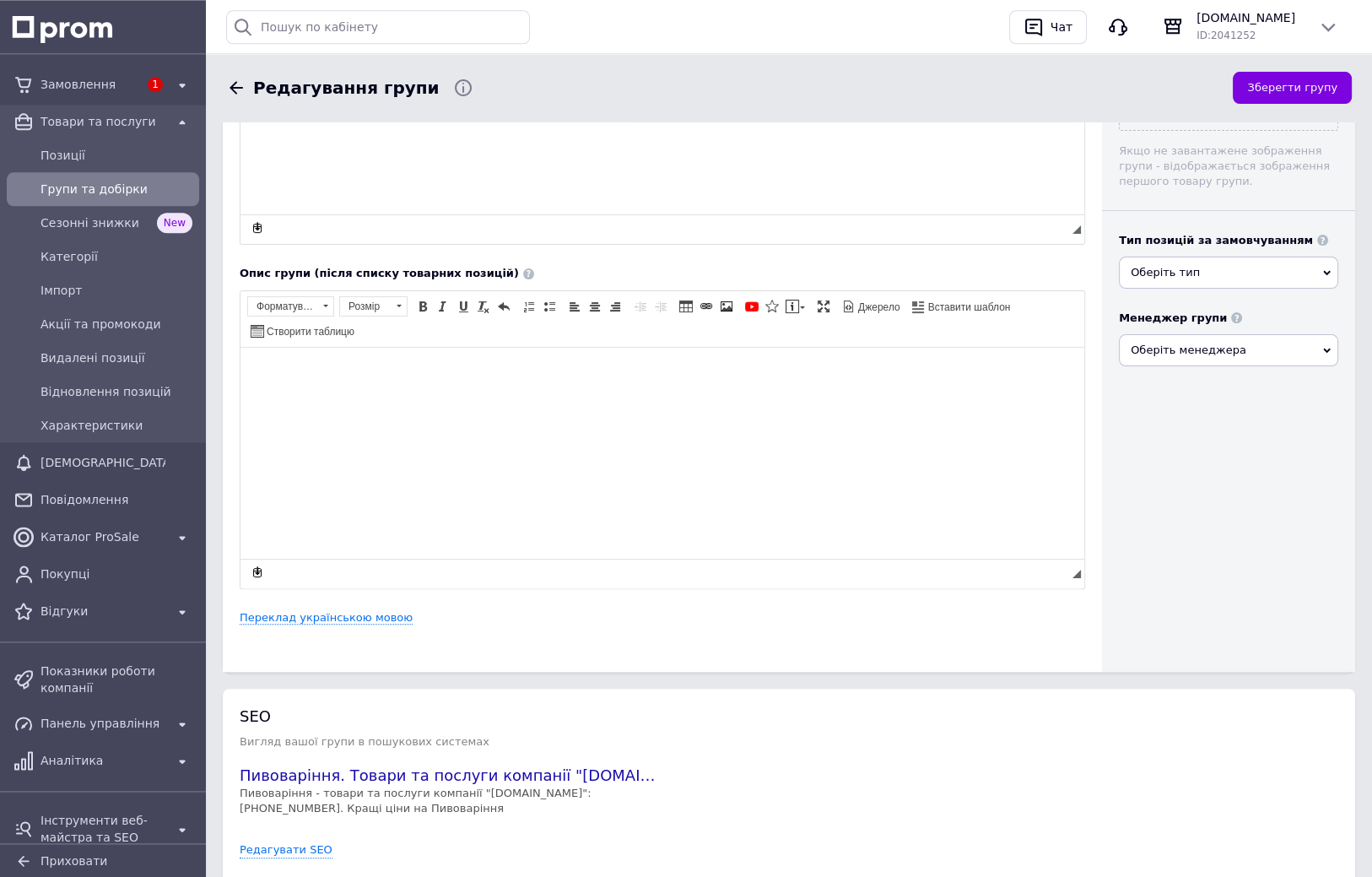
scroll to position [497, 0]
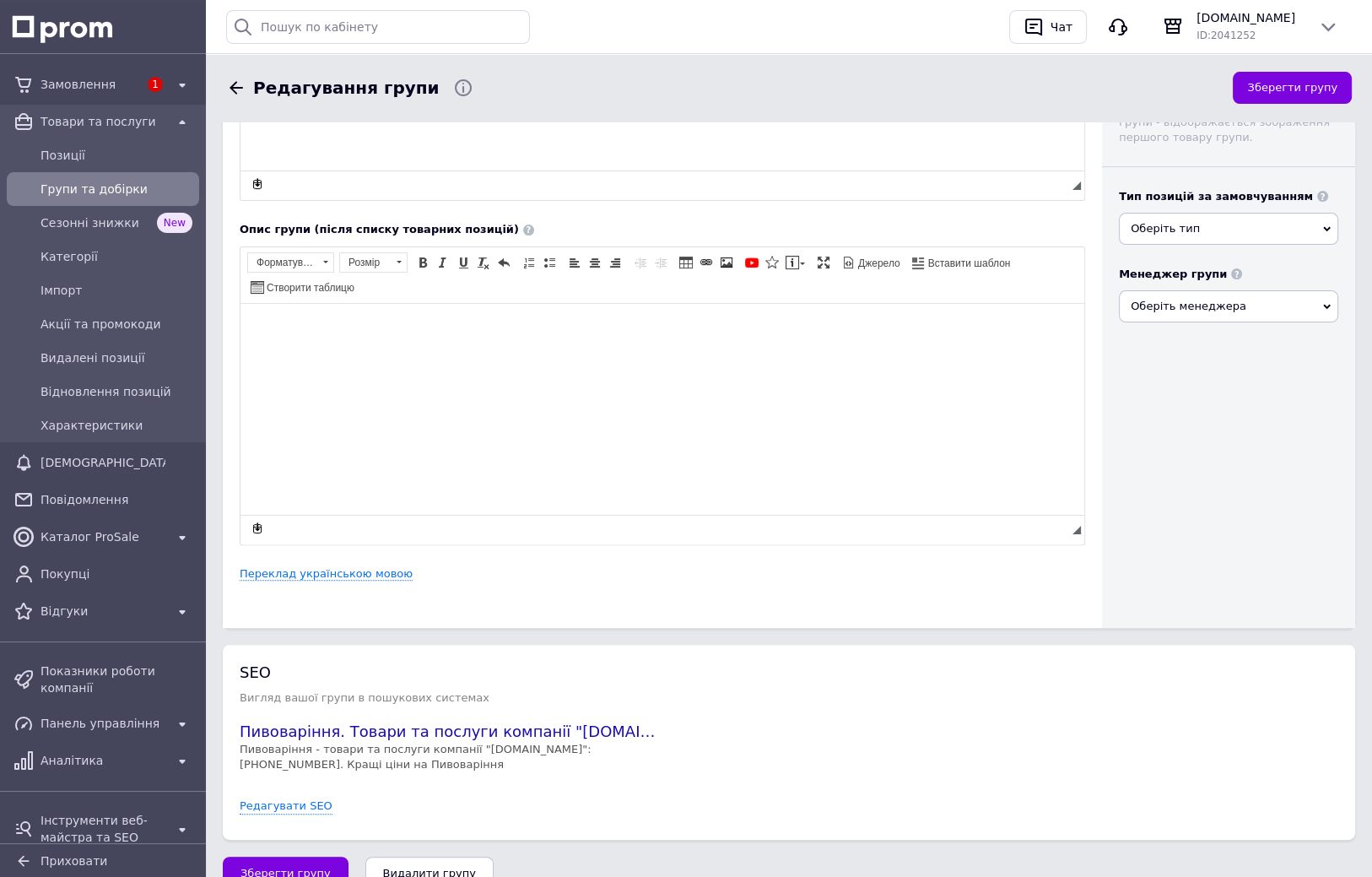
drag, startPoint x: 227, startPoint y: 489, endPoint x: 220, endPoint y: 548, distance: 59.4
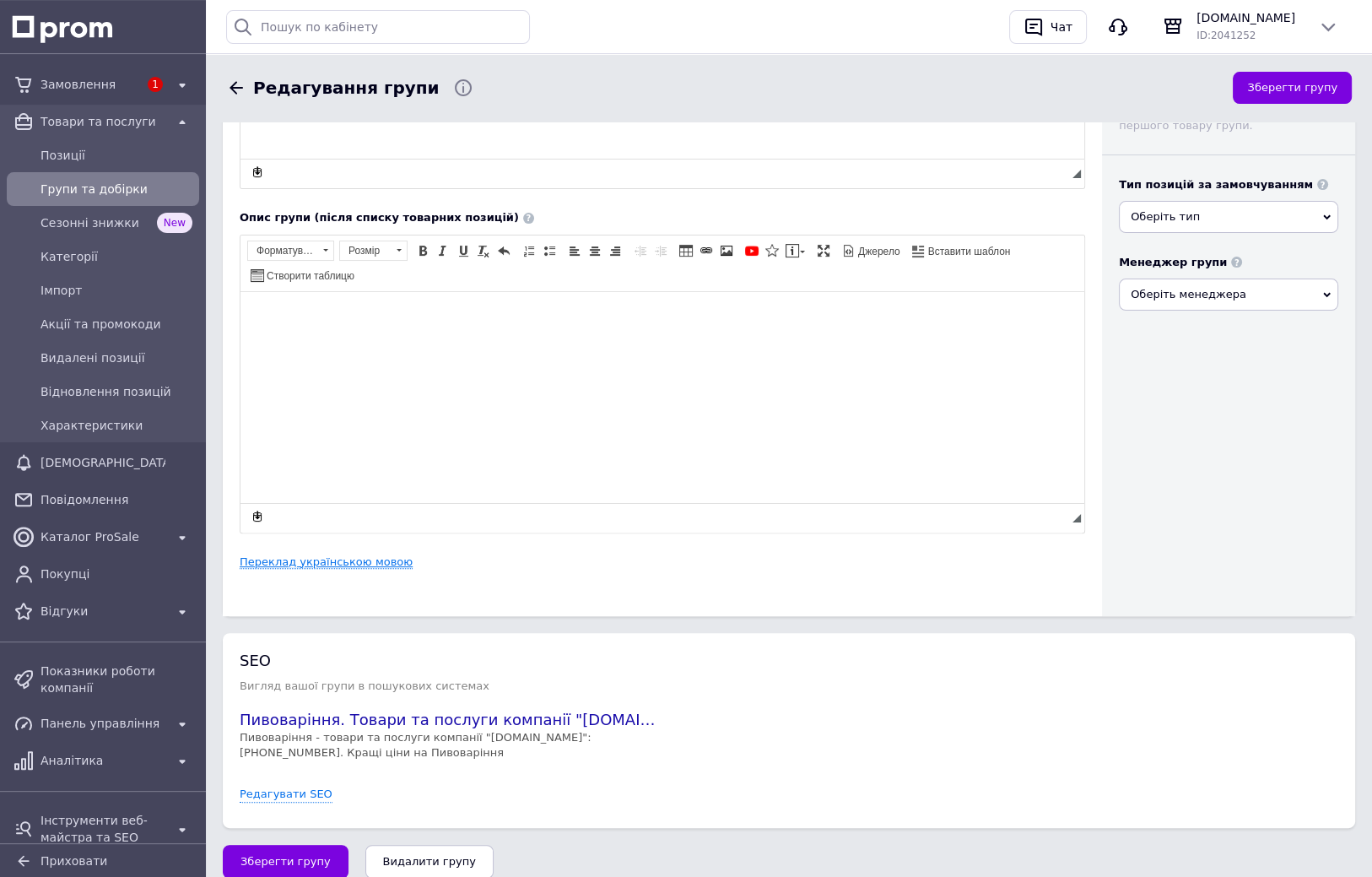
click at [286, 567] on link "Переклад українською мовою" at bounding box center [326, 561] width 173 height 14
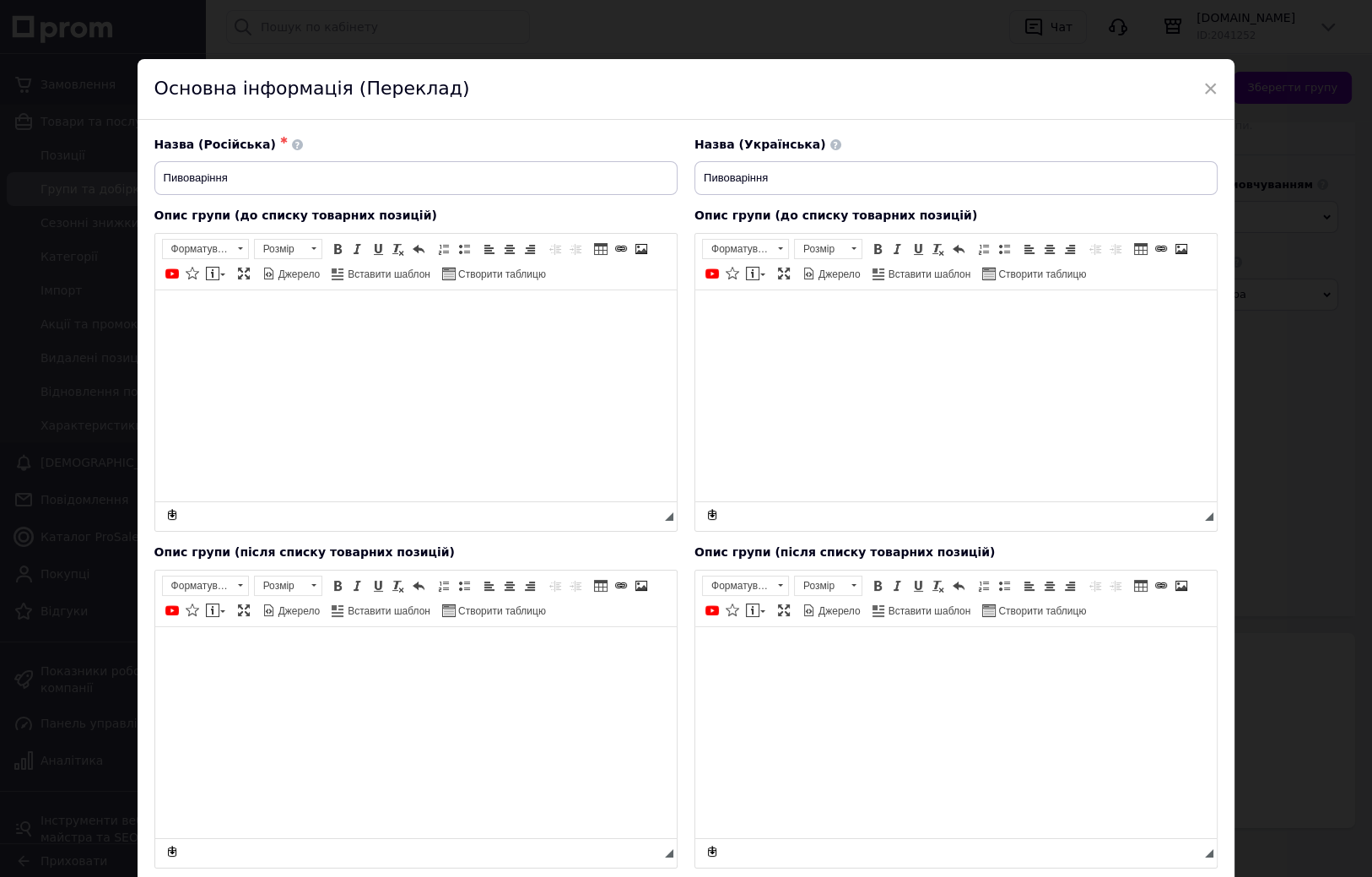
scroll to position [0, 0]
click at [283, 174] on input "Пивоваріння" at bounding box center [416, 178] width 524 height 33
type input "Пивоваріння Magnum"
click at [792, 178] on input "Пивоваріння" at bounding box center [956, 178] width 524 height 33
click at [775, 179] on input "Пивоваріння magnum" at bounding box center [956, 178] width 524 height 33
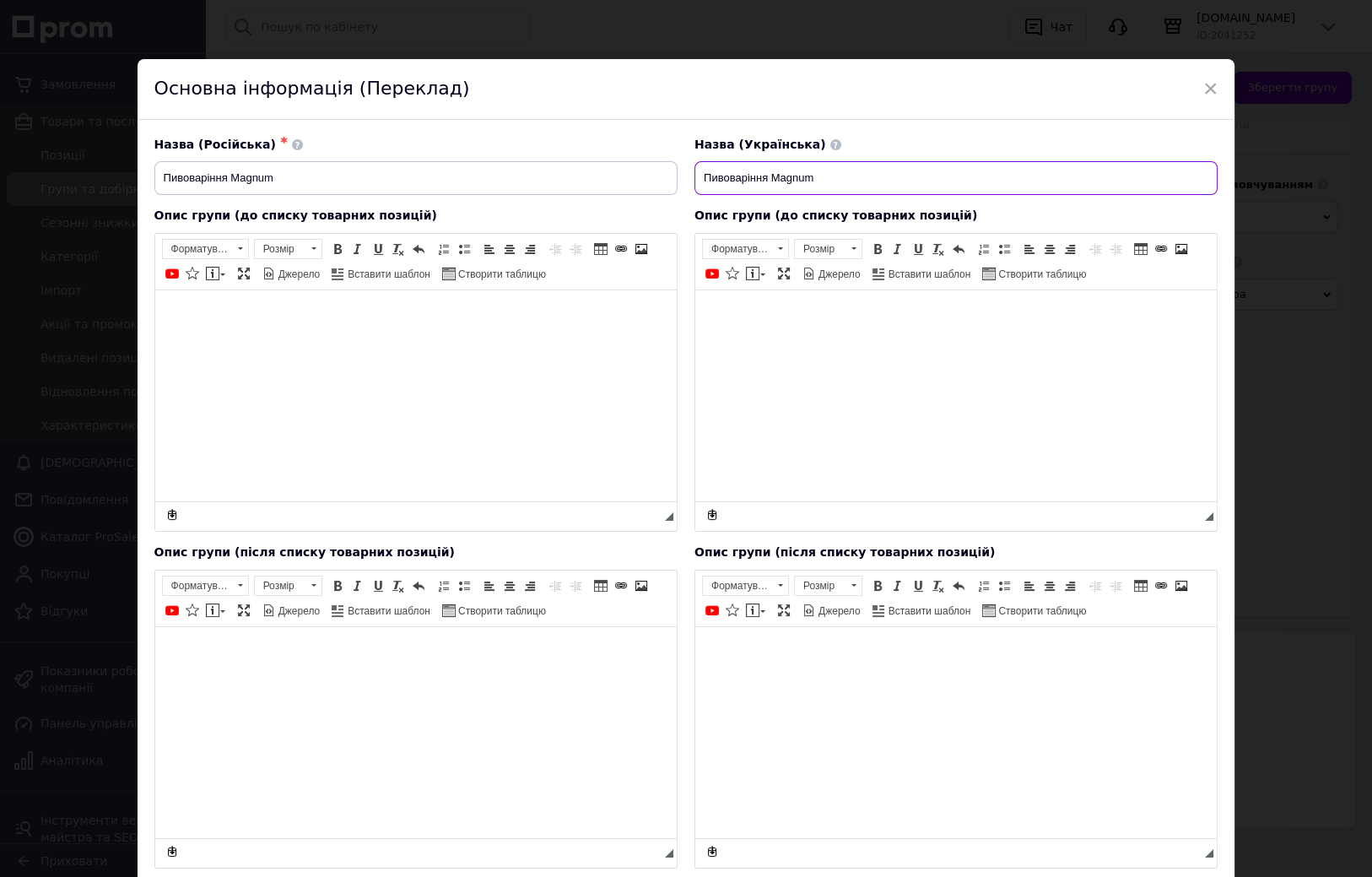
type input "Пивоваріння Magnum"
click at [368, 184] on input "Пивоваріння Magnum" at bounding box center [416, 178] width 524 height 33
type input "Пивоваріння Magnum Still"
click at [841, 172] on input "Пивоваріння Magnum" at bounding box center [956, 178] width 524 height 33
type input "Пивоваріння Magnum Still"
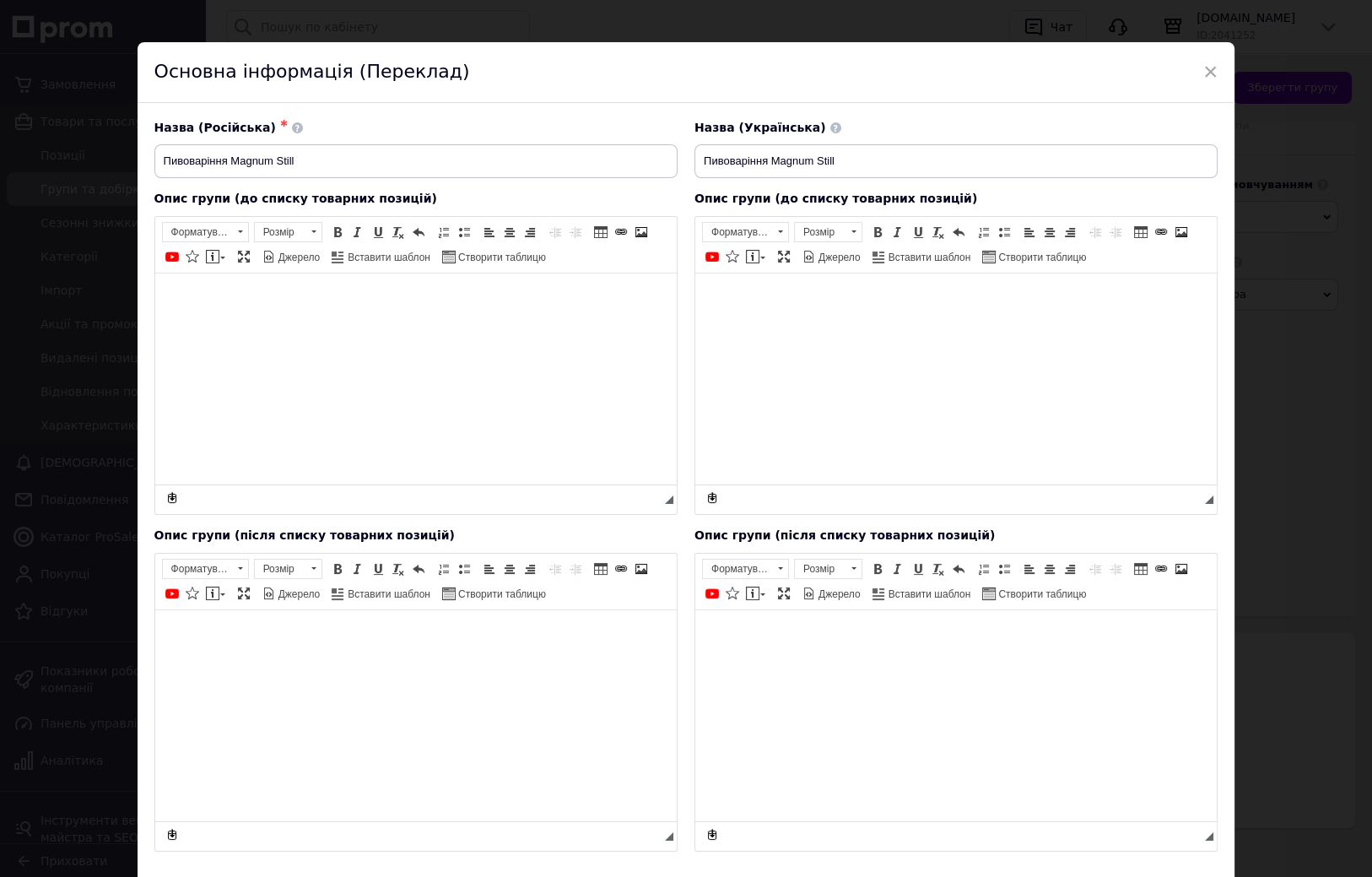
scroll to position [126, 0]
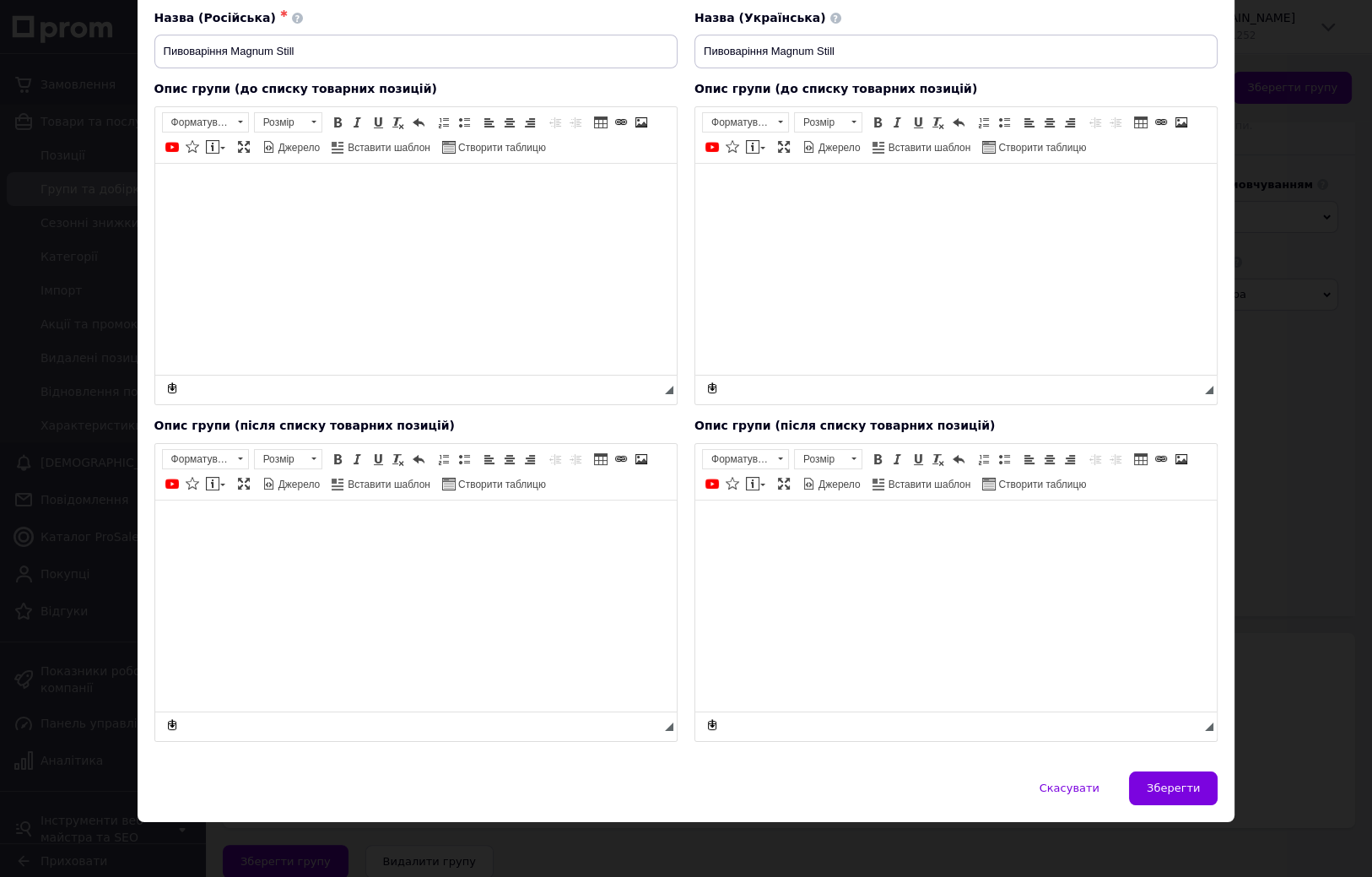
drag, startPoint x: 692, startPoint y: 432, endPoint x: 692, endPoint y: 538, distance: 106.0
click at [1188, 784] on span "Зберегти" at bounding box center [1173, 788] width 53 height 13
type input "Пивоваріння Magnum Still"
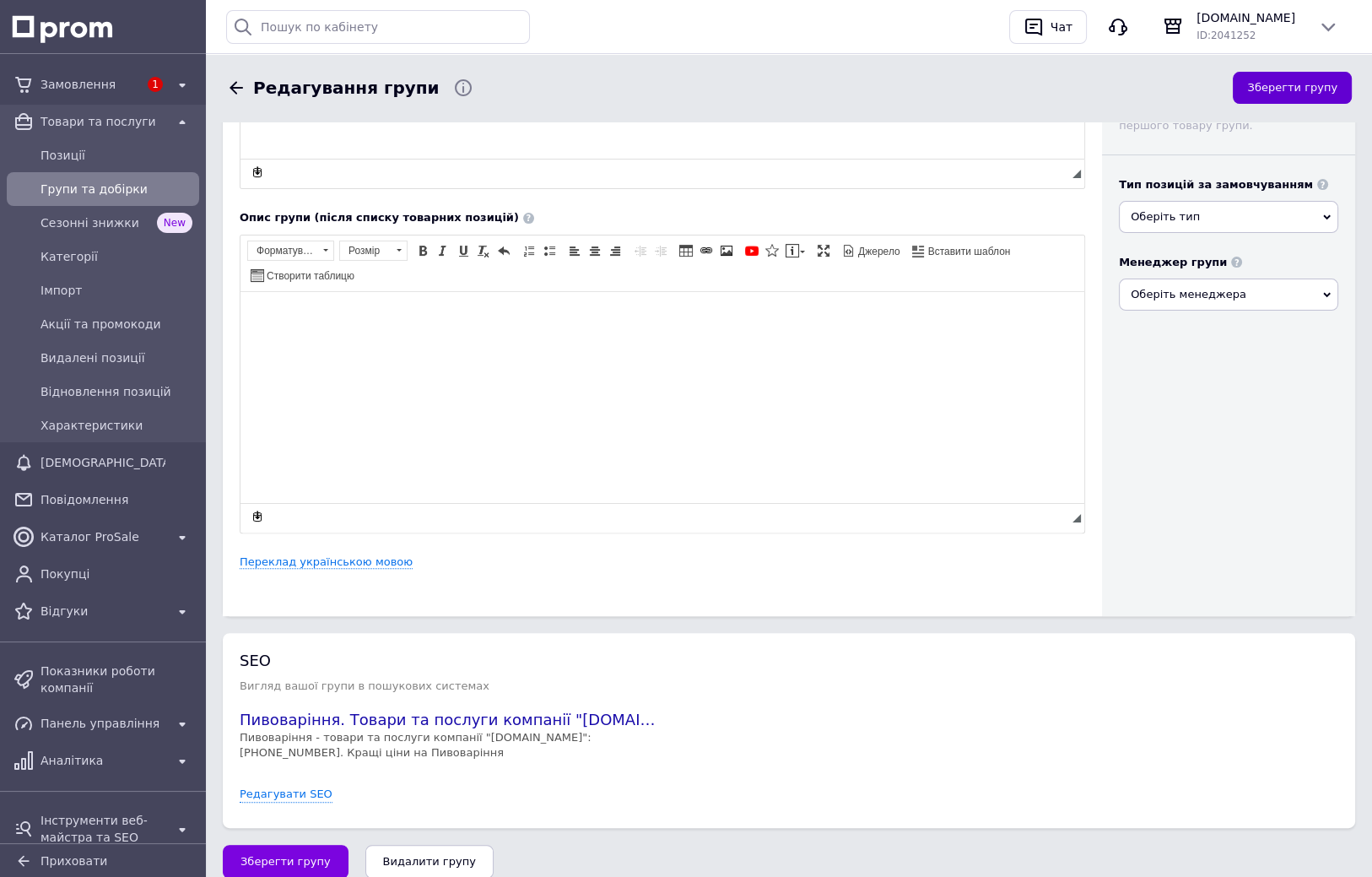
click at [1297, 91] on button "Зберегти групу" at bounding box center [1292, 87] width 119 height 32
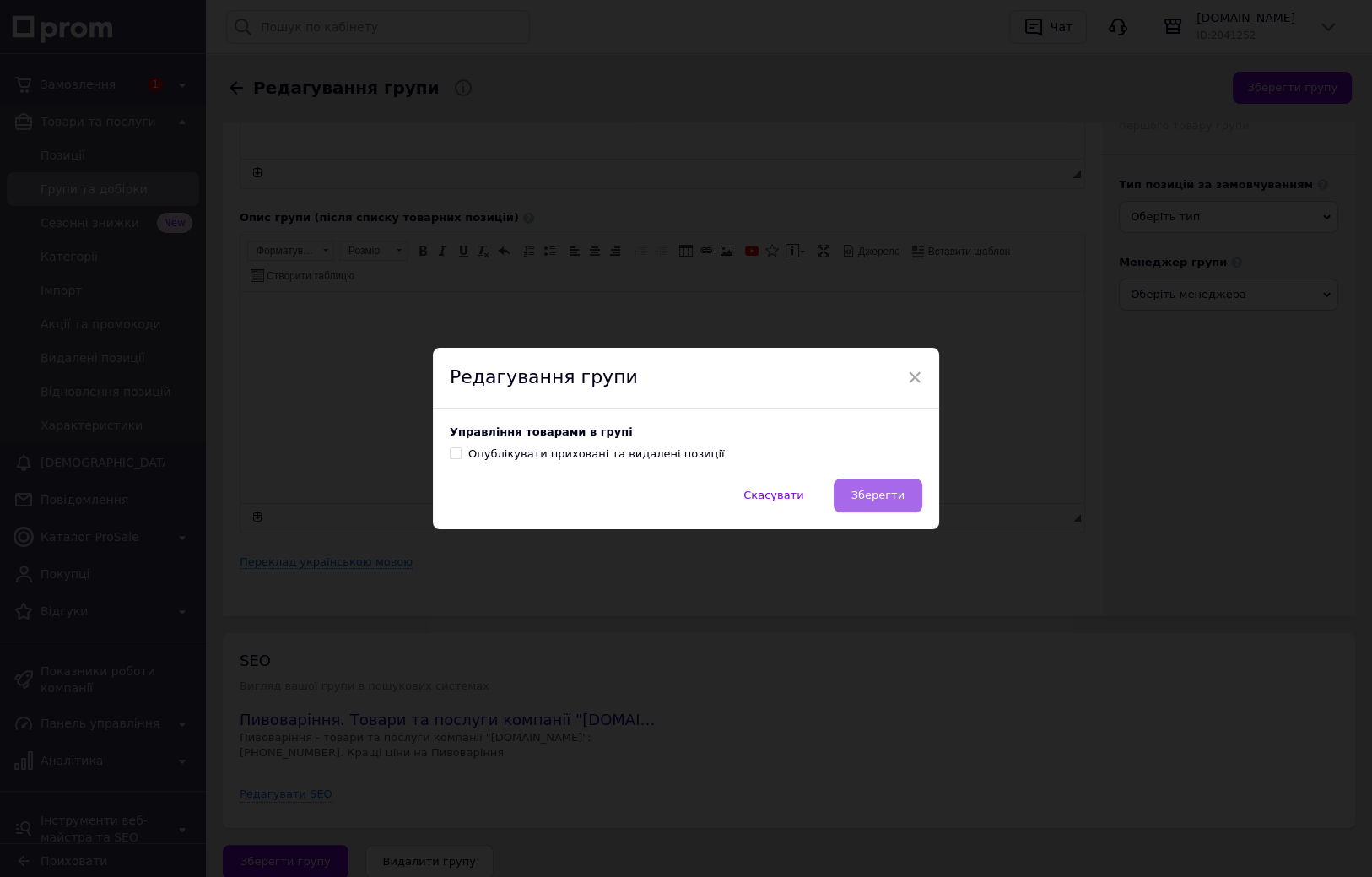
drag, startPoint x: 890, startPoint y: 497, endPoint x: 649, endPoint y: 204, distance: 379.4
click at [890, 497] on span "Зберегти" at bounding box center [877, 495] width 53 height 13
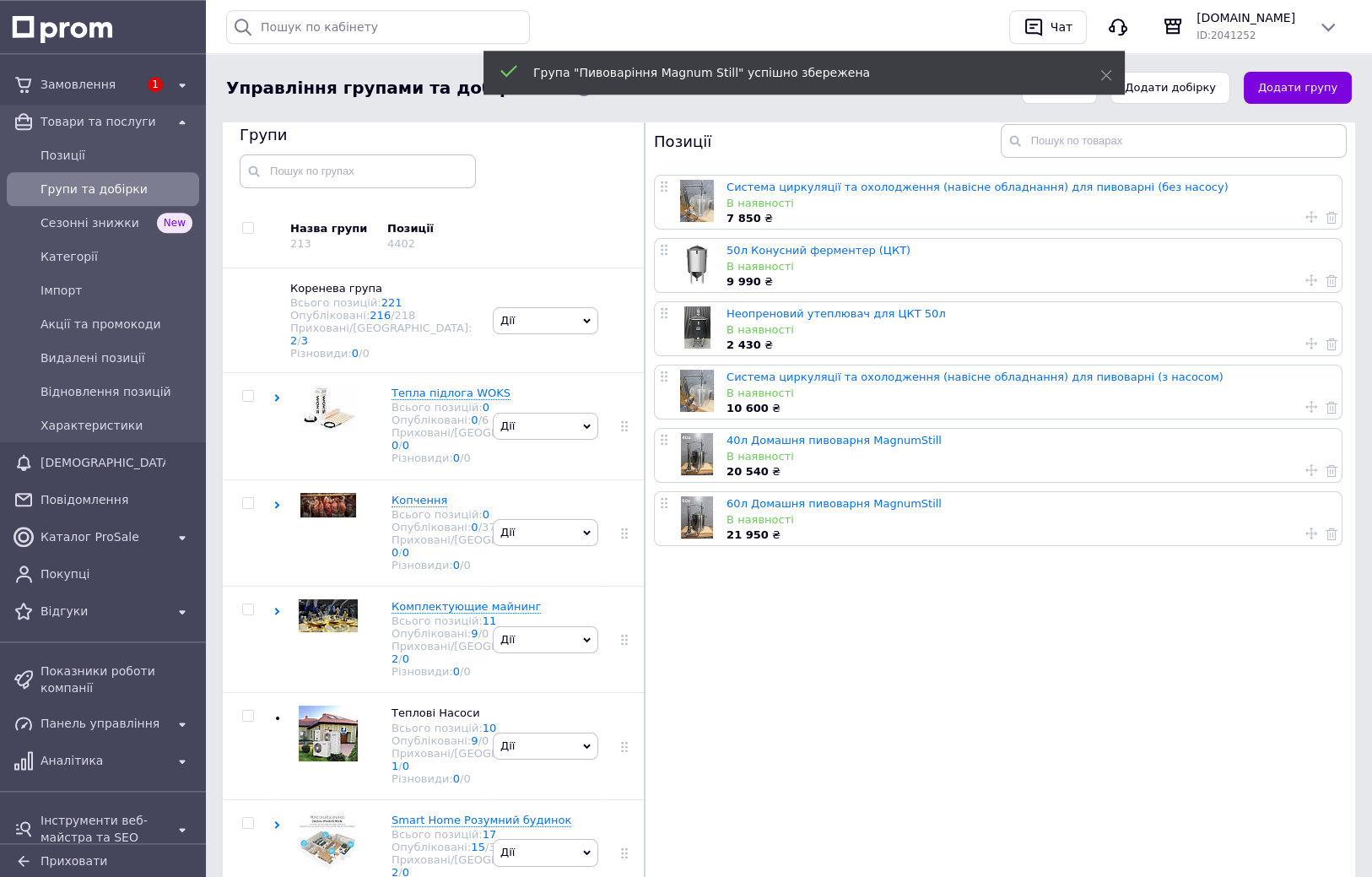
scroll to position [200, 0]
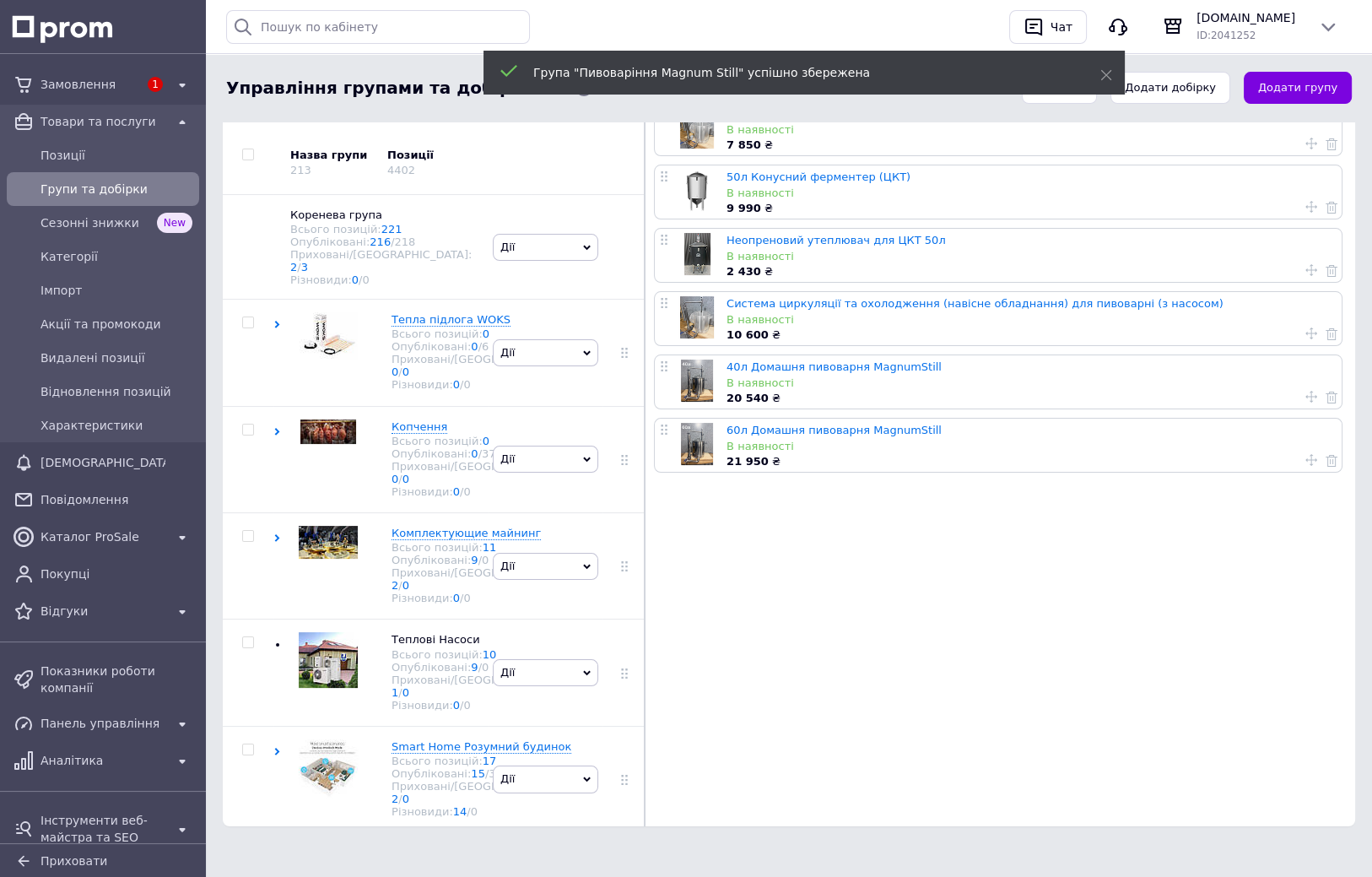
drag, startPoint x: 697, startPoint y: 713, endPoint x: 693, endPoint y: 756, distance: 43.2
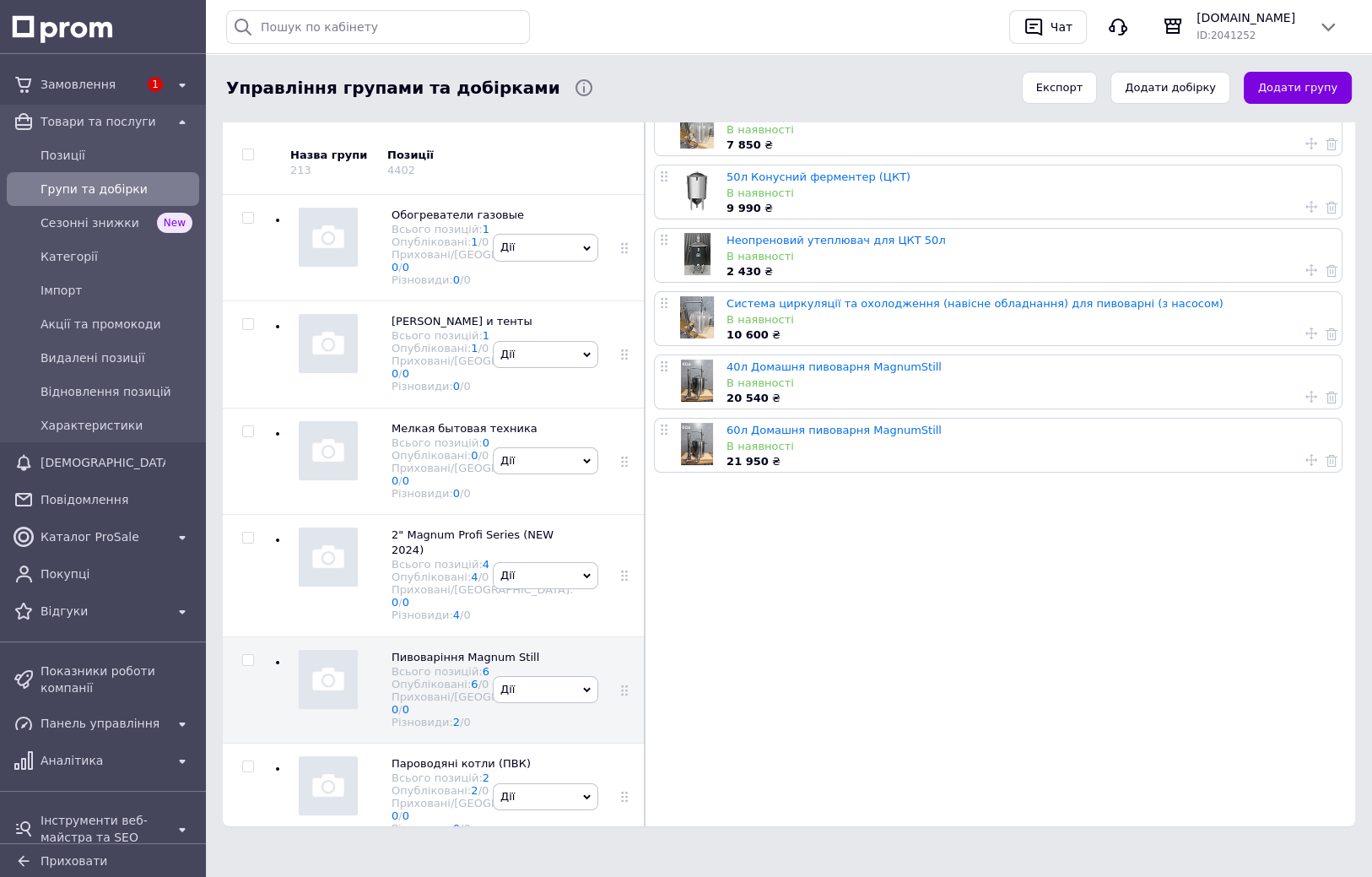
scroll to position [1886, 0]
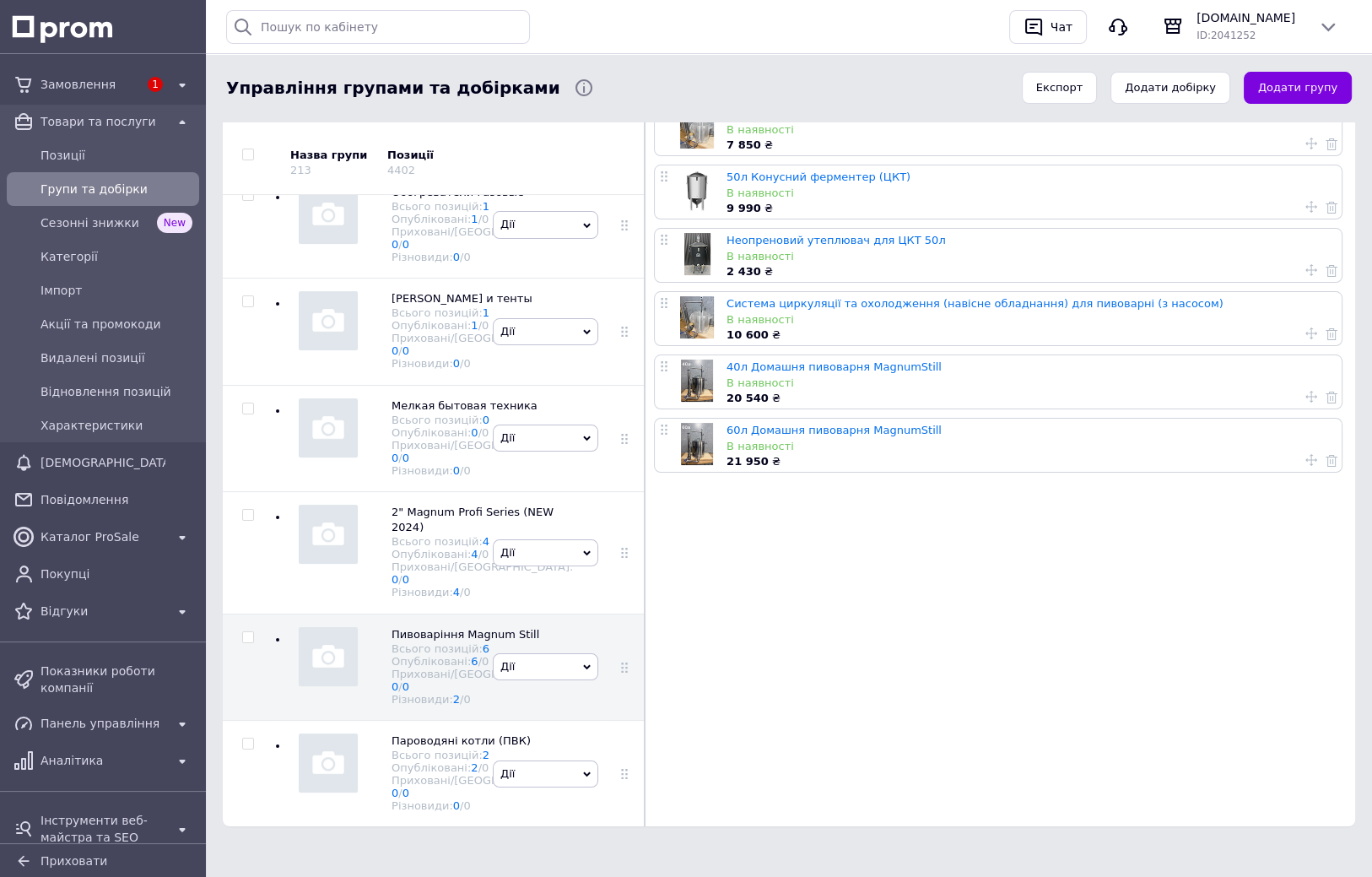
drag, startPoint x: 504, startPoint y: 634, endPoint x: 475, endPoint y: 651, distance: 33.6
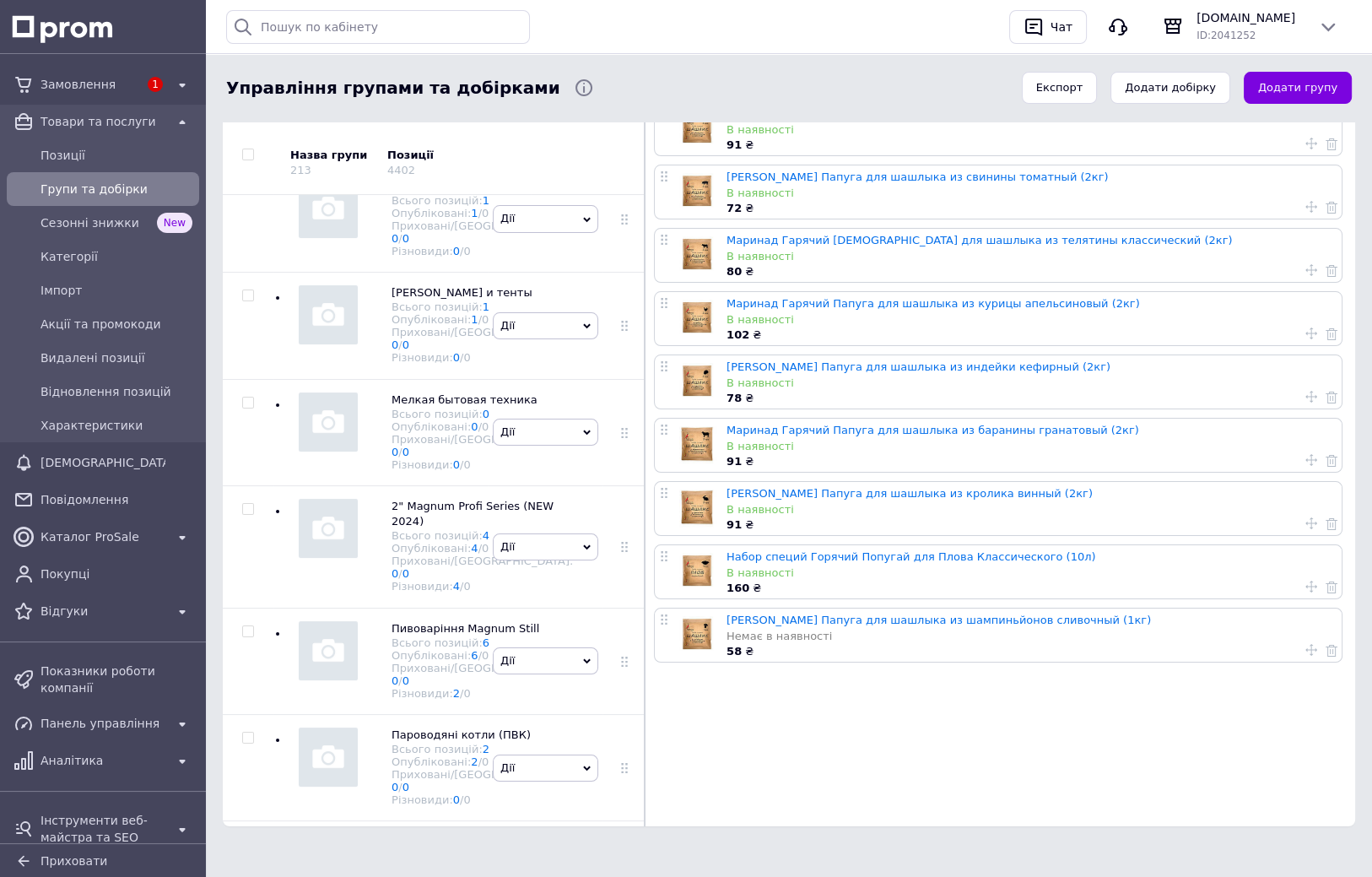
checkbox input "true"
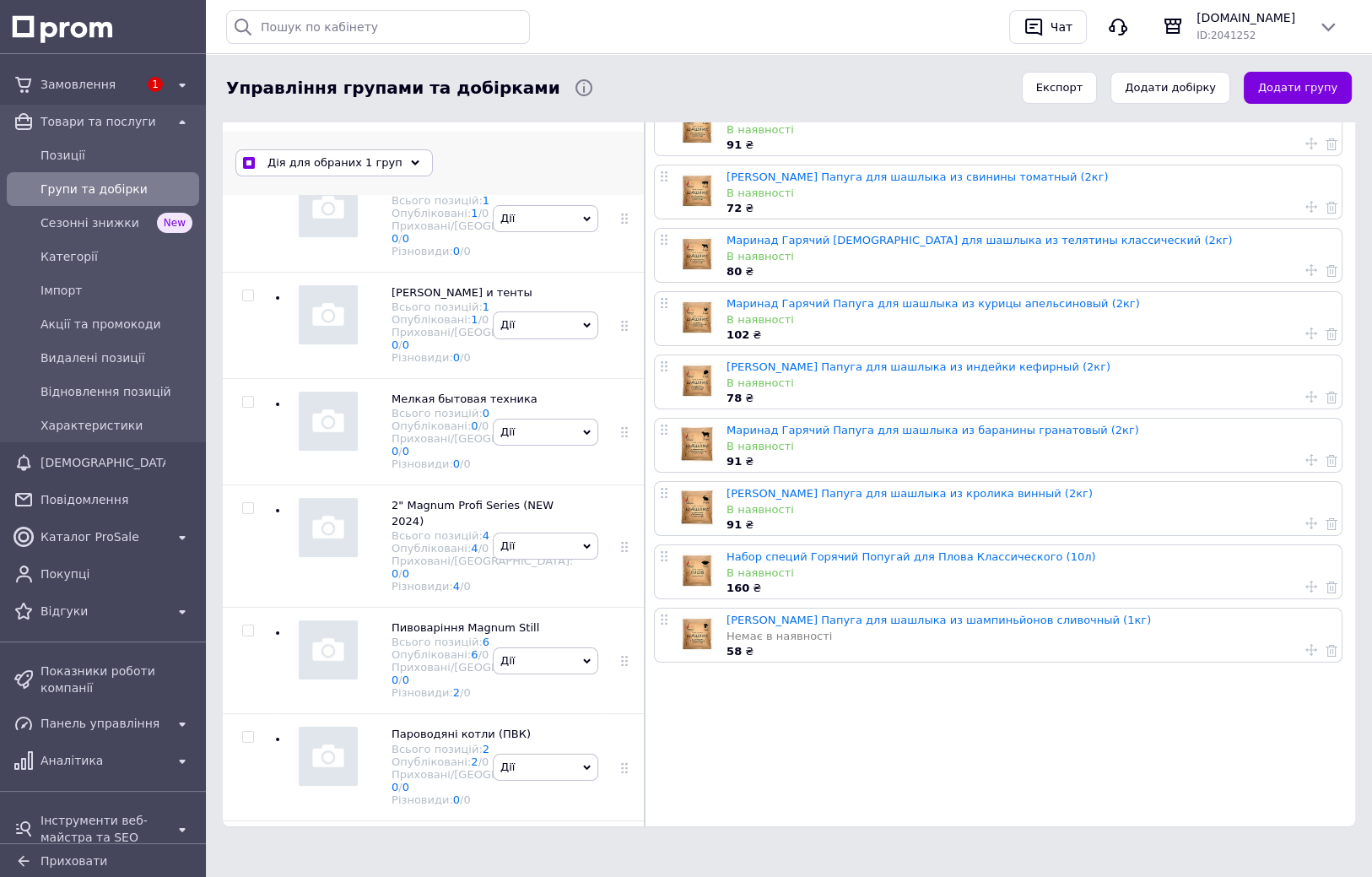
click at [367, 164] on span "Дія для обраних 1 груп" at bounding box center [334, 162] width 135 height 15
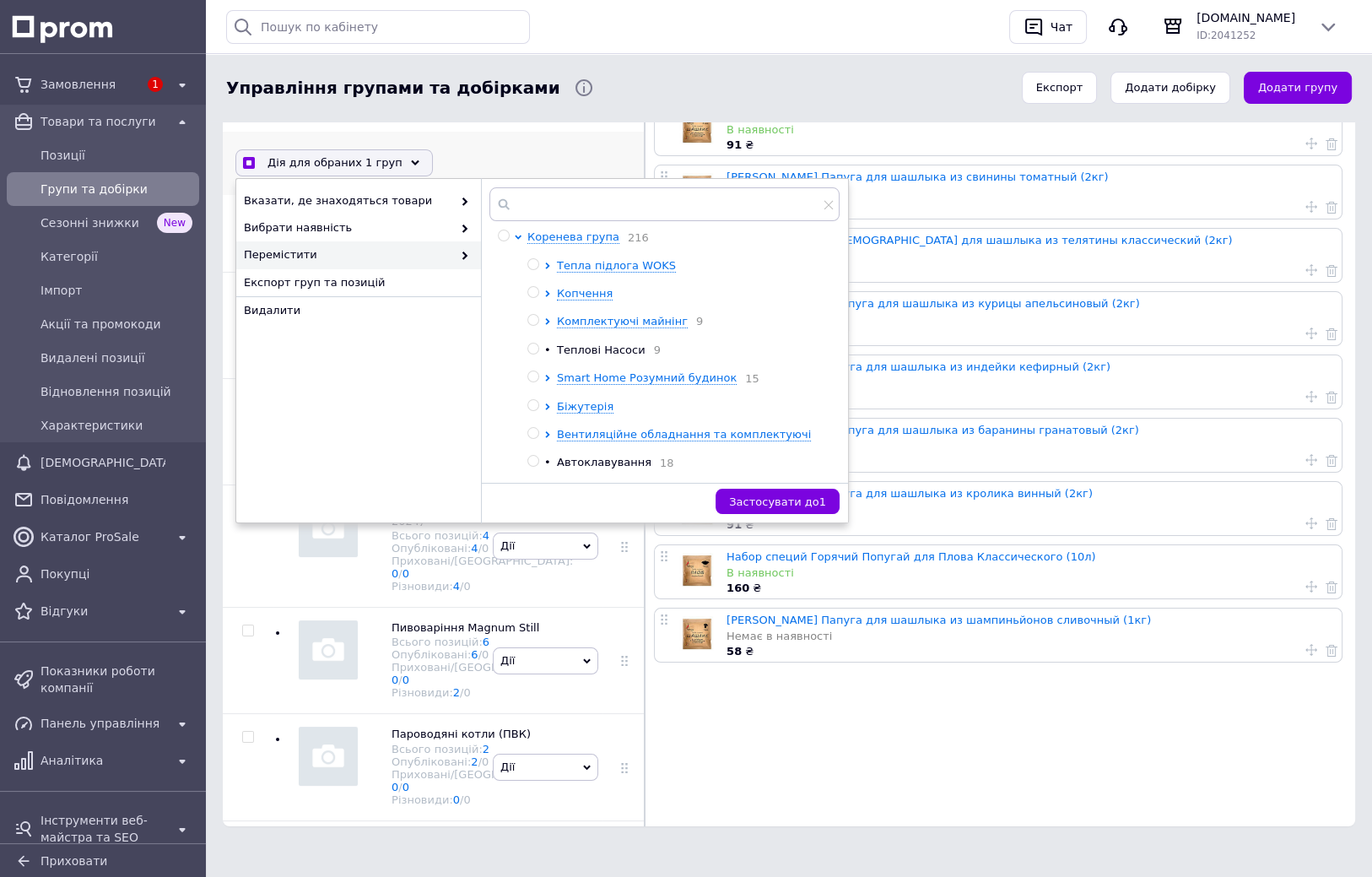
click at [534, 291] on input "radio" at bounding box center [533, 292] width 11 height 11
radio input "true"
click at [794, 504] on span "Застосувати до 1" at bounding box center [777, 502] width 97 height 13
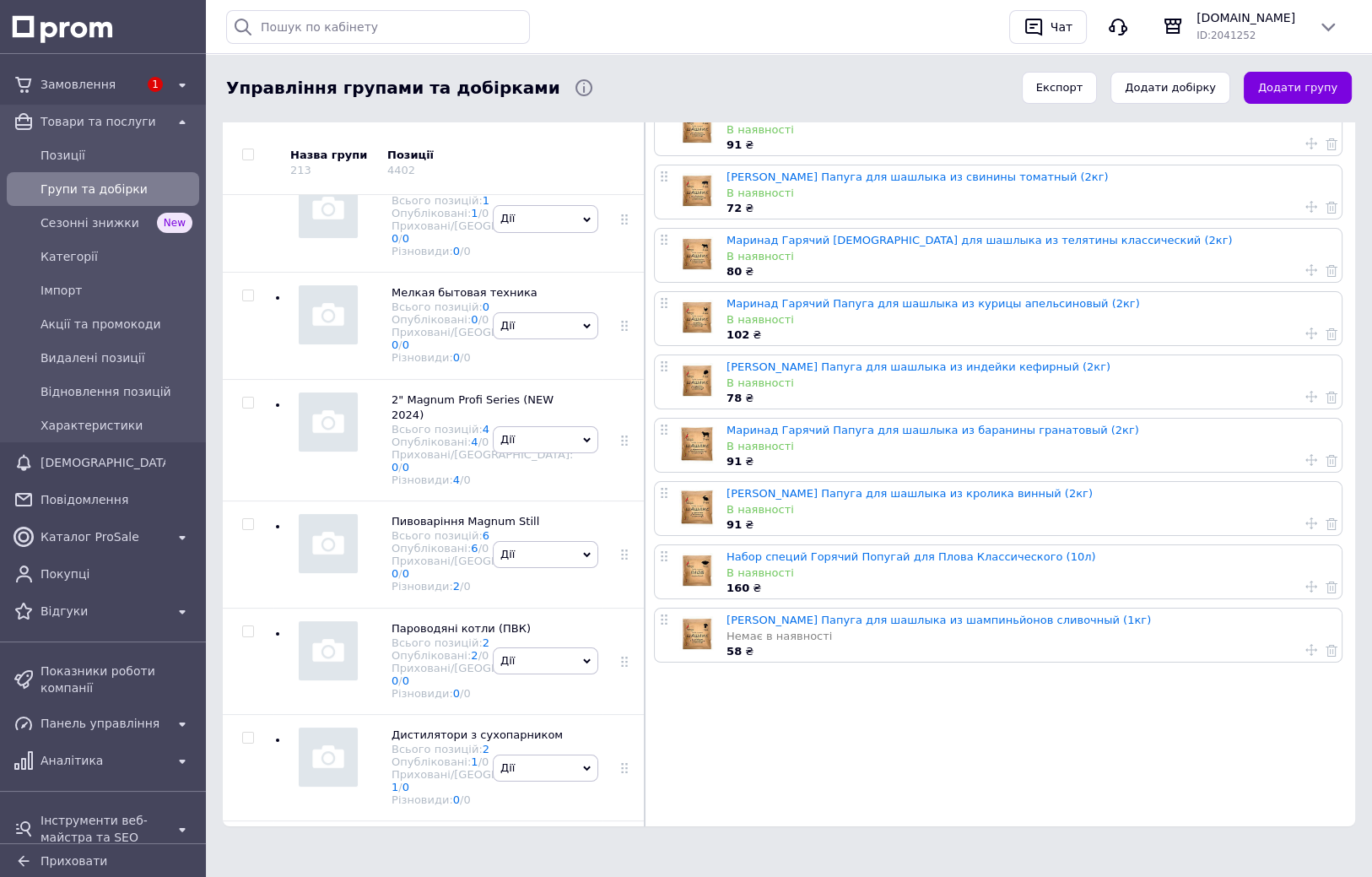
drag, startPoint x: 686, startPoint y: 710, endPoint x: 685, endPoint y: 732, distance: 22.0
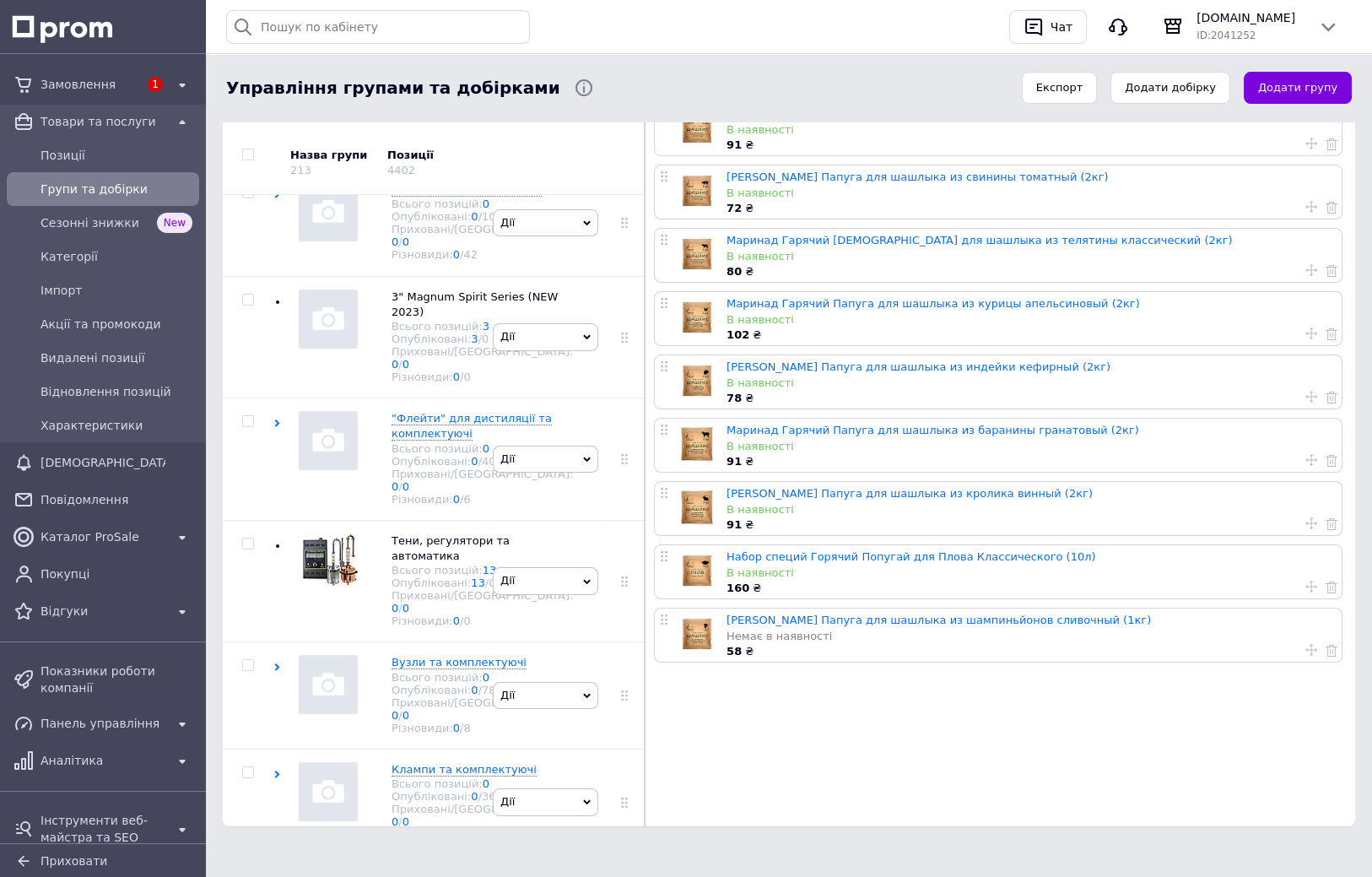
drag, startPoint x: 586, startPoint y: 637, endPoint x: 578, endPoint y: 694, distance: 57.6
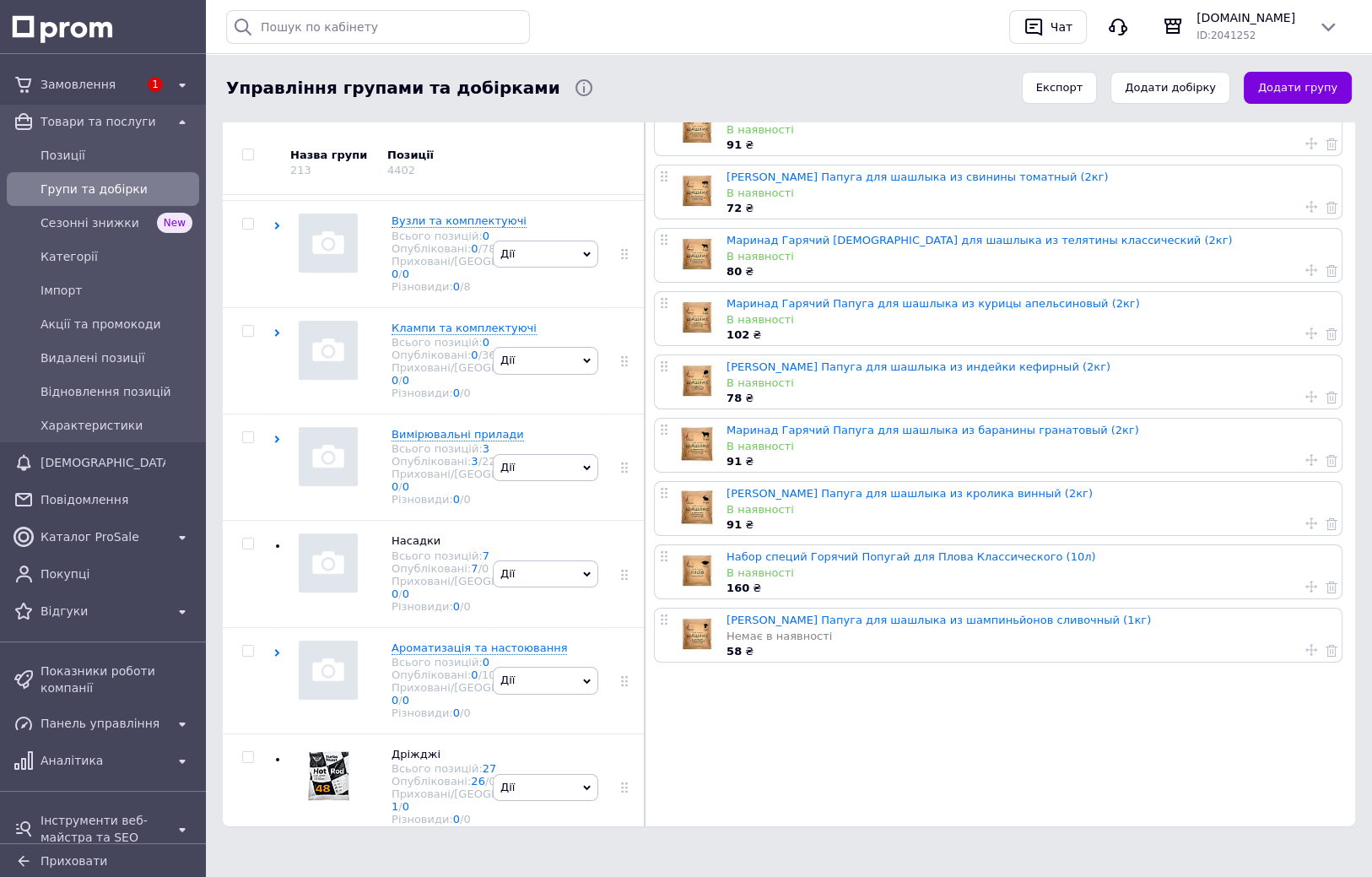
drag, startPoint x: 434, startPoint y: 469, endPoint x: 434, endPoint y: 507, distance: 38.0
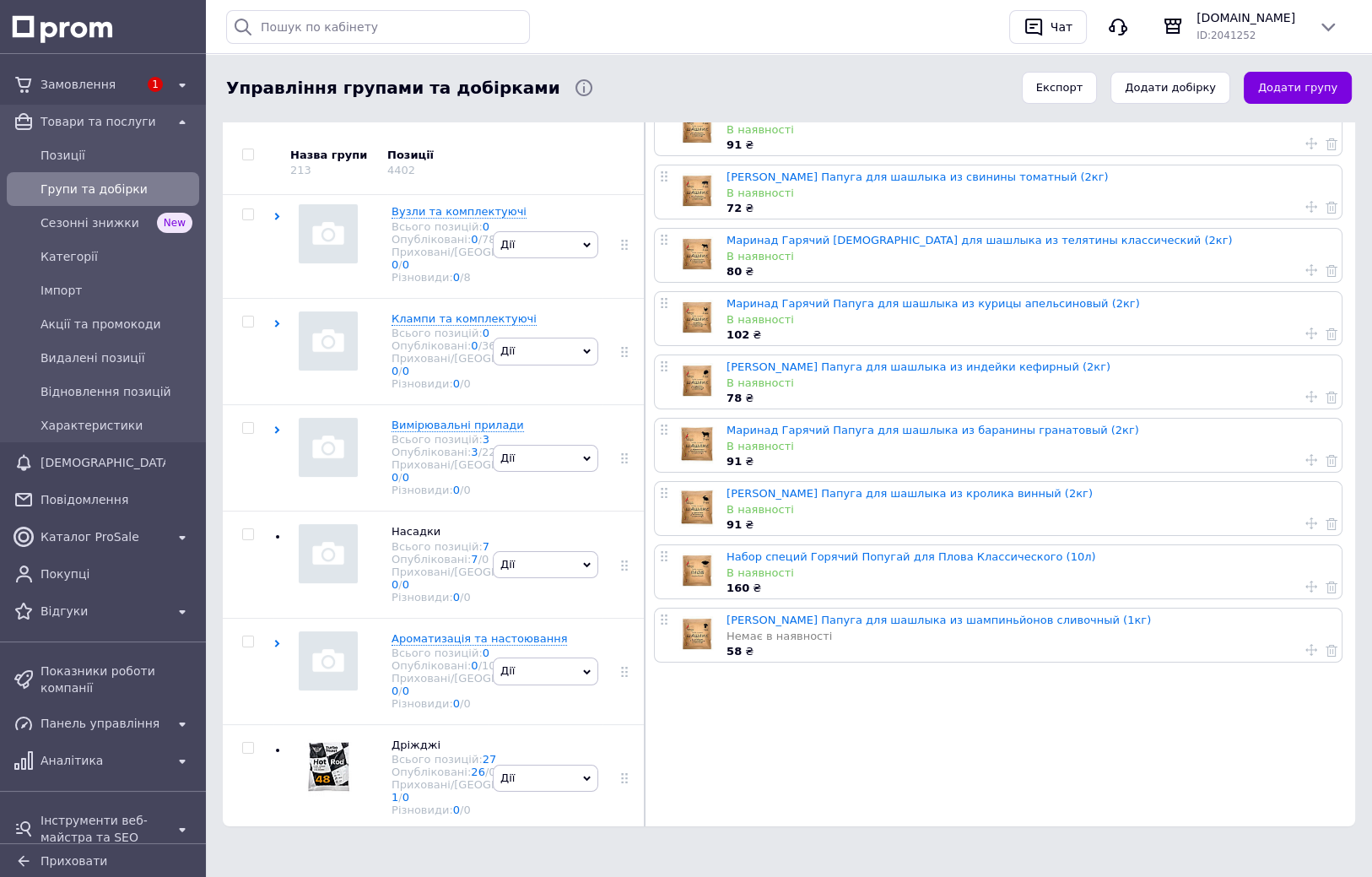
checkbox input "true"
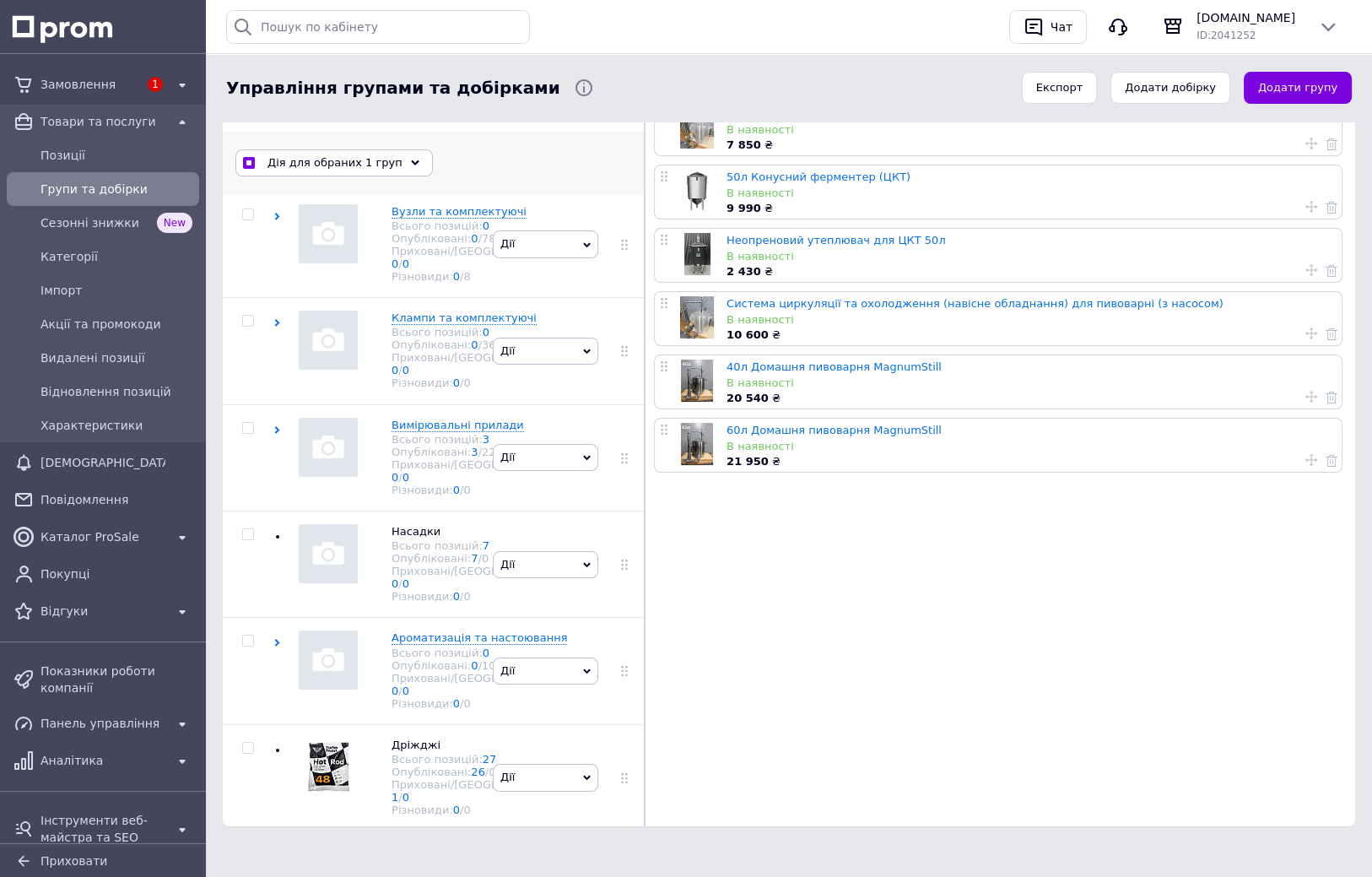
click at [391, 165] on div "Дія для обраних 1 груп" at bounding box center [334, 162] width 198 height 27
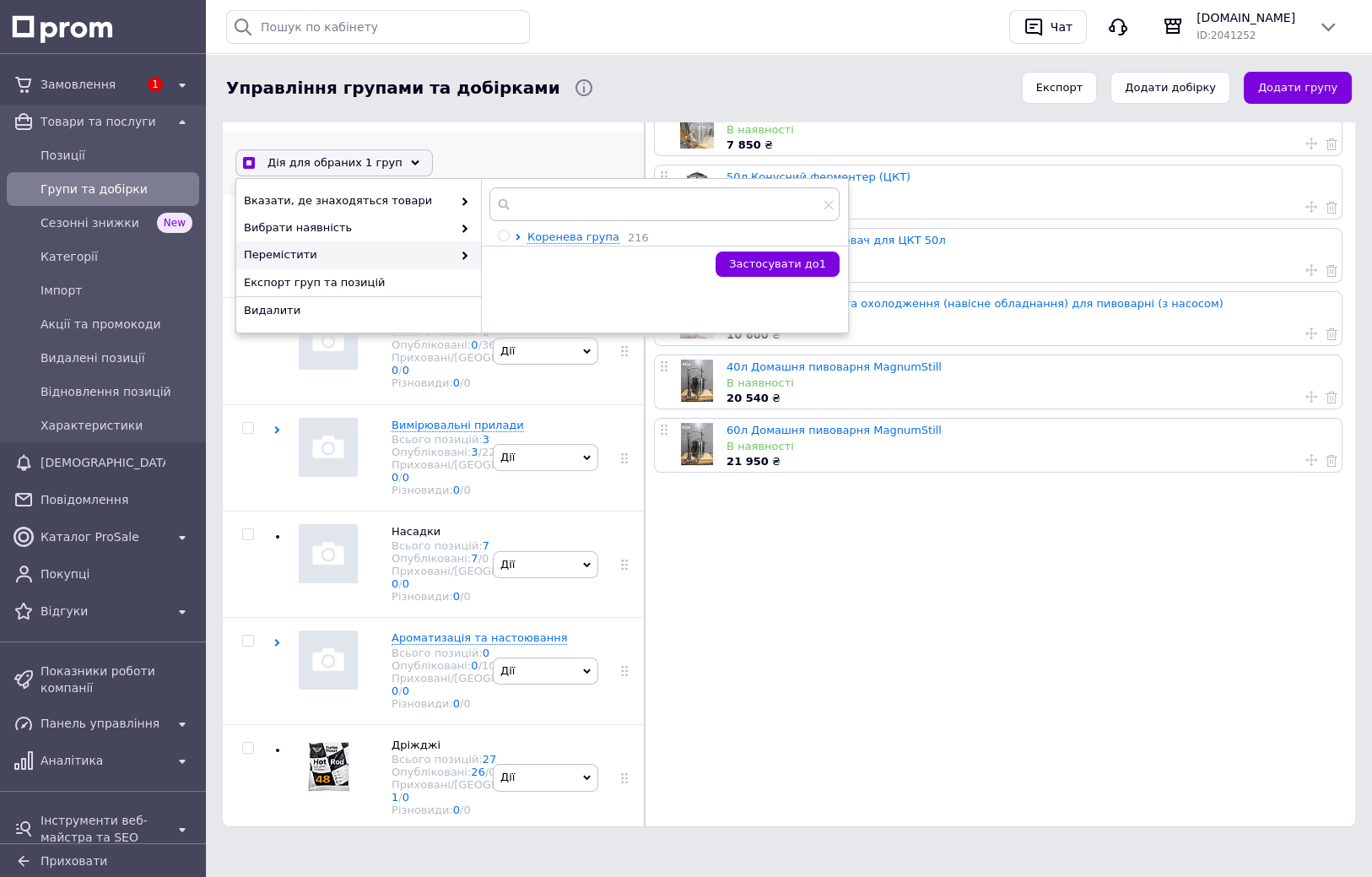
click at [515, 230] on div at bounding box center [522, 237] width 13 height 16
click at [516, 234] on icon at bounding box center [518, 237] width 6 height 6
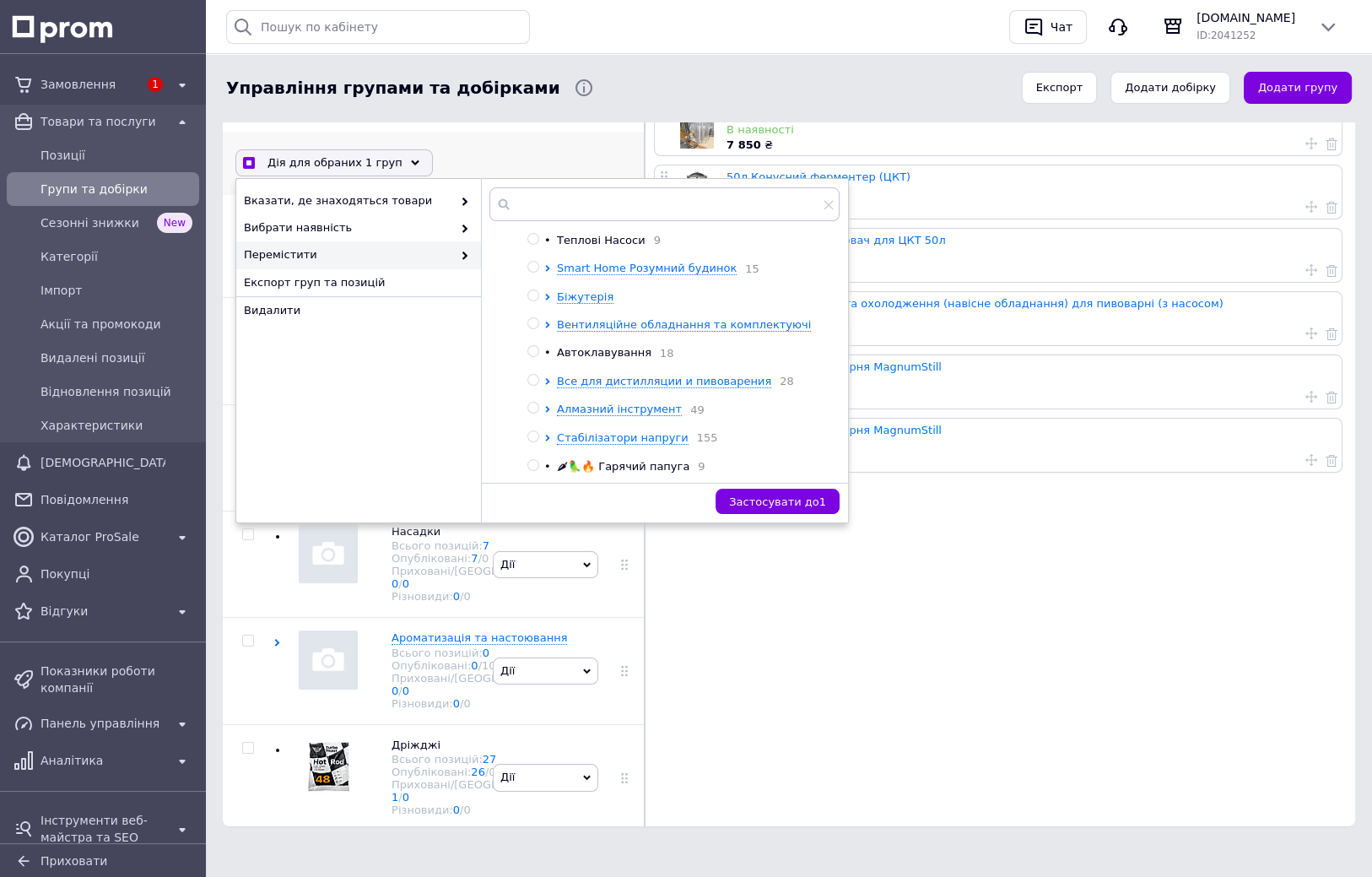
scroll to position [135, 0]
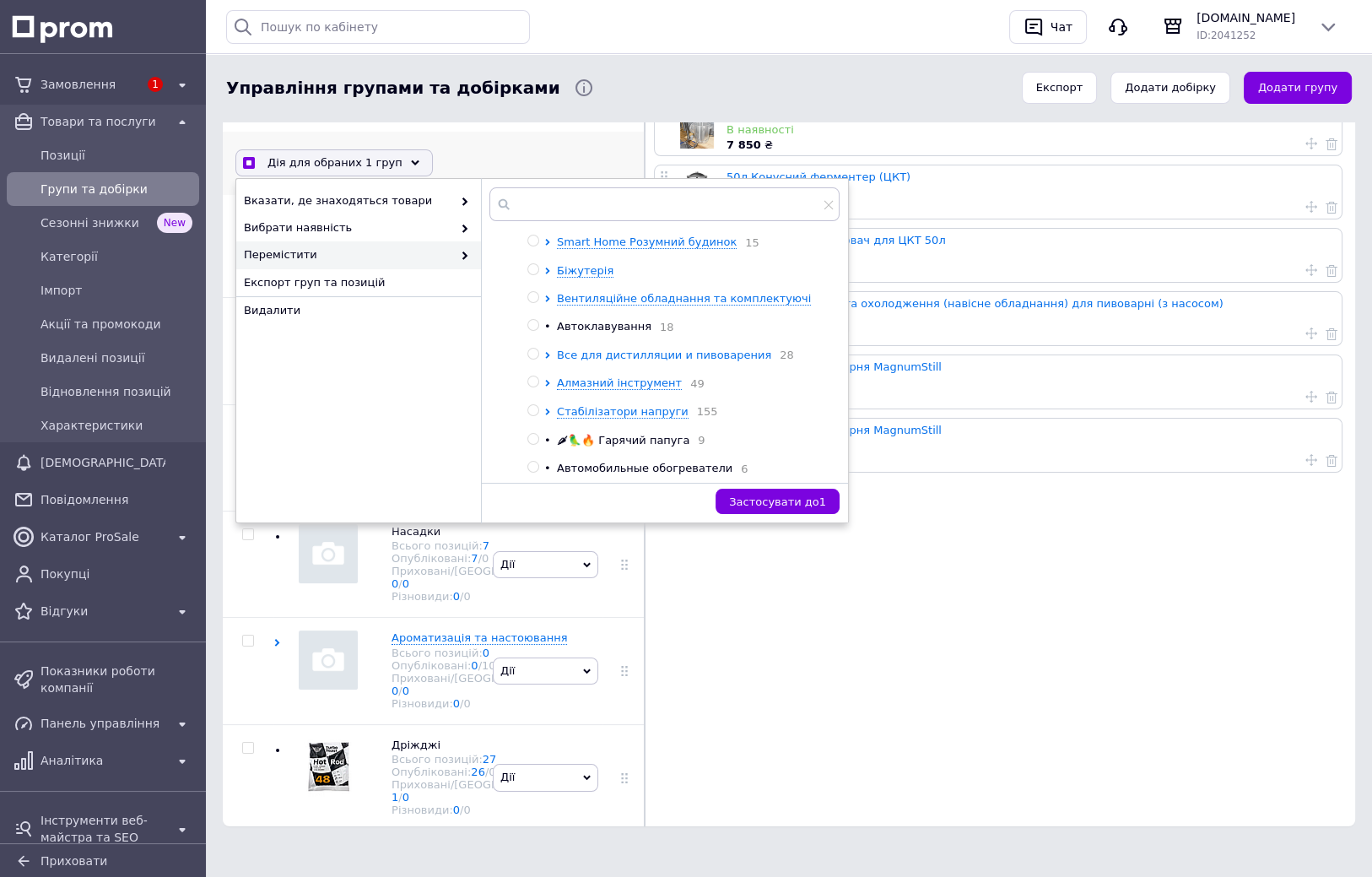
click at [547, 358] on icon at bounding box center [547, 355] width 6 height 6
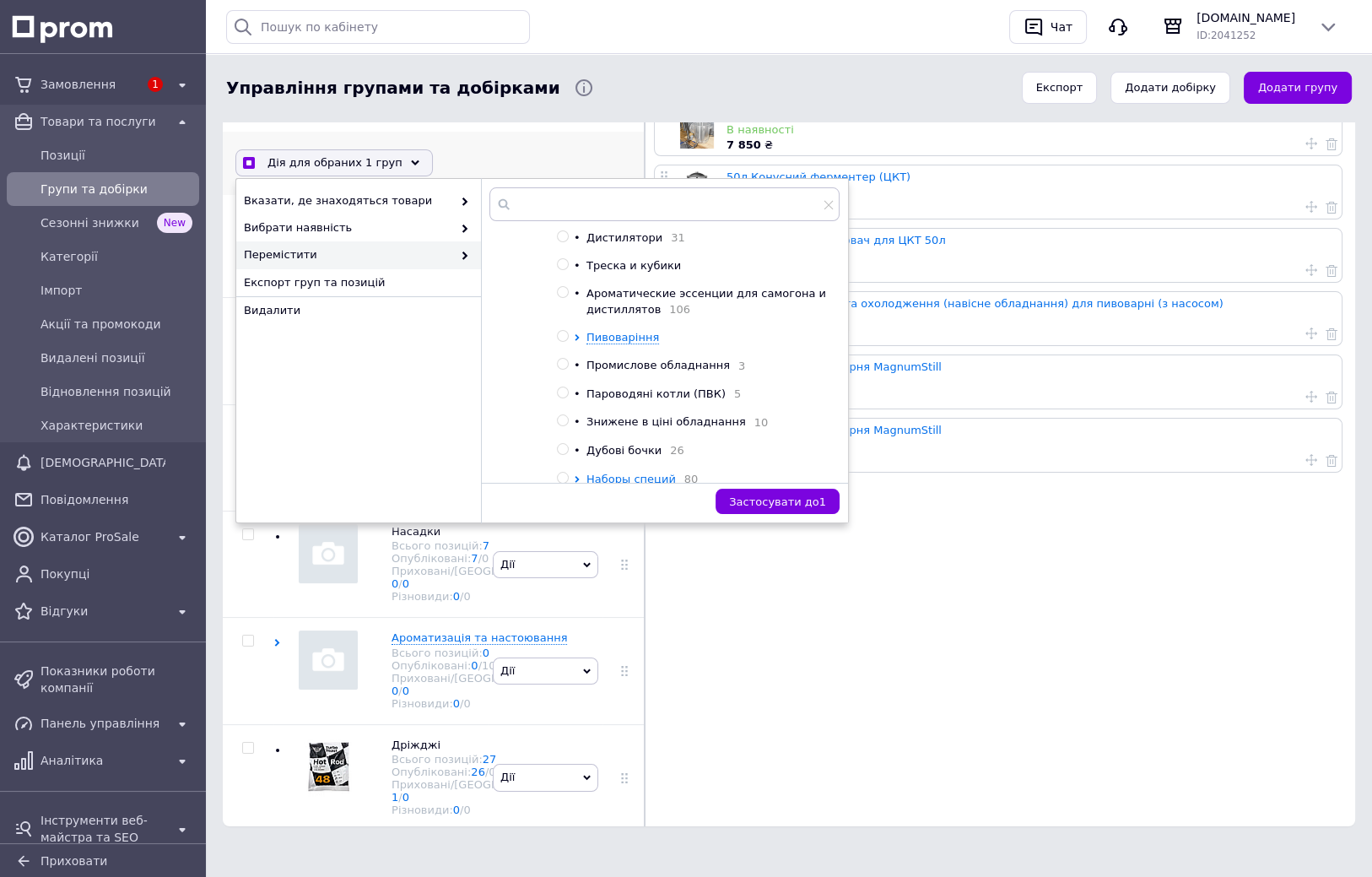
scroll to position [543, 0]
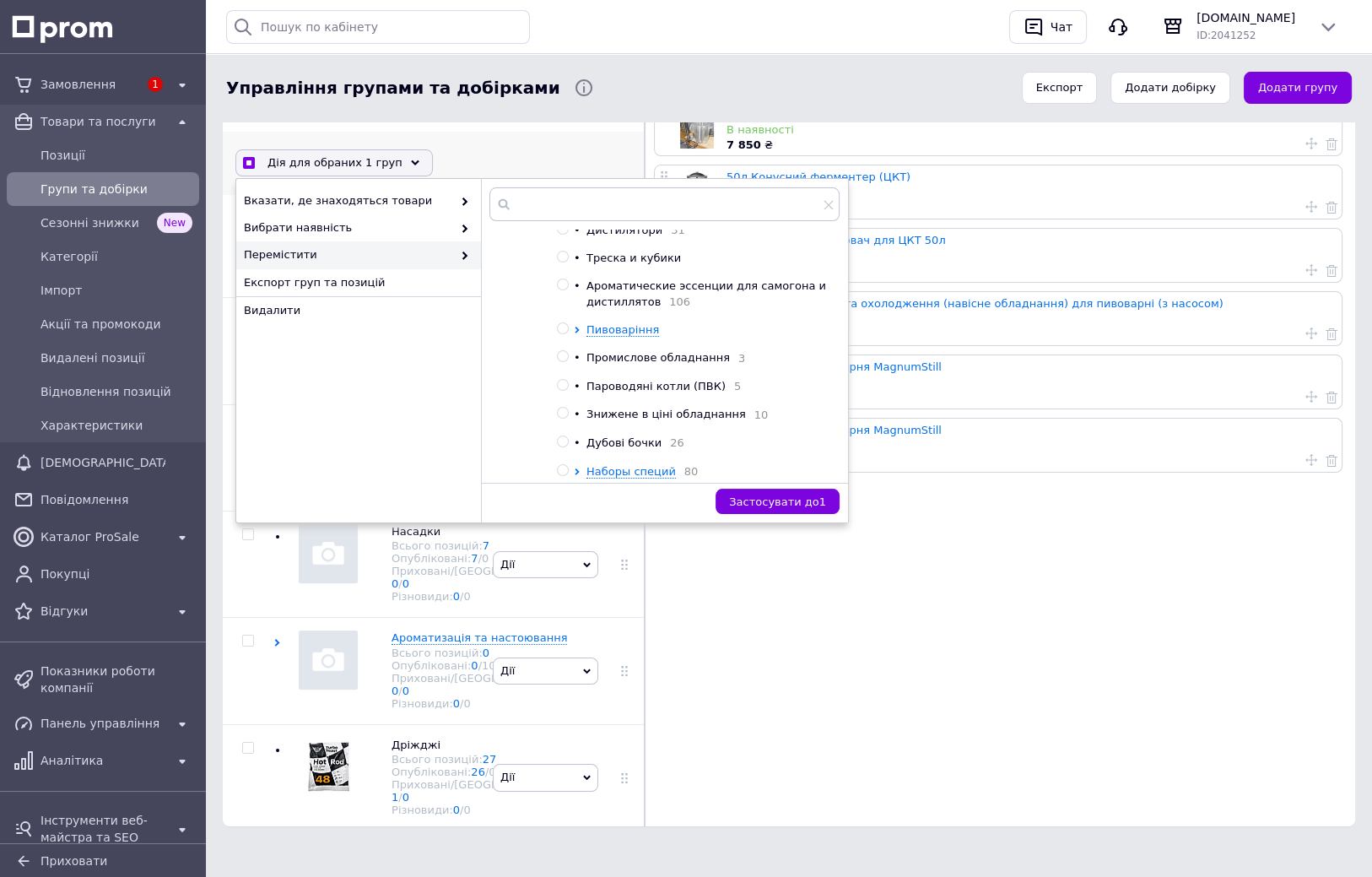
click at [565, 334] on input "radio" at bounding box center [563, 329] width 11 height 11
radio input "true"
click at [779, 500] on span "Застосувати до 1" at bounding box center [777, 502] width 97 height 13
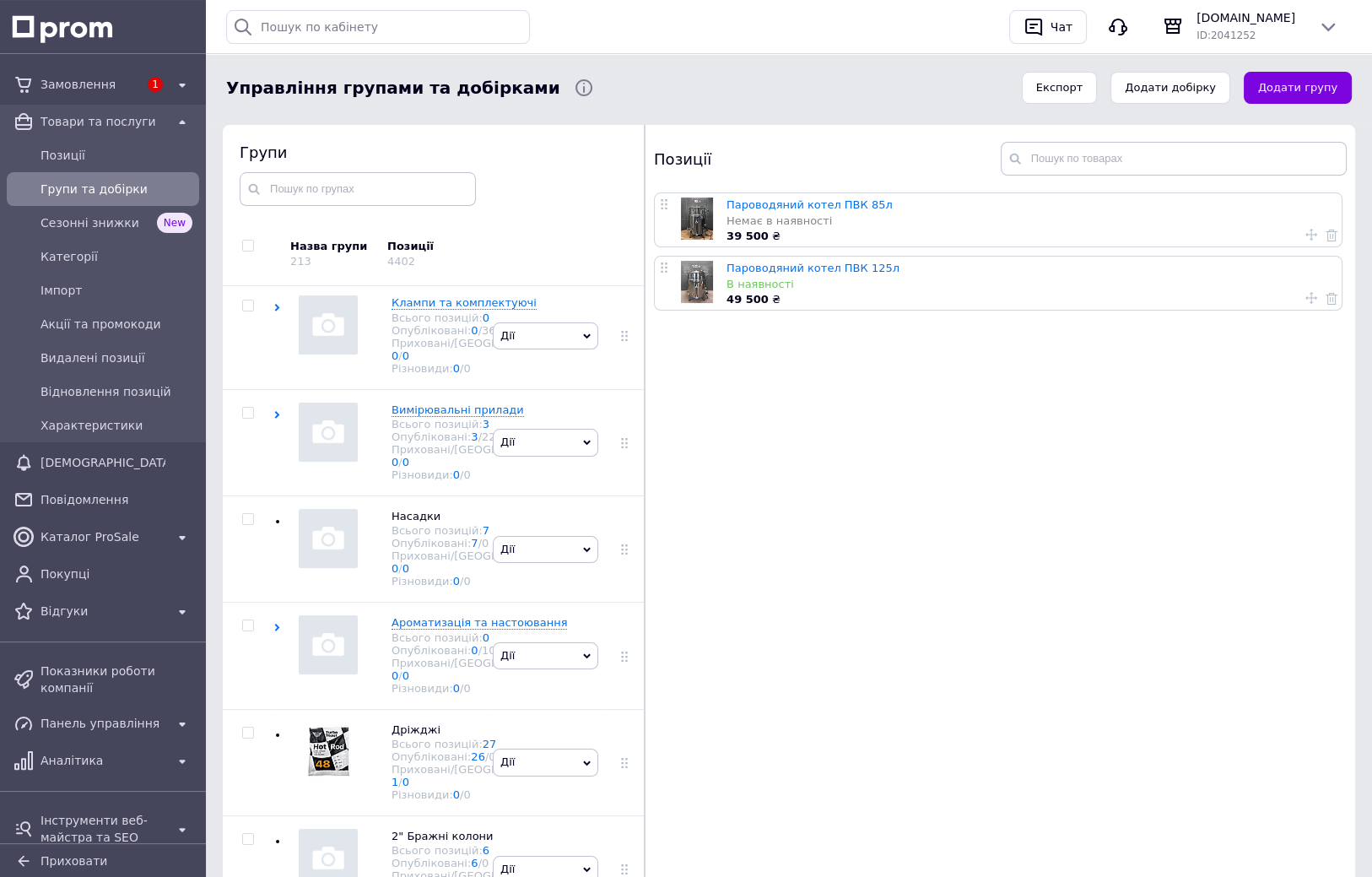
drag, startPoint x: 875, startPoint y: 484, endPoint x: 877, endPoint y: 469, distance: 15.1
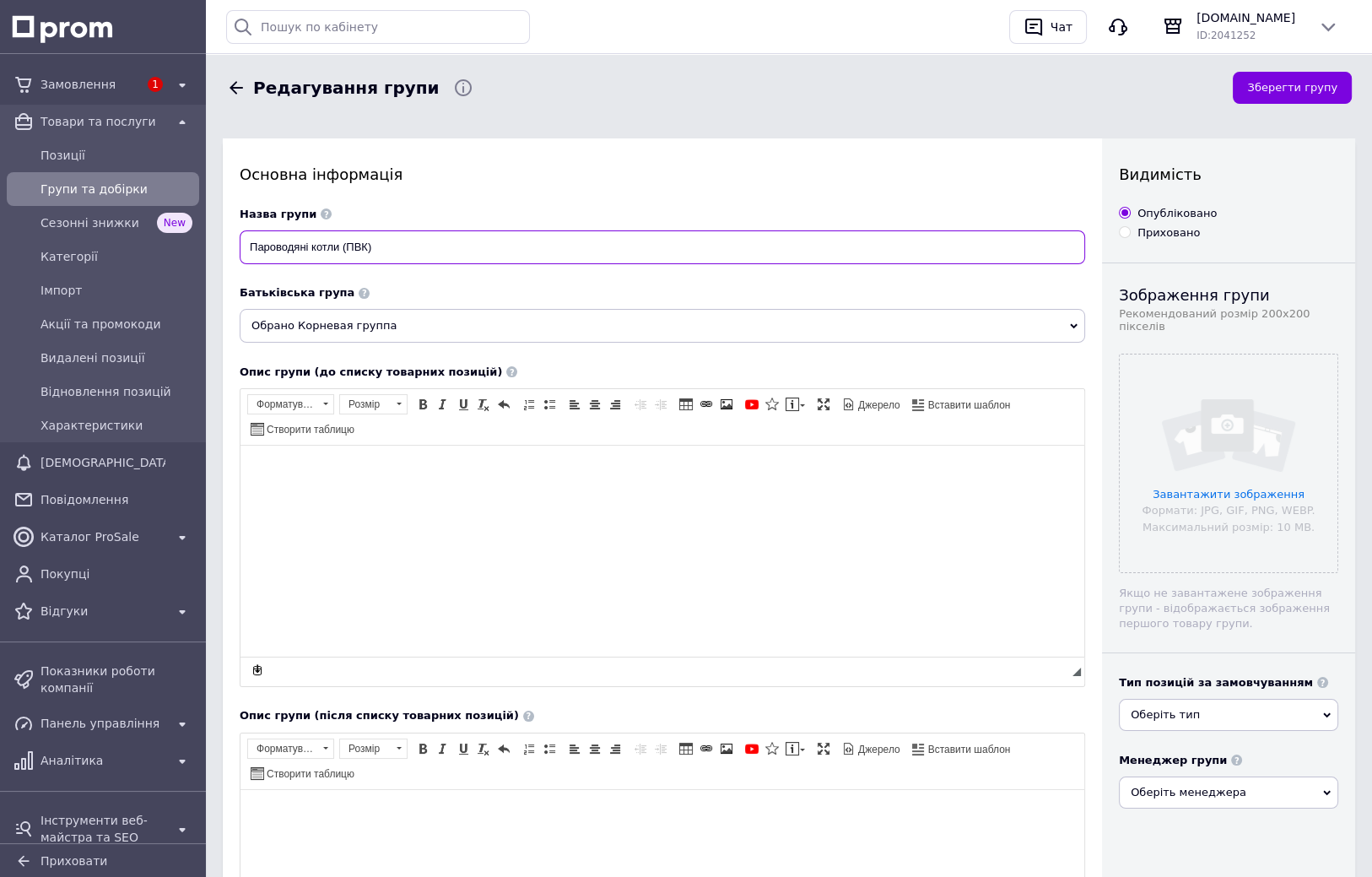
click at [397, 248] on input "Пароводяні котли (ПВК)" at bounding box center [662, 247] width 846 height 33
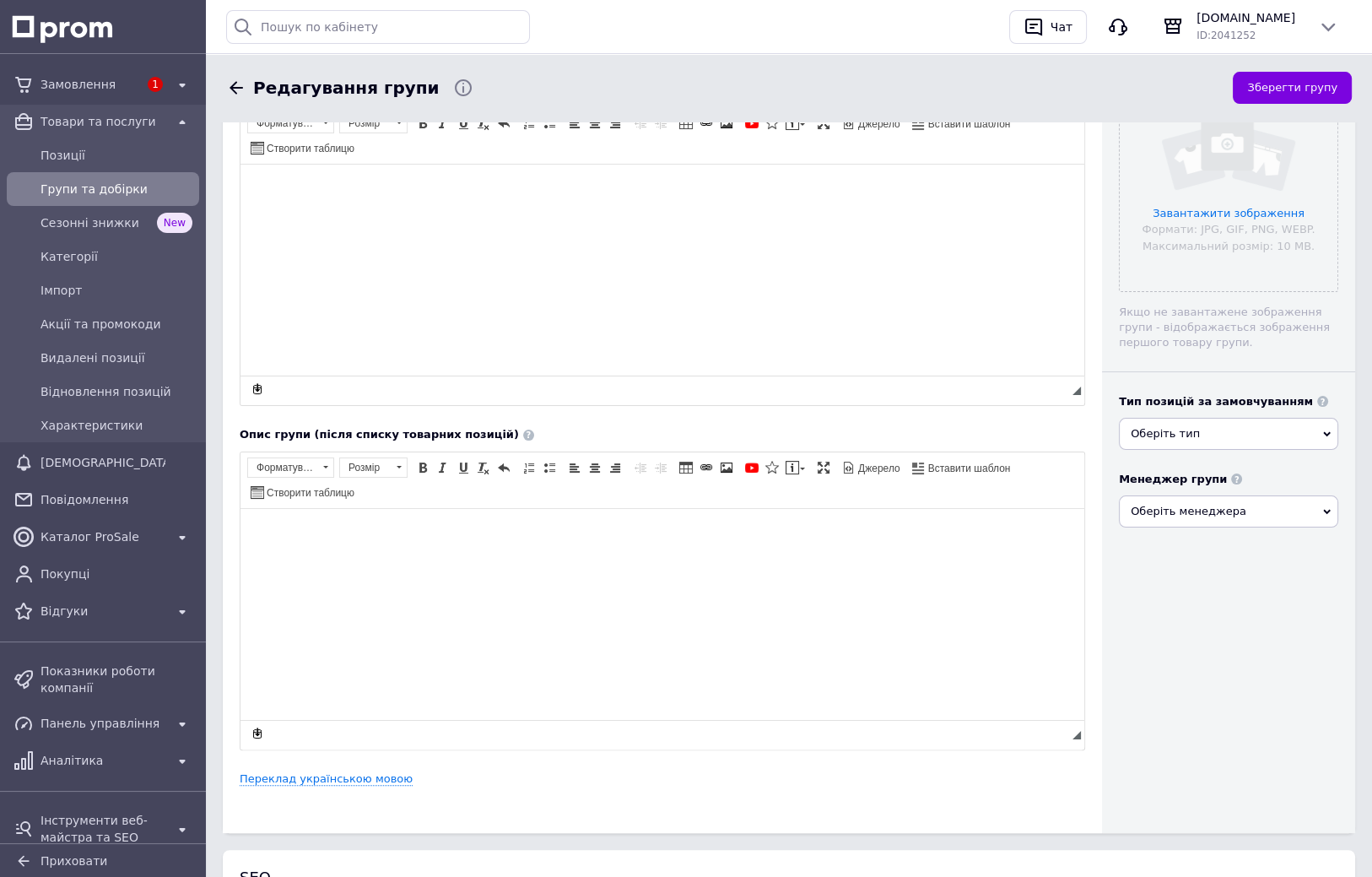
scroll to position [320, 0]
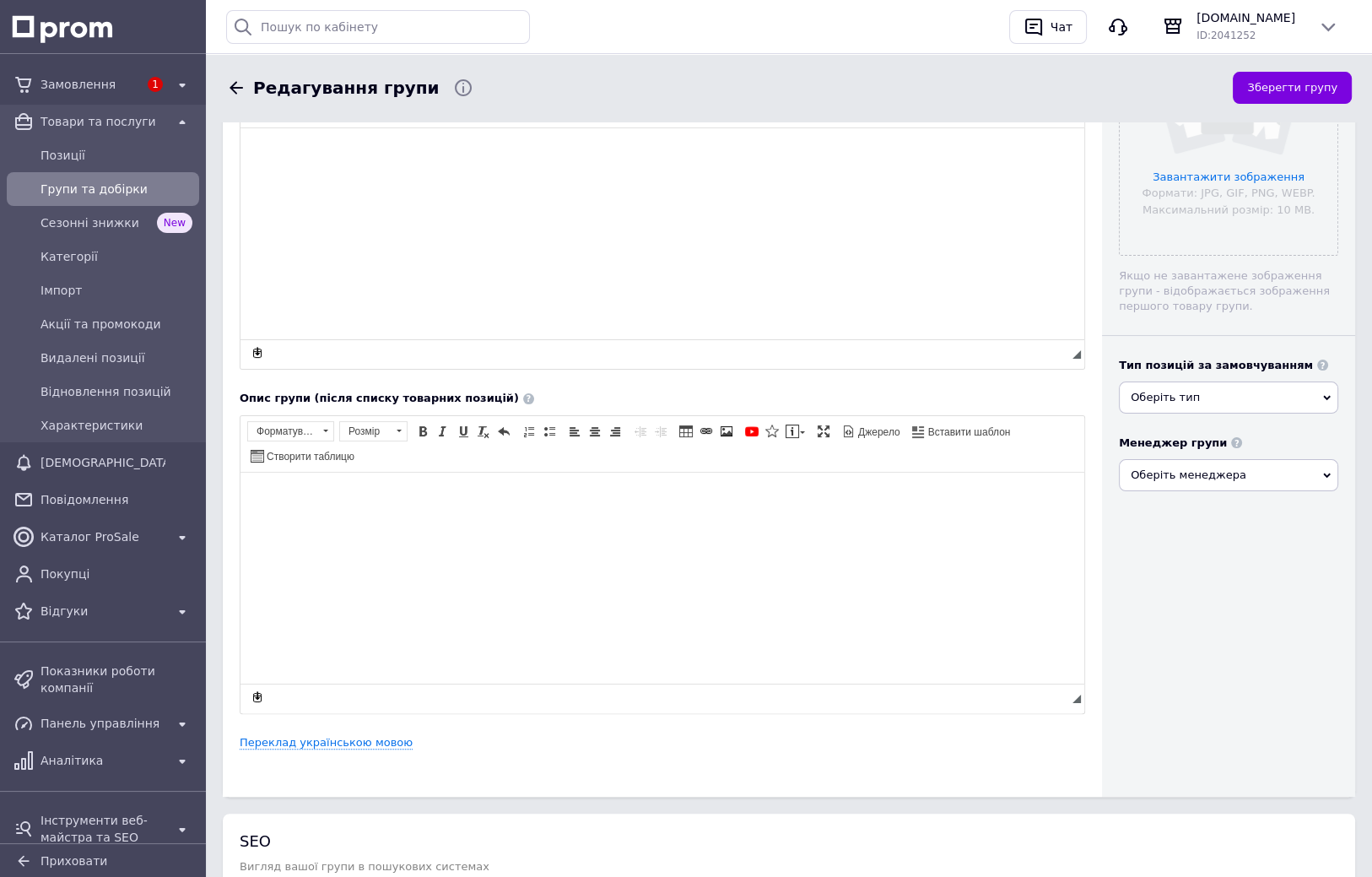
drag, startPoint x: 463, startPoint y: 626, endPoint x: 694, endPoint y: 1136, distance: 559.9
click at [356, 739] on link "Переклад українською мовою" at bounding box center [326, 740] width 173 height 14
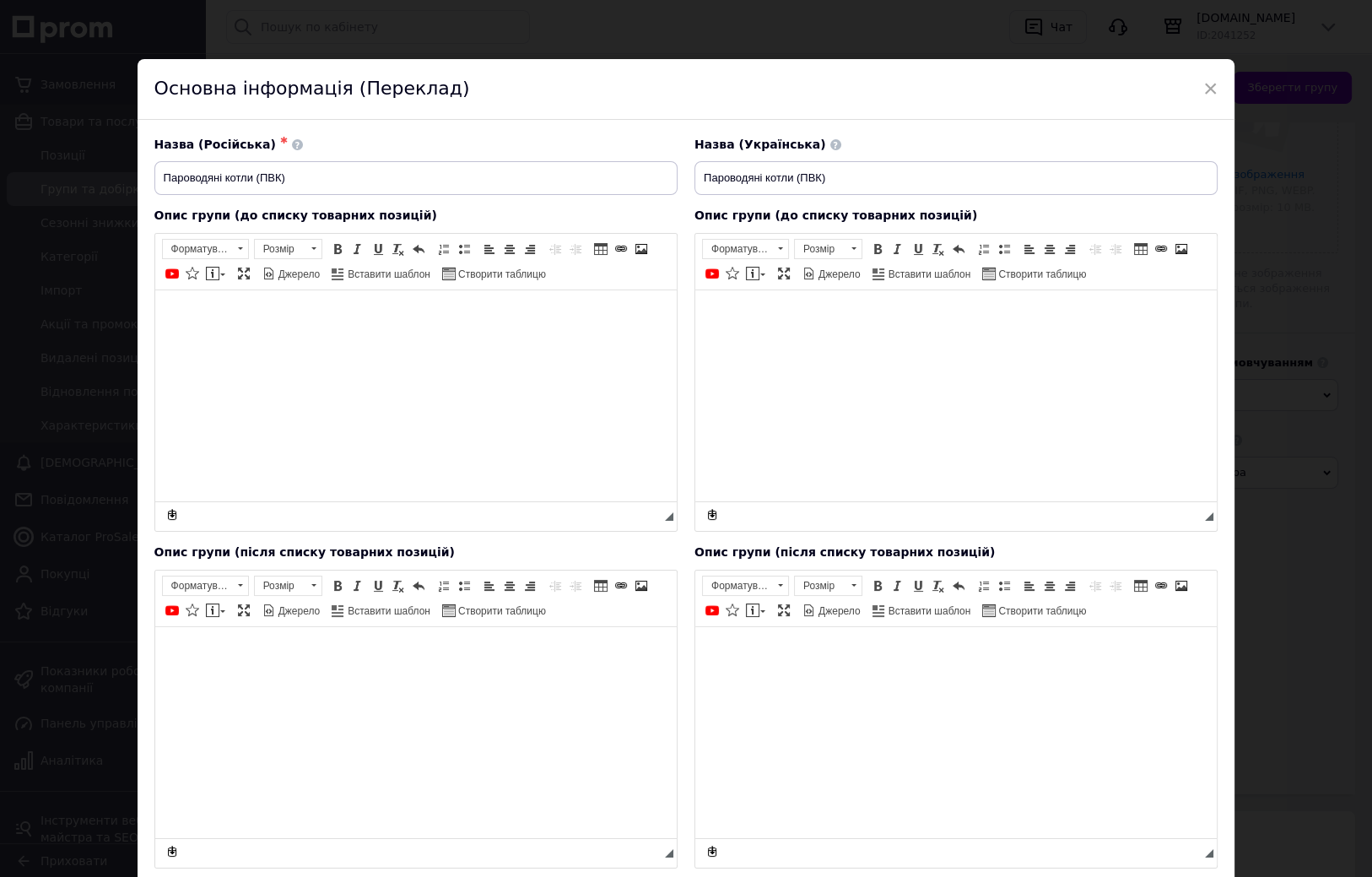
scroll to position [0, 0]
click at [328, 184] on input "Пароводяні котли (ПВК)" at bounding box center [416, 178] width 524 height 33
drag, startPoint x: 291, startPoint y: 175, endPoint x: 420, endPoint y: 183, distance: 129.2
click at [420, 183] on input "Пароводяні котли (ПВК) Magnum Still" at bounding box center [416, 178] width 524 height 33
type input "Пароводяні котли (ПВК) Magnum Still"
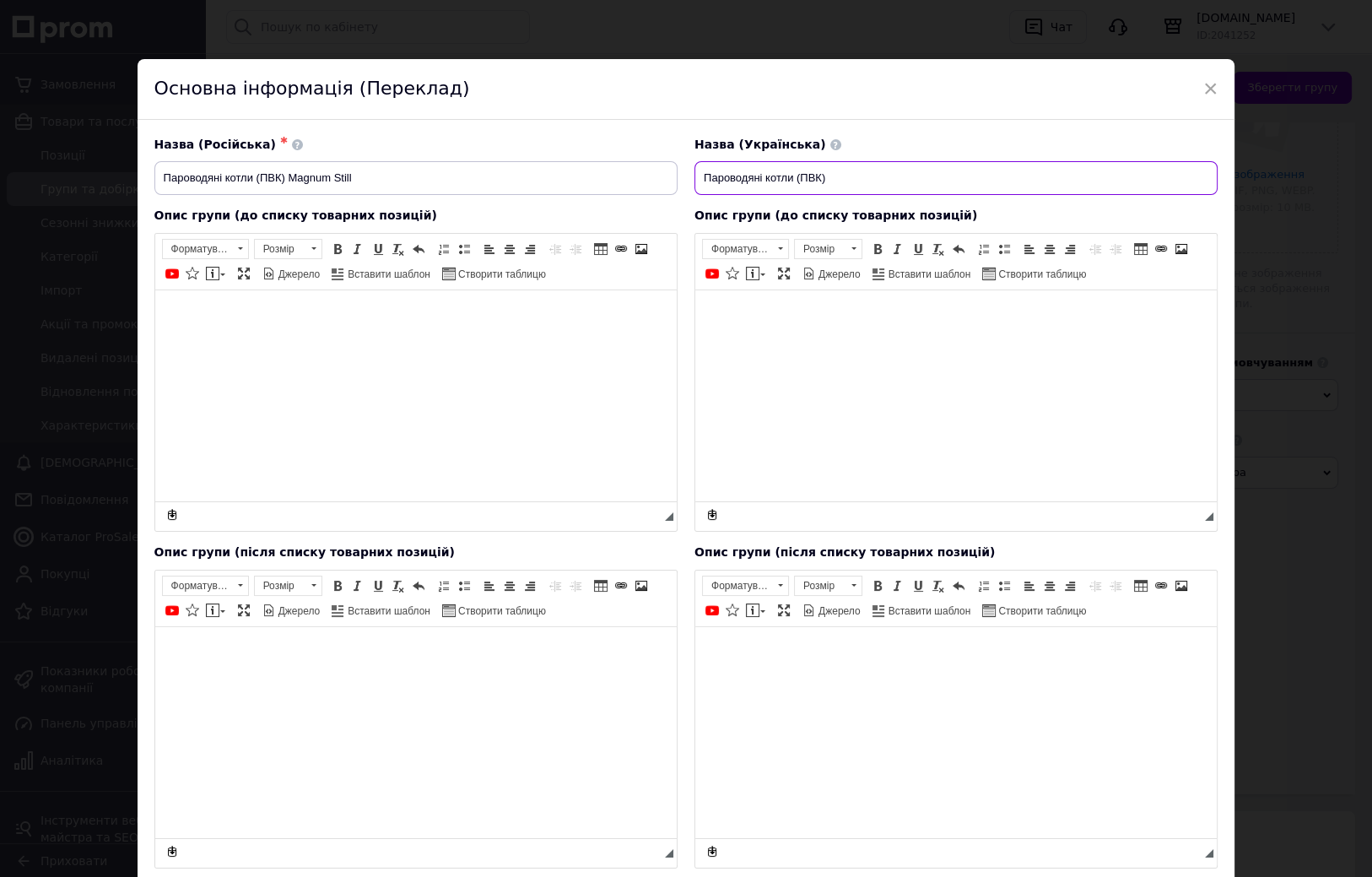
click at [871, 175] on input "Пароводяні котли (ПВК)" at bounding box center [956, 178] width 524 height 33
paste input "Magnum Still"
type input "Пароводяні котли (ПВК) Magnum Still"
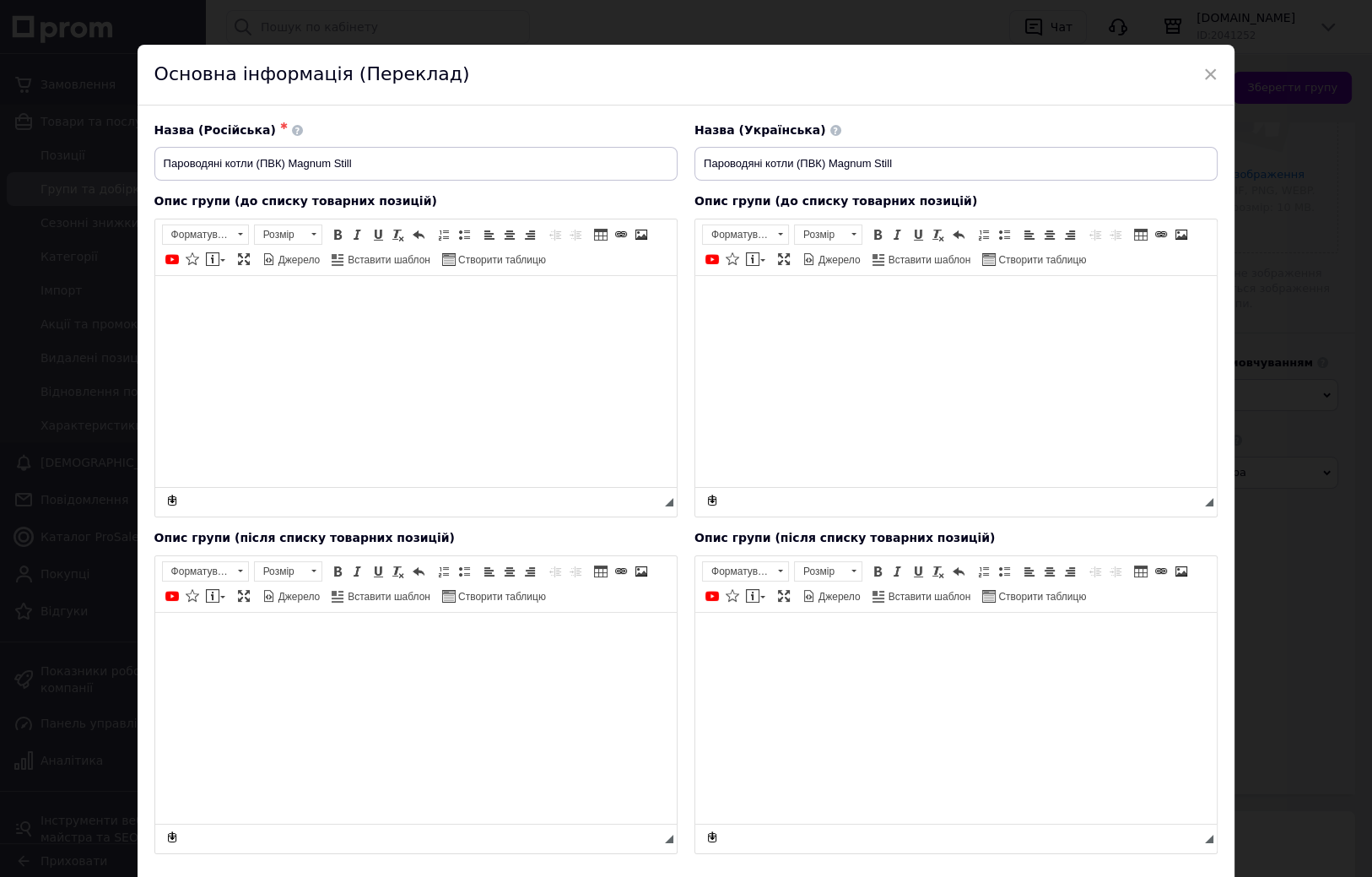
scroll to position [126, 0]
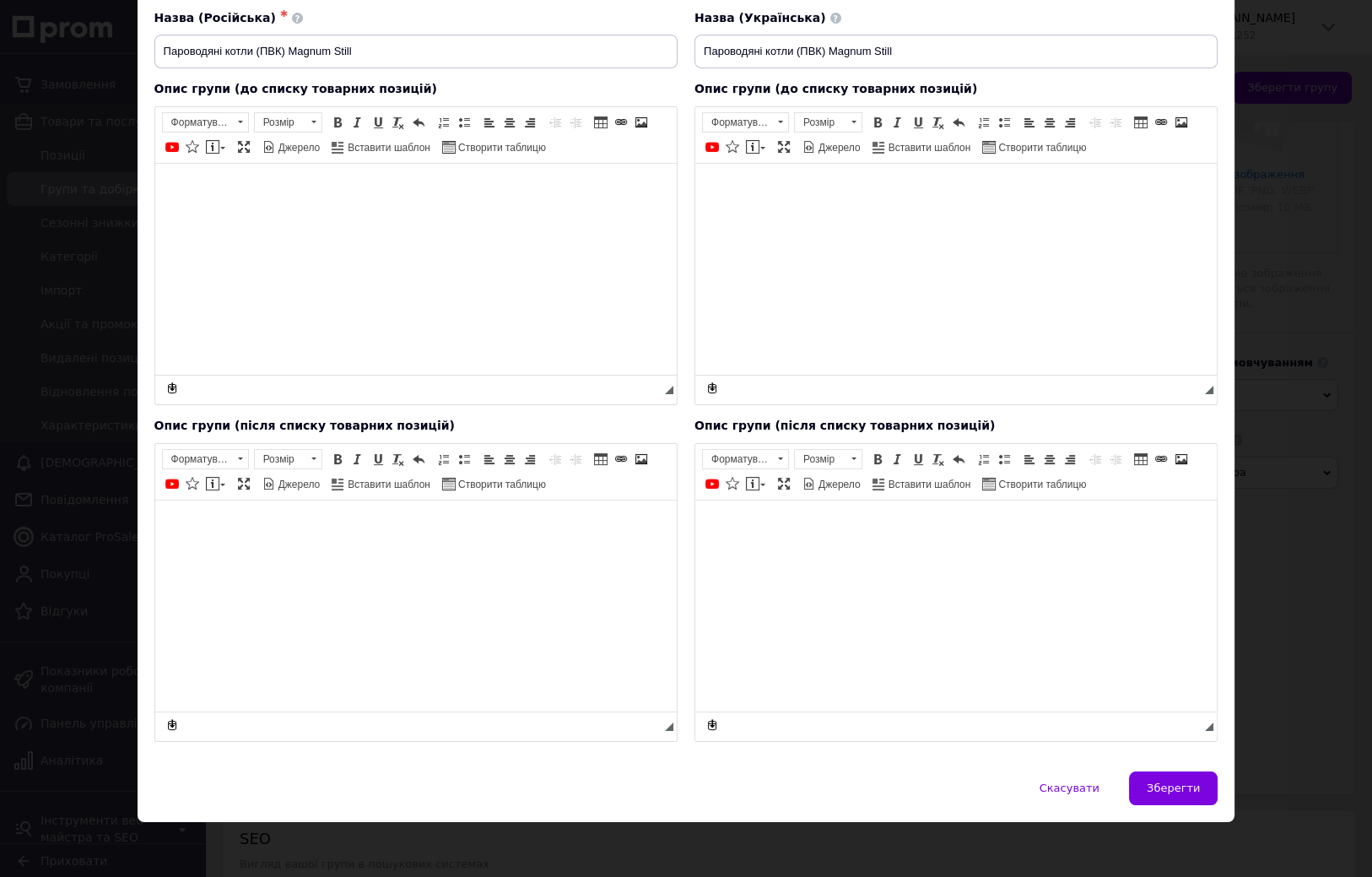
drag, startPoint x: 686, startPoint y: 491, endPoint x: 690, endPoint y: 582, distance: 91.1
click at [1185, 784] on span "Зберегти" at bounding box center [1173, 788] width 53 height 13
type input "Пароводяні котли (ПВК) Magnum Still"
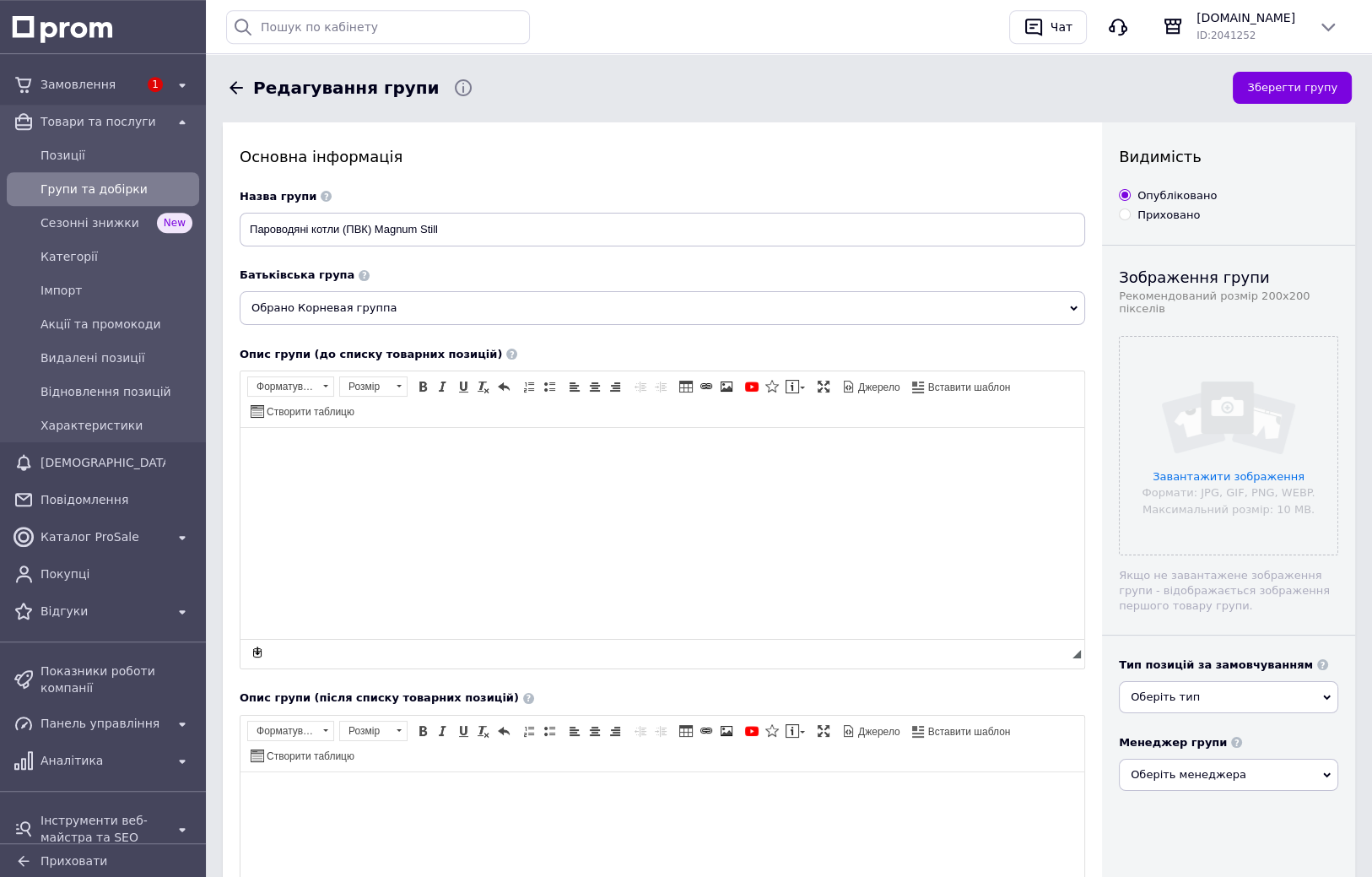
scroll to position [0, 0]
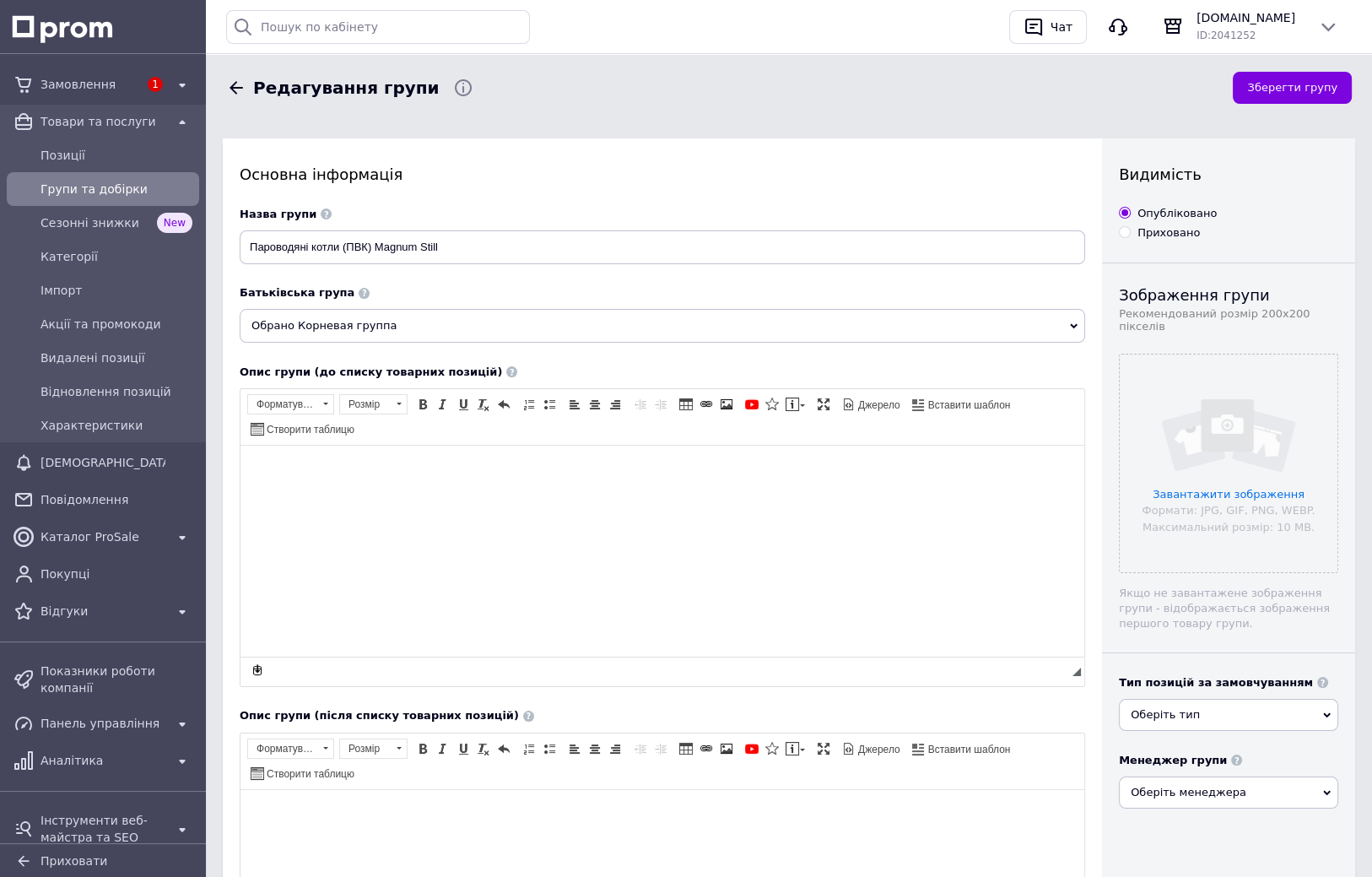
drag, startPoint x: 1090, startPoint y: 432, endPoint x: 1091, endPoint y: 381, distance: 51.0
click at [1298, 87] on button "Зберегти групу" at bounding box center [1292, 87] width 119 height 32
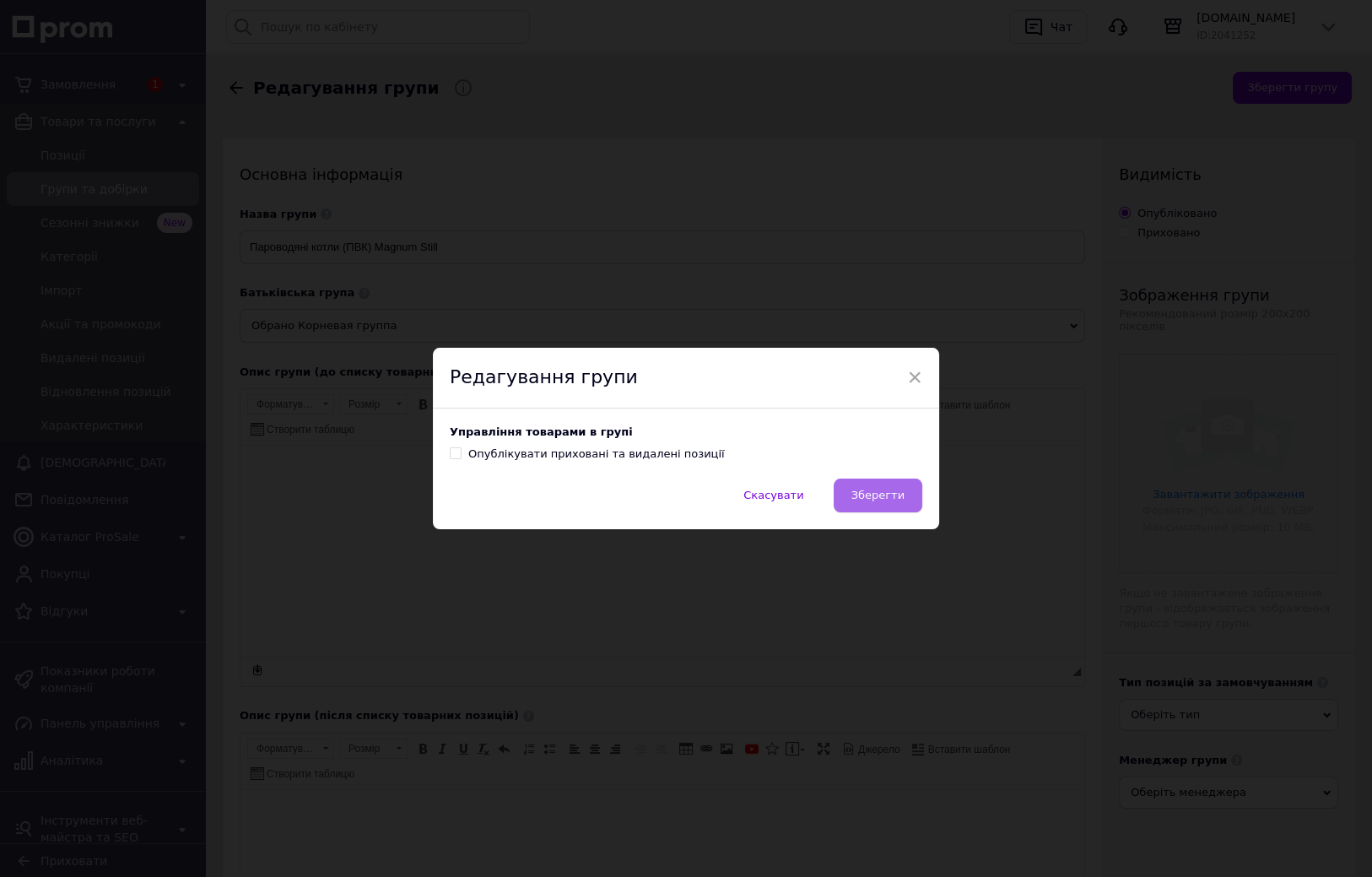
click at [892, 499] on span "Зберегти" at bounding box center [877, 495] width 53 height 13
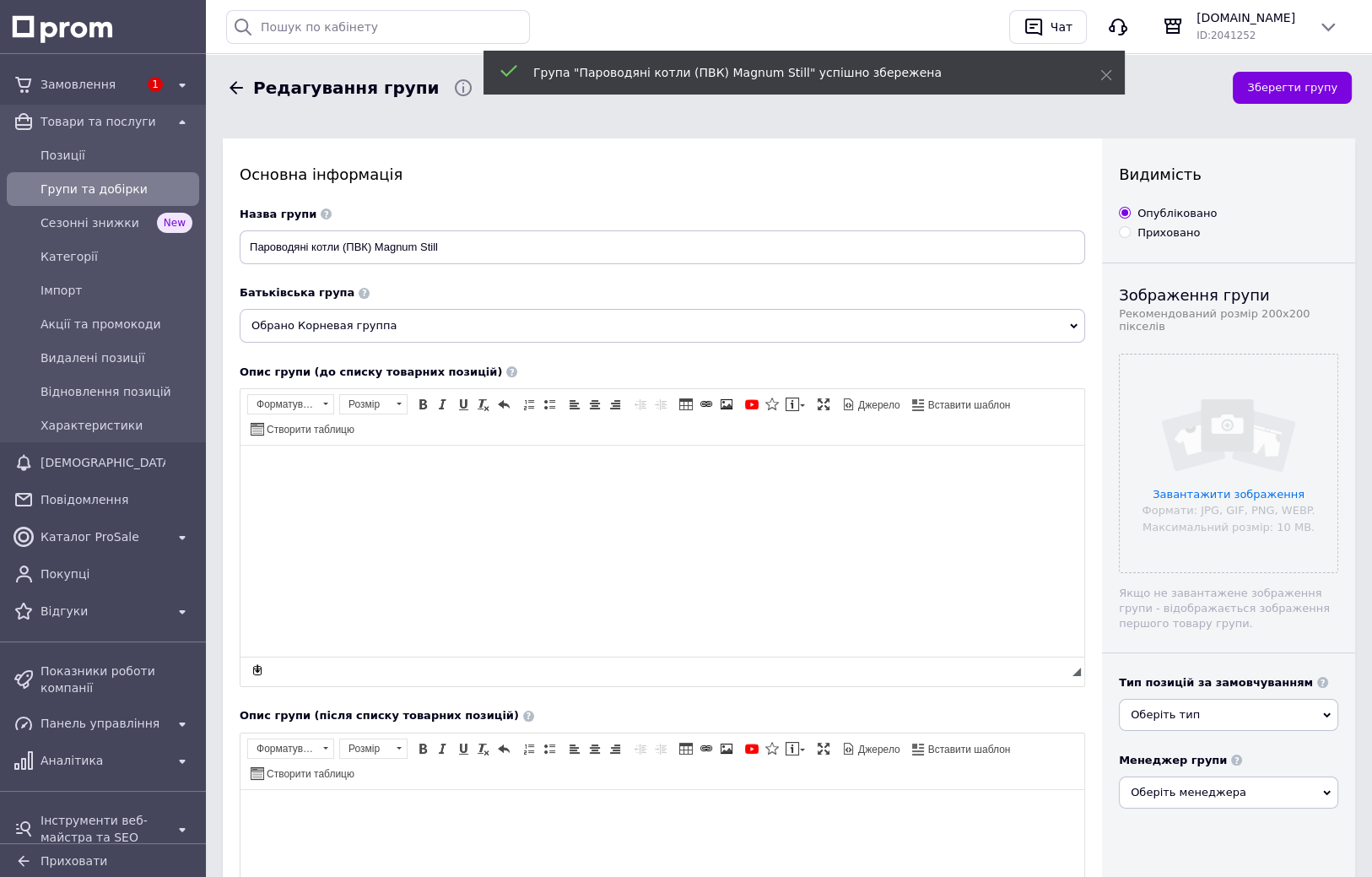
click at [232, 88] on icon at bounding box center [236, 87] width 14 height 13
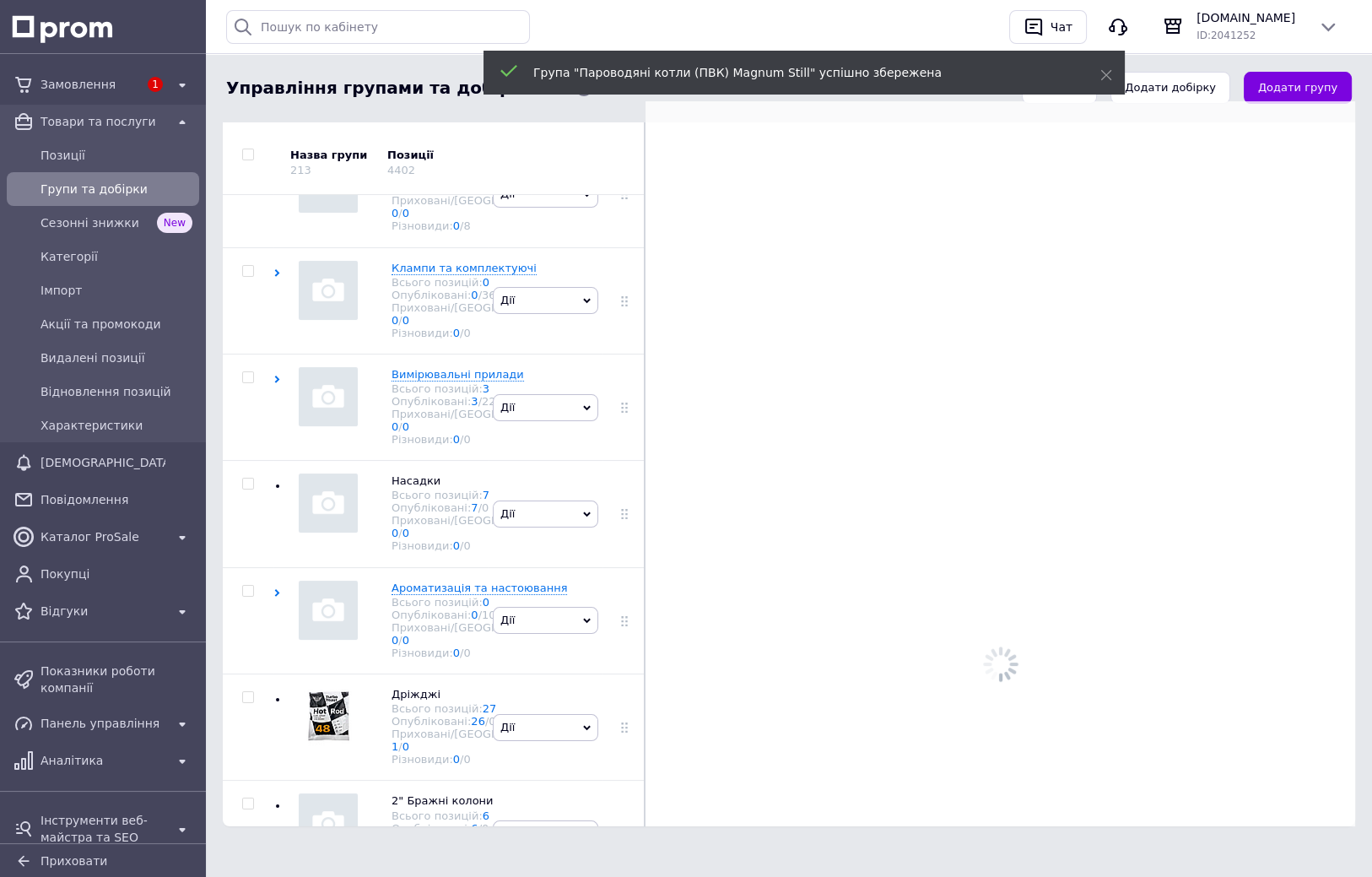
scroll to position [2947, 0]
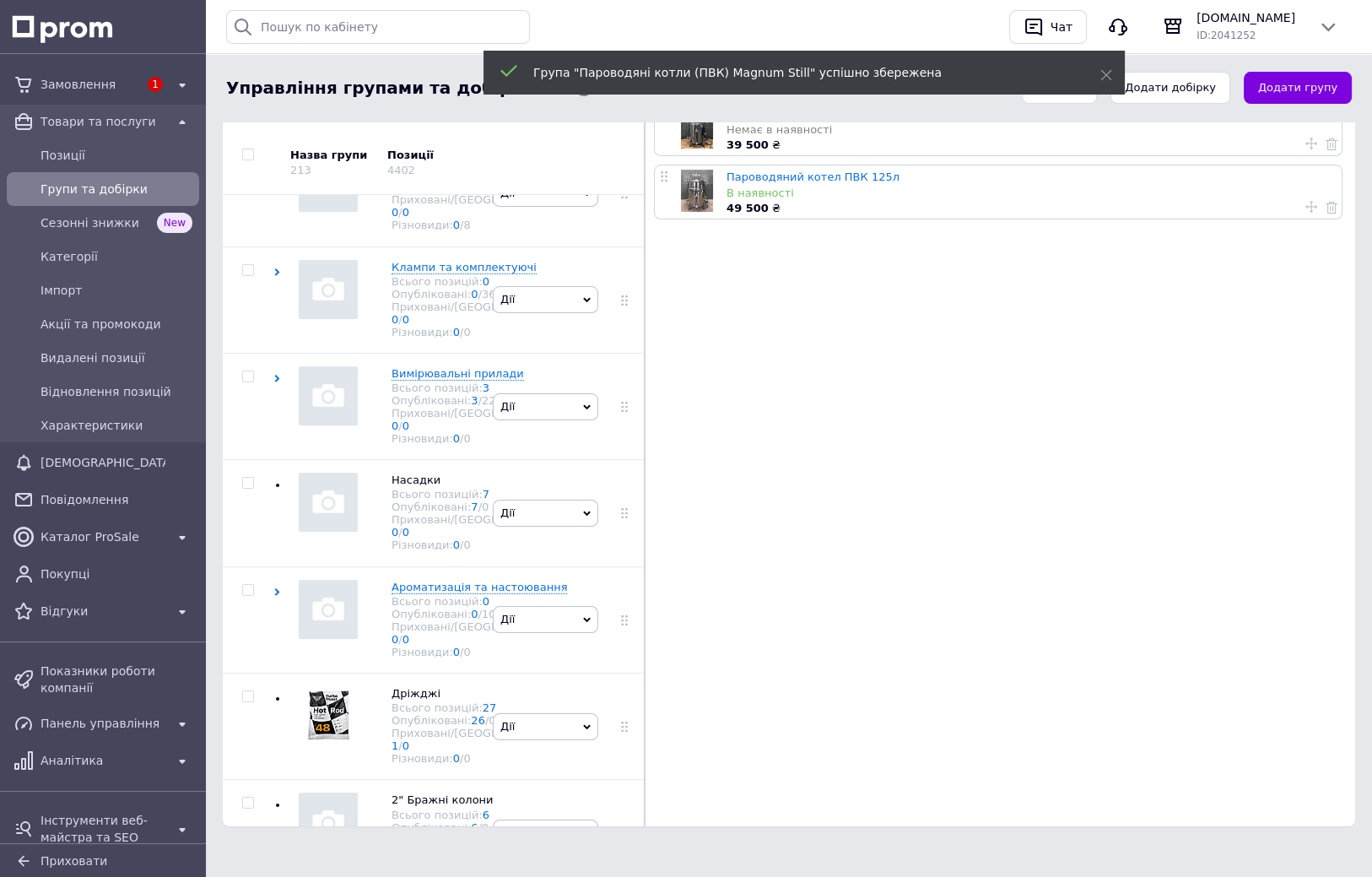
checkbox input "true"
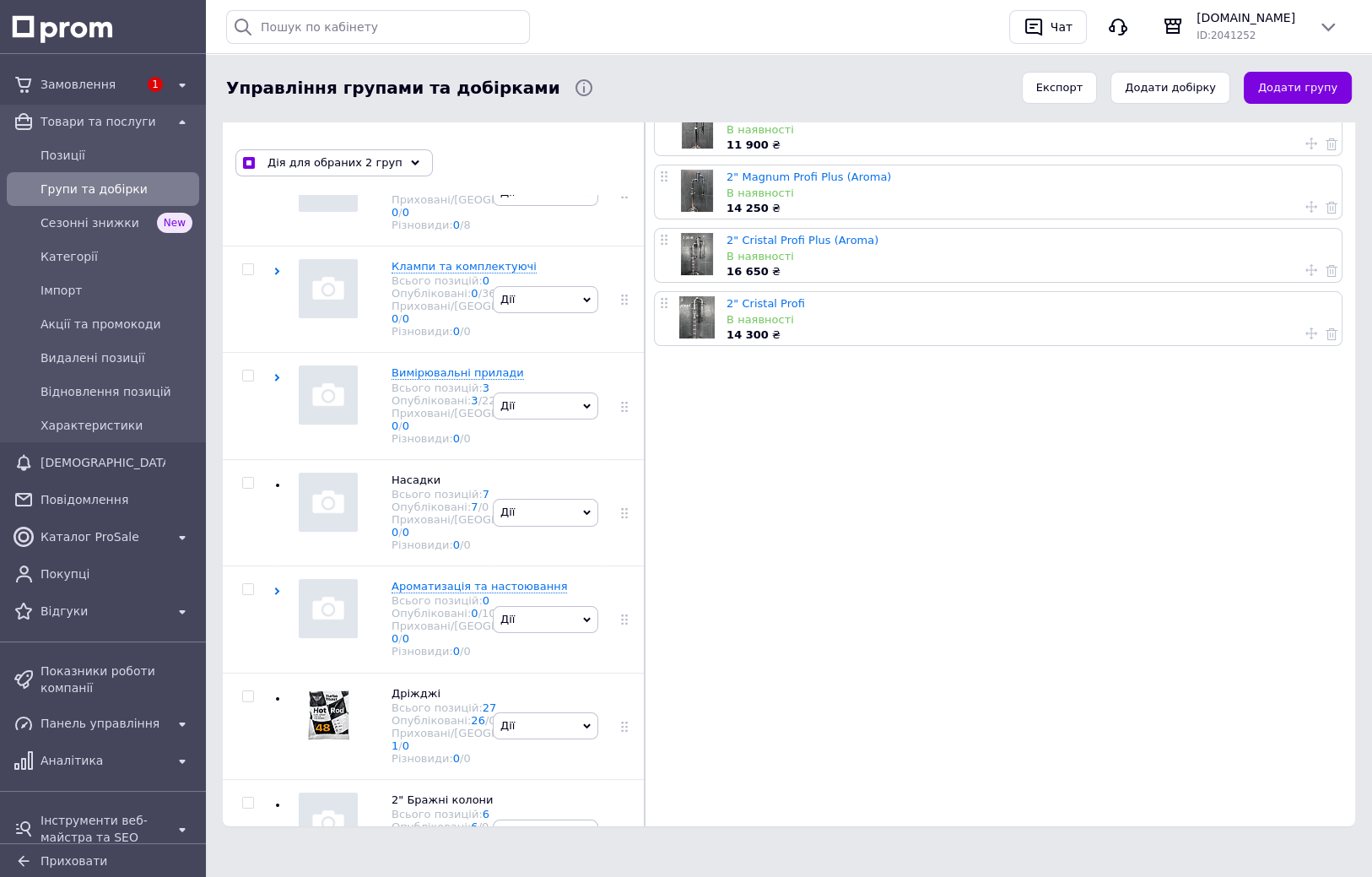
checkbox input "true"
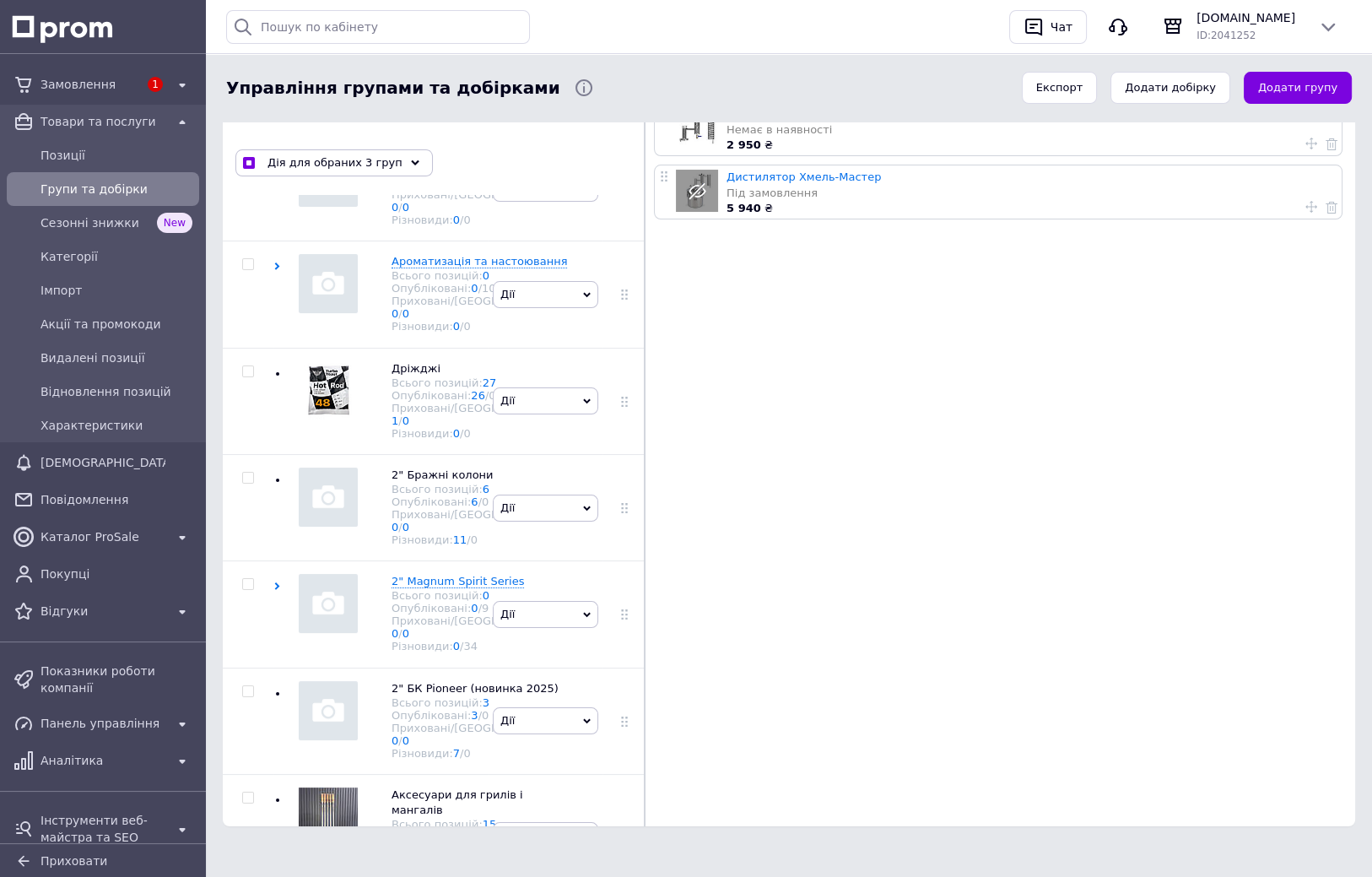
drag, startPoint x: 363, startPoint y: 552, endPoint x: 360, endPoint y: 587, distance: 35.1
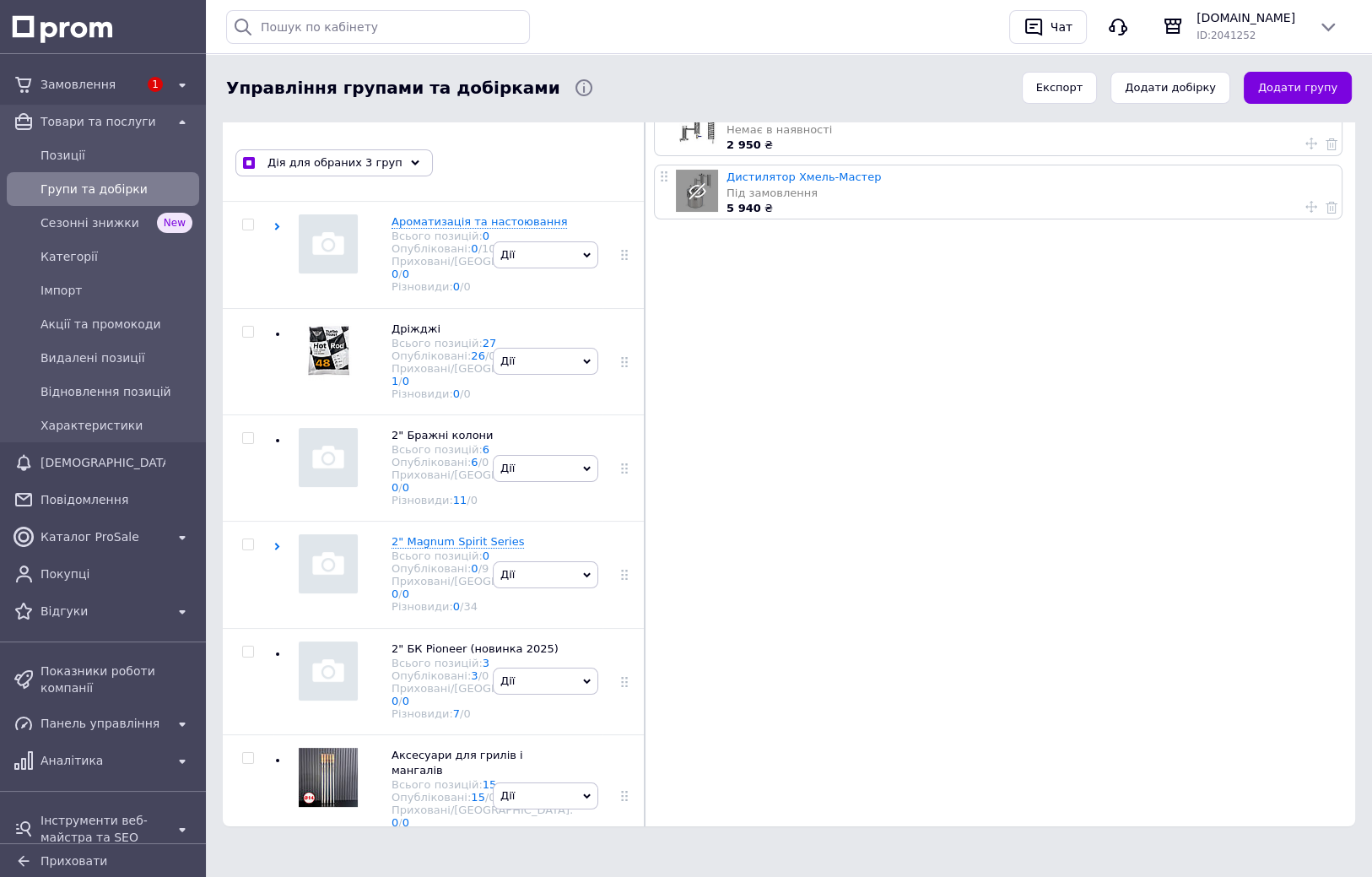
checkbox input "true"
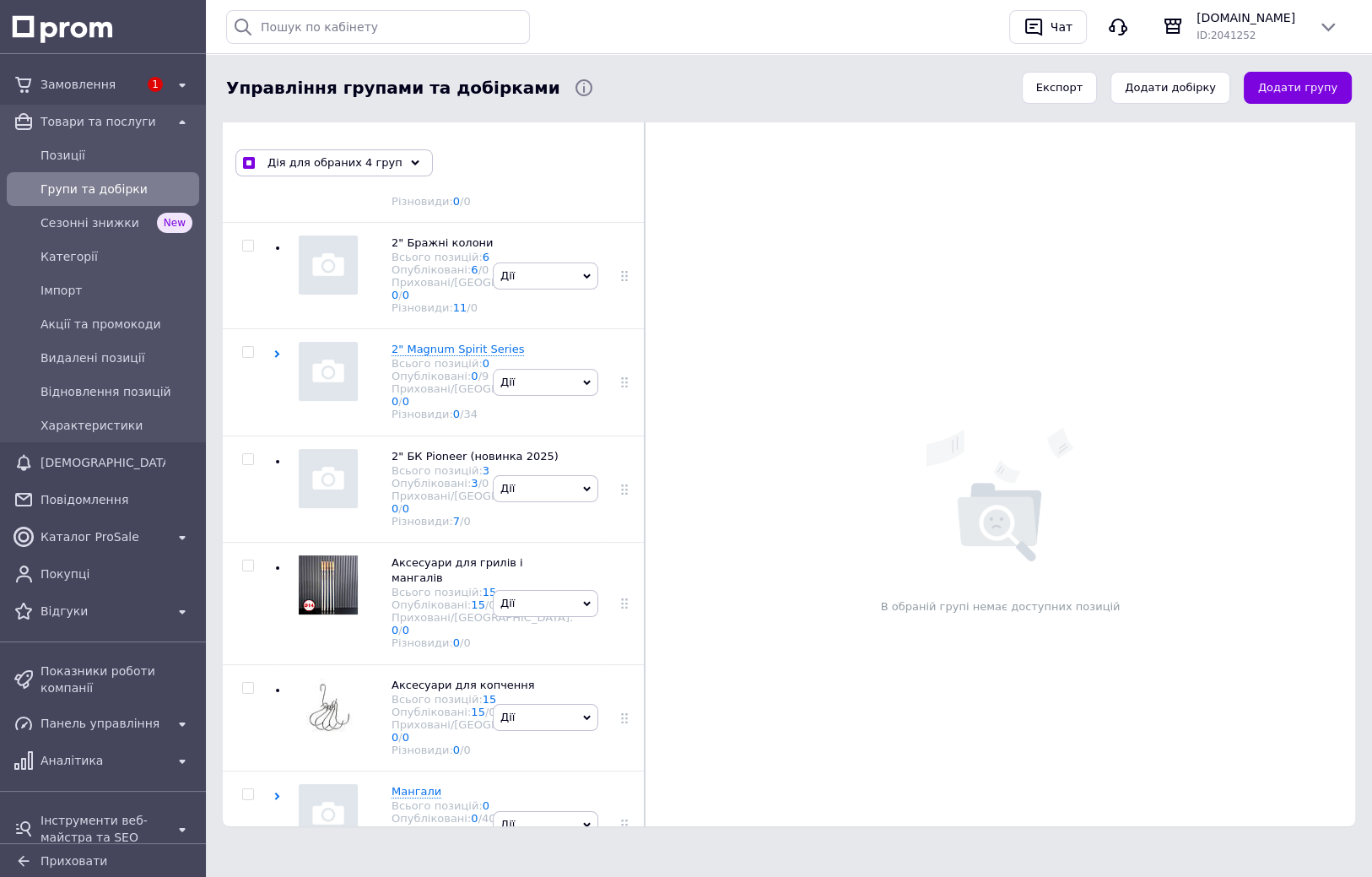
drag, startPoint x: 273, startPoint y: 492, endPoint x: 274, endPoint y: 517, distance: 25.0
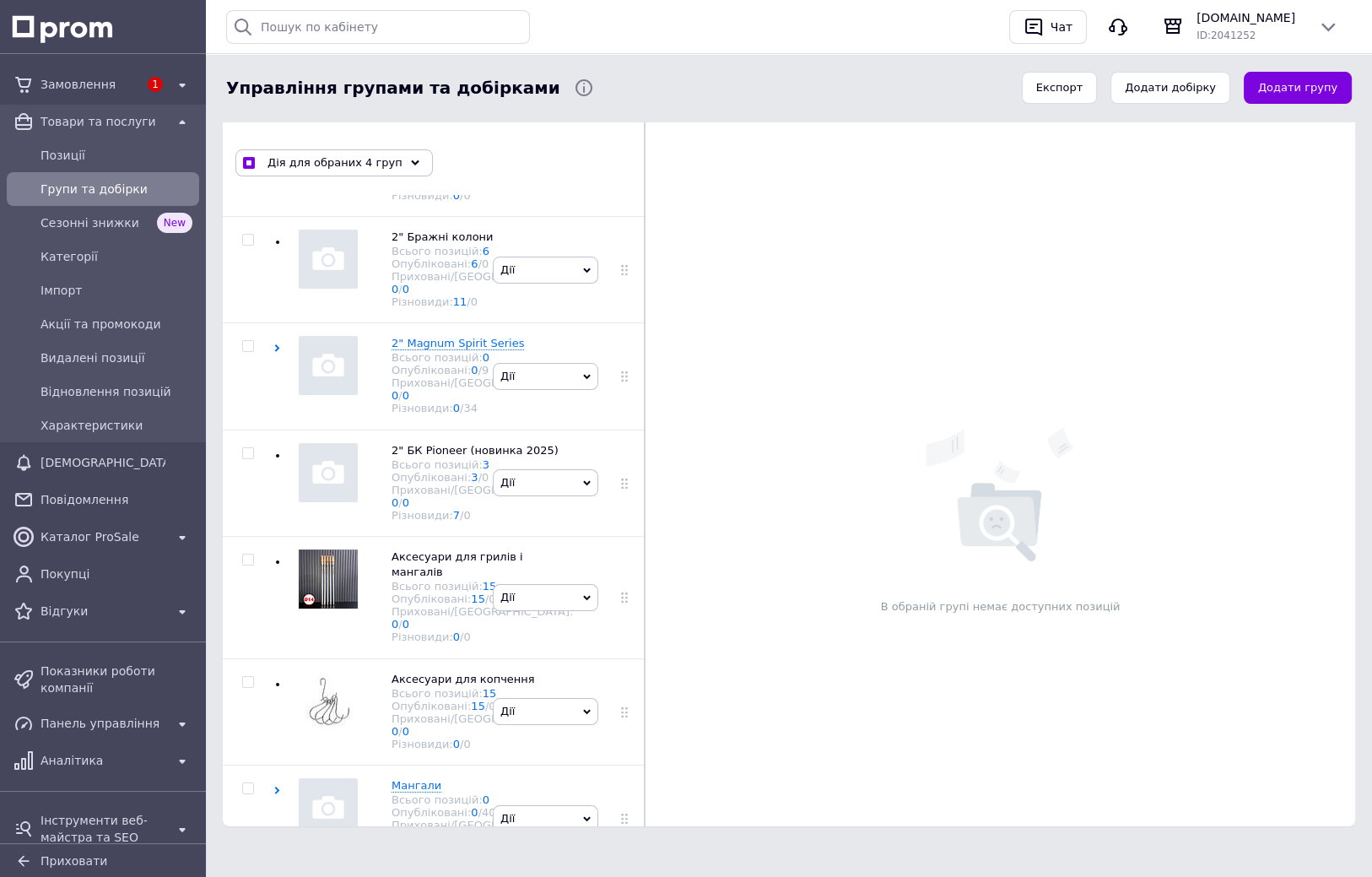
checkbox input "true"
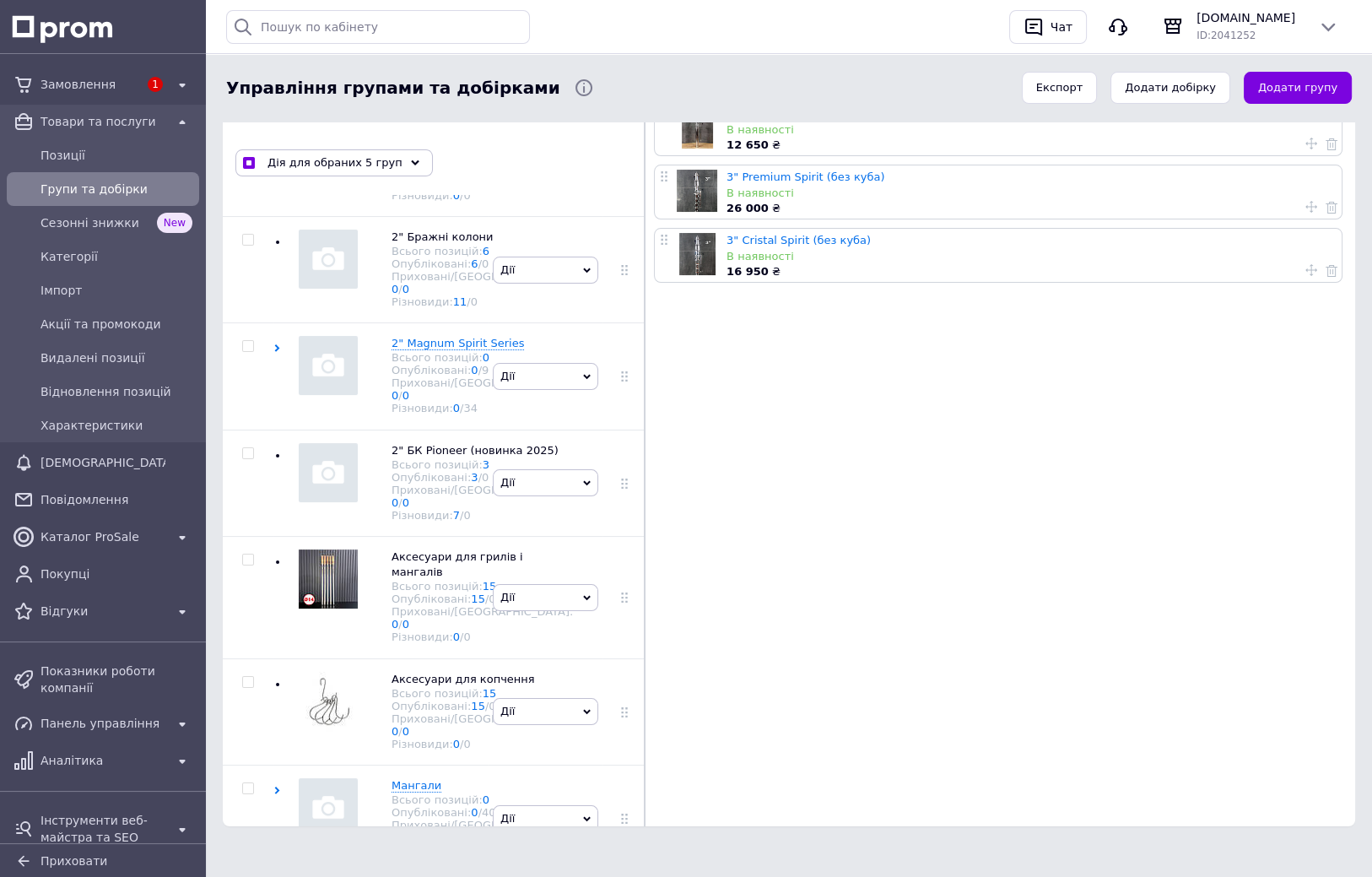
checkbox input "true"
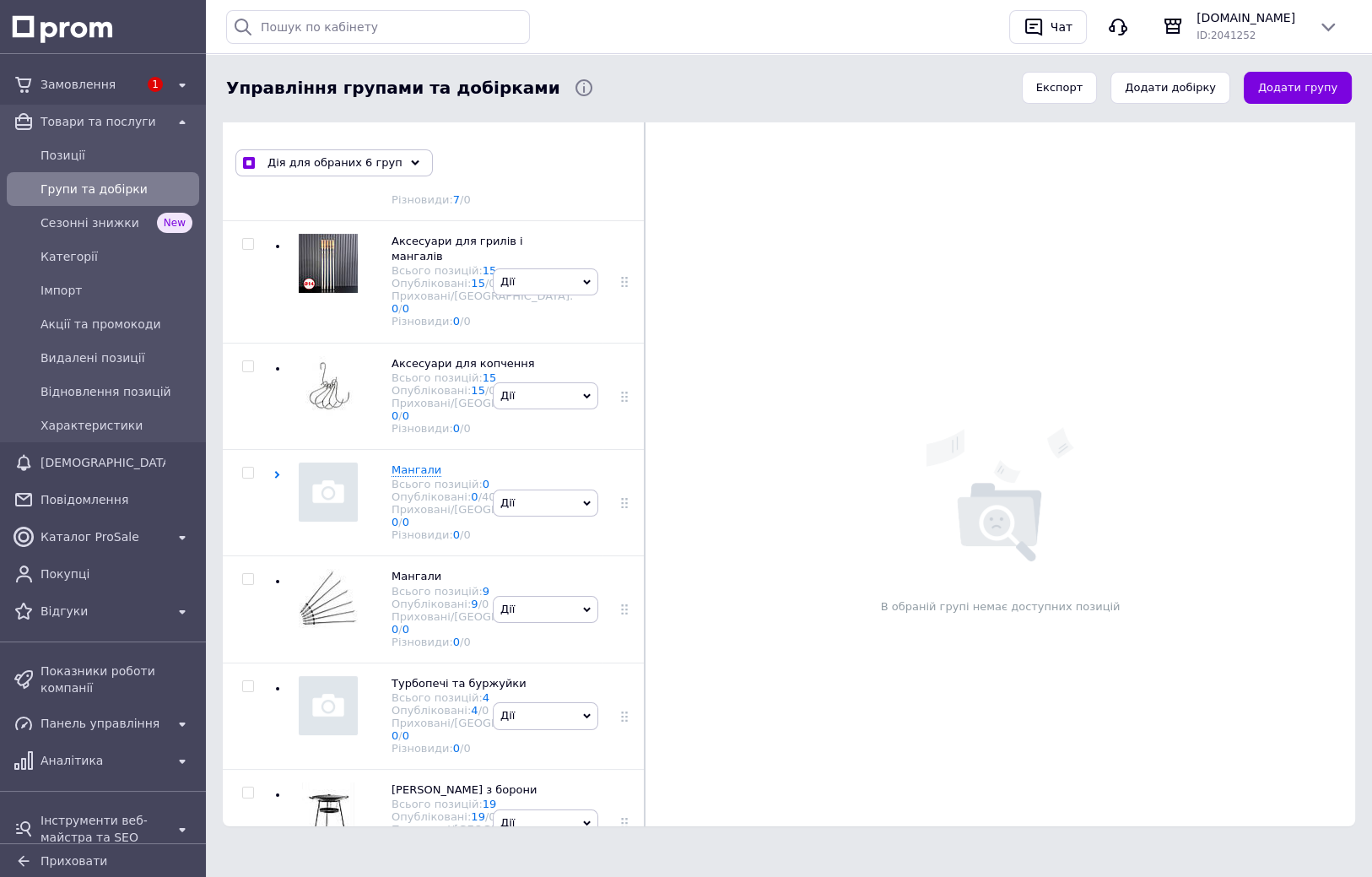
scroll to position [3911, 0]
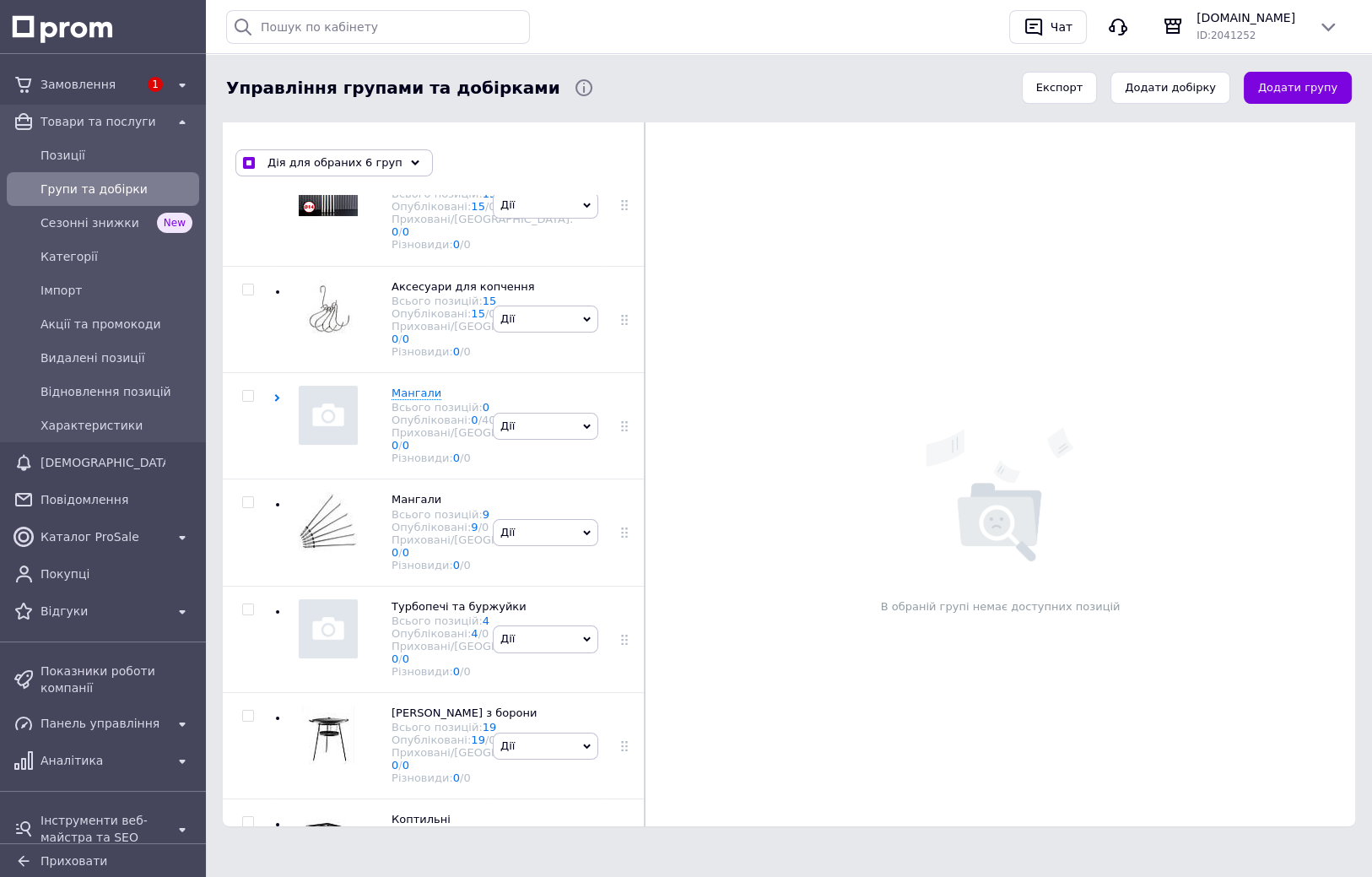
drag, startPoint x: 291, startPoint y: 538, endPoint x: 281, endPoint y: 589, distance: 52.0
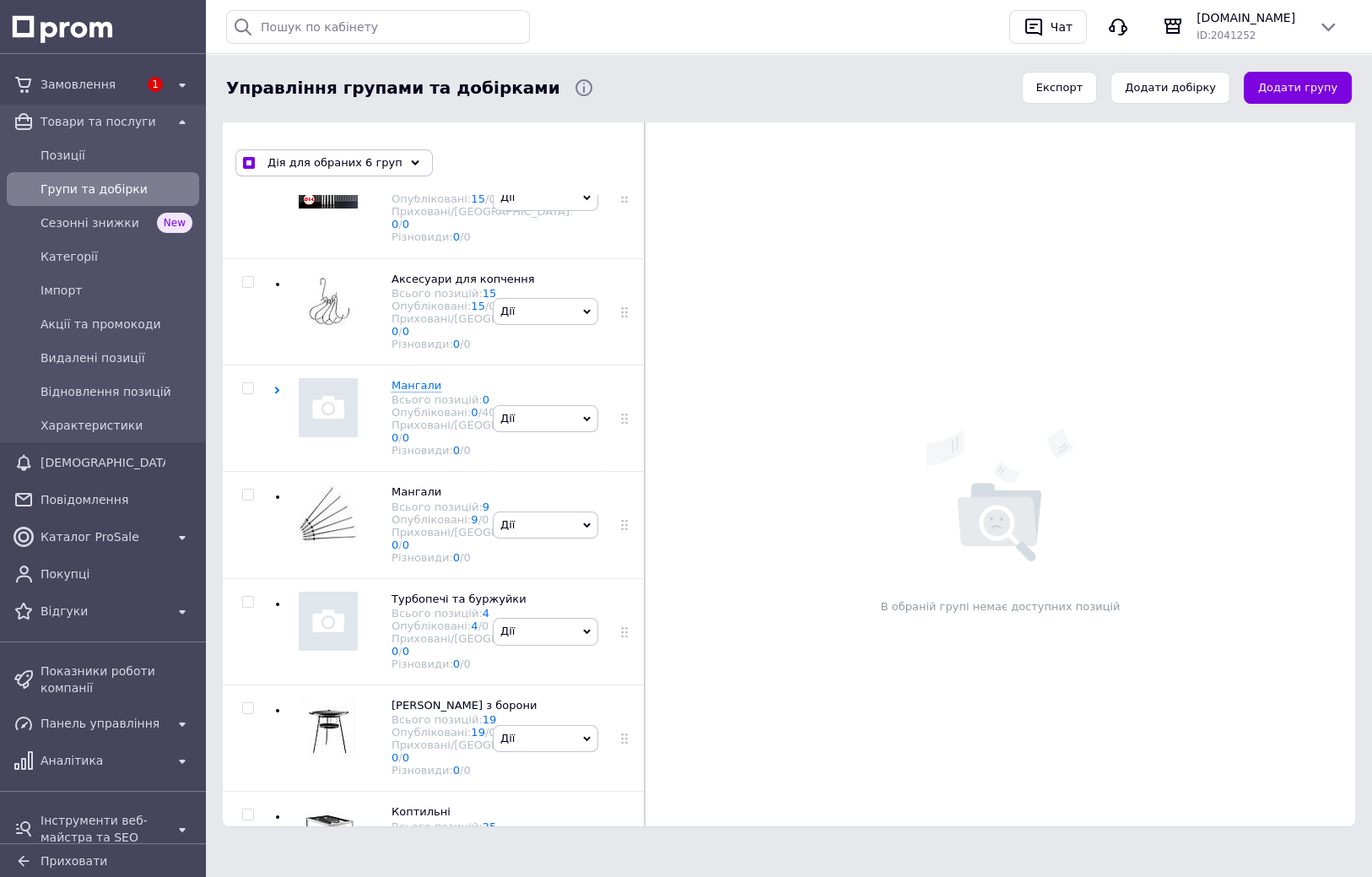
checkbox input "true"
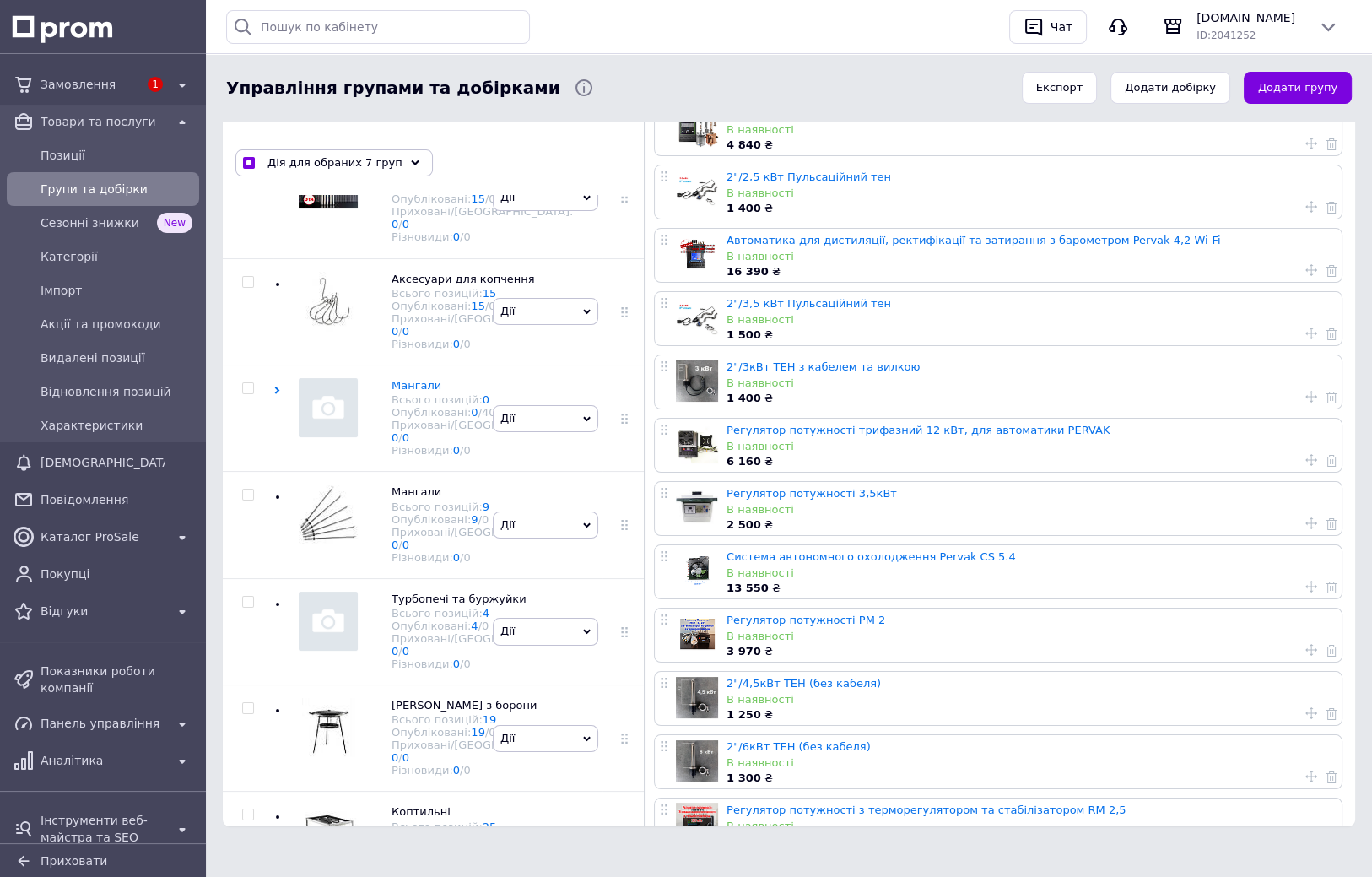
checkbox input "true"
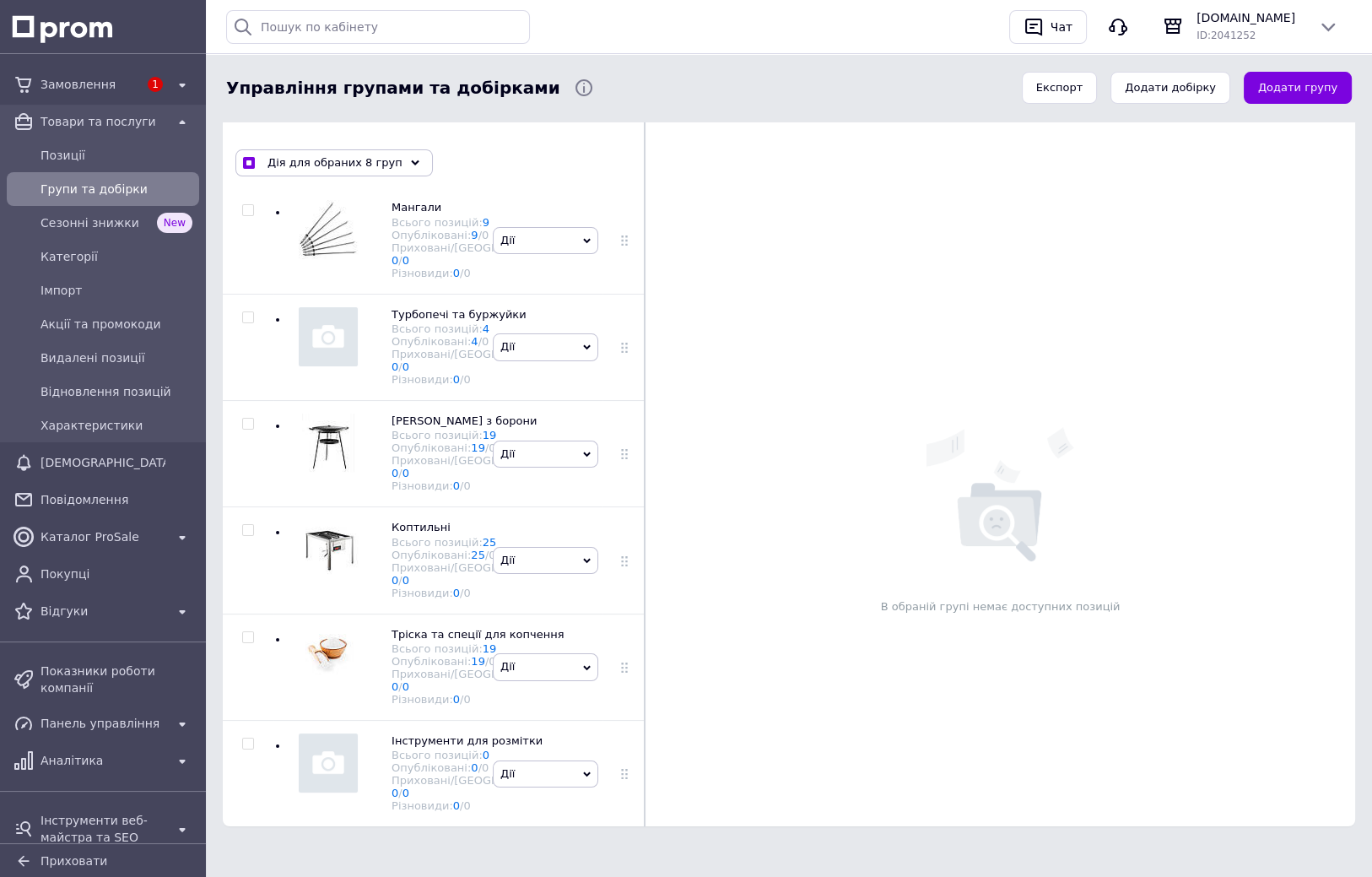
drag, startPoint x: 302, startPoint y: 478, endPoint x: 301, endPoint y: 526, distance: 48.0
checkbox input "true"
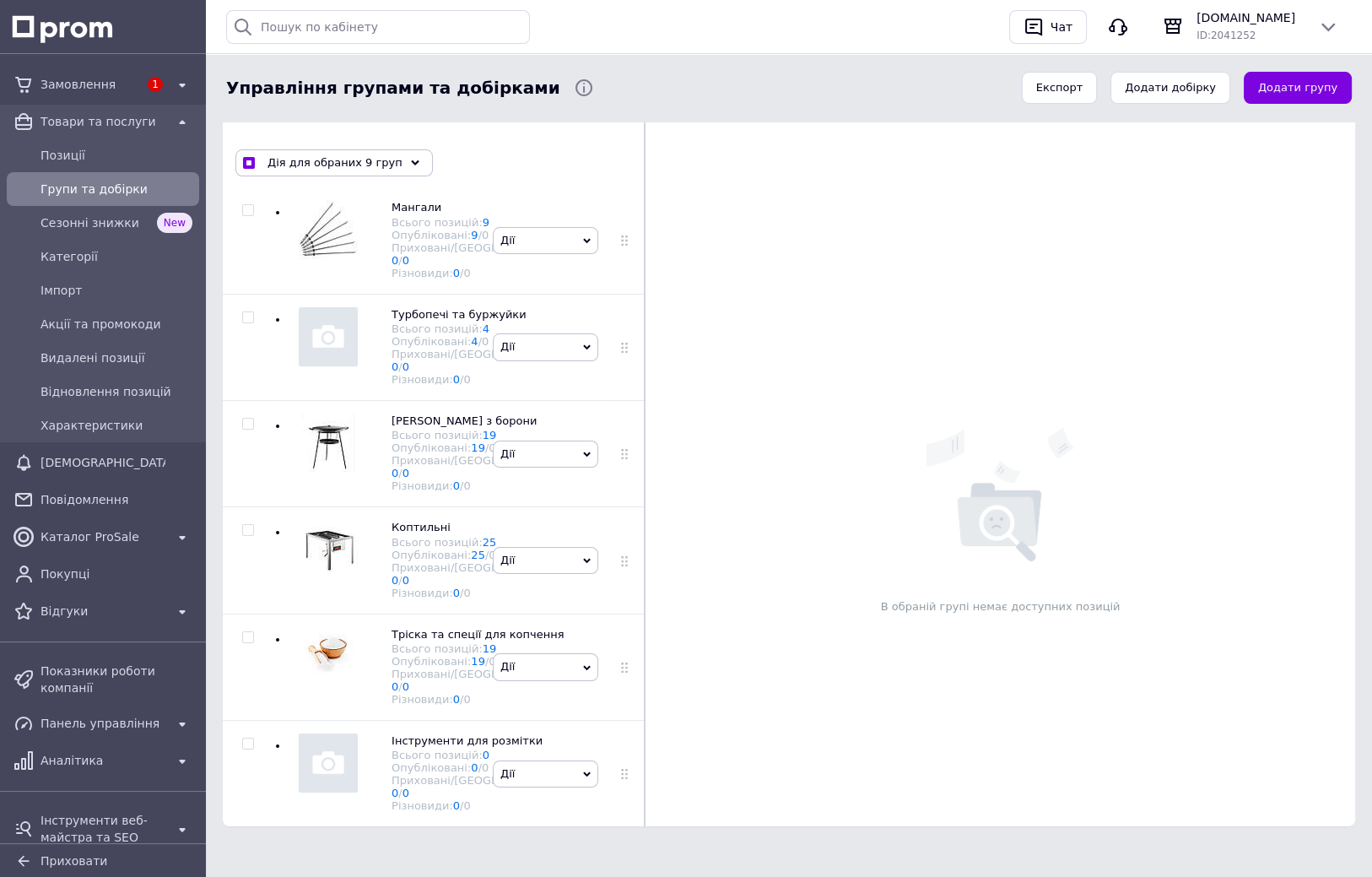
checkbox input "true"
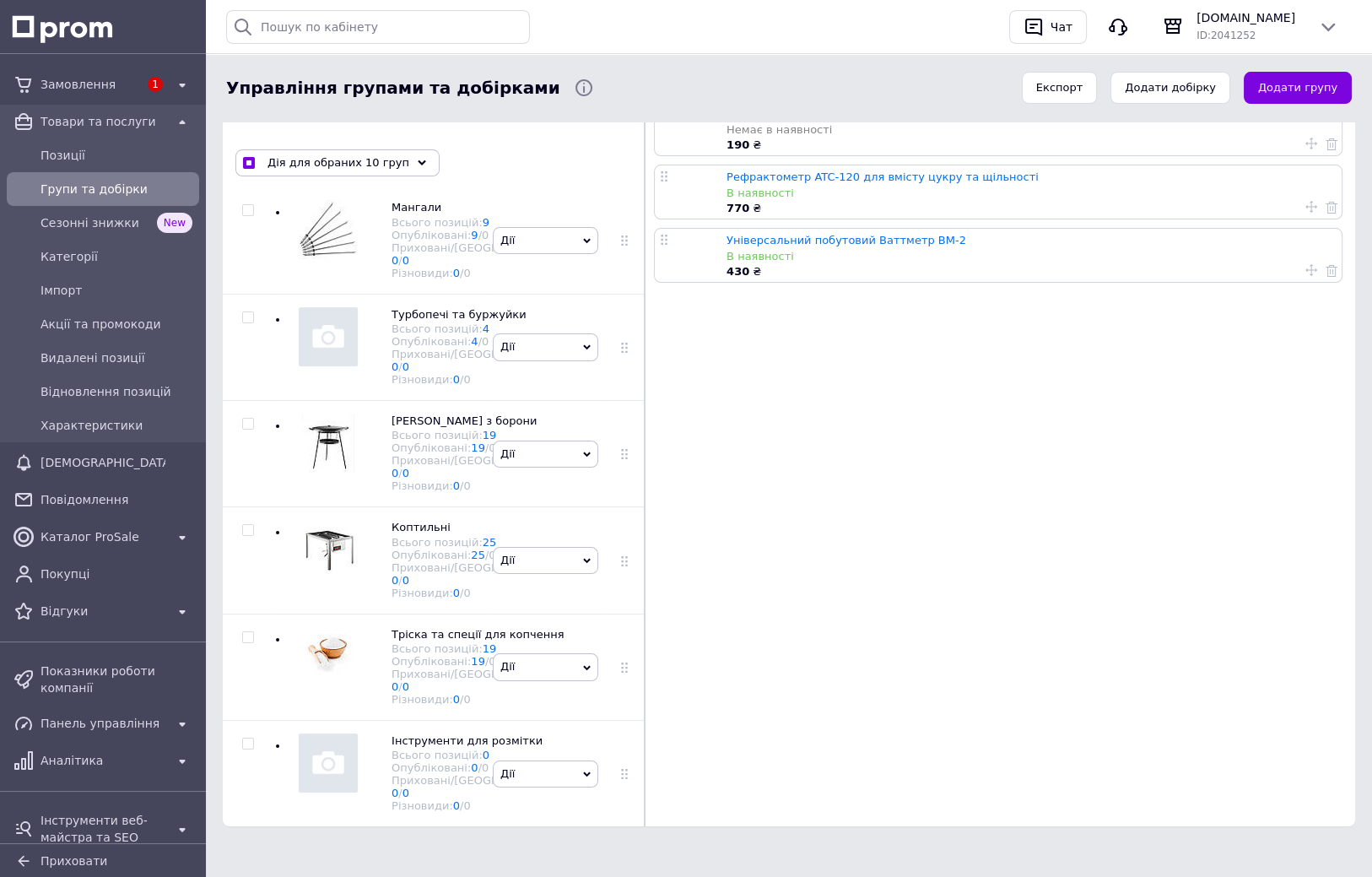
checkbox input "true"
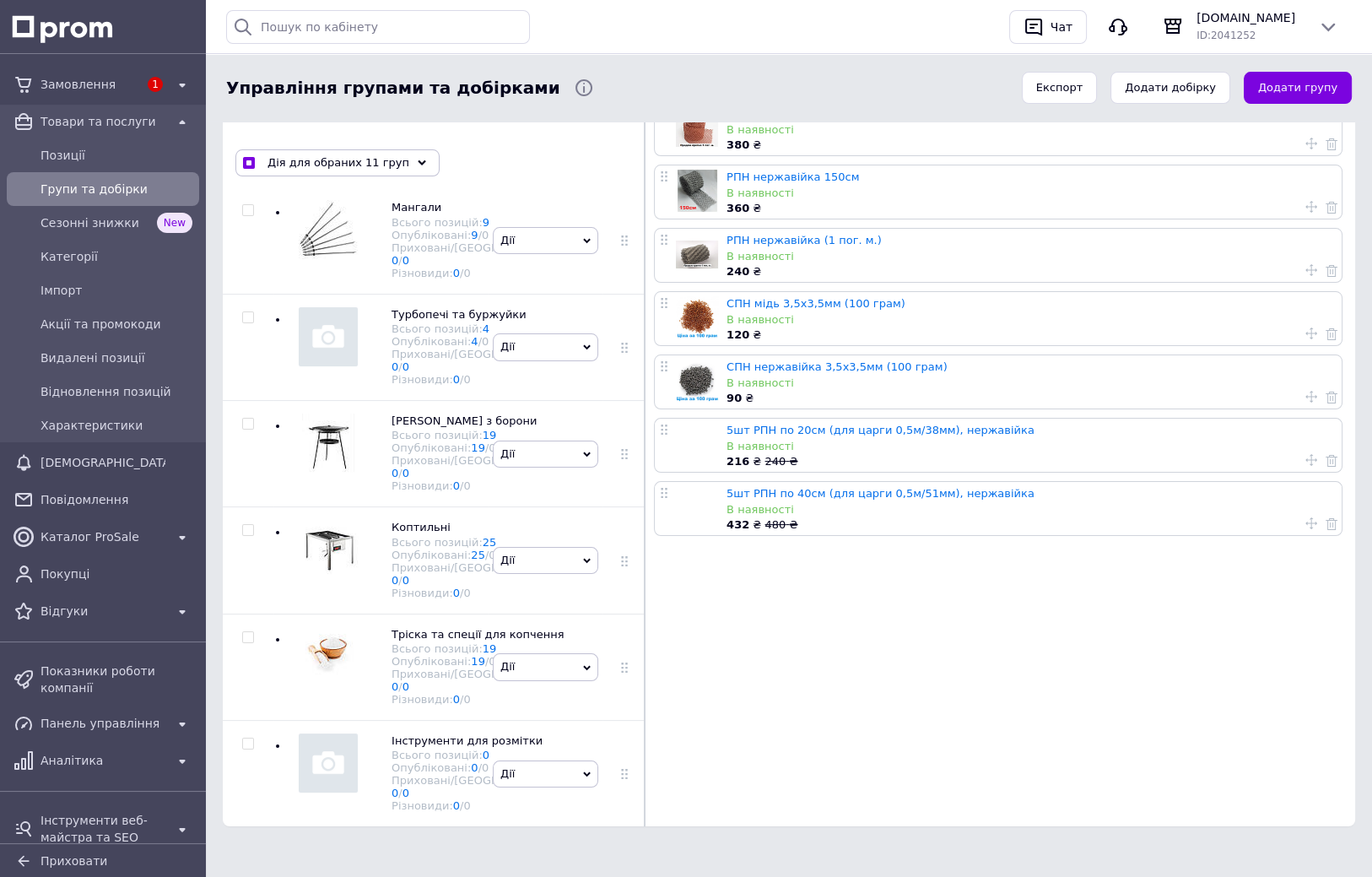
drag, startPoint x: 269, startPoint y: 555, endPoint x: 265, endPoint y: 590, distance: 35.2
checkbox input "true"
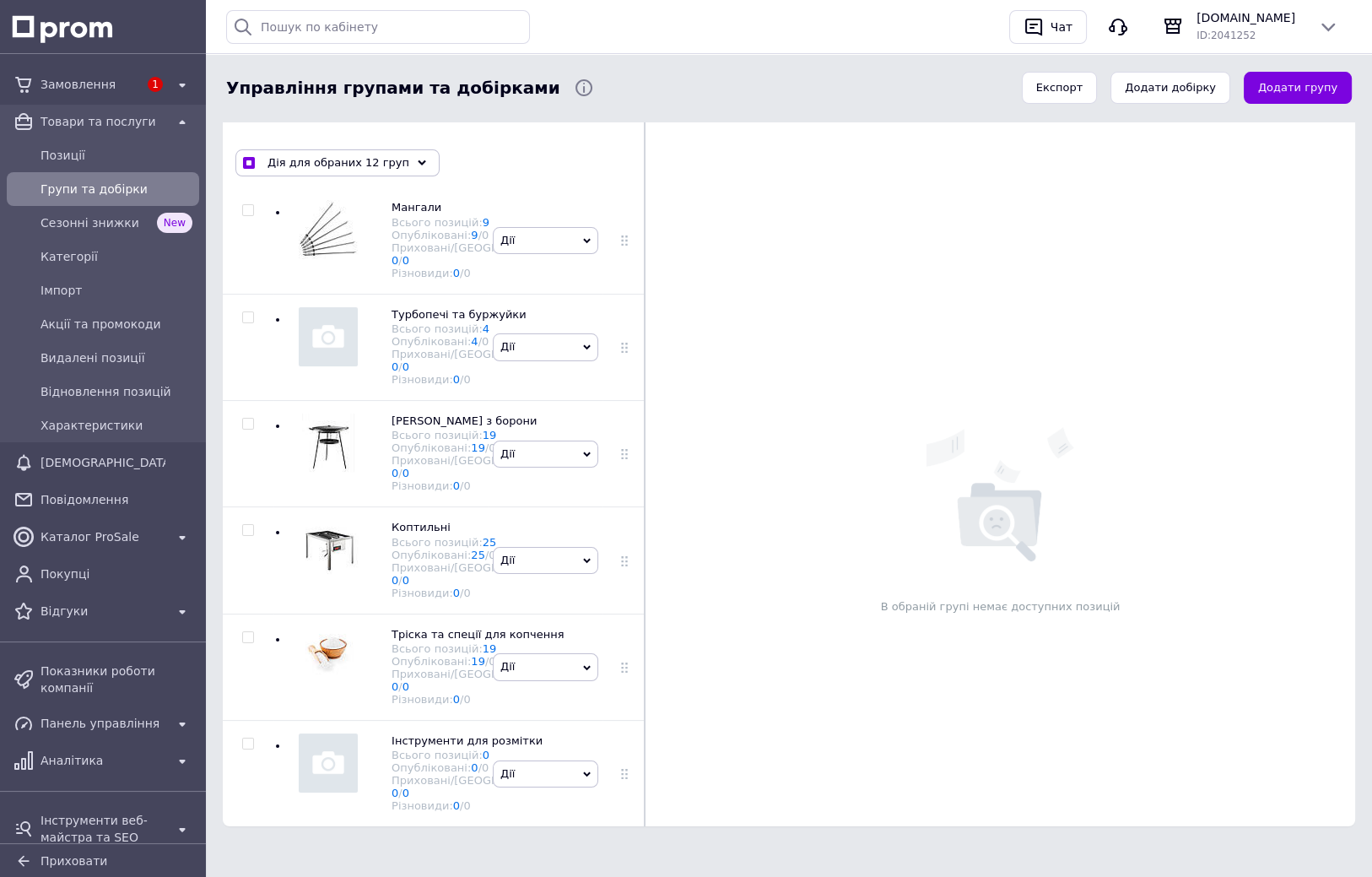
checkbox input "true"
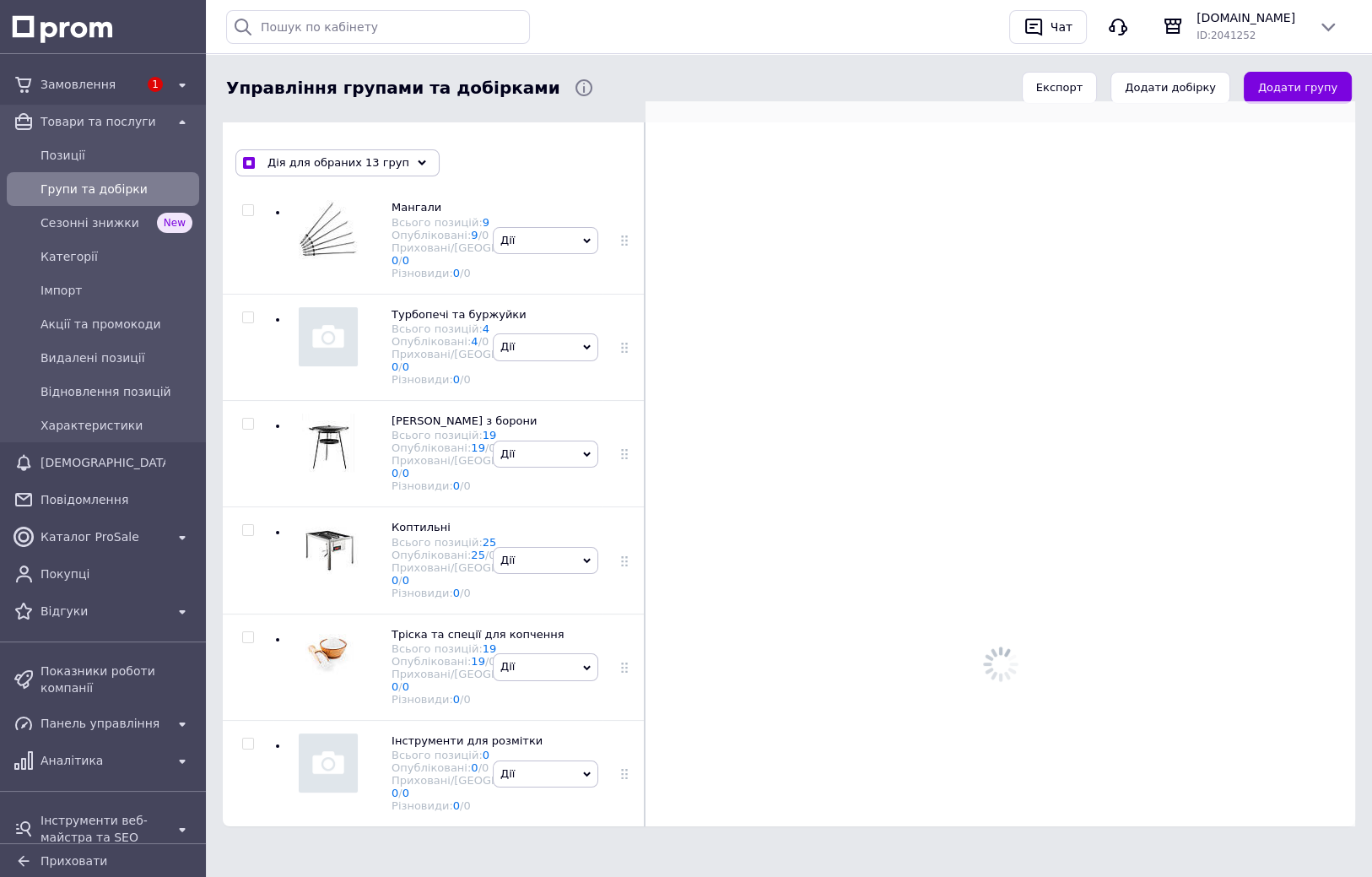
scroll to position [4965, 0]
drag, startPoint x: 267, startPoint y: 554, endPoint x: 262, endPoint y: 601, distance: 47.3
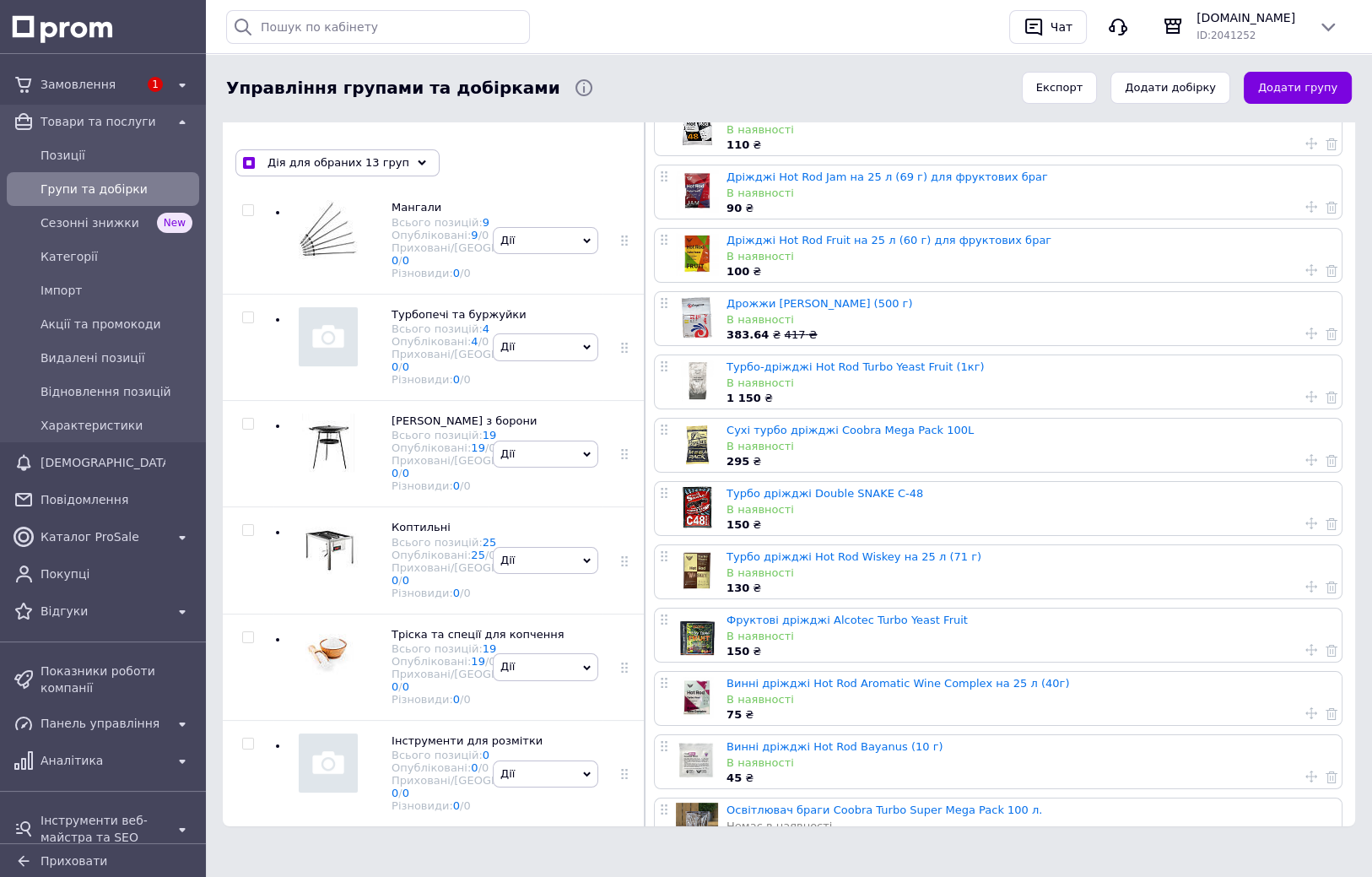
checkbox input "true"
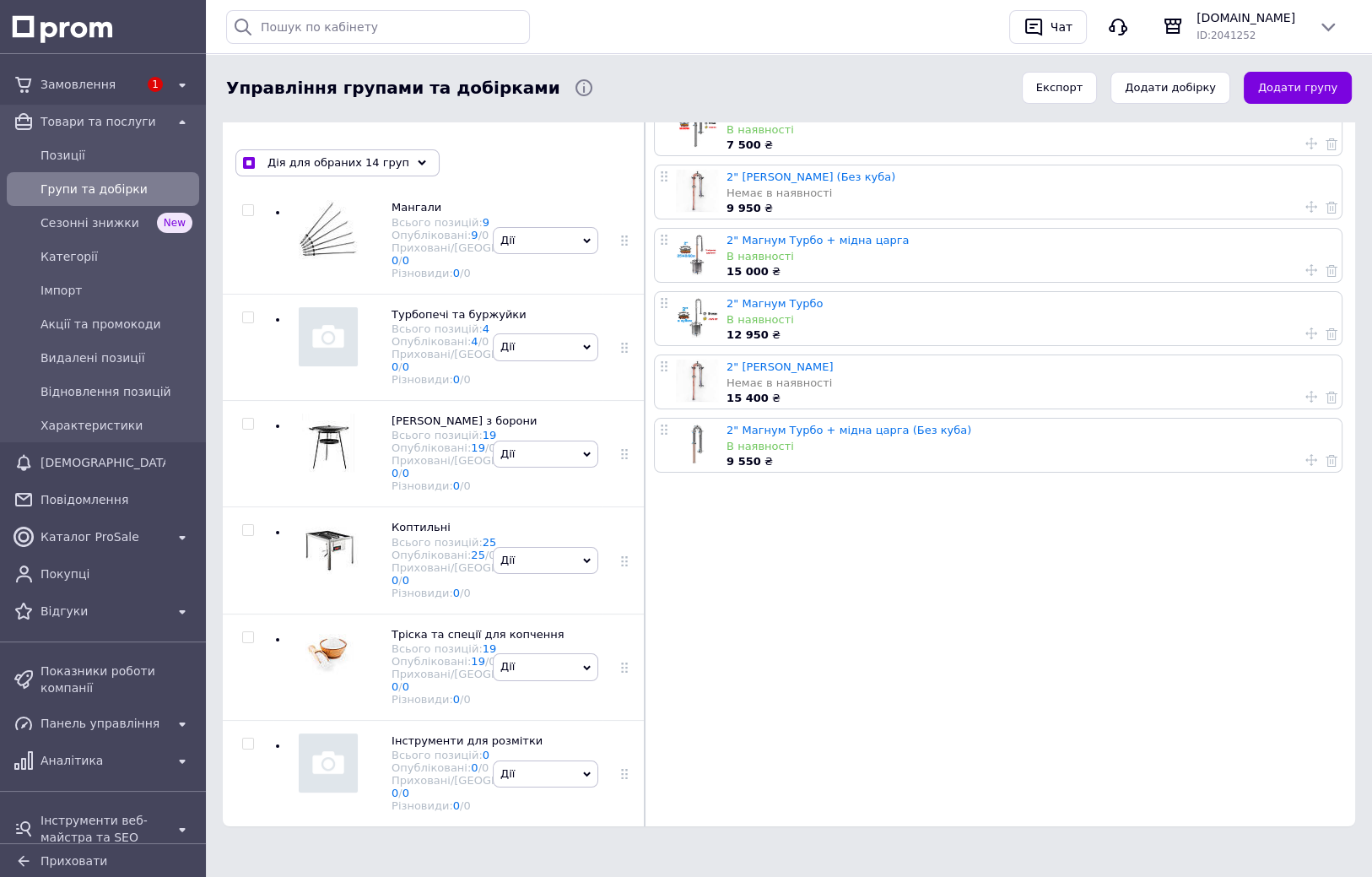
checkbox input "true"
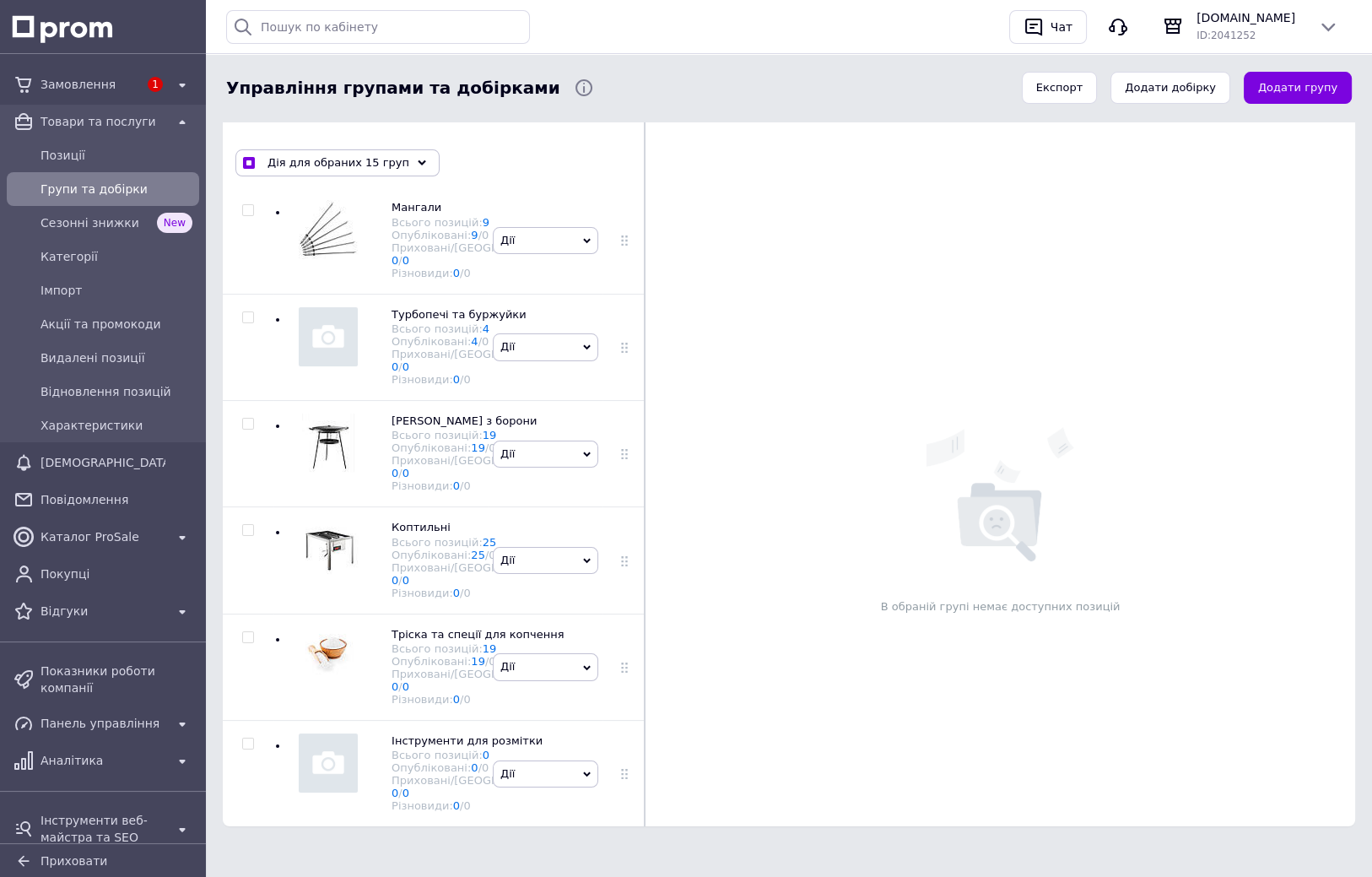
drag, startPoint x: 277, startPoint y: 528, endPoint x: 268, endPoint y: 578, distance: 50.8
checkbox input "true"
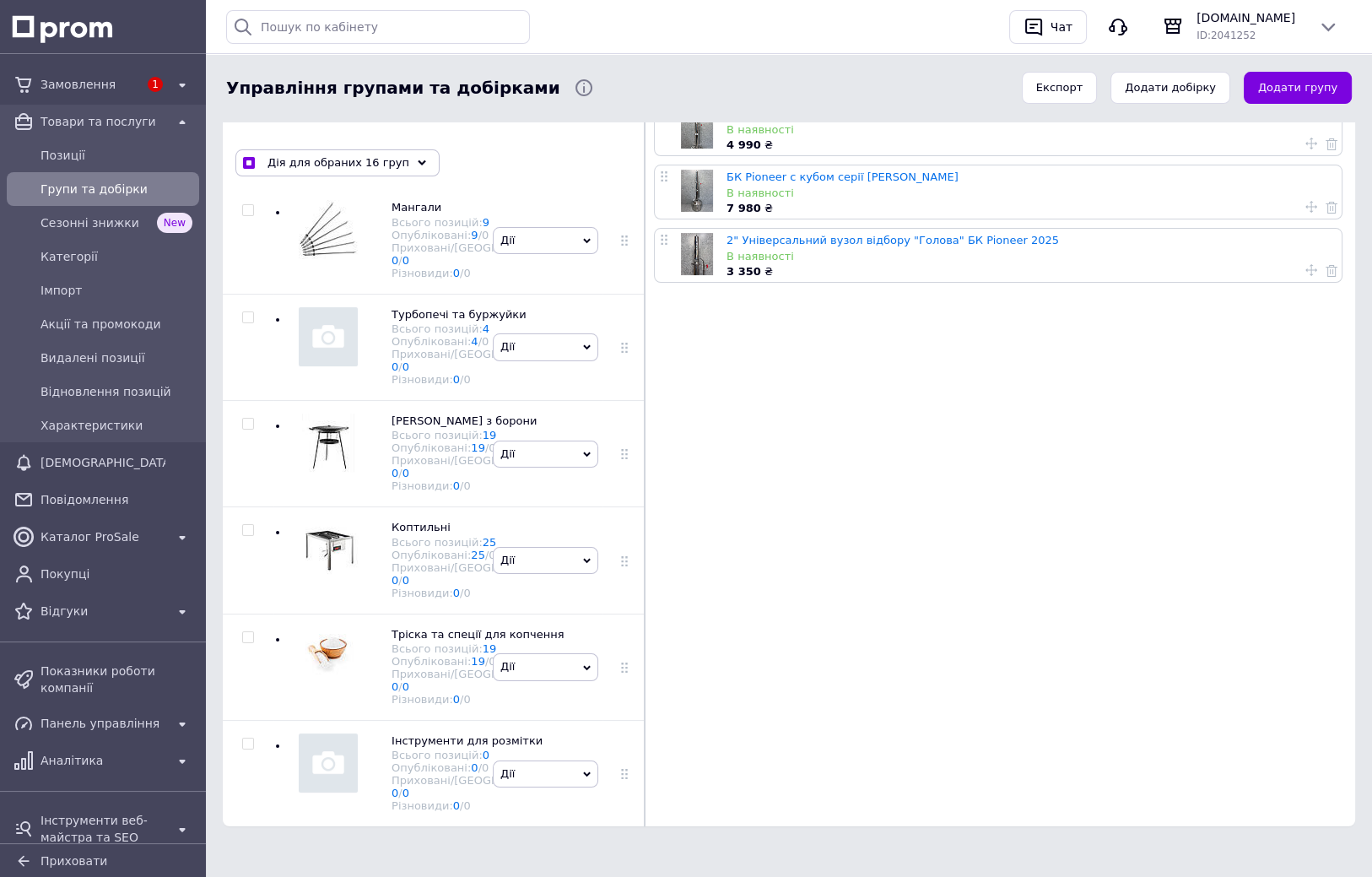
scroll to position [5666, 0]
drag, startPoint x: 269, startPoint y: 496, endPoint x: 265, endPoint y: 544, distance: 48.2
click at [395, 161] on div "Дія для обраних 16 груп" at bounding box center [338, 162] width 204 height 27
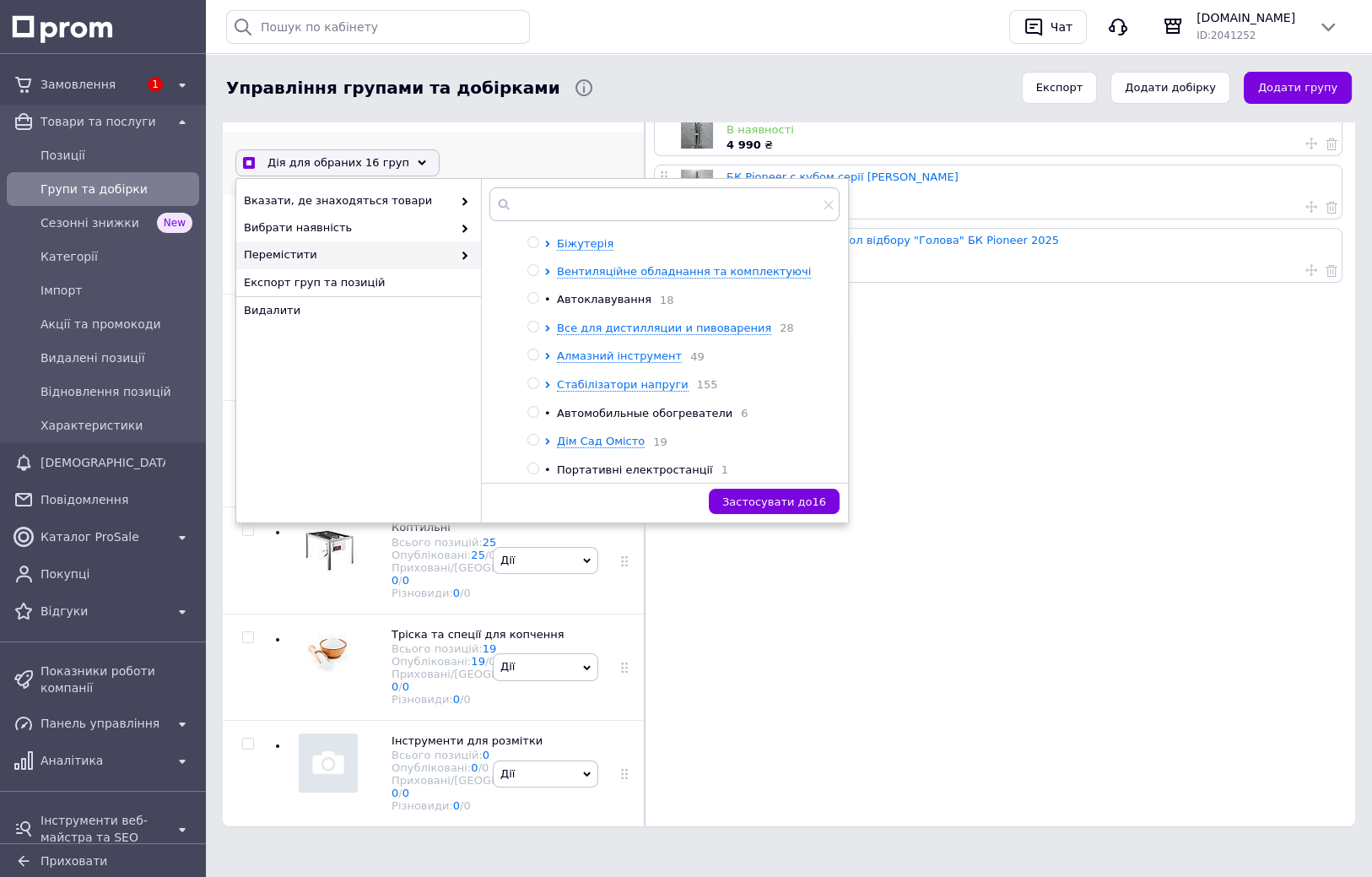
scroll to position [164, 0]
click at [534, 330] on input "radio" at bounding box center [533, 326] width 11 height 11
radio input "true"
click at [787, 499] on span "Застосувати до 16" at bounding box center [774, 502] width 104 height 13
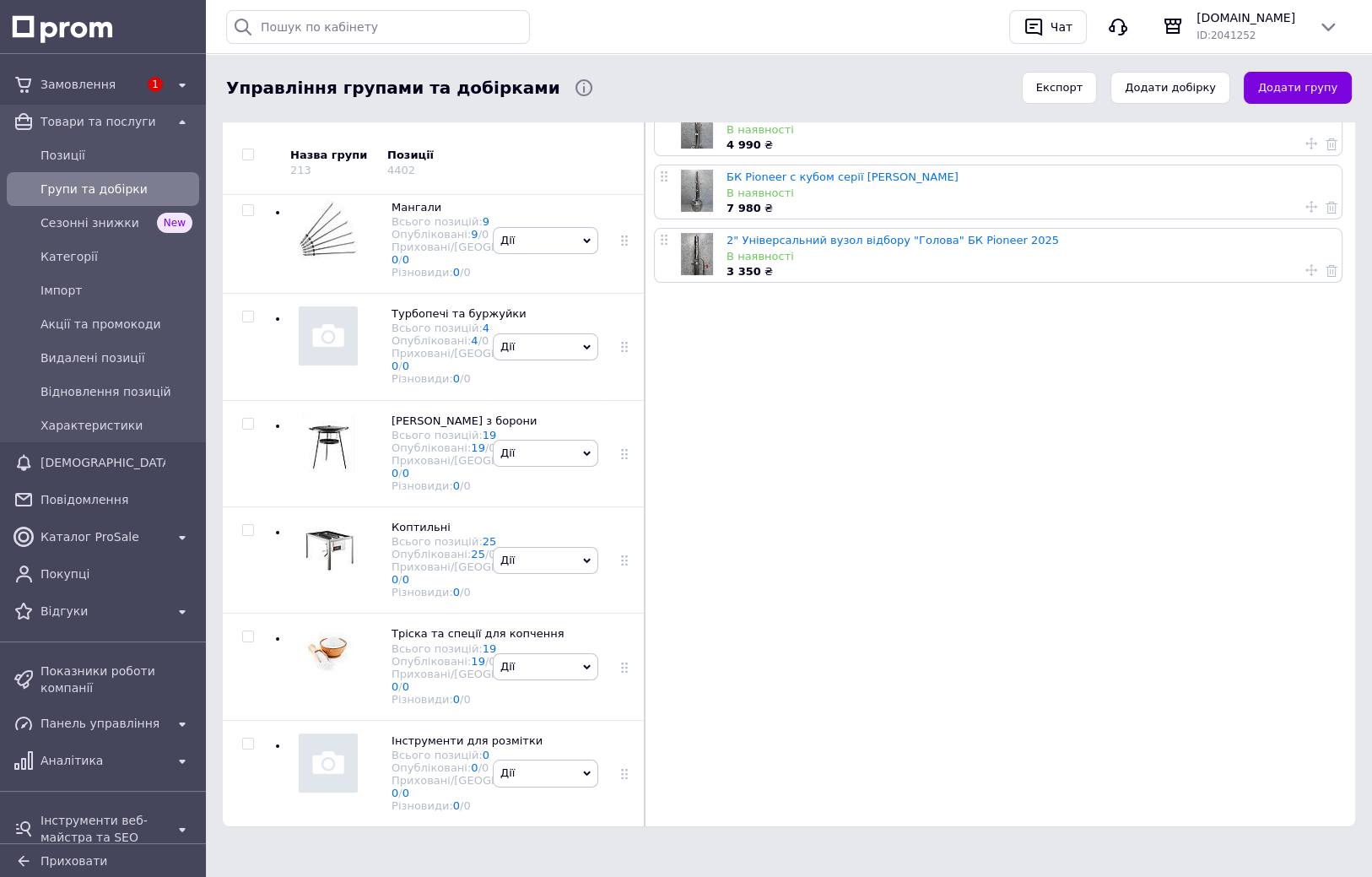
scroll to position [3780, 0]
click at [457, 748] on div "Всього позицій: 0" at bounding box center [482, 754] width 181 height 13
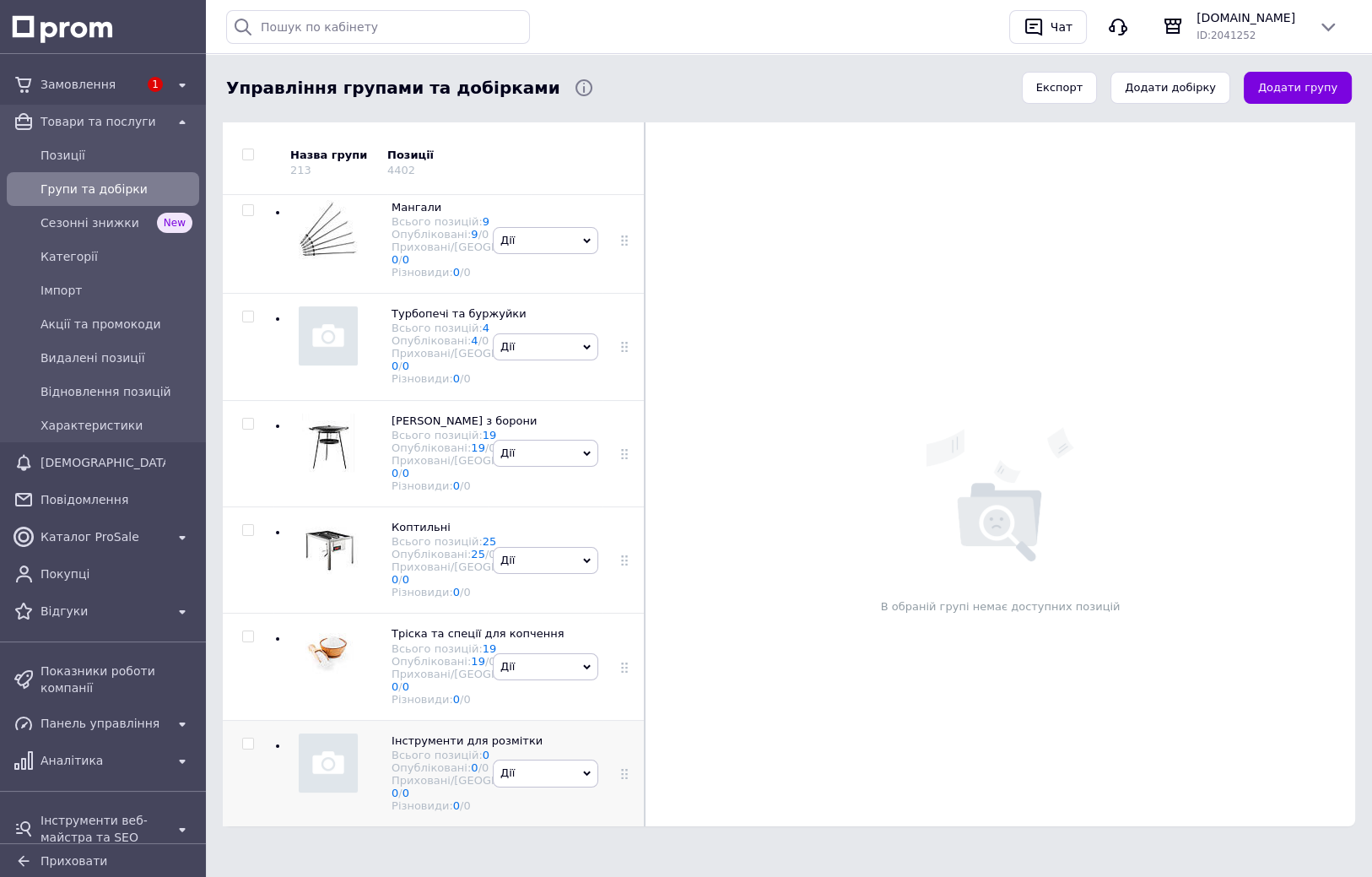
click at [248, 738] on input "checkbox" at bounding box center [248, 743] width 11 height 11
checkbox input "true"
click at [559, 760] on span "Дії" at bounding box center [546, 773] width 106 height 27
drag, startPoint x: 560, startPoint y: 716, endPoint x: 550, endPoint y: 766, distance: 51.0
click at [569, 760] on span "Дії" at bounding box center [546, 773] width 106 height 27
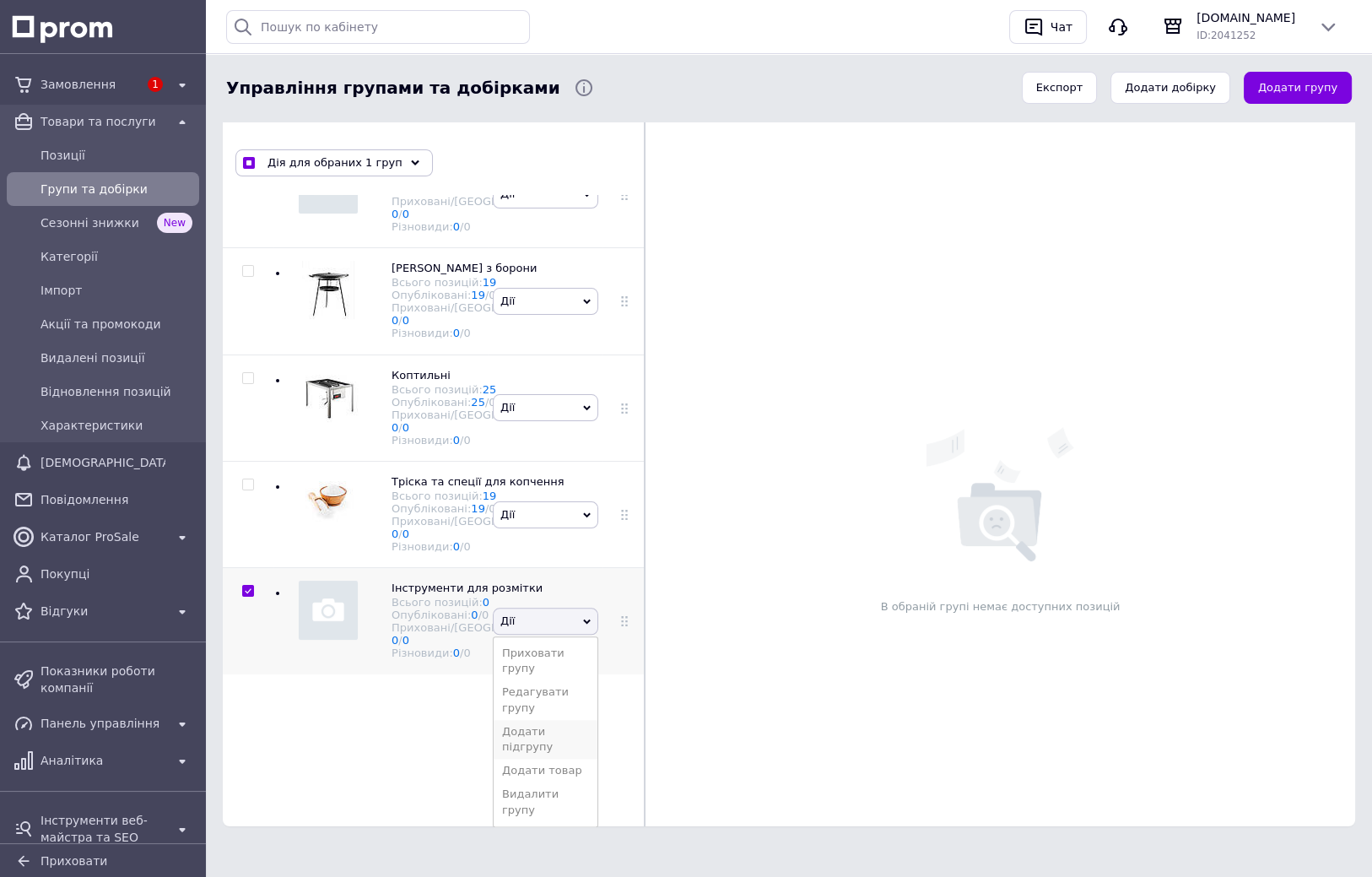
scroll to position [3844, 0]
drag, startPoint x: 544, startPoint y: 779, endPoint x: 542, endPoint y: 795, distance: 16.1
click at [551, 808] on li "Видалити групу" at bounding box center [546, 802] width 104 height 39
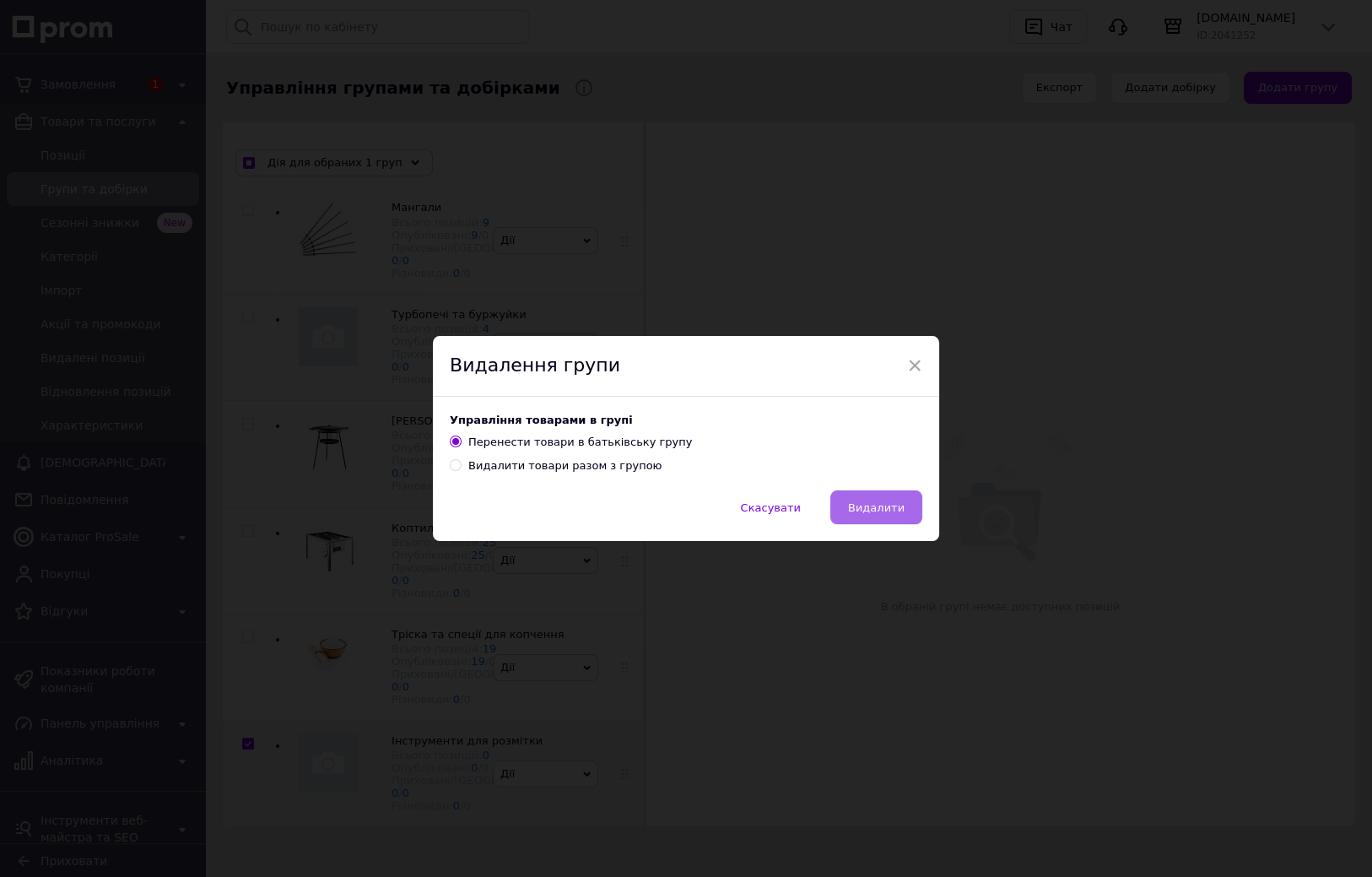
click at [884, 505] on span "Видалити" at bounding box center [876, 508] width 57 height 13
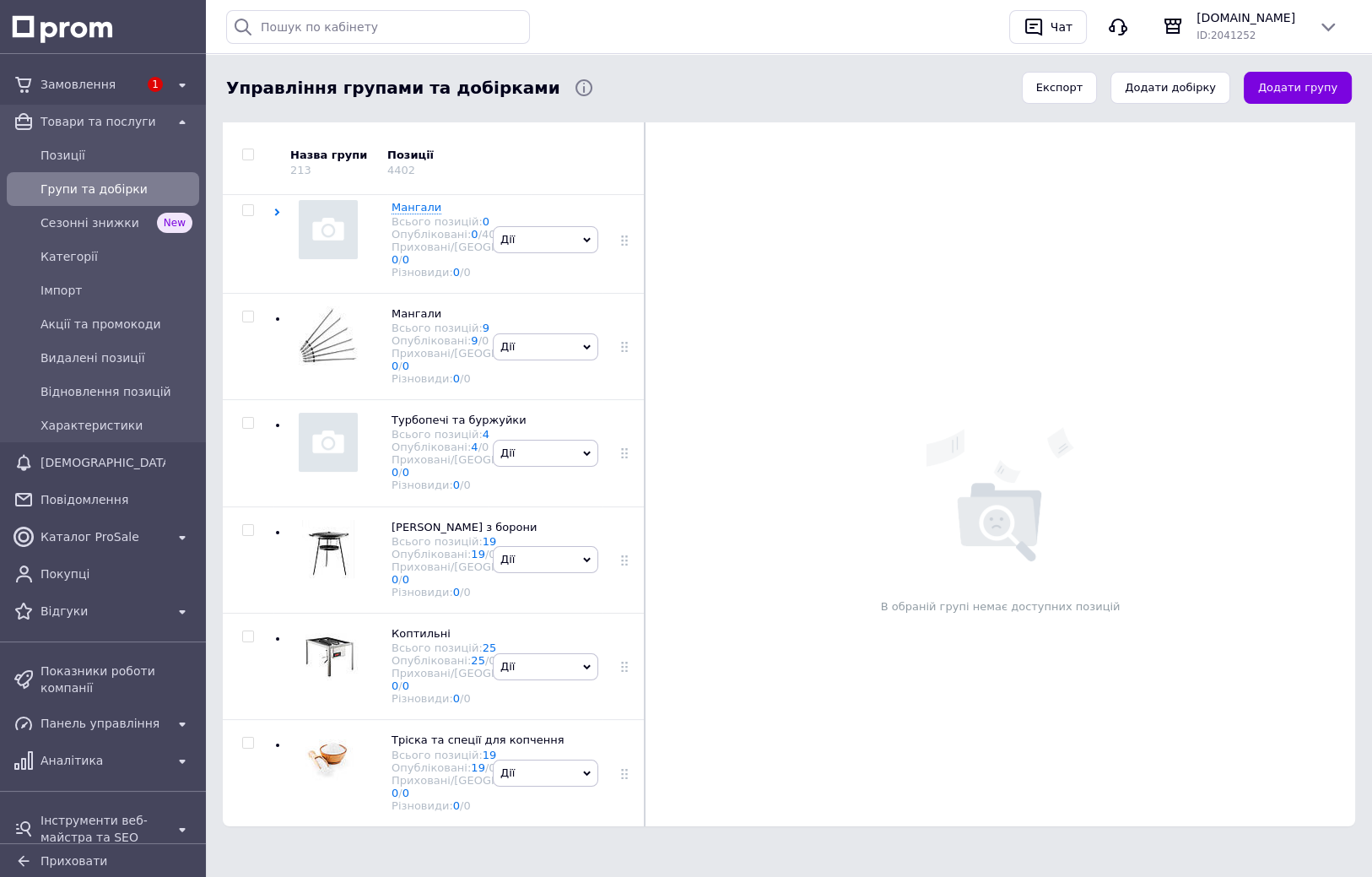
scroll to position [3619, 0]
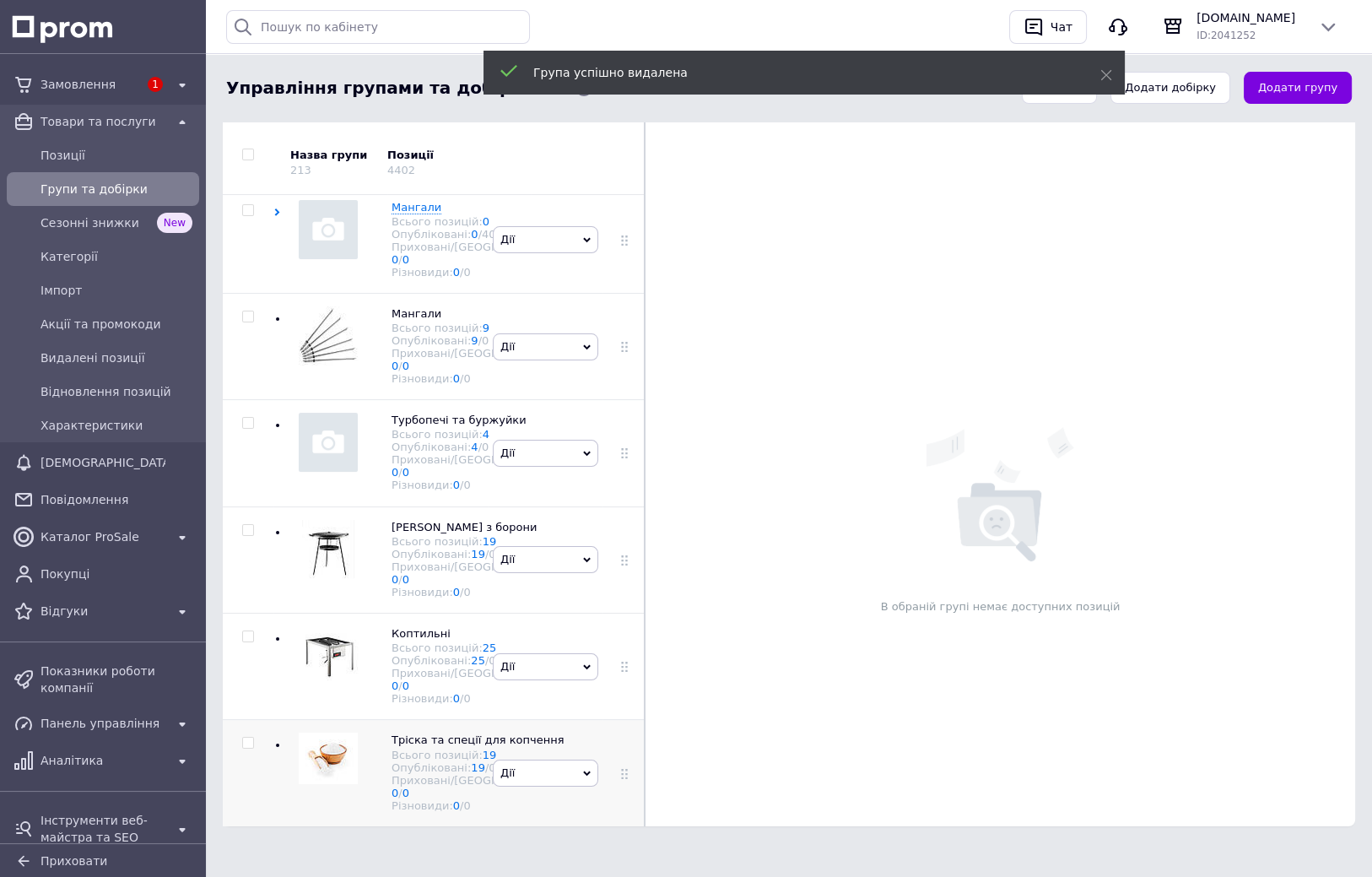
click at [246, 738] on input "checkbox" at bounding box center [248, 743] width 11 height 11
checkbox input "true"
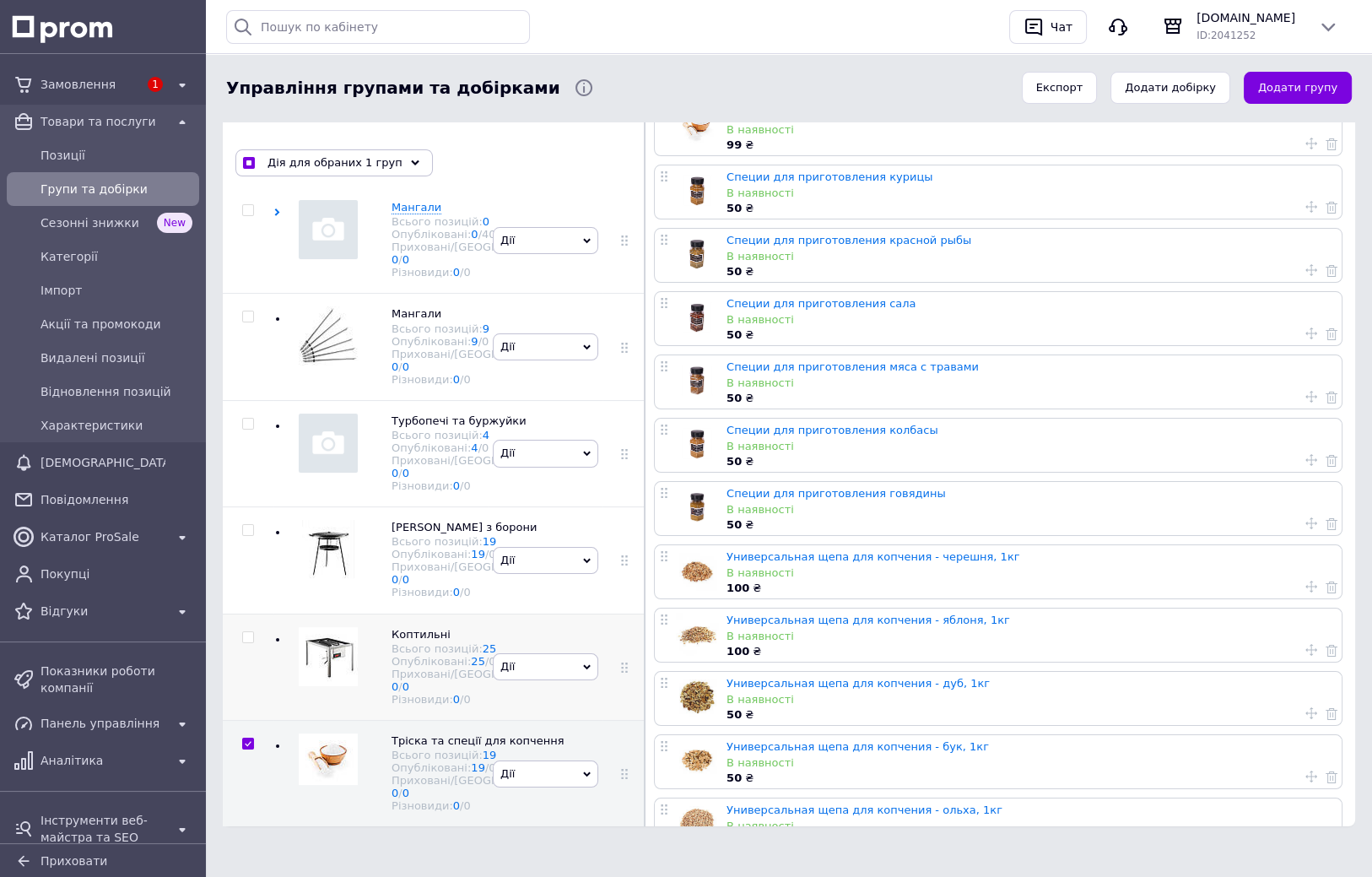
click at [247, 632] on input "checkbox" at bounding box center [248, 638] width 11 height 11
checkbox input "true"
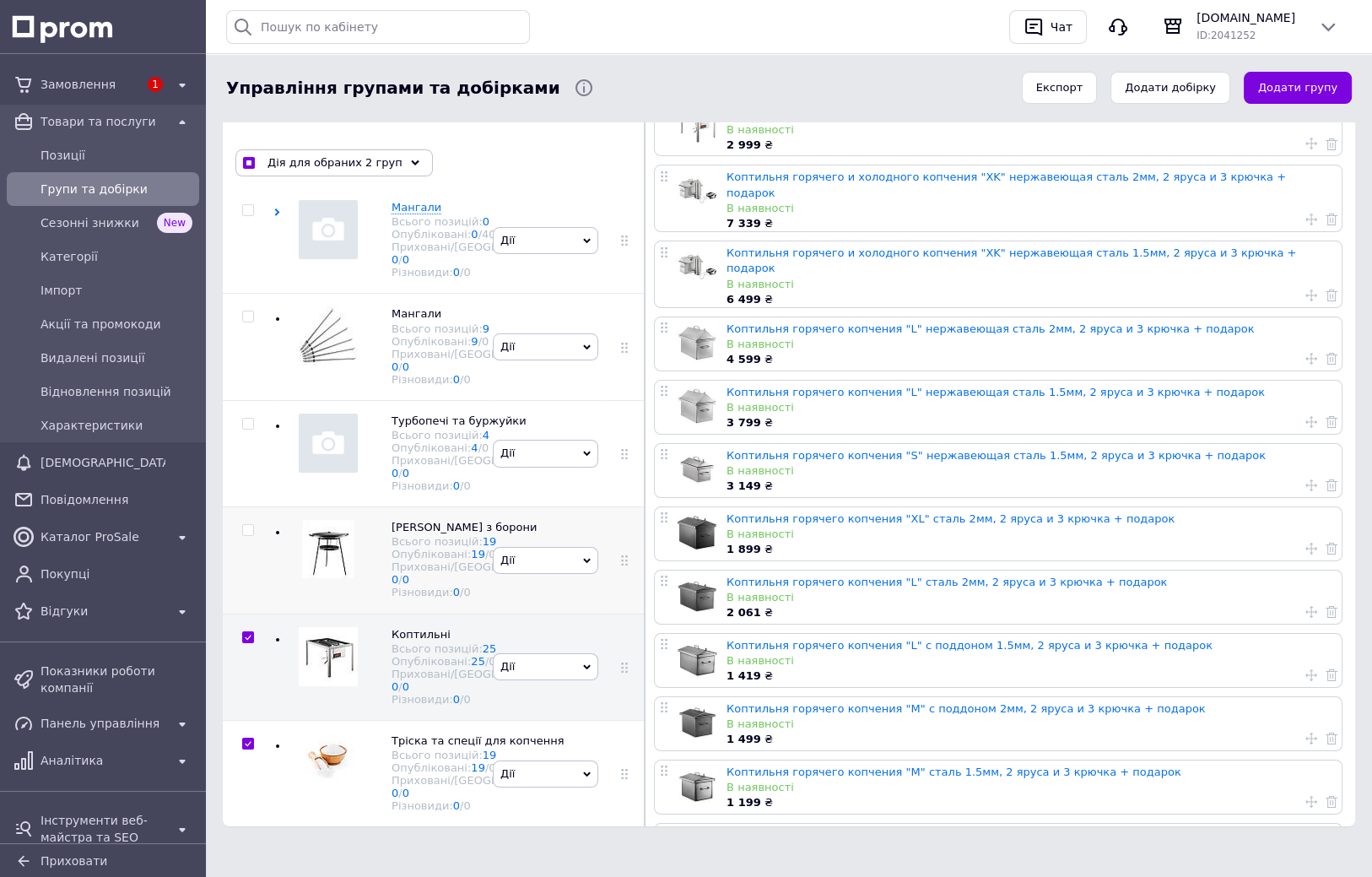
click at [248, 524] on input "checkbox" at bounding box center [248, 530] width 11 height 11
checkbox input "true"
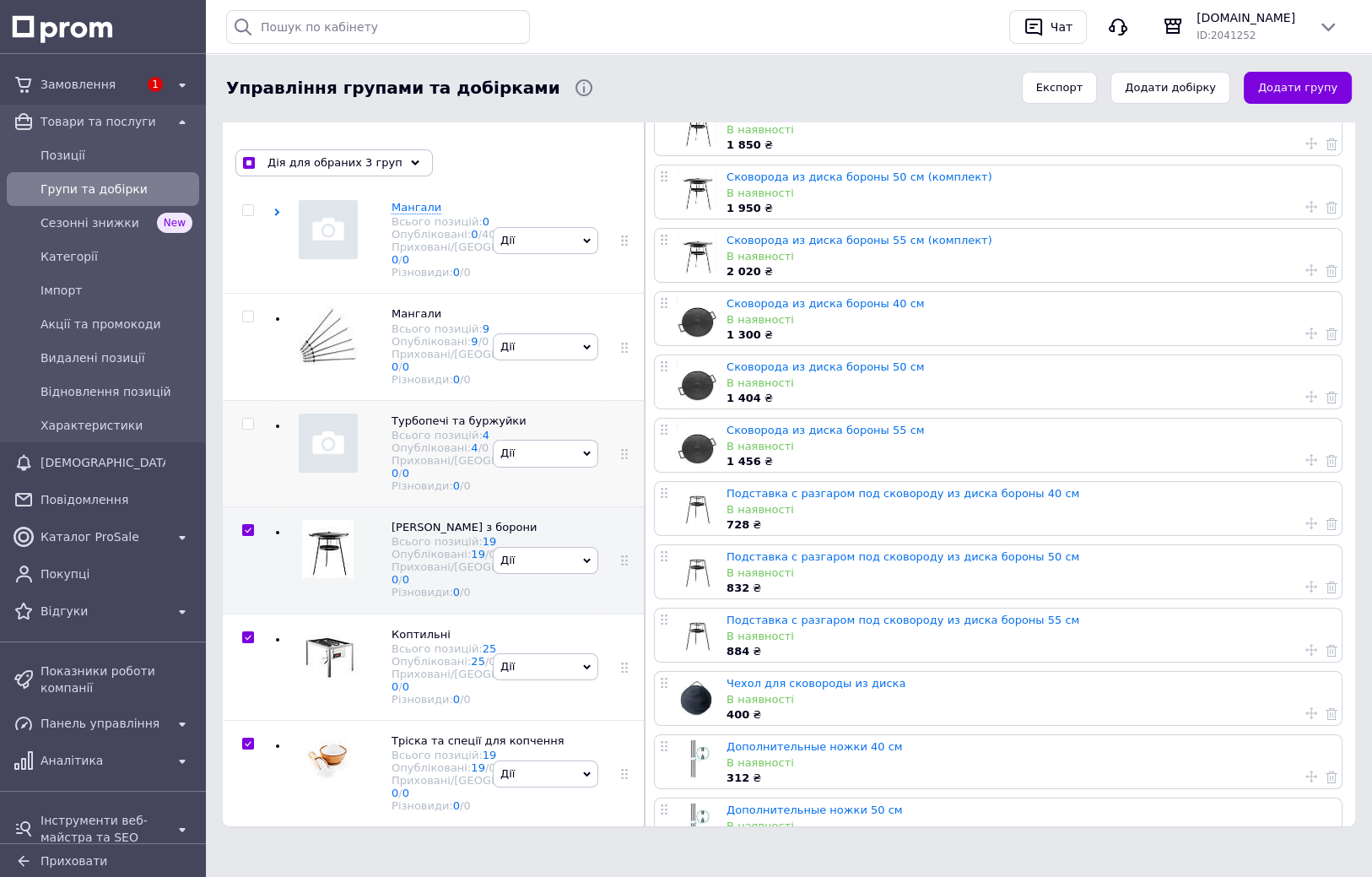
click at [247, 419] on input "checkbox" at bounding box center [248, 424] width 11 height 11
checkbox input "true"
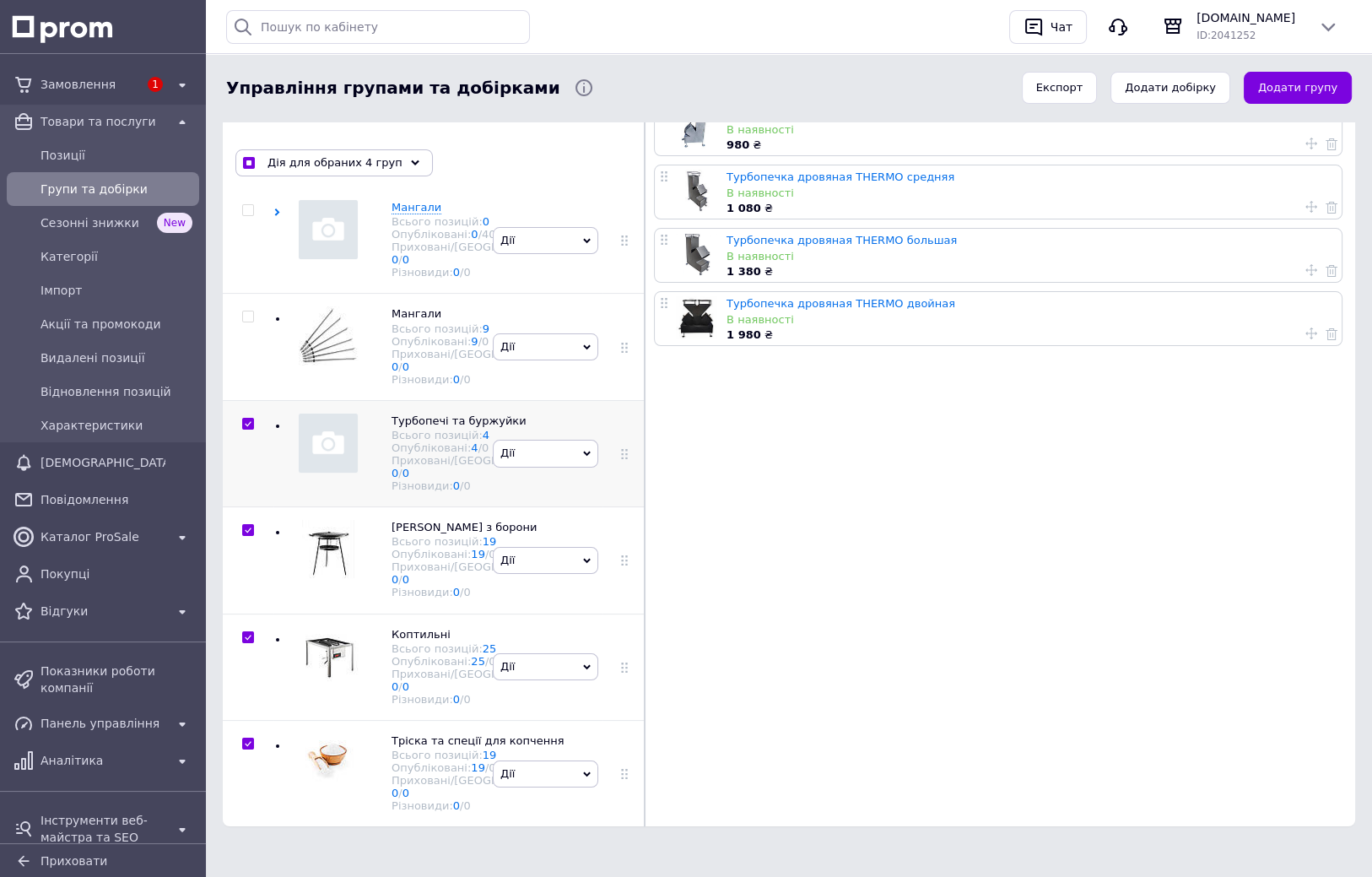
drag, startPoint x: 329, startPoint y: 331, endPoint x: 337, endPoint y: 291, distance: 40.8
click at [243, 322] on input "checkbox" at bounding box center [248, 316] width 11 height 11
checkbox input "true"
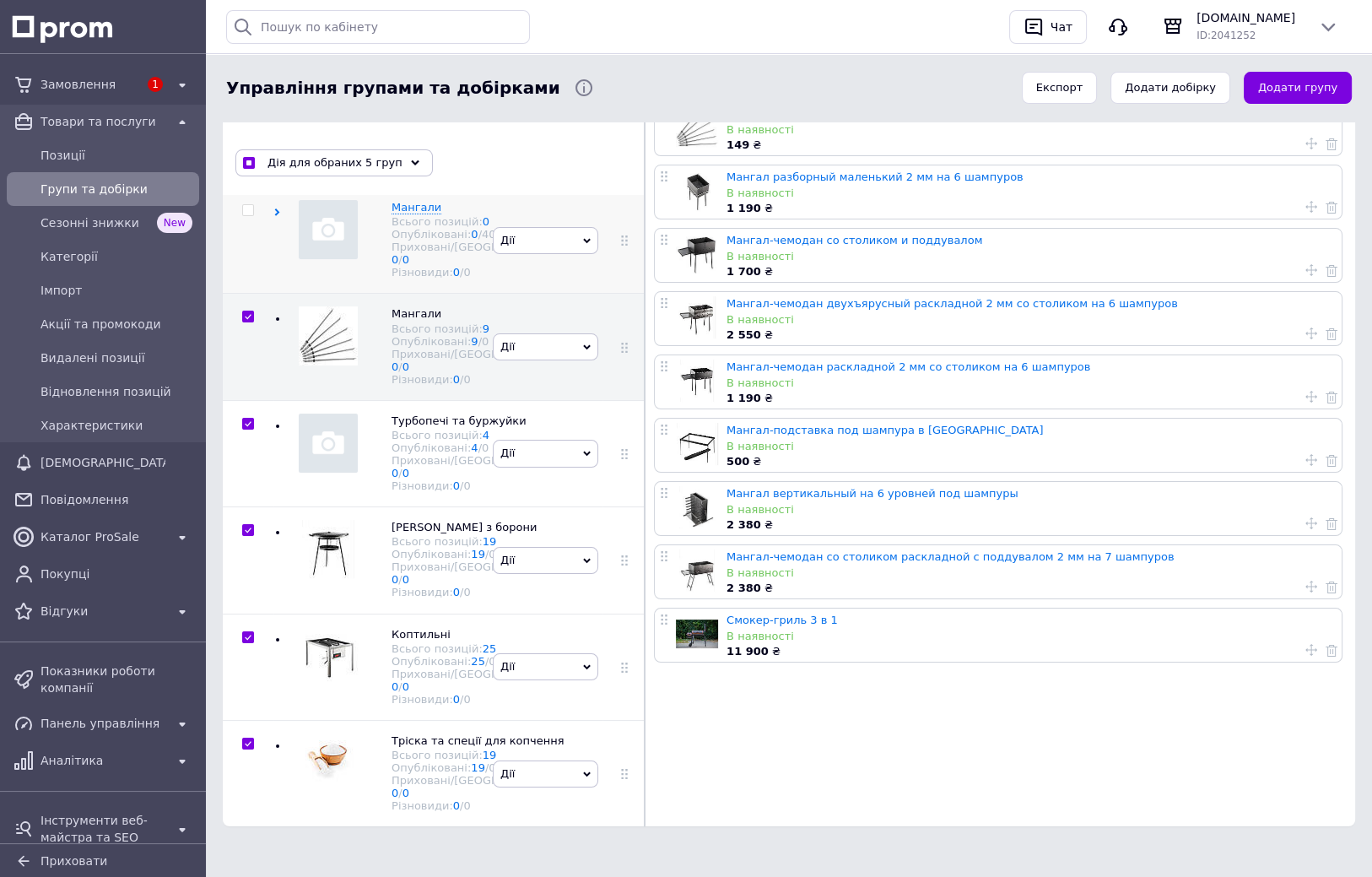
click at [247, 216] on input "checkbox" at bounding box center [248, 211] width 11 height 11
checkbox input "true"
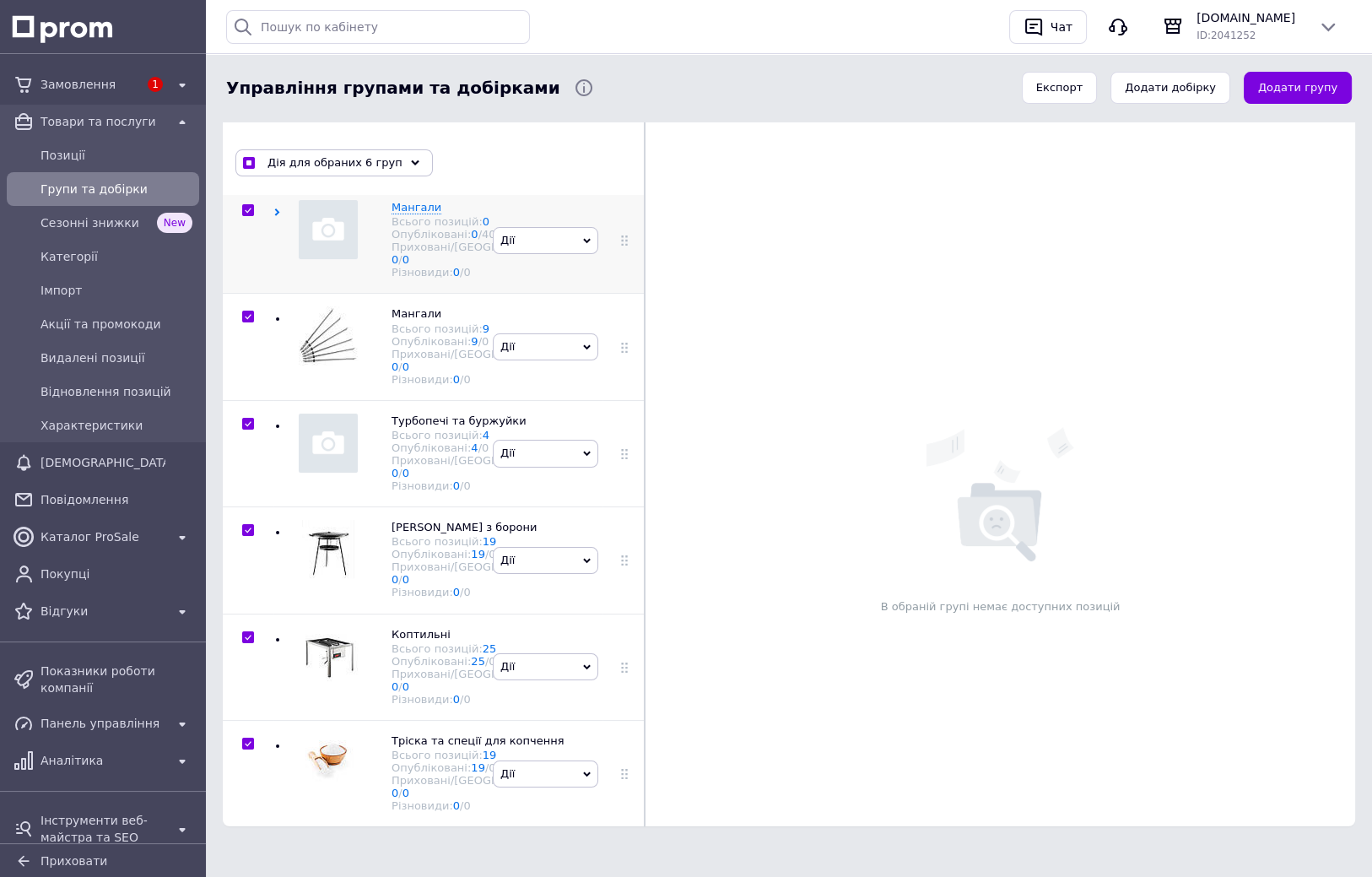
drag, startPoint x: 311, startPoint y: 388, endPoint x: 314, endPoint y: 352, distance: 36.1
click at [246, 110] on input "checkbox" at bounding box center [248, 104] width 11 height 11
checkbox input "true"
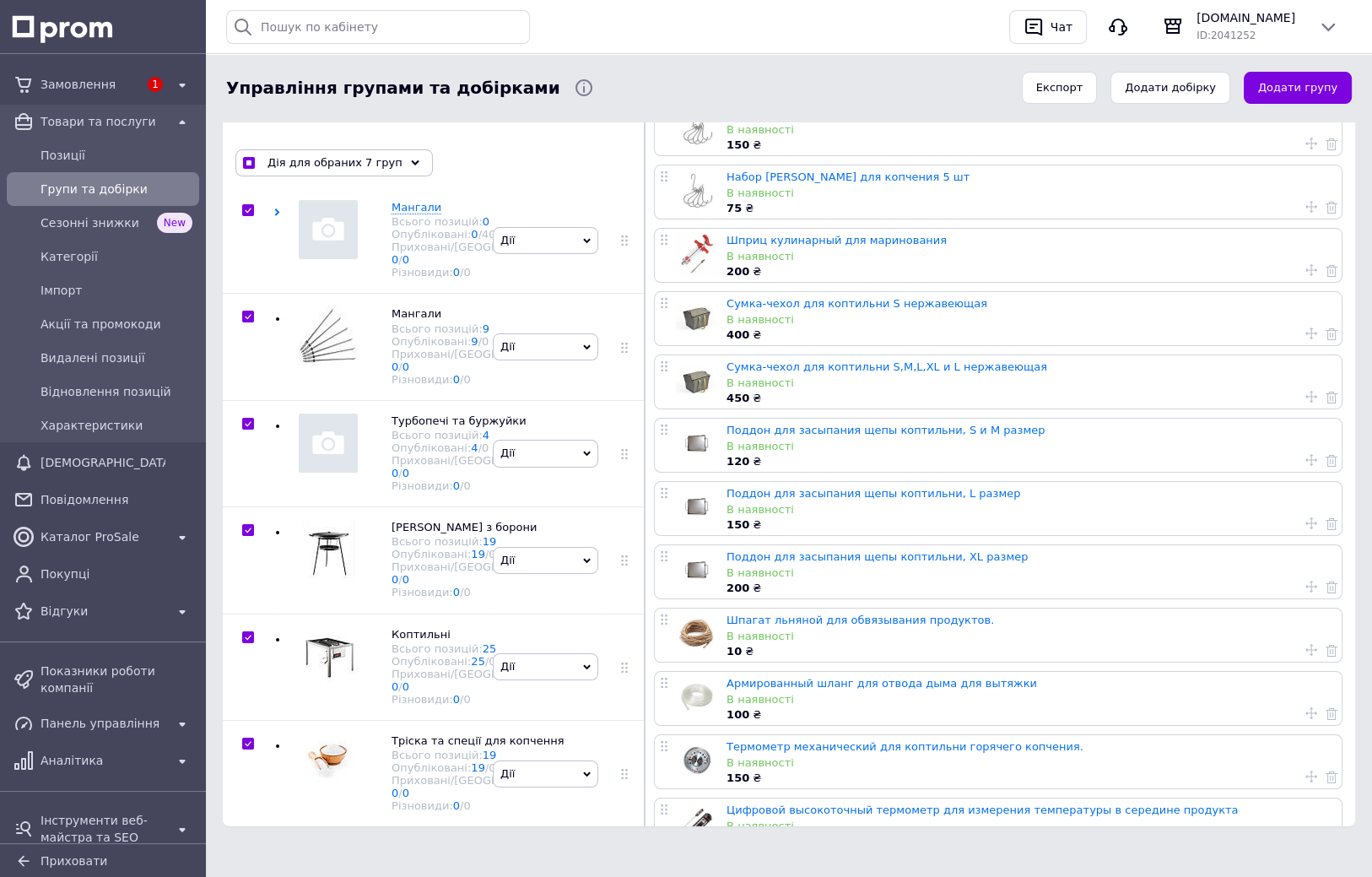
checkbox input "true"
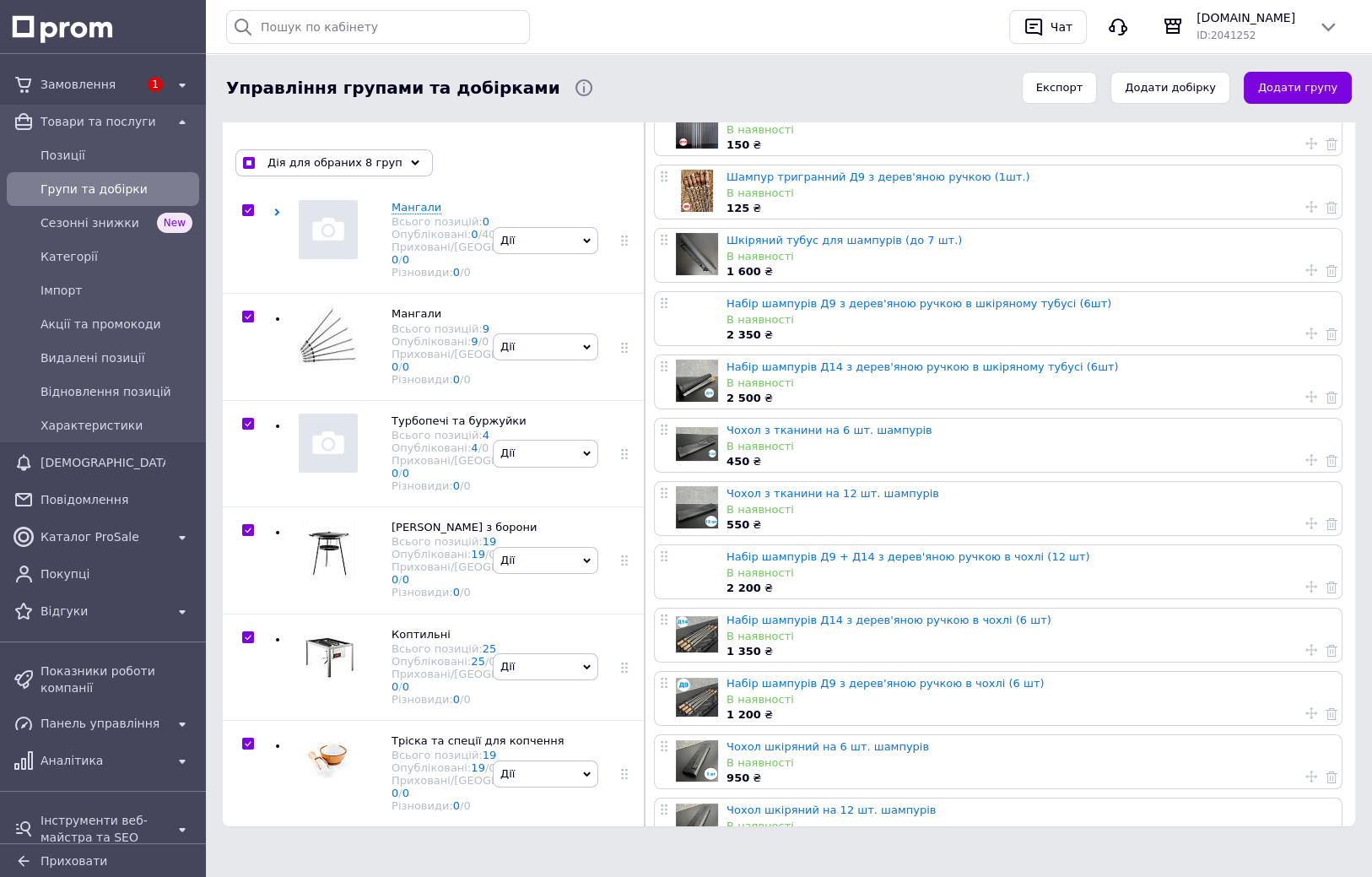
scroll to position [2590, 0]
drag, startPoint x: 325, startPoint y: 380, endPoint x: 323, endPoint y: 331, distance: 49.0
click at [411, 161] on use at bounding box center [415, 162] width 8 height 5
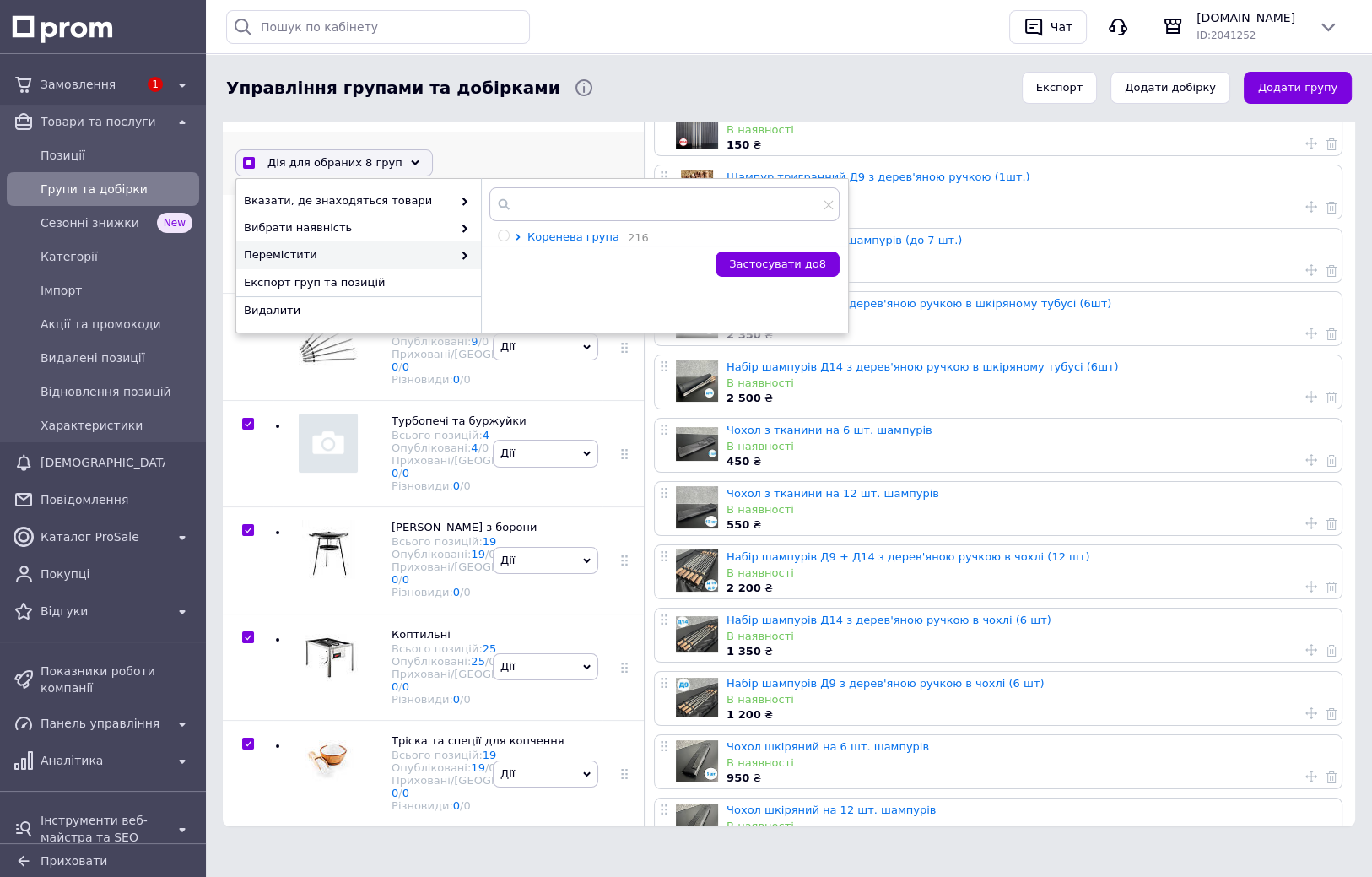
click at [515, 234] on icon at bounding box center [518, 237] width 6 height 6
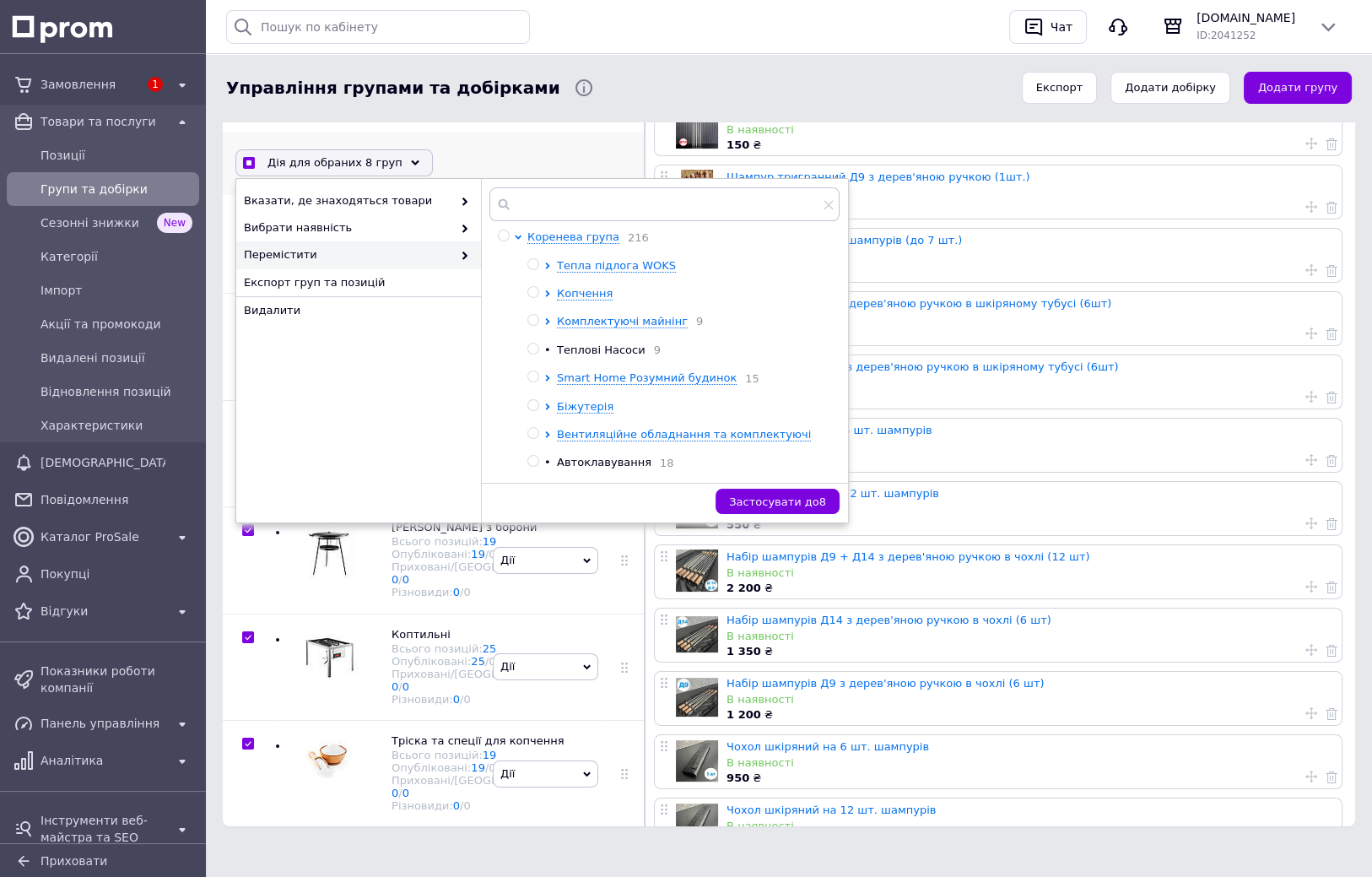
click at [532, 290] on input "radio" at bounding box center [533, 292] width 11 height 11
radio input "true"
click at [801, 501] on span "Застосувати до 8" at bounding box center [777, 502] width 97 height 13
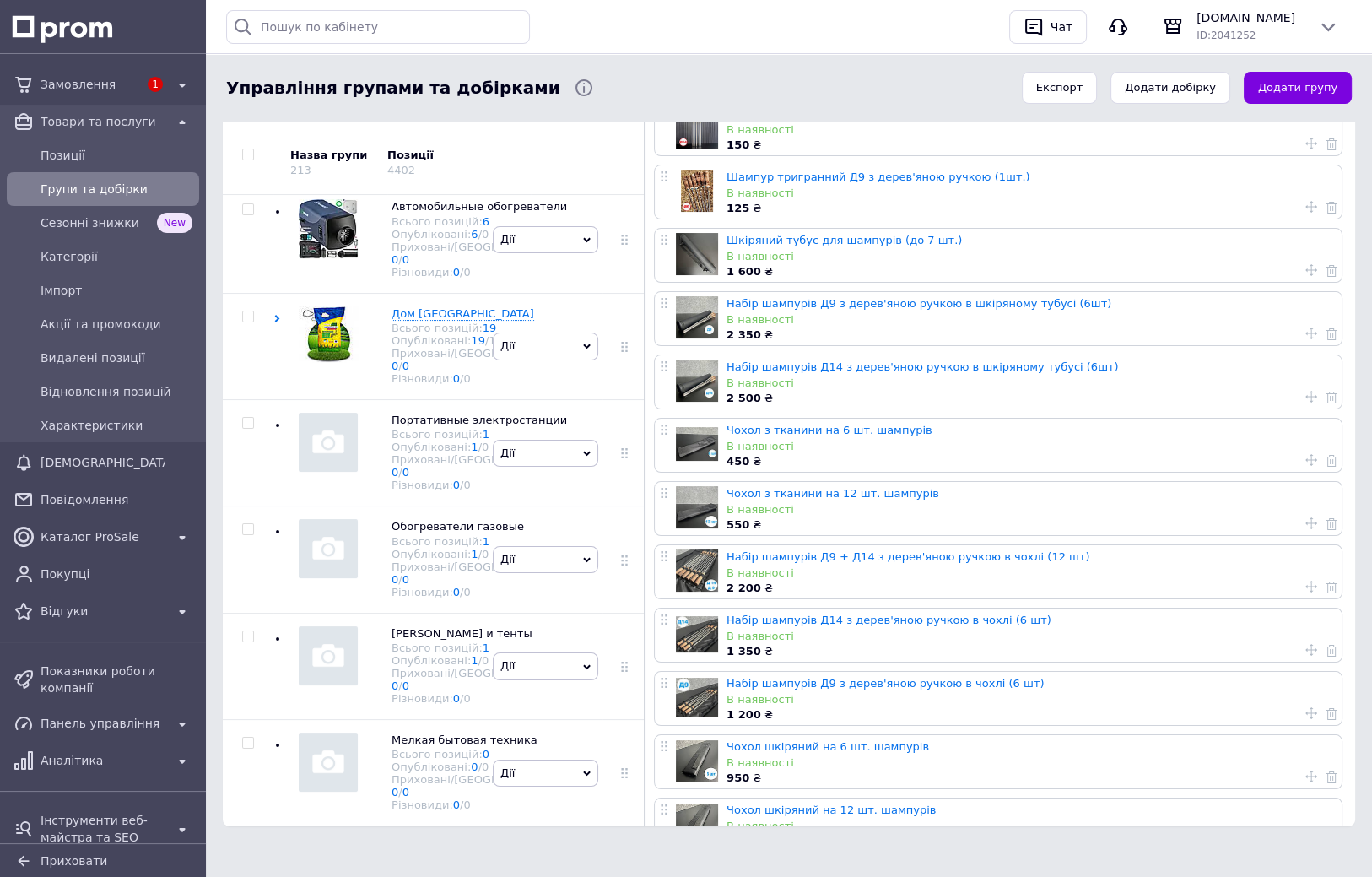
scroll to position [2367, 0]
click at [432, 561] on div "Приховані/Видалені: 0 / 0" at bounding box center [482, 573] width 181 height 25
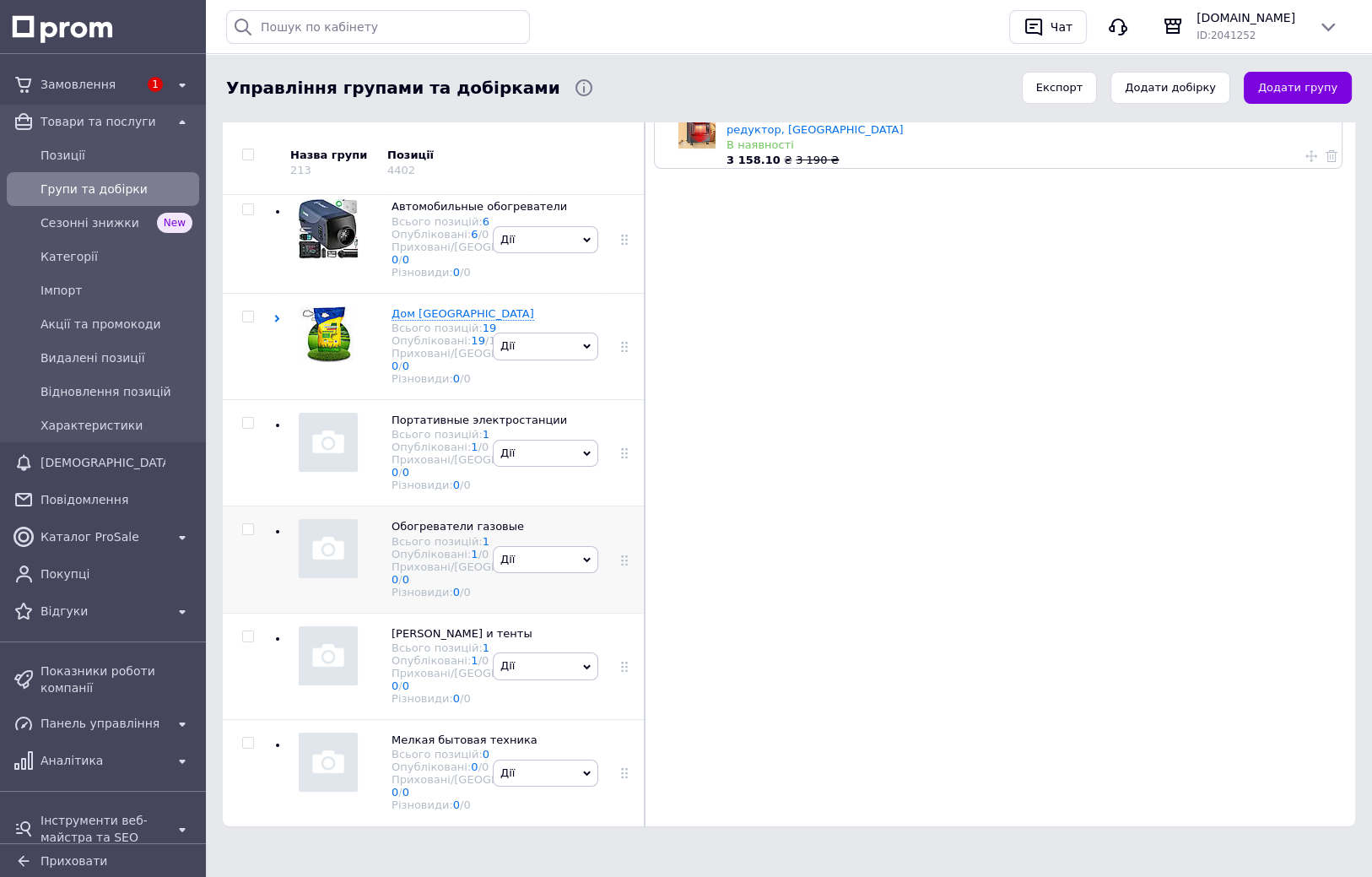
click at [247, 524] on input "checkbox" at bounding box center [248, 530] width 11 height 11
checkbox input "true"
click at [548, 547] on span "Дії" at bounding box center [546, 560] width 106 height 27
click at [330, 152] on div "Дія для обраних 1 груп" at bounding box center [334, 162] width 198 height 27
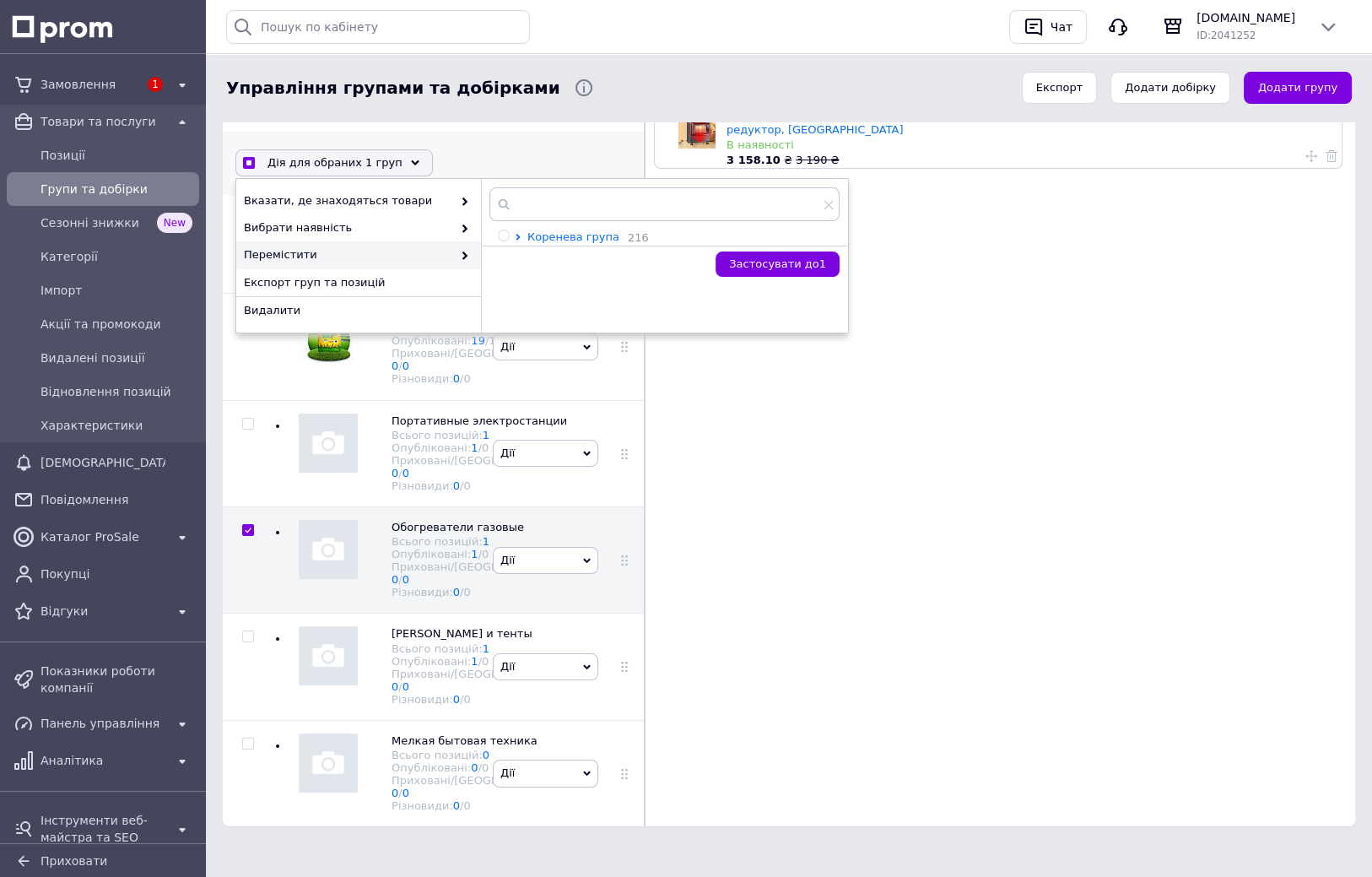
click at [517, 237] on icon at bounding box center [518, 237] width 6 height 6
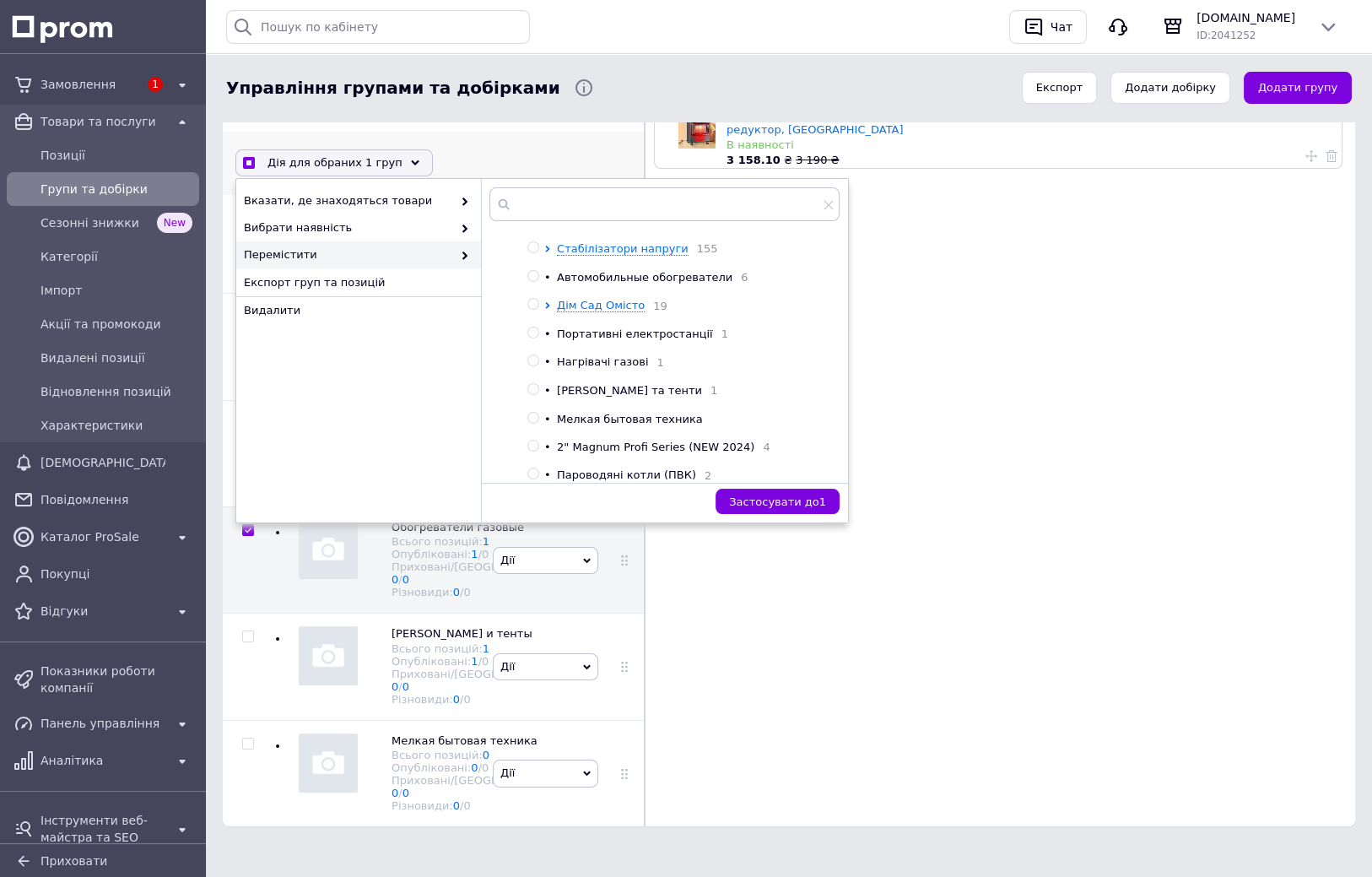
drag, startPoint x: 503, startPoint y: 361, endPoint x: 502, endPoint y: 376, distance: 15.0
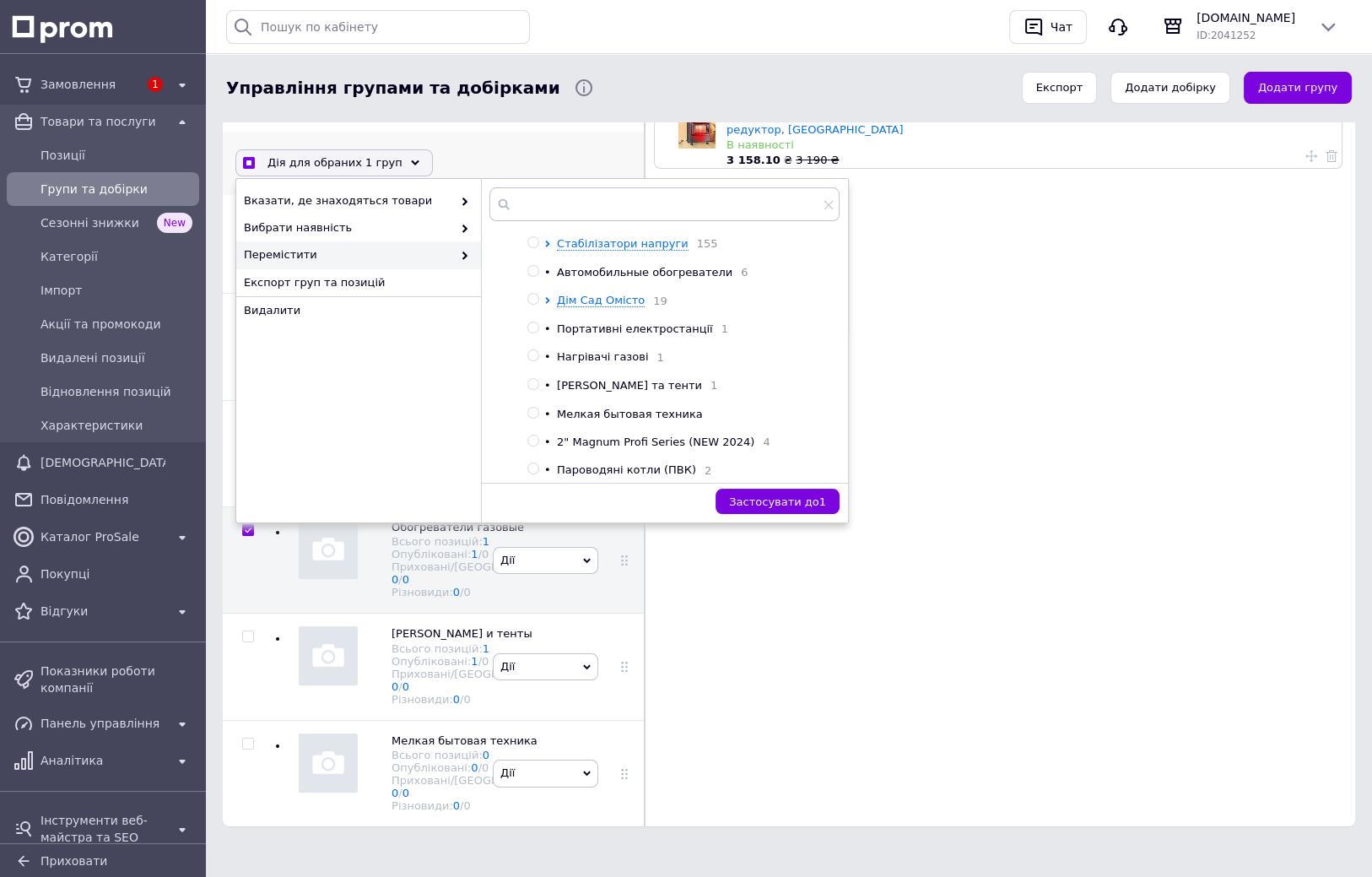
click at [534, 304] on input "radio" at bounding box center [533, 299] width 11 height 11
radio input "true"
click at [796, 496] on span "Застосувати до 1" at bounding box center [777, 502] width 97 height 13
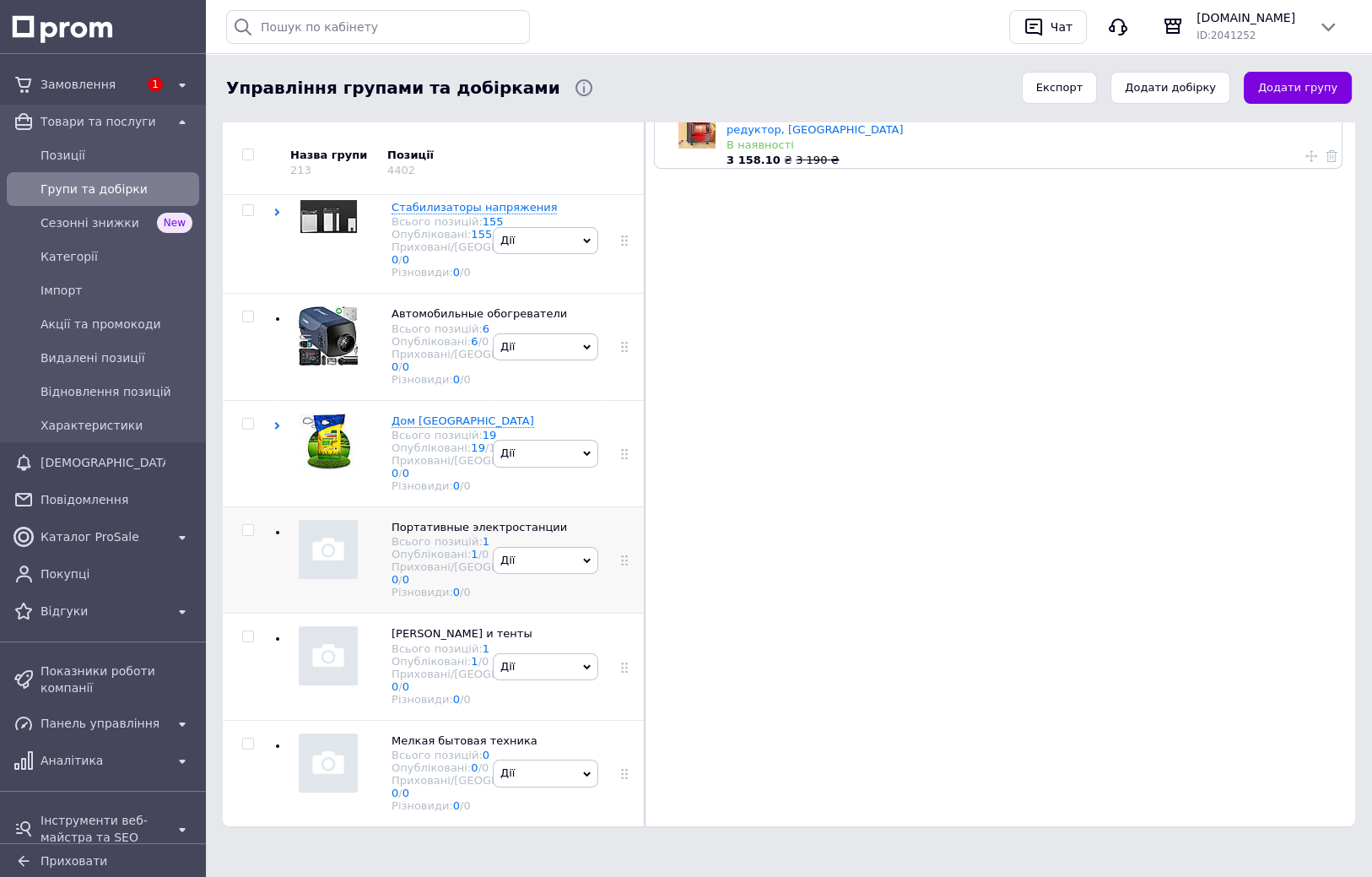
click at [245, 524] on input "checkbox" at bounding box center [248, 530] width 11 height 11
checkbox input "true"
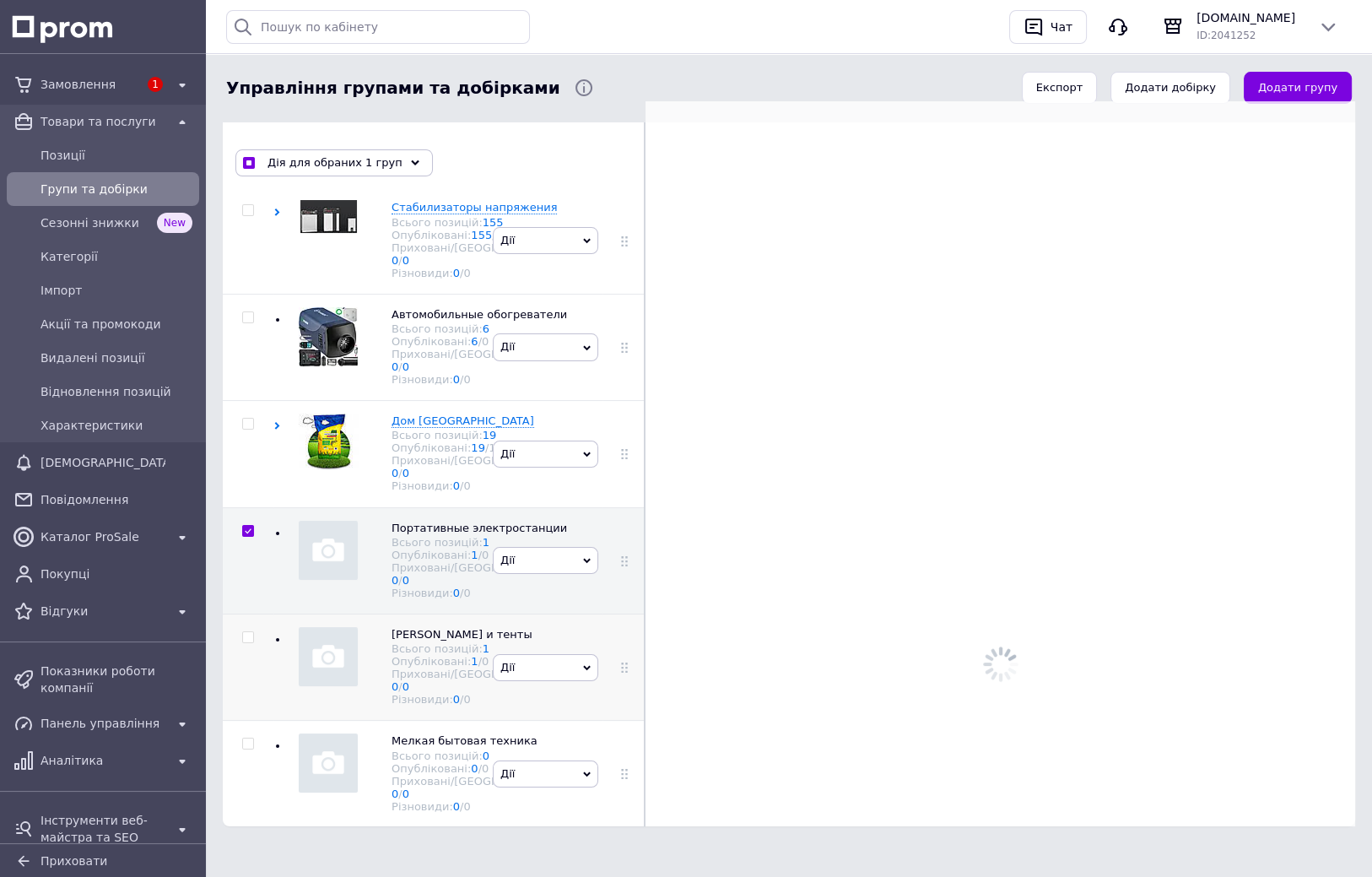
click at [250, 632] on input "checkbox" at bounding box center [248, 638] width 11 height 11
checkbox input "true"
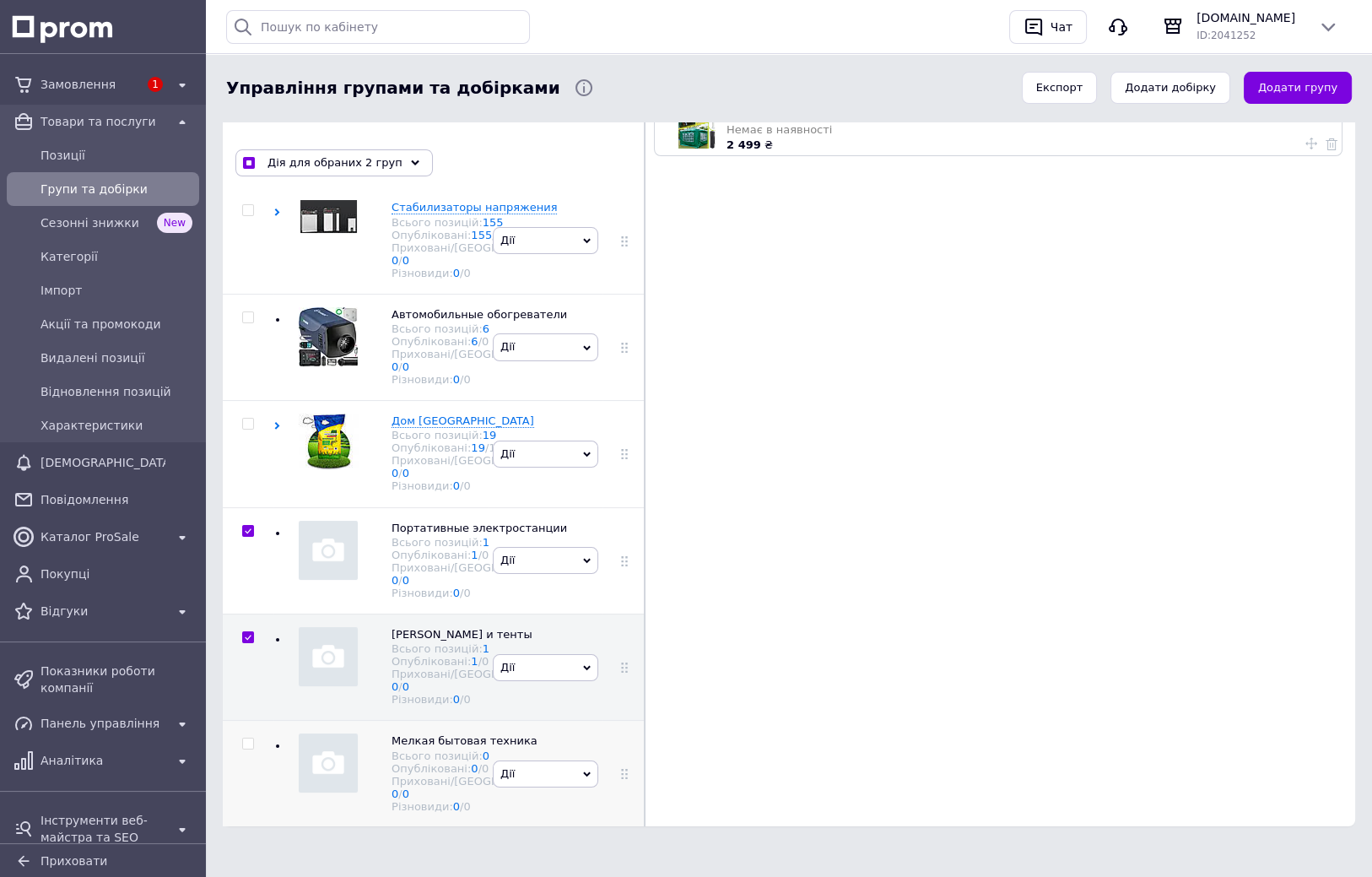
click at [248, 738] on input "checkbox" at bounding box center [248, 743] width 11 height 11
checkbox input "true"
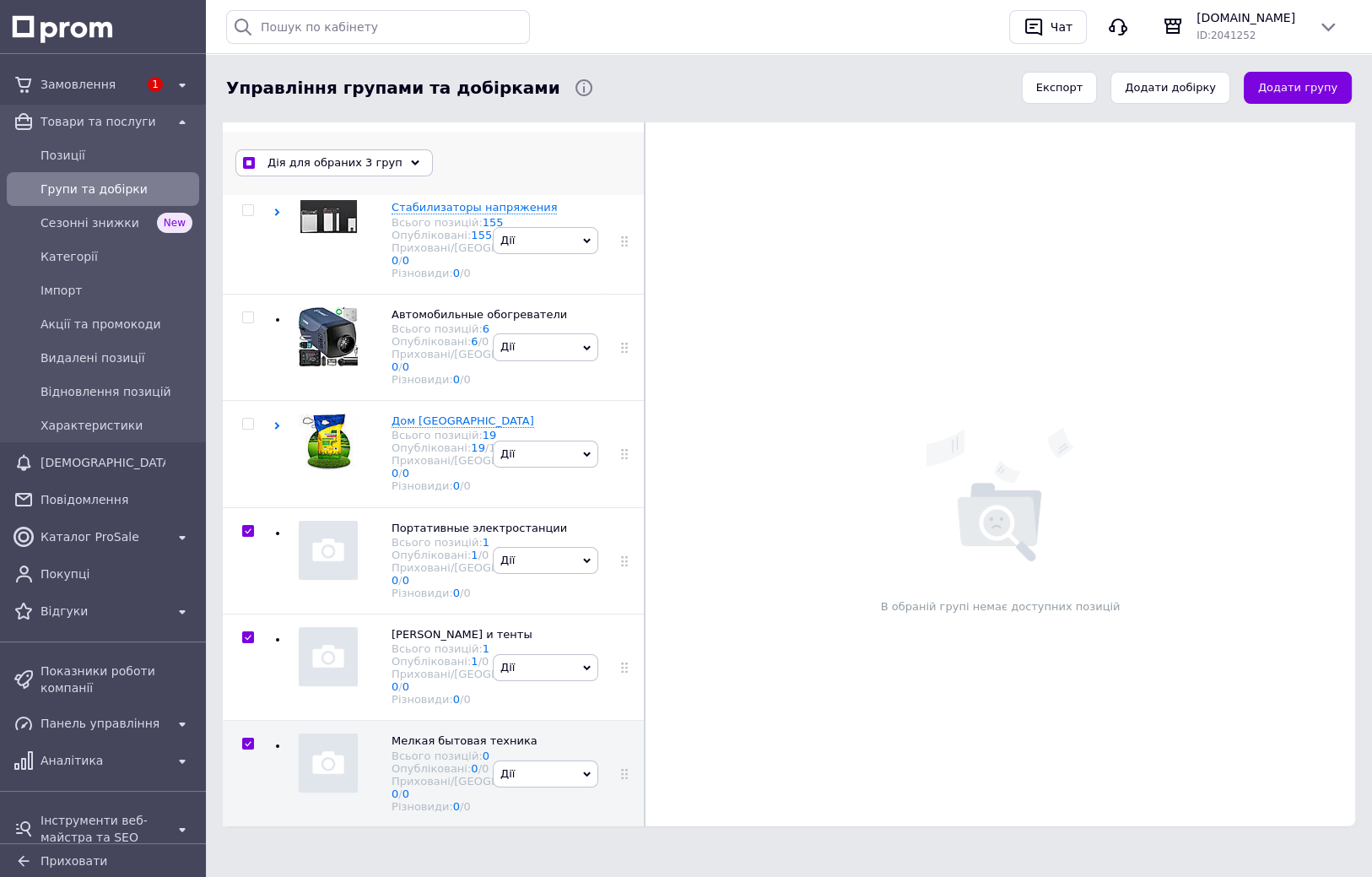
click at [411, 162] on use at bounding box center [415, 162] width 8 height 5
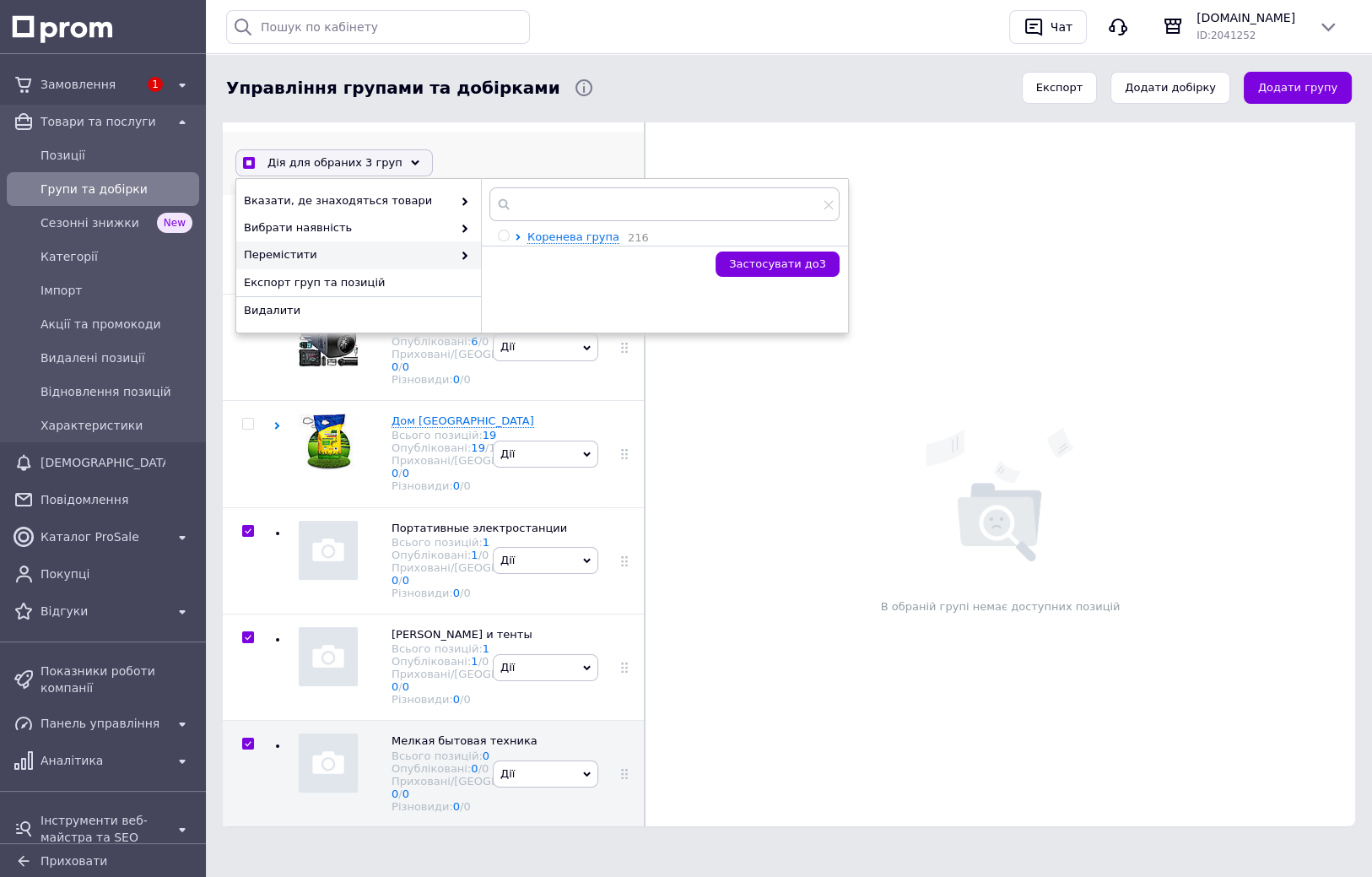
click at [518, 232] on div at bounding box center [522, 237] width 13 height 16
click at [515, 236] on icon at bounding box center [518, 237] width 6 height 6
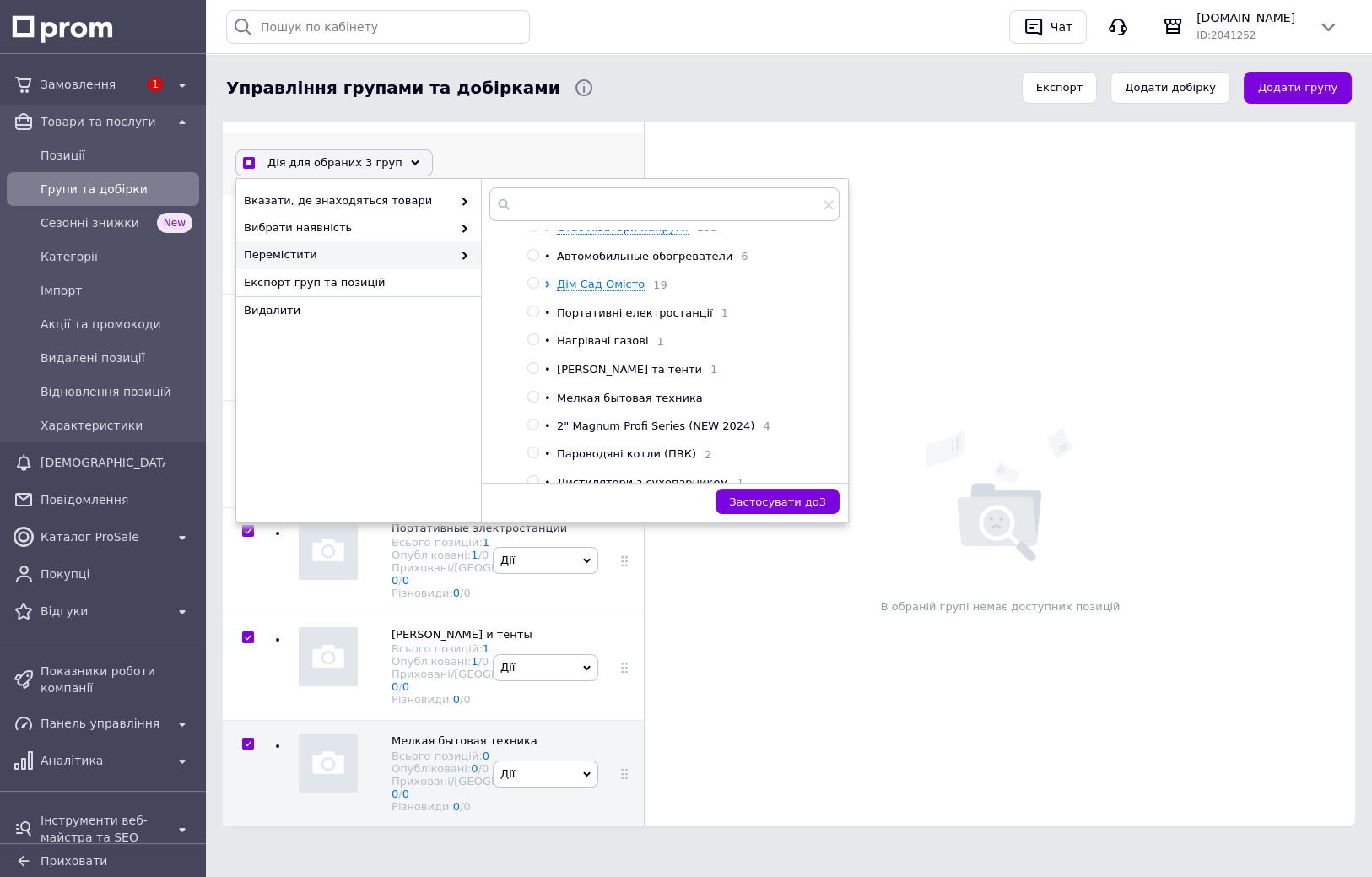
scroll to position [337, 0]
click at [534, 277] on input "radio" at bounding box center [533, 276] width 11 height 11
radio input "true"
click at [783, 505] on span "Застосувати до 3" at bounding box center [777, 502] width 97 height 13
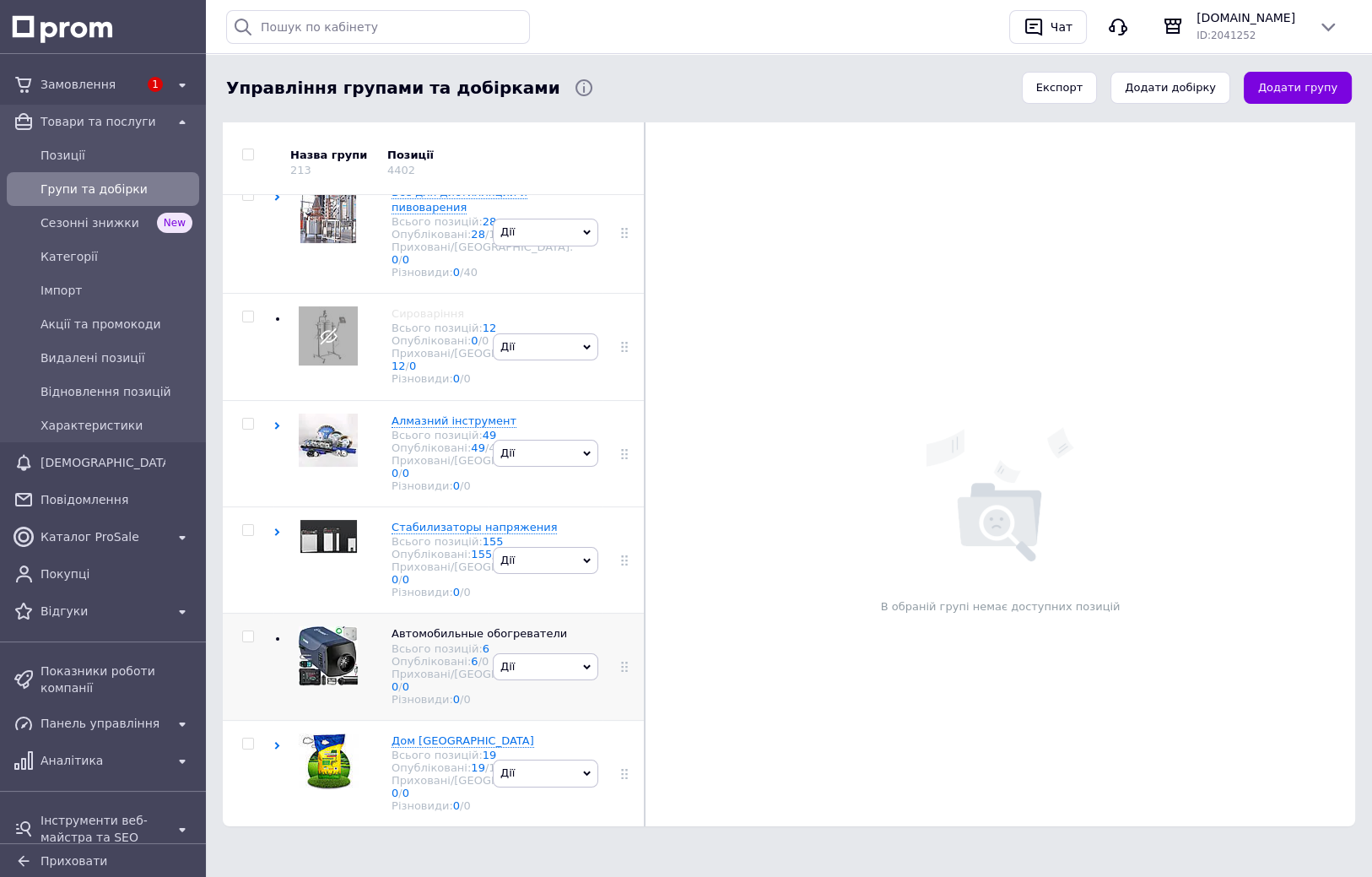
drag, startPoint x: 623, startPoint y: 455, endPoint x: 627, endPoint y: 532, distance: 77.1
click at [247, 631] on input "checkbox" at bounding box center [248, 637] width 11 height 11
checkbox input "true"
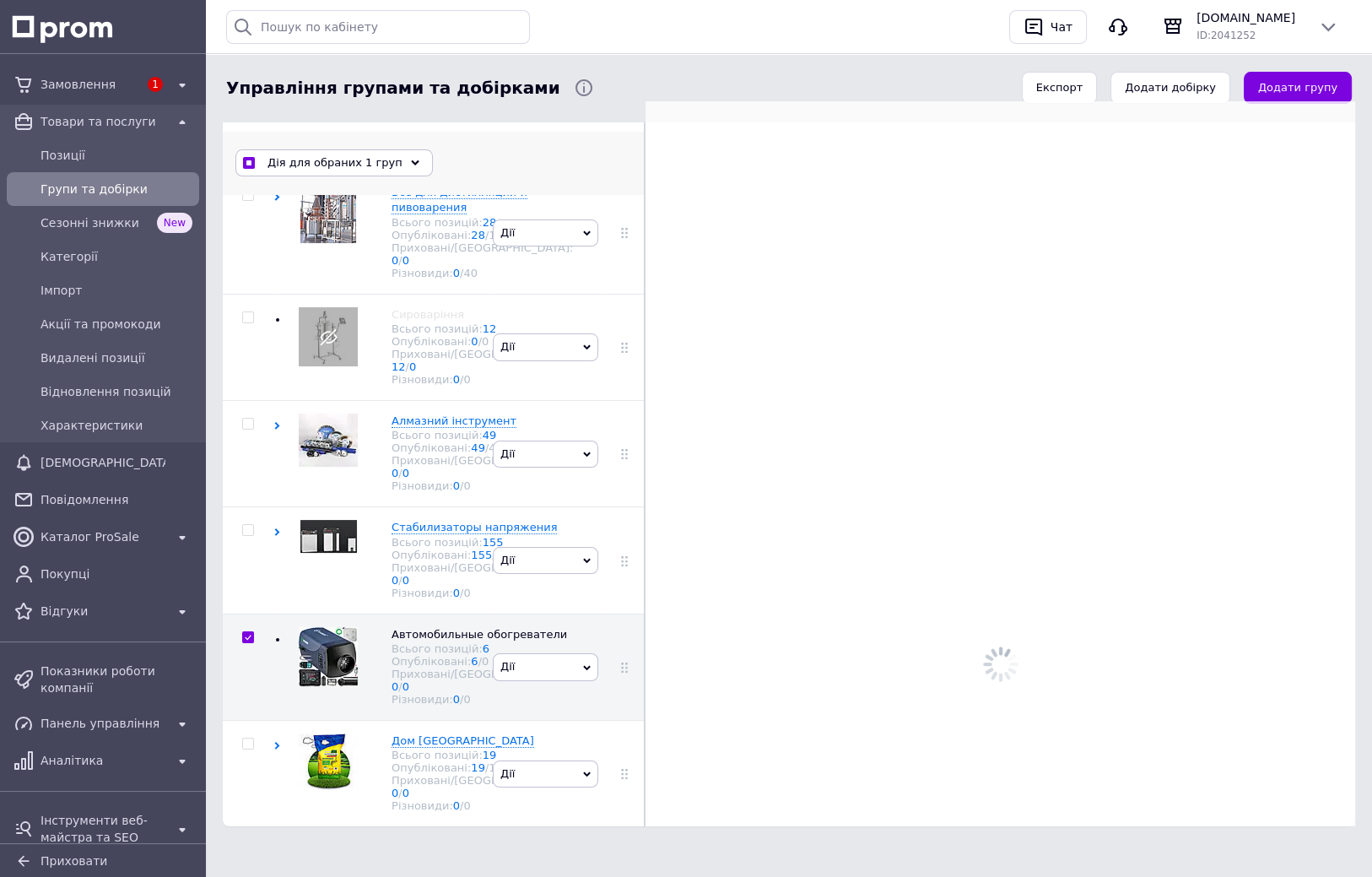
click at [411, 162] on icon at bounding box center [415, 162] width 8 height 8
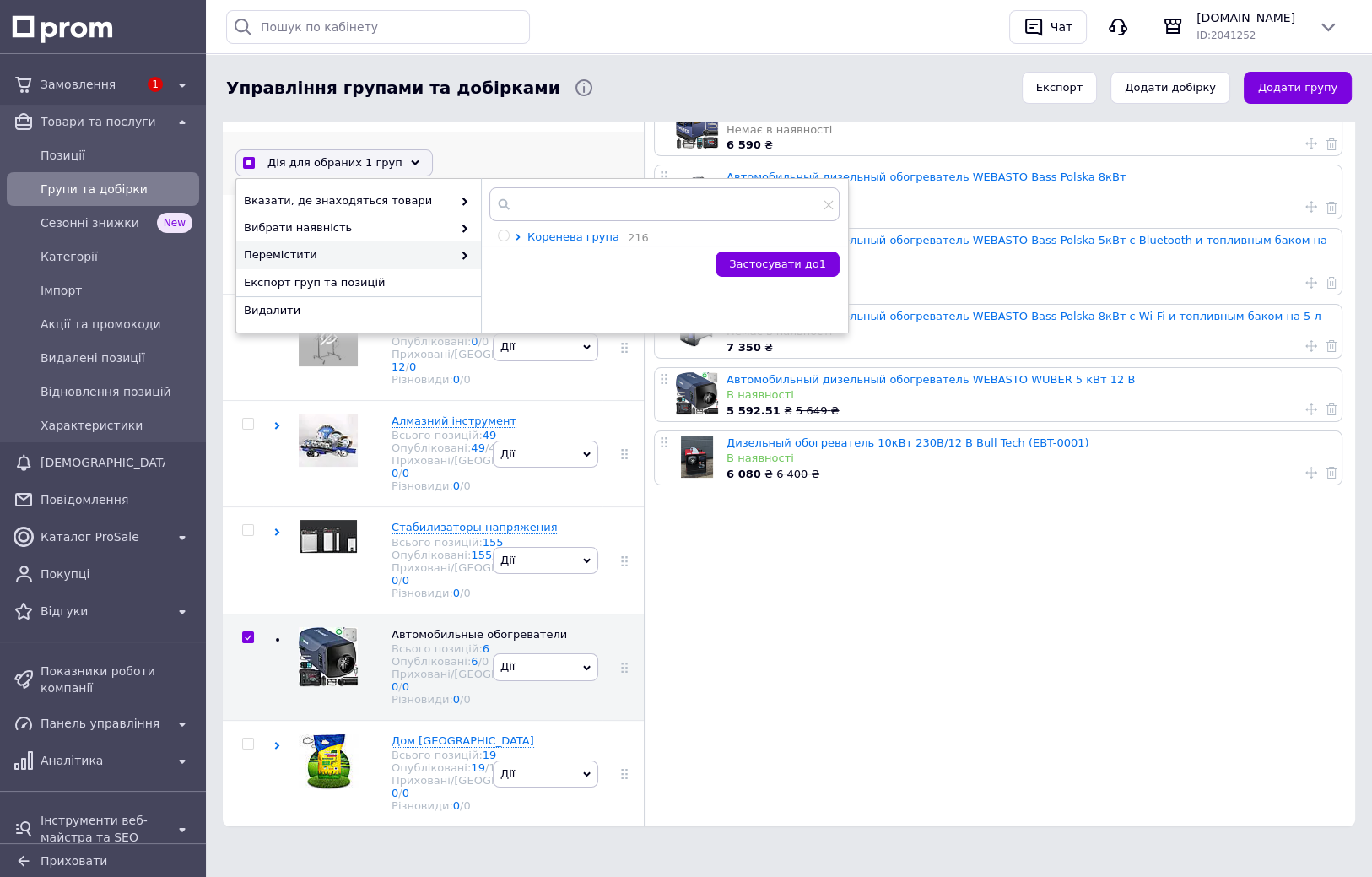
click at [517, 237] on icon at bounding box center [517, 237] width 5 height 6
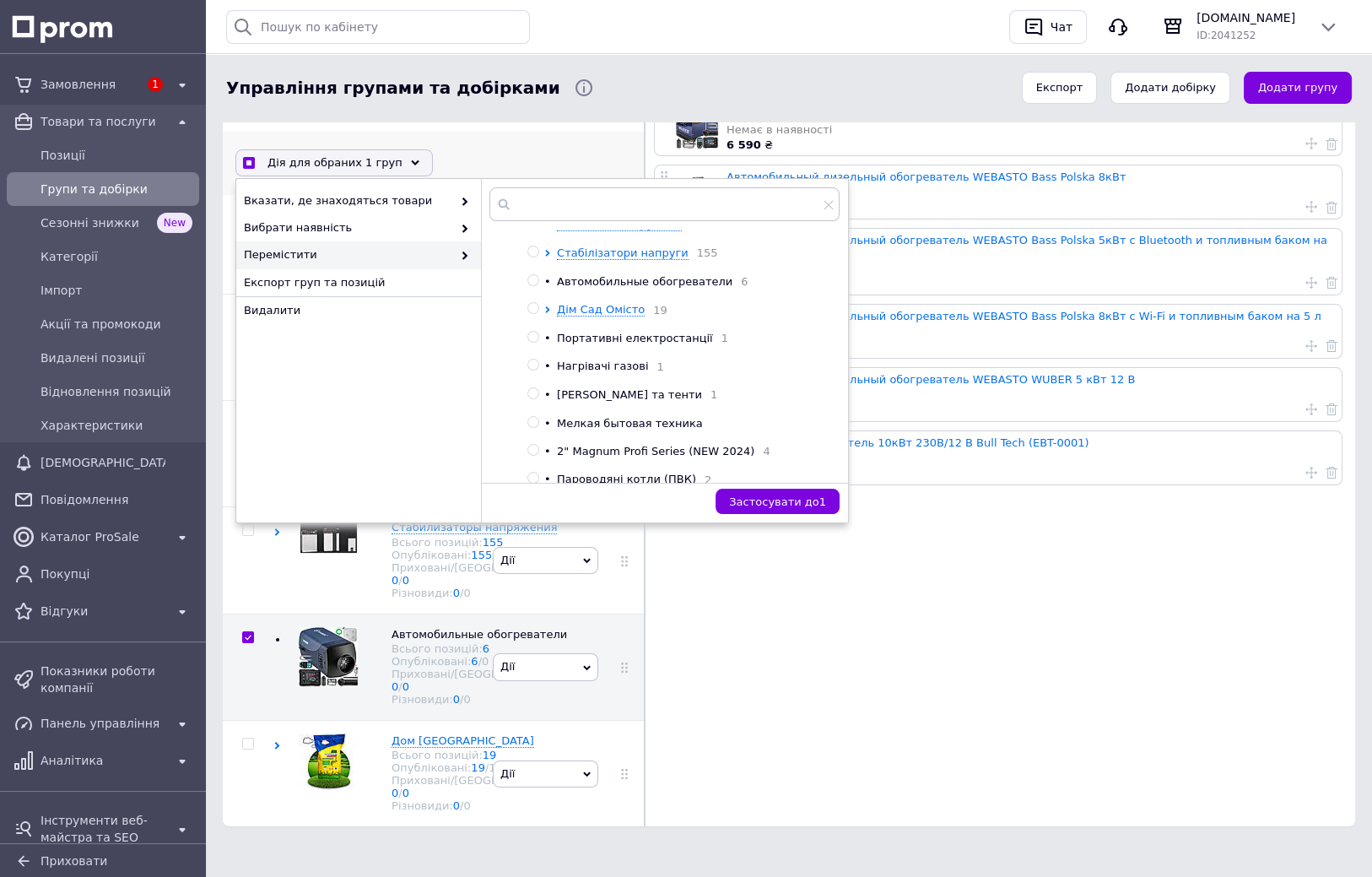
scroll to position [288, 0]
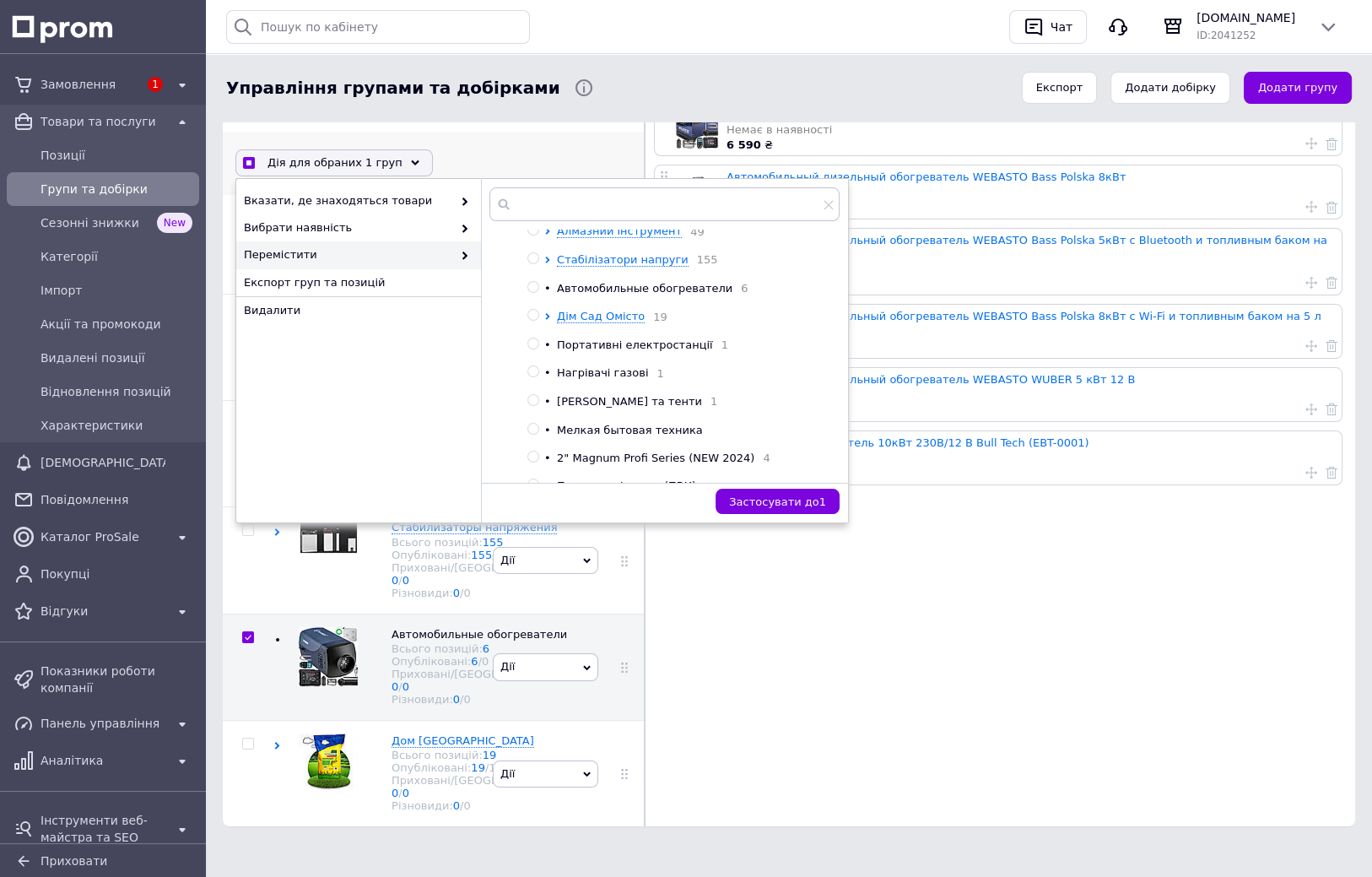
click at [533, 320] on input "radio" at bounding box center [533, 316] width 11 height 11
radio input "true"
click at [800, 500] on span "Застосувати до 1" at bounding box center [777, 502] width 97 height 13
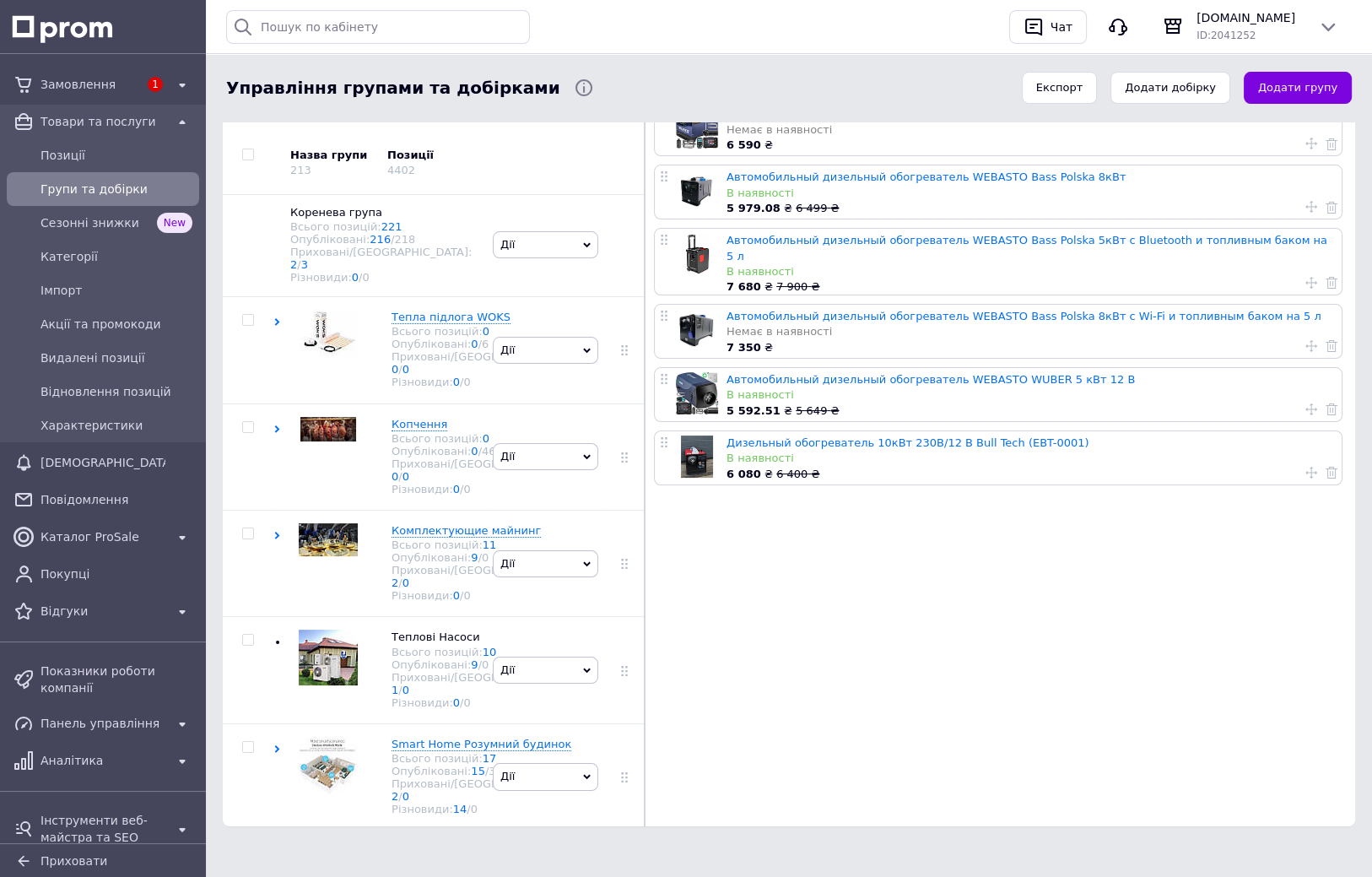
scroll to position [0, 0]
click at [452, 432] on icon at bounding box center [456, 427] width 10 height 10
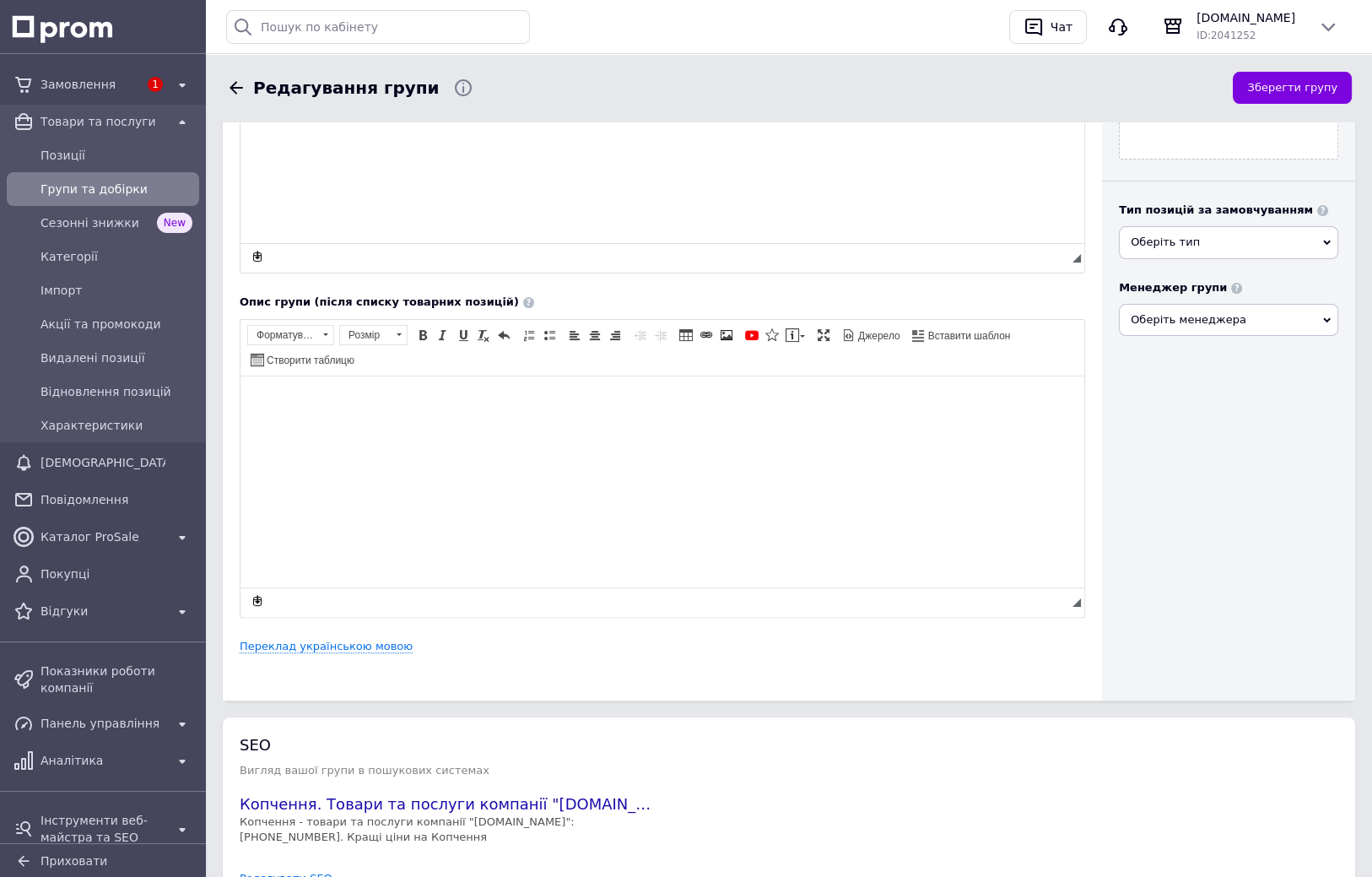
scroll to position [522, 0]
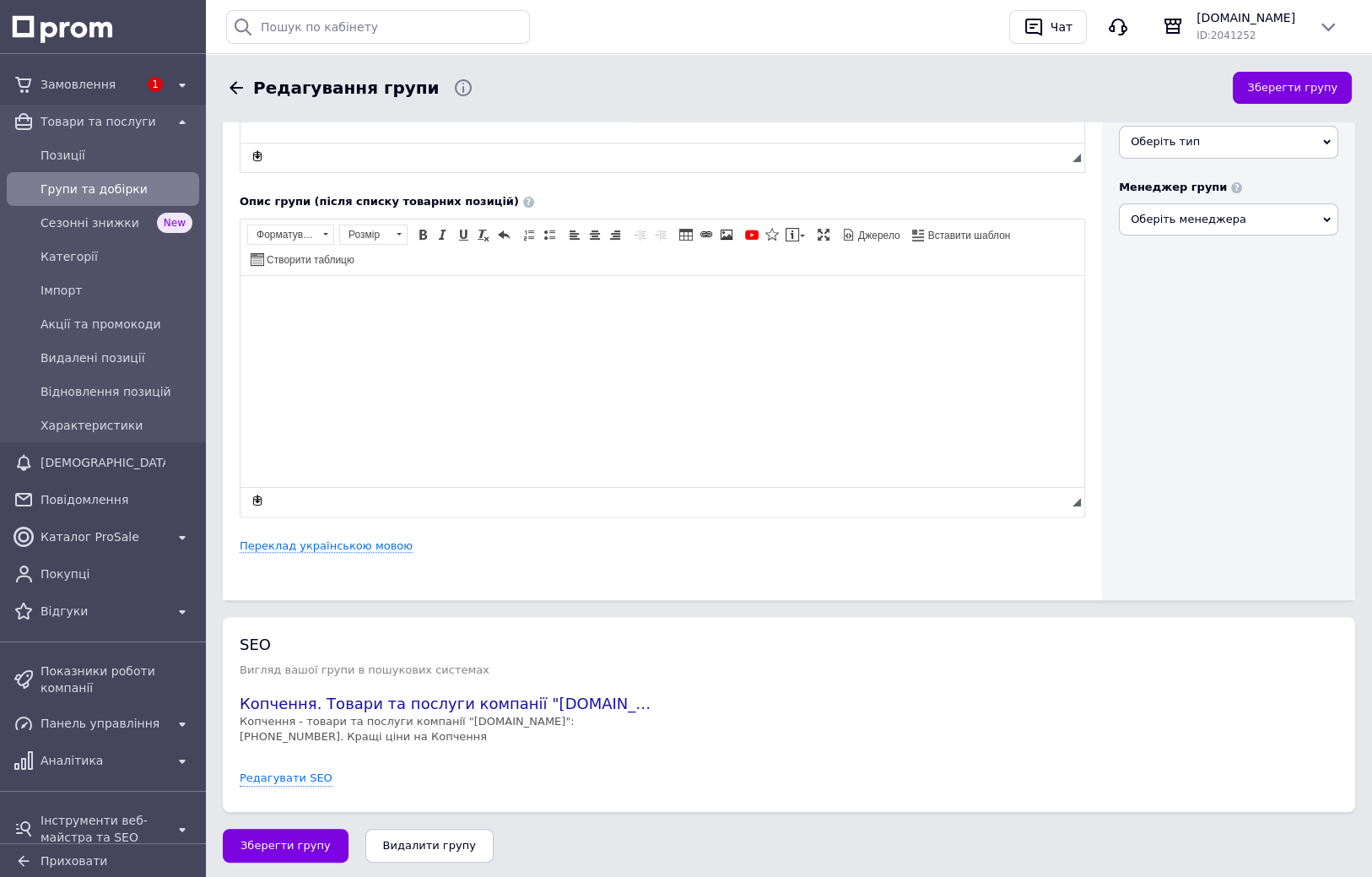
drag, startPoint x: 230, startPoint y: 91, endPoint x: 472, endPoint y: 584, distance: 549.2
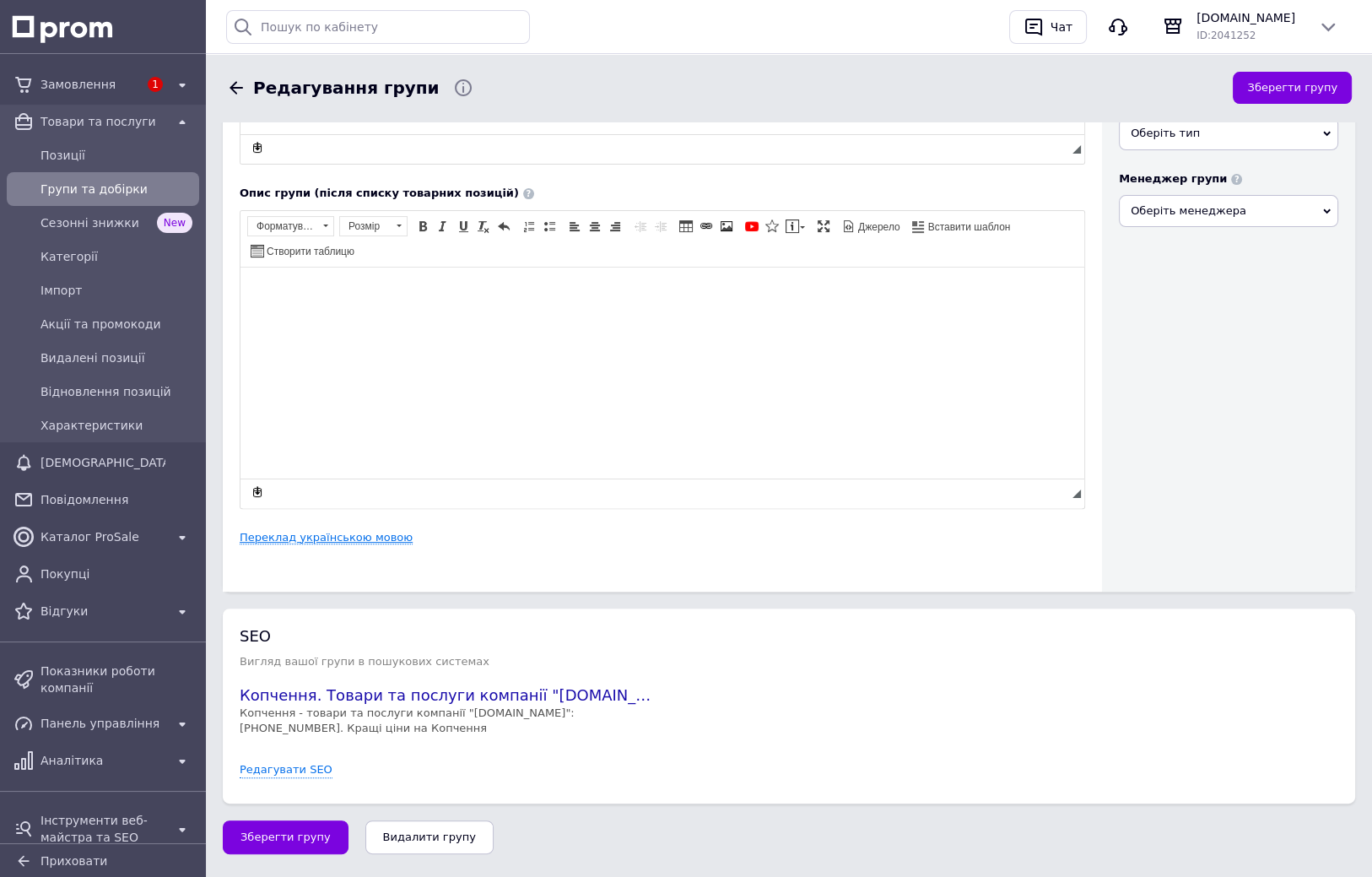
click at [368, 541] on link "Переклад українською мовою" at bounding box center [326, 537] width 173 height 14
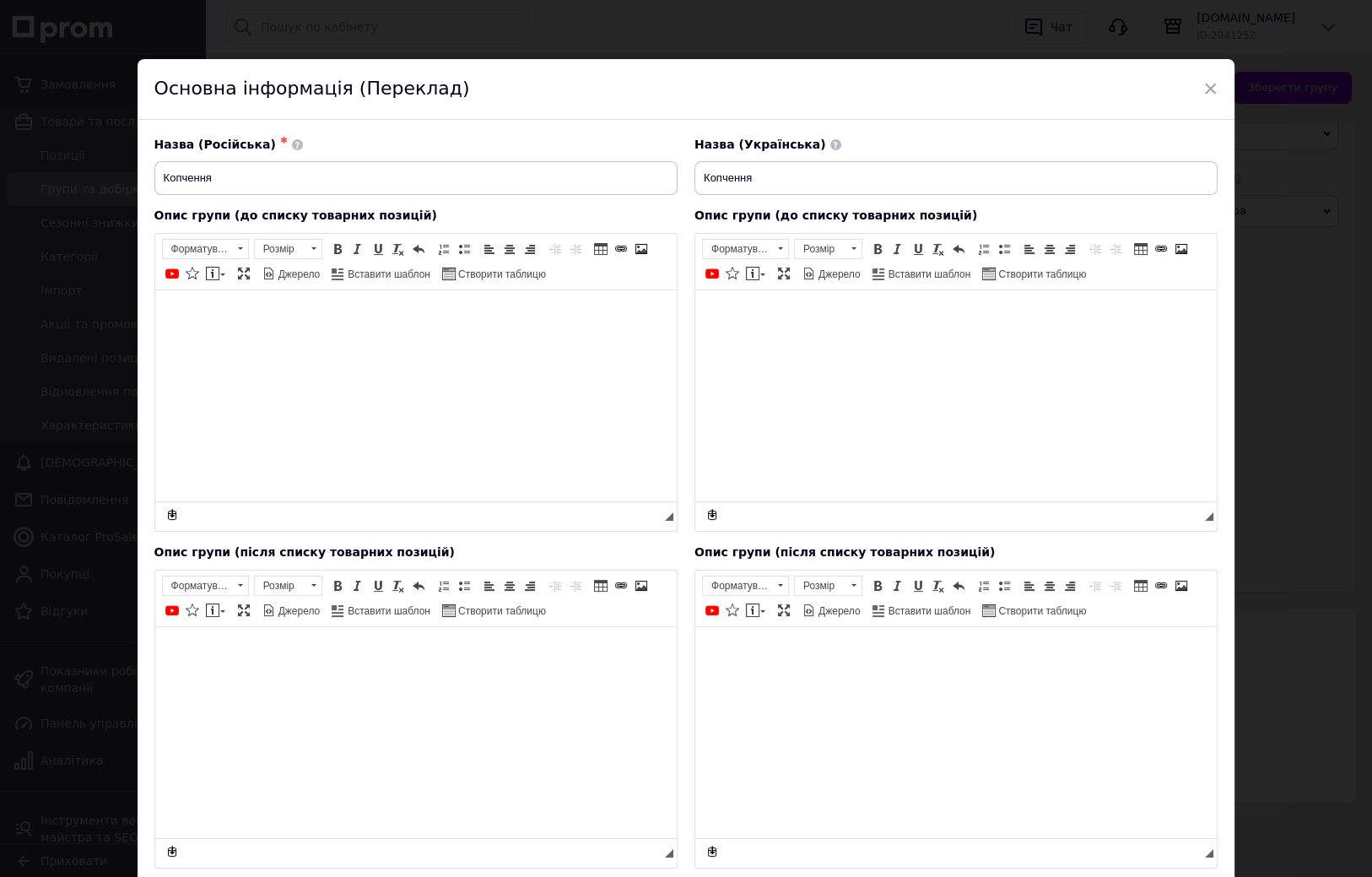
scroll to position [0, 0]
drag, startPoint x: 692, startPoint y: 527, endPoint x: 687, endPoint y: 484, distance: 43.3
click at [255, 173] on input "Копчення" at bounding box center [416, 178] width 524 height 33
paste input "е"
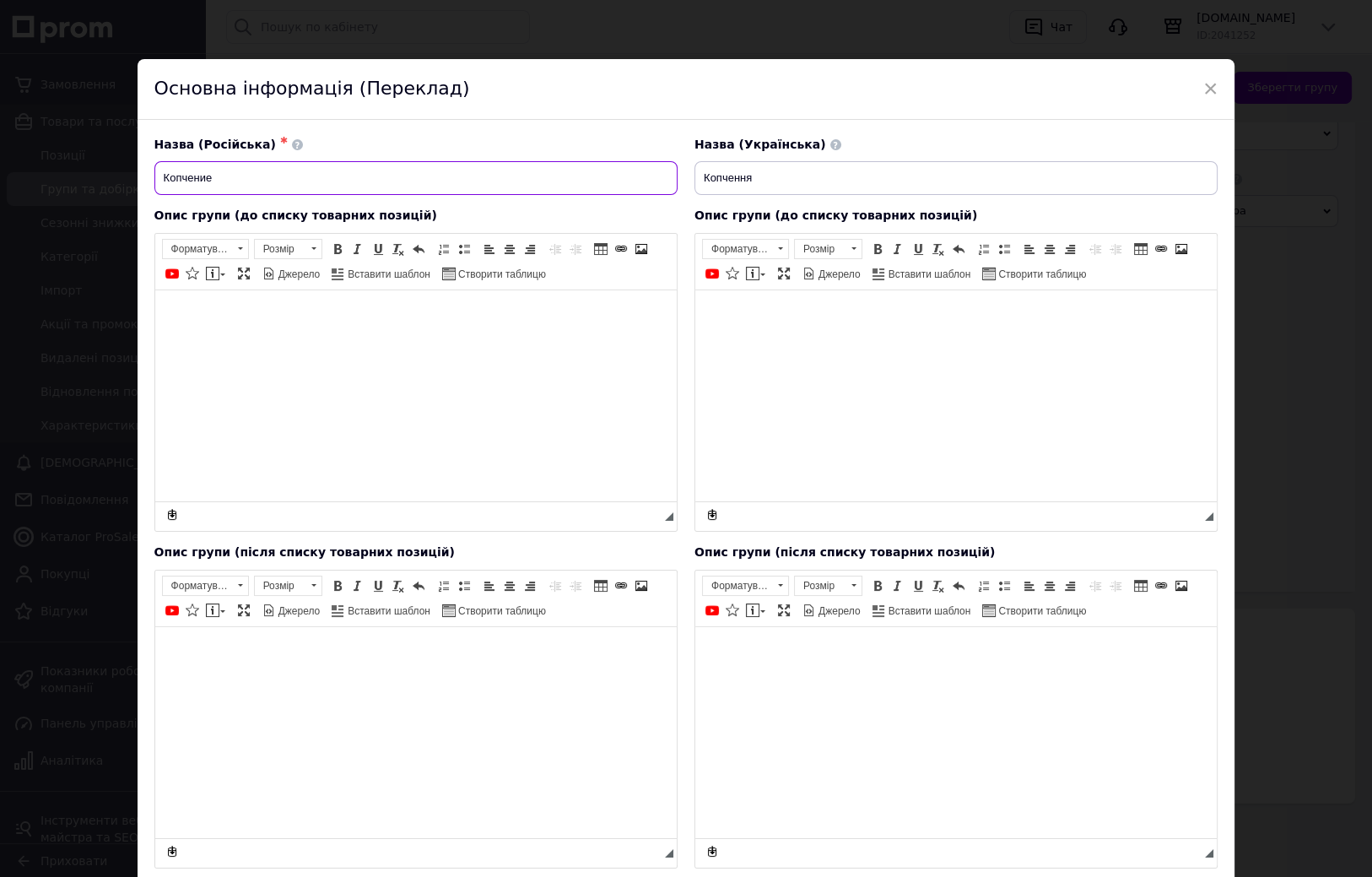
type input "Копчение"
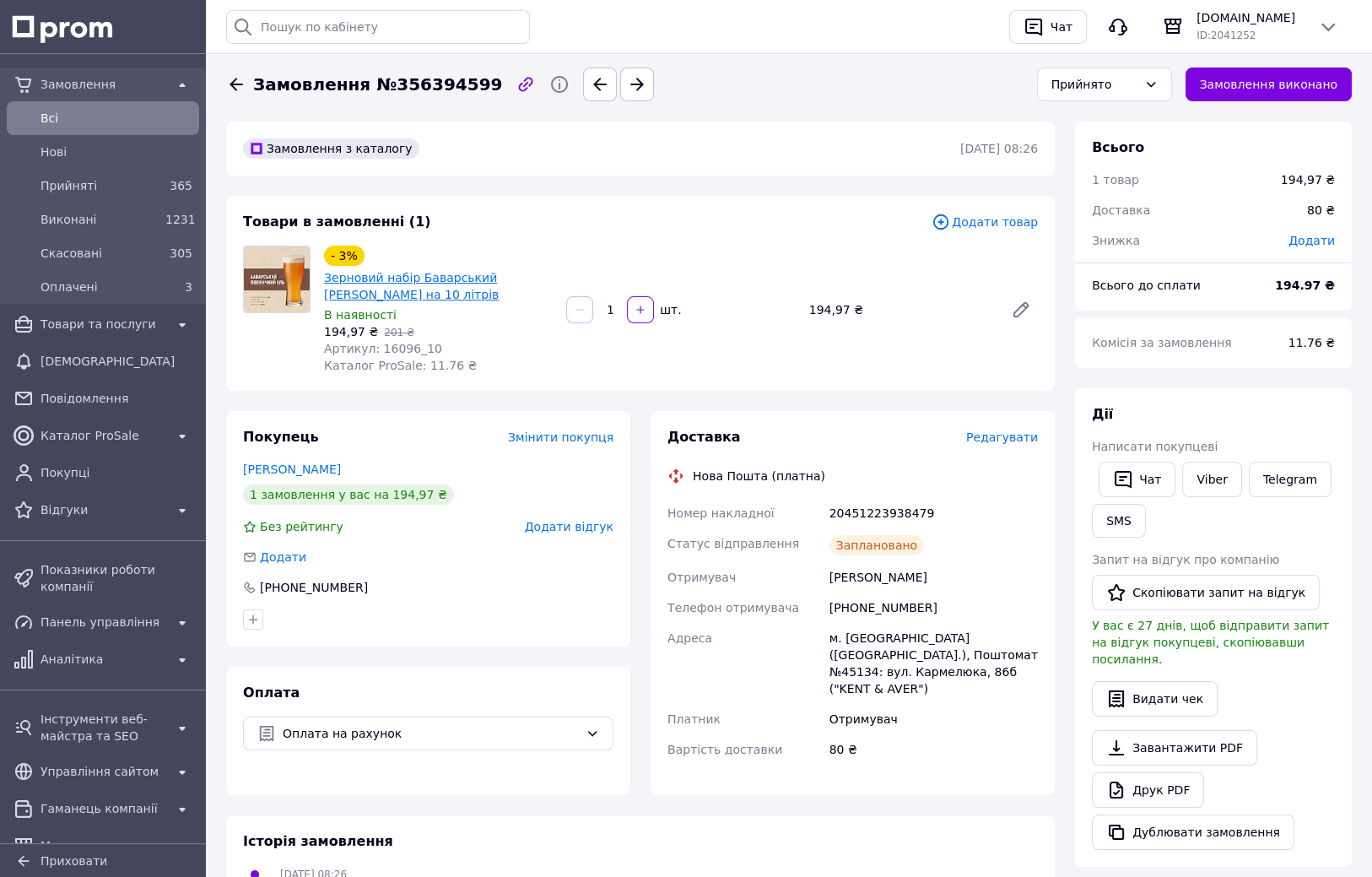
click at [379, 283] on link "Зерновий набір Баварський [PERSON_NAME] на 10 літрів" at bounding box center [411, 286] width 175 height 31
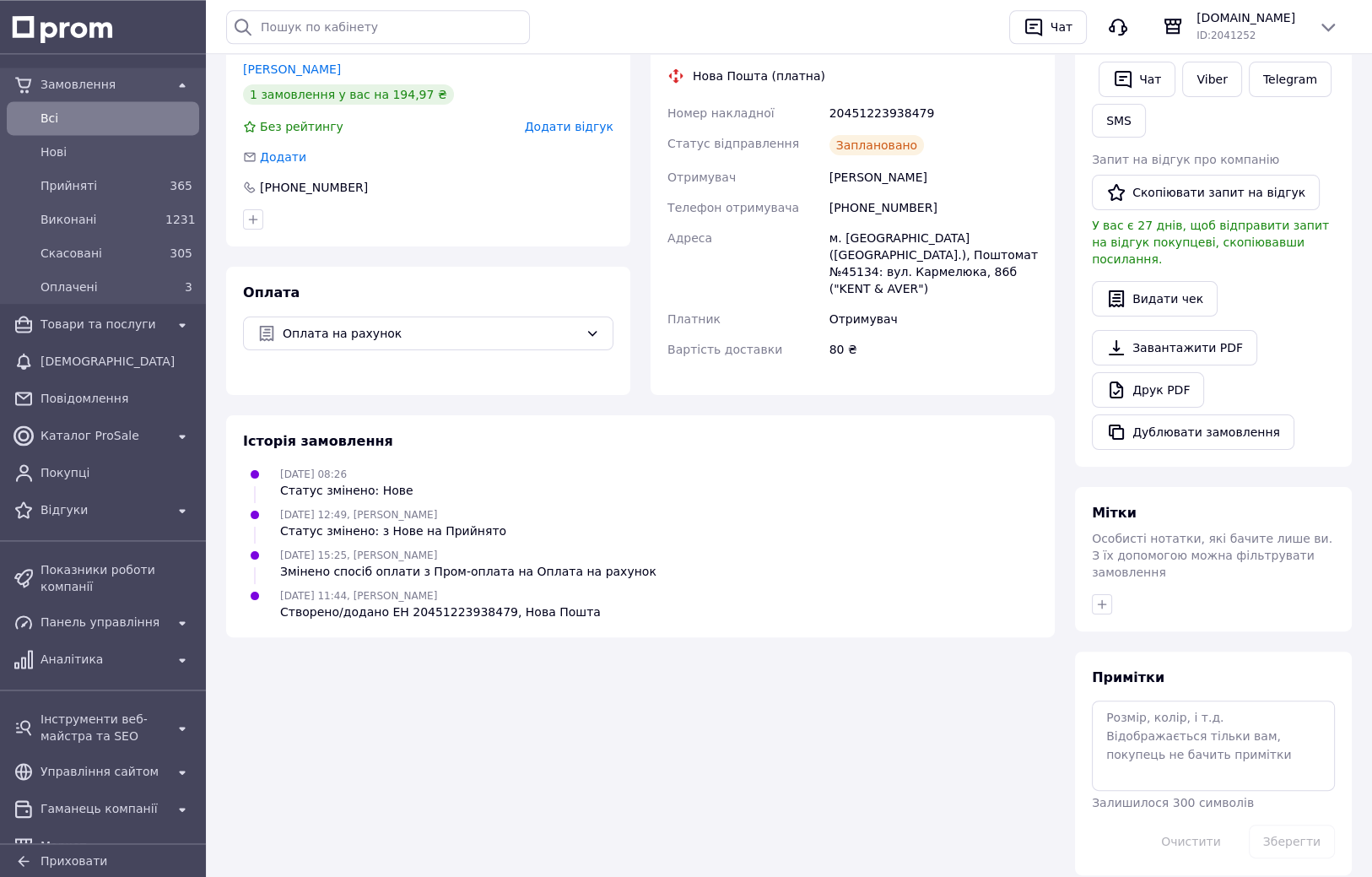
scroll to position [416, 0]
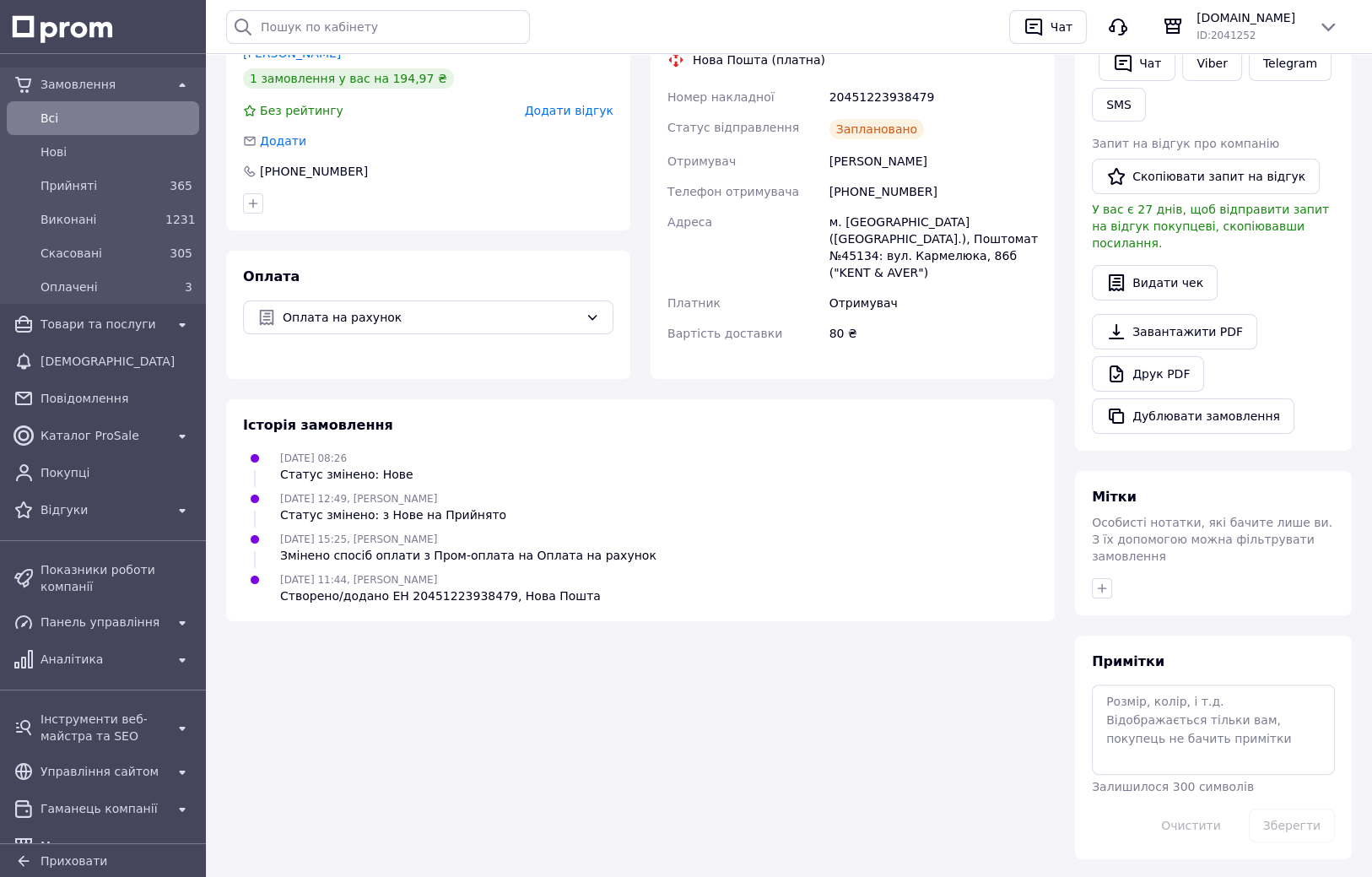
drag, startPoint x: 706, startPoint y: 224, endPoint x: 709, endPoint y: 252, distance: 28.2
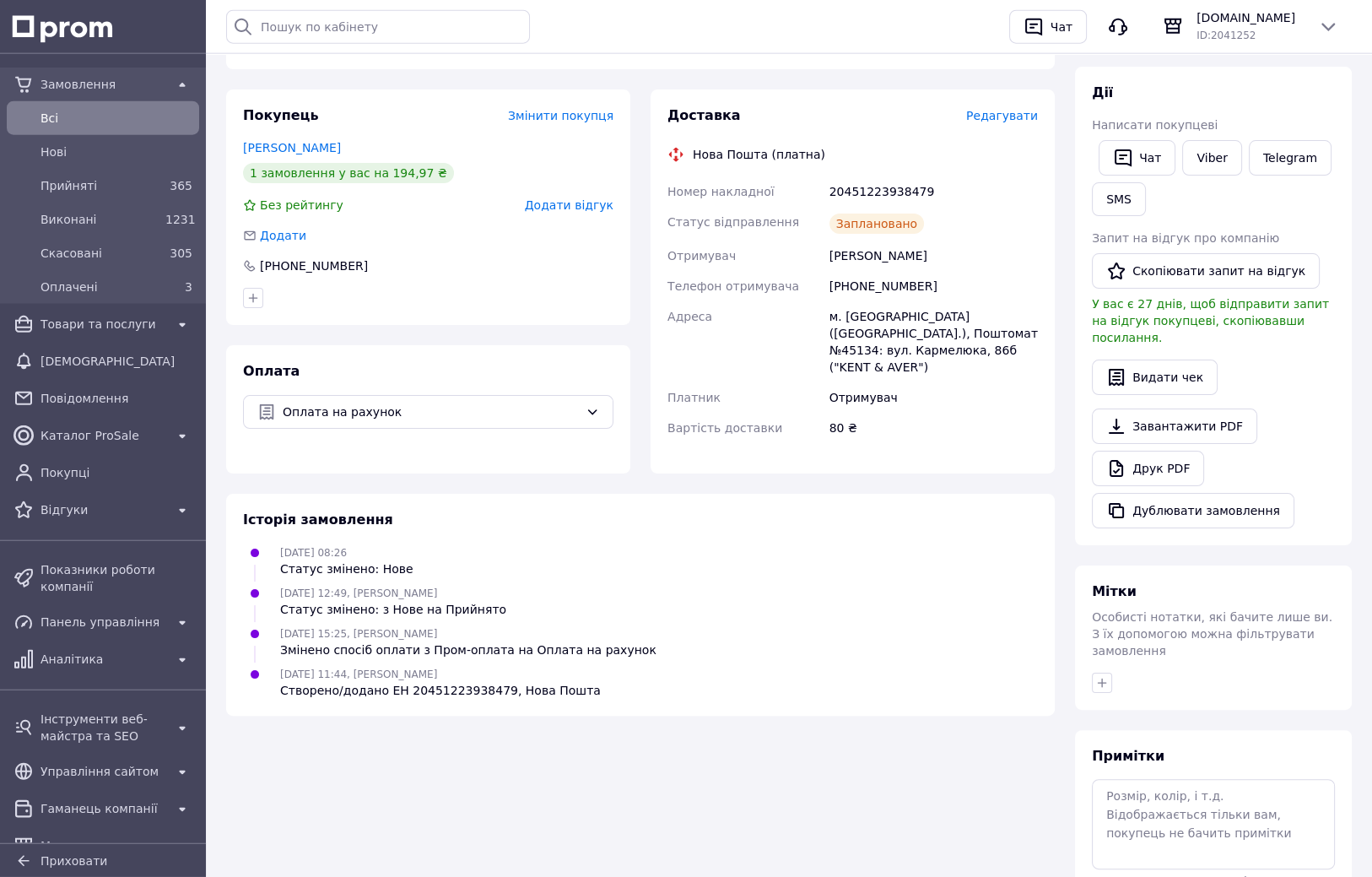
drag, startPoint x: 713, startPoint y: 269, endPoint x: 712, endPoint y: 246, distance: 23.0
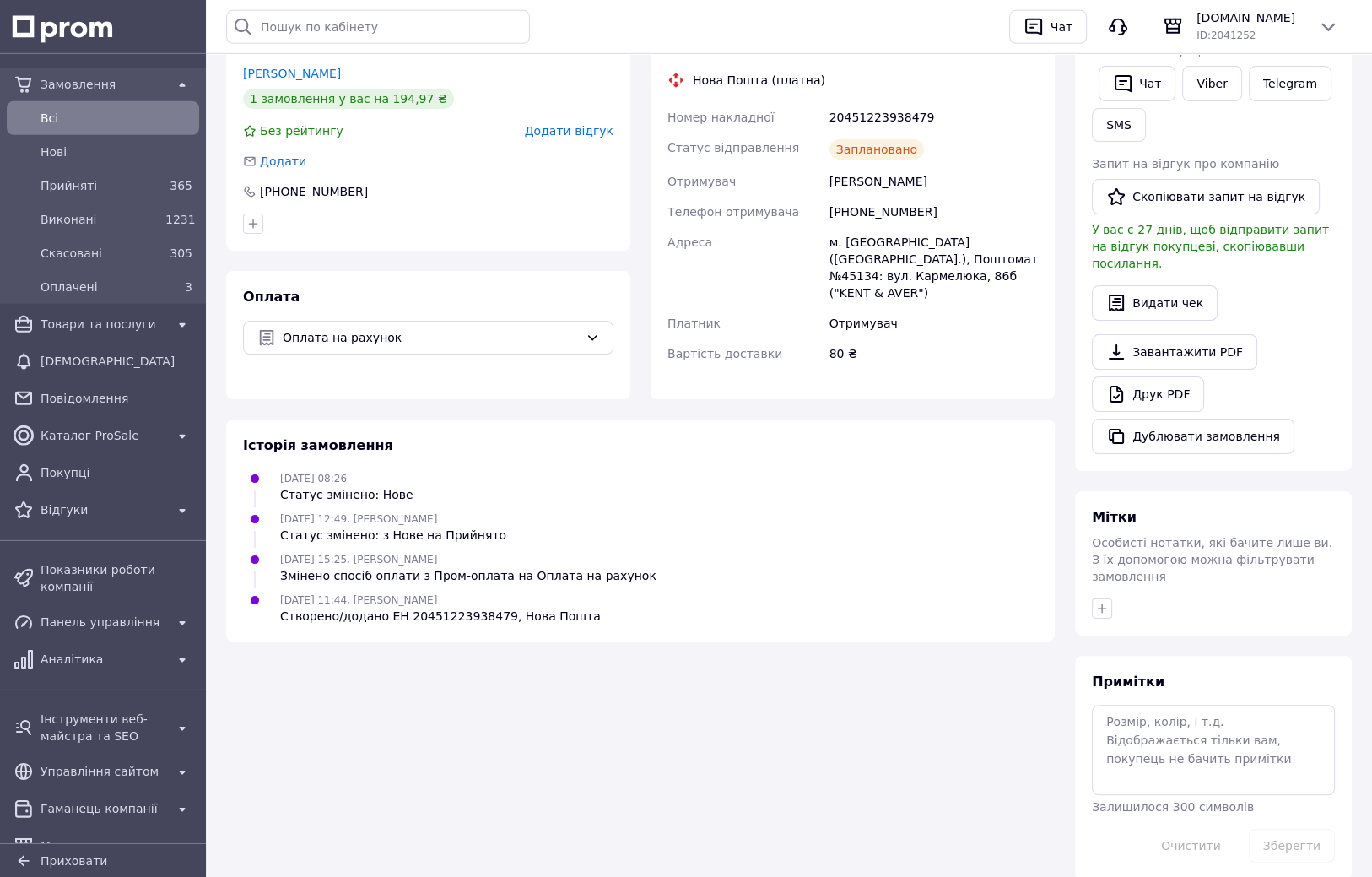
drag, startPoint x: 657, startPoint y: 292, endPoint x: 658, endPoint y: 309, distance: 17.0
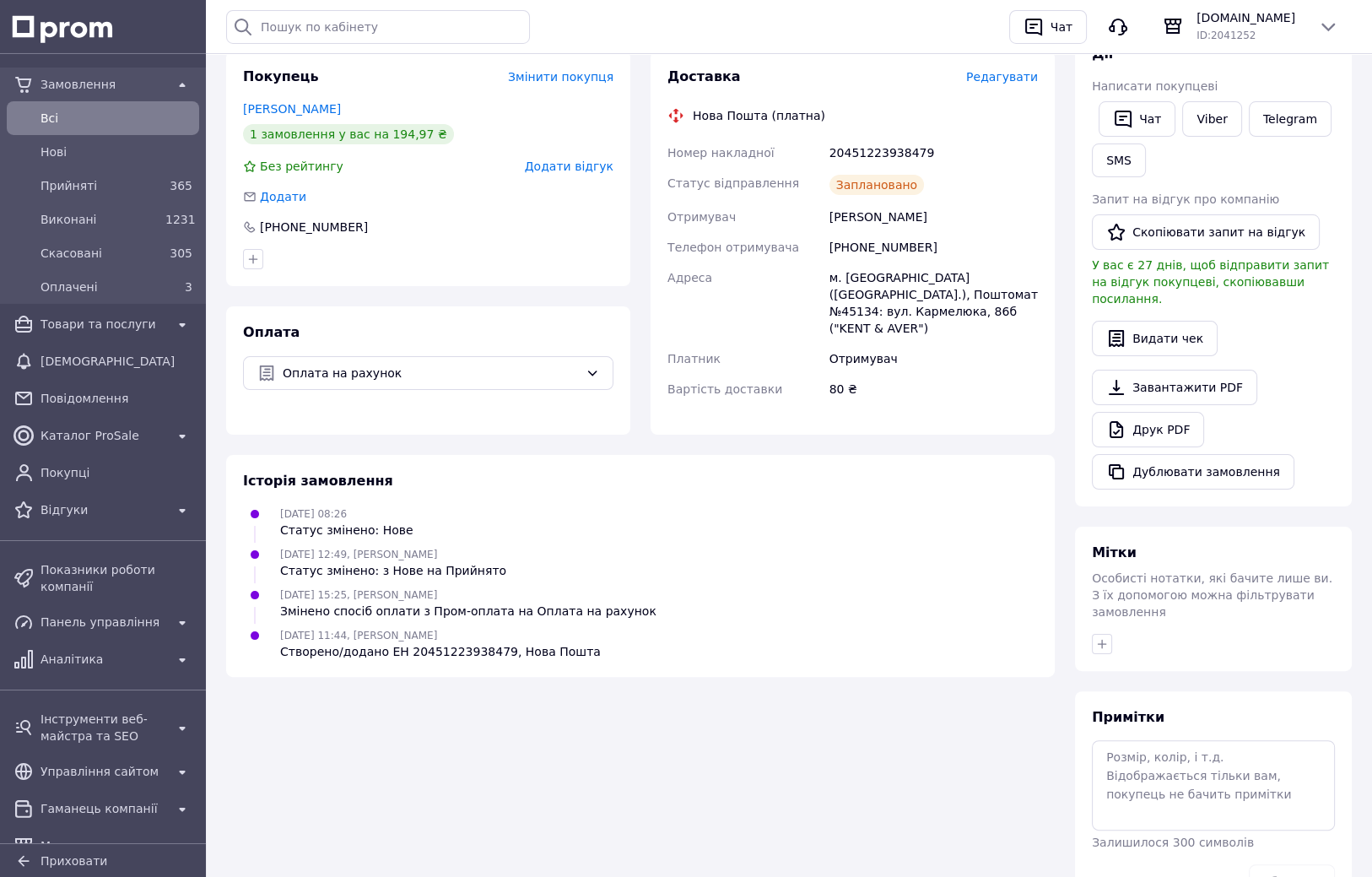
drag, startPoint x: 656, startPoint y: 281, endPoint x: 659, endPoint y: 252, distance: 29.2
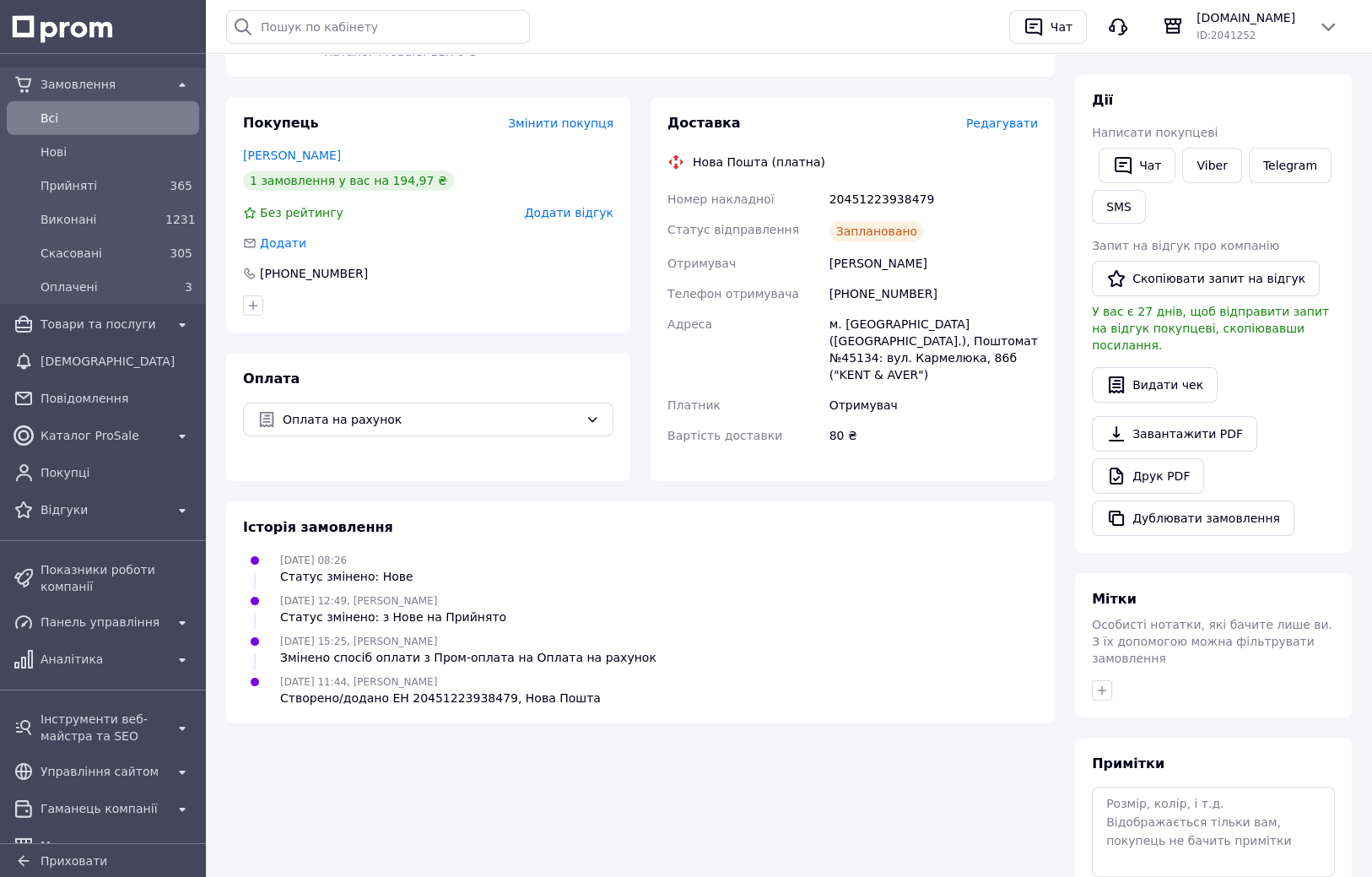
drag, startPoint x: 679, startPoint y: 312, endPoint x: 673, endPoint y: 281, distance: 31.6
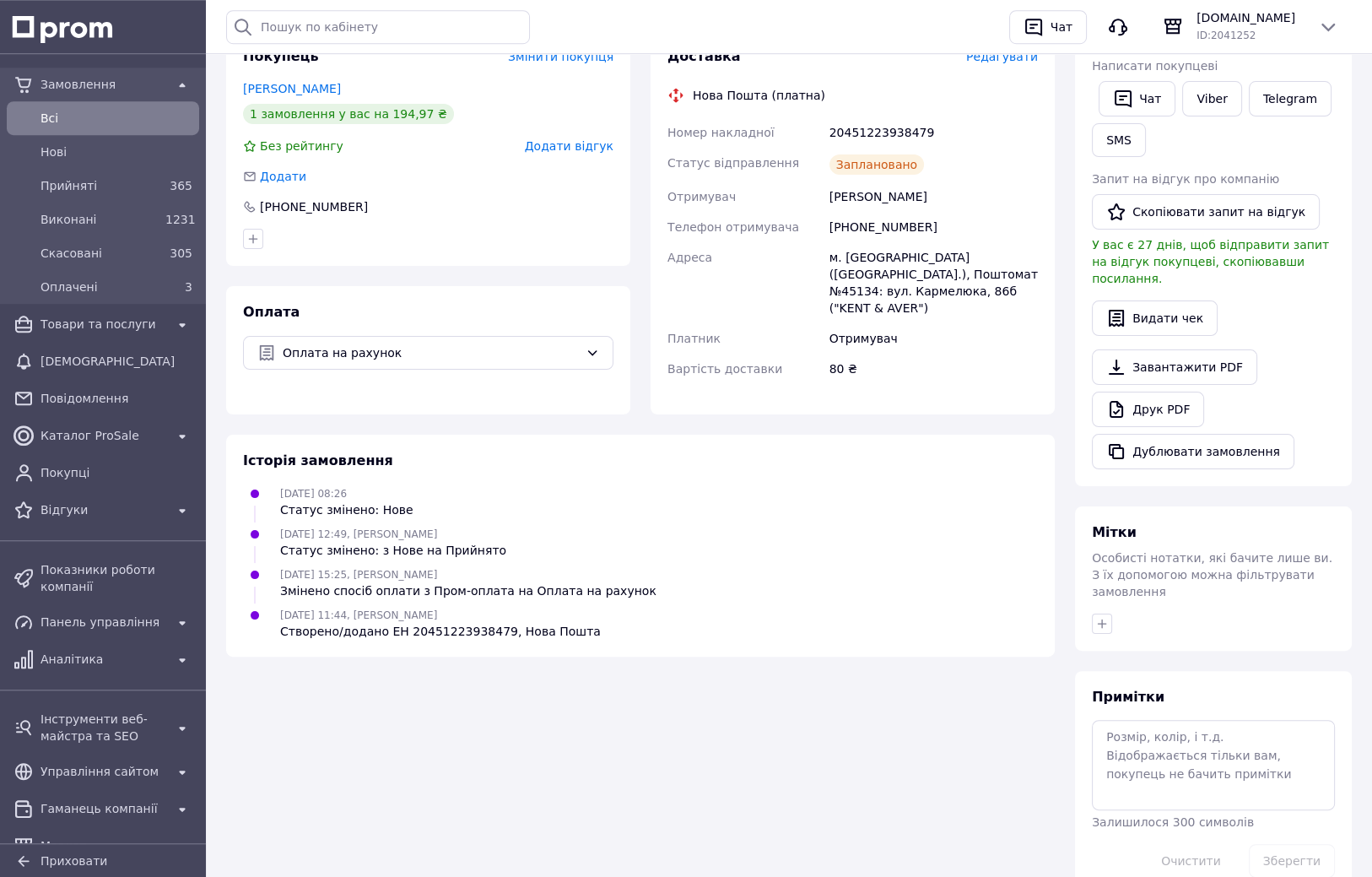
drag, startPoint x: 666, startPoint y: 246, endPoint x: 670, endPoint y: 290, distance: 44.2
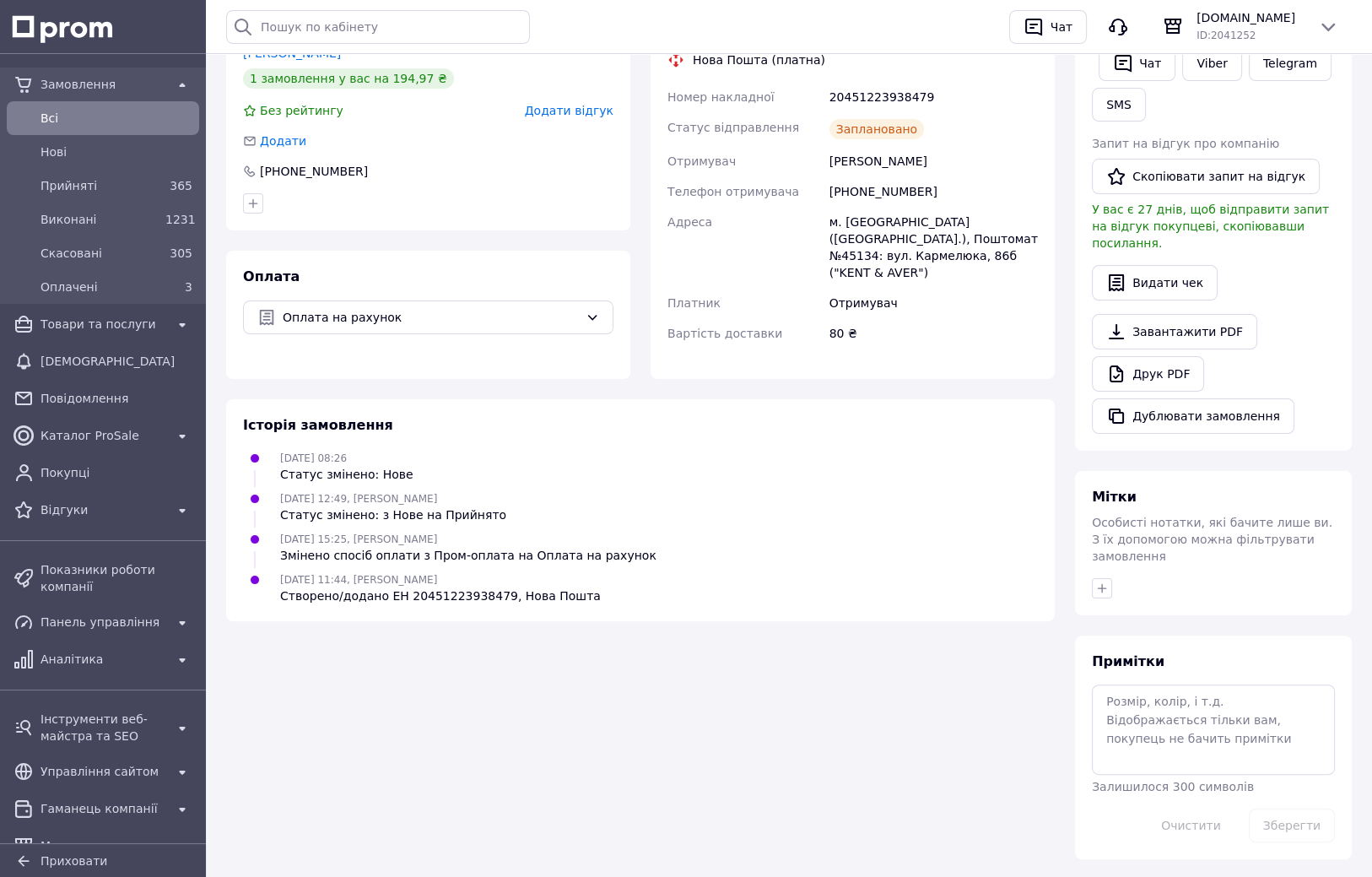
drag, startPoint x: 682, startPoint y: 164, endPoint x: 677, endPoint y: 196, distance: 32.4
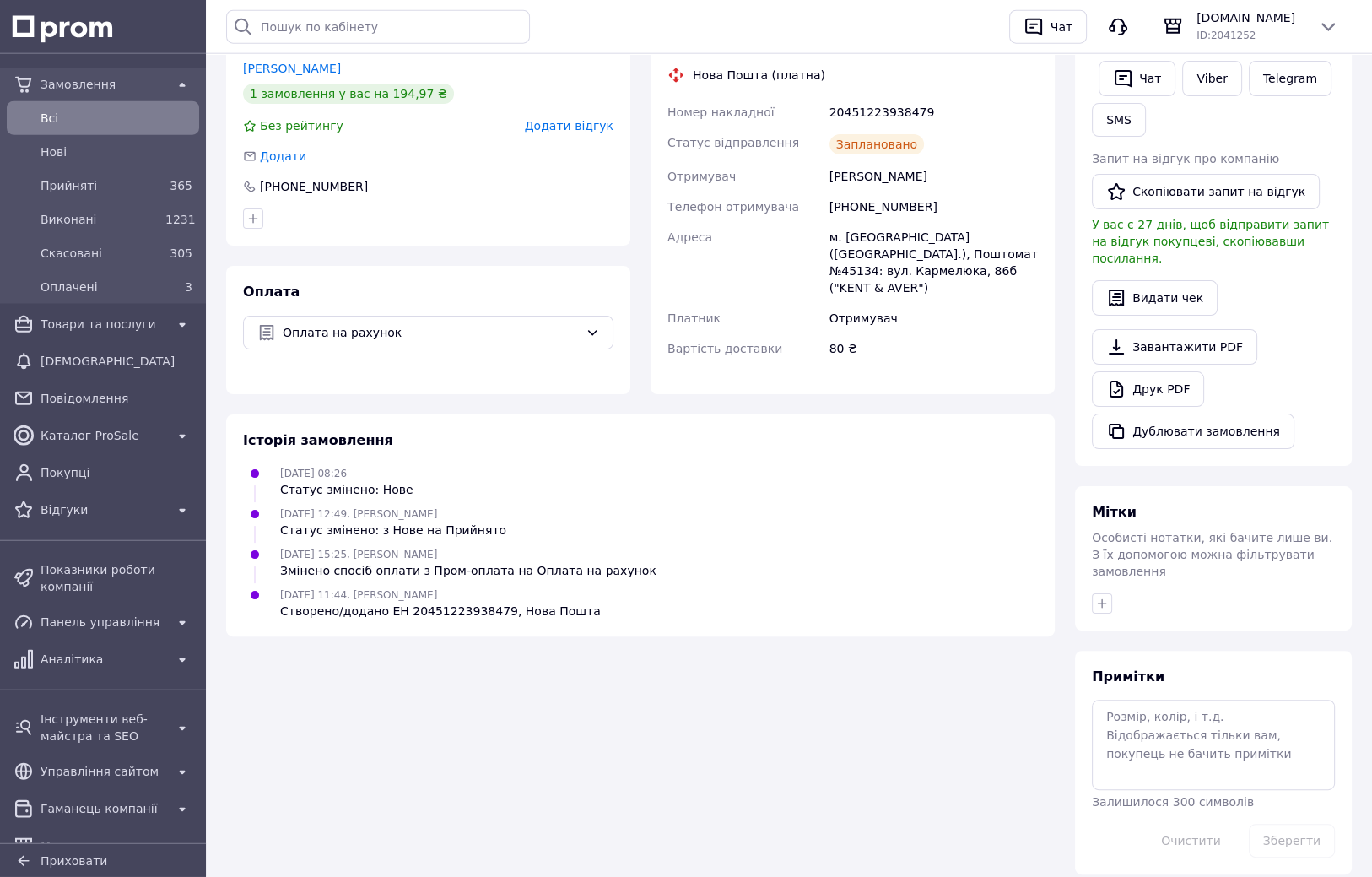
scroll to position [382, 0]
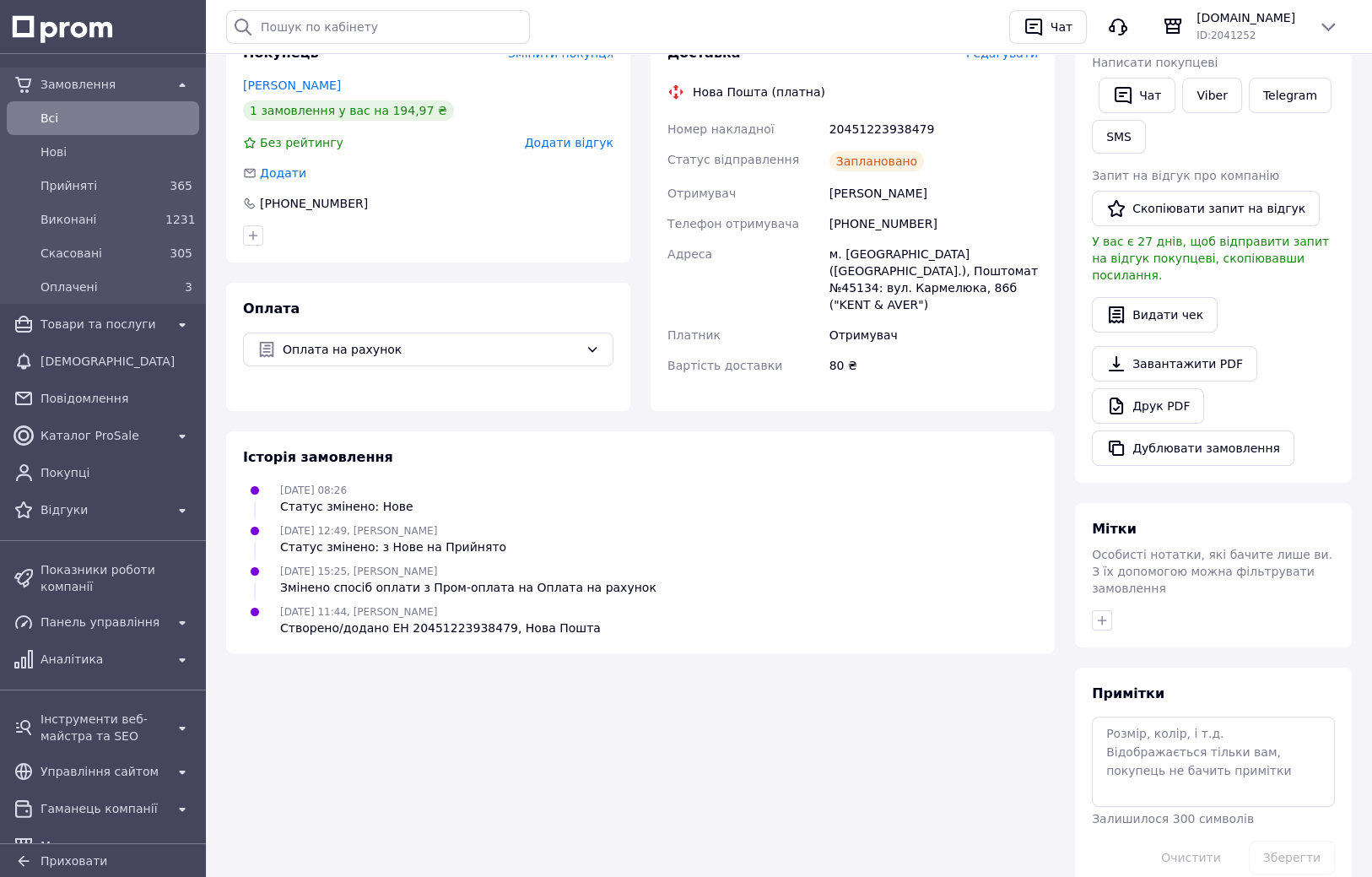
drag, startPoint x: 686, startPoint y: 222, endPoint x: 687, endPoint y: 200, distance: 22.0
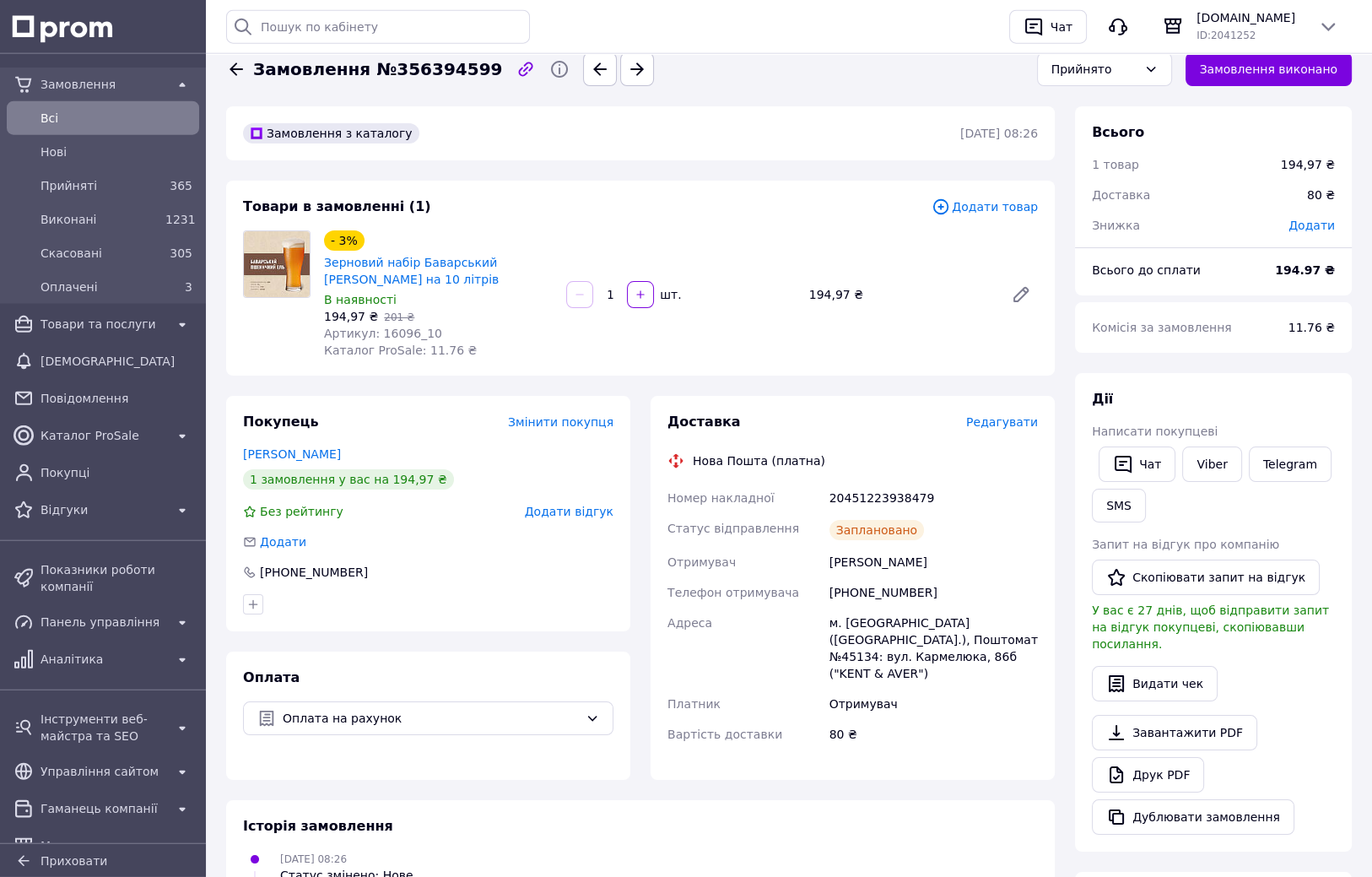
scroll to position [0, 0]
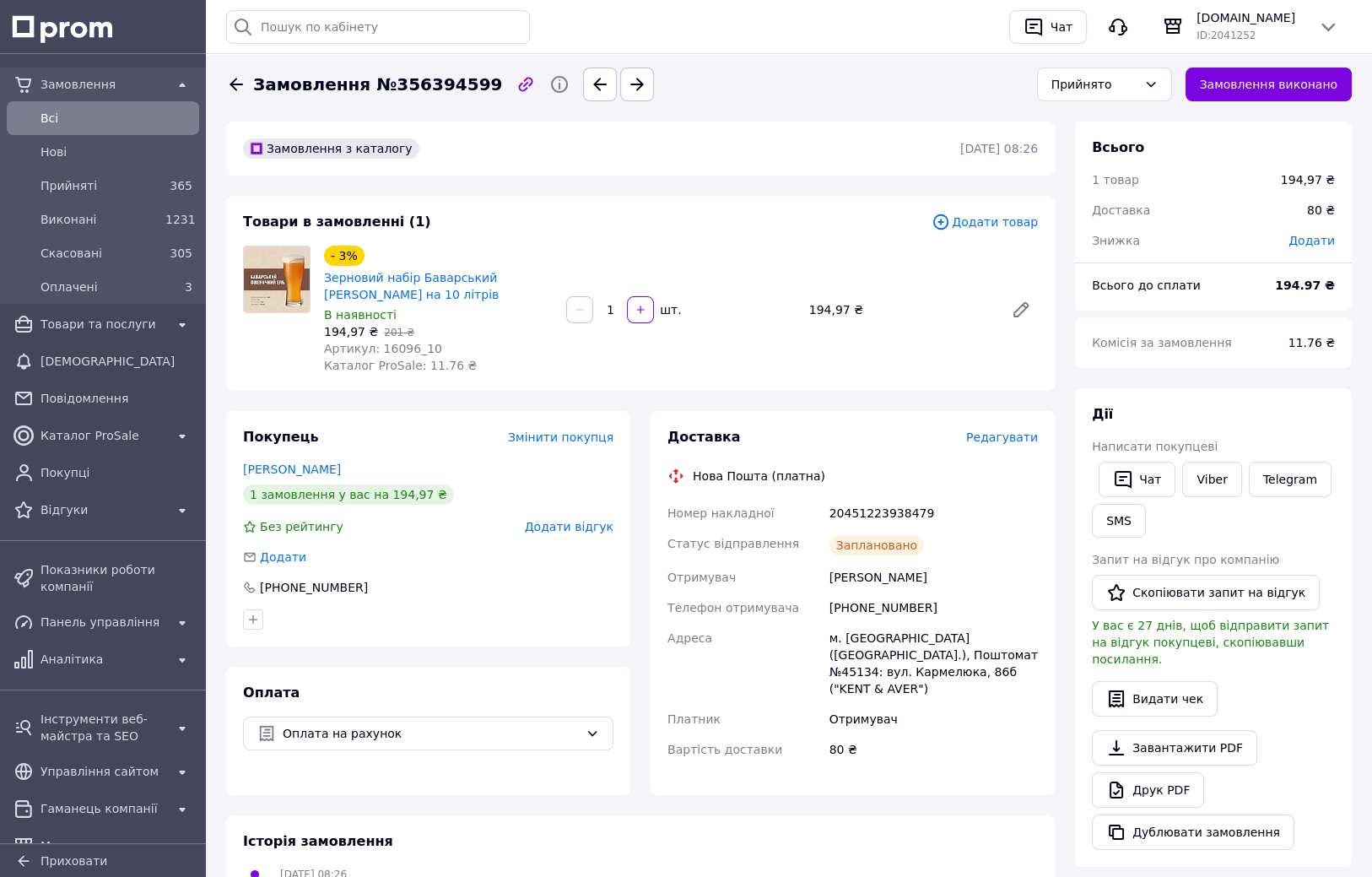
drag, startPoint x: 650, startPoint y: 226, endPoint x: 651, endPoint y: 199, distance: 27.0
click at [371, 281] on link "Зерновий набір Баварський [PERSON_NAME] на 10 літрів" at bounding box center [411, 286] width 175 height 31
